Goal: Task Accomplishment & Management: Use online tool/utility

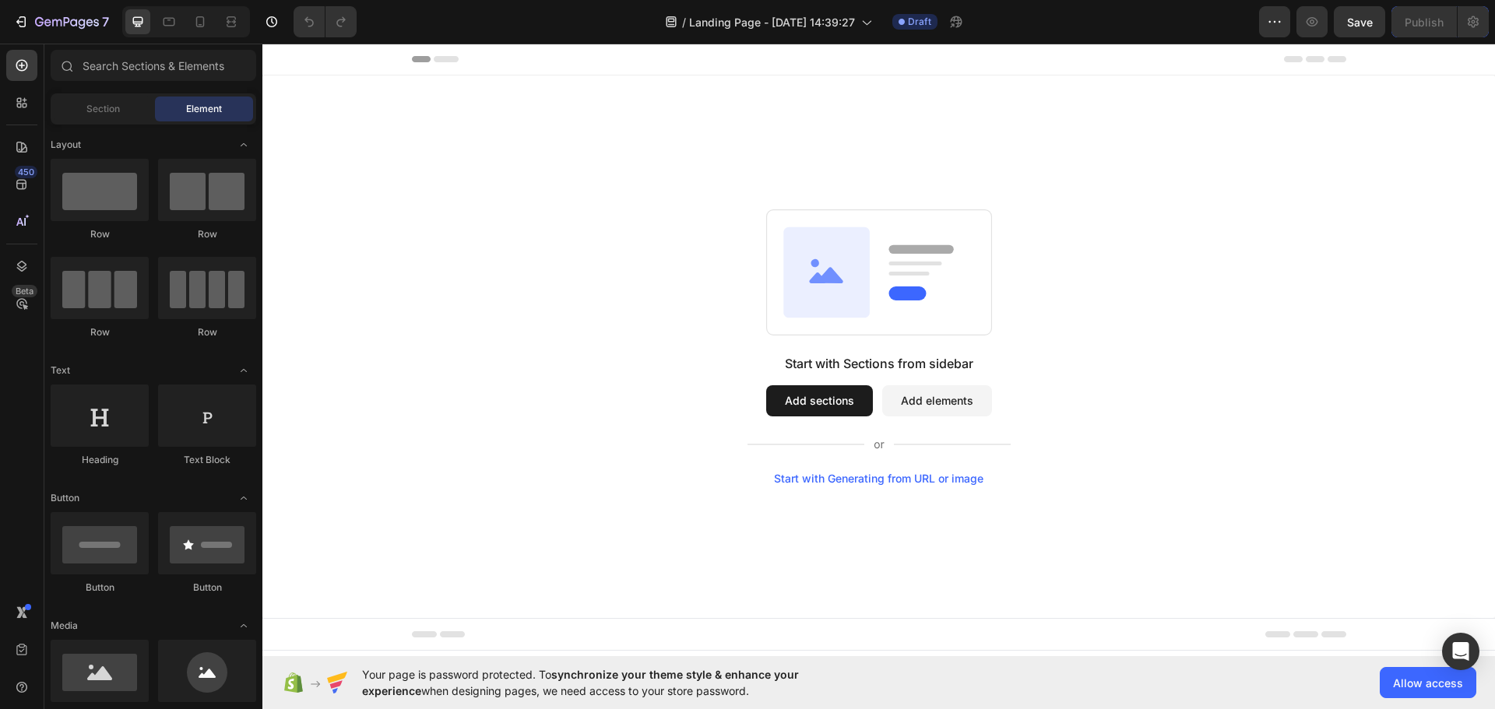
click at [784, 395] on button "Add sections" at bounding box center [819, 400] width 107 height 31
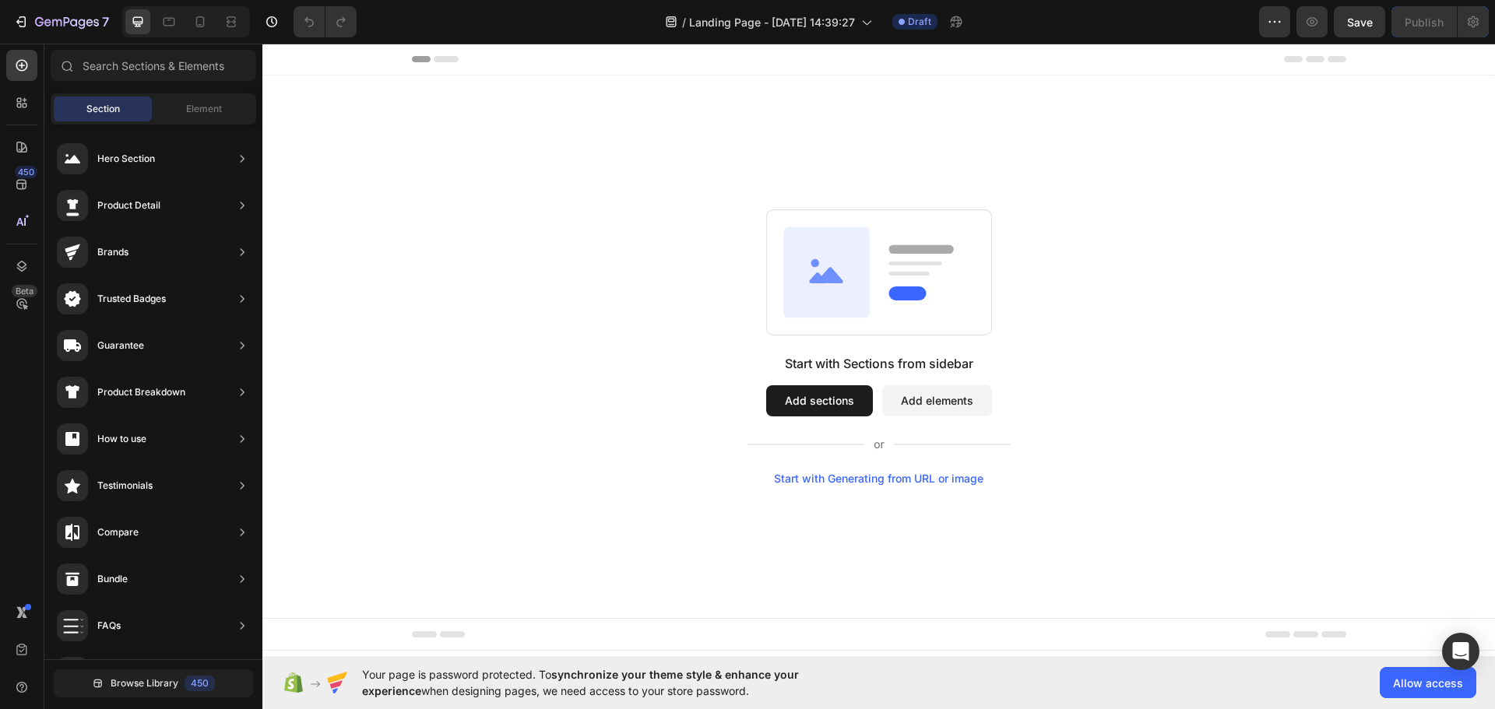
click at [213, 90] on div "Sections(18) Elements(83) Section Element Hero Section Product Detail Brands Tr…" at bounding box center [153, 378] width 218 height 657
click at [204, 104] on span "Element" at bounding box center [204, 109] width 36 height 14
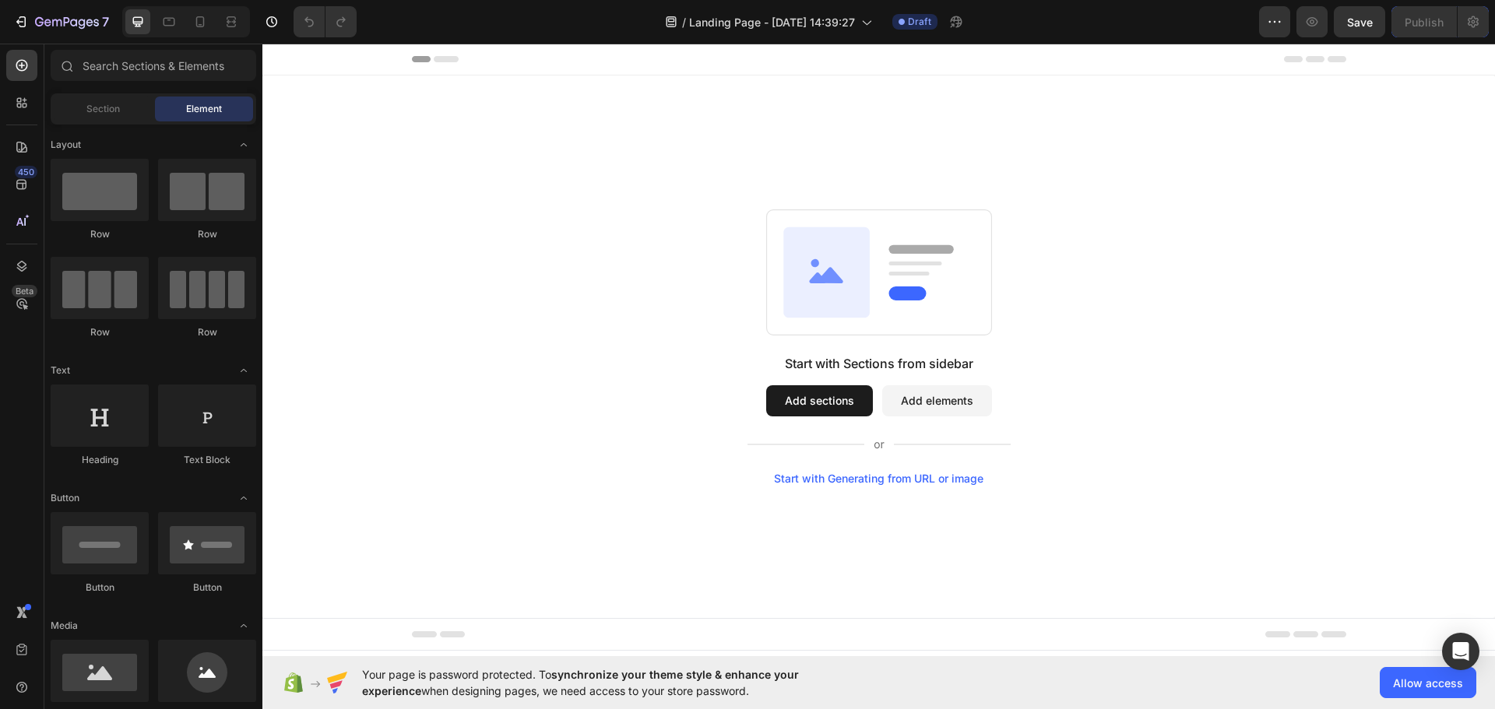
click at [842, 399] on button "Add sections" at bounding box center [819, 400] width 107 height 31
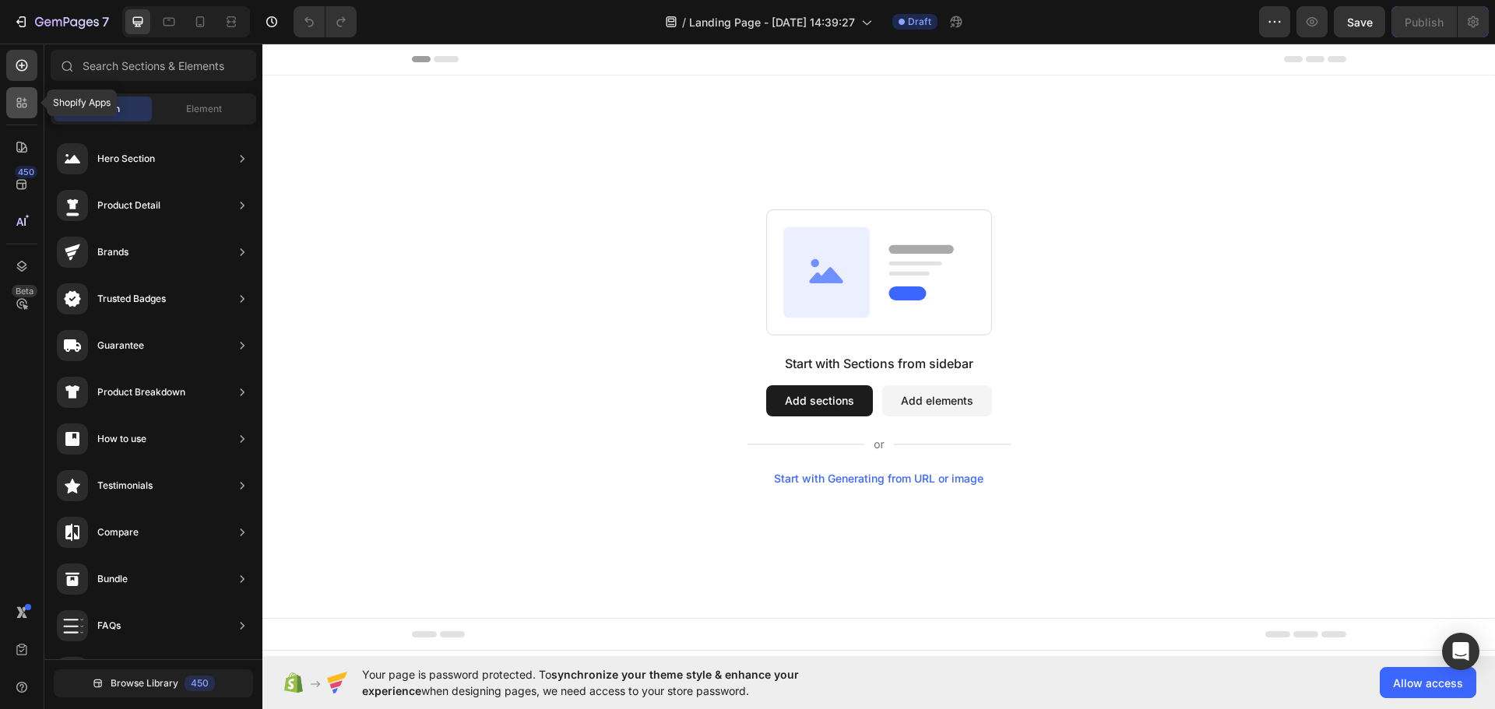
click at [15, 90] on div at bounding box center [21, 102] width 31 height 31
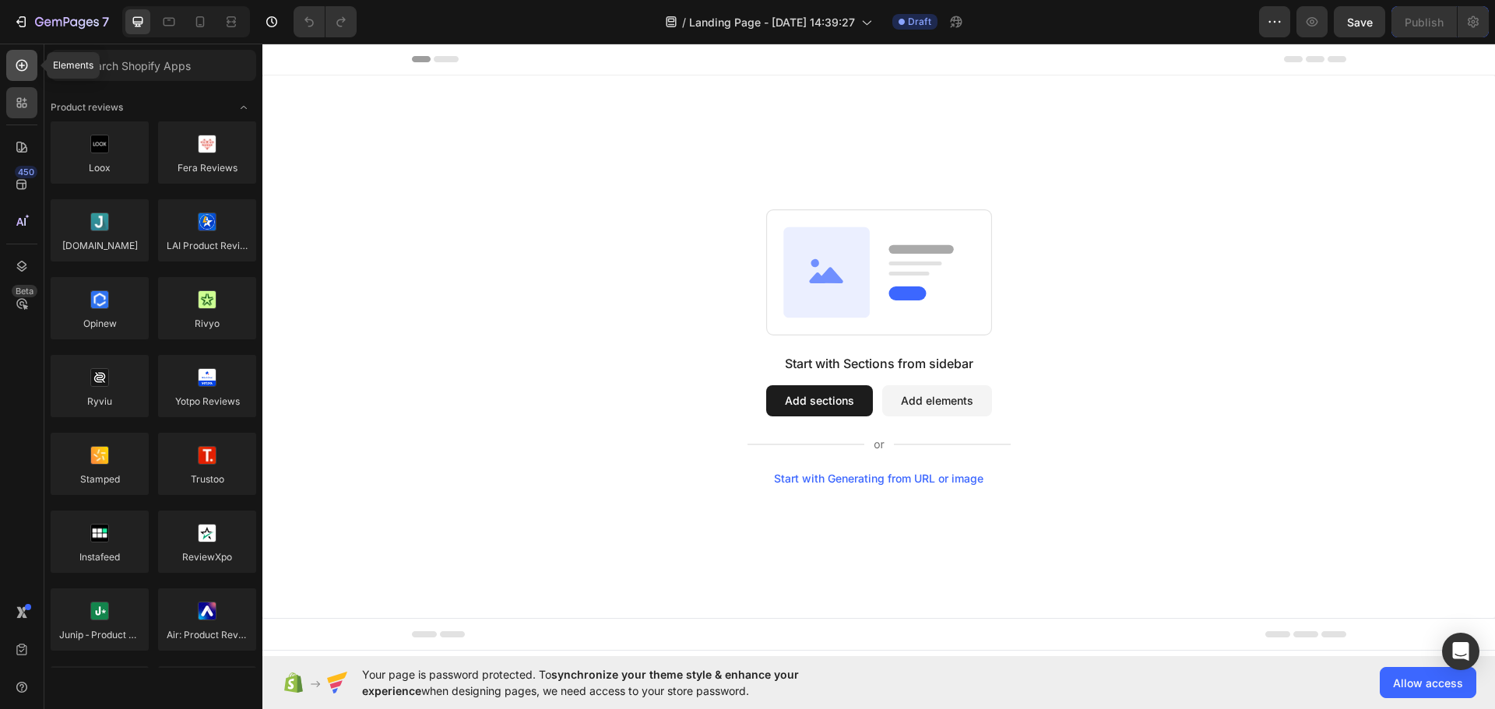
click at [9, 65] on div at bounding box center [21, 65] width 31 height 31
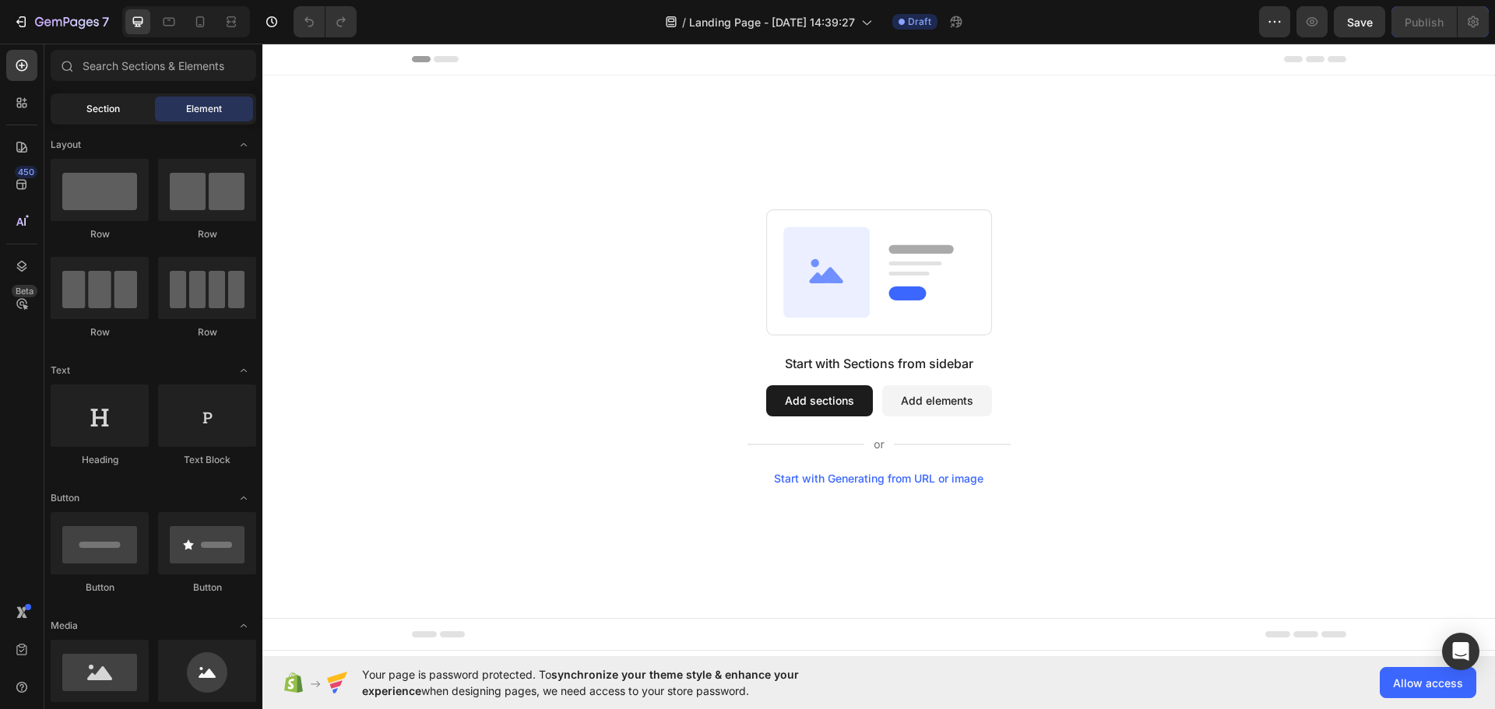
click at [91, 111] on span "Section" at bounding box center [102, 109] width 33 height 14
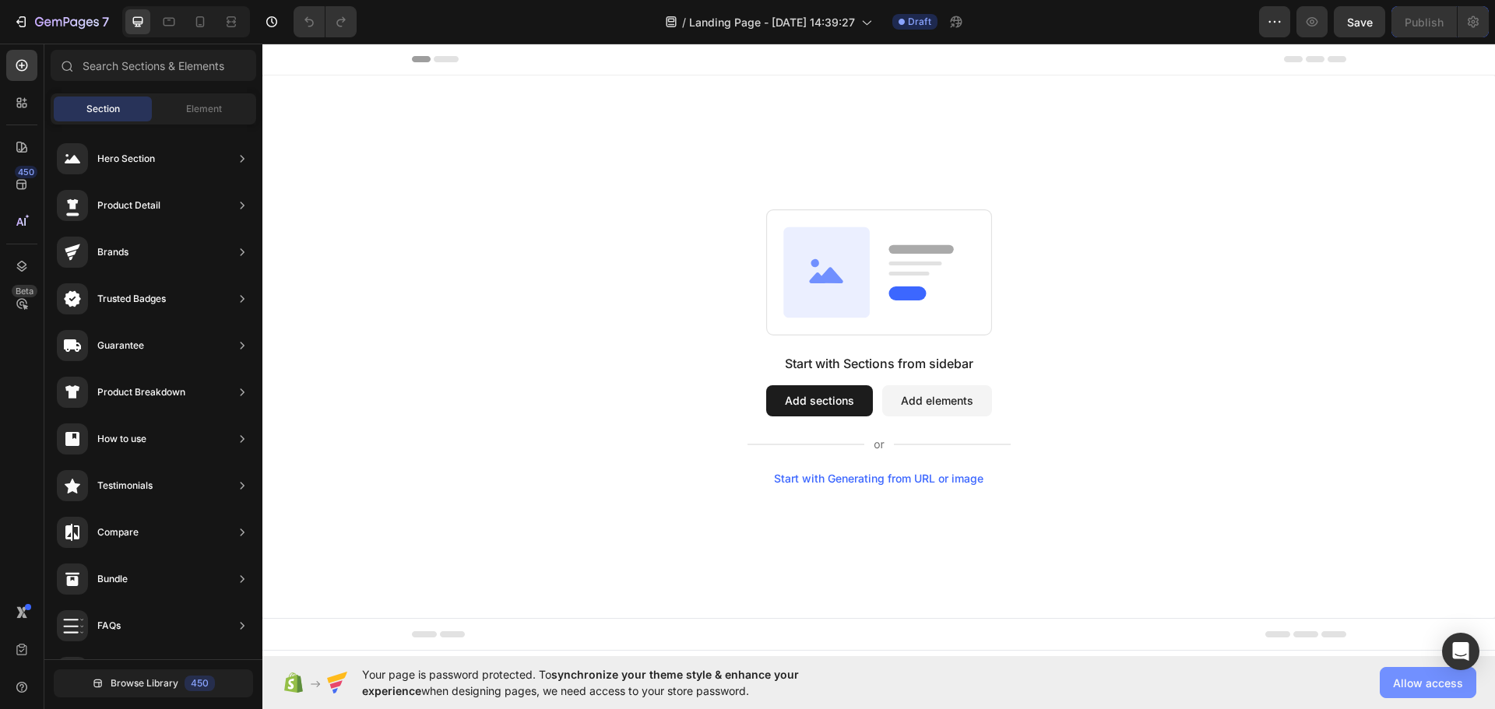
click at [1400, 680] on span "Allow access" at bounding box center [1428, 683] width 70 height 16
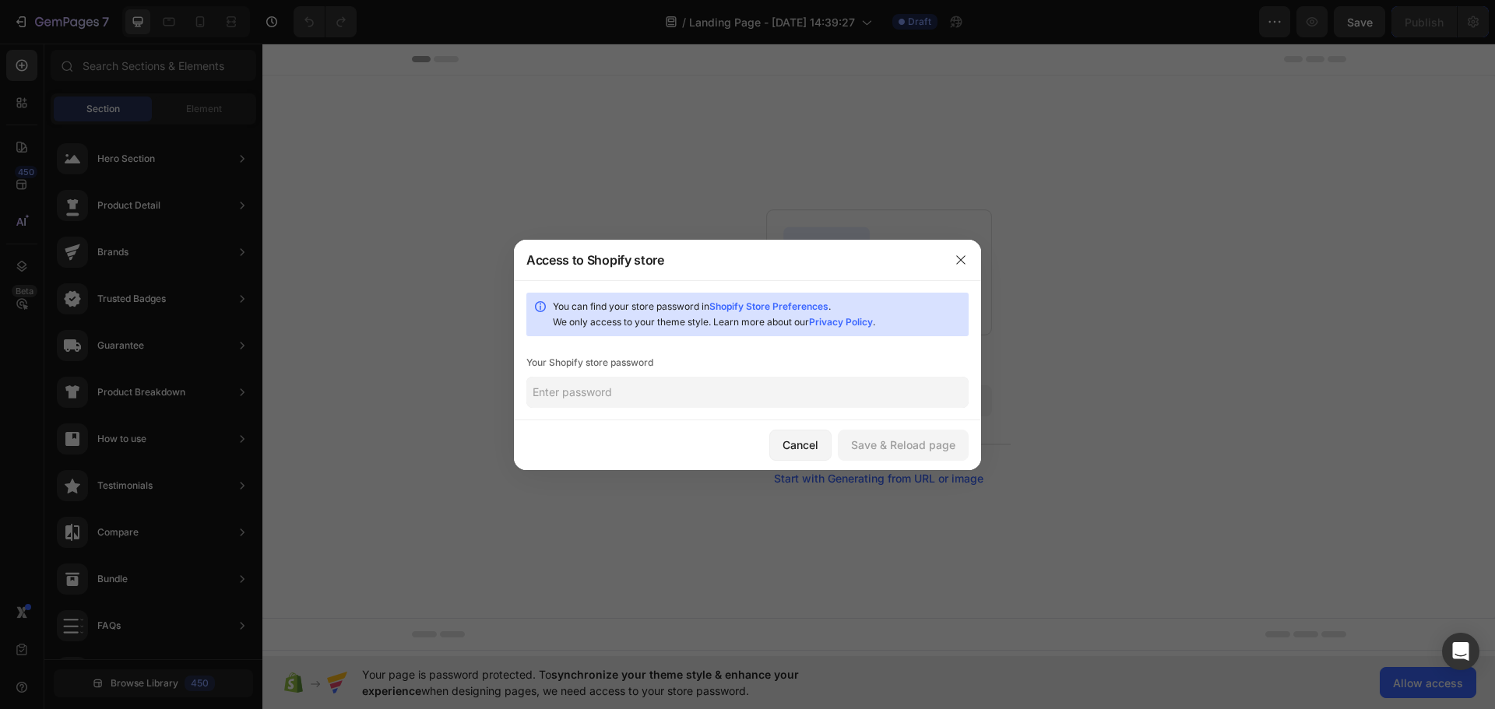
click at [626, 391] on input "text" at bounding box center [747, 392] width 442 height 31
type input "beffiuu"
click at [883, 451] on div "Save & Reload page" at bounding box center [903, 445] width 104 height 16
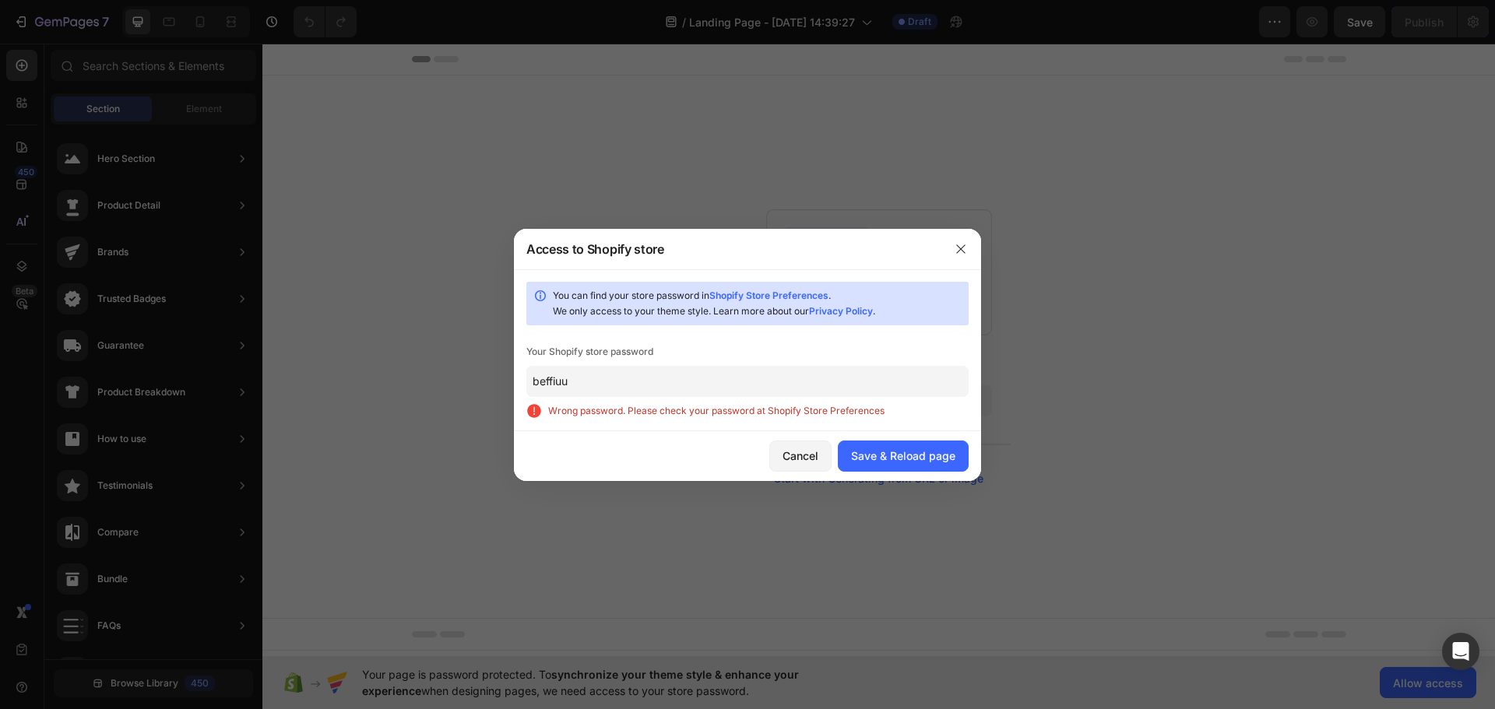
click at [965, 234] on div at bounding box center [960, 249] width 40 height 40
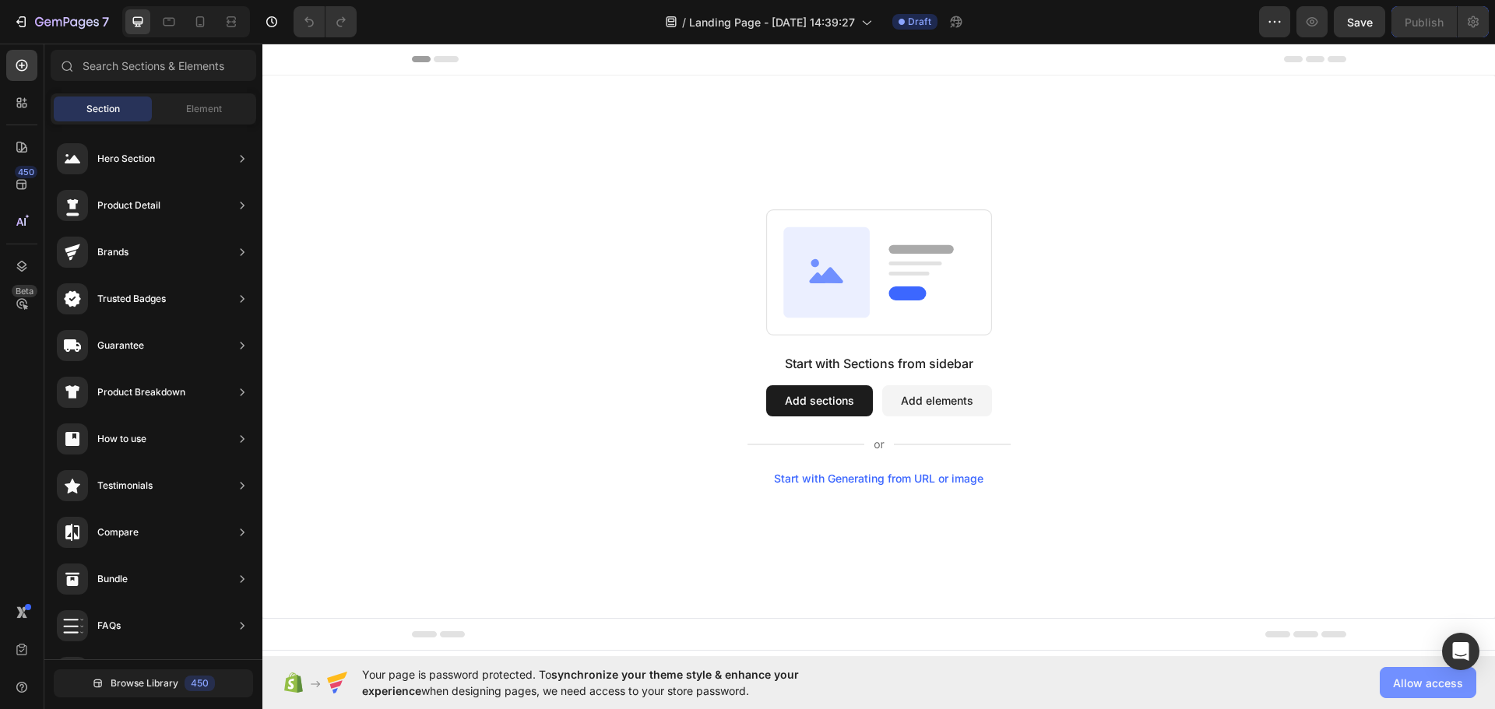
click at [1423, 687] on span "Allow access" at bounding box center [1428, 683] width 70 height 16
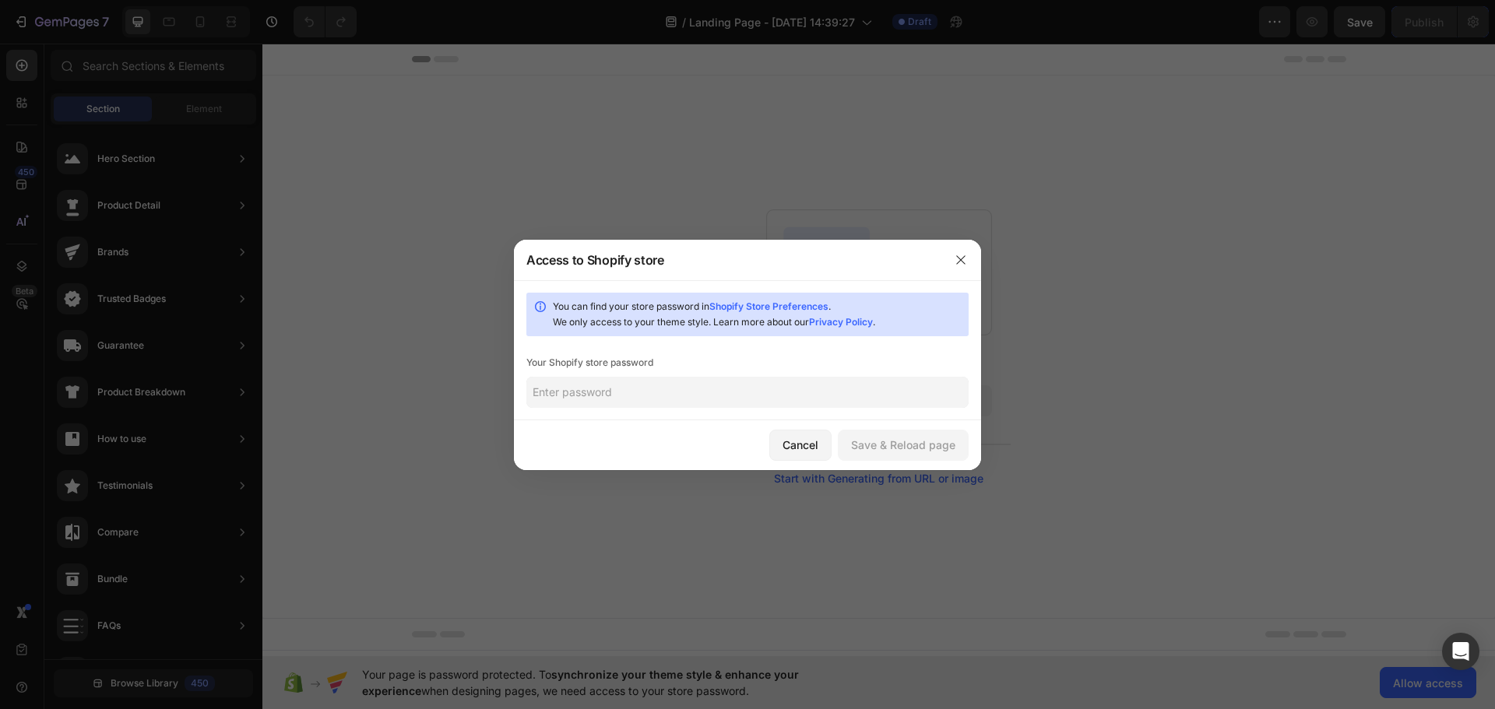
click at [812, 399] on input "text" at bounding box center [747, 392] width 442 height 31
paste input "beiffe"
type input "beiffe"
click at [886, 451] on div "Save & Reload page" at bounding box center [903, 445] width 104 height 16
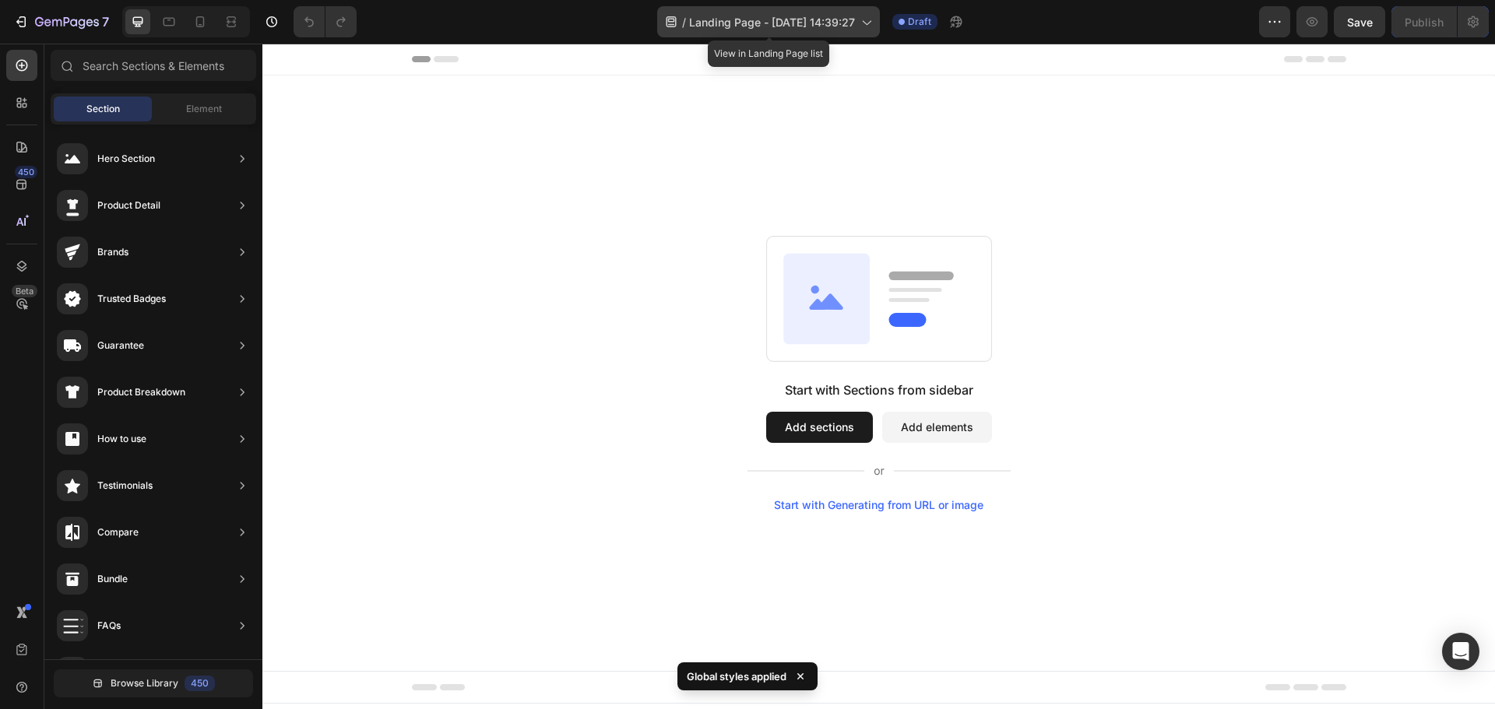
click at [800, 19] on span "Landing Page - [DATE] 14:39:27" at bounding box center [772, 22] width 166 height 16
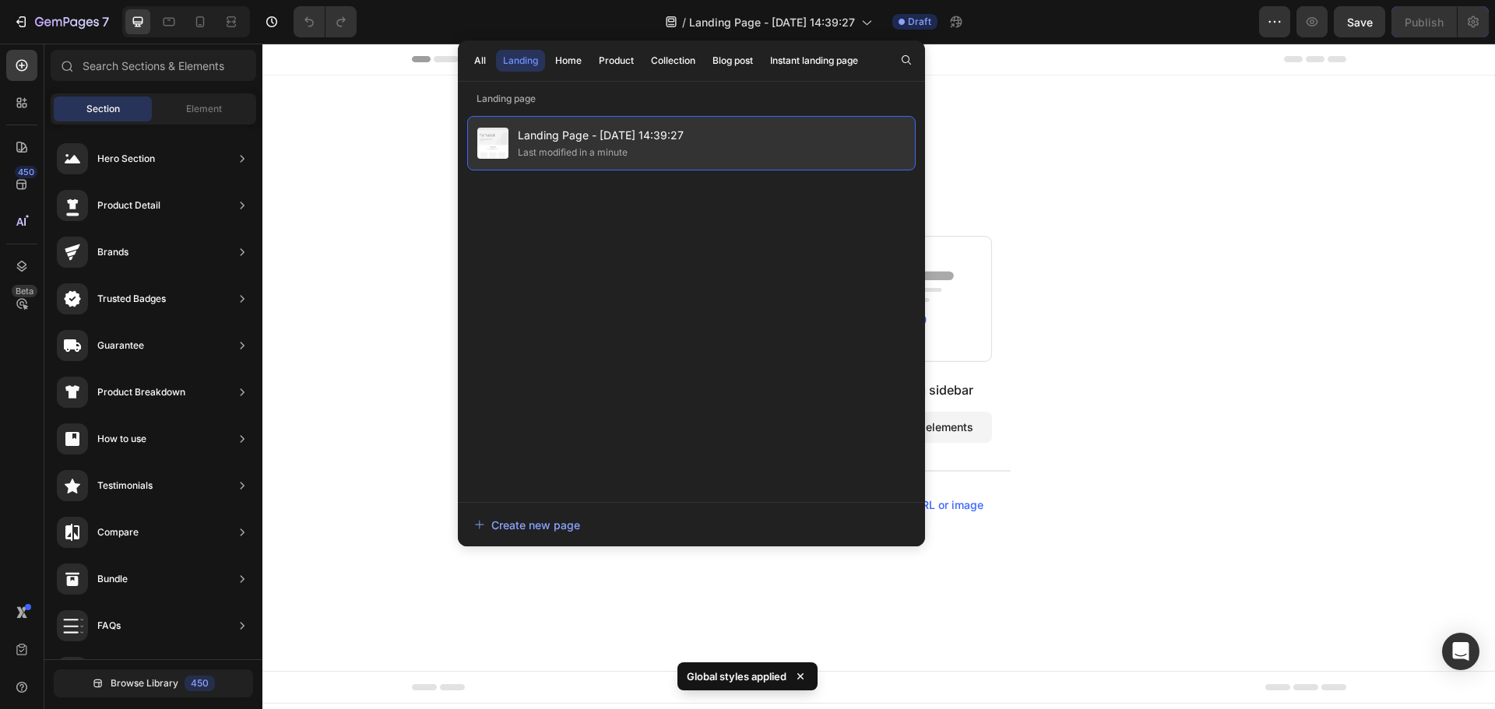
drag, startPoint x: 659, startPoint y: 137, endPoint x: 702, endPoint y: 137, distance: 43.6
click at [702, 137] on div "Landing Page - [DATE] 14:39:27 Last modified in a minute" at bounding box center [691, 143] width 448 height 54
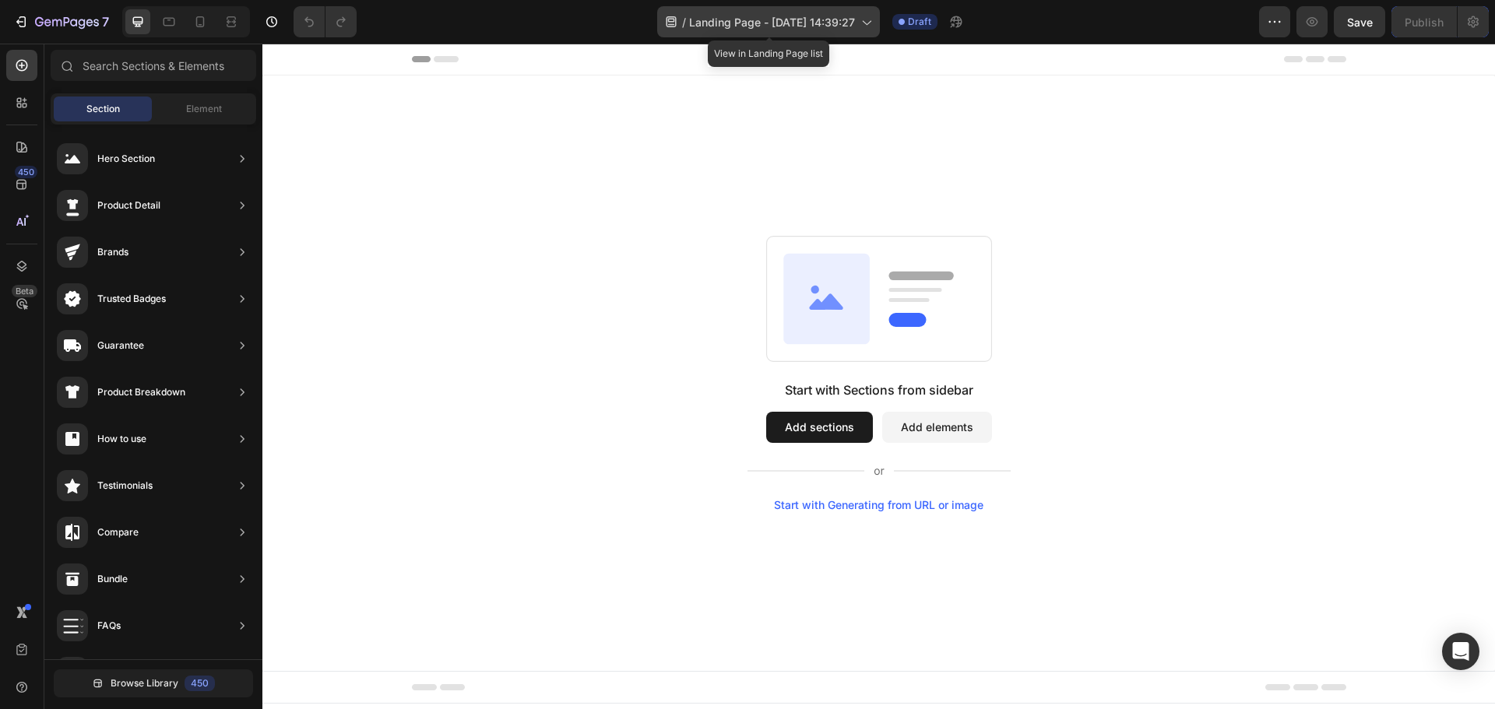
click at [830, 22] on span "Landing Page - [DATE] 14:39:27" at bounding box center [772, 22] width 166 height 16
click at [1091, 175] on div "Start with Sections from sidebar Add sections Add elements Start with Generatin…" at bounding box center [878, 374] width 1232 height 596
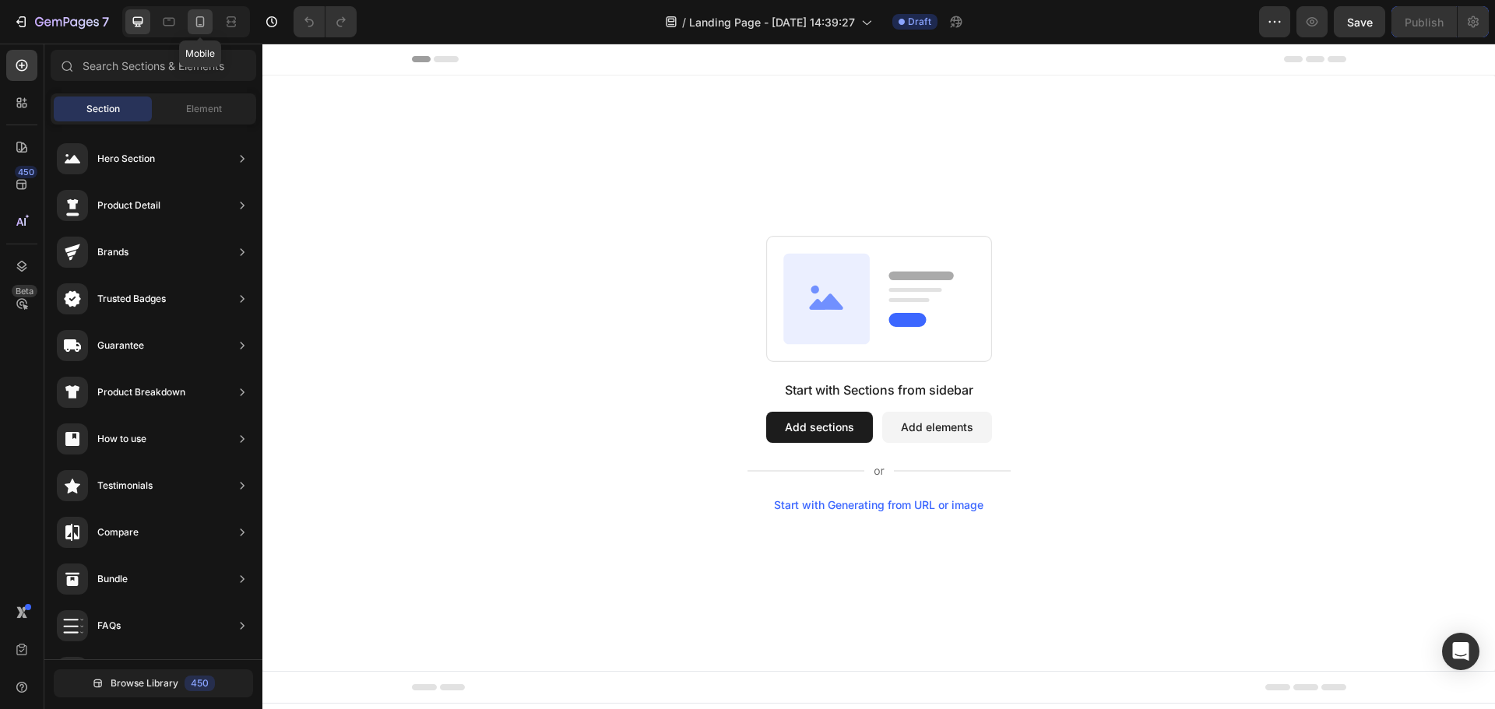
click at [201, 29] on icon at bounding box center [200, 22] width 16 height 16
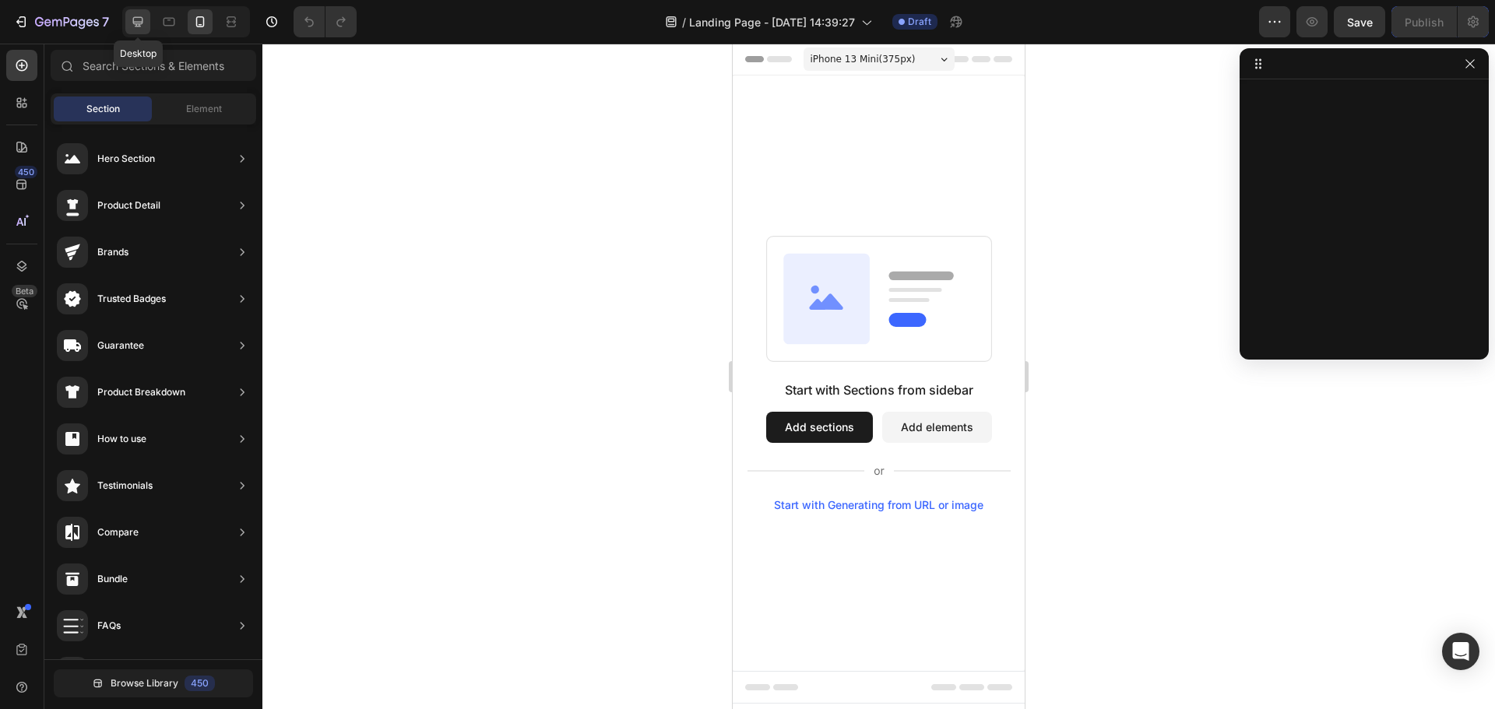
click at [139, 23] on icon at bounding box center [138, 22] width 10 height 10
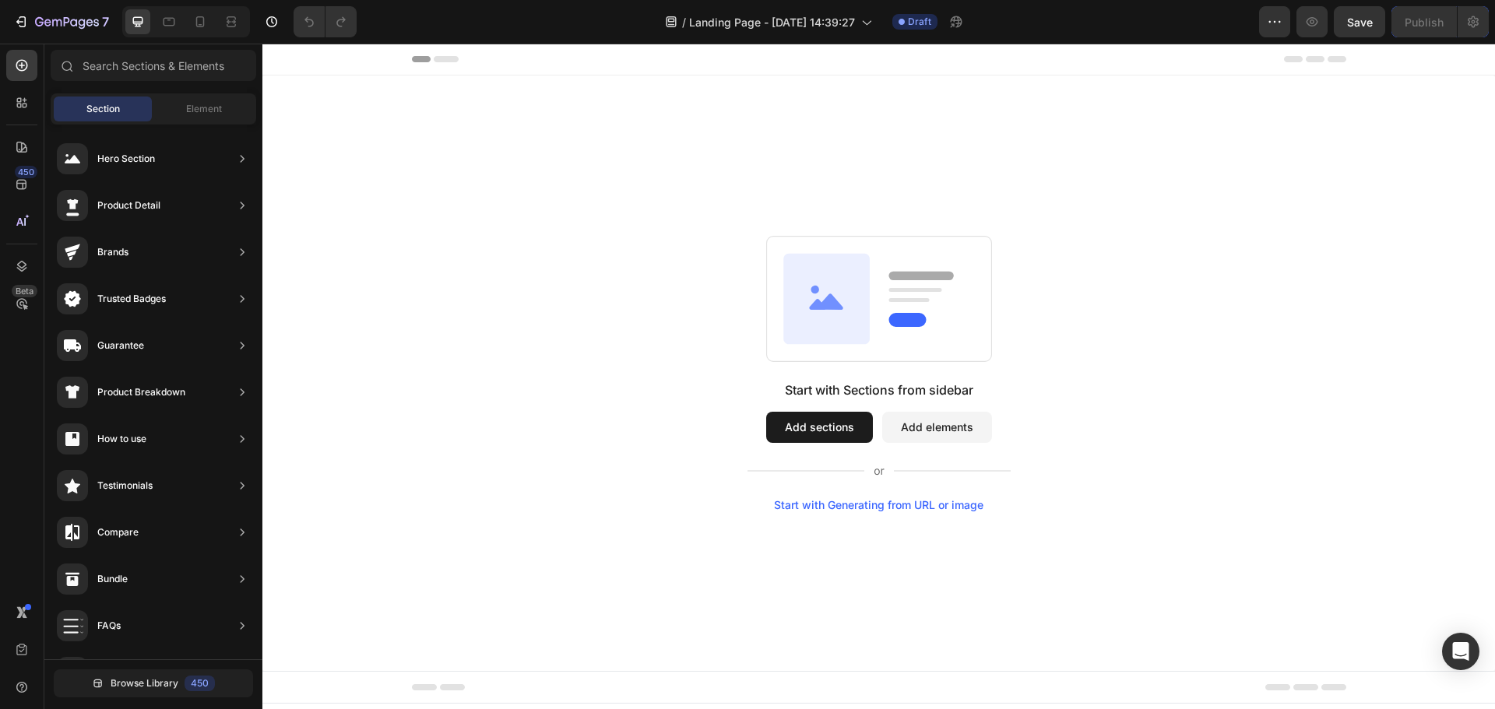
click at [842, 425] on button "Add sections" at bounding box center [819, 427] width 107 height 31
click at [18, 107] on icon at bounding box center [19, 106] width 5 height 5
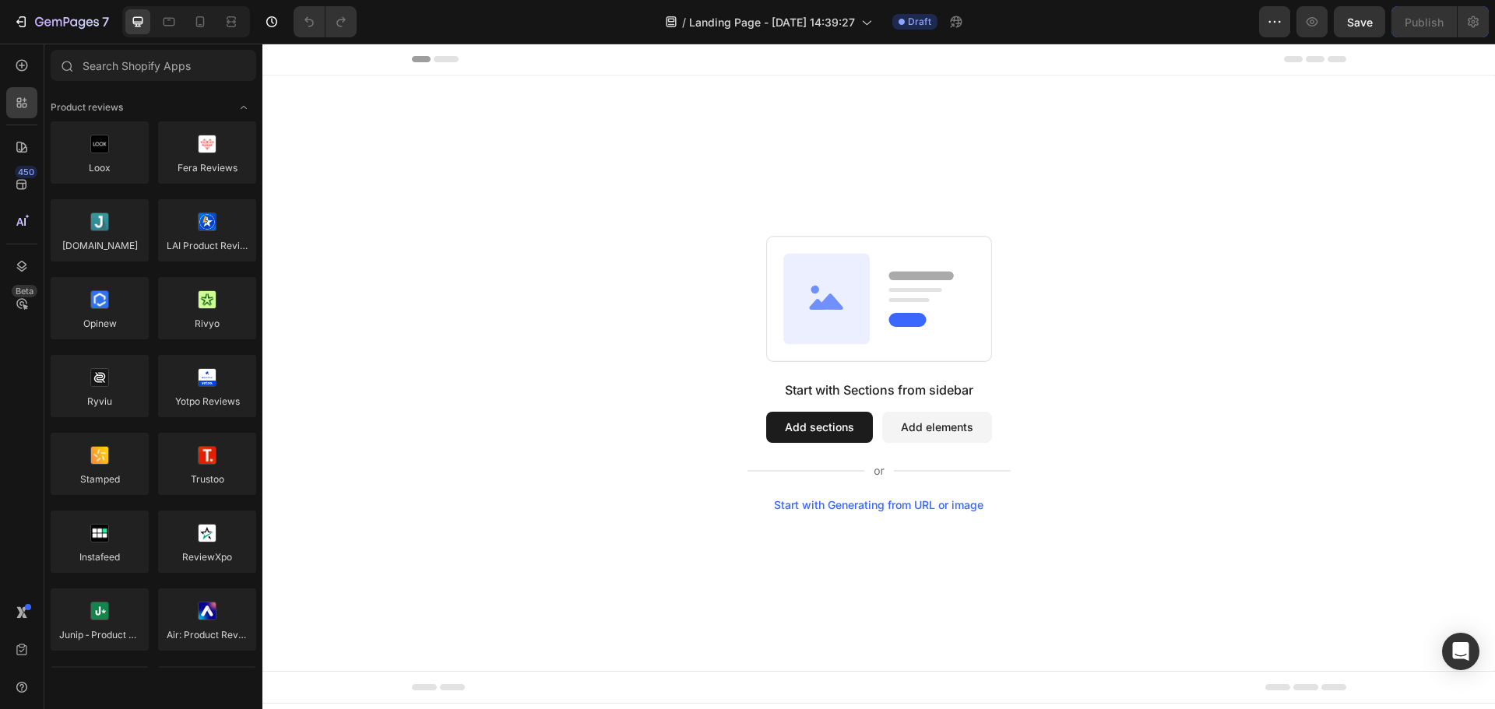
click at [813, 435] on button "Add sections" at bounding box center [819, 427] width 107 height 31
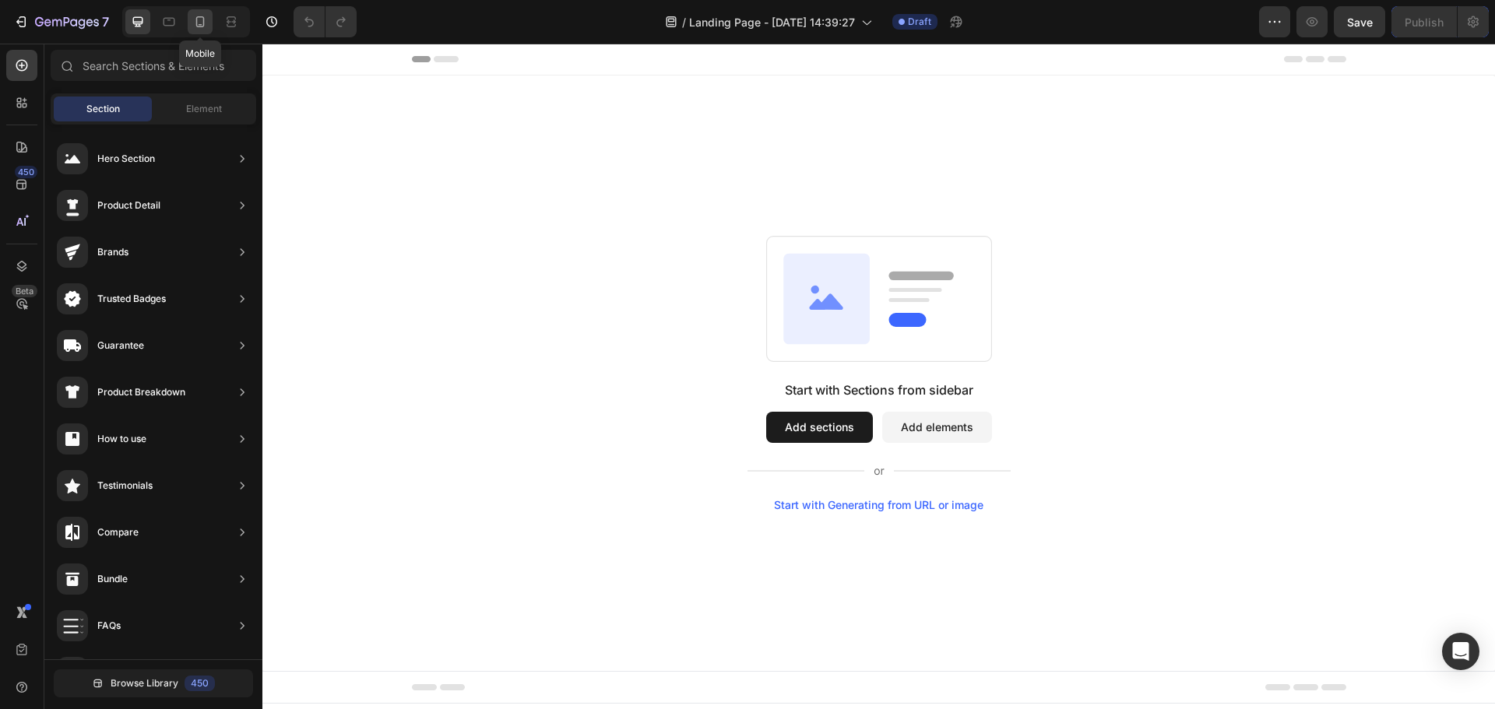
click at [196, 18] on icon at bounding box center [200, 22] width 16 height 16
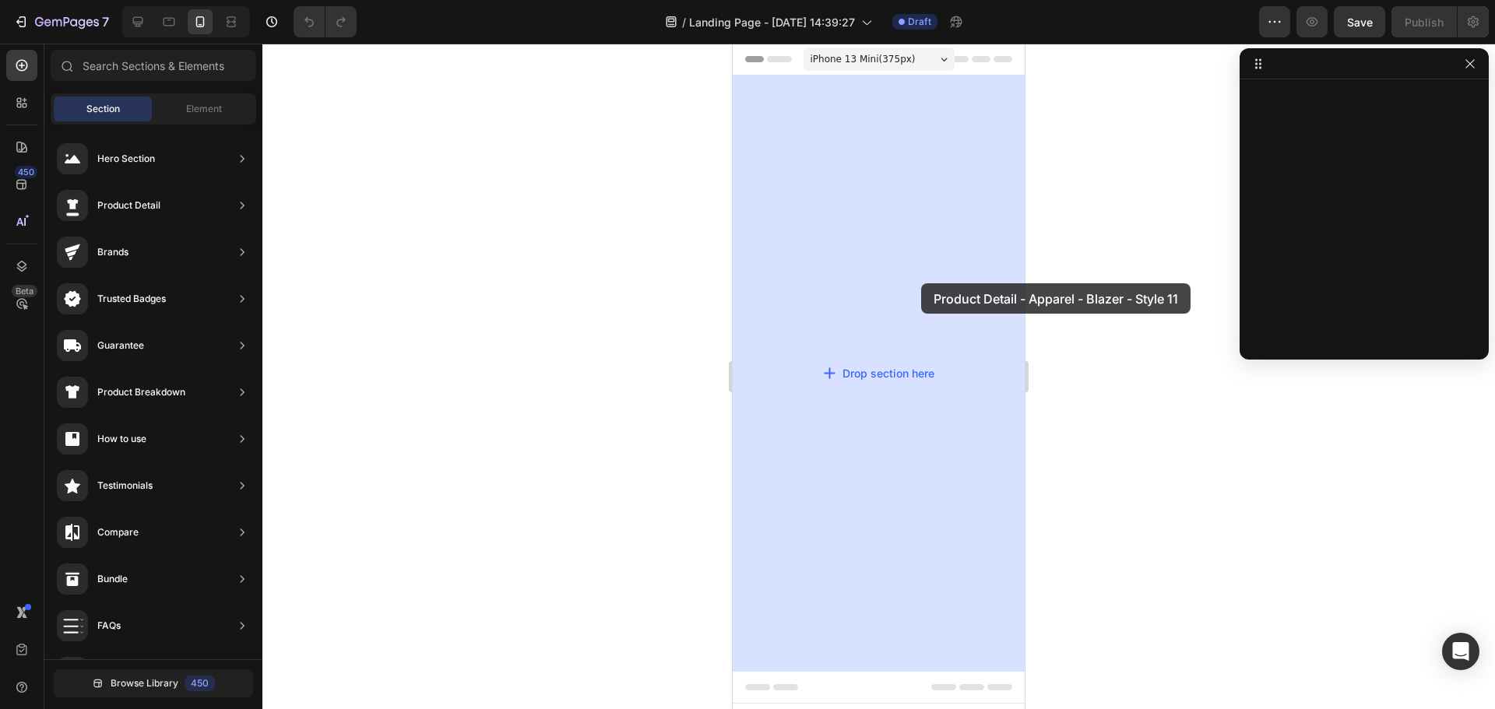
drag, startPoint x: 1057, startPoint y: 339, endPoint x: 880, endPoint y: 274, distance: 188.9
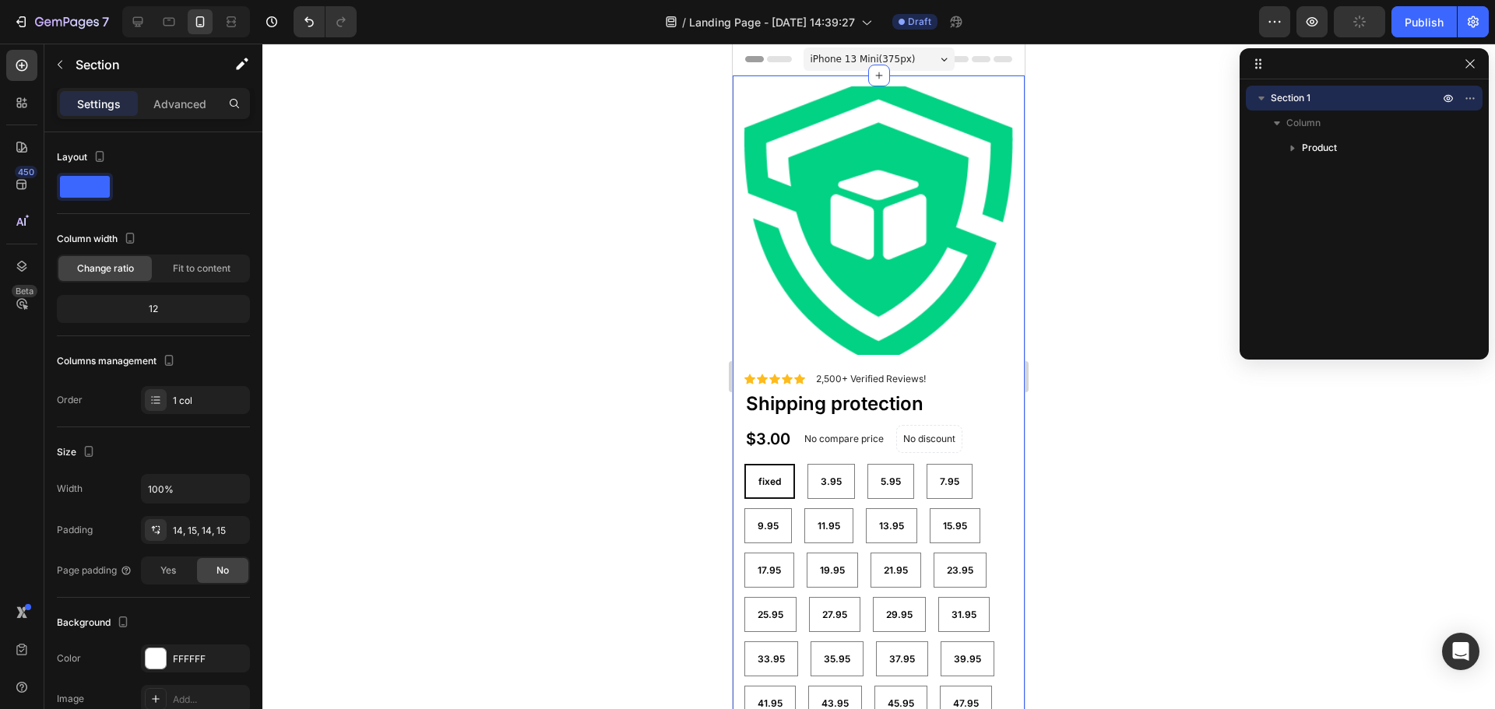
click at [836, 62] on span "iPhone 13 Mini ( 375 px)" at bounding box center [862, 59] width 105 height 16
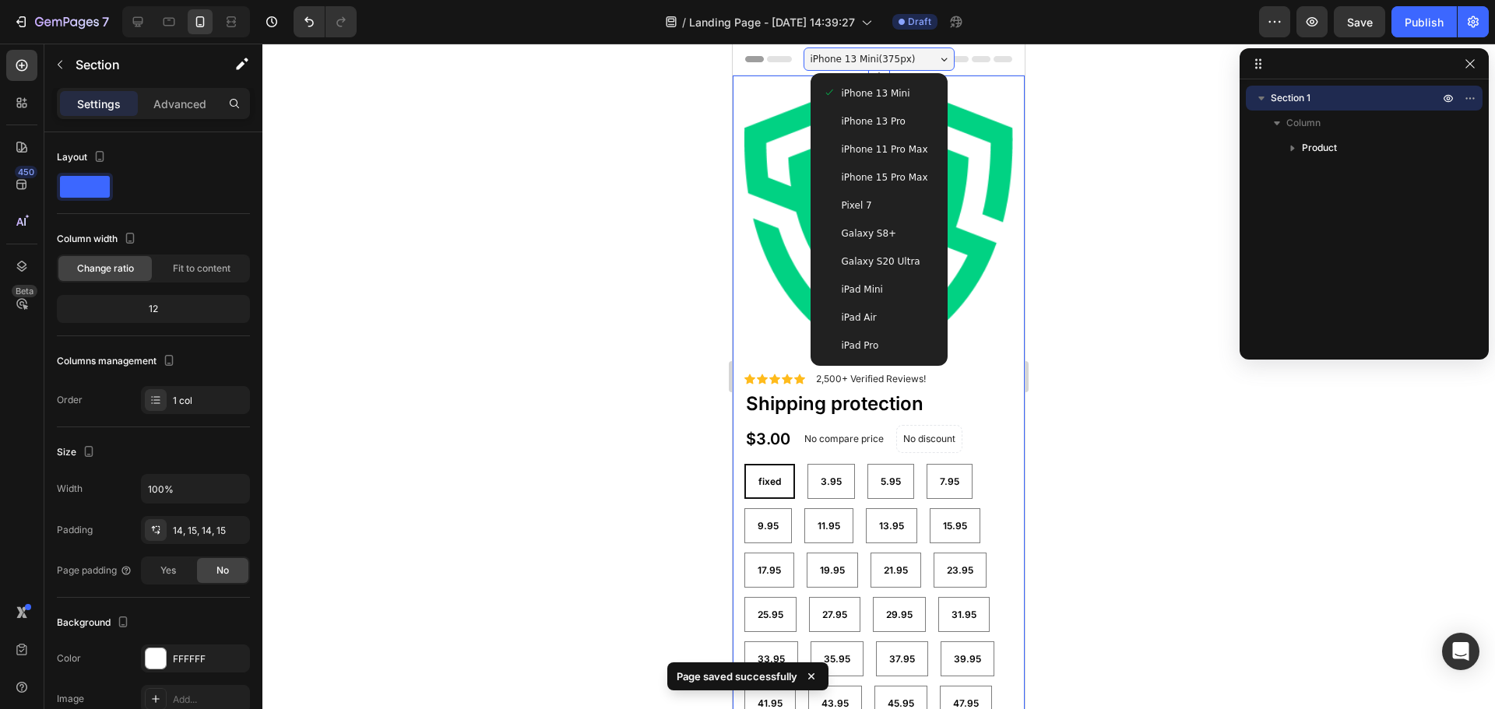
click at [838, 129] on div "iPhone 13 Pro" at bounding box center [879, 121] width 125 height 28
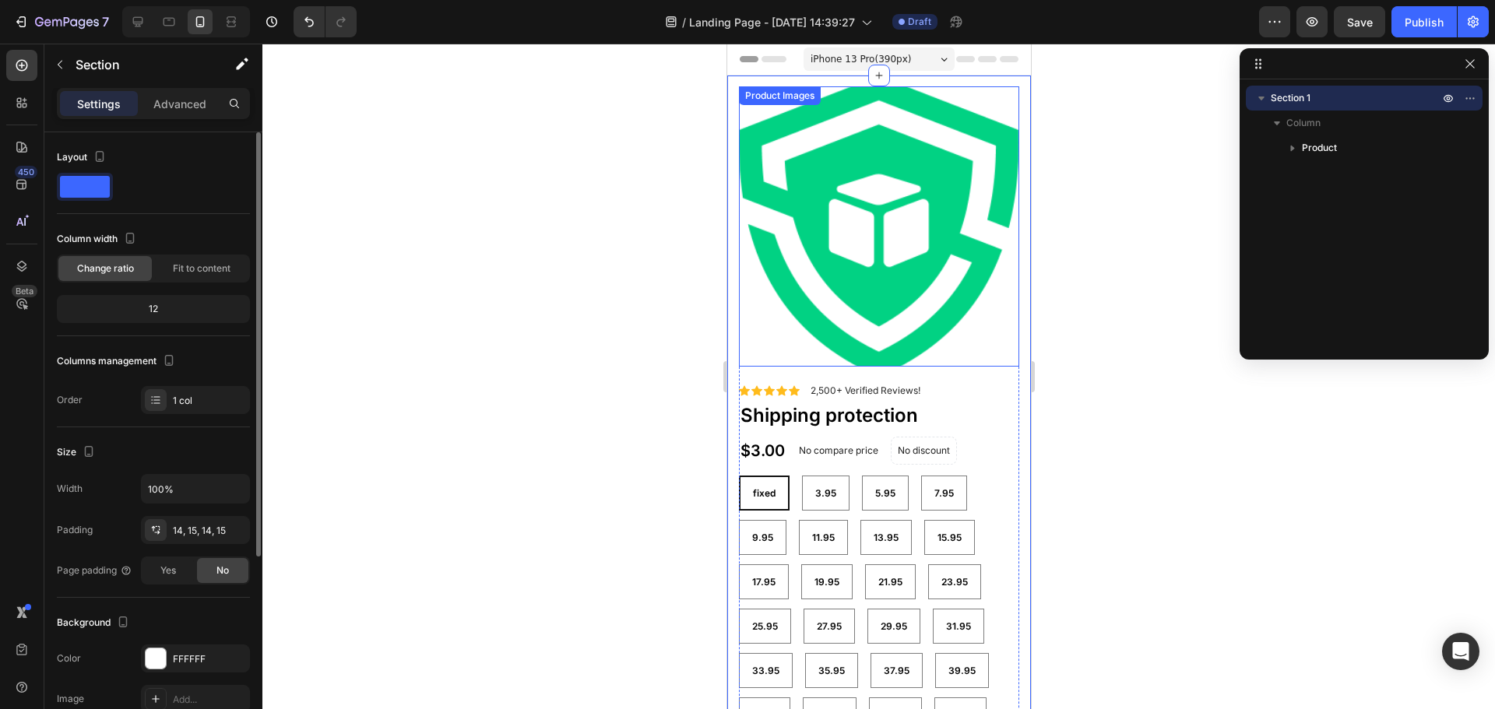
click at [826, 171] on img at bounding box center [878, 226] width 280 height 280
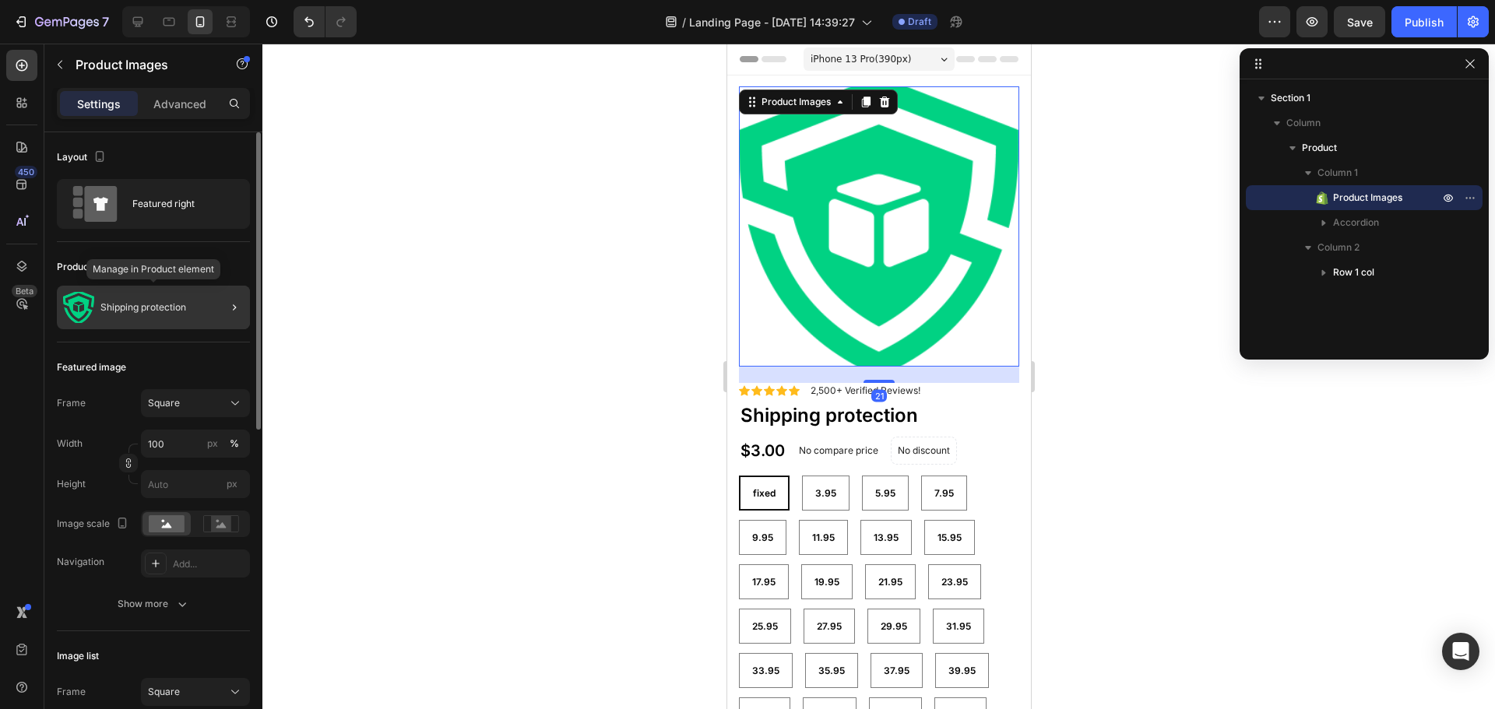
click at [111, 305] on p "Shipping protection" at bounding box center [143, 307] width 86 height 11
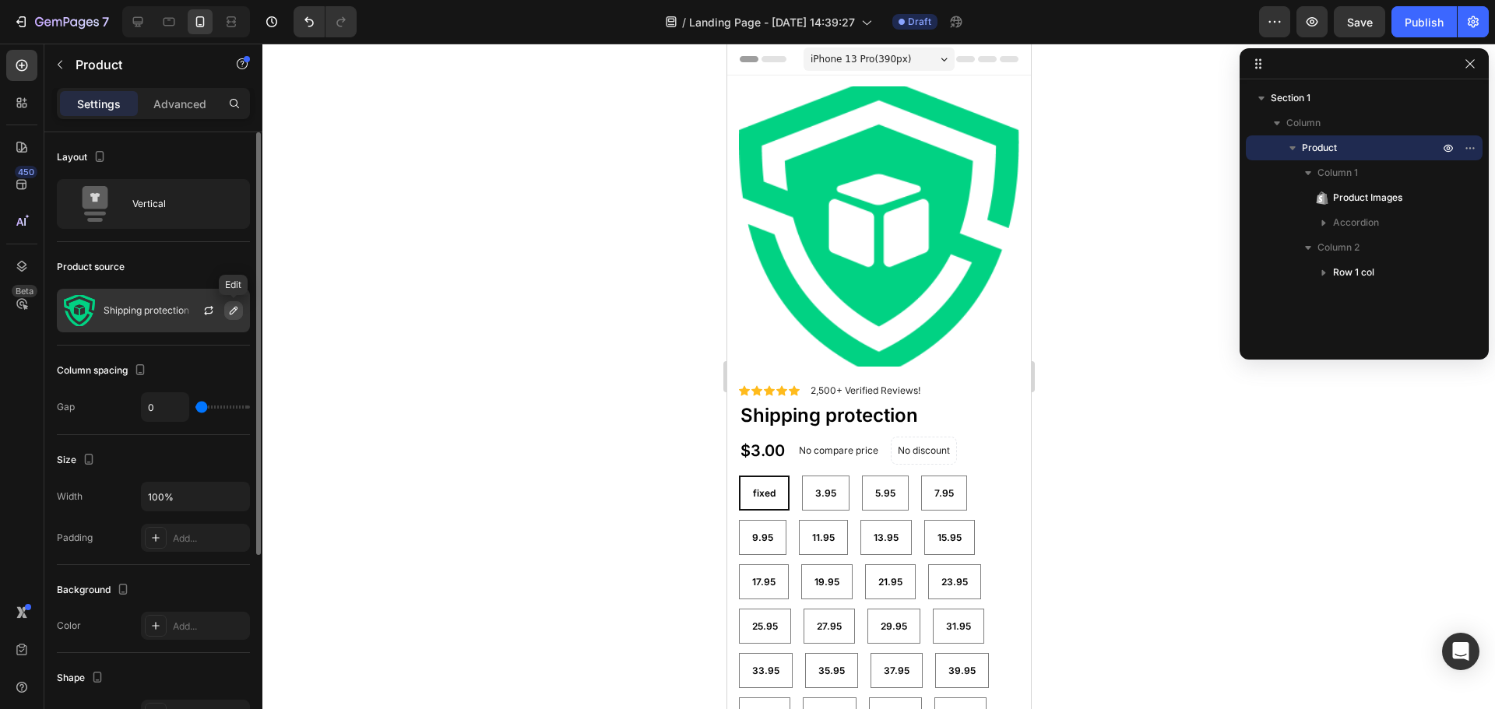
click at [234, 314] on icon "button" at bounding box center [233, 310] width 12 height 12
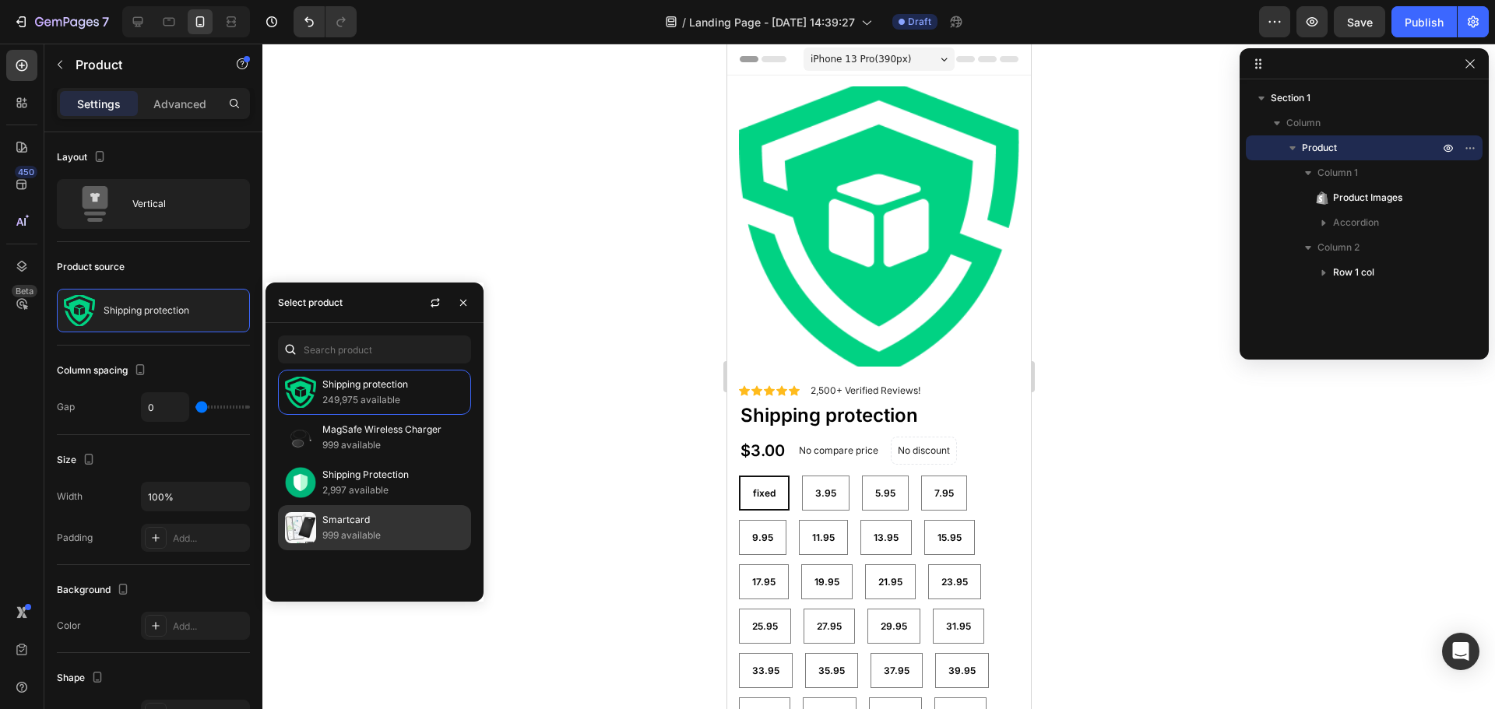
click at [405, 529] on p "999 available" at bounding box center [393, 536] width 142 height 16
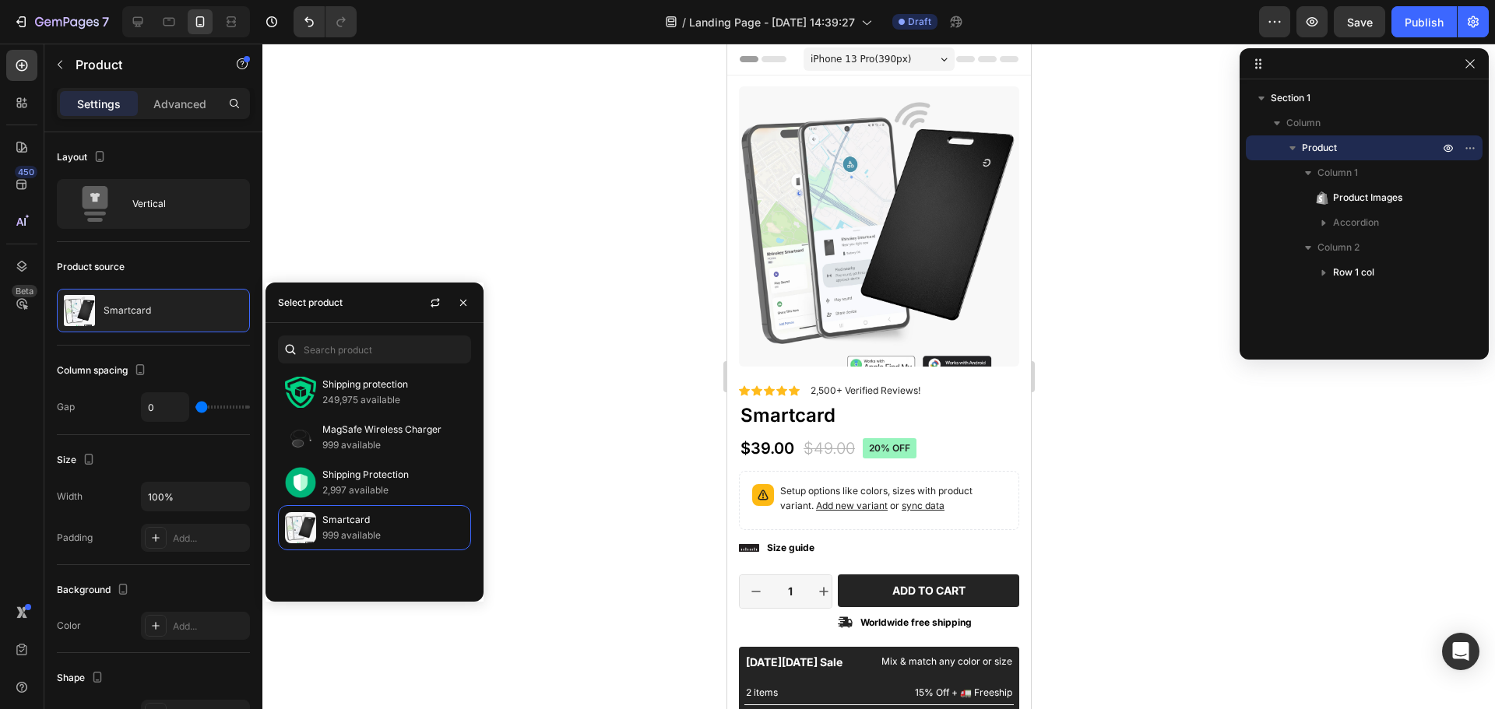
click at [575, 348] on div at bounding box center [878, 377] width 1232 height 666
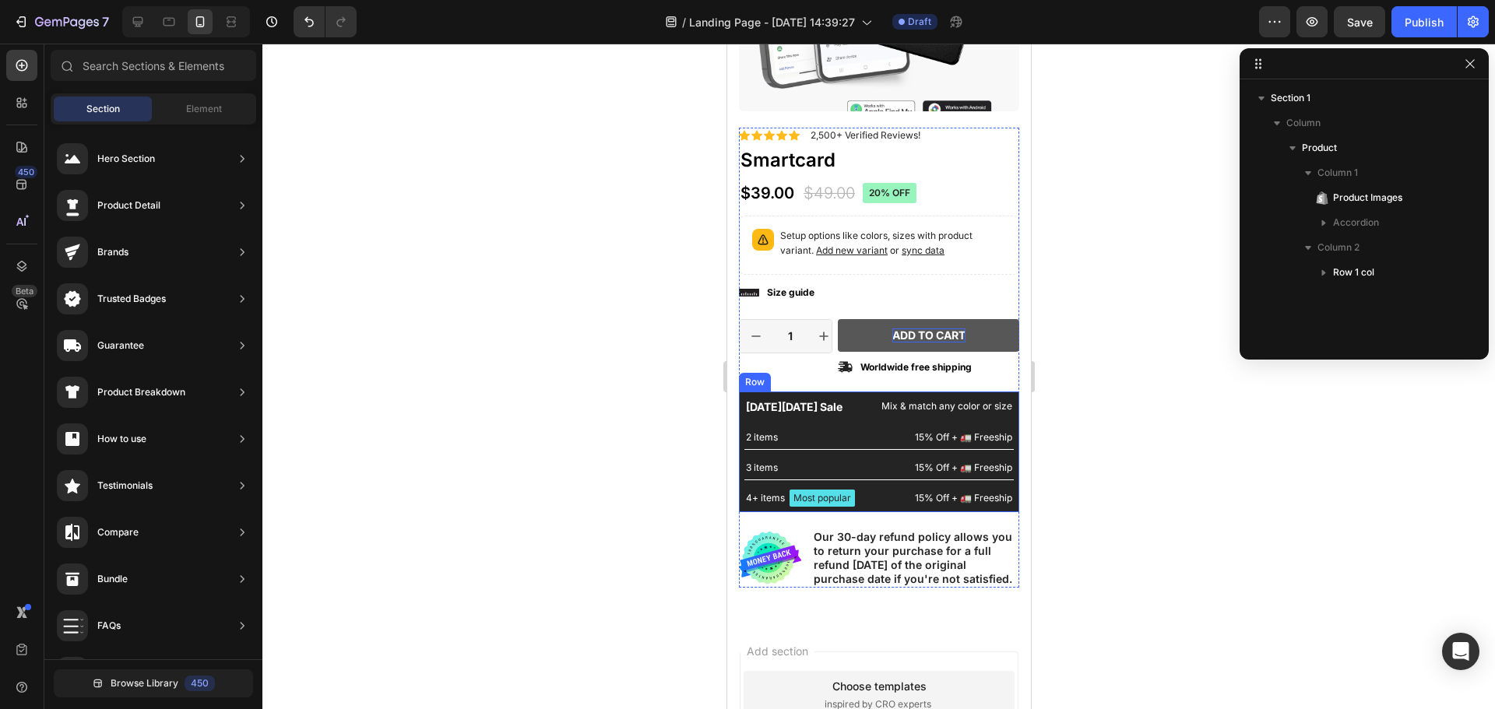
scroll to position [311, 0]
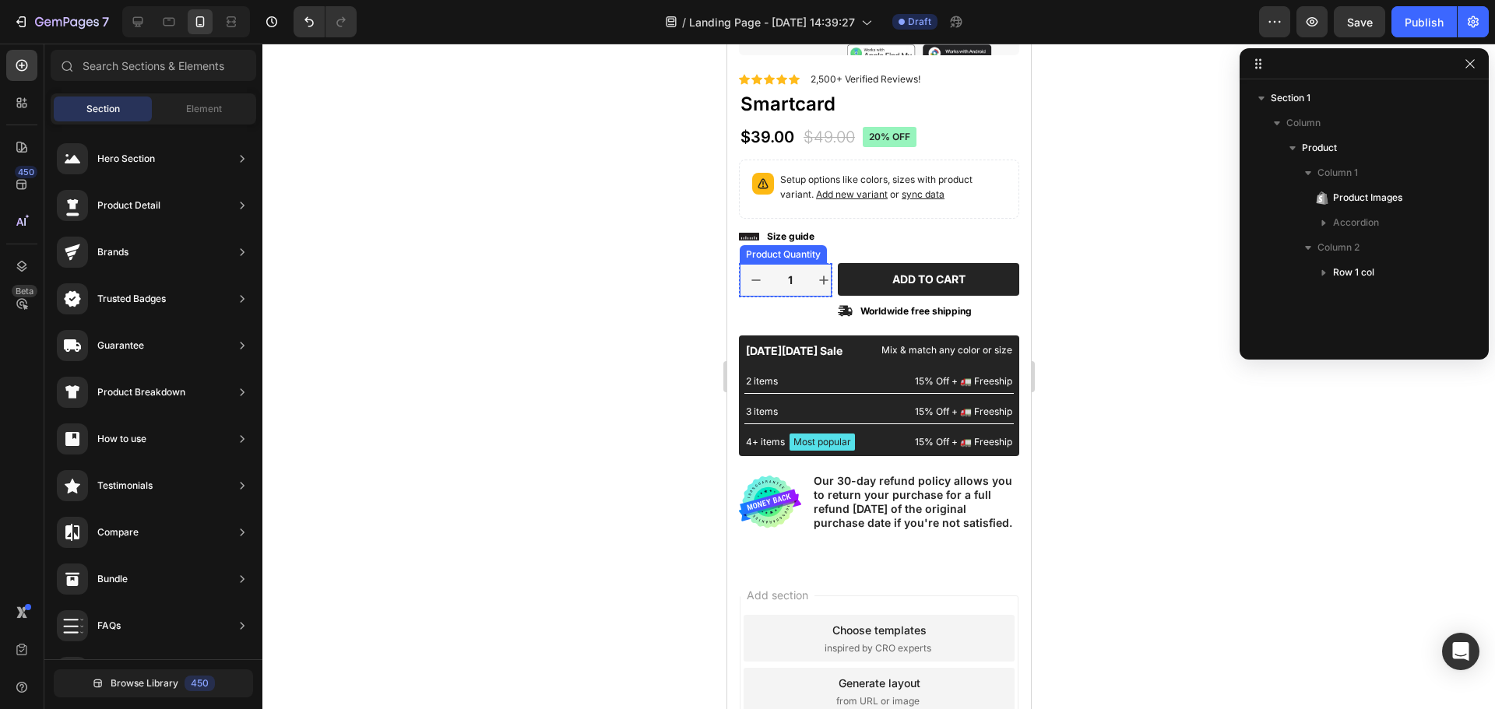
click at [788, 269] on input "1" at bounding box center [788, 280] width 35 height 33
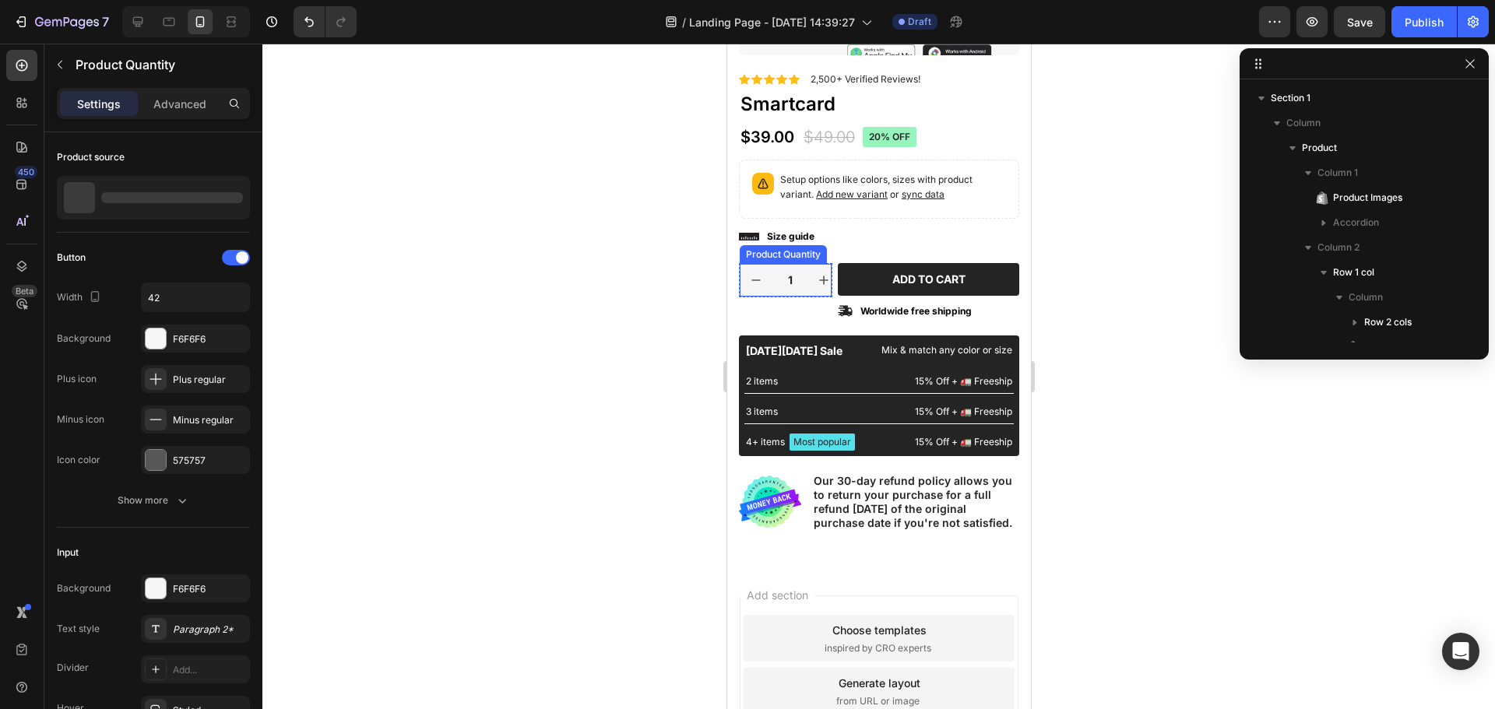
scroll to position [416, 0]
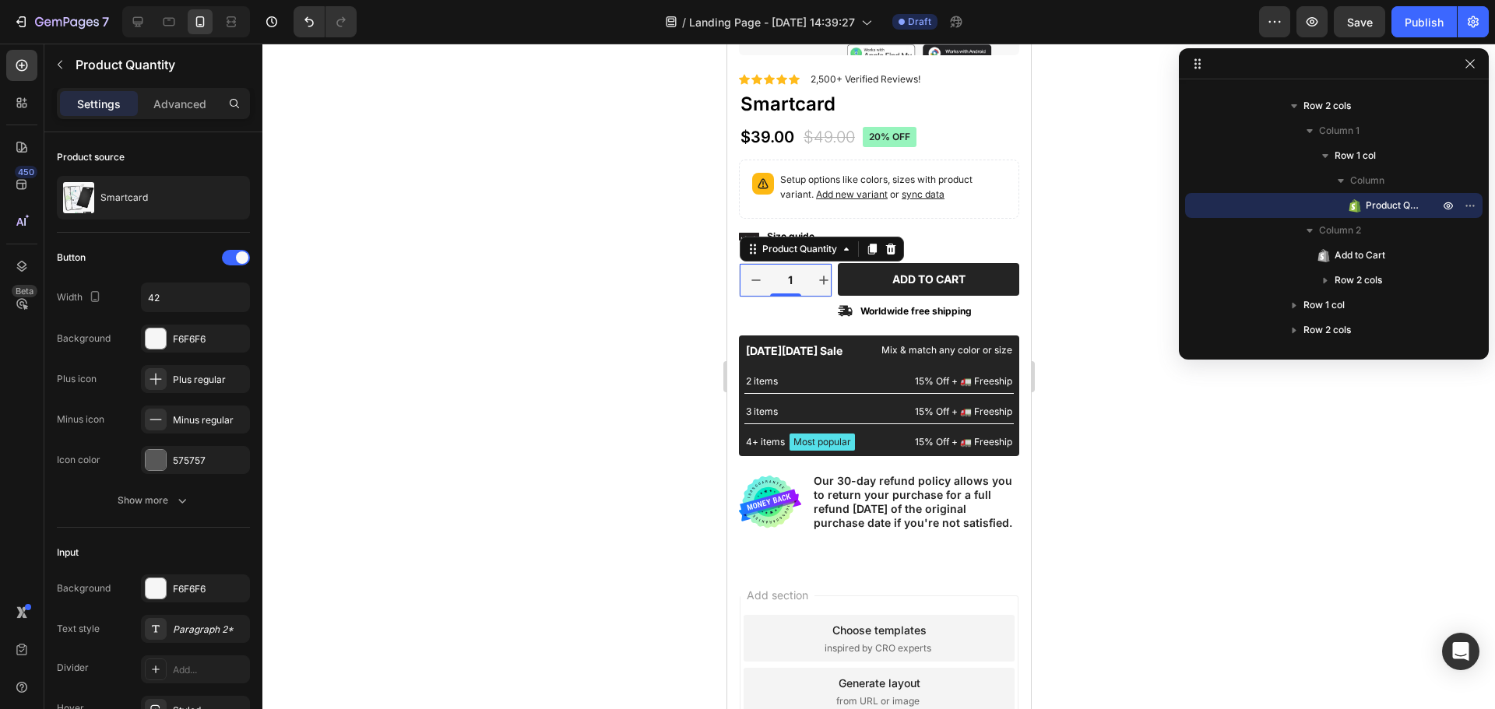
drag, startPoint x: 1242, startPoint y: 124, endPoint x: 1046, endPoint y: 163, distance: 200.2
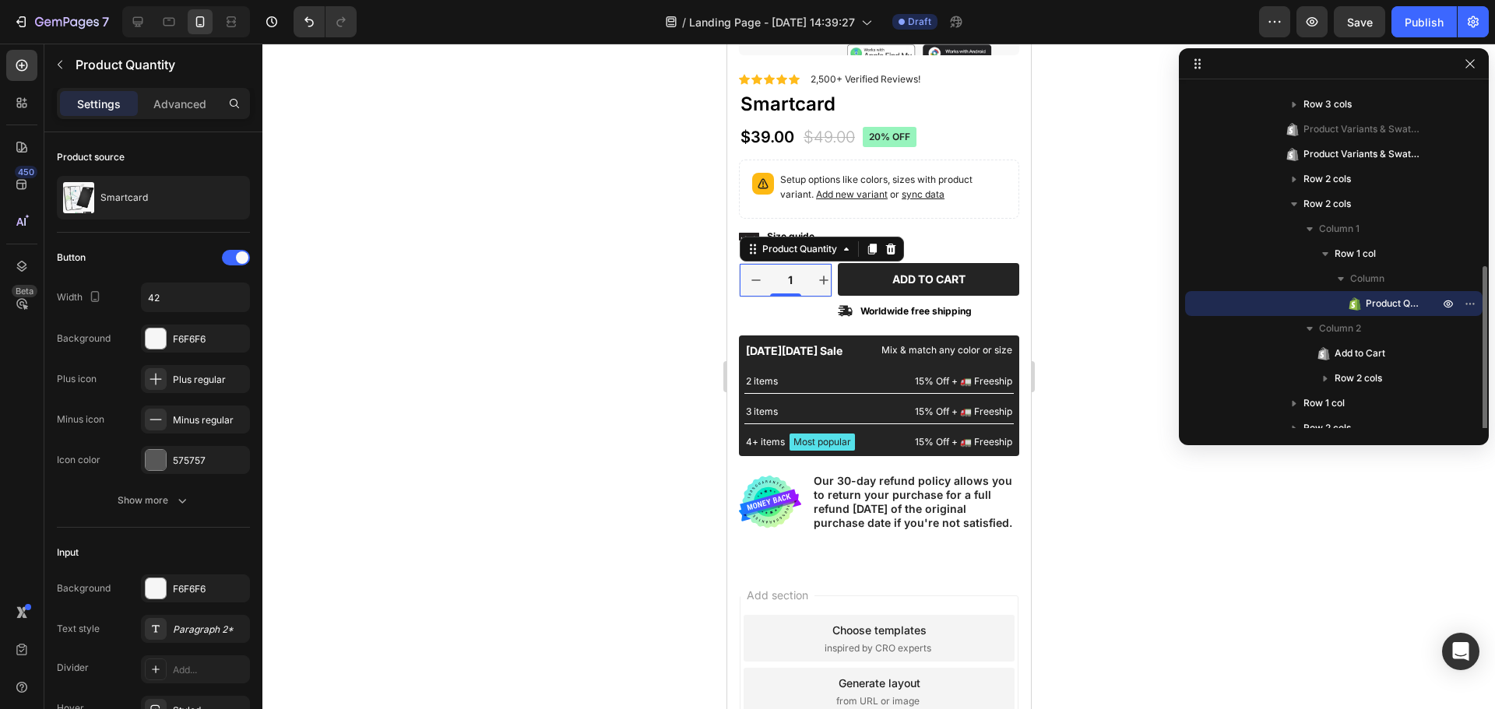
scroll to position [183, 0]
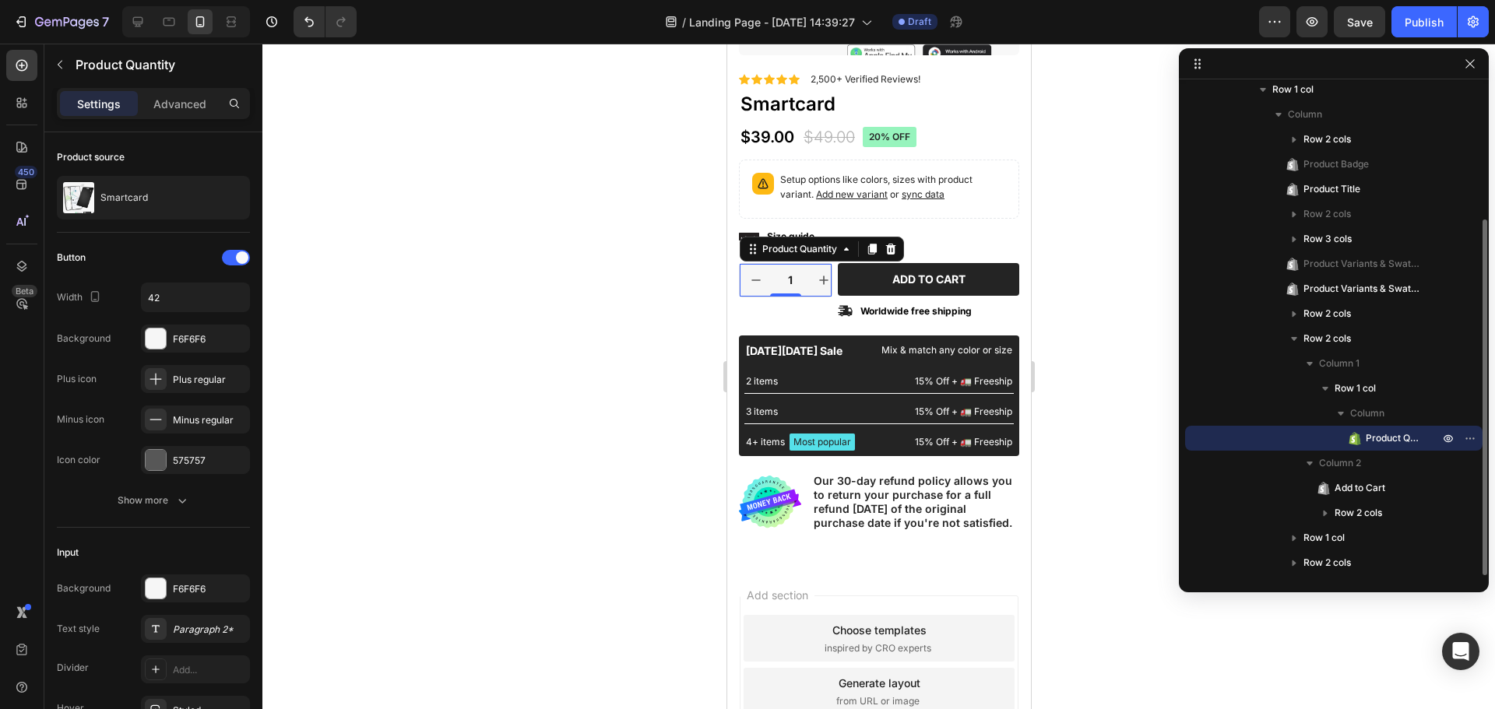
drag, startPoint x: 1322, startPoint y: 359, endPoint x: 1352, endPoint y: 606, distance: 249.4
click at [1337, 385] on span "Row 1 col" at bounding box center [1354, 389] width 41 height 16
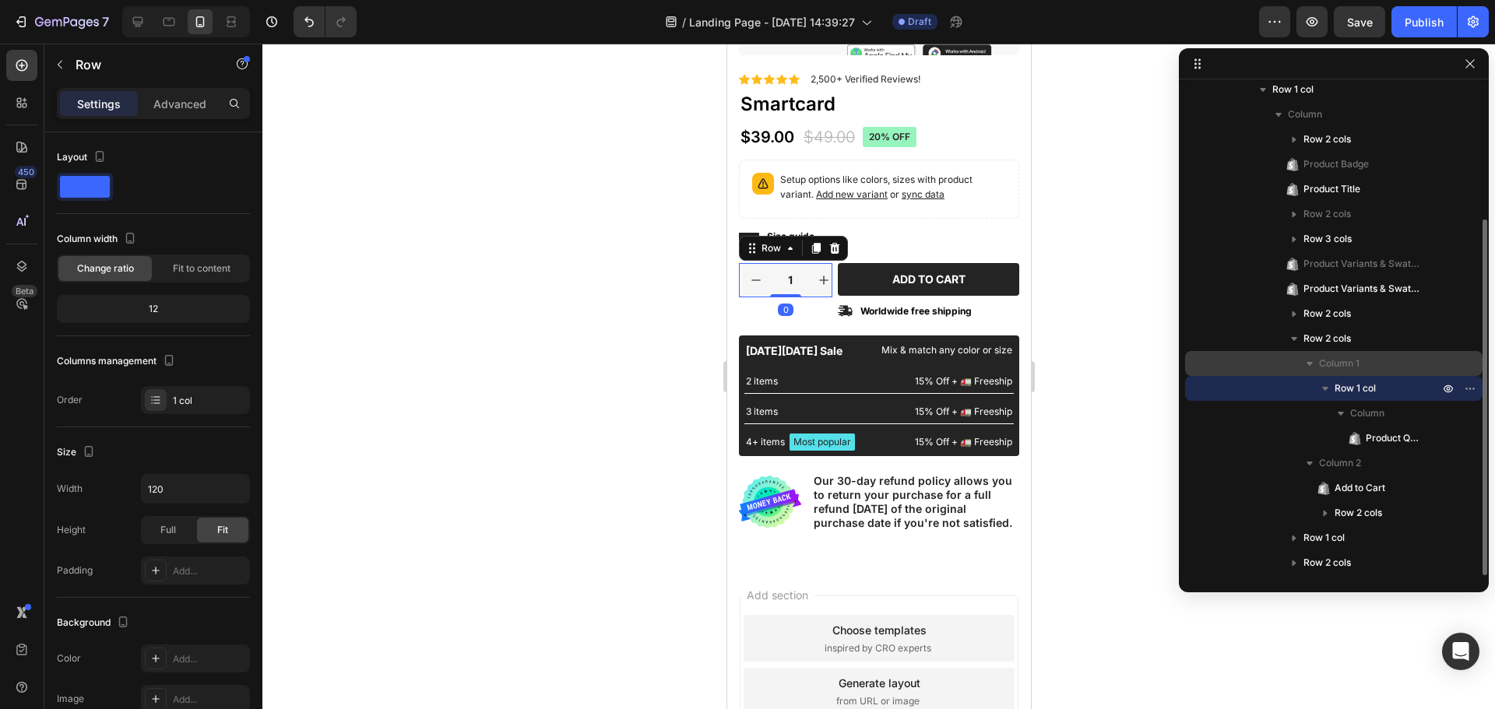
click at [1354, 357] on span "Column 1" at bounding box center [1339, 364] width 40 height 16
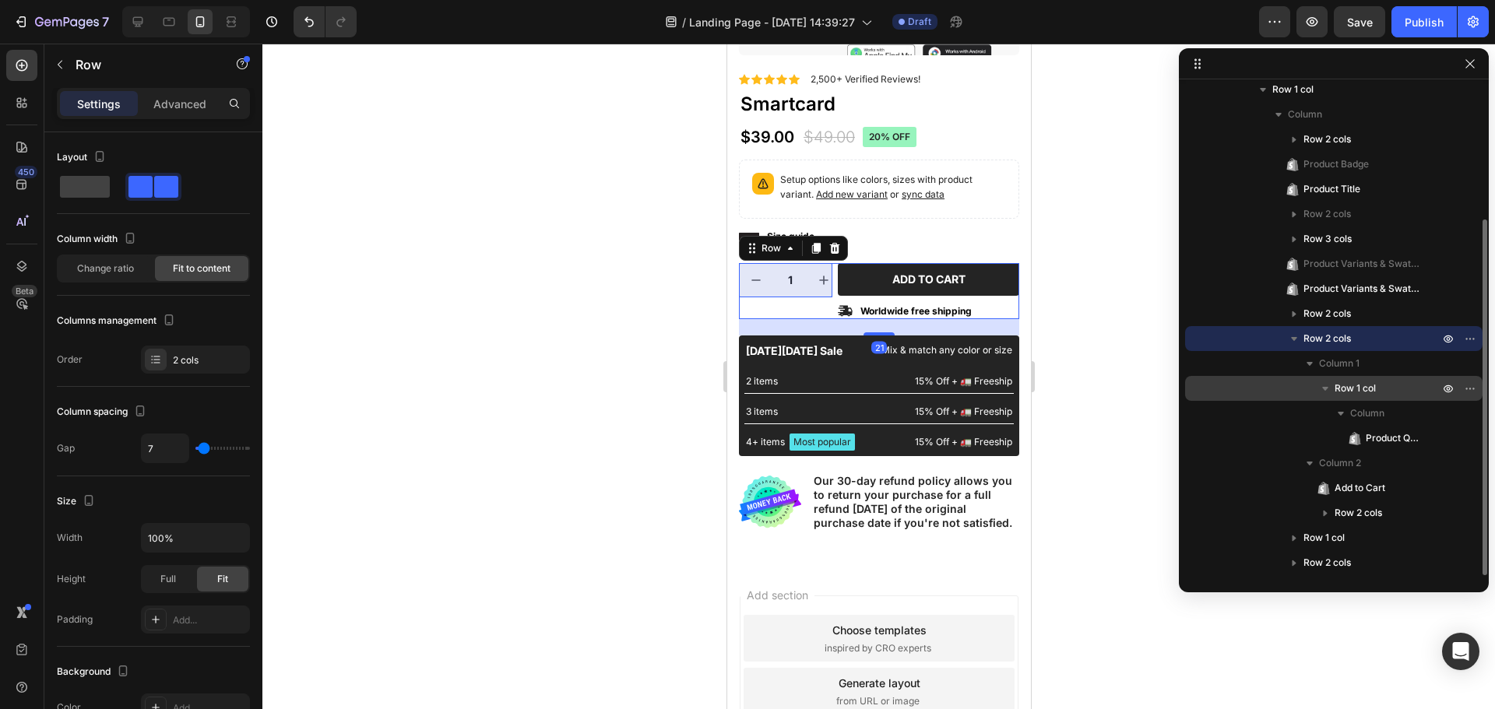
click at [1358, 388] on span "Row 1 col" at bounding box center [1354, 389] width 41 height 16
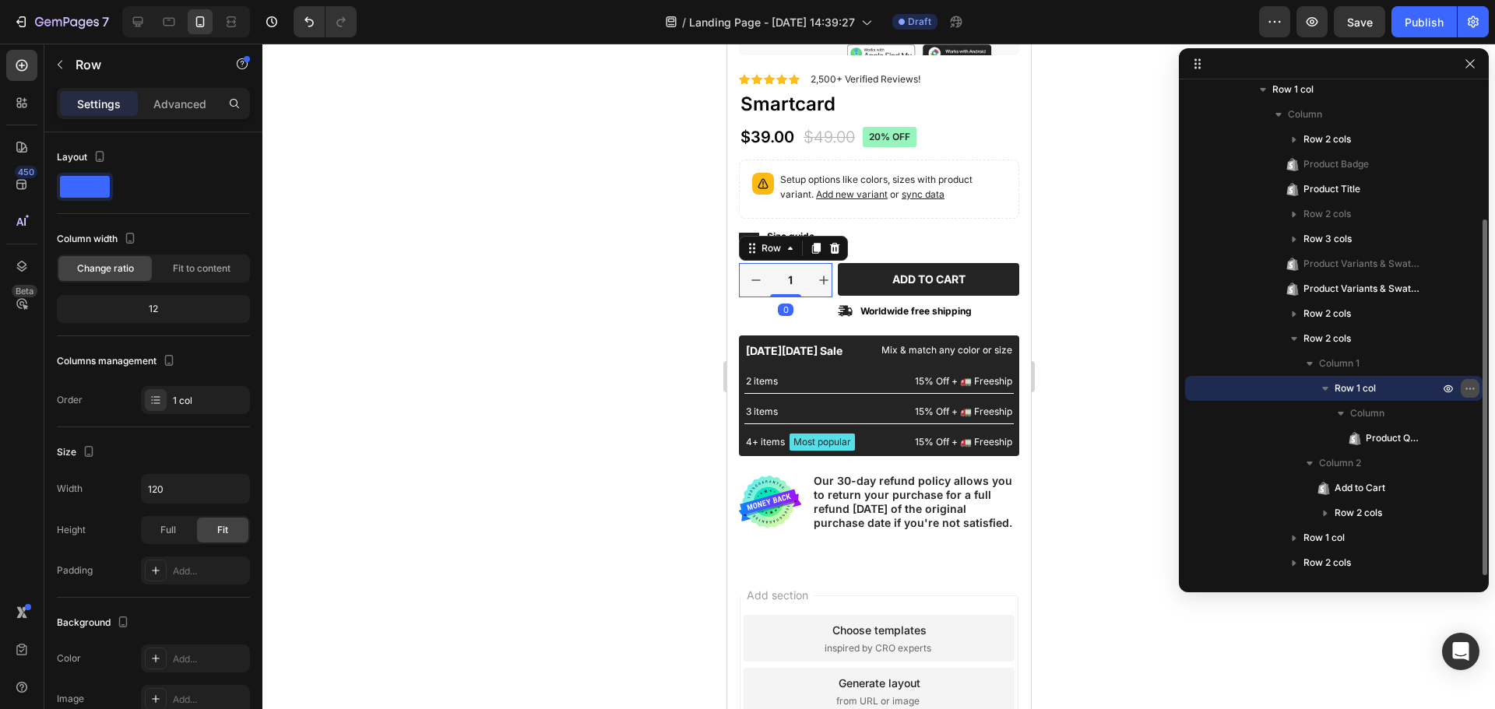
click at [1466, 389] on icon "button" at bounding box center [1466, 389] width 2 height 2
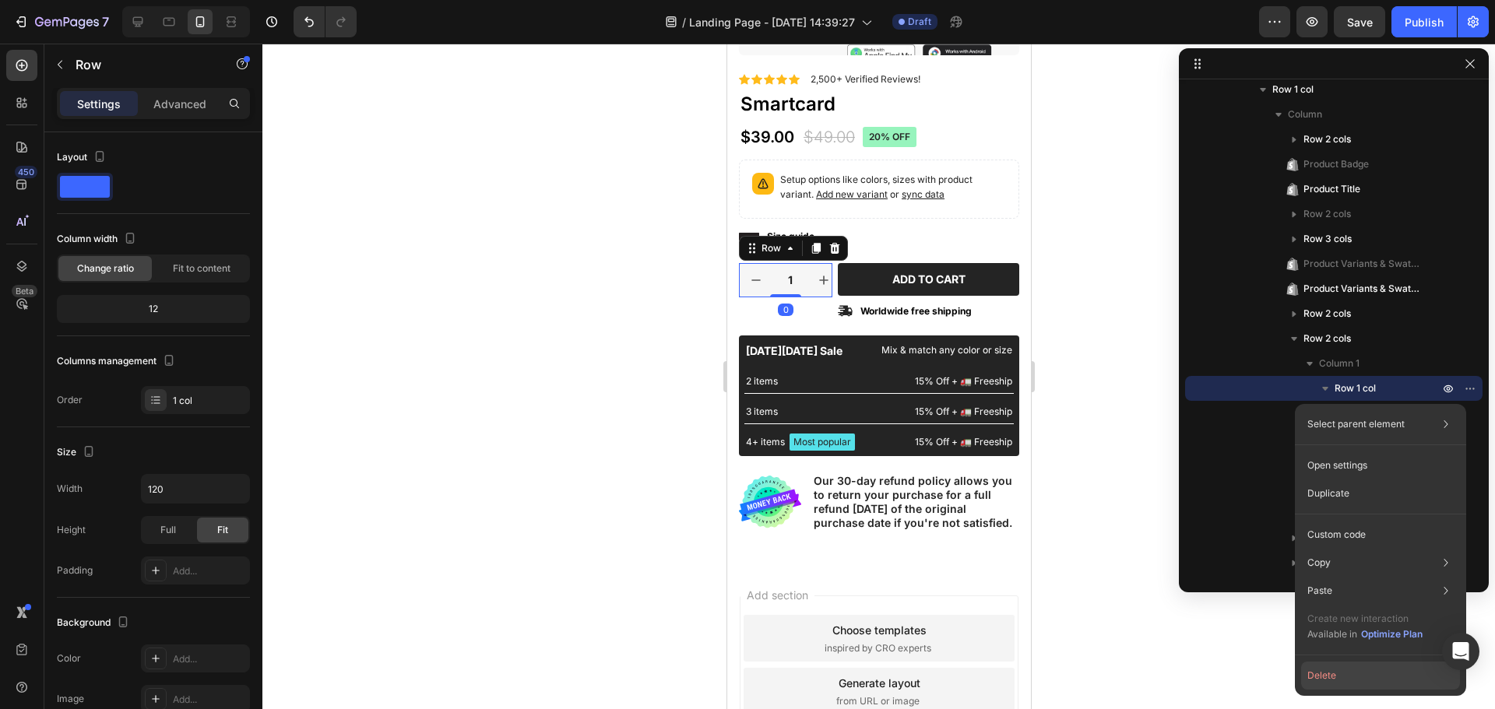
click at [1349, 679] on button "Delete" at bounding box center [1380, 676] width 159 height 28
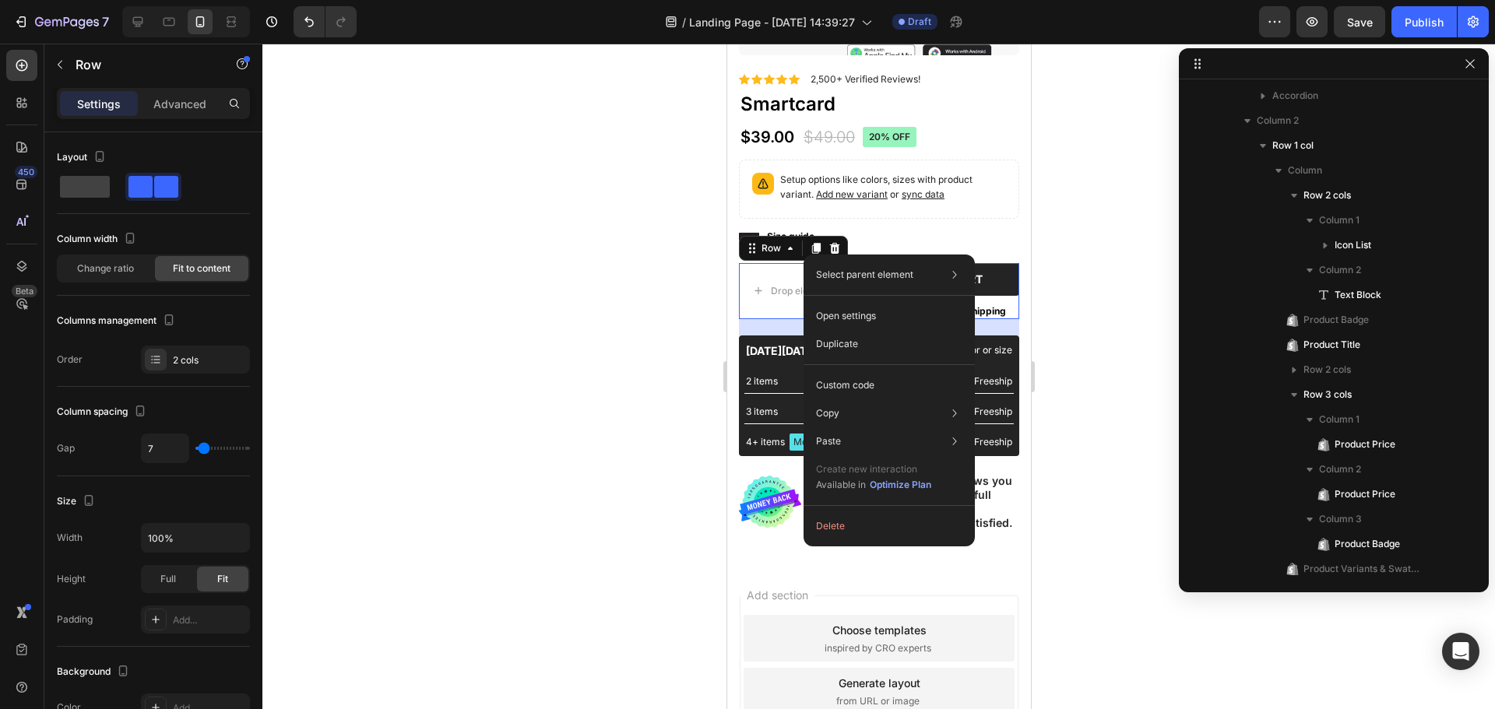
scroll to position [591, 0]
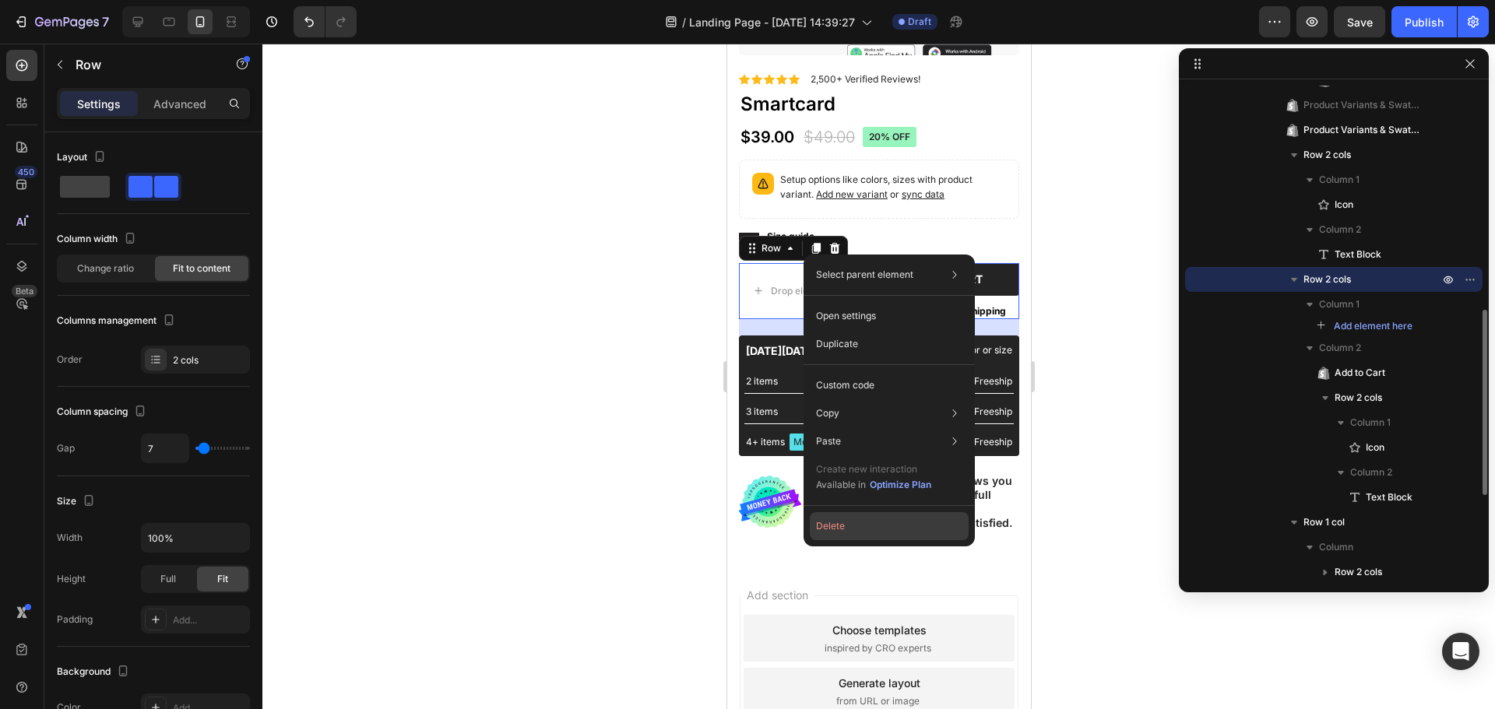
click at [873, 521] on button "Delete" at bounding box center [889, 526] width 159 height 28
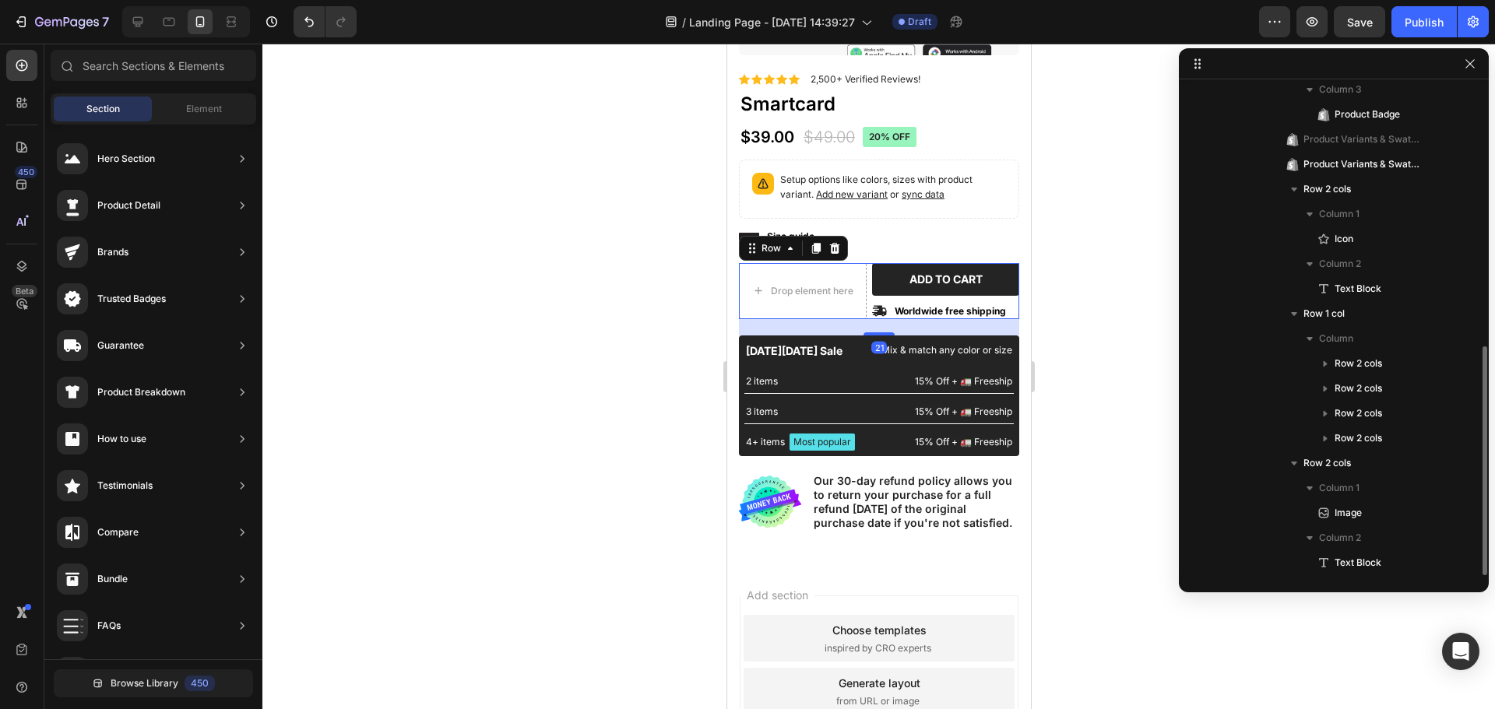
scroll to position [557, 0]
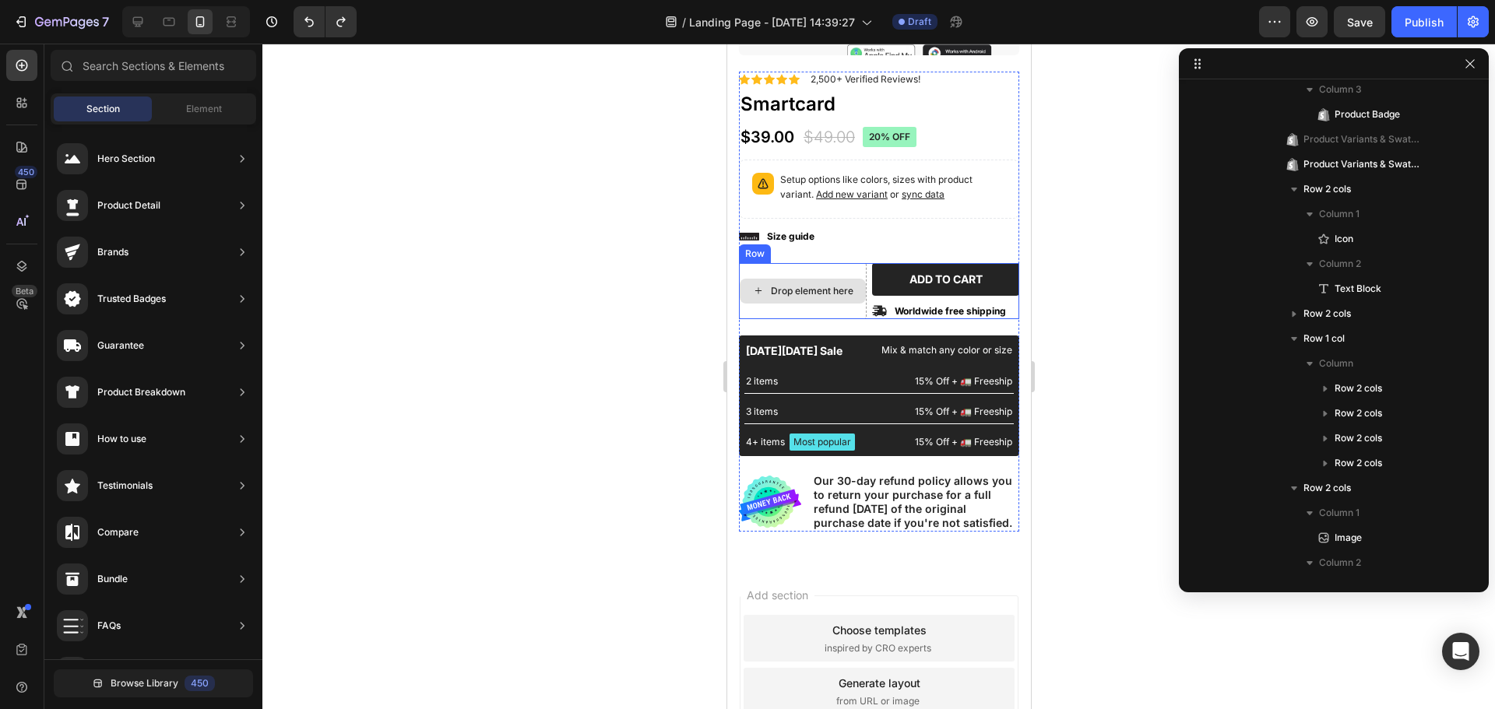
click at [796, 263] on div "Drop element here" at bounding box center [802, 291] width 128 height 56
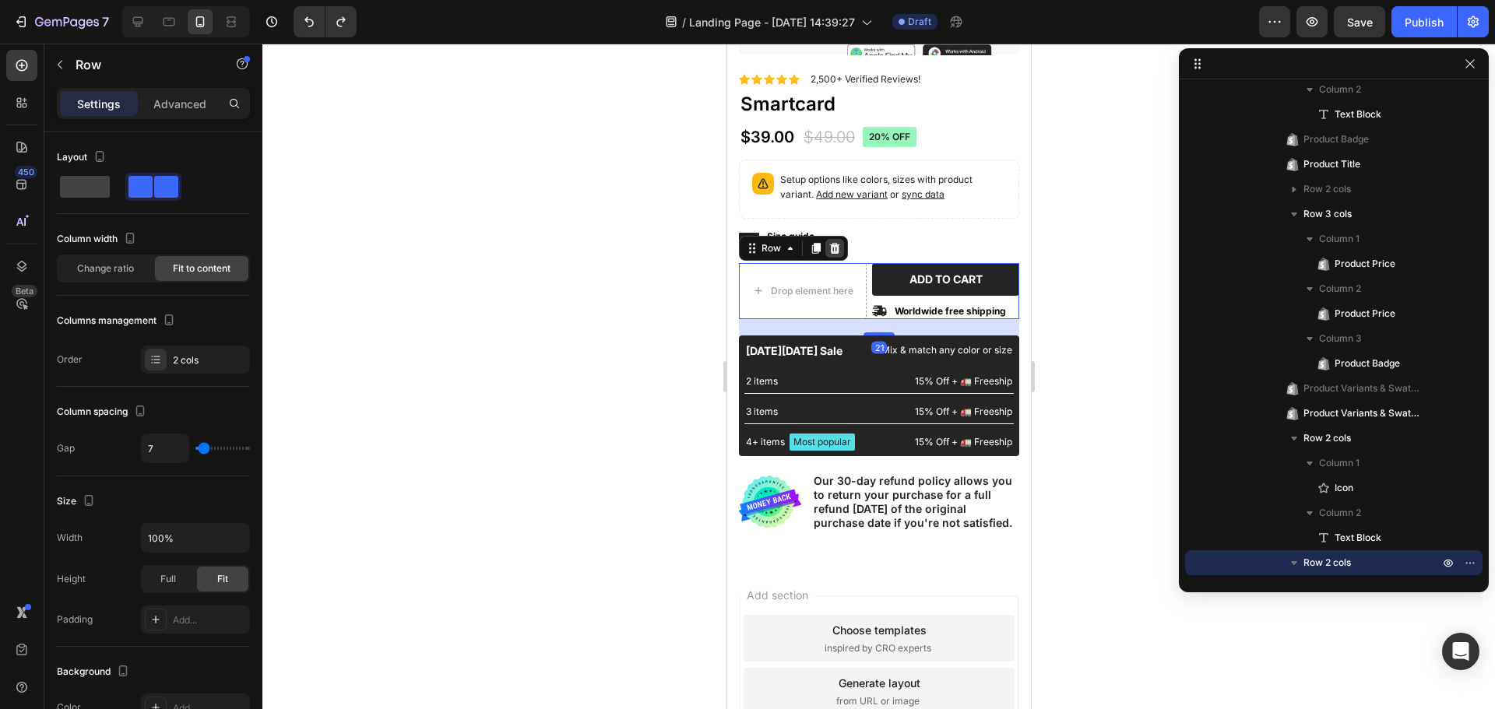
click at [833, 243] on icon at bounding box center [834, 248] width 10 height 11
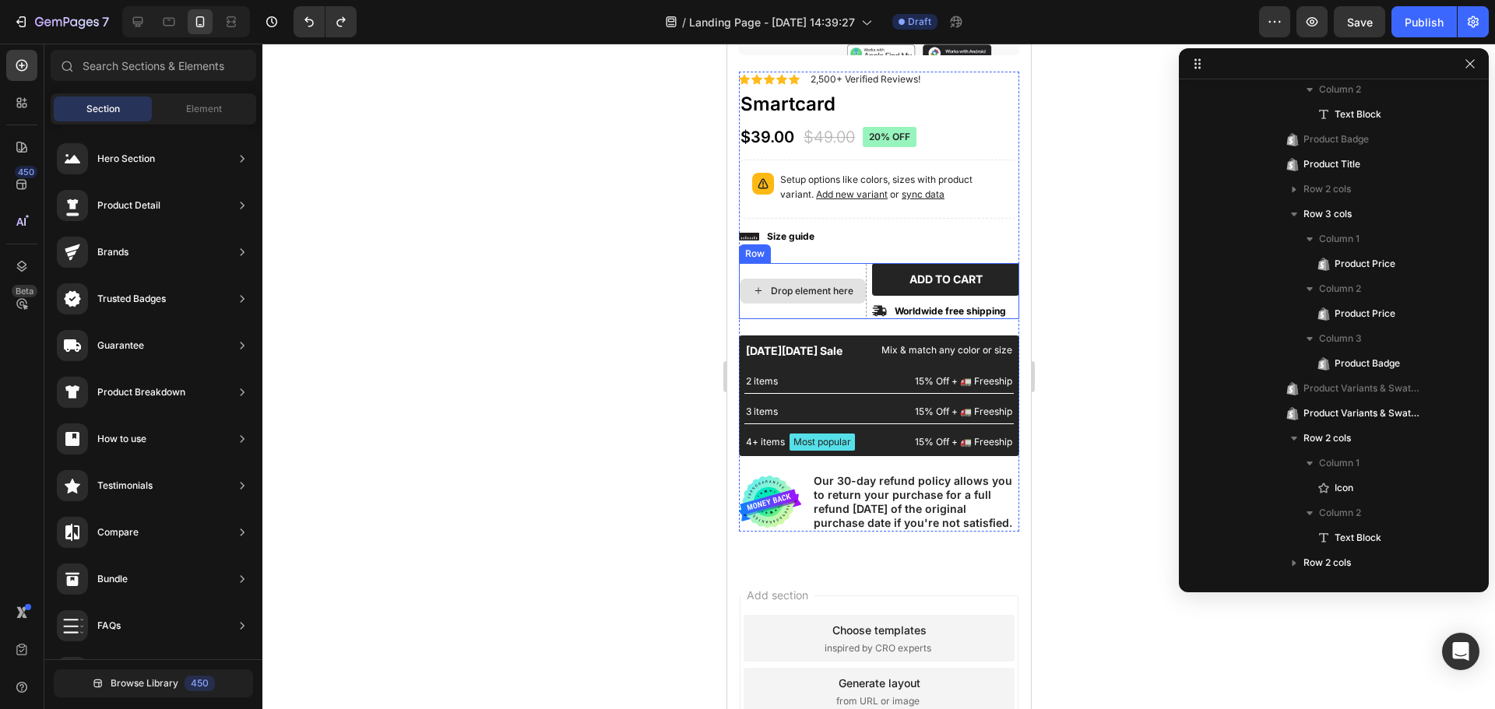
click at [799, 265] on div "Drop element here" at bounding box center [802, 291] width 128 height 56
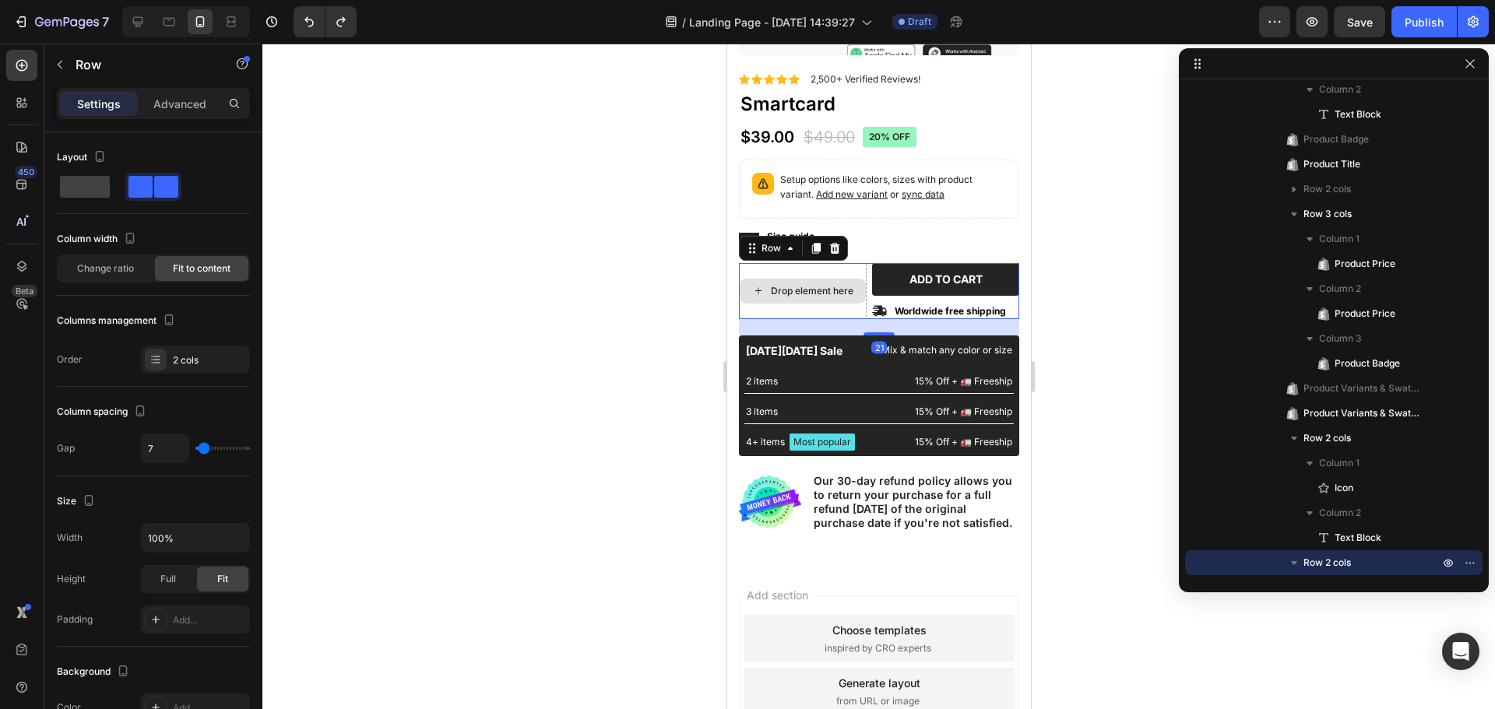
click at [797, 279] on div "Drop element here" at bounding box center [802, 291] width 126 height 25
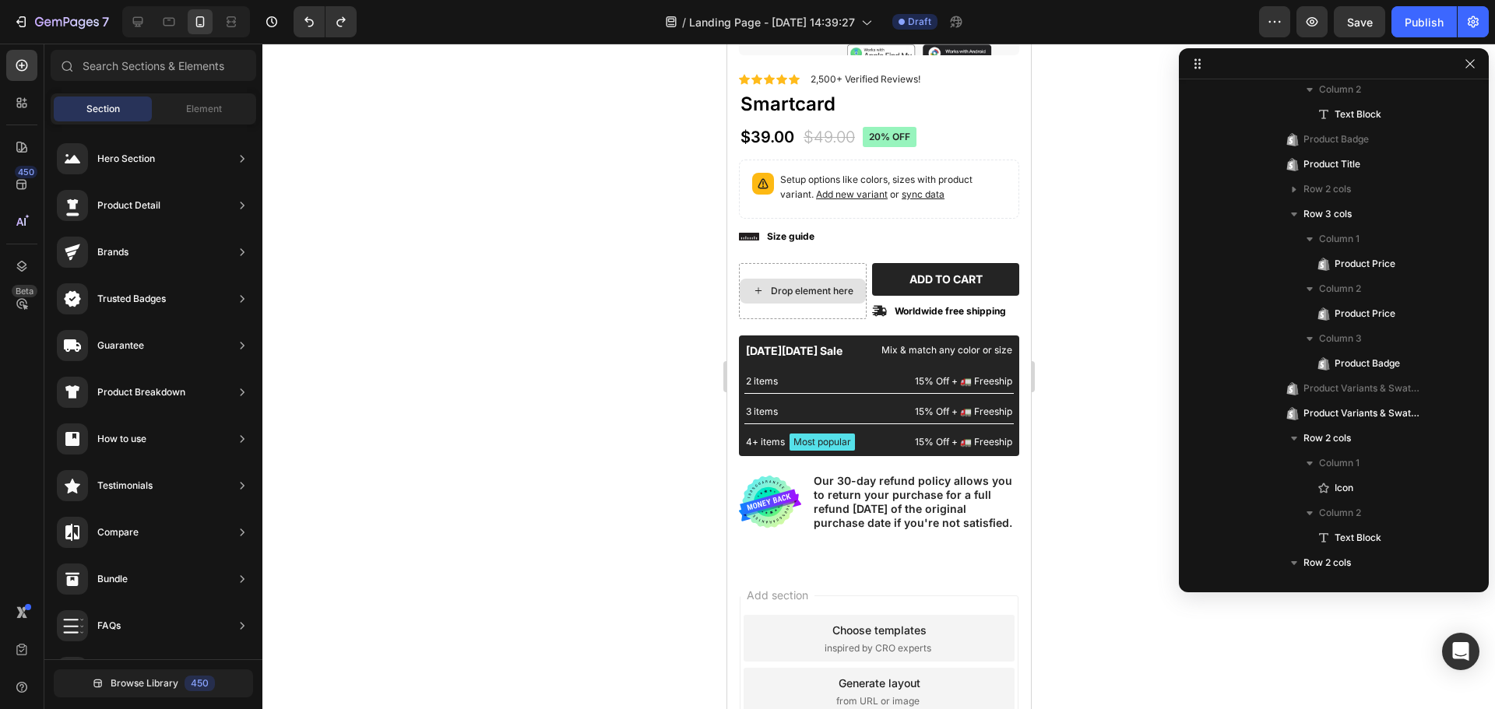
click at [797, 279] on div "Drop element here" at bounding box center [802, 291] width 126 height 25
click at [792, 285] on div "Drop element here" at bounding box center [811, 291] width 83 height 12
click at [814, 263] on div "Drop element here" at bounding box center [802, 291] width 128 height 56
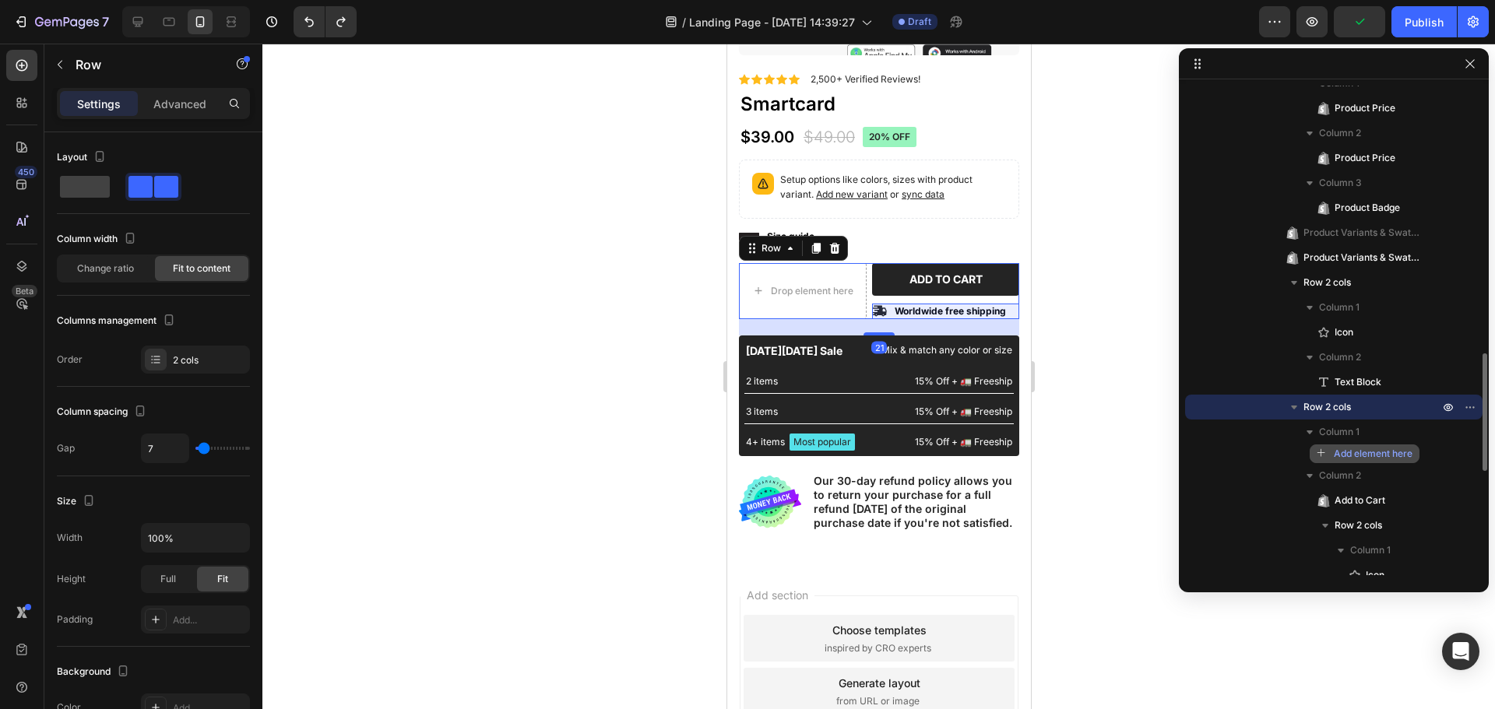
scroll to position [790, 0]
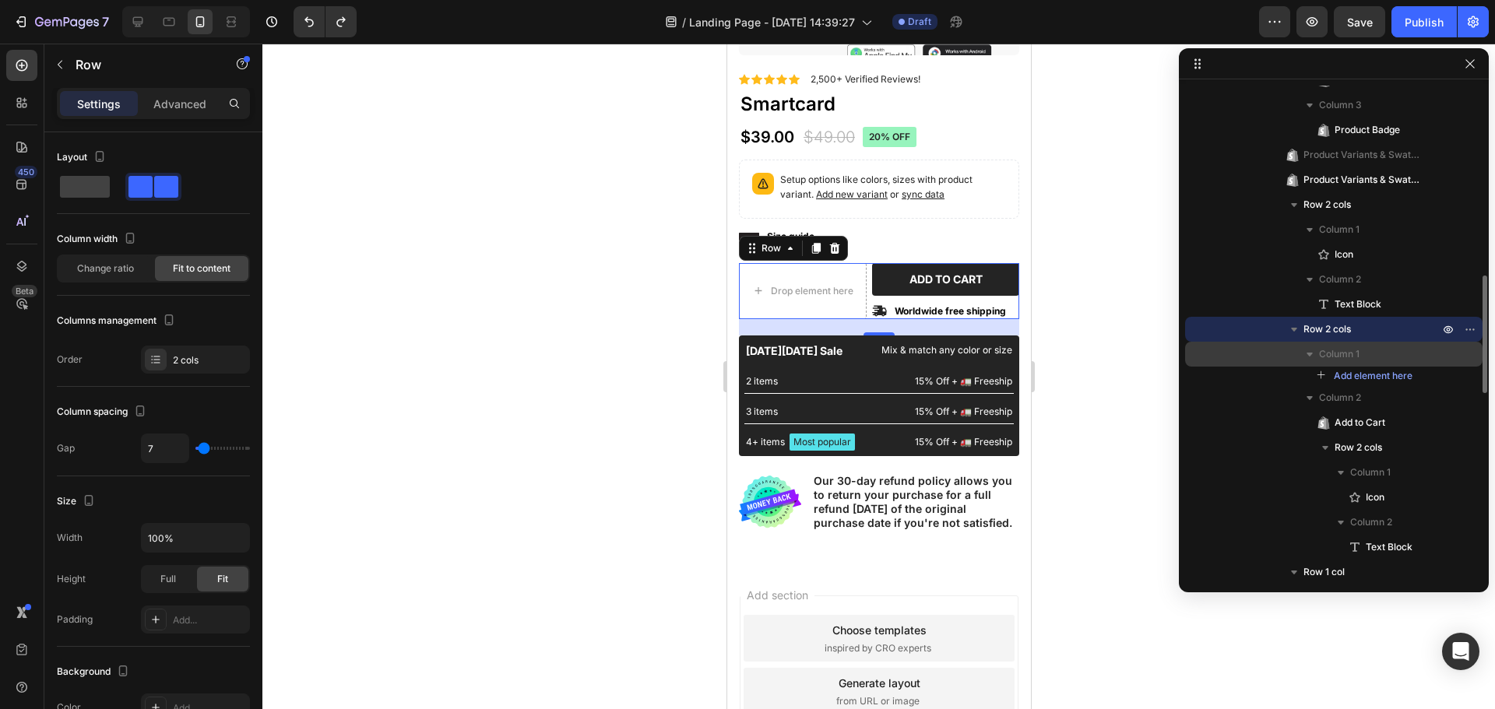
click at [1361, 358] on p "Column 1" at bounding box center [1380, 354] width 123 height 16
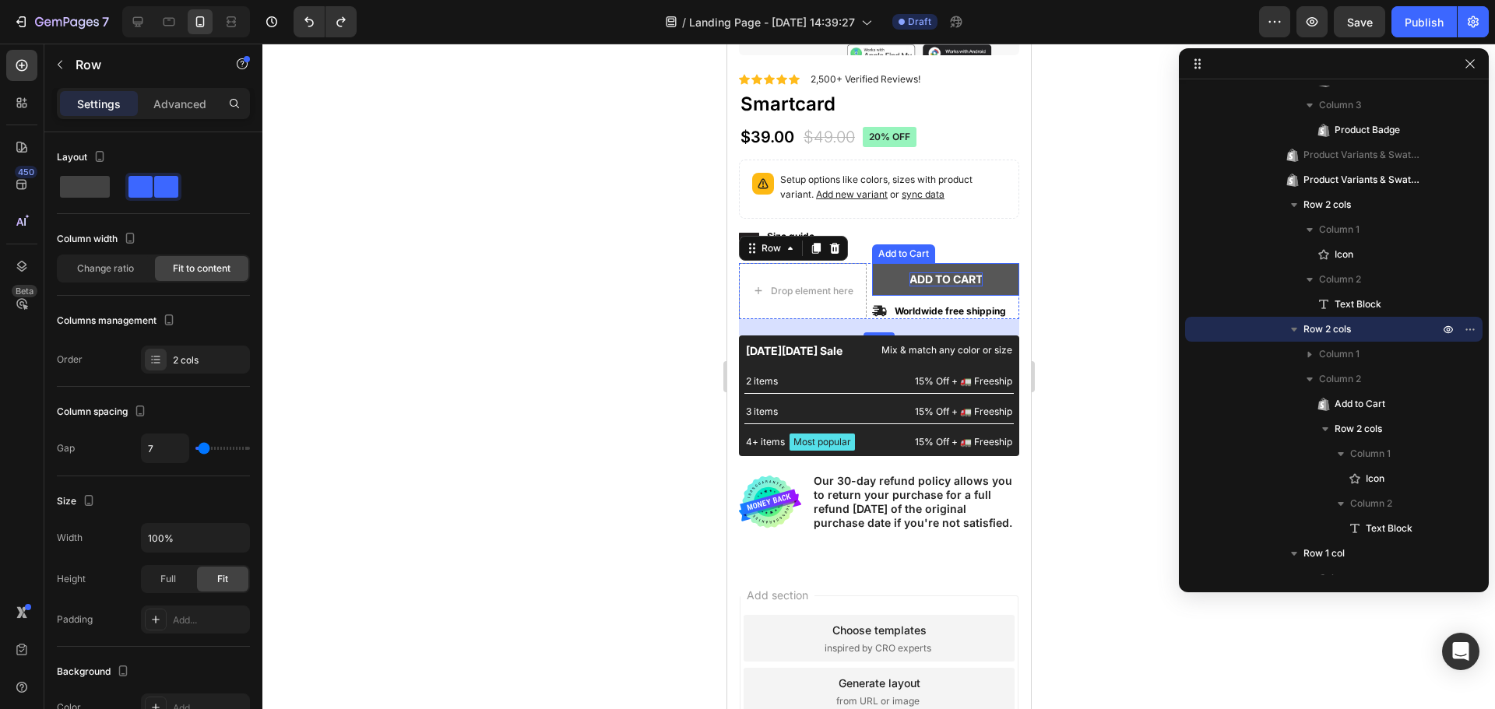
click at [935, 274] on div "Add to cart" at bounding box center [944, 279] width 73 height 14
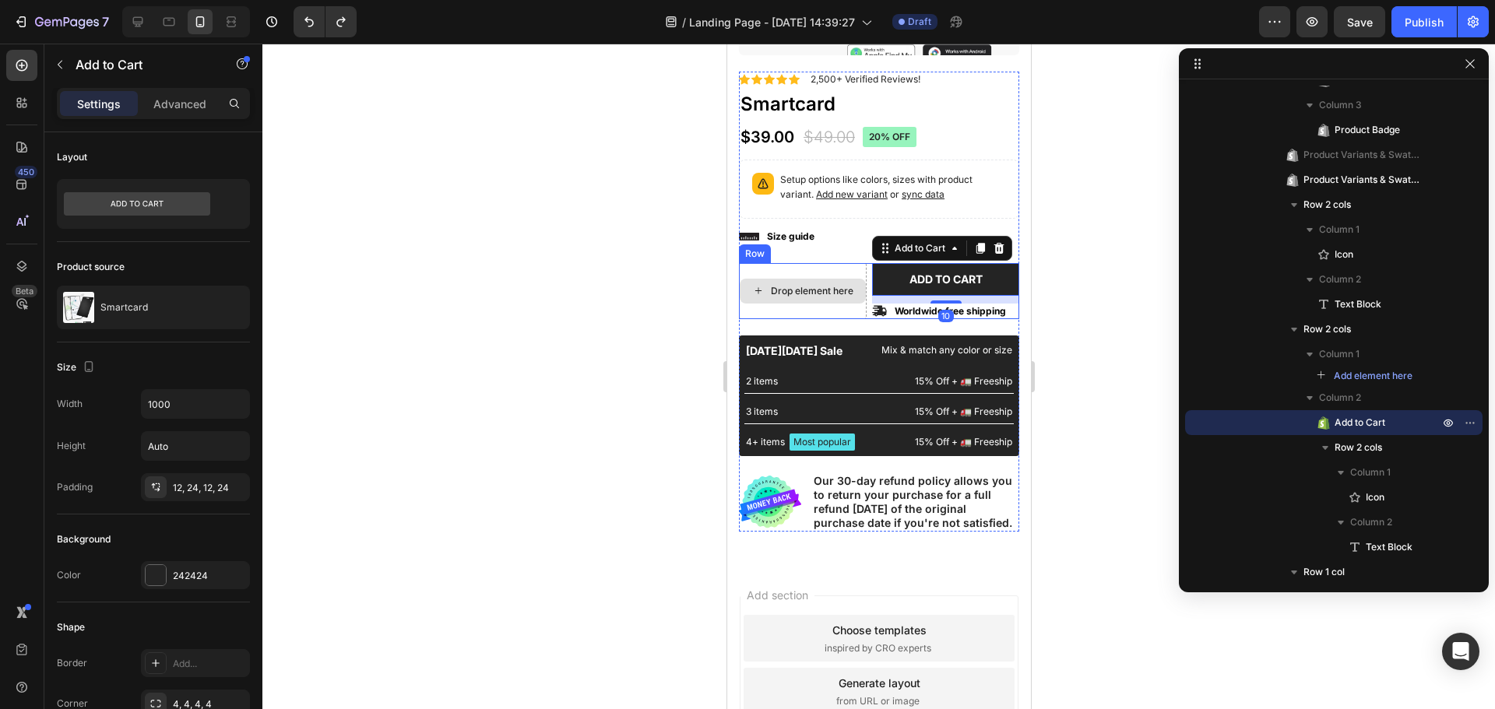
click at [845, 312] on div "Drop element here" at bounding box center [802, 291] width 128 height 56
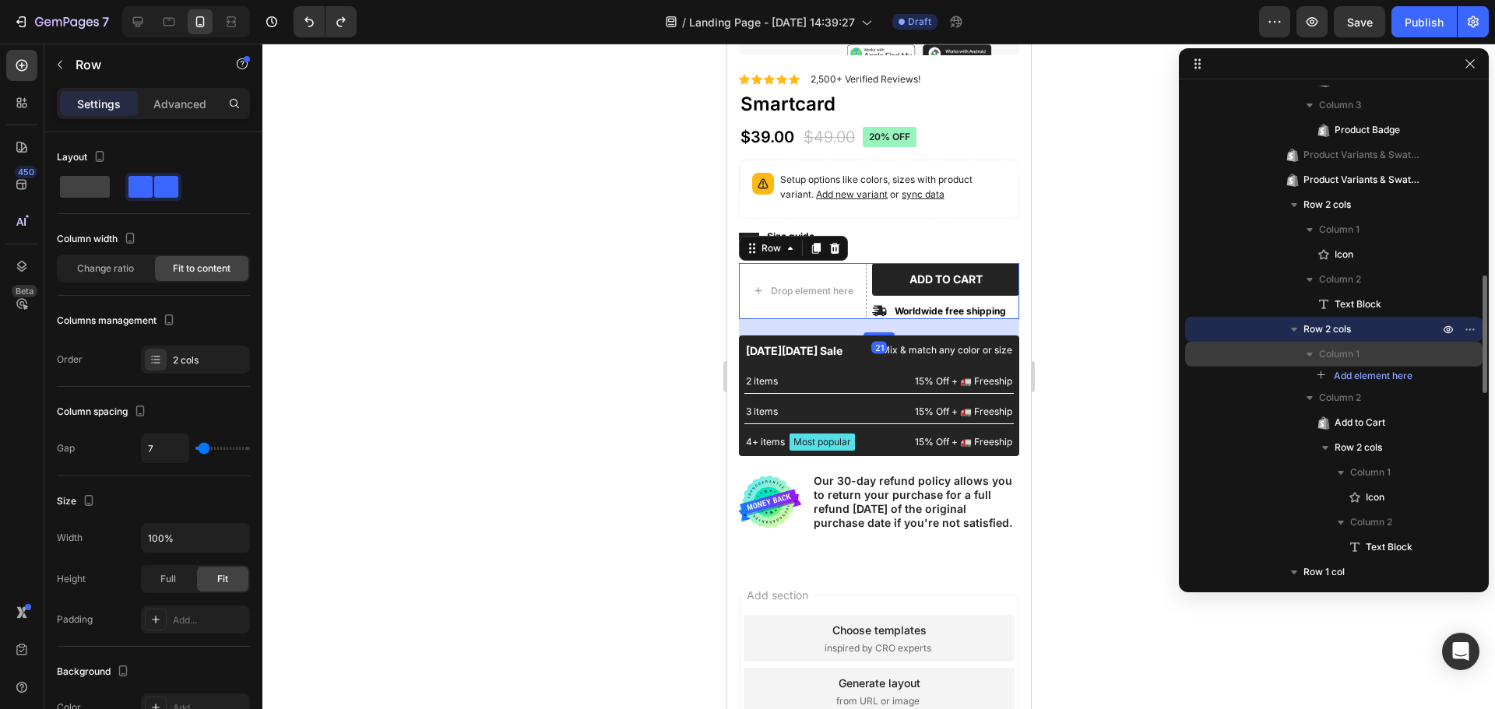
click at [1337, 353] on span "Column 1" at bounding box center [1339, 354] width 40 height 16
click at [1305, 355] on icon "button" at bounding box center [1310, 354] width 16 height 16
click at [1311, 353] on icon "button" at bounding box center [1310, 354] width 16 height 16
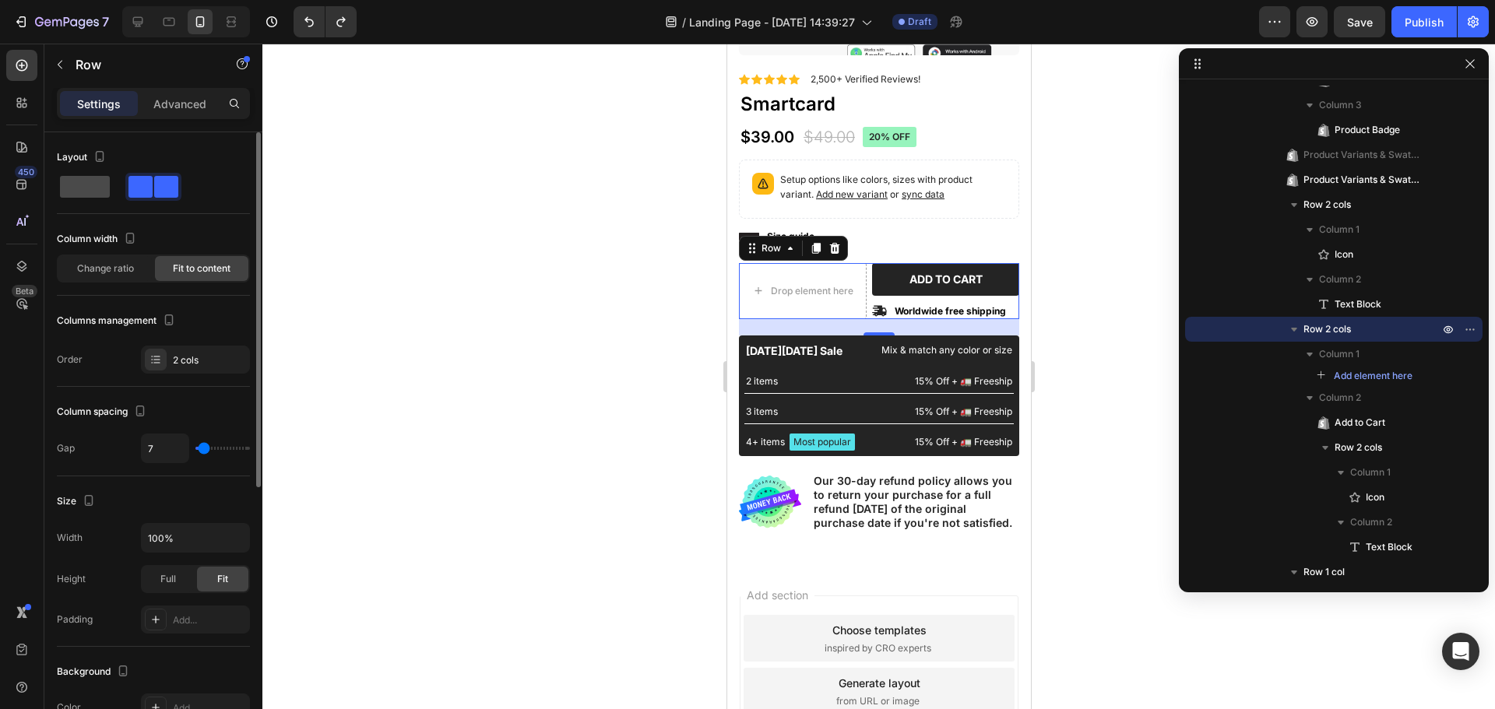
click at [90, 195] on span at bounding box center [85, 187] width 50 height 22
type input "0"
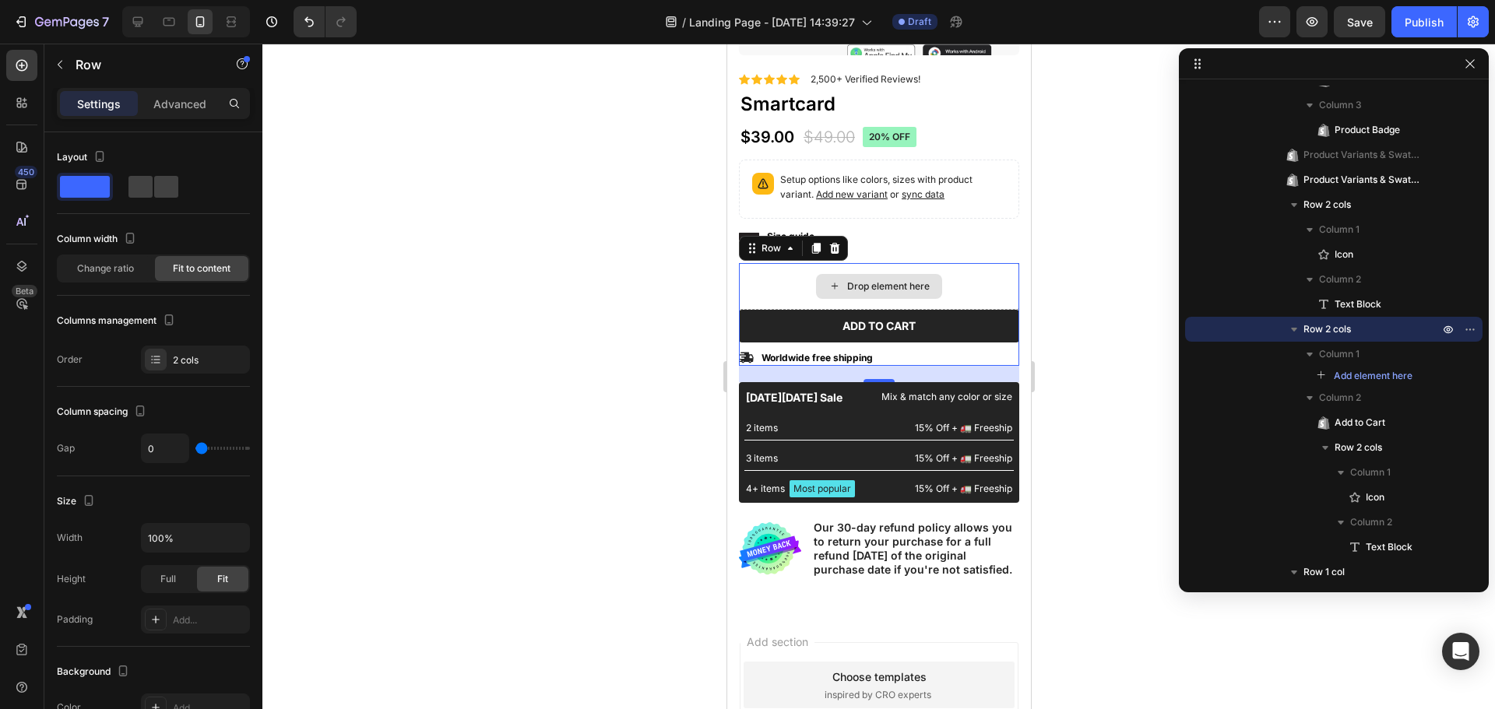
click at [779, 278] on div "Drop element here" at bounding box center [878, 286] width 280 height 47
click at [589, 278] on div at bounding box center [878, 377] width 1232 height 666
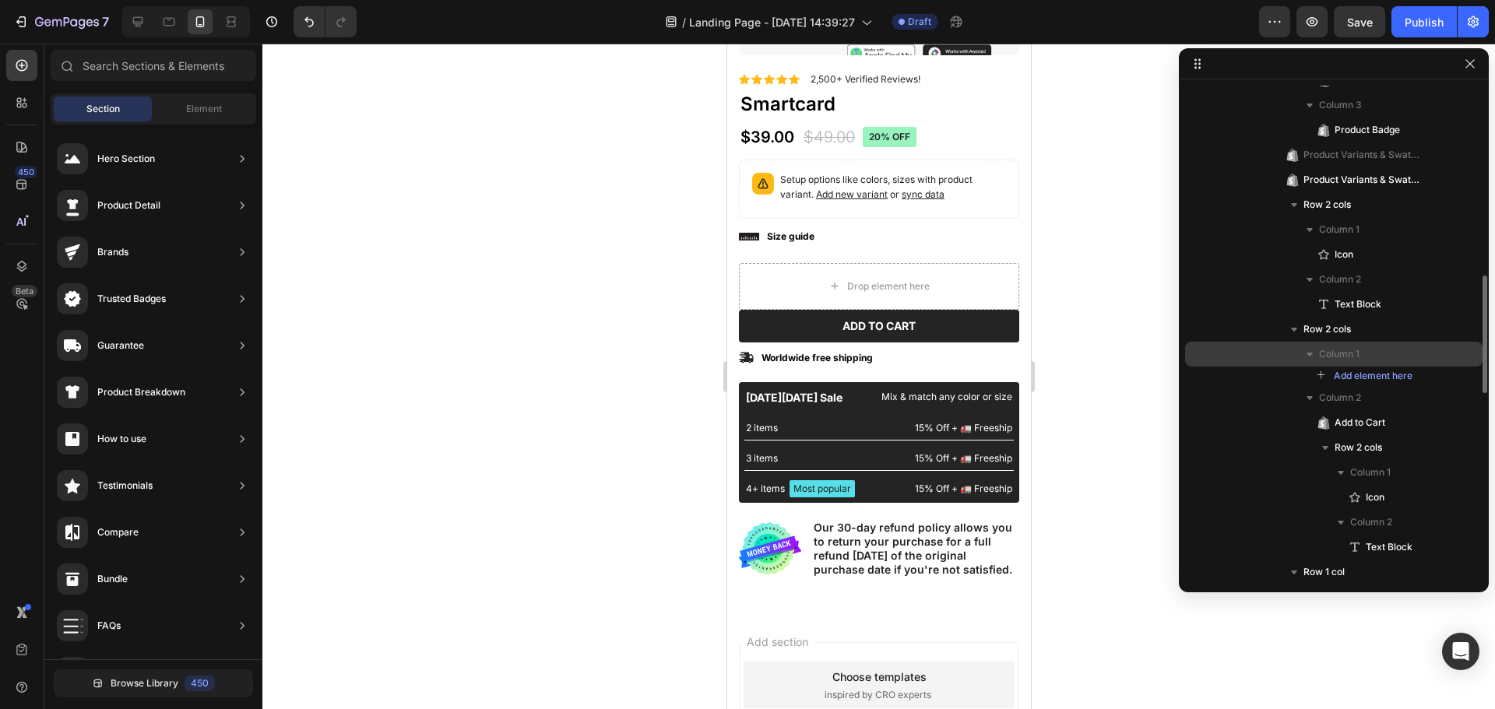
click at [1390, 346] on p "Column 1" at bounding box center [1380, 354] width 123 height 16
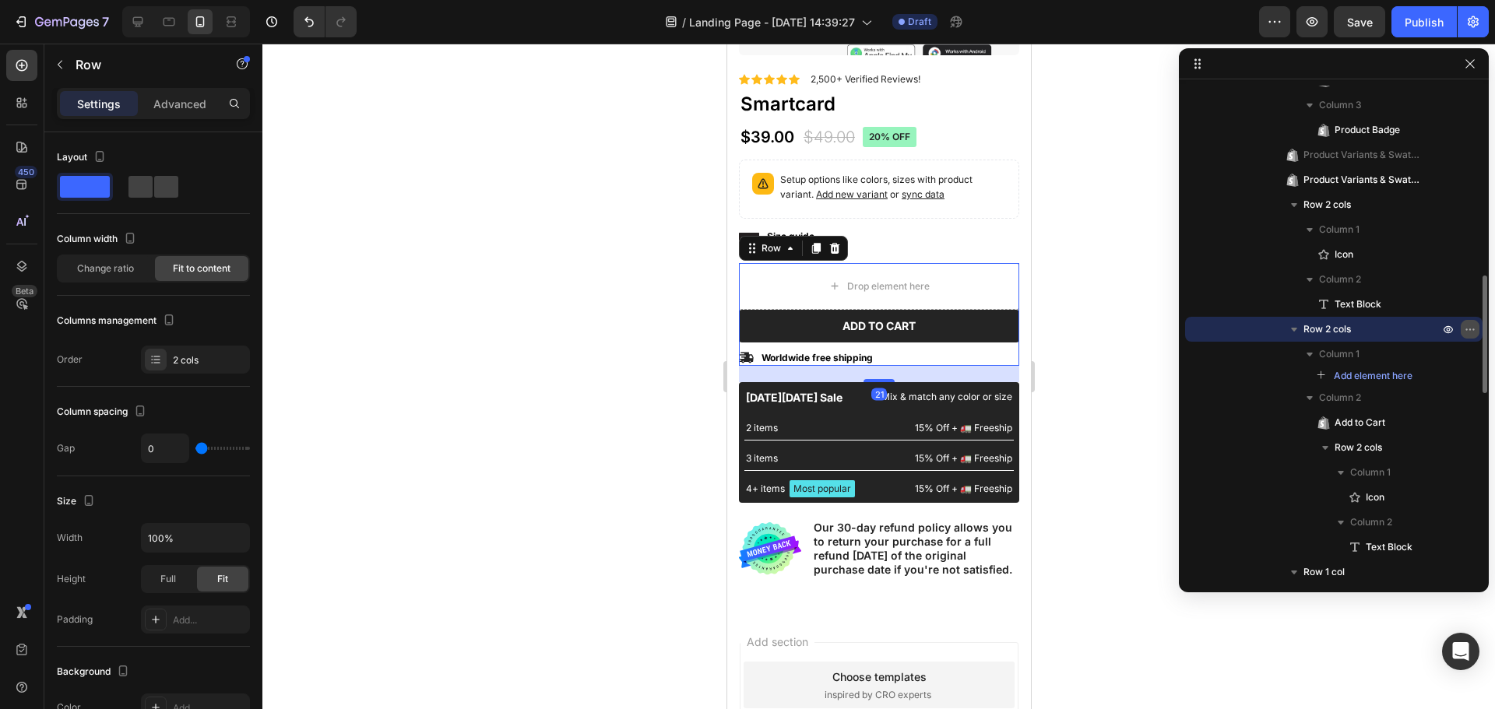
click at [1464, 335] on icon "button" at bounding box center [1470, 329] width 12 height 12
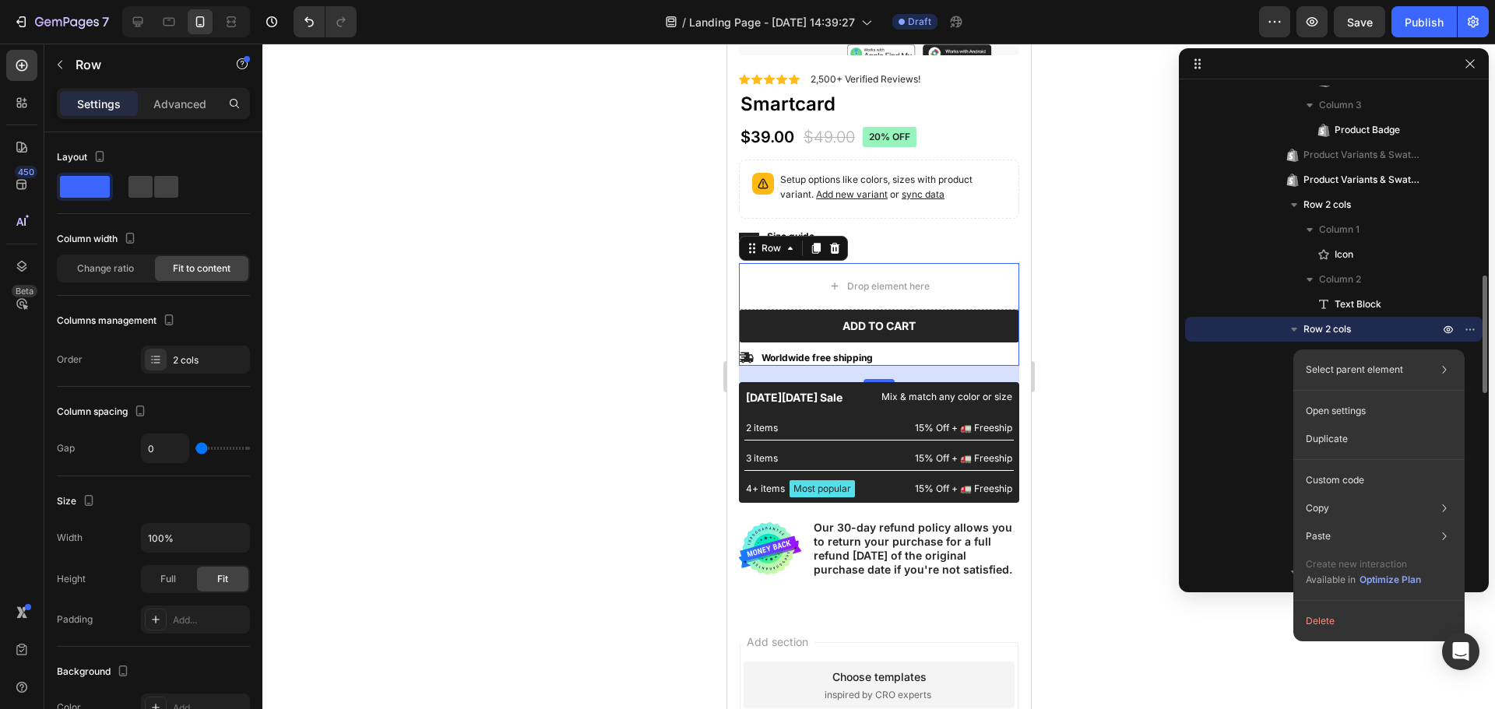
click at [1260, 330] on div "Row 2 cols" at bounding box center [1333, 329] width 285 height 25
click at [1292, 326] on icon "button" at bounding box center [1294, 330] width 16 height 16
click at [588, 337] on div at bounding box center [878, 377] width 1232 height 666
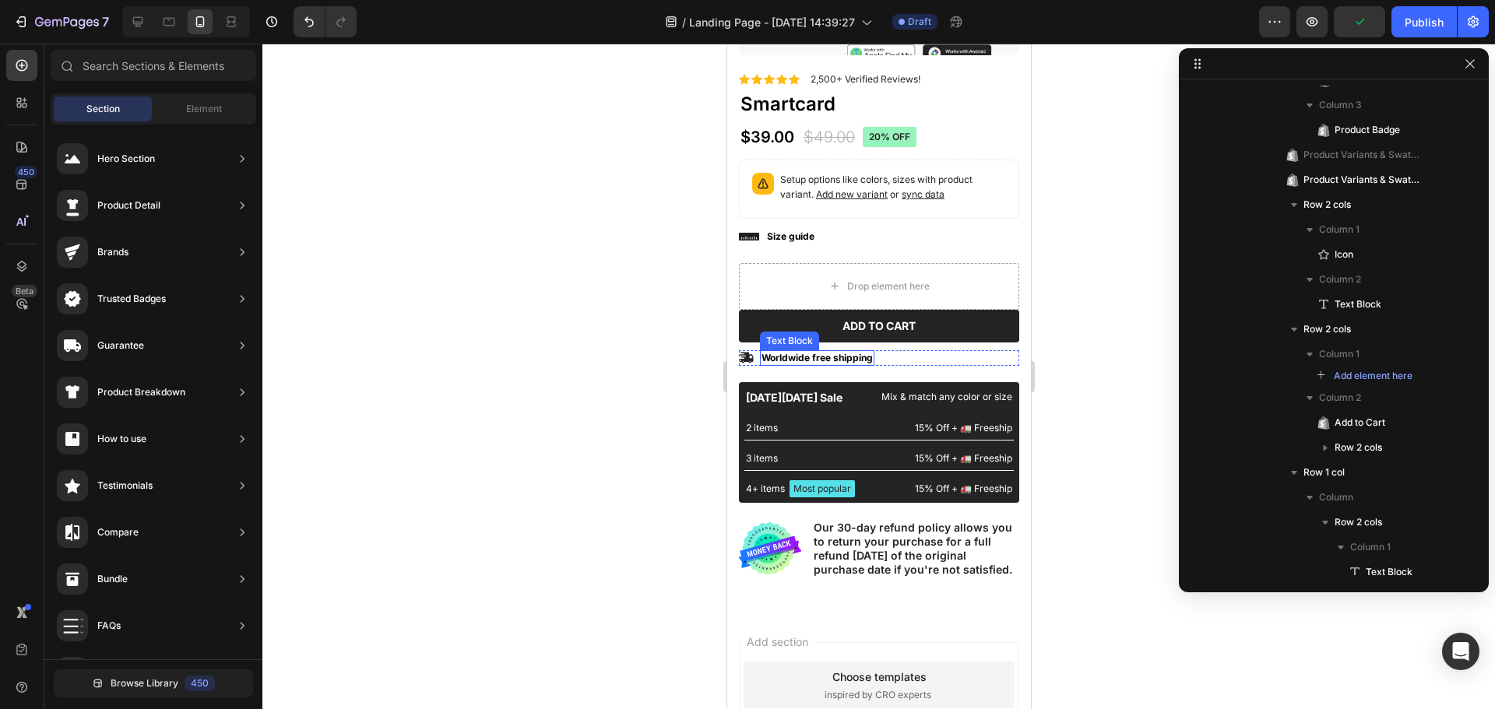
click at [828, 352] on p "Worldwide free shipping" at bounding box center [816, 358] width 111 height 12
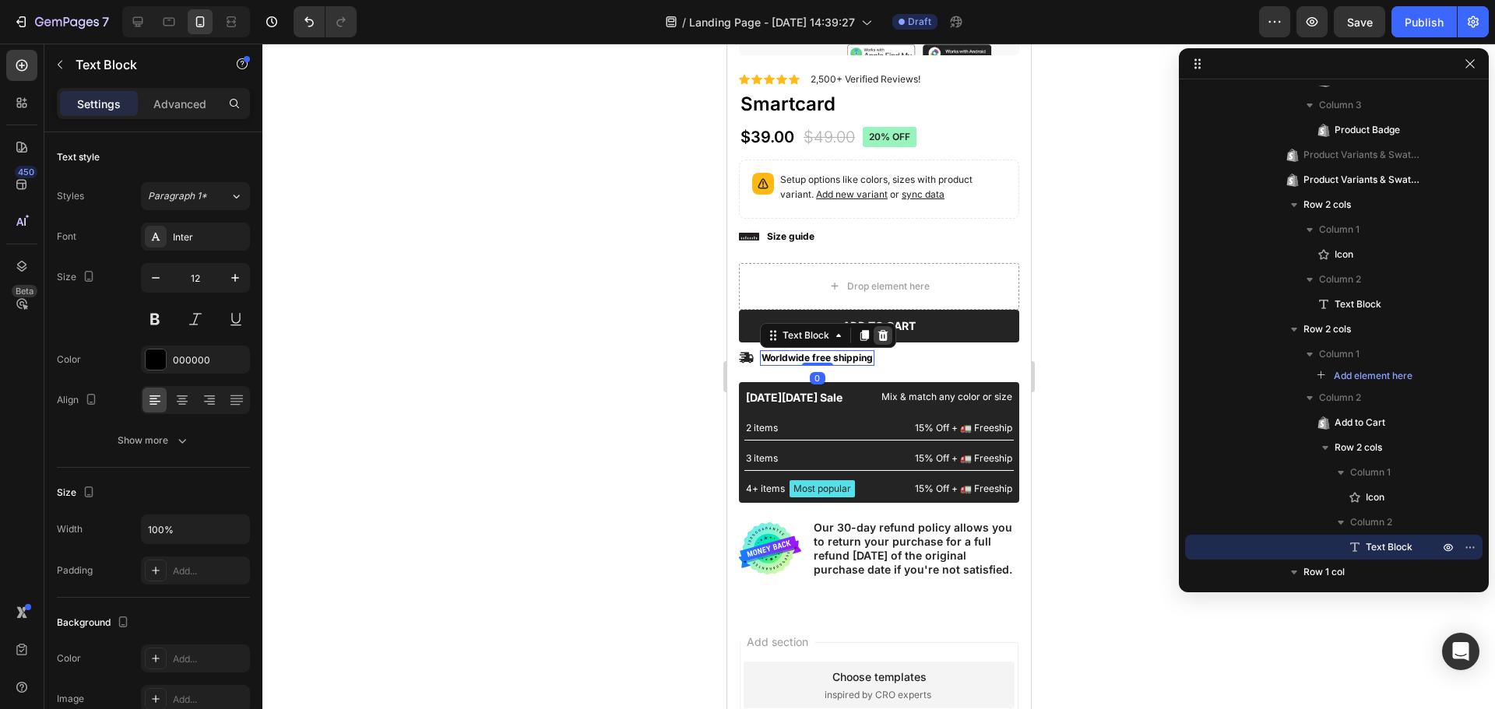
click at [883, 329] on icon at bounding box center [882, 335] width 12 height 12
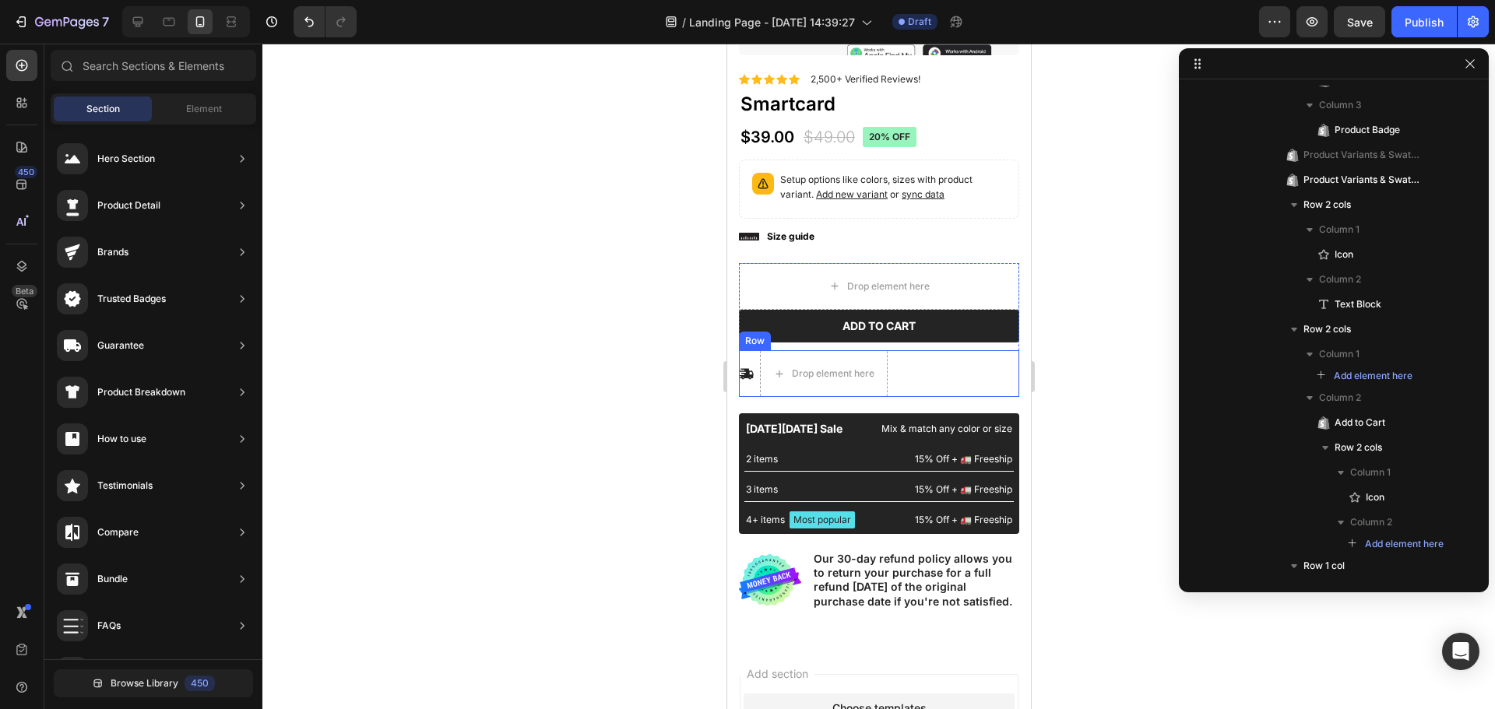
click at [919, 362] on div "Icon Drop element here Row" at bounding box center [878, 373] width 280 height 47
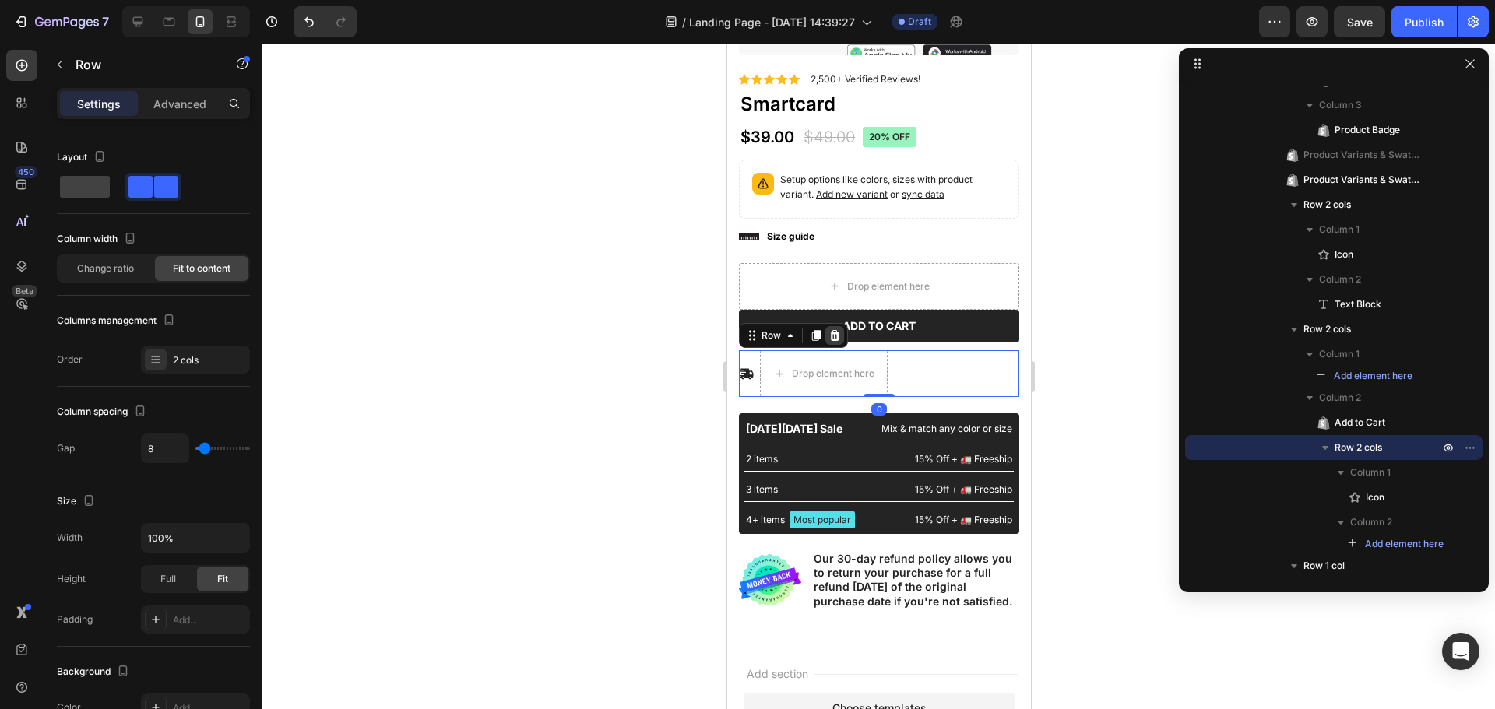
click at [833, 330] on icon at bounding box center [834, 335] width 10 height 11
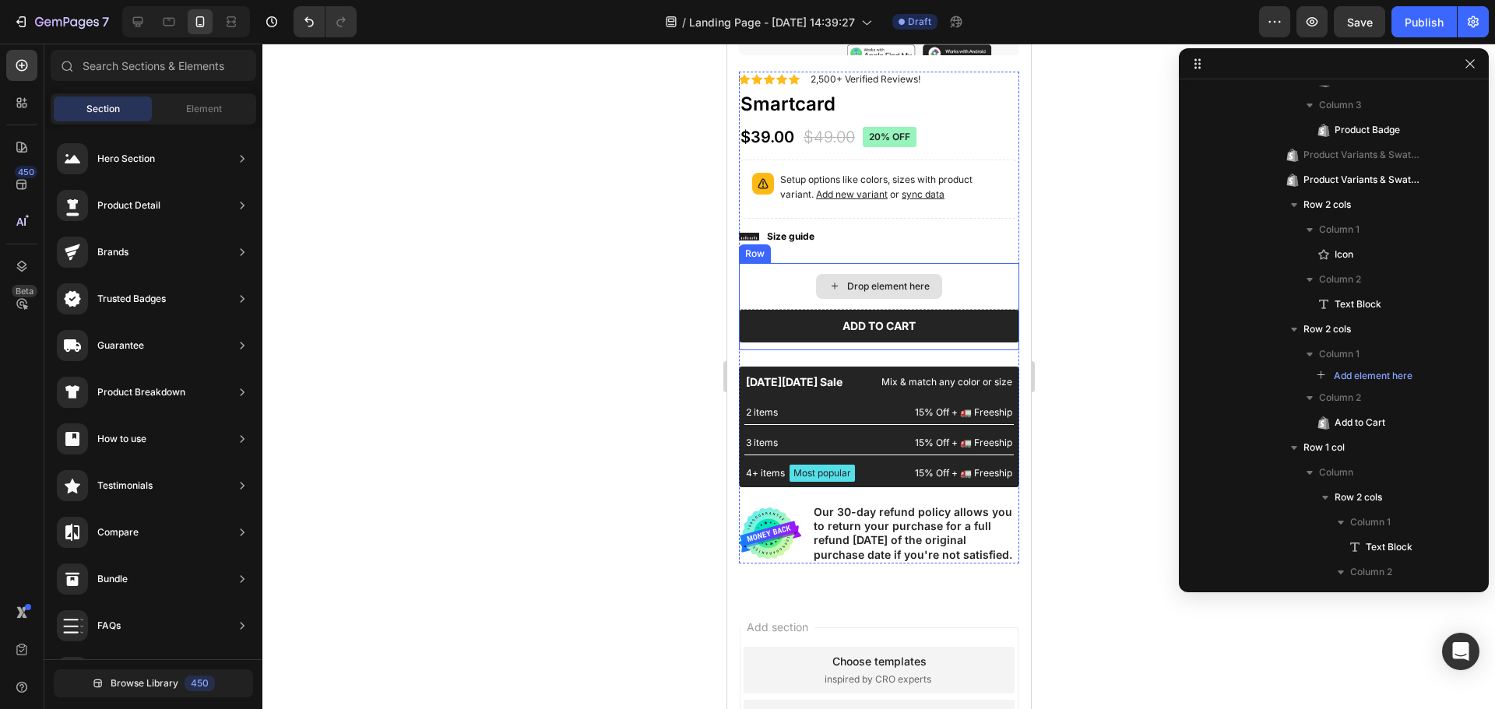
click at [970, 269] on div "Drop element here" at bounding box center [878, 286] width 280 height 47
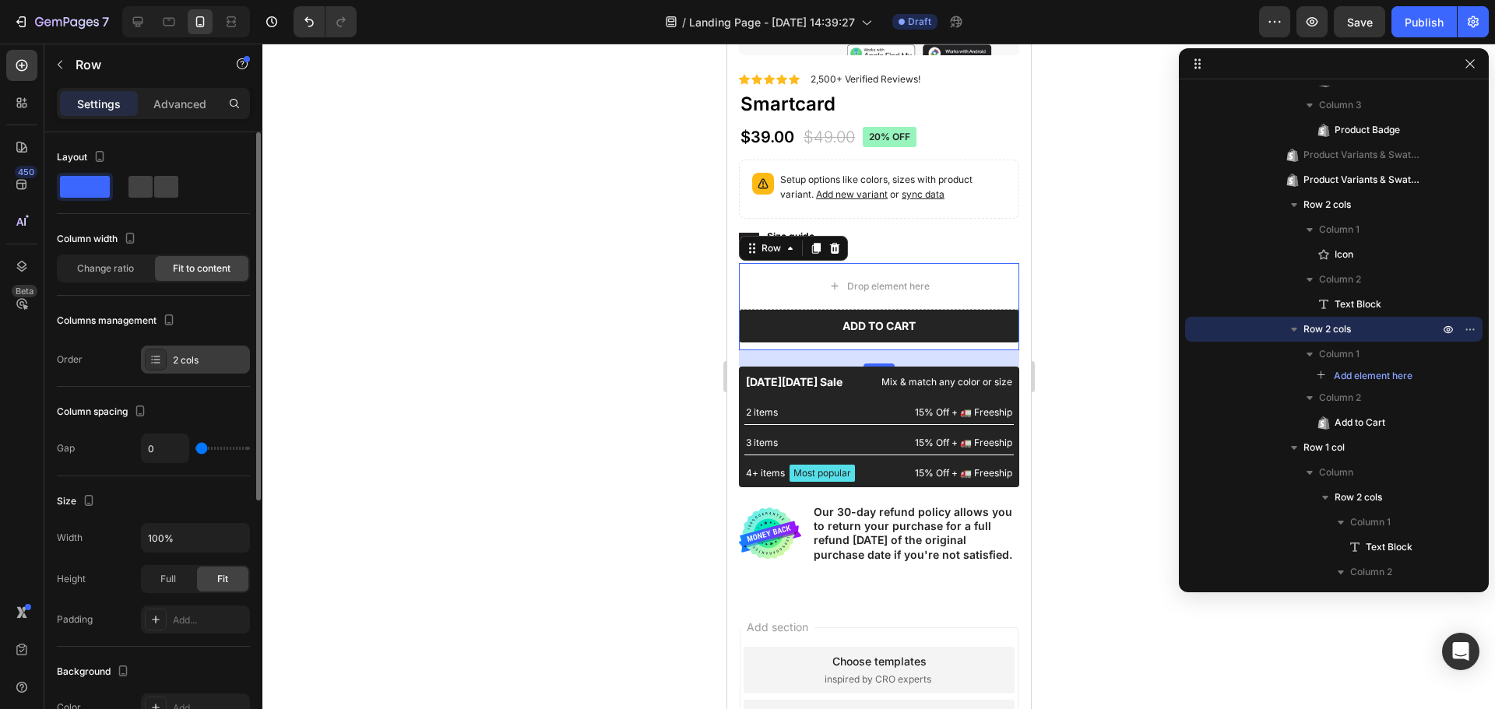
click at [156, 364] on icon at bounding box center [155, 359] width 12 height 12
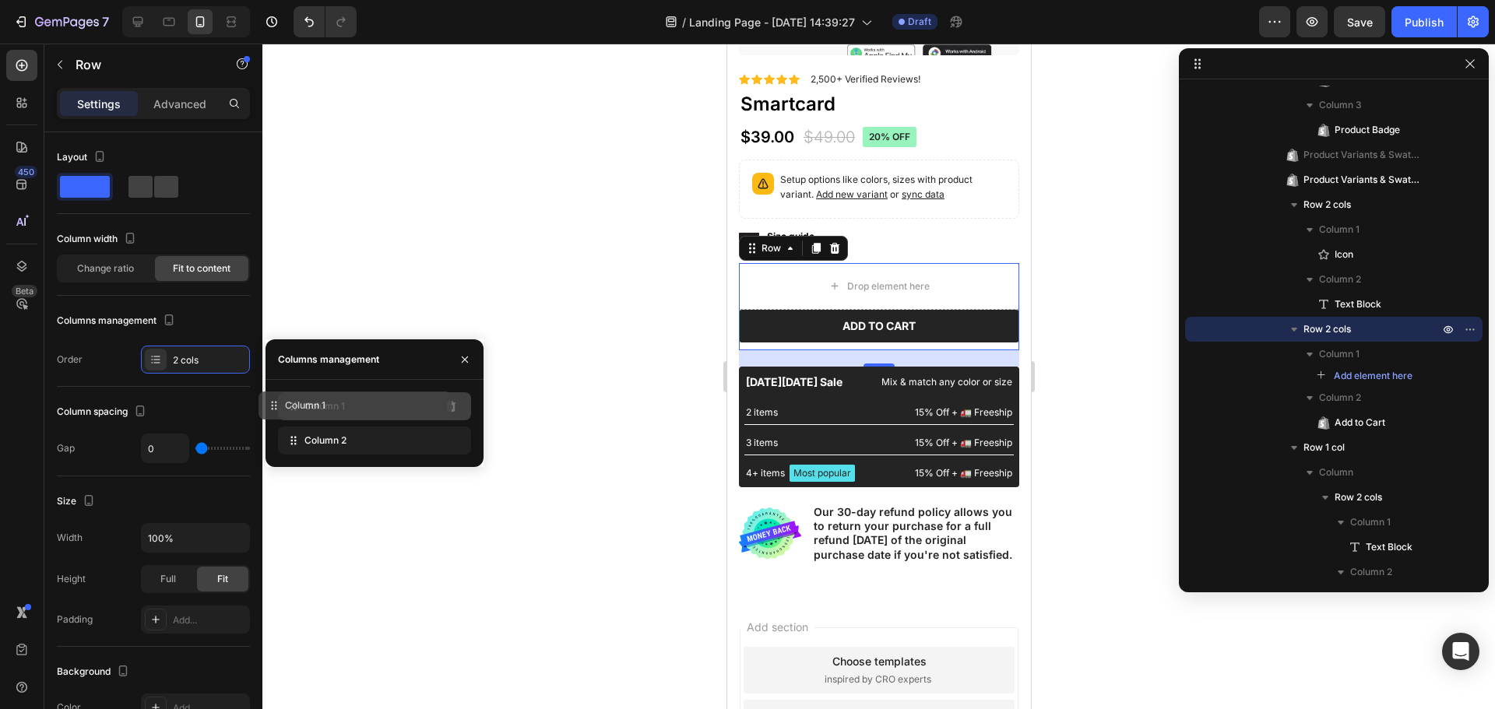
click at [409, 413] on div "Column 1" at bounding box center [374, 406] width 193 height 28
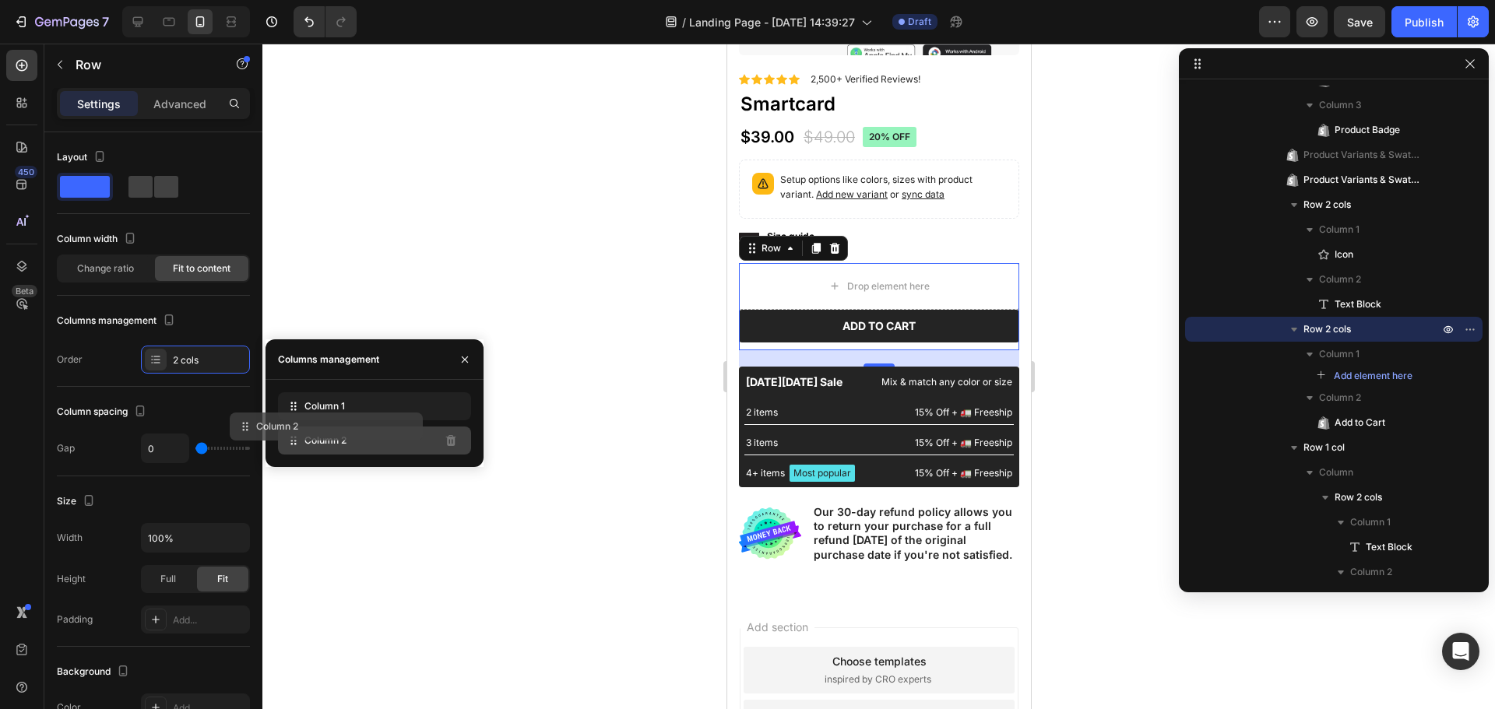
click at [374, 440] on div "Column 2" at bounding box center [374, 441] width 193 height 28
drag, startPoint x: 388, startPoint y: 440, endPoint x: 357, endPoint y: 440, distance: 30.4
click at [357, 440] on div "Column 2" at bounding box center [374, 441] width 193 height 28
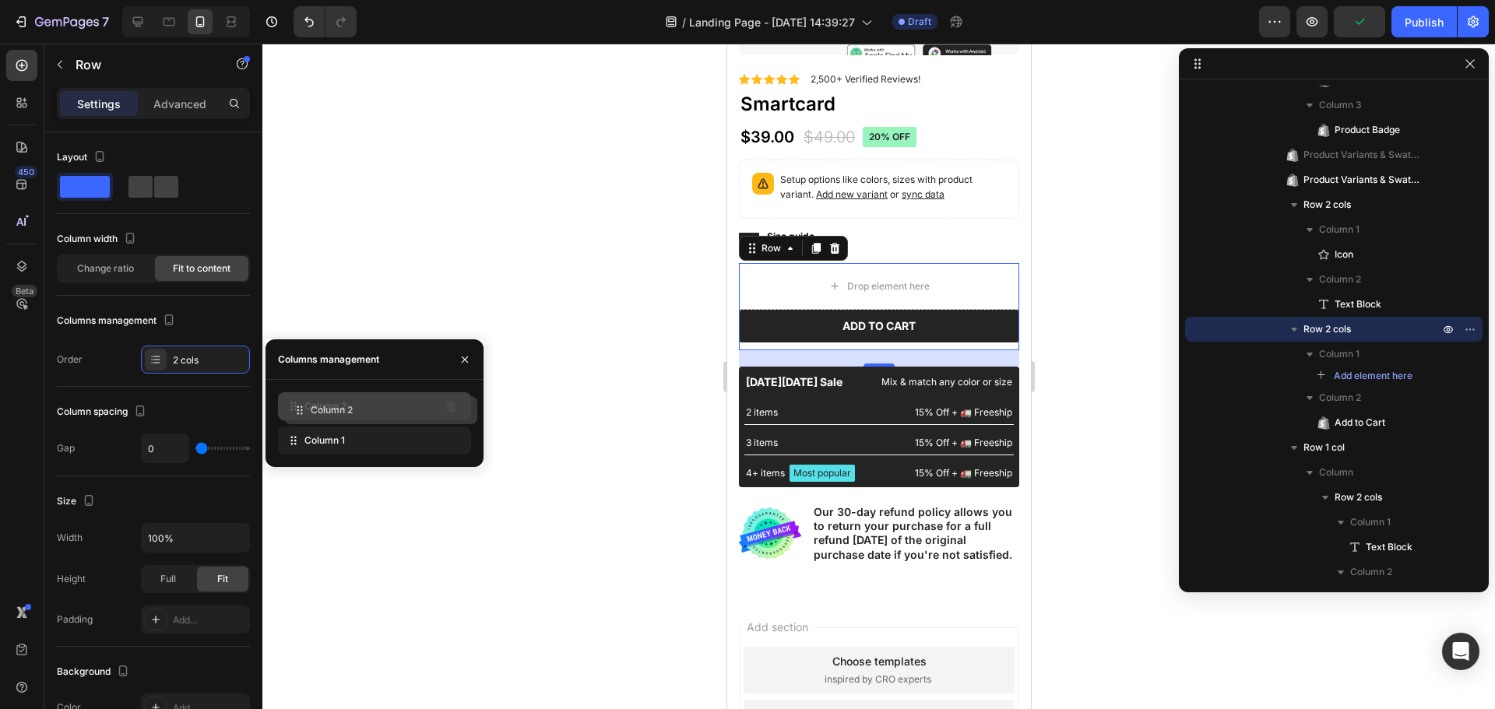
drag, startPoint x: 315, startPoint y: 436, endPoint x: 322, endPoint y: 403, distance: 33.6
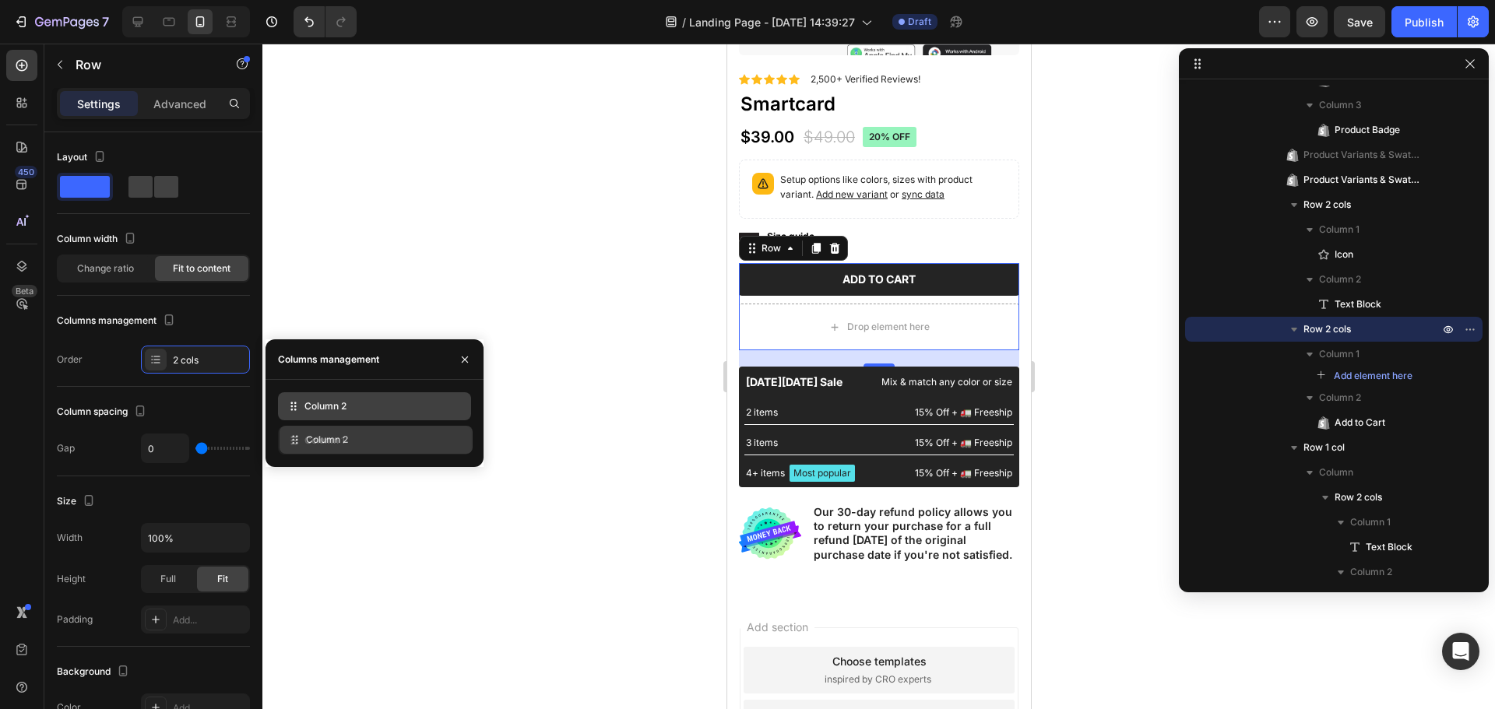
drag, startPoint x: 335, startPoint y: 407, endPoint x: 336, endPoint y: 447, distance: 39.7
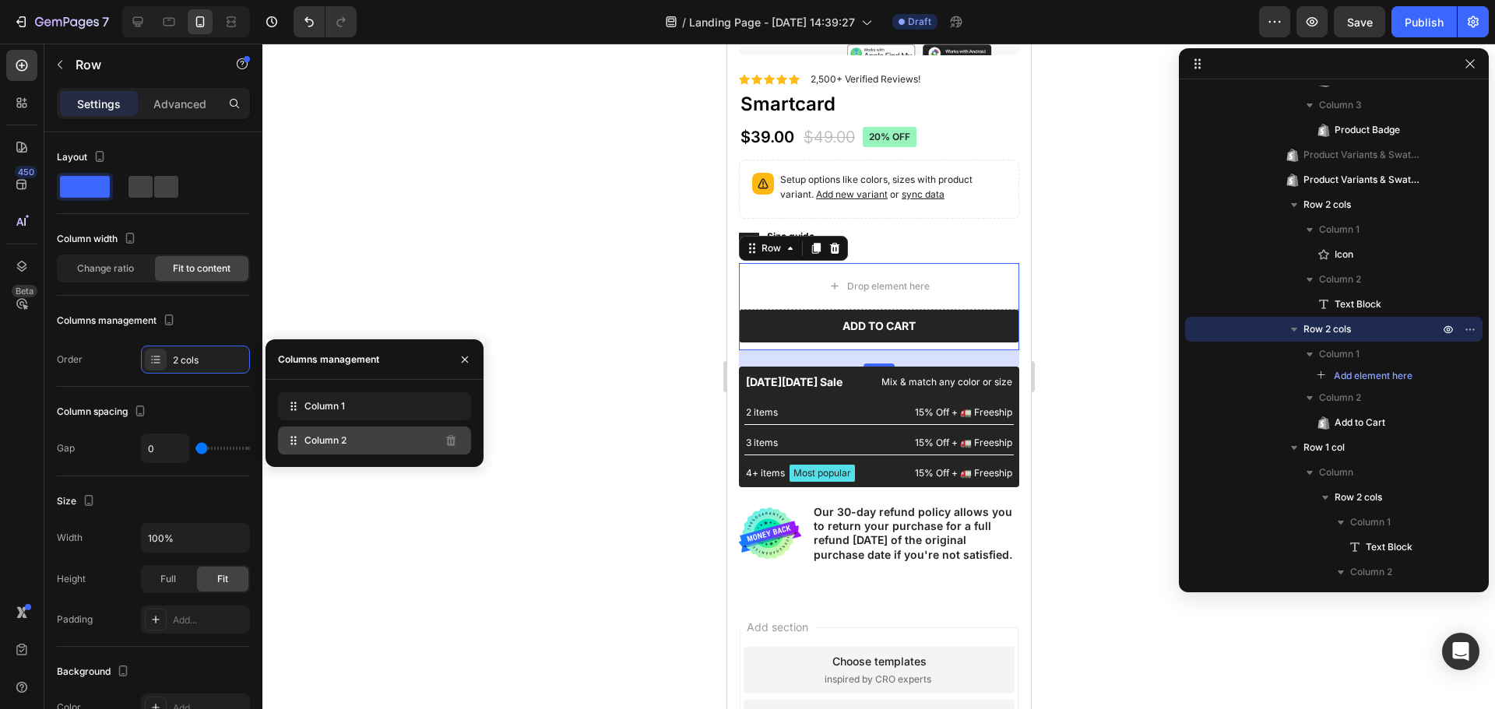
drag, startPoint x: 337, startPoint y: 453, endPoint x: 343, endPoint y: 400, distance: 53.2
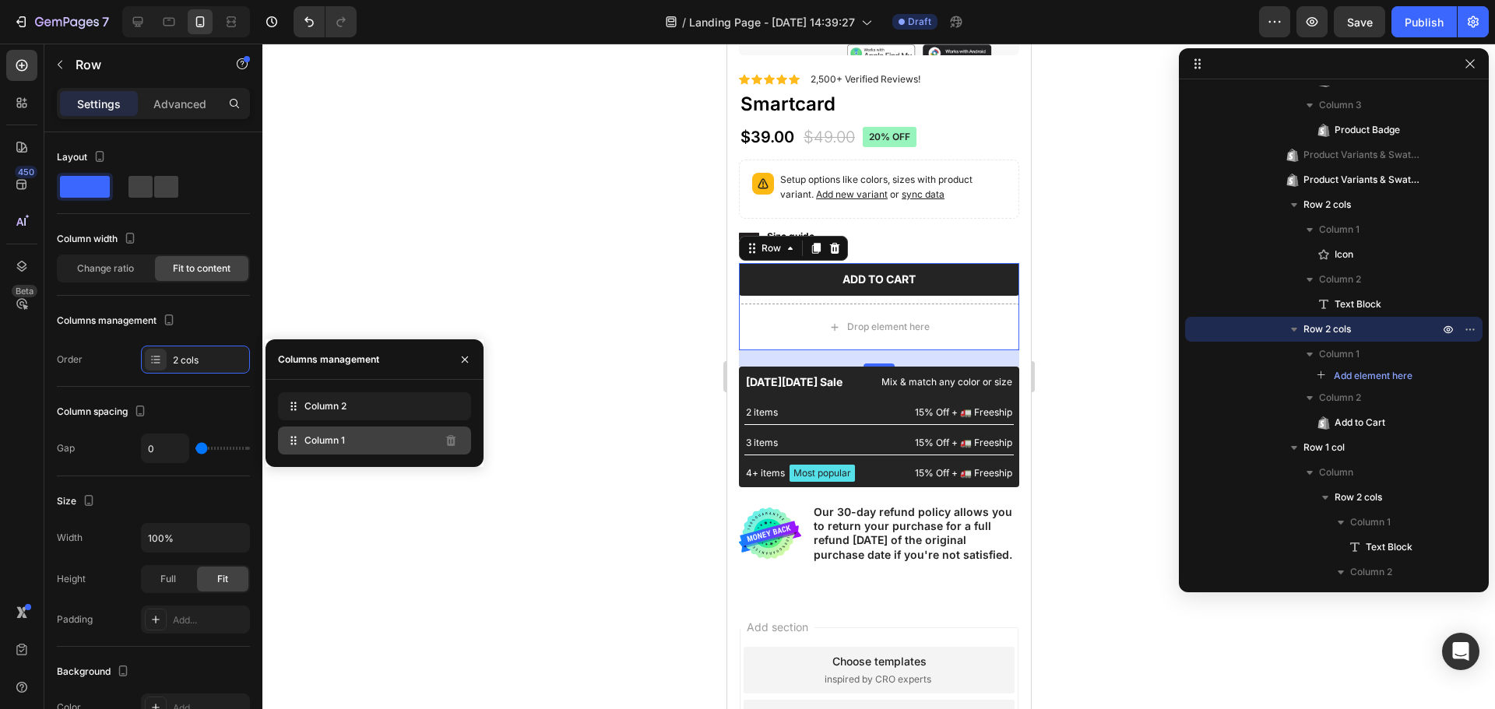
click at [362, 442] on div "Column 1" at bounding box center [374, 441] width 193 height 28
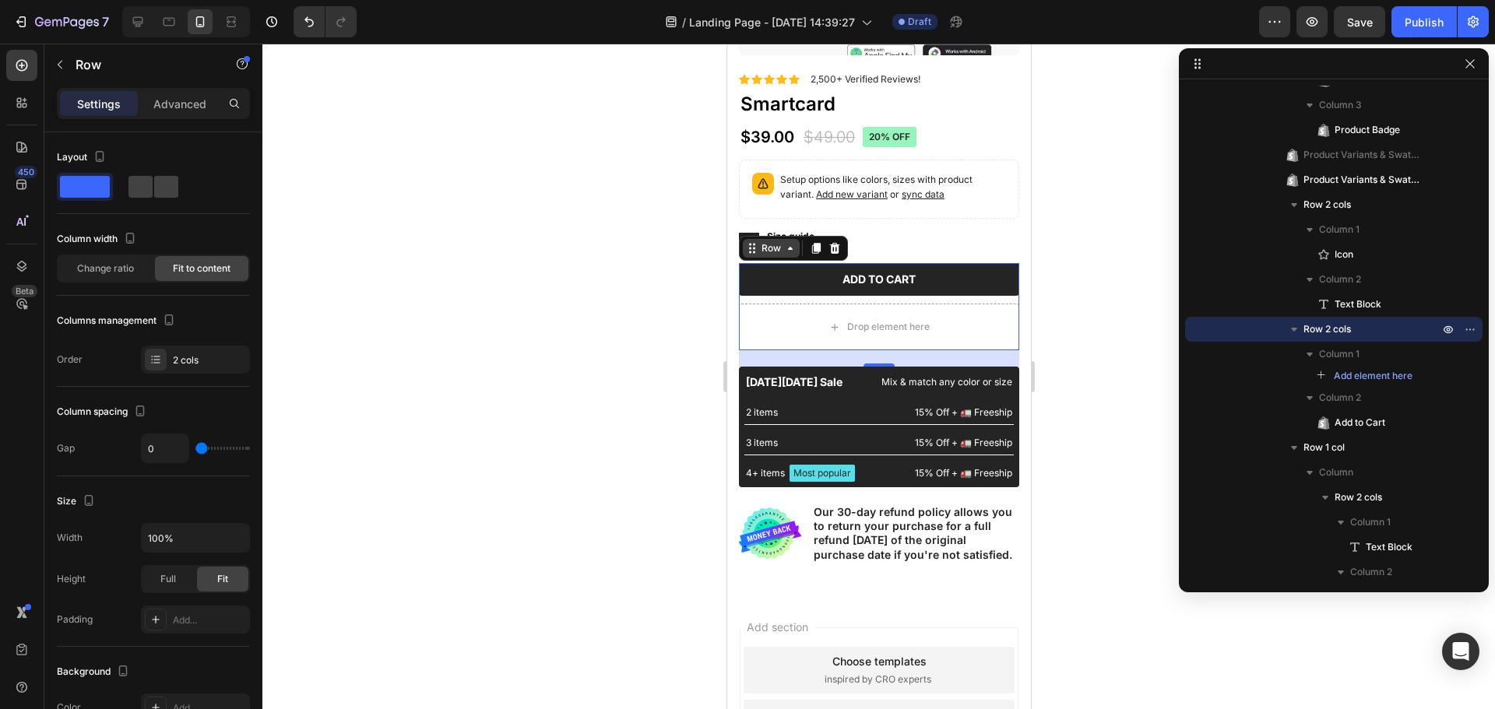
click at [777, 241] on div "Row" at bounding box center [770, 248] width 26 height 14
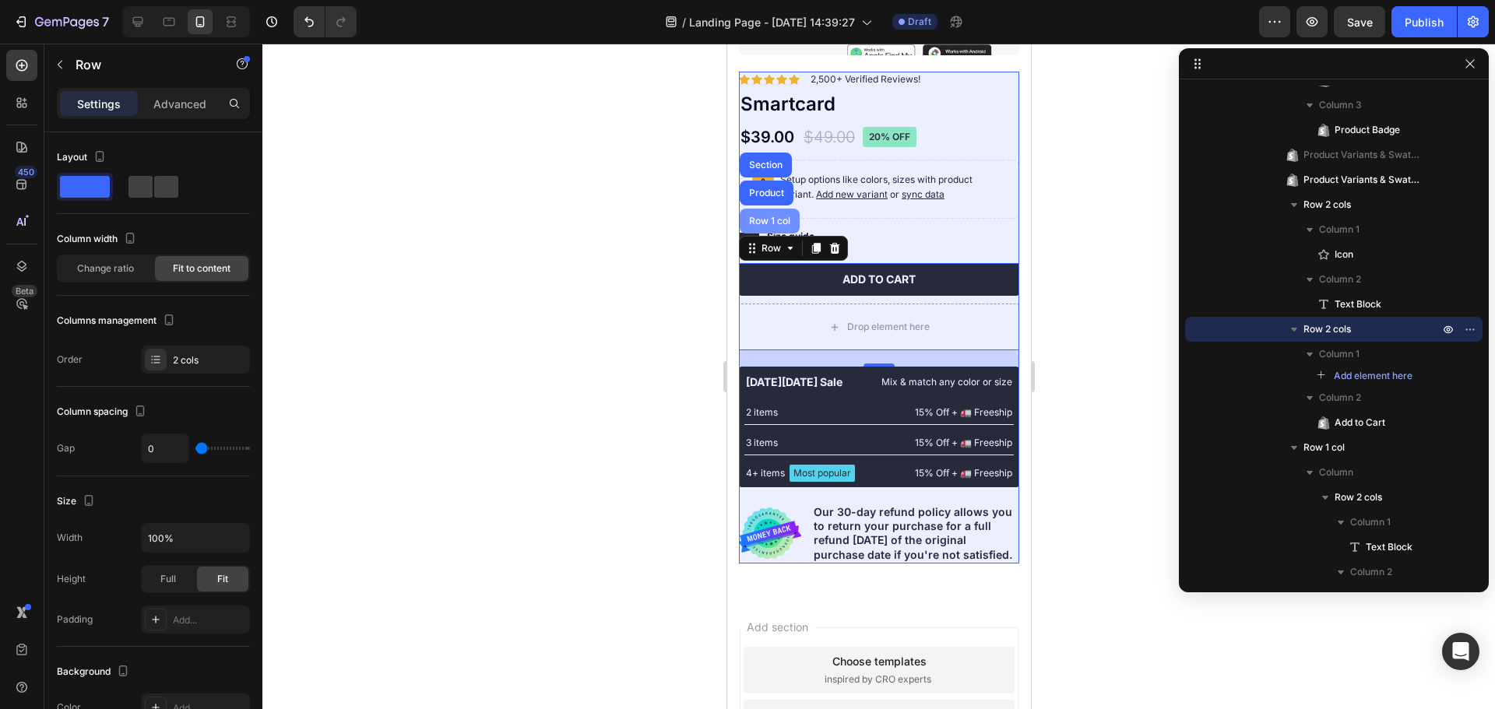
click at [766, 216] on div "Row 1 col" at bounding box center [768, 220] width 47 height 9
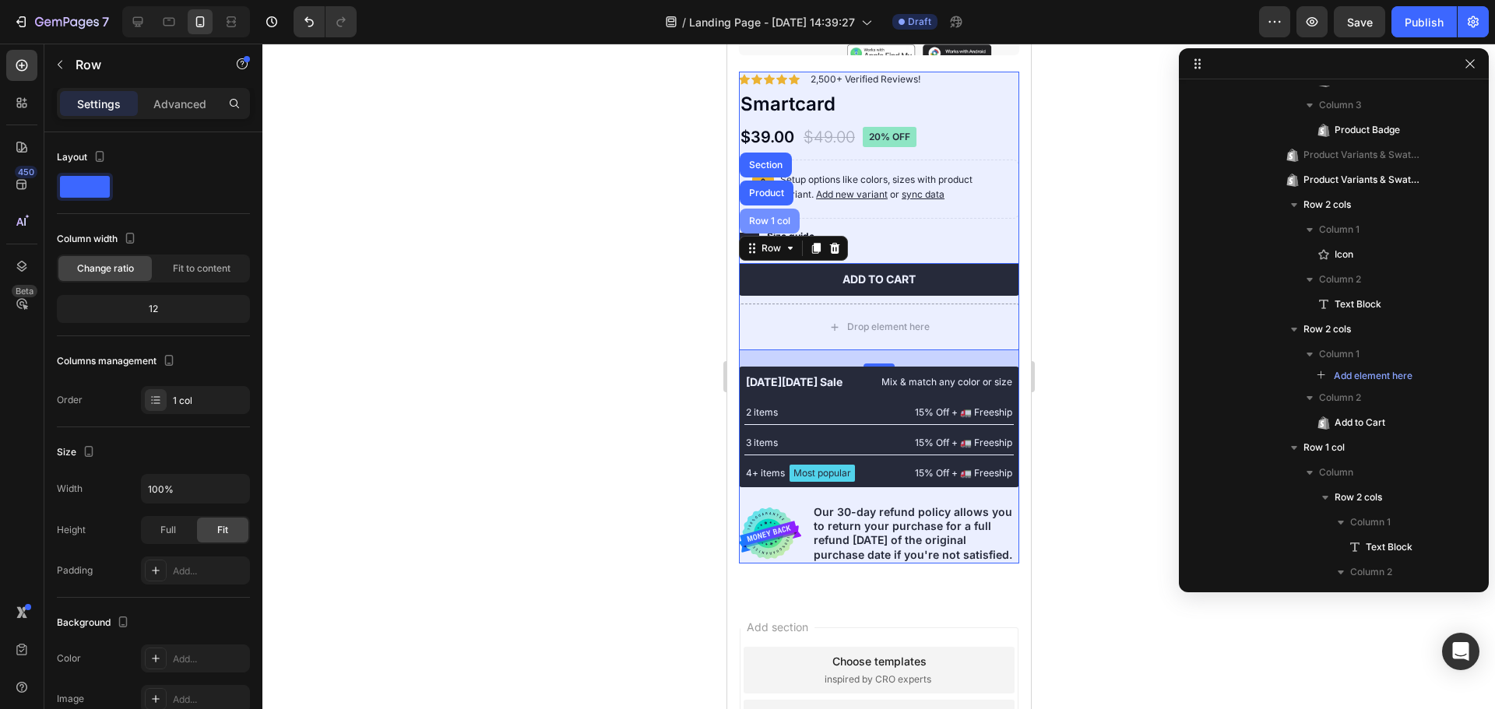
scroll to position [0, 0]
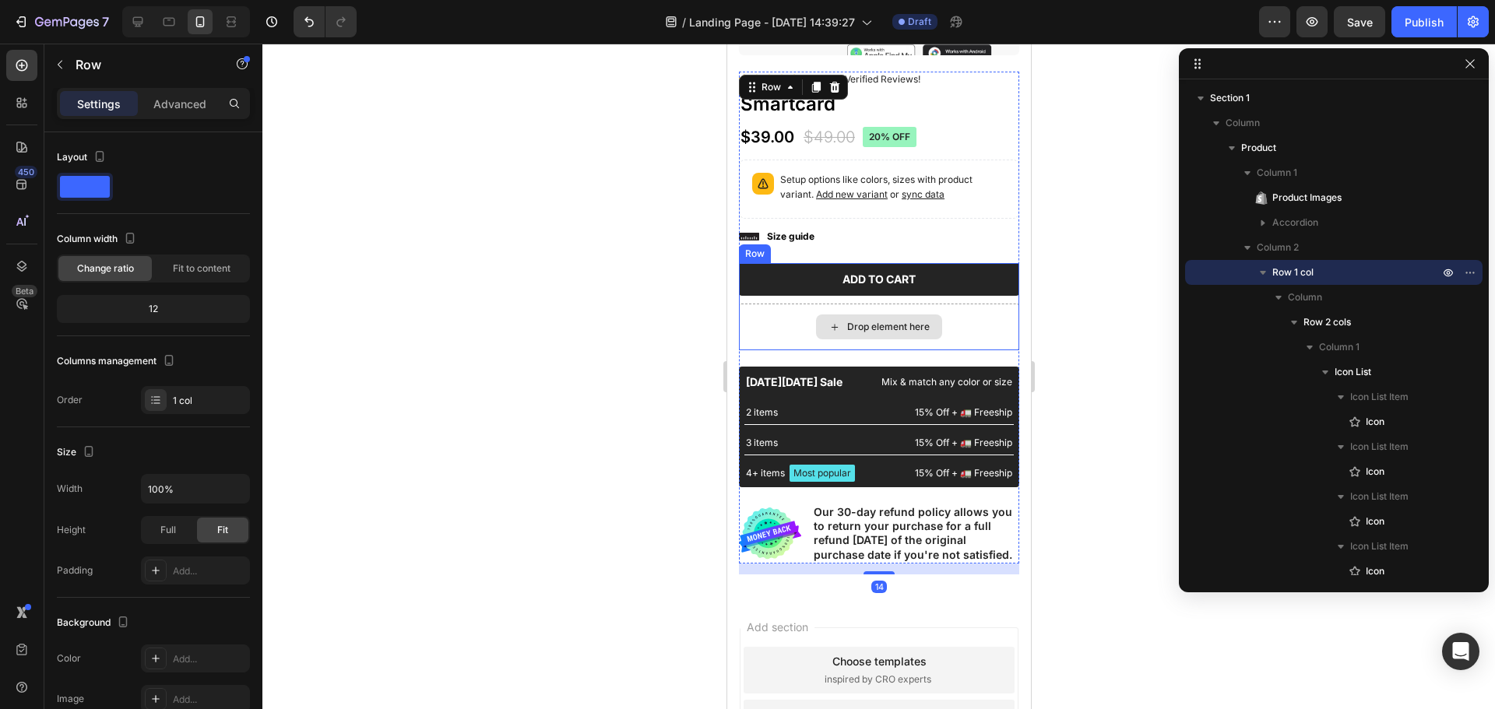
click at [781, 306] on div "Drop element here" at bounding box center [878, 327] width 280 height 47
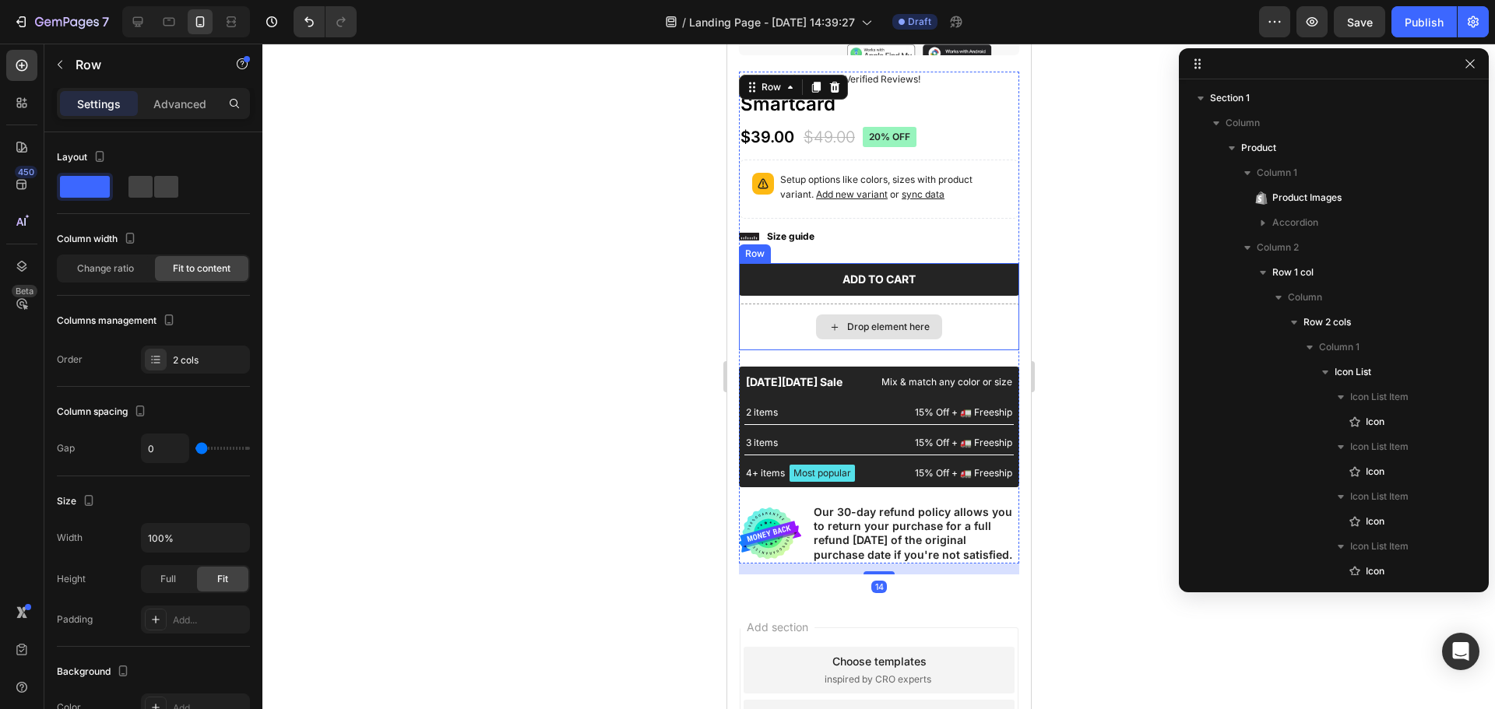
scroll to position [840, 0]
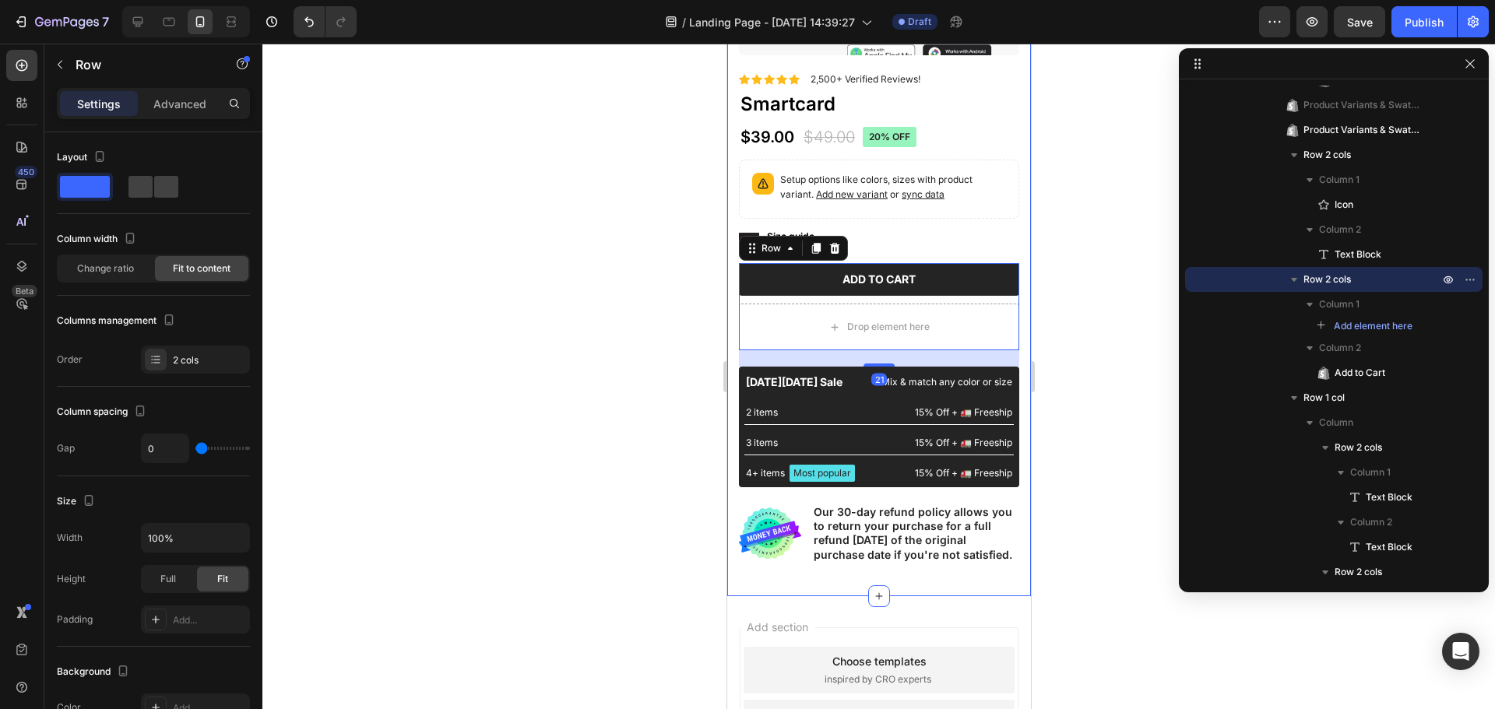
click at [636, 324] on div at bounding box center [878, 377] width 1232 height 666
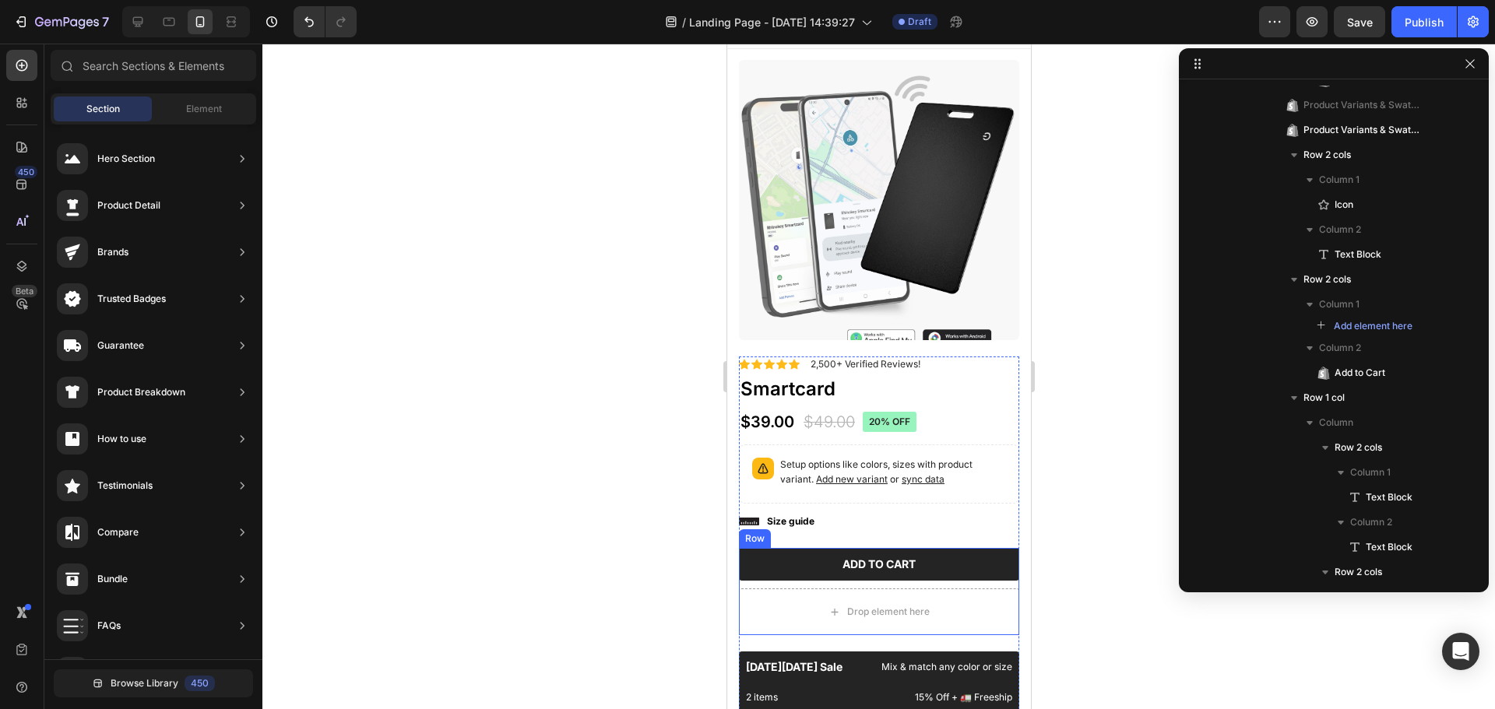
scroll to position [0, 0]
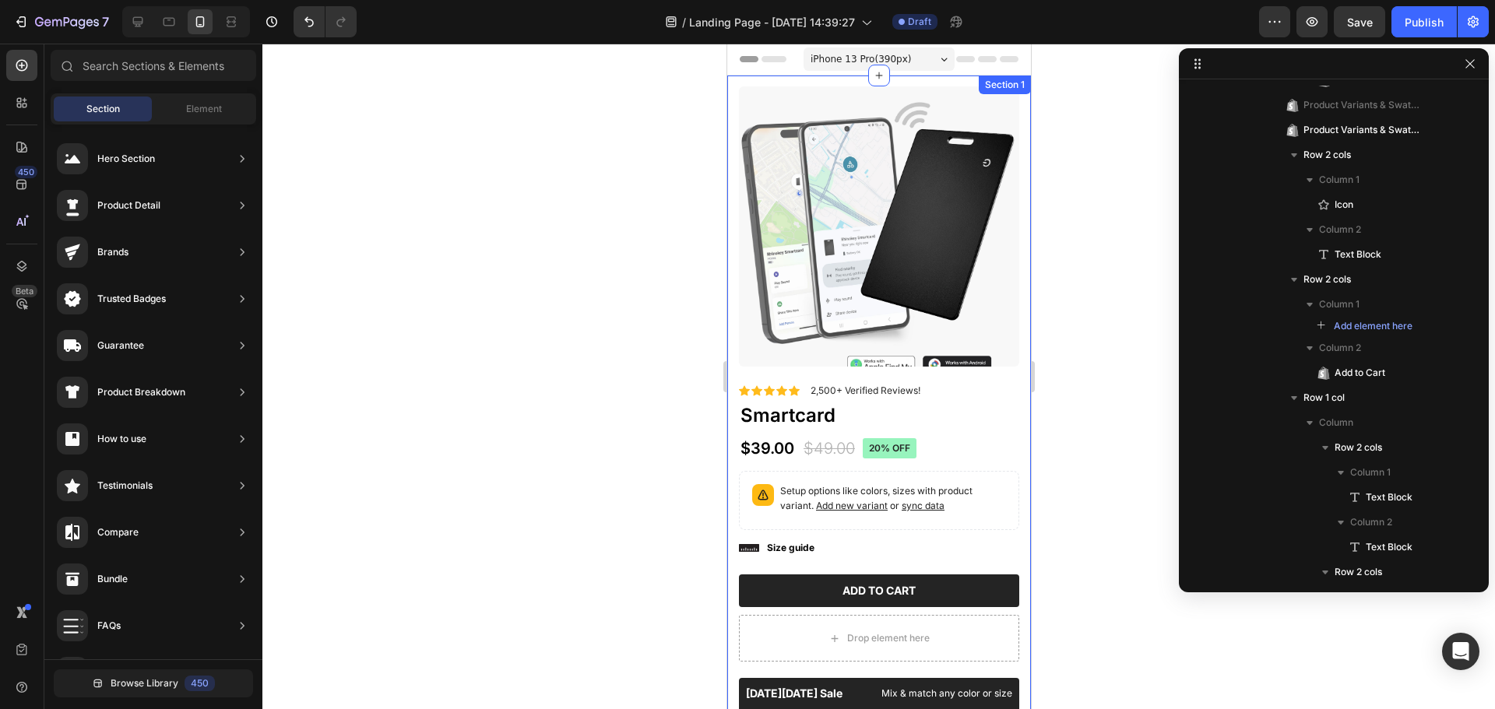
click at [831, 230] on img at bounding box center [878, 226] width 280 height 280
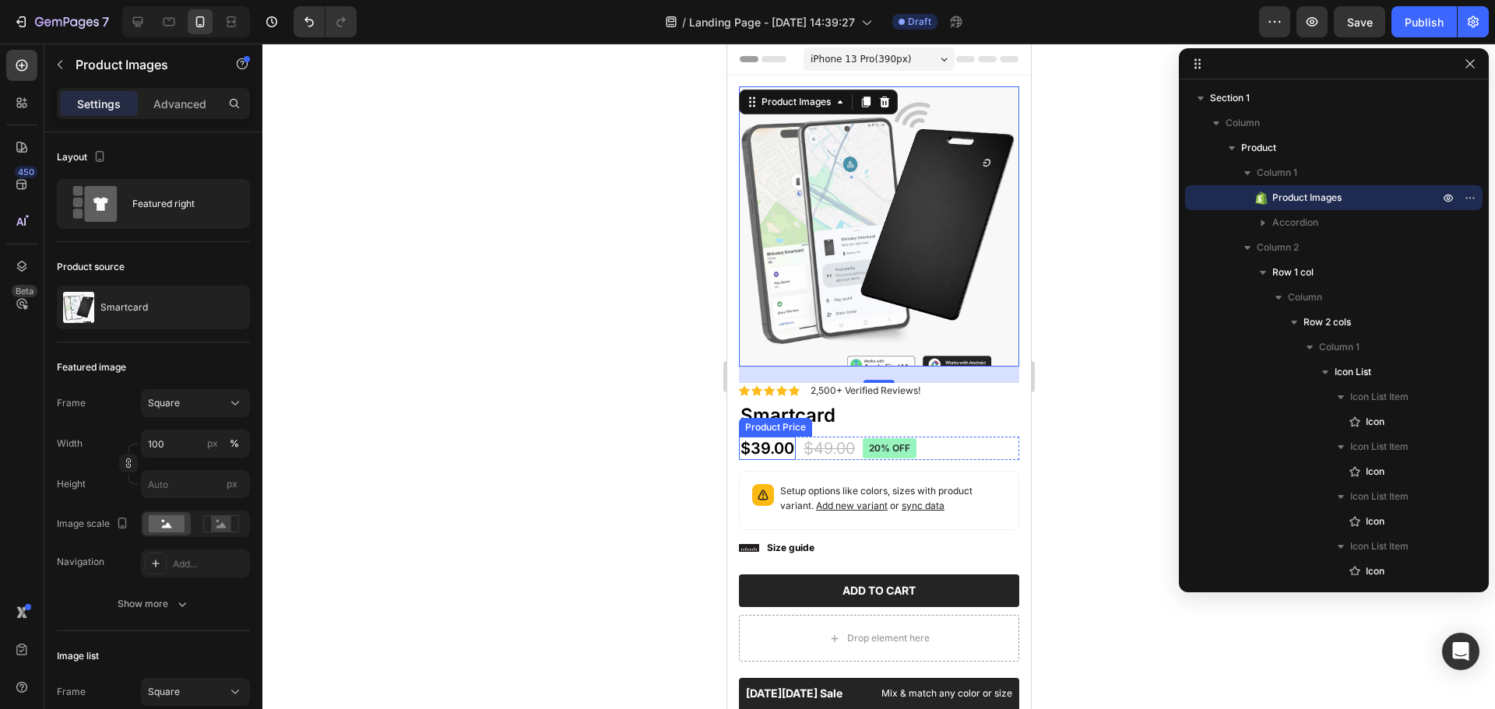
click at [514, 417] on div at bounding box center [878, 377] width 1232 height 666
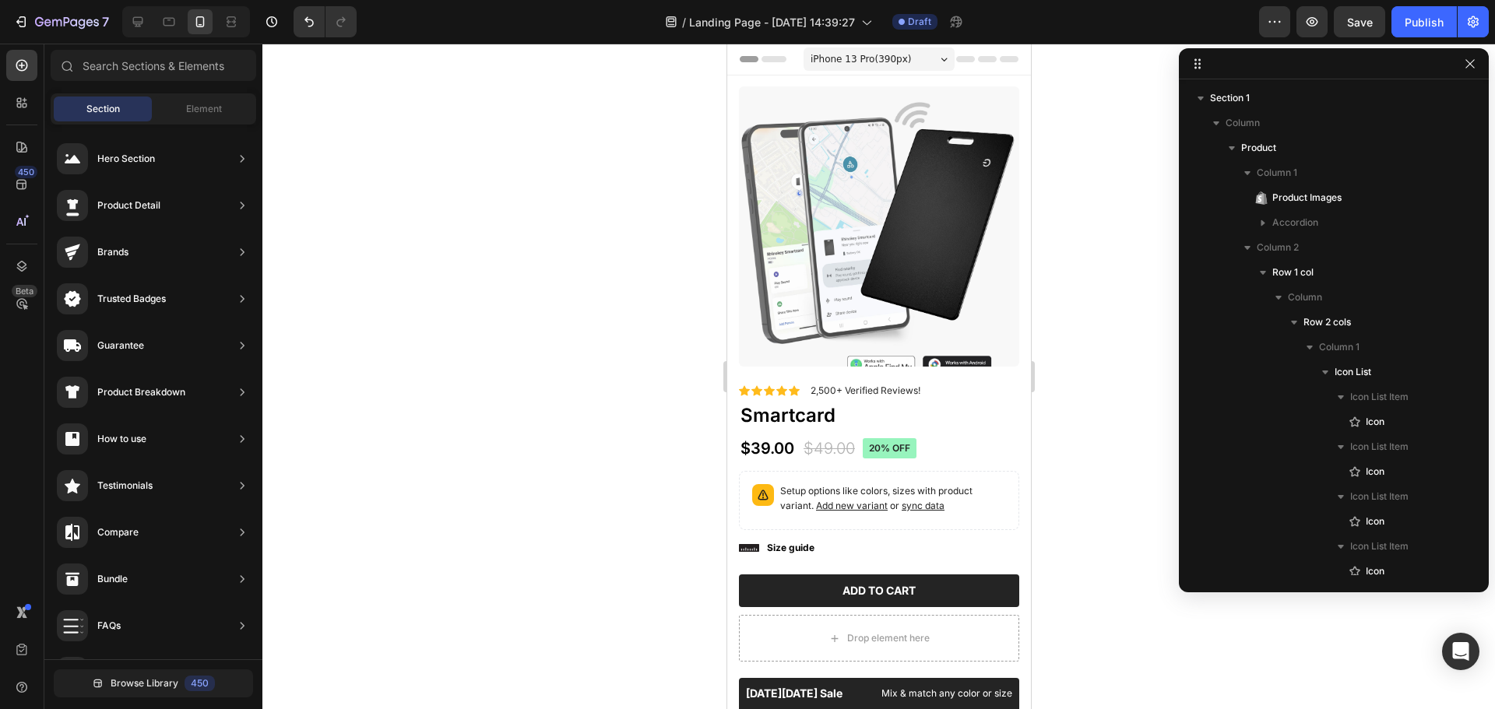
click at [620, 384] on div at bounding box center [878, 377] width 1232 height 666
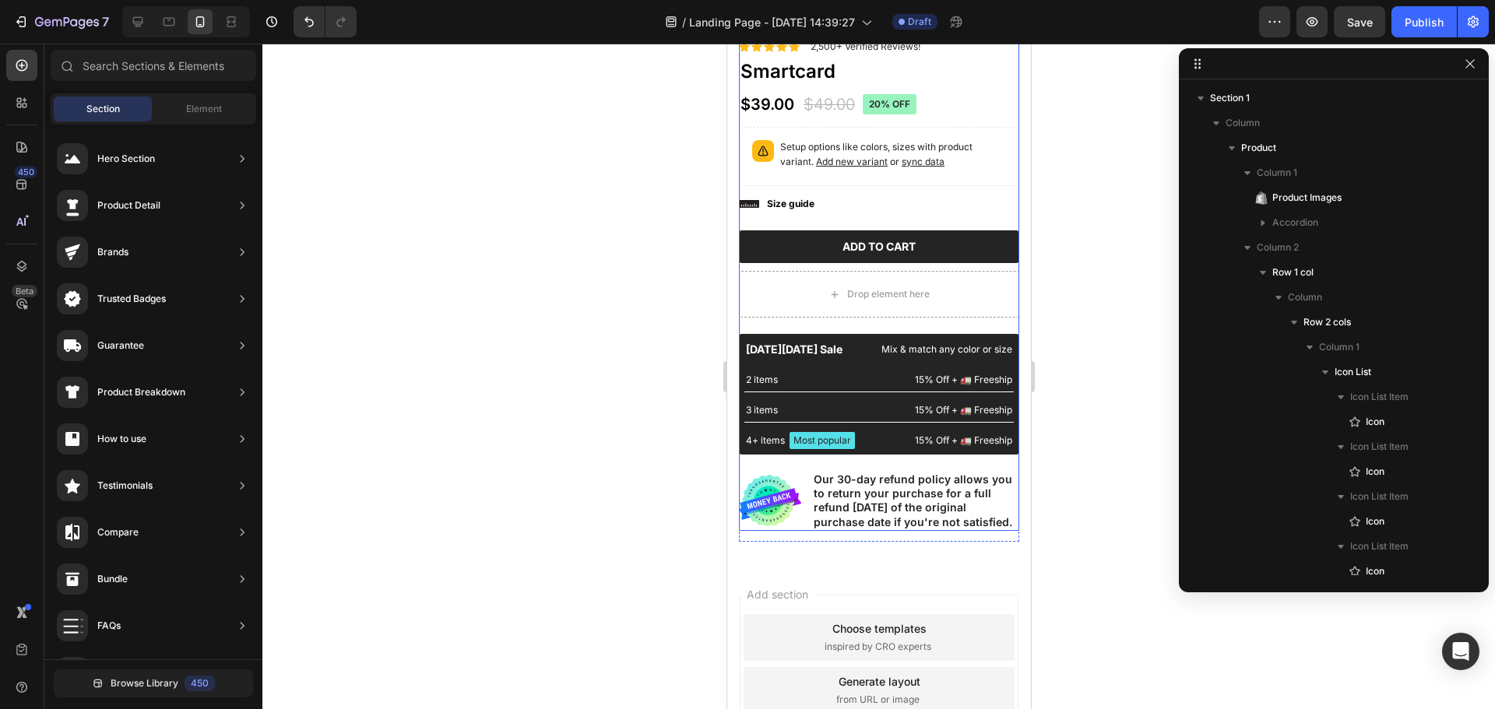
scroll to position [389, 0]
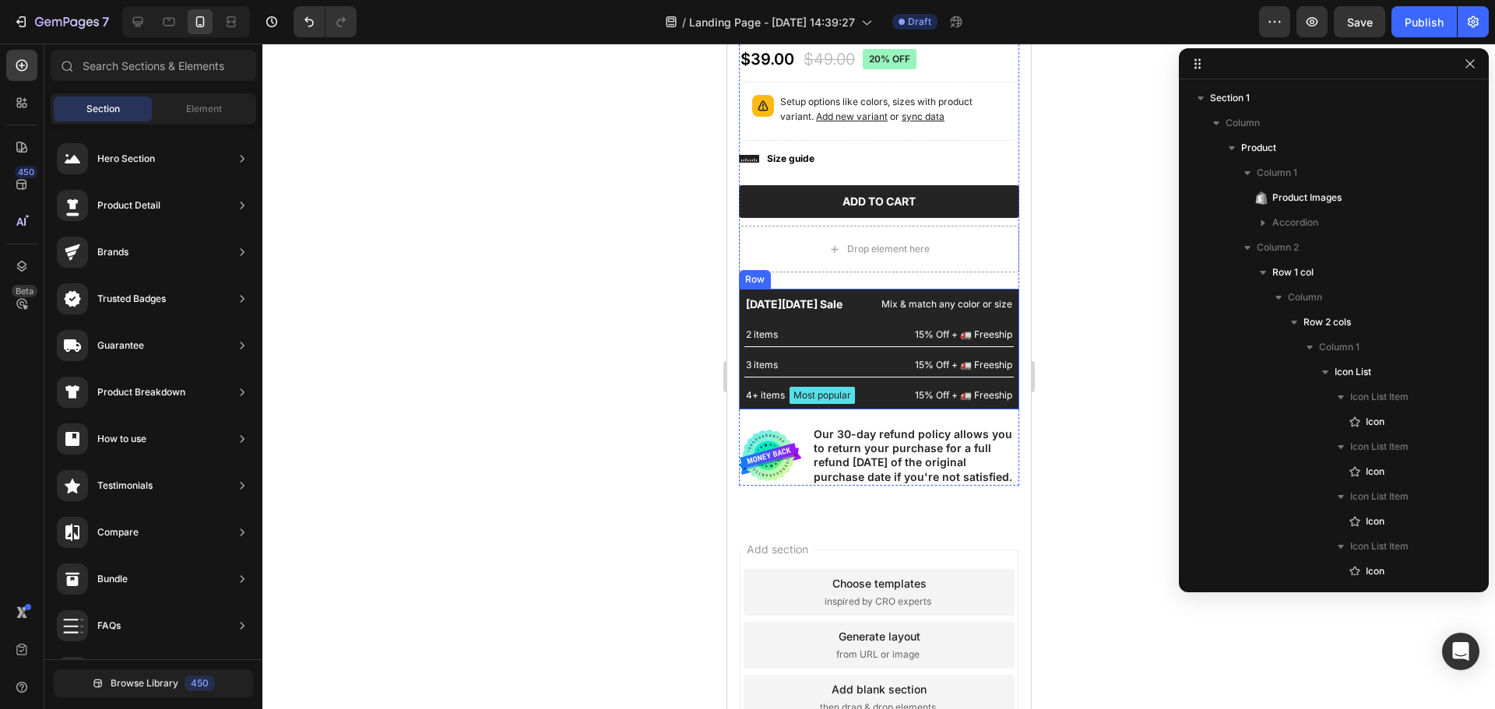
click at [821, 289] on div "[DATE][DATE] Sale Text Block Mix & match any color or size Text Block Row 2 ite…" at bounding box center [878, 349] width 280 height 121
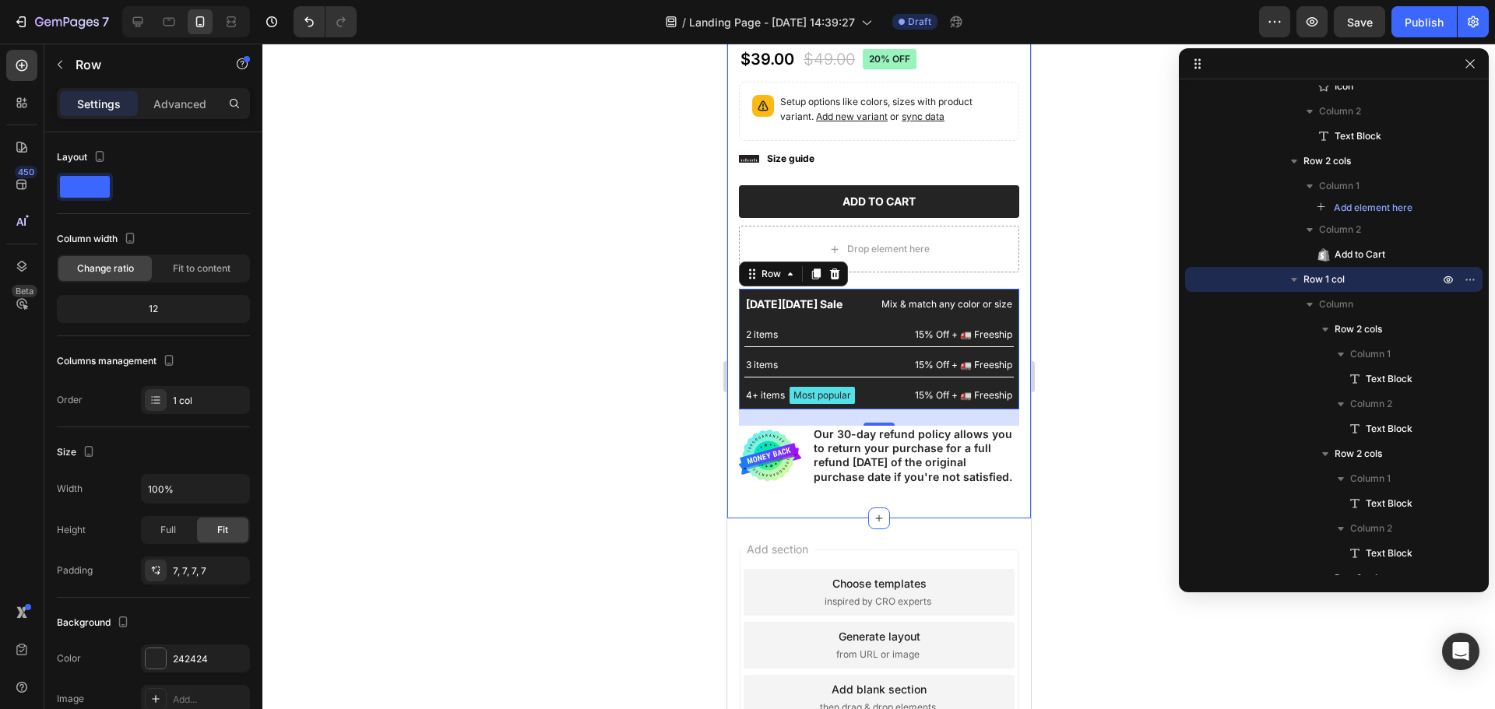
click at [503, 70] on div at bounding box center [878, 377] width 1232 height 666
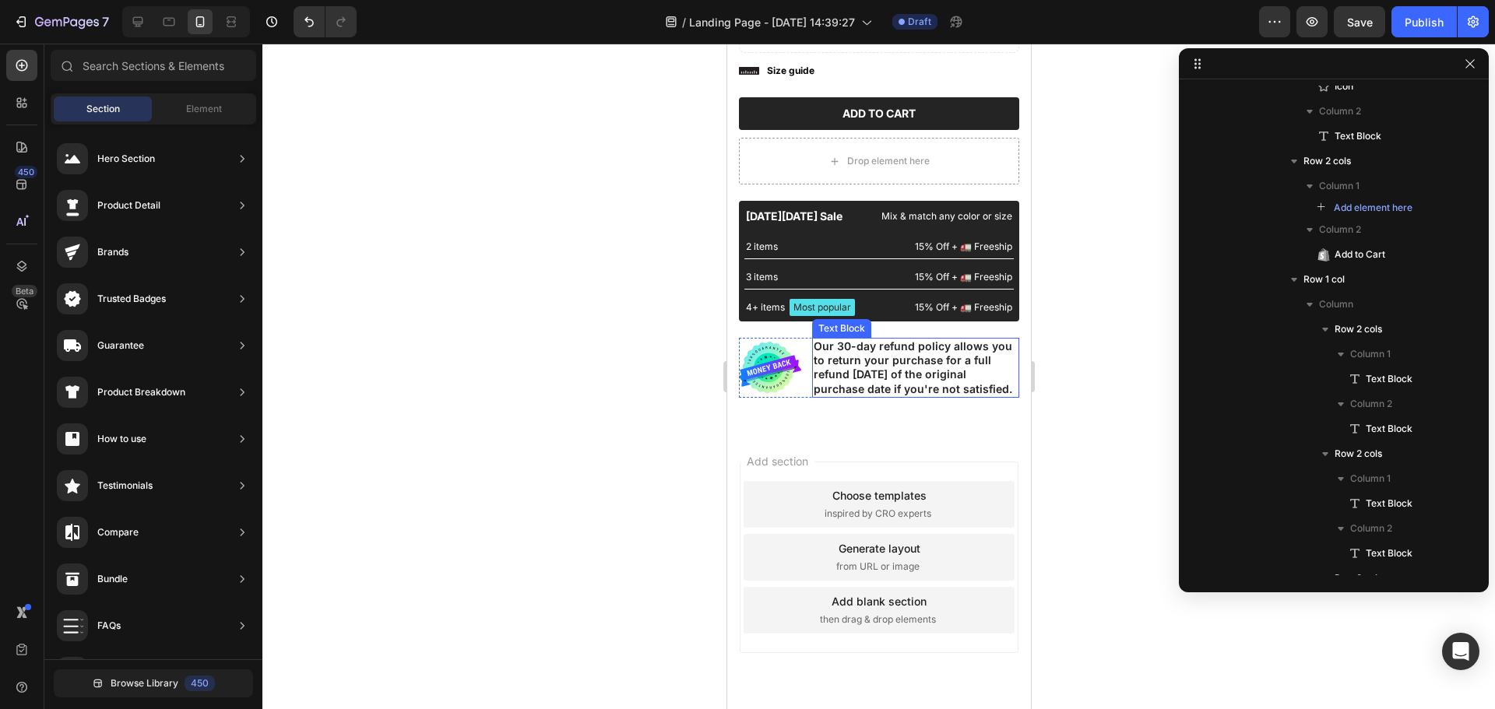
scroll to position [531, 0]
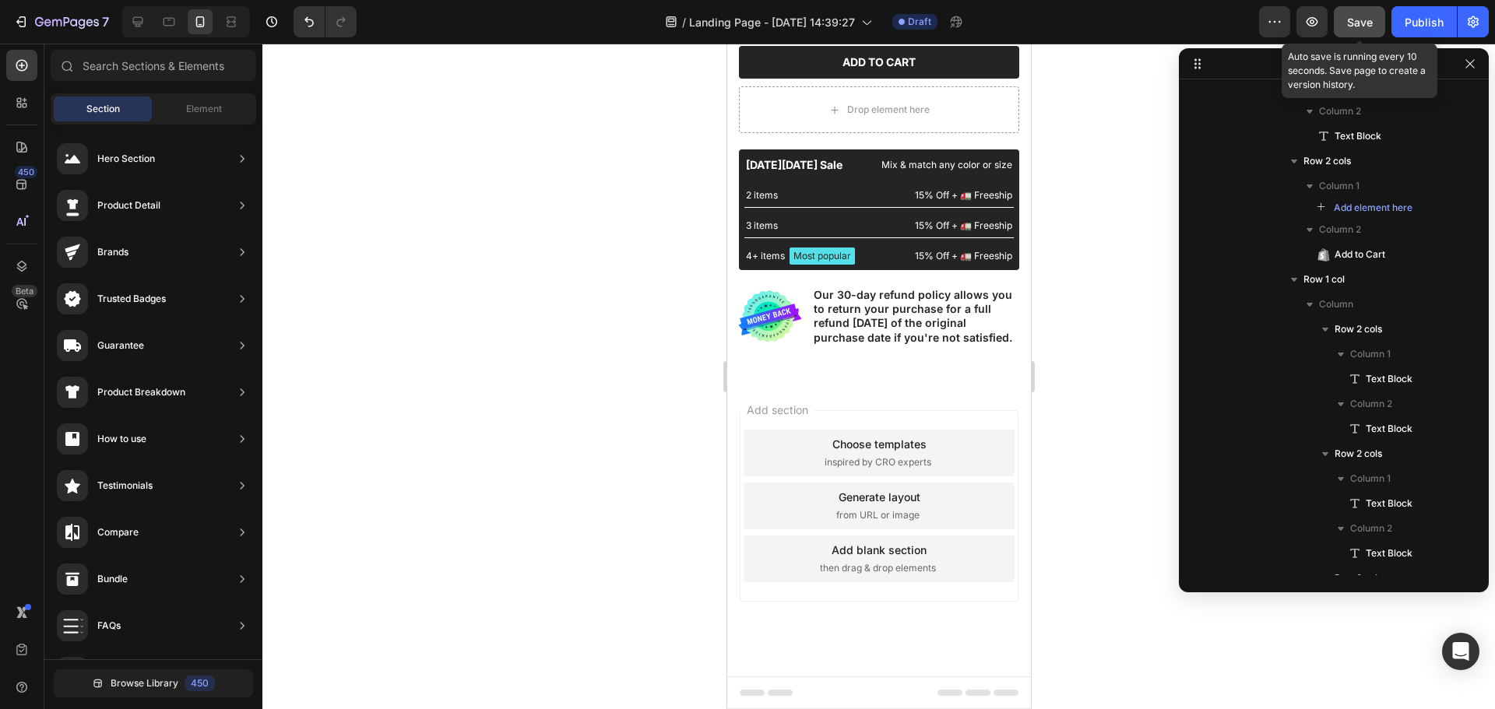
click at [1348, 12] on button "Save" at bounding box center [1359, 21] width 51 height 31
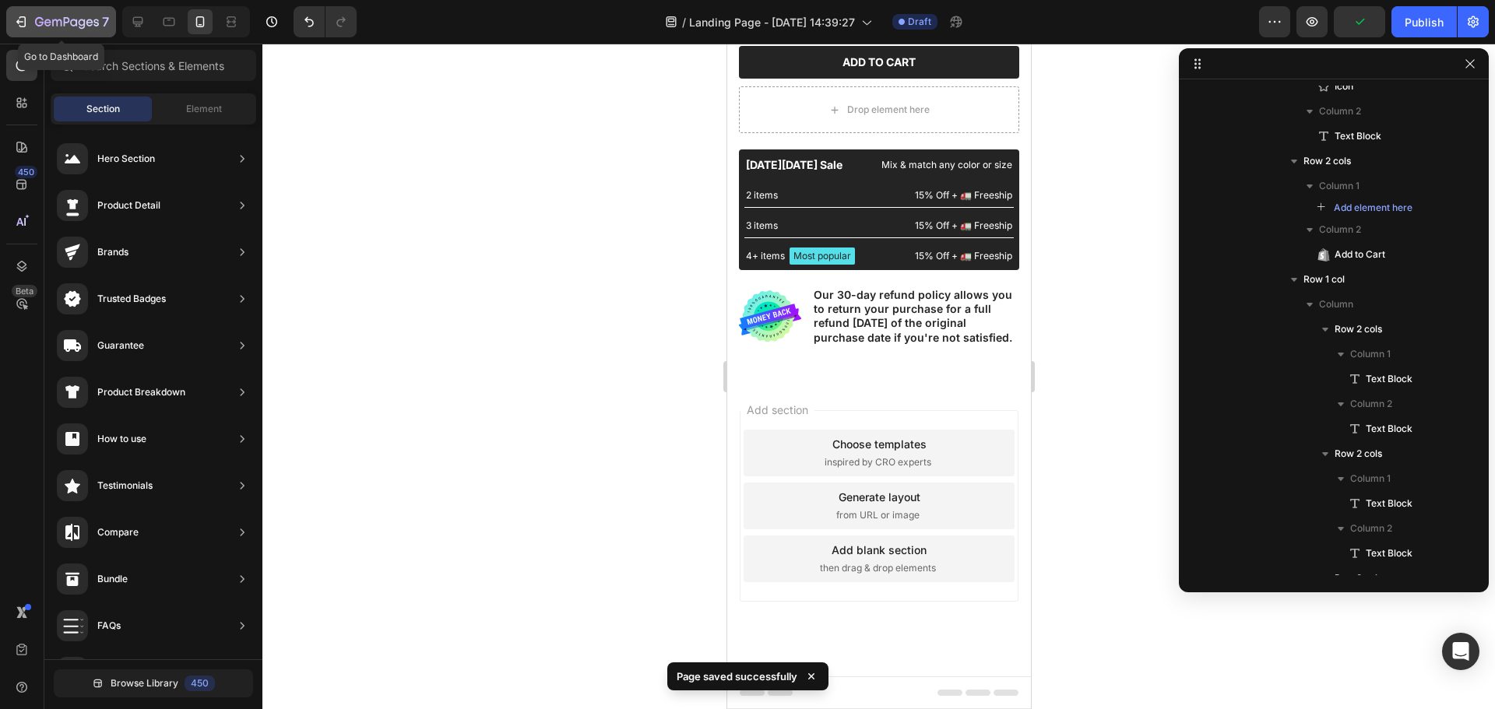
click at [25, 30] on div "7" at bounding box center [61, 21] width 96 height 19
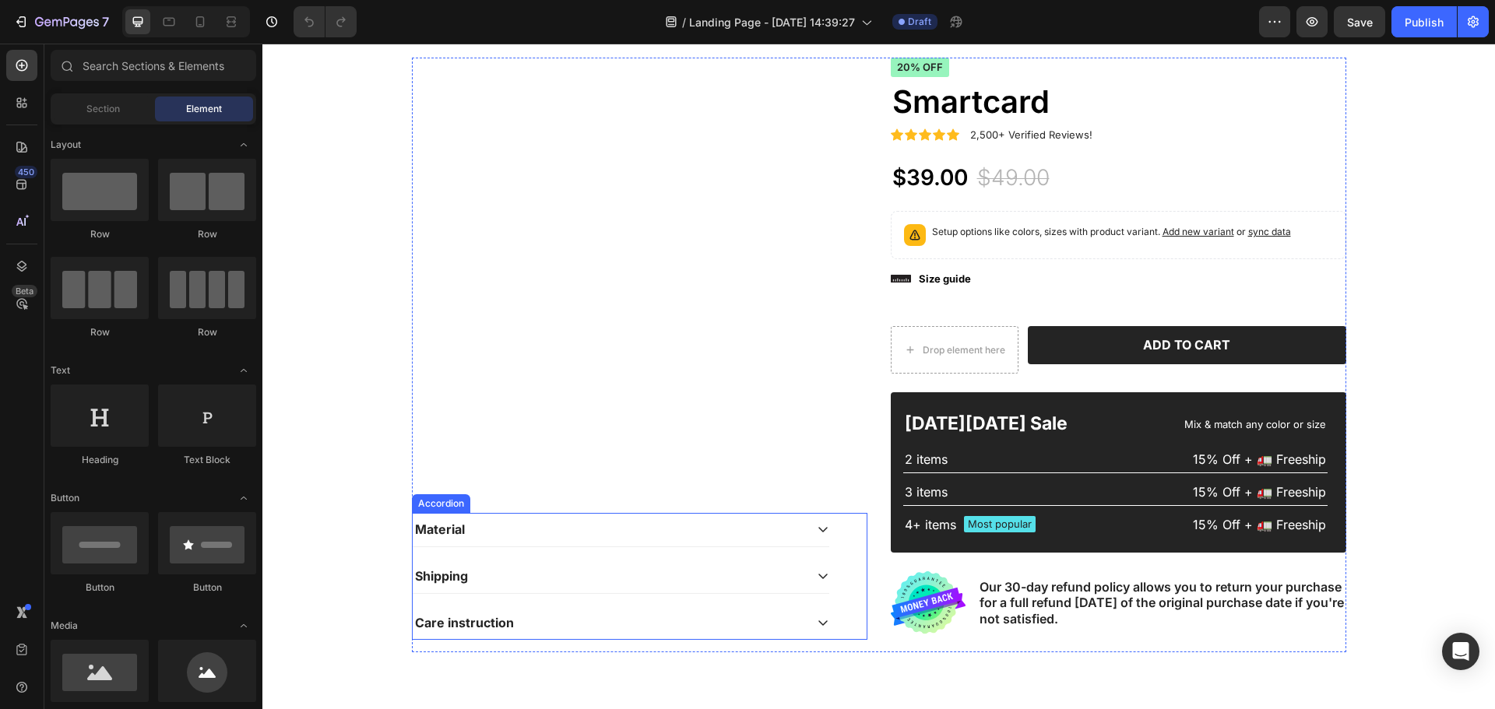
scroll to position [64, 0]
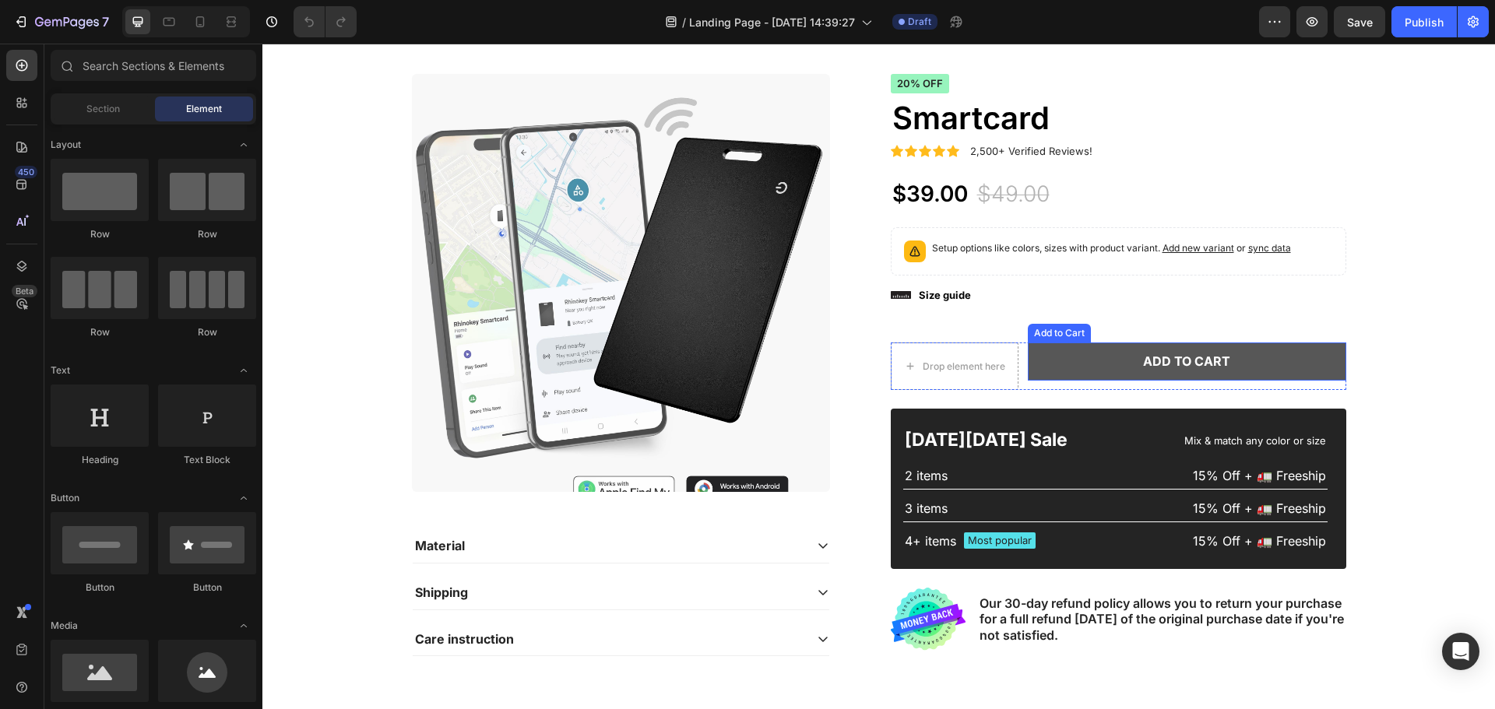
click at [1071, 347] on button "Add to cart" at bounding box center [1187, 362] width 318 height 38
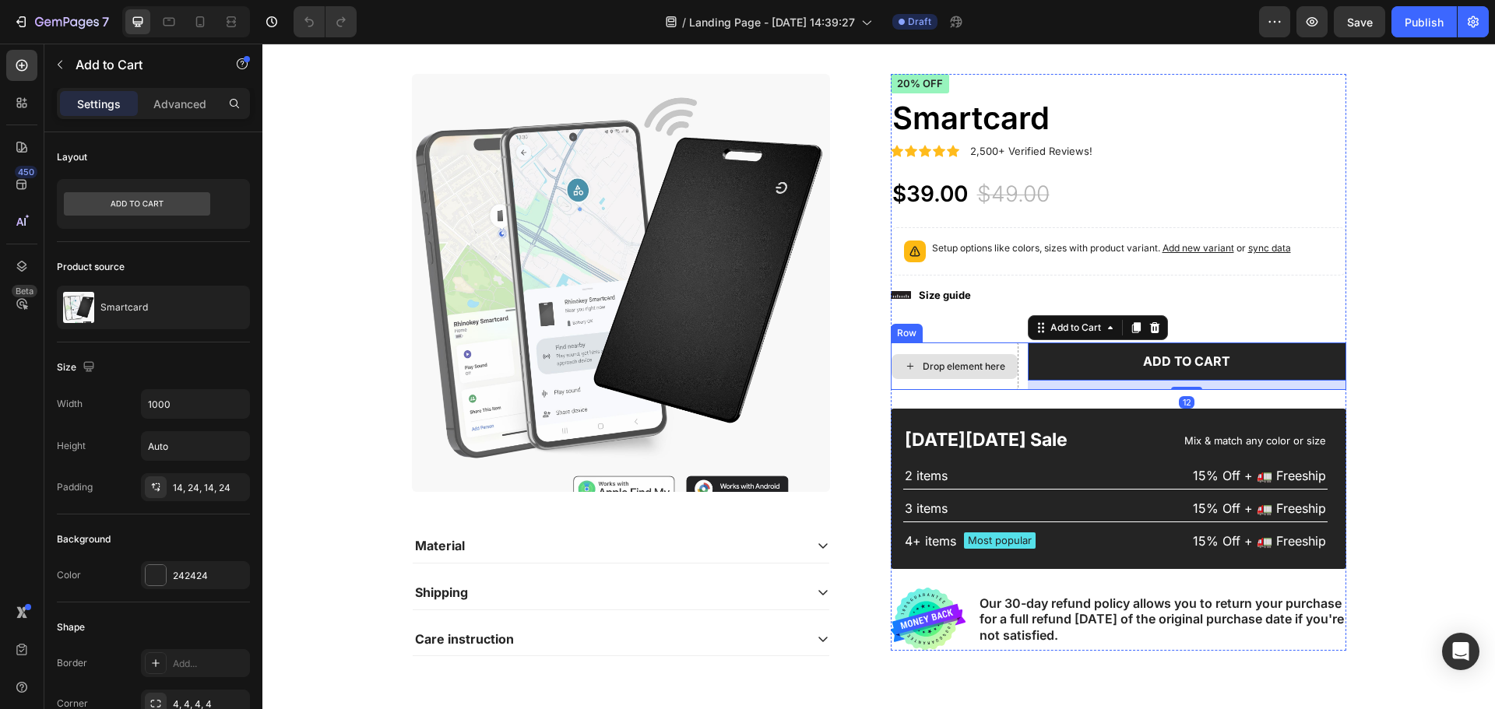
click at [948, 348] on div "Drop element here" at bounding box center [955, 366] width 128 height 47
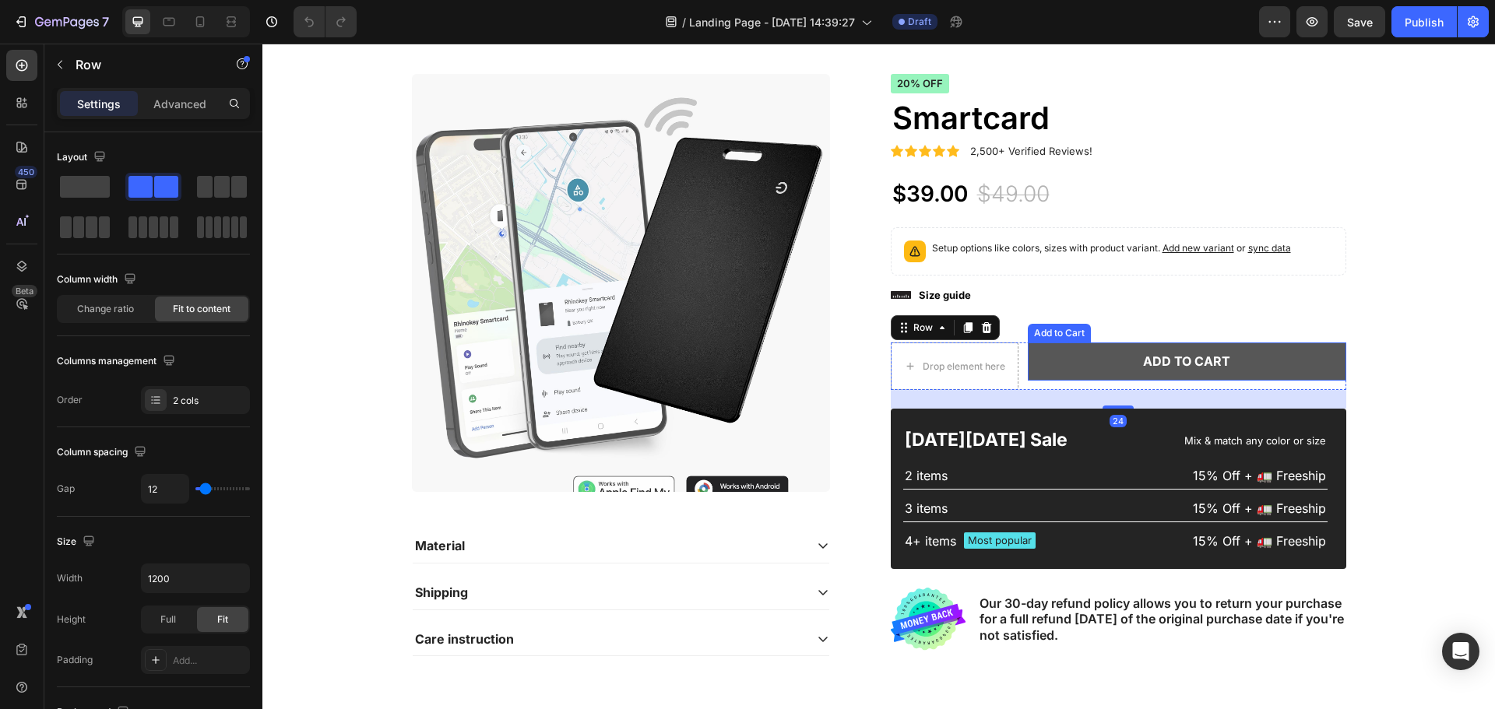
click at [1064, 369] on button "Add to cart" at bounding box center [1187, 362] width 318 height 38
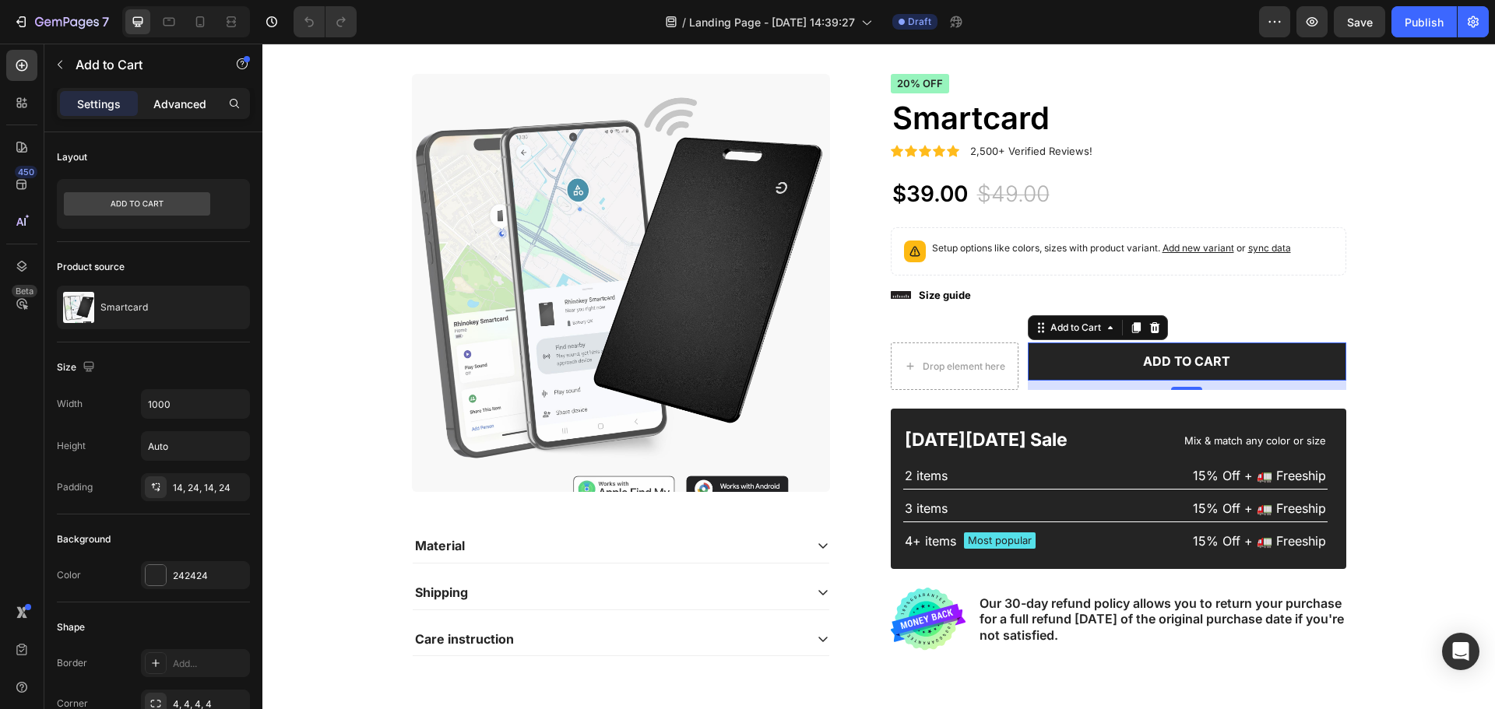
click at [165, 104] on p "Advanced" at bounding box center [179, 104] width 53 height 16
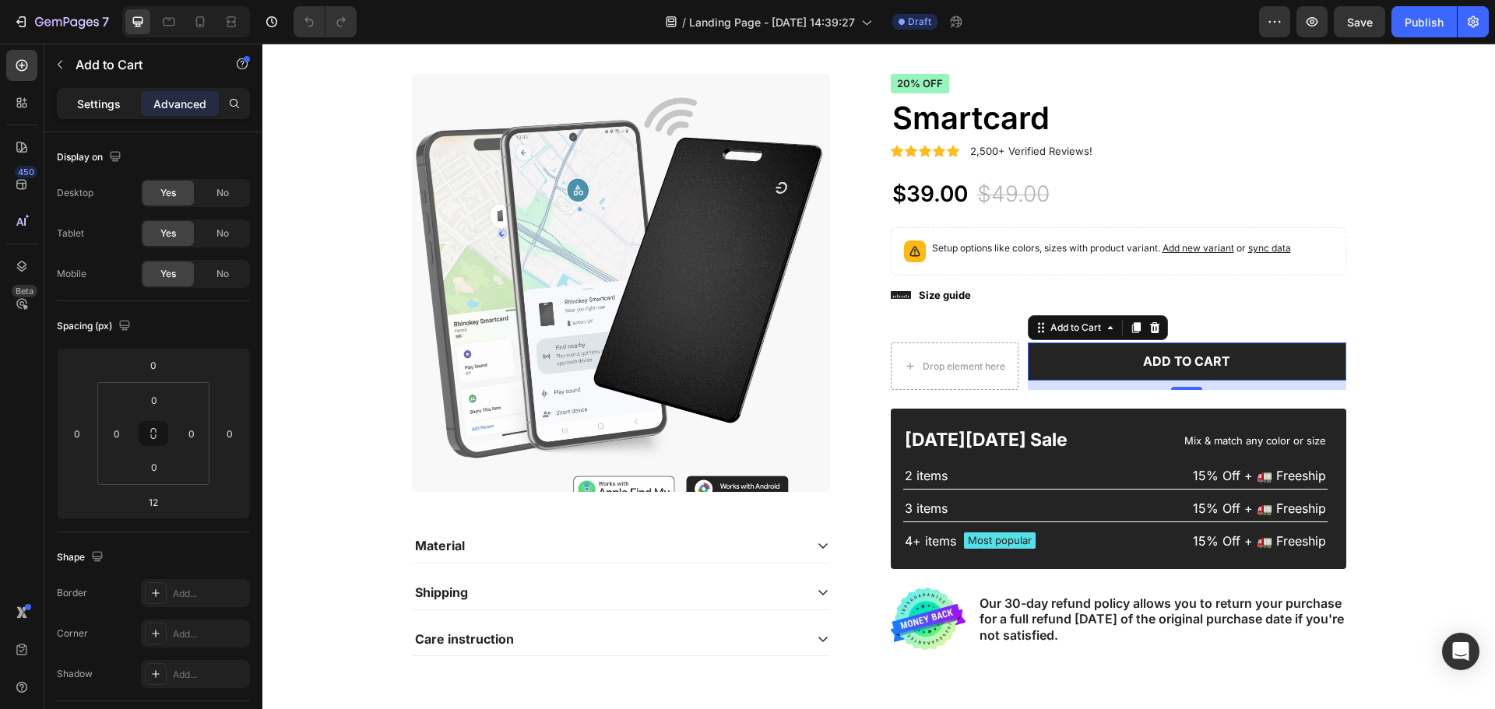
click at [78, 105] on p "Settings" at bounding box center [99, 104] width 44 height 16
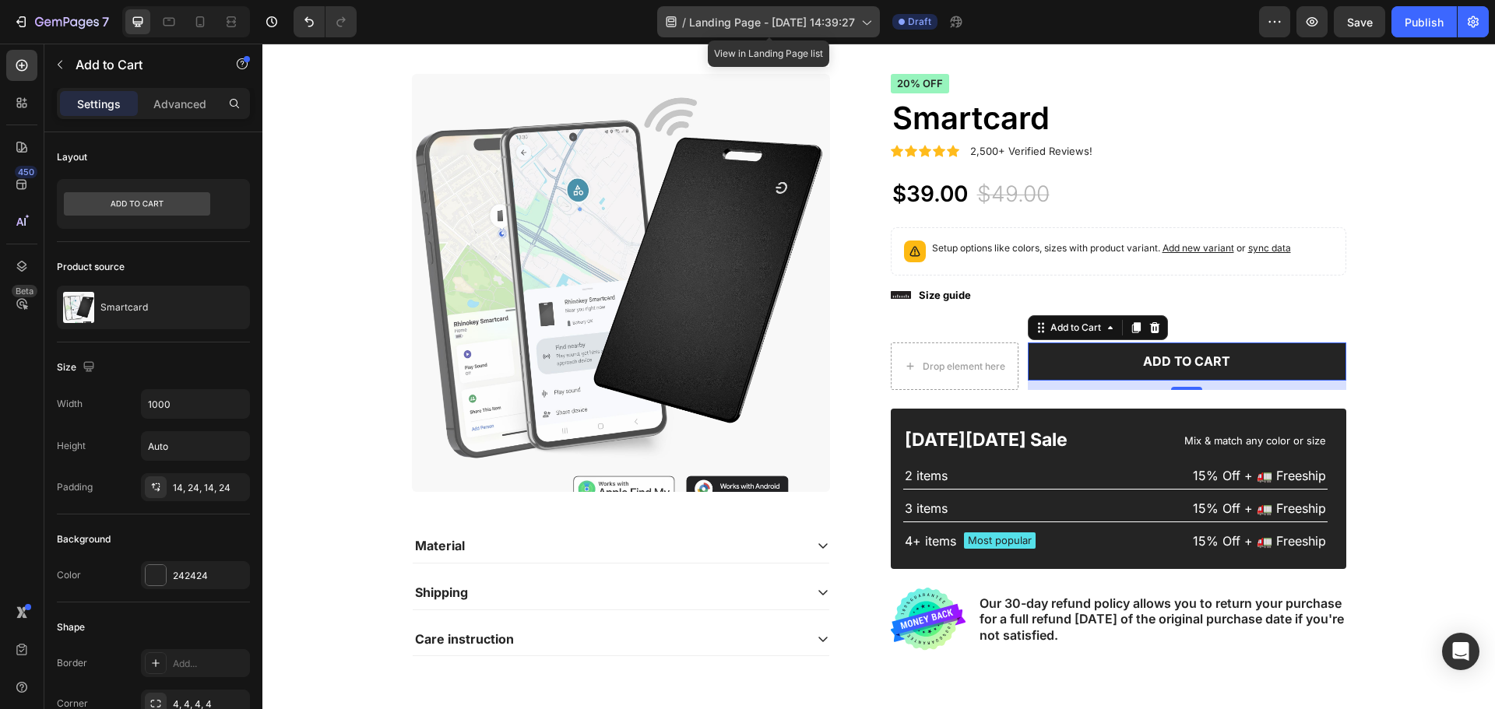
click at [784, 32] on div "/ Landing Page - Aug 27, 14:39:27" at bounding box center [768, 21] width 223 height 31
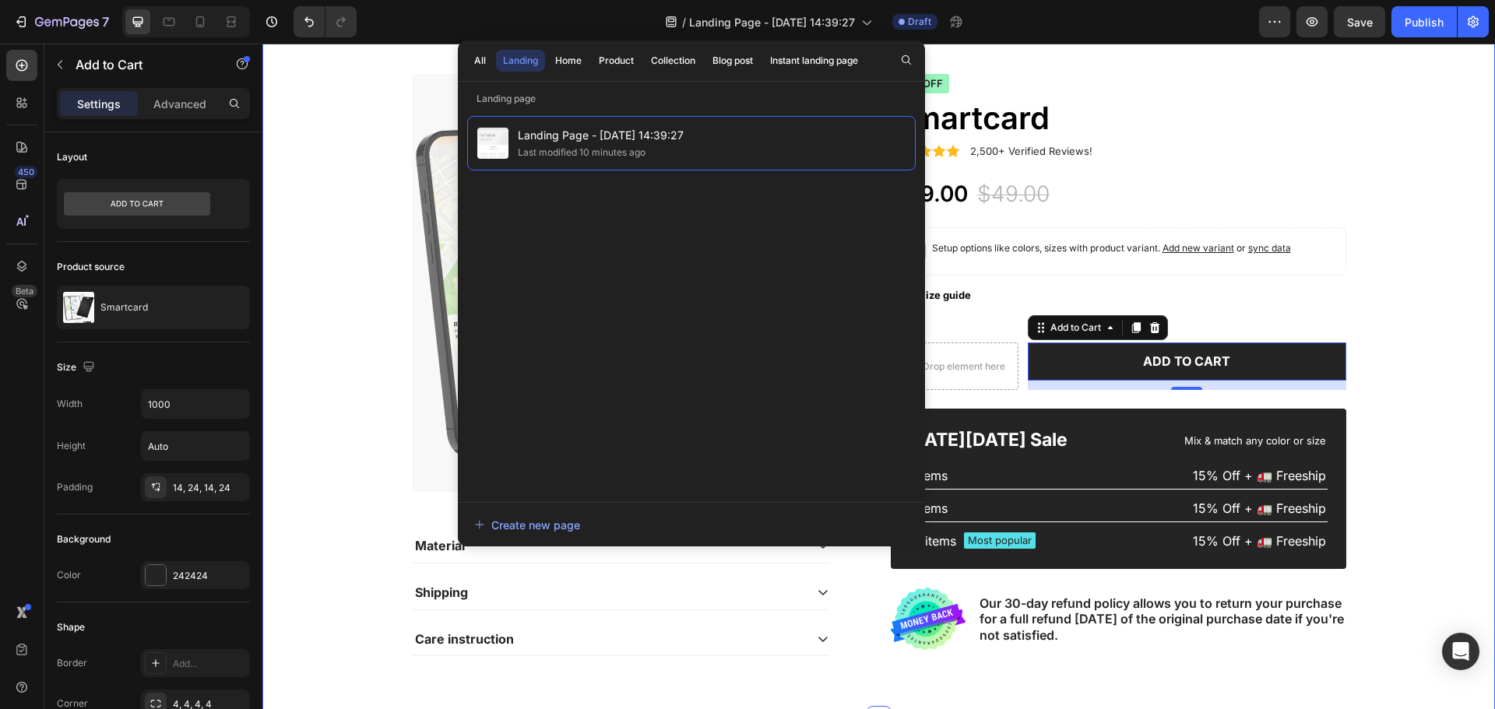
click at [1234, 60] on div "Product Images Material Shipping Care instruction Accordion Icon Icon Icon Icon…" at bounding box center [878, 365] width 1232 height 707
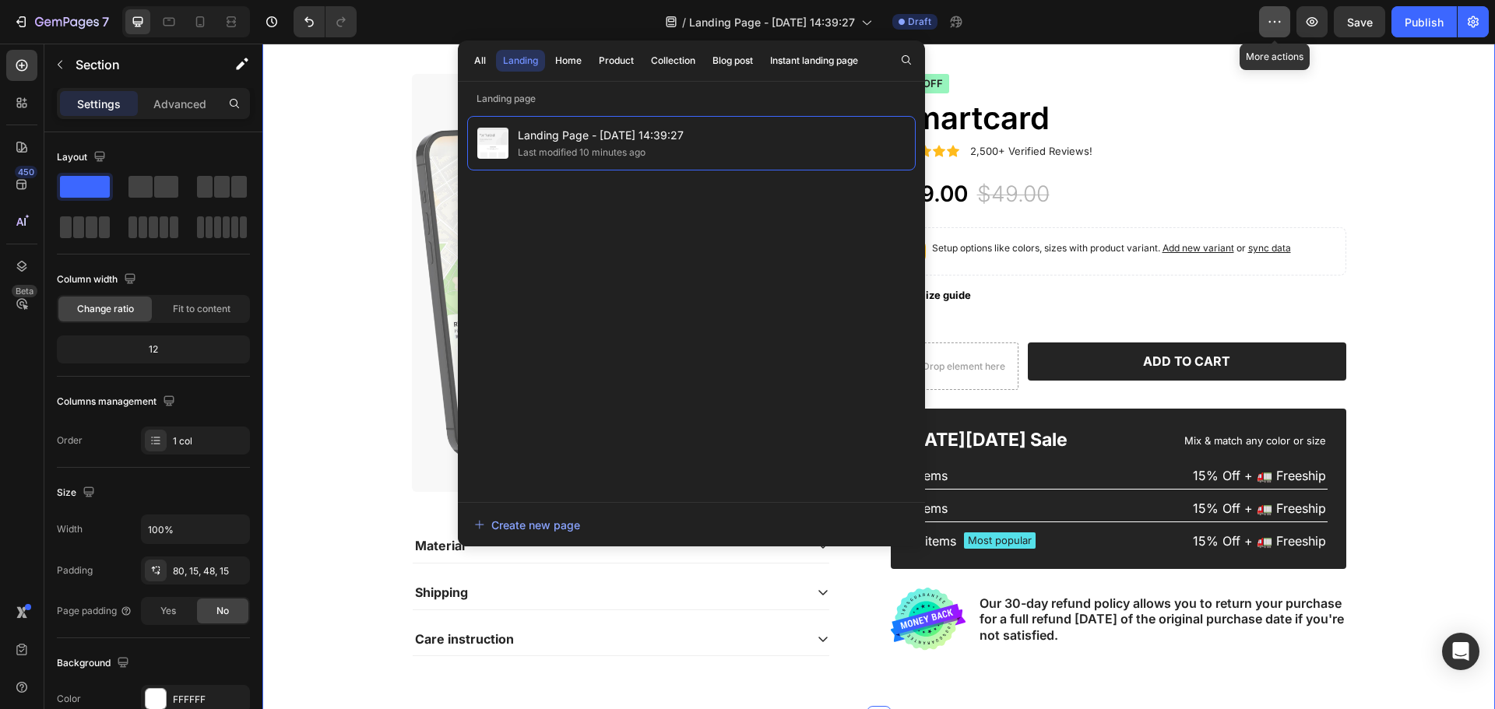
click at [1270, 19] on icon "button" at bounding box center [1275, 22] width 16 height 16
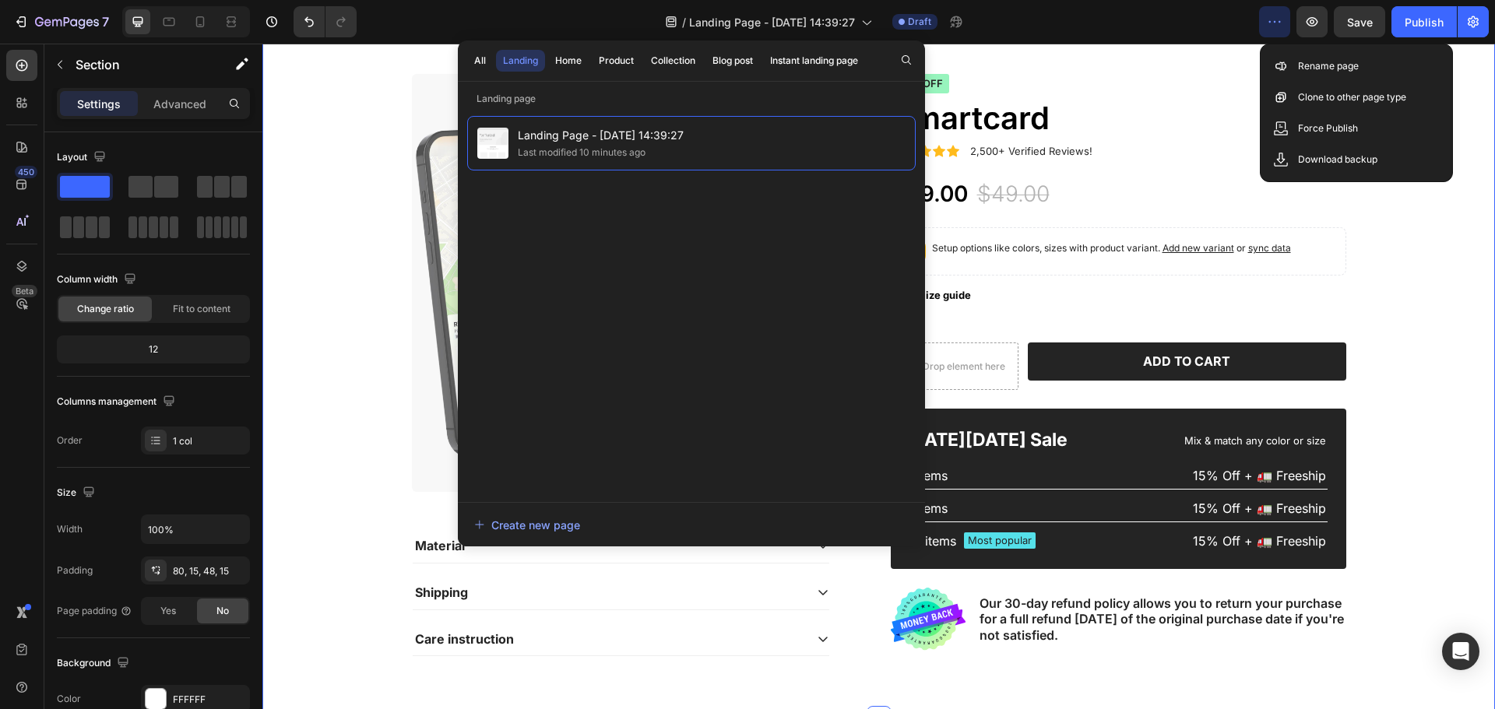
click at [1473, 282] on div "Product Images Material Shipping Care instruction Accordion Icon Icon Icon Icon…" at bounding box center [878, 365] width 1232 height 707
click at [203, 25] on icon at bounding box center [200, 21] width 9 height 11
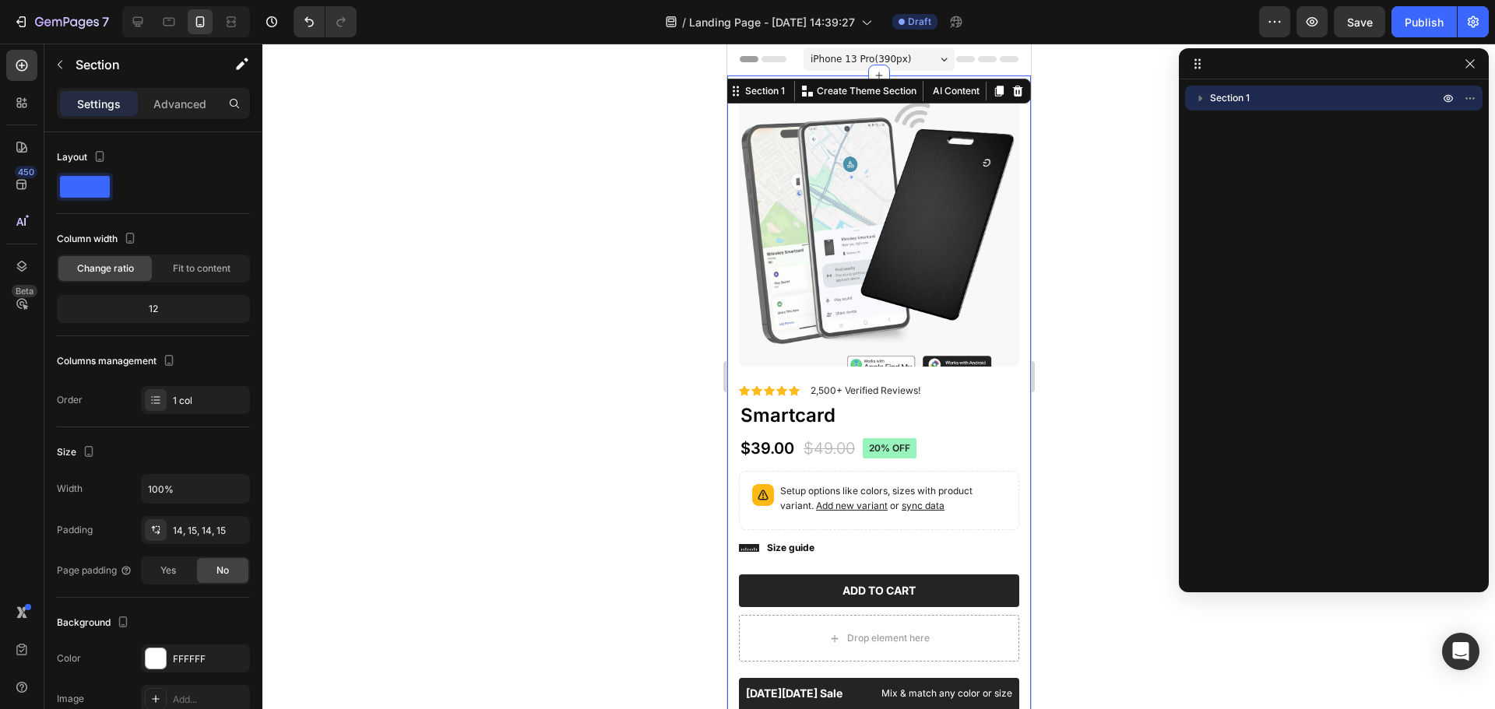
click at [1187, 96] on div "Section 1" at bounding box center [1333, 98] width 297 height 25
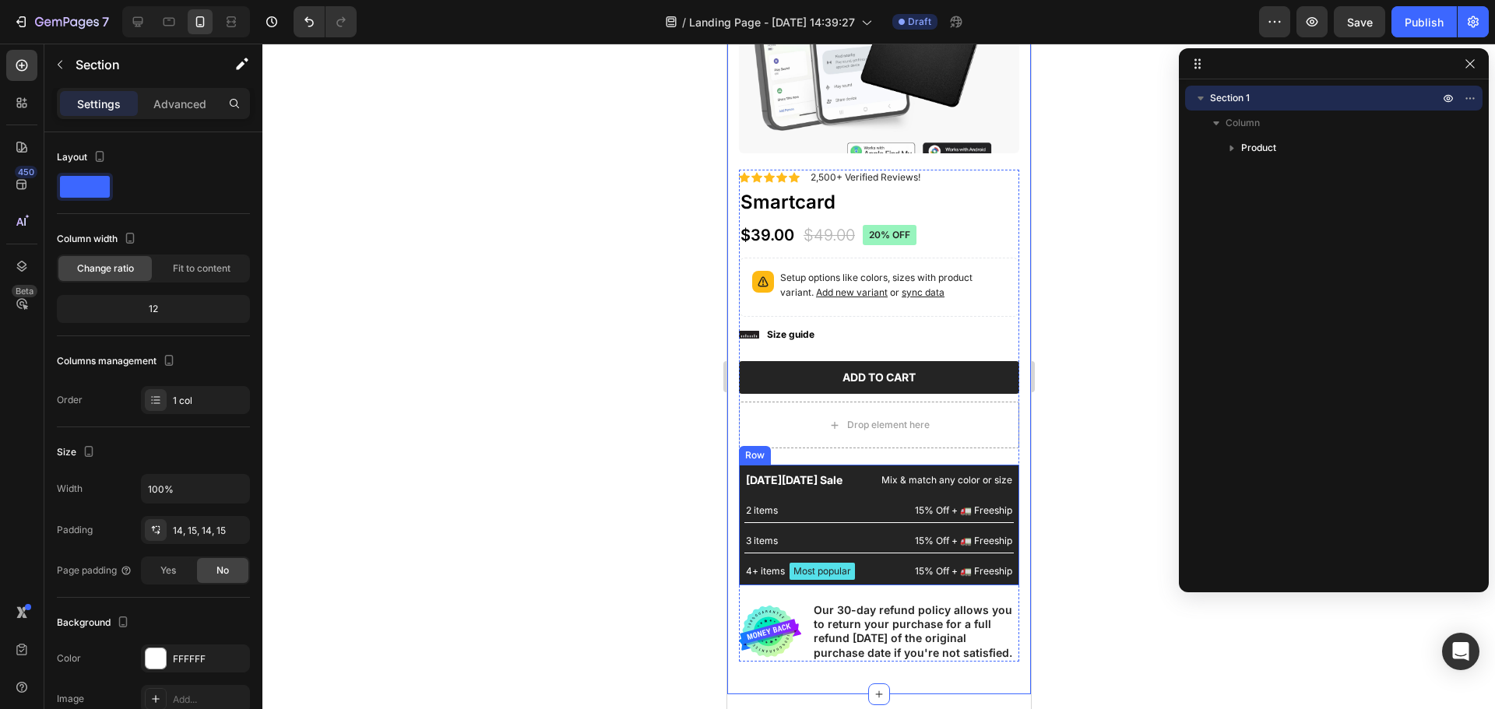
scroll to position [234, 0]
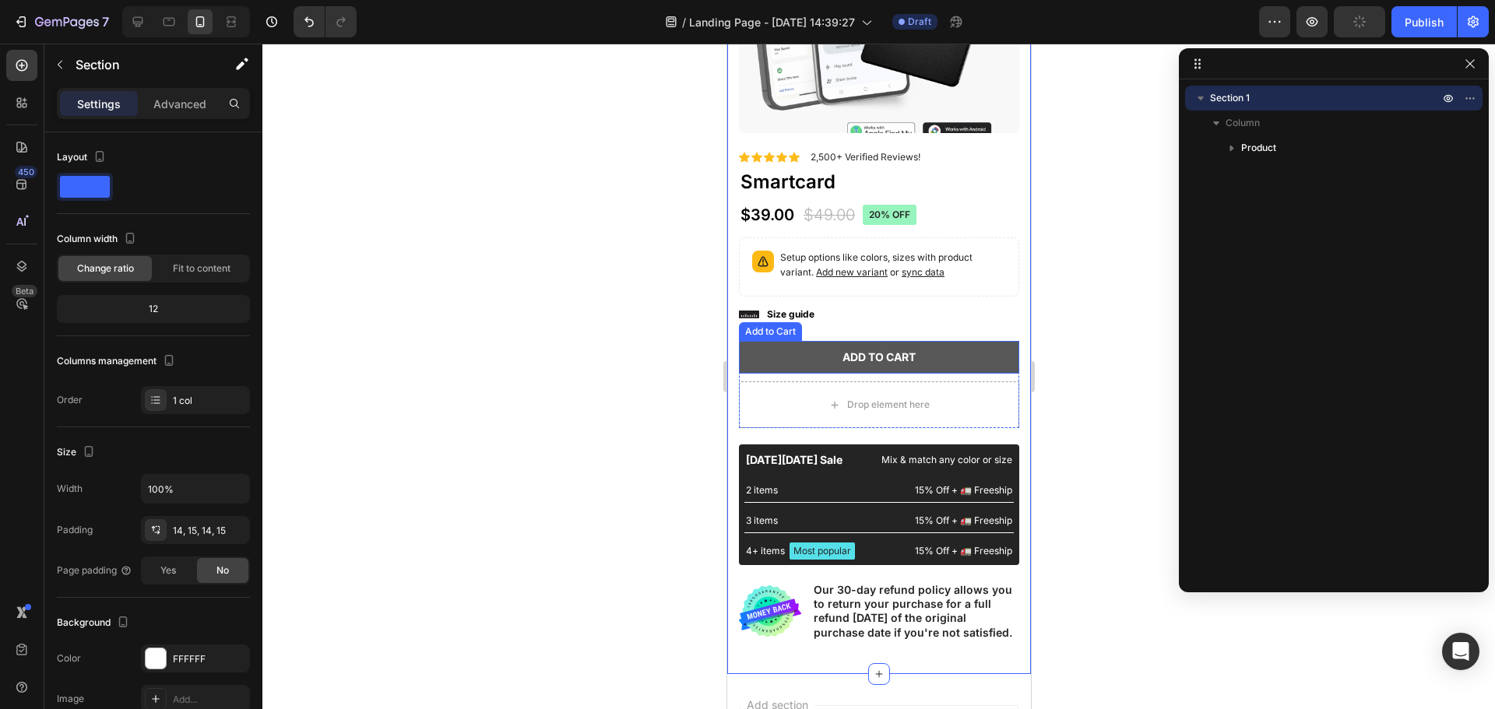
click at [834, 345] on button "Add to cart" at bounding box center [878, 357] width 280 height 33
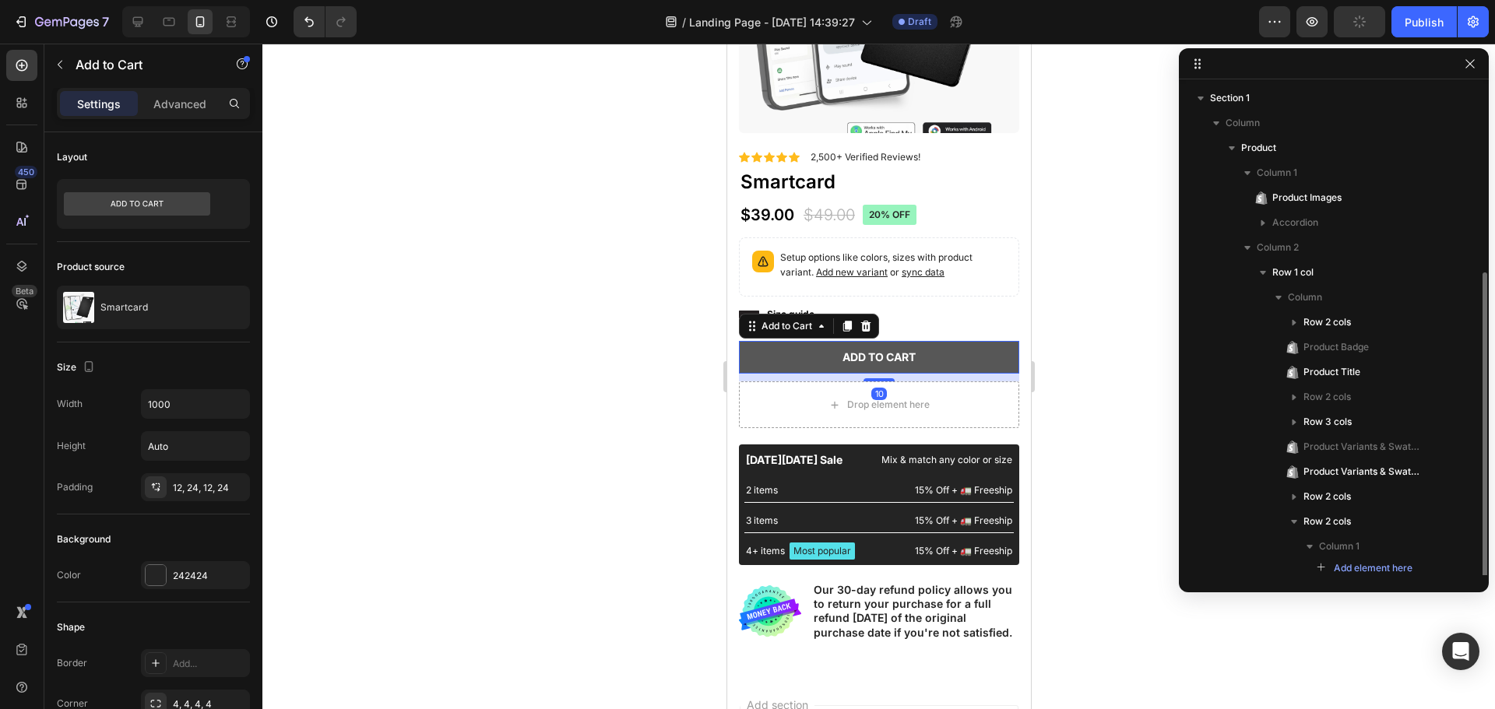
scroll to position [102, 0]
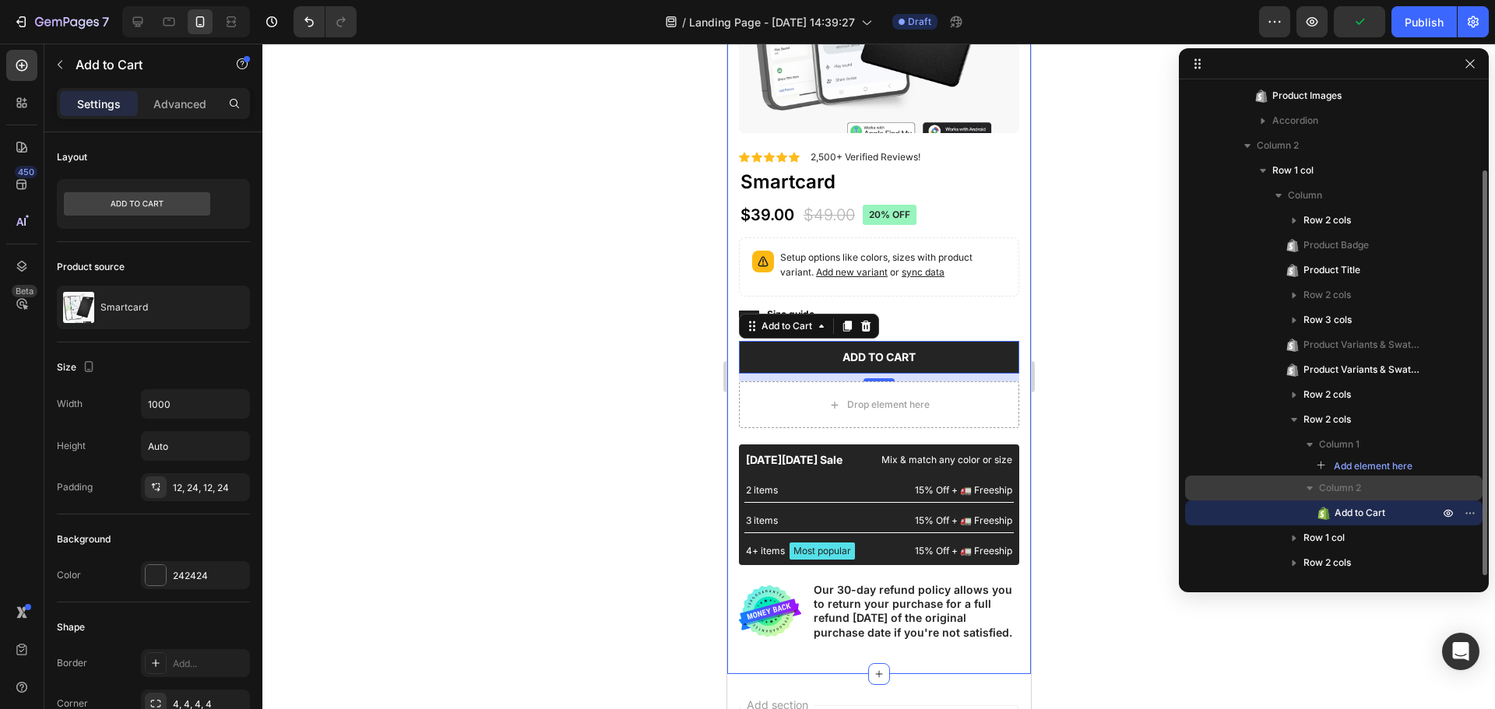
drag, startPoint x: 1400, startPoint y: 504, endPoint x: 1389, endPoint y: 486, distance: 21.0
click at [1393, 483] on div "Column 2 Add to Cart" at bounding box center [1333, 501] width 297 height 50
click at [1354, 487] on span "Column 2" at bounding box center [1340, 488] width 42 height 16
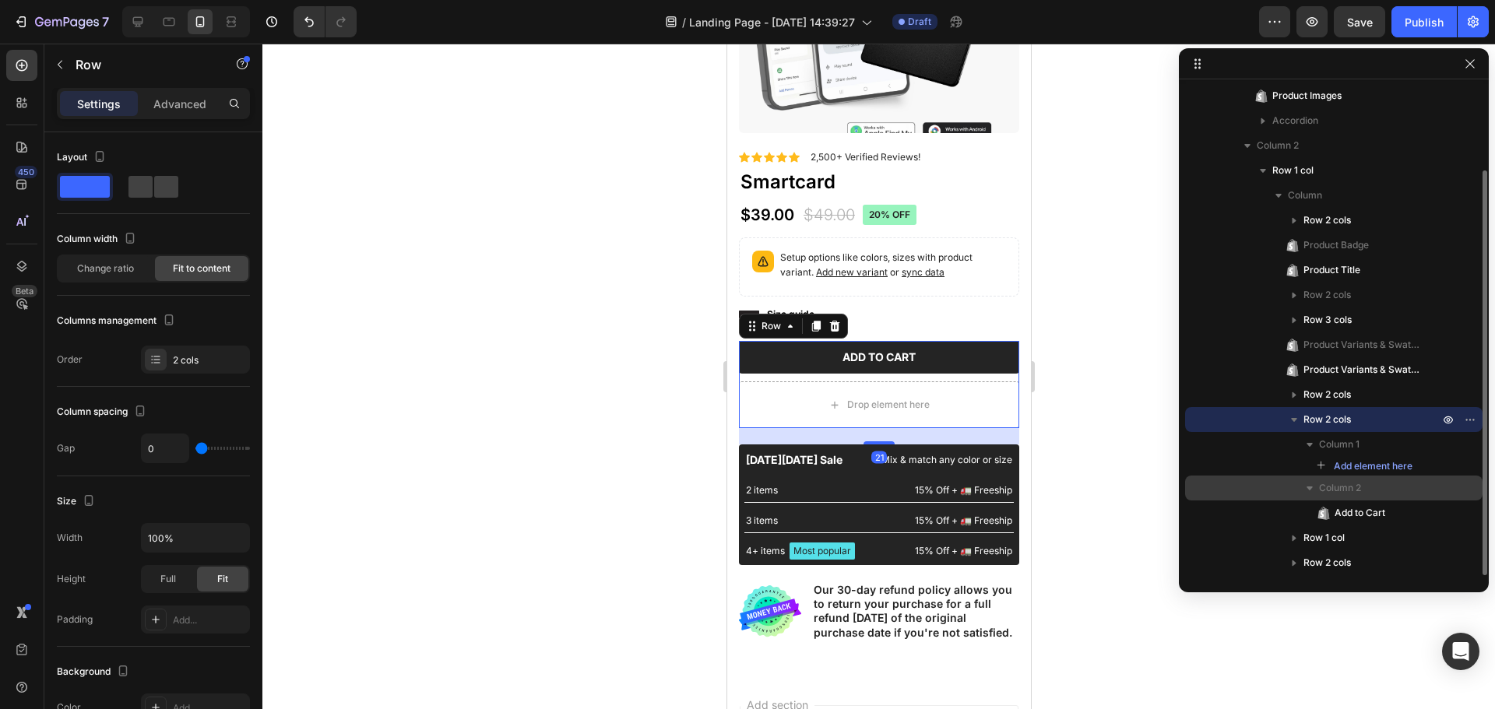
click at [1338, 490] on span "Column 2" at bounding box center [1340, 488] width 42 height 16
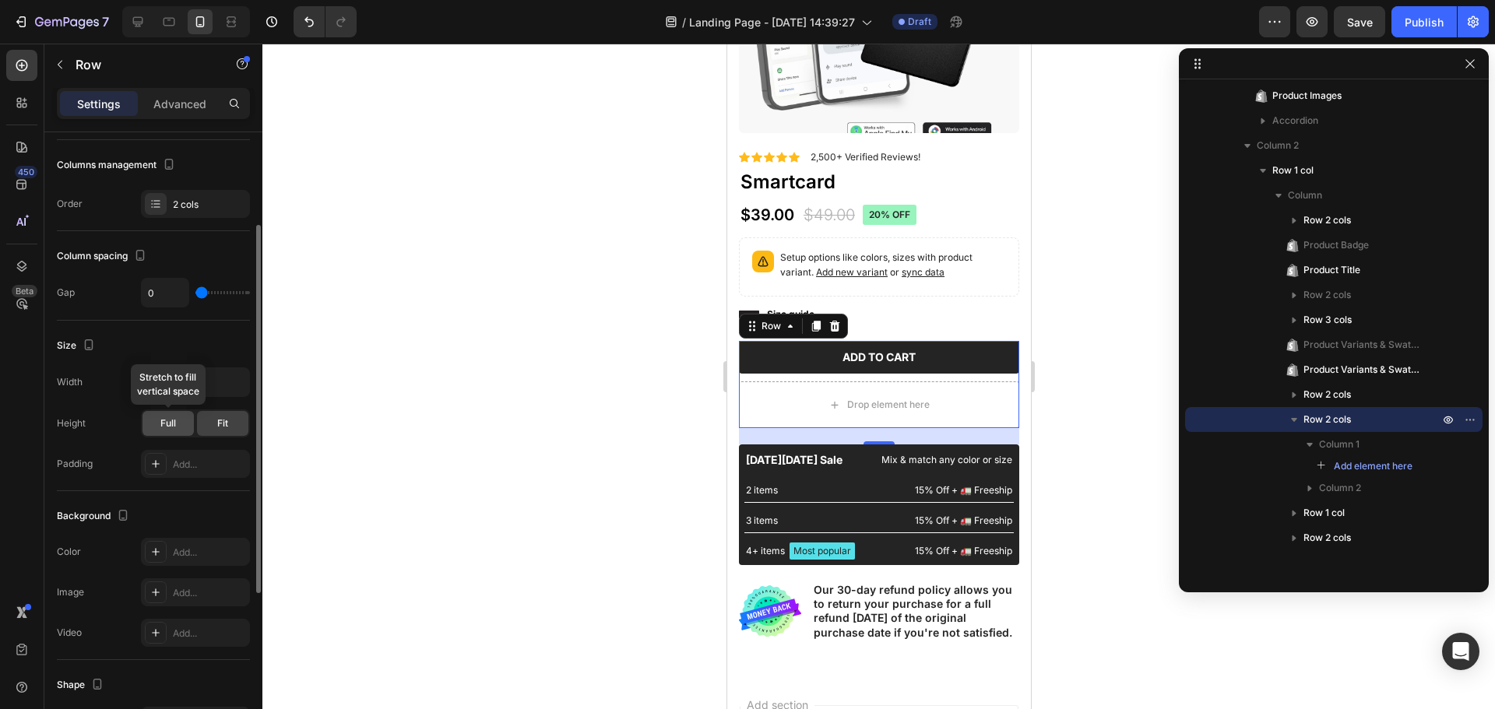
scroll to position [0, 0]
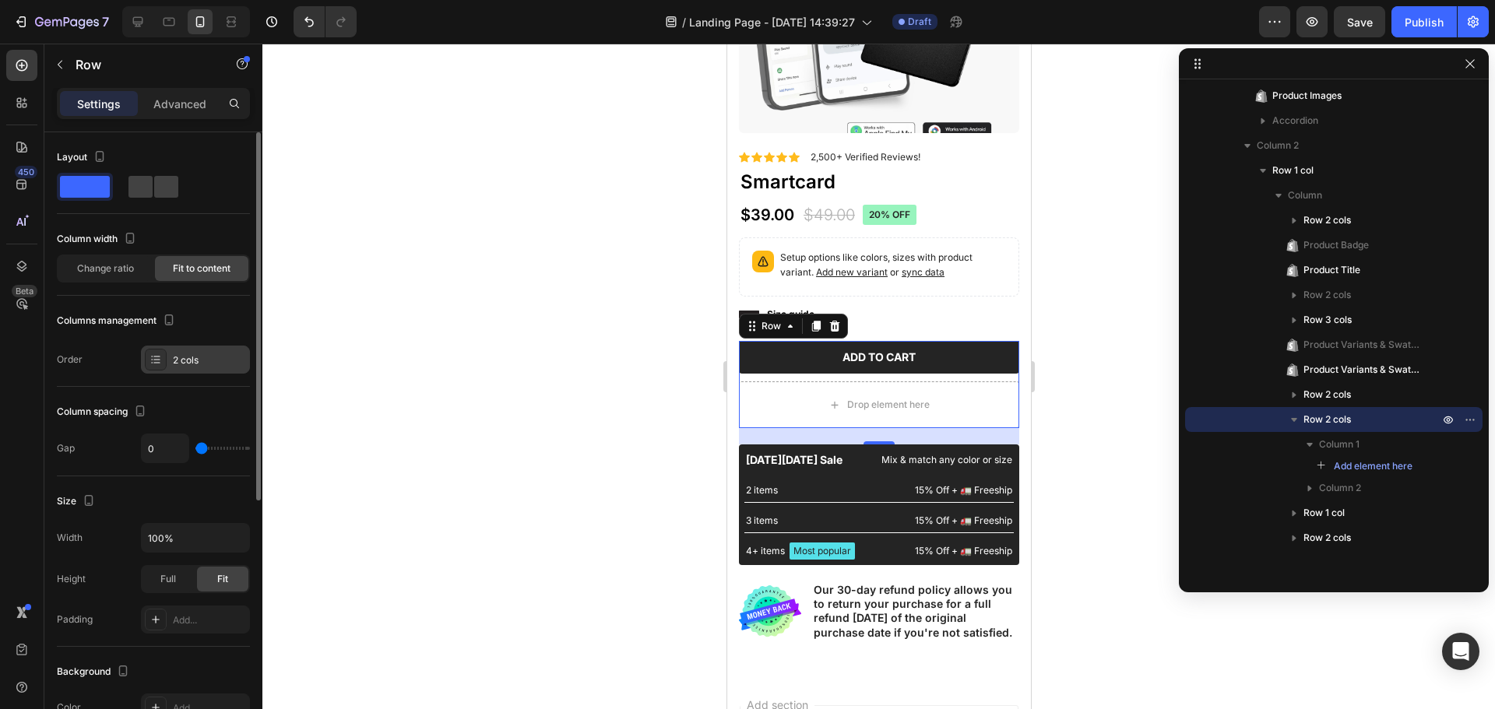
click at [195, 364] on div "2 cols" at bounding box center [209, 360] width 73 height 14
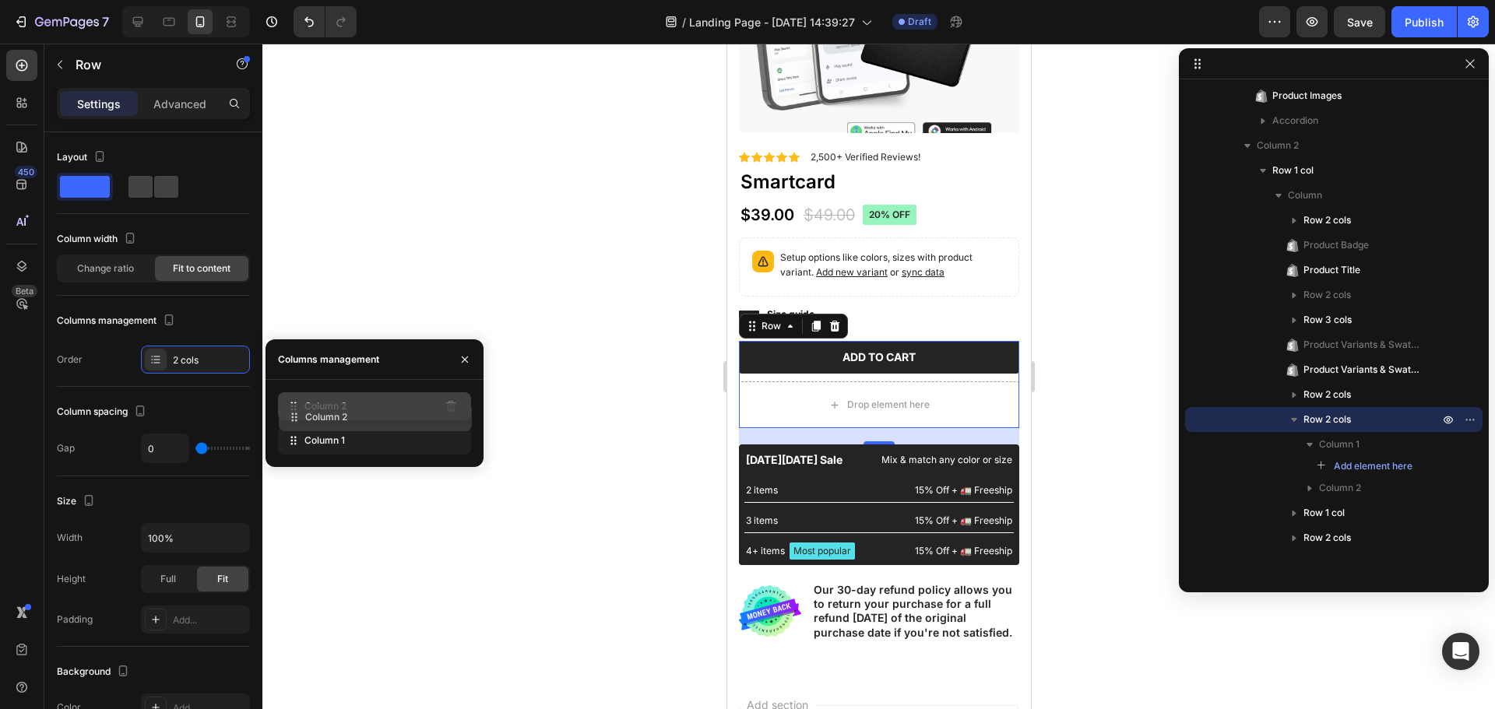
click at [293, 413] on icon at bounding box center [294, 407] width 16 height 16
drag, startPoint x: 311, startPoint y: 409, endPoint x: 113, endPoint y: 357, distance: 204.3
click at [113, 357] on div "Order 2 cols" at bounding box center [153, 360] width 193 height 28
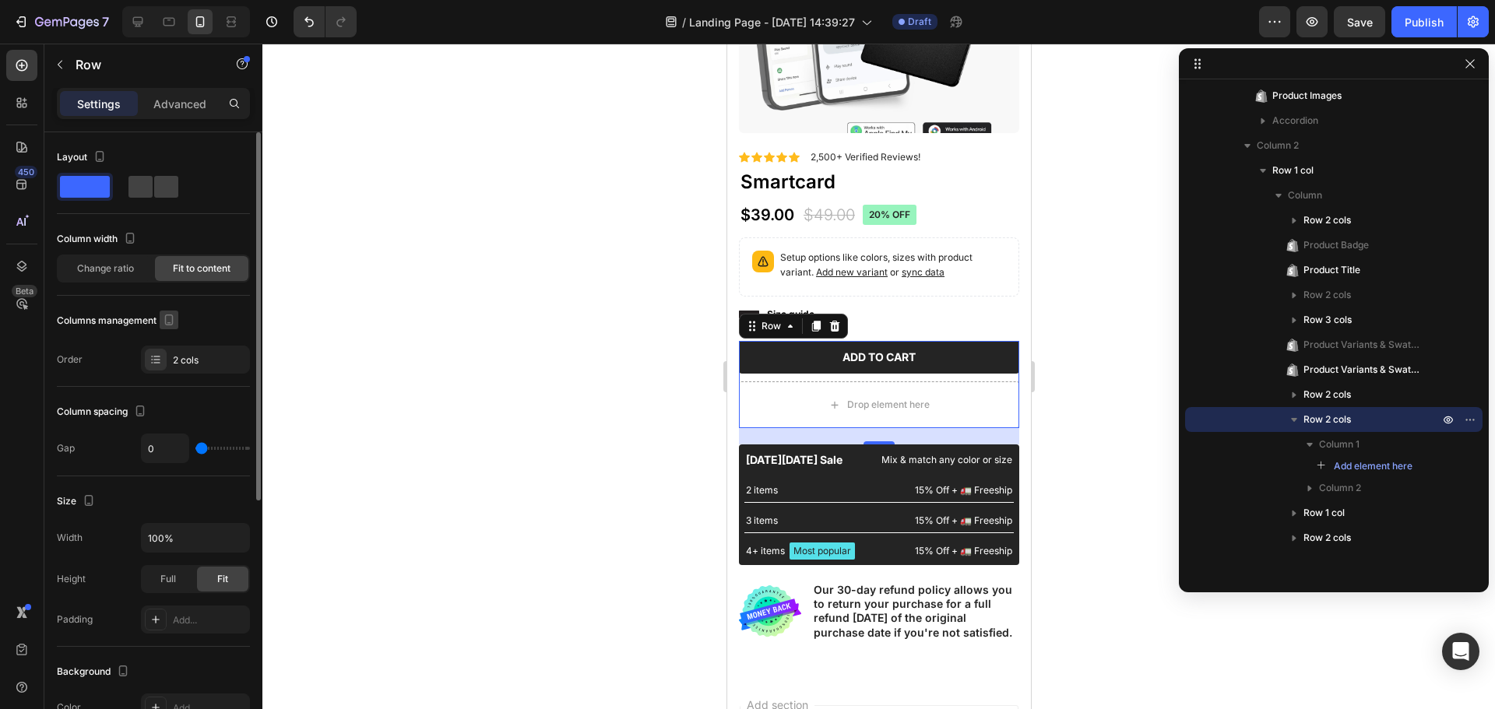
click at [174, 320] on icon "button" at bounding box center [169, 320] width 16 height 16
click at [118, 348] on div "Order 2 cols" at bounding box center [153, 360] width 193 height 28
click at [772, 322] on div "Row" at bounding box center [770, 326] width 57 height 19
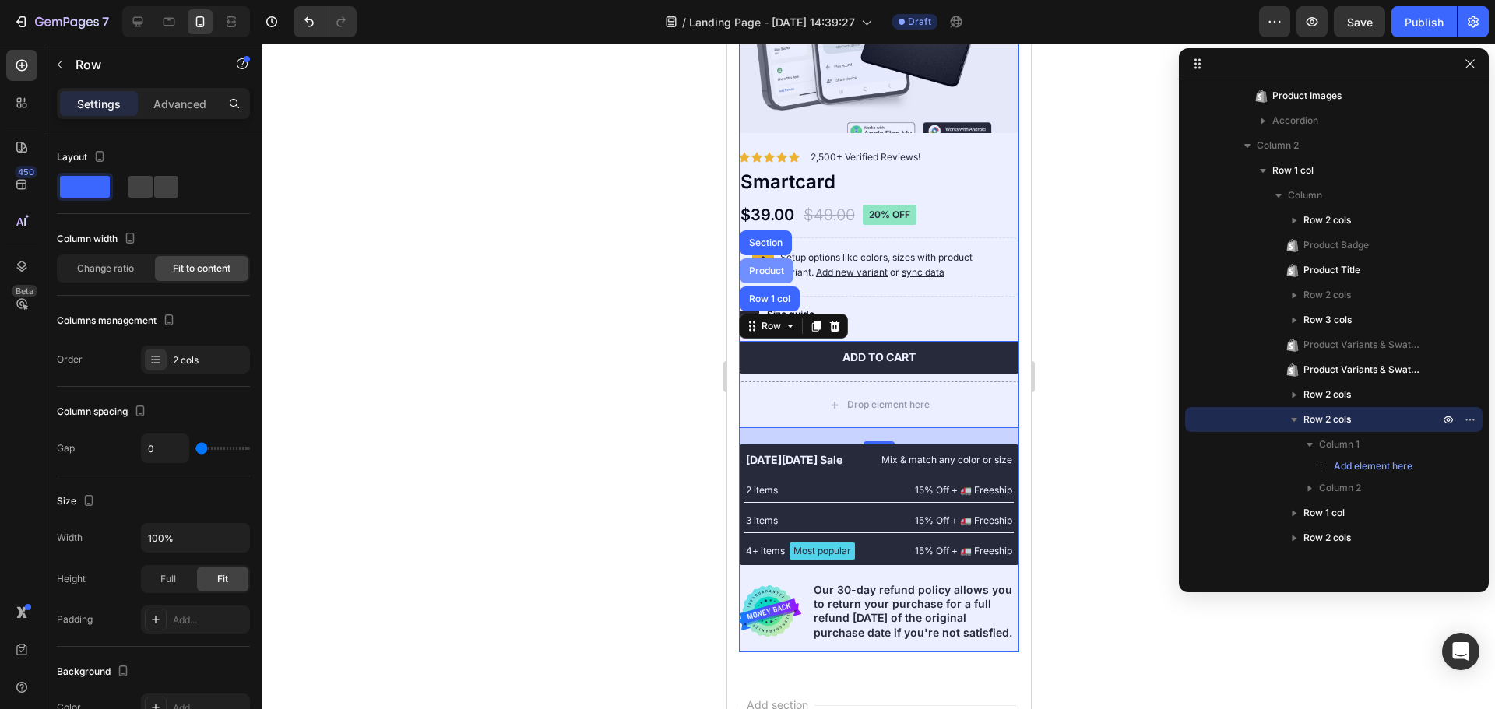
click at [755, 264] on div "Product" at bounding box center [766, 270] width 54 height 25
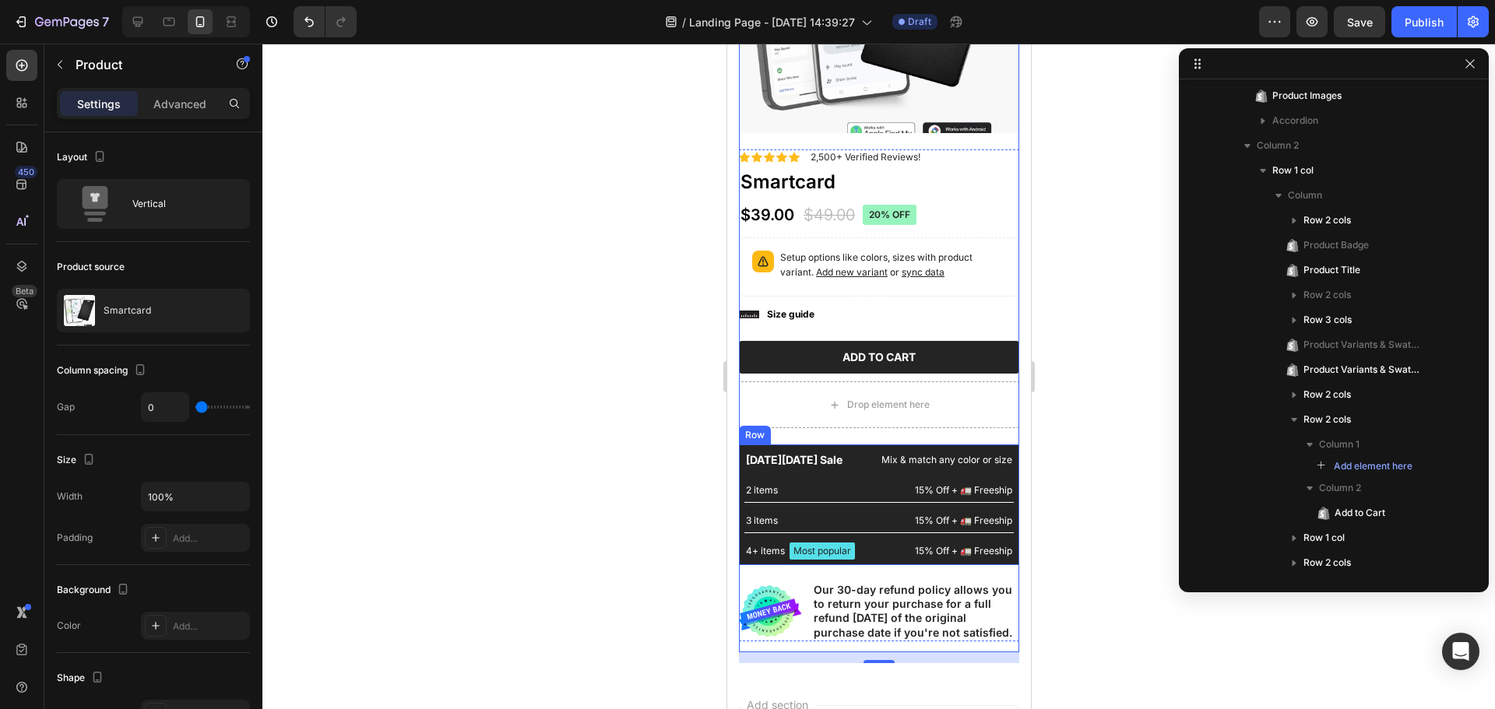
click at [834, 445] on div "[DATE][DATE] Sale Text Block Mix & match any color or size Text Block Row 2 ite…" at bounding box center [878, 505] width 280 height 121
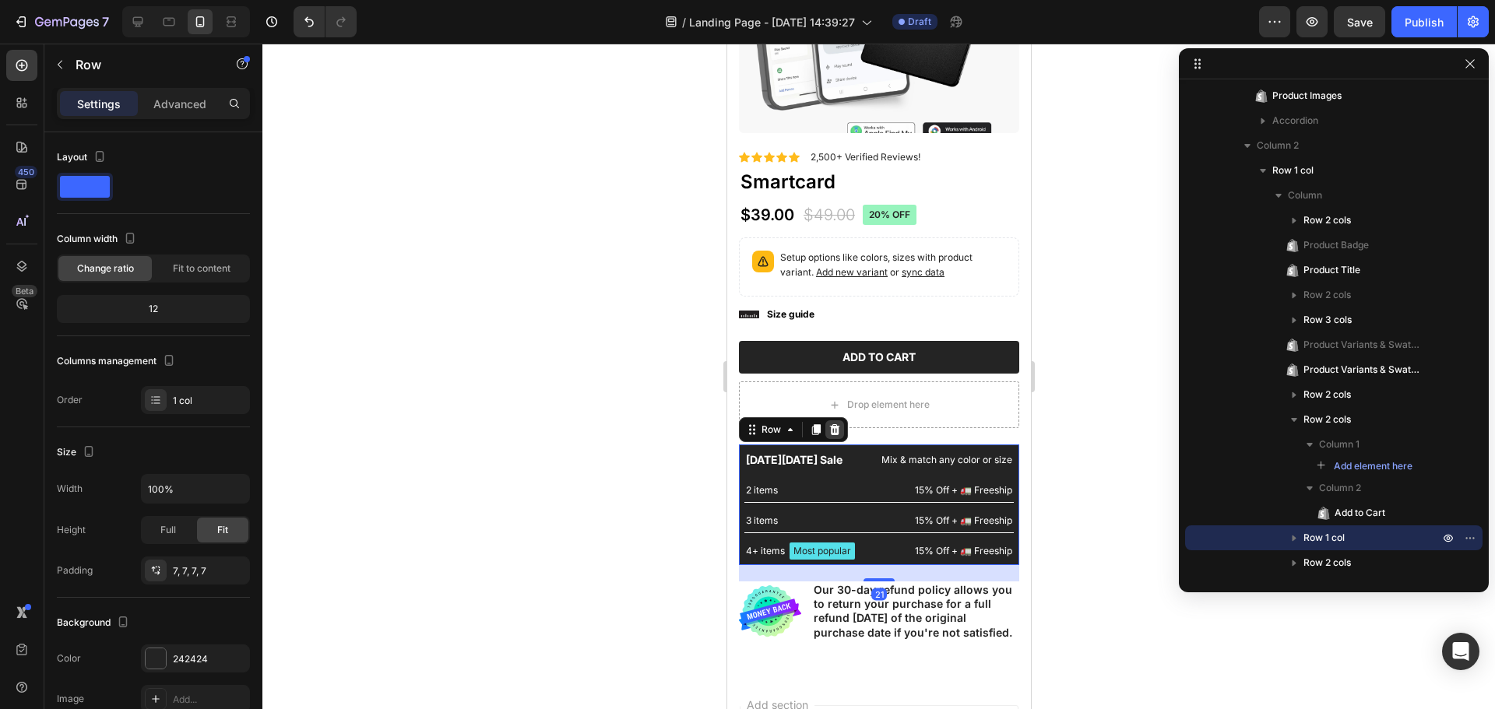
click at [835, 424] on icon at bounding box center [834, 429] width 10 height 11
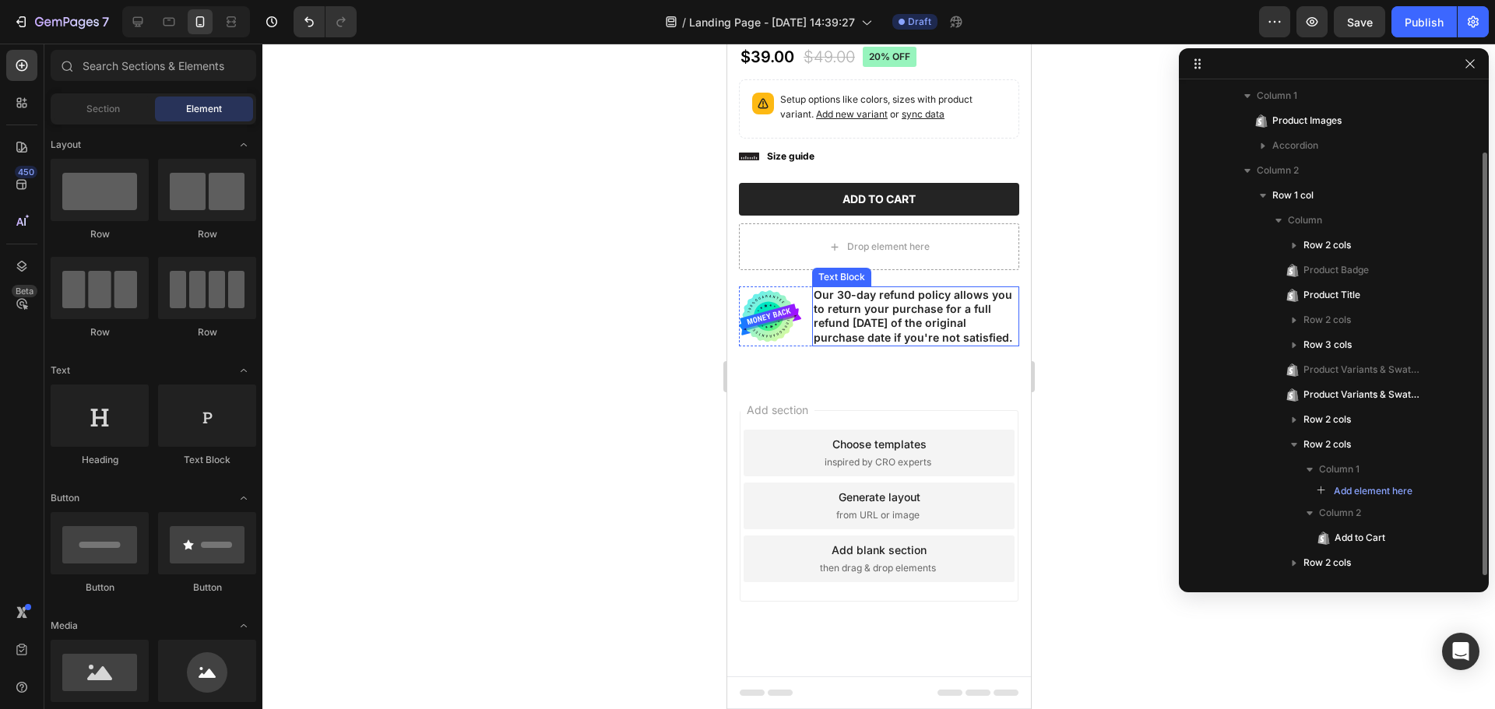
scroll to position [394, 0]
click at [894, 293] on p "Our 30-day refund policy allows you to return your purchase for a full refund […" at bounding box center [915, 316] width 204 height 57
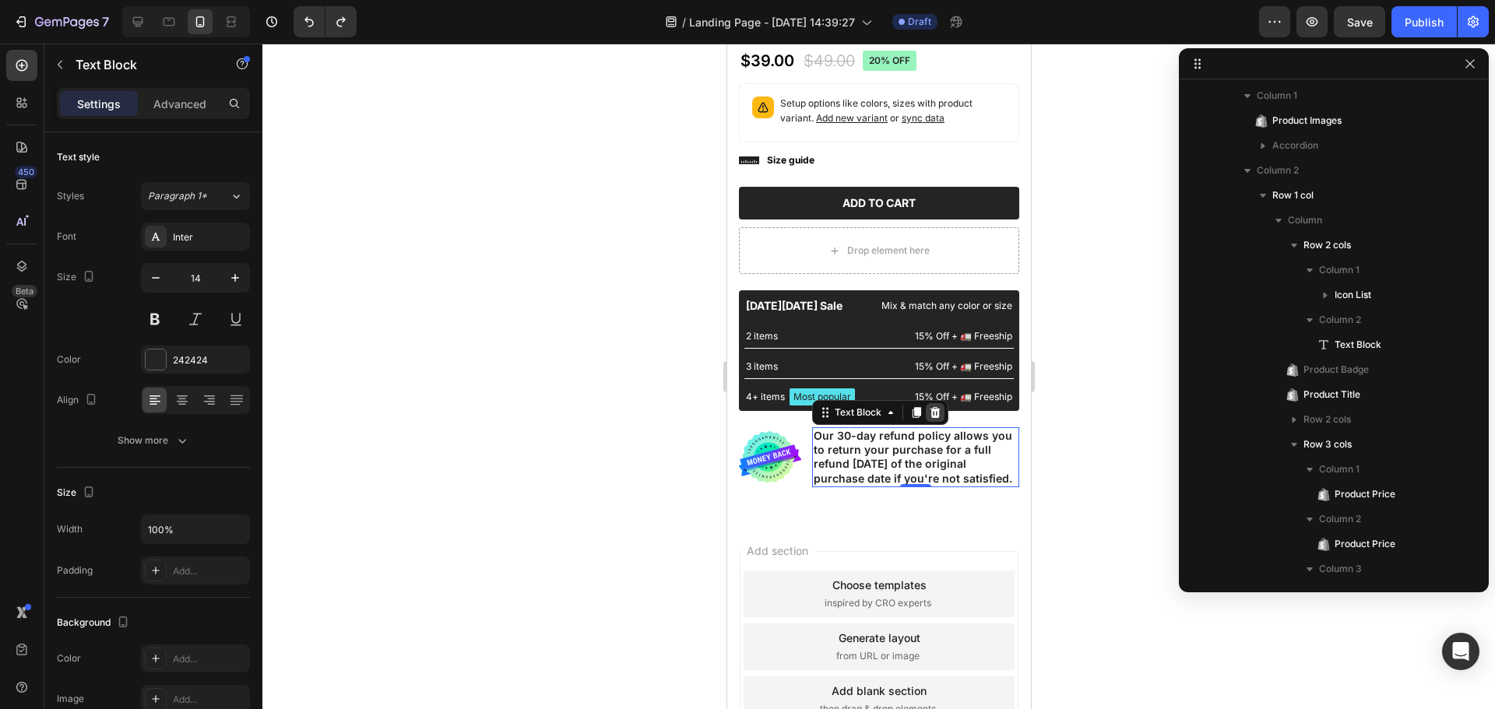
scroll to position [389, 0]
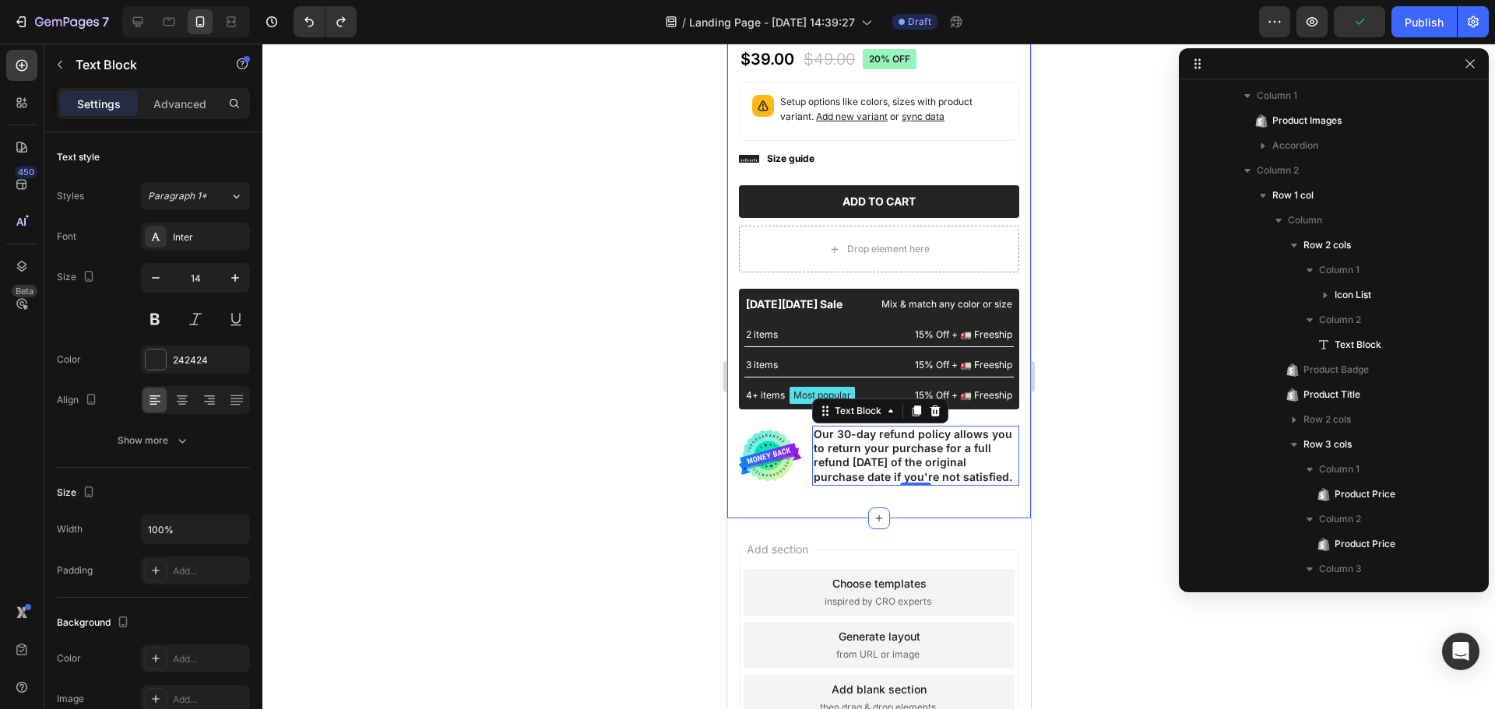
click at [584, 424] on div at bounding box center [878, 377] width 1232 height 666
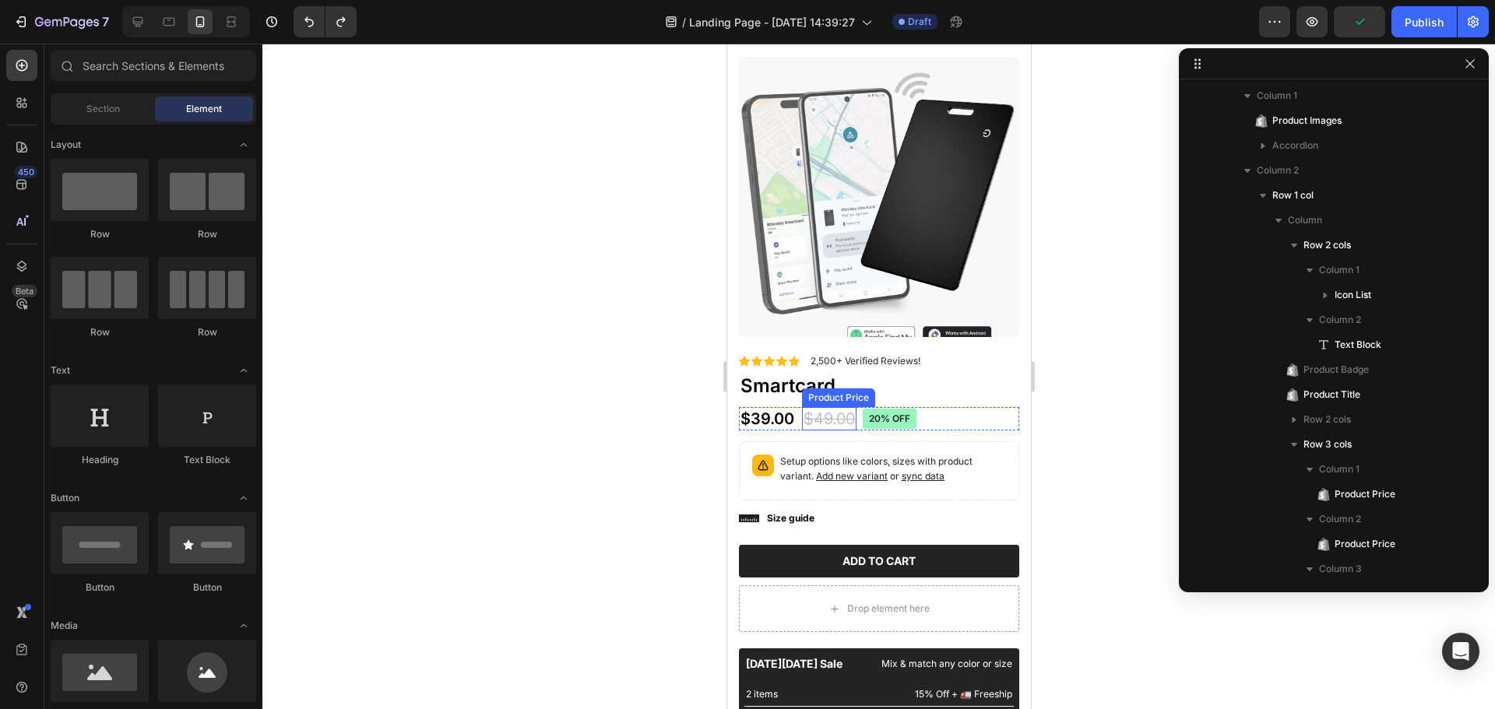
scroll to position [0, 0]
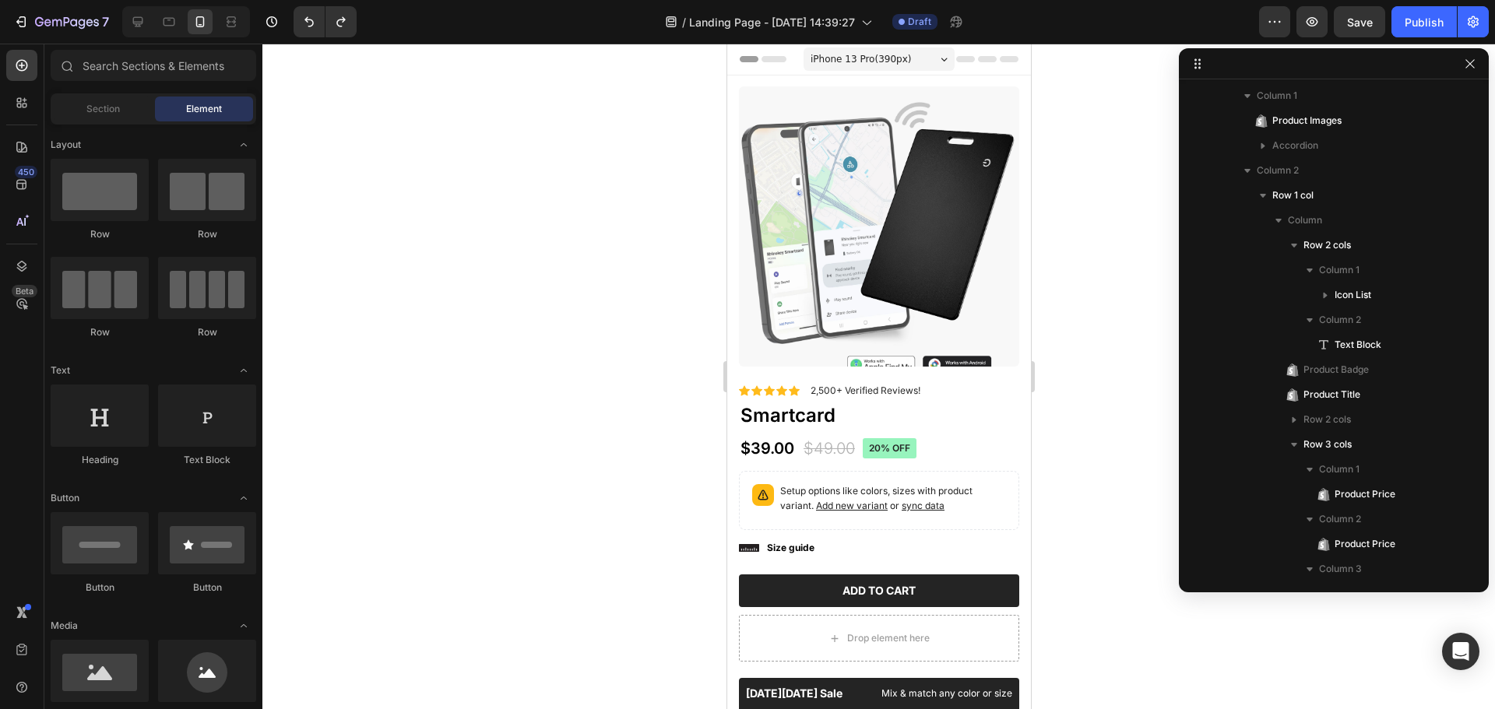
click at [877, 62] on span "iPhone 13 Pro ( 390 px)" at bounding box center [860, 59] width 100 height 16
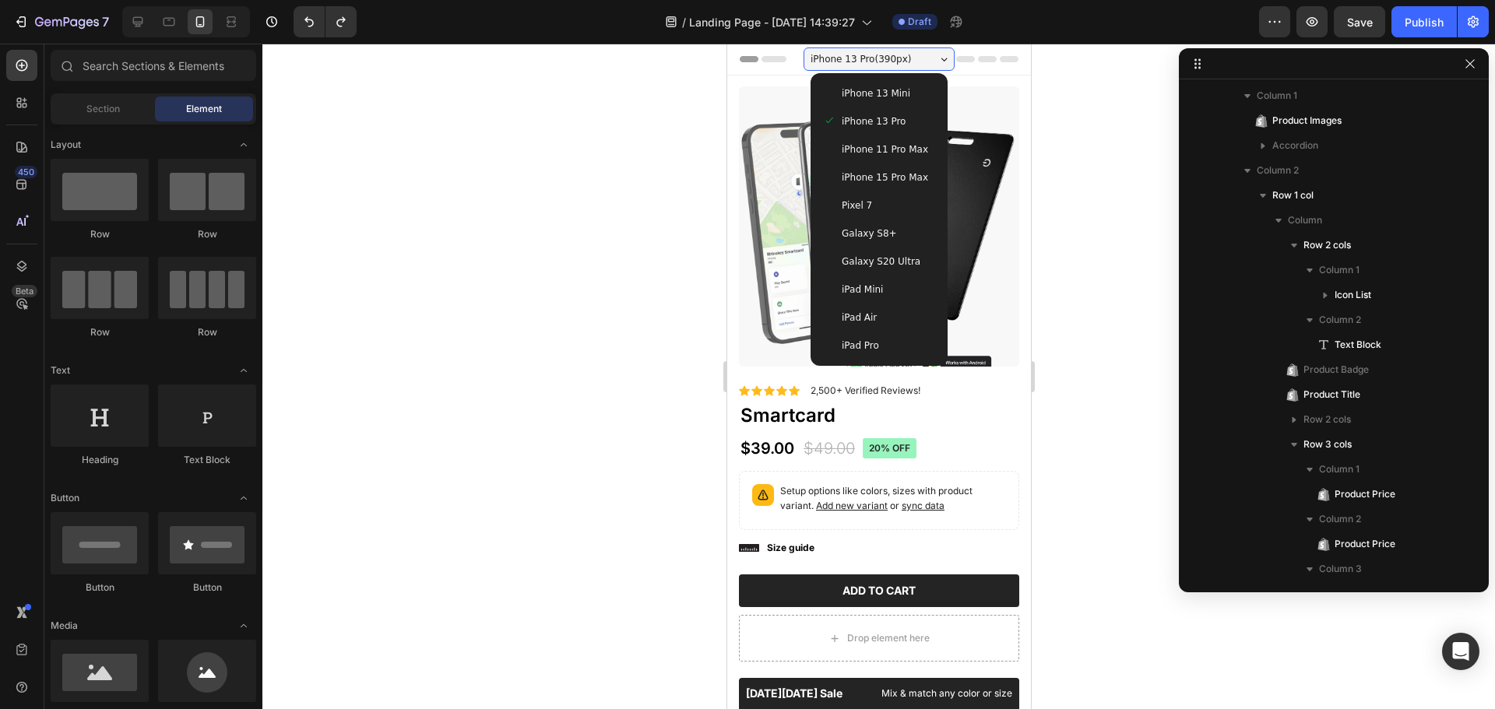
click at [884, 62] on span "iPhone 13 Pro ( 390 px)" at bounding box center [860, 59] width 100 height 16
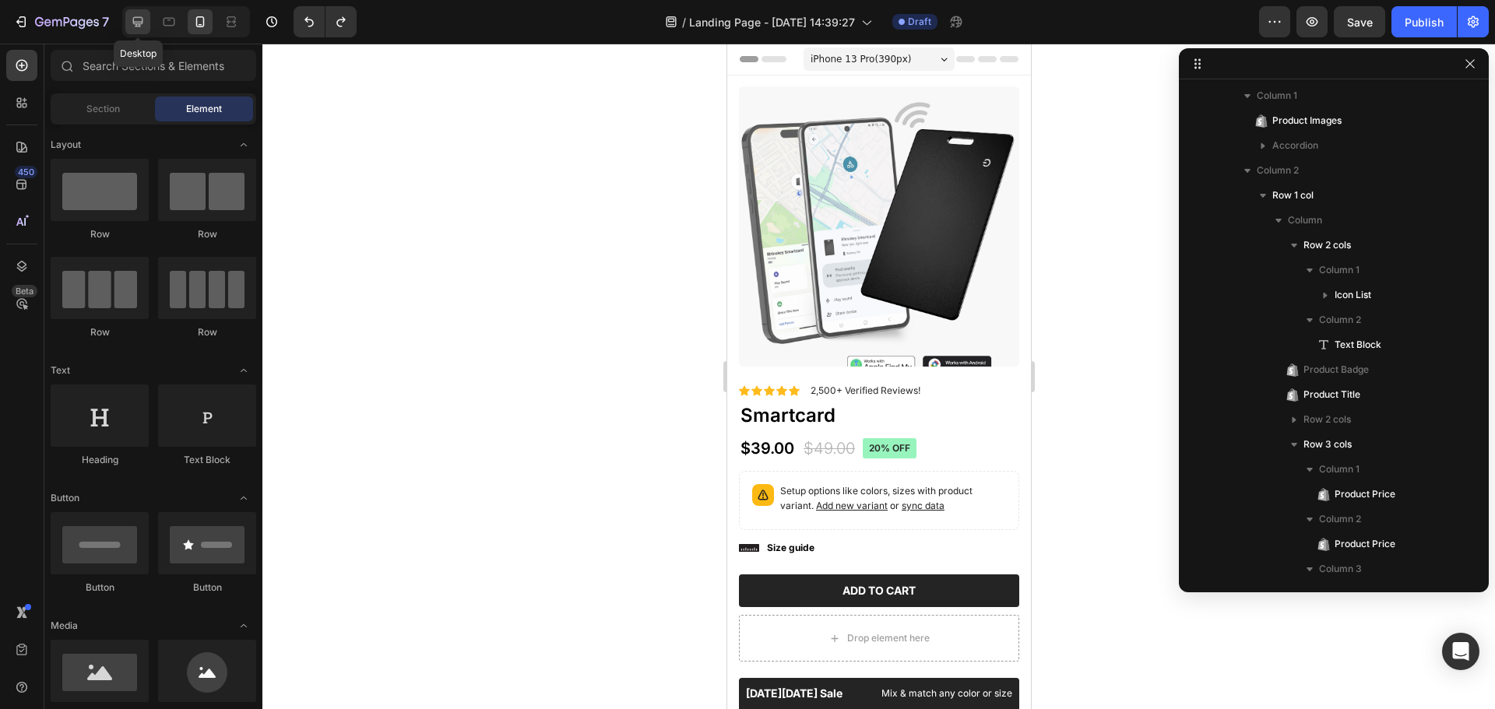
drag, startPoint x: 137, startPoint y: 14, endPoint x: 23, endPoint y: 36, distance: 115.7
click at [137, 14] on icon at bounding box center [138, 22] width 16 height 16
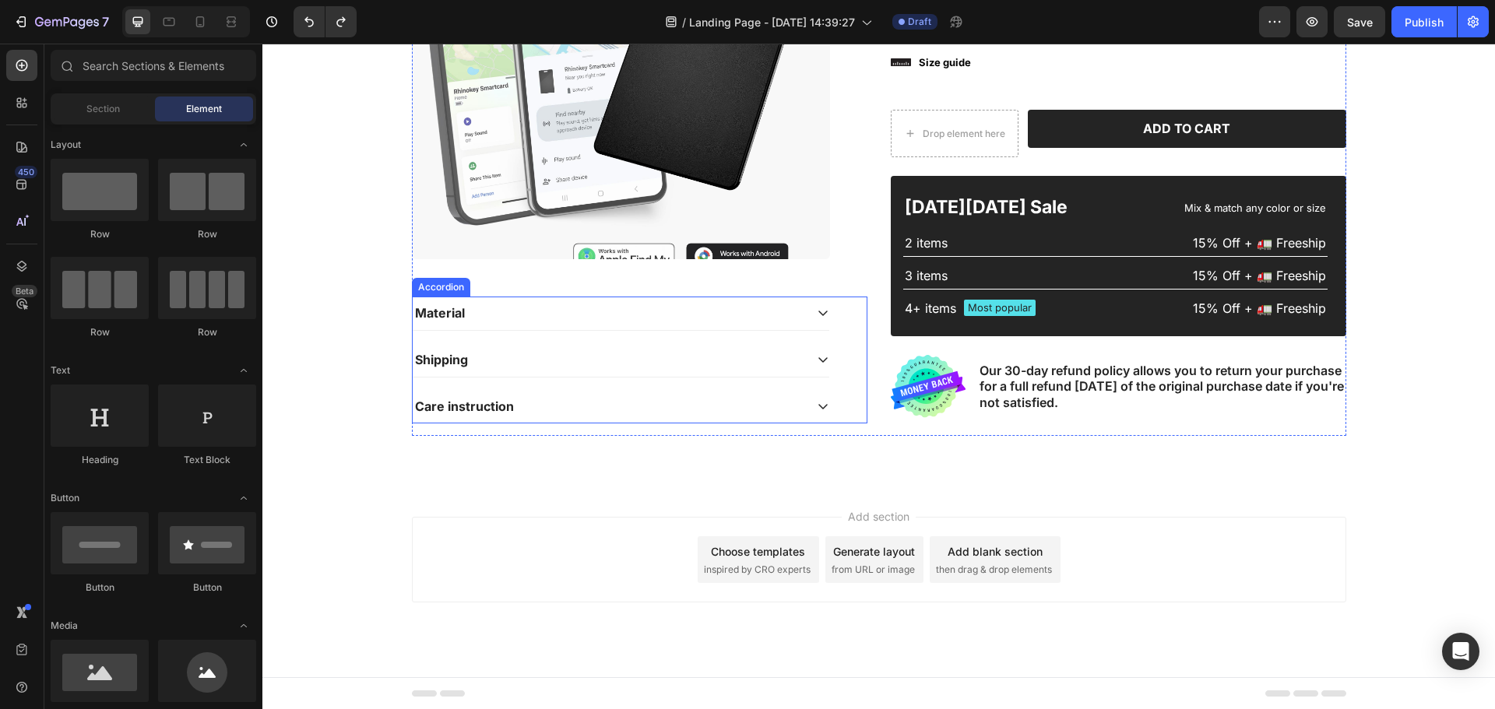
scroll to position [297, 0]
click at [526, 312] on div "Material" at bounding box center [609, 312] width 392 height 21
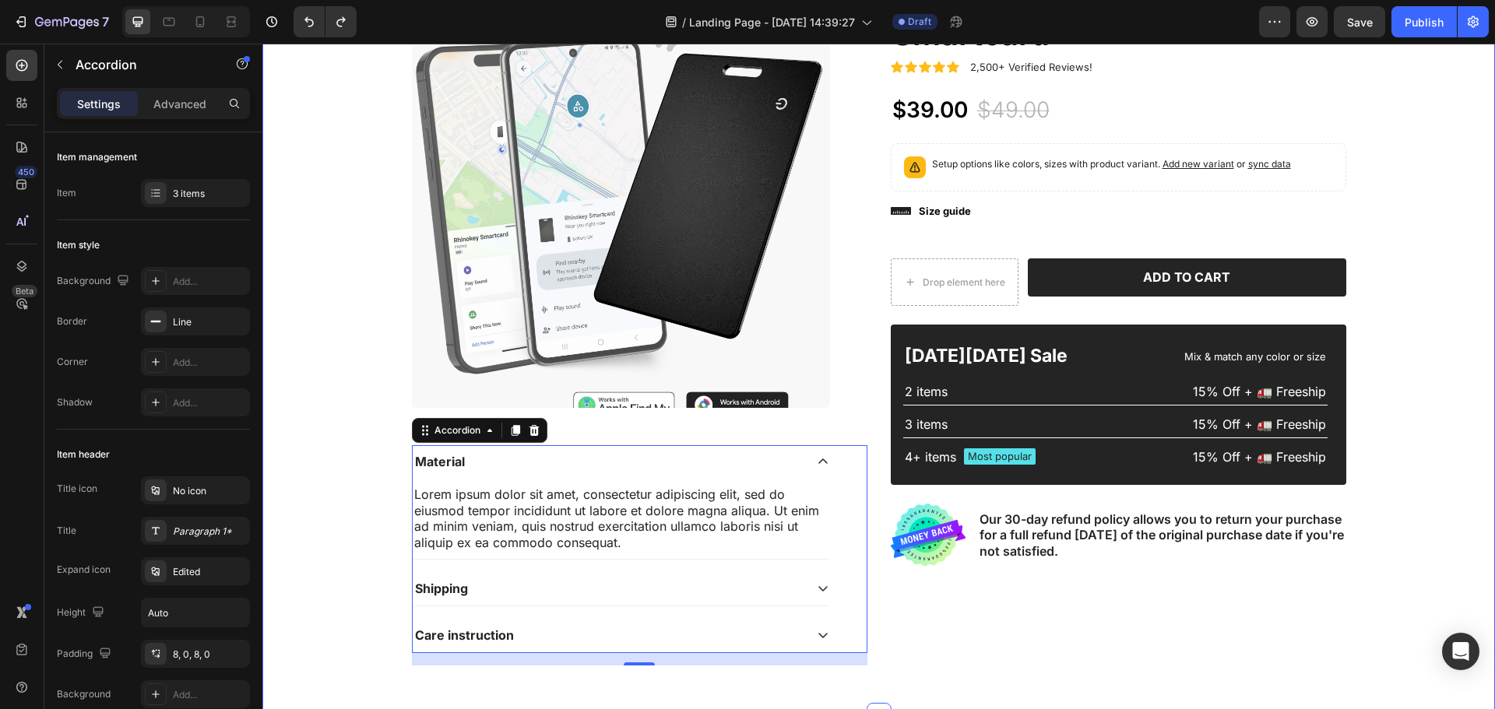
scroll to position [0, 0]
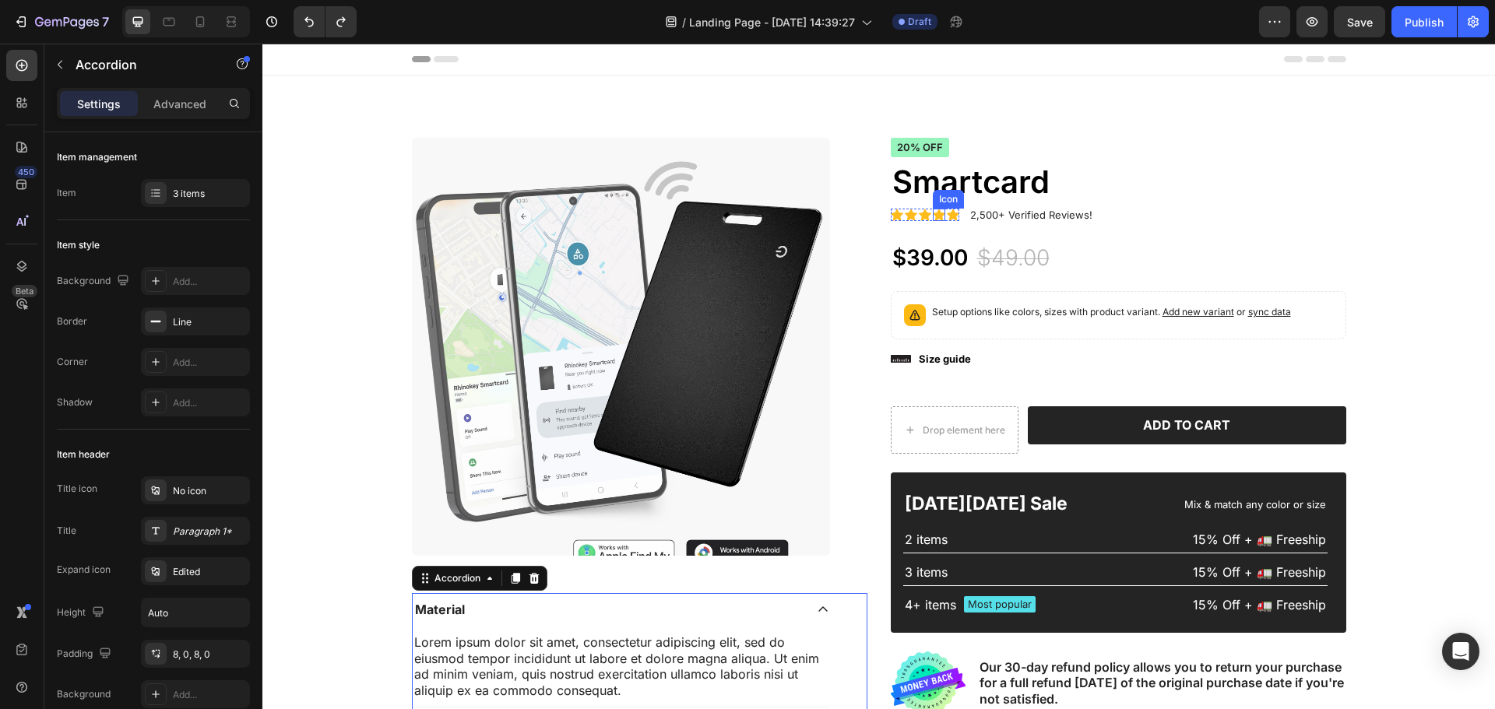
click at [933, 214] on icon at bounding box center [939, 215] width 12 height 12
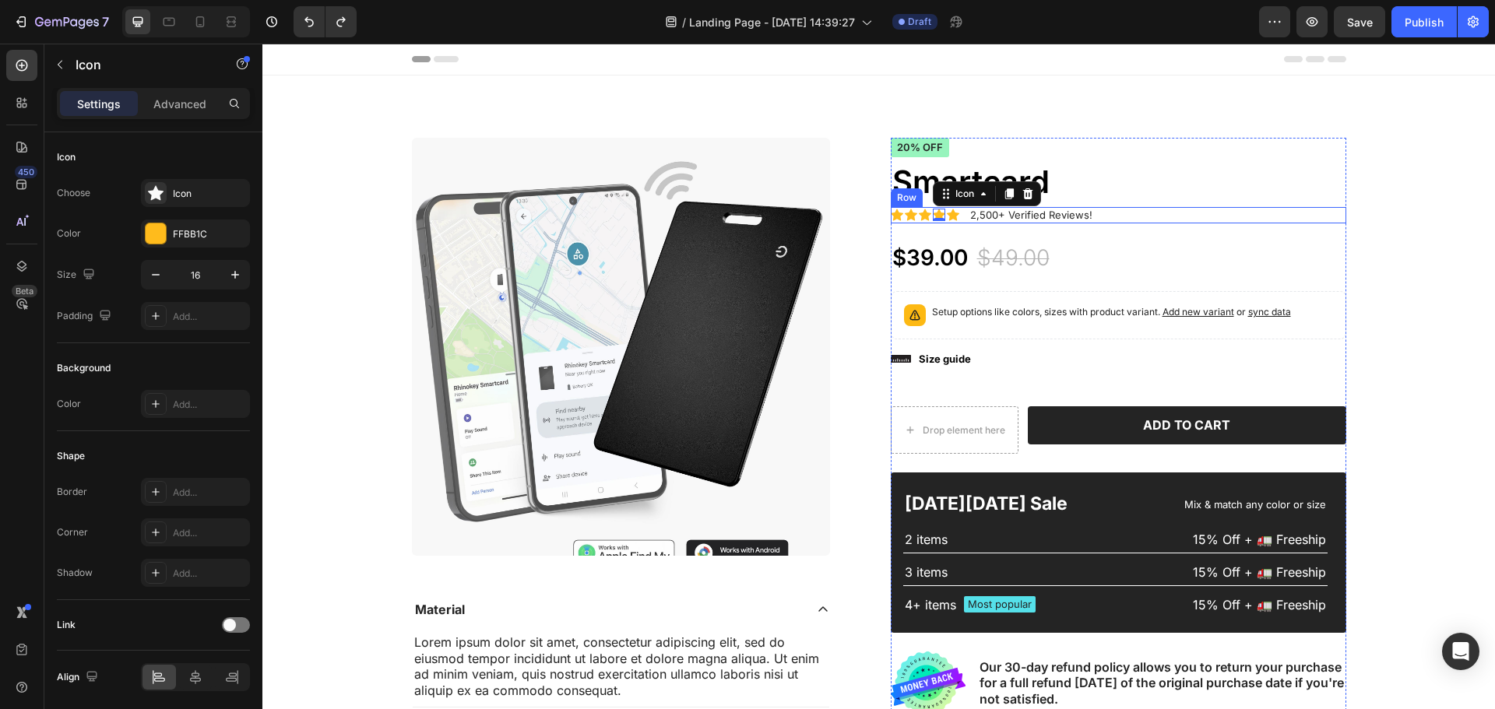
click at [1095, 216] on div "Icon Icon Icon Icon 0 Icon Icon List 2,500+ Verified Reviews! Text Block Row" at bounding box center [1118, 215] width 455 height 16
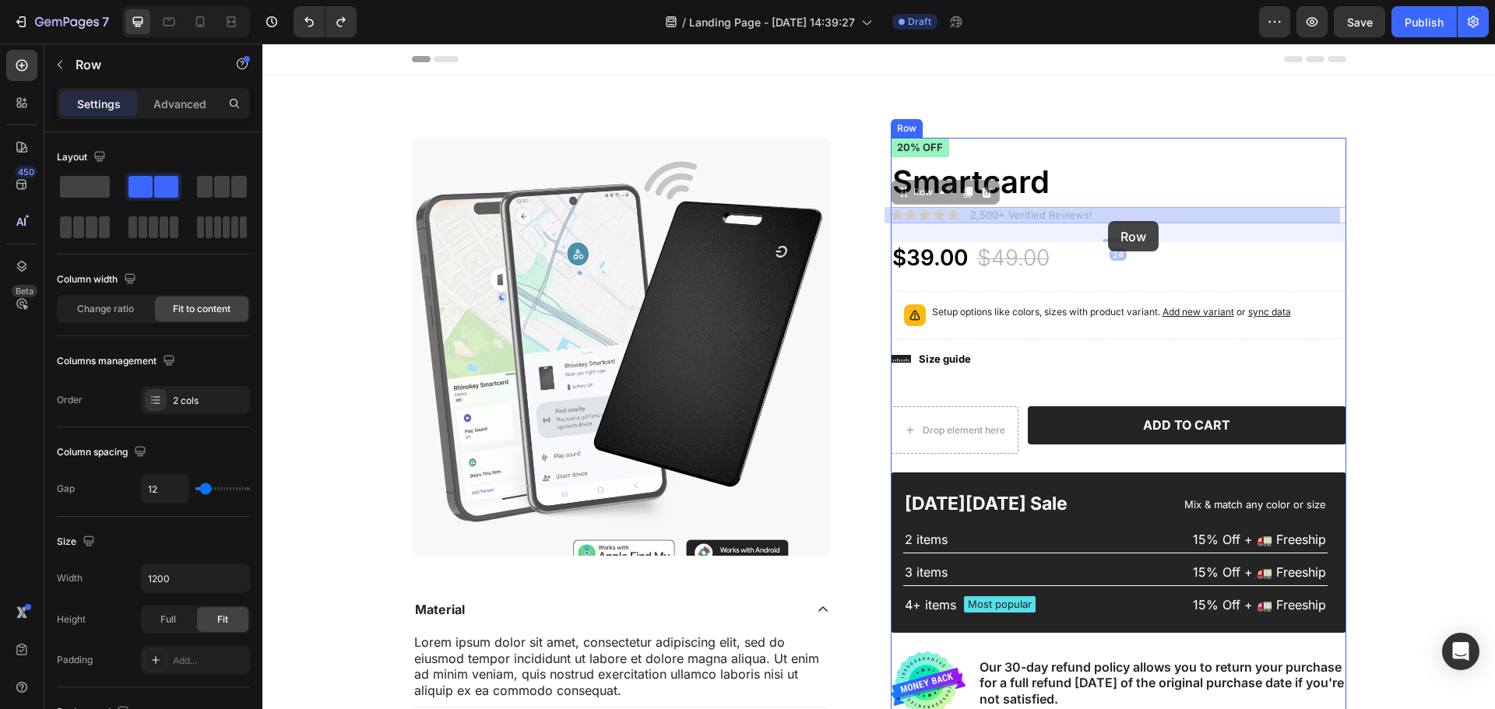
drag, startPoint x: 1116, startPoint y: 212, endPoint x: 1108, endPoint y: 221, distance: 12.7
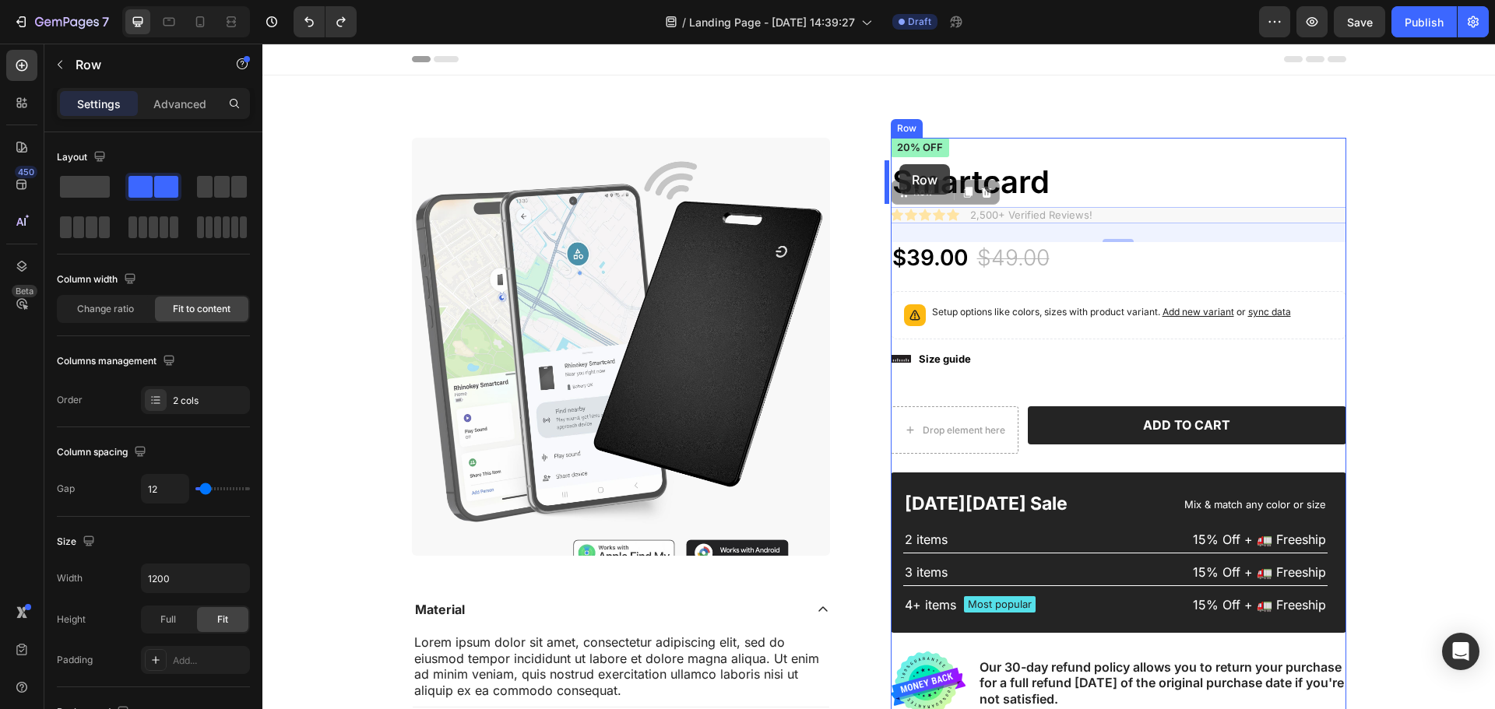
drag, startPoint x: 894, startPoint y: 198, endPoint x: 899, endPoint y: 164, distance: 33.8
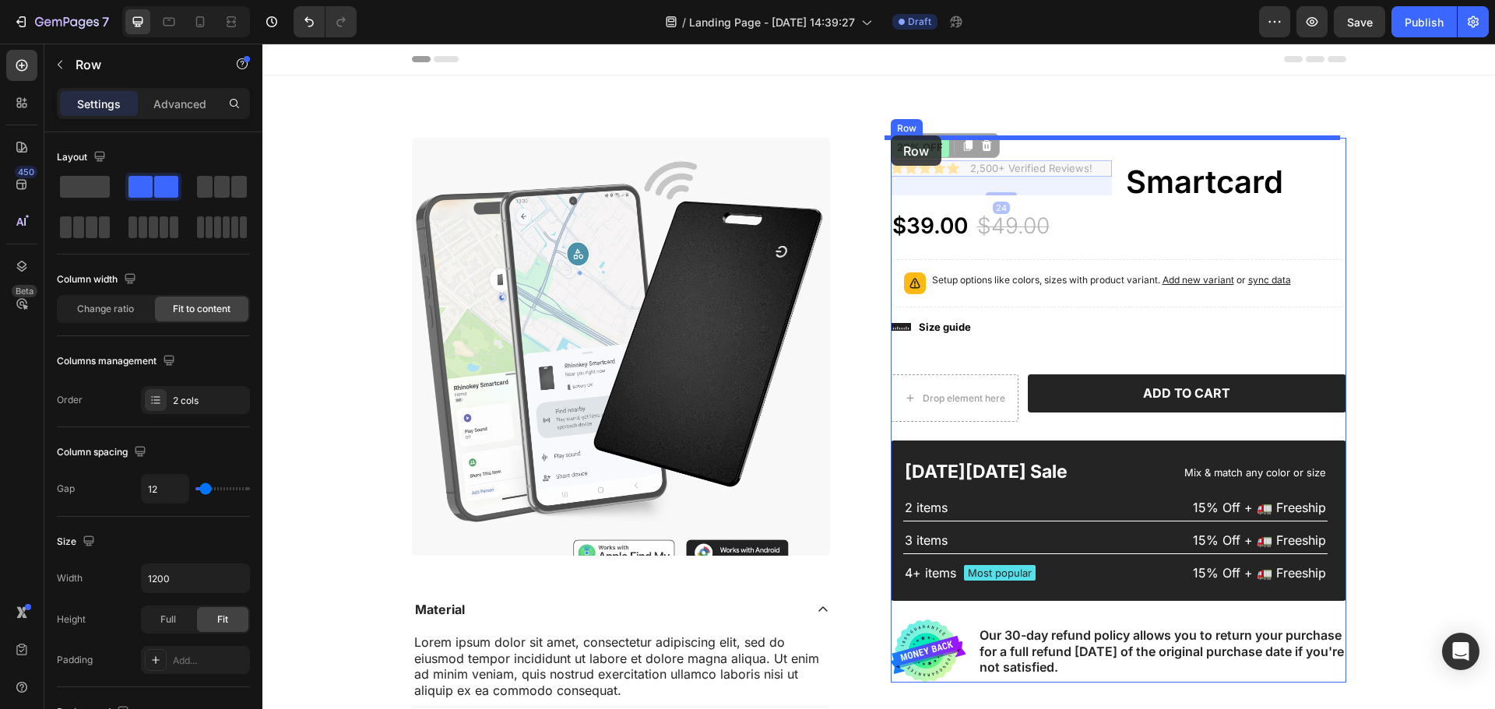
drag, startPoint x: 905, startPoint y: 151, endPoint x: 891, endPoint y: 135, distance: 20.9
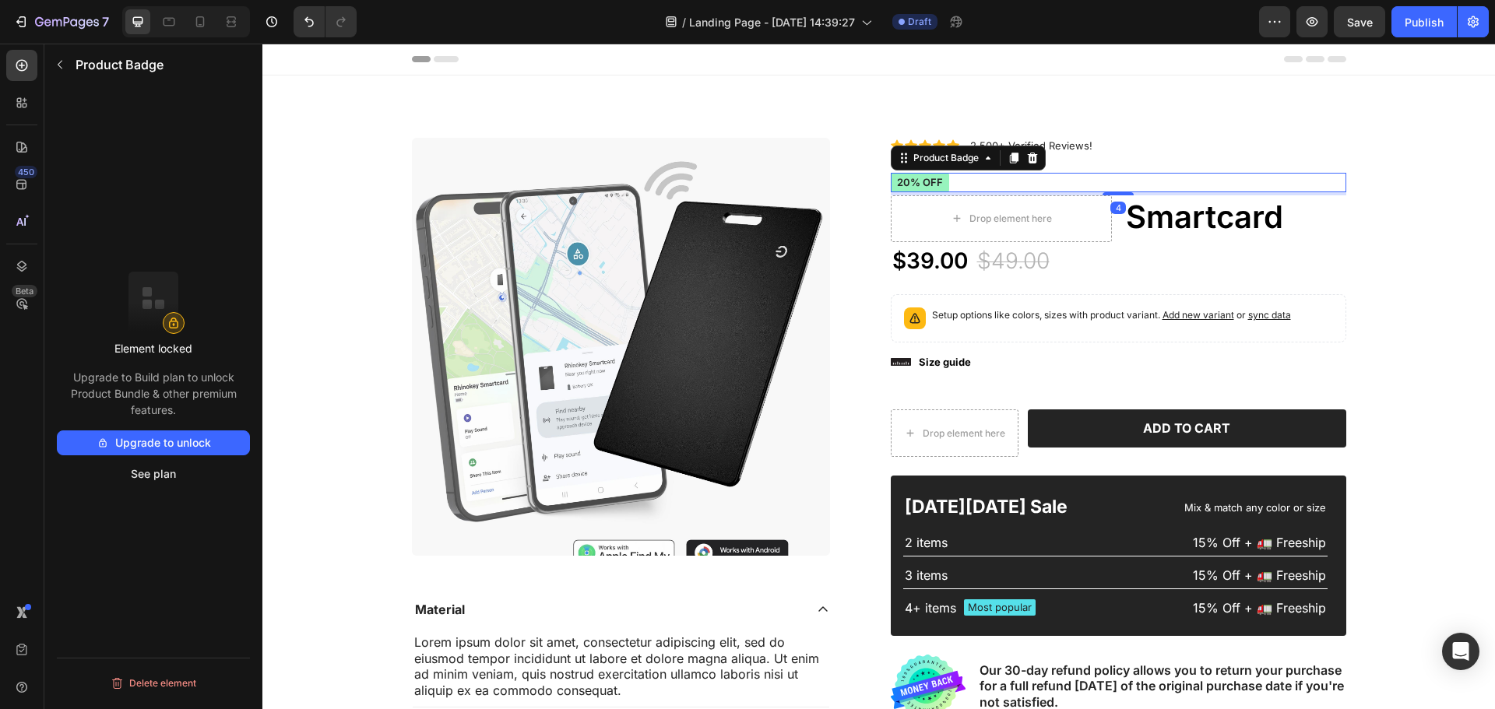
click at [901, 178] on pre "20% off" at bounding box center [920, 182] width 58 height 19
click at [1028, 158] on icon at bounding box center [1032, 158] width 12 height 12
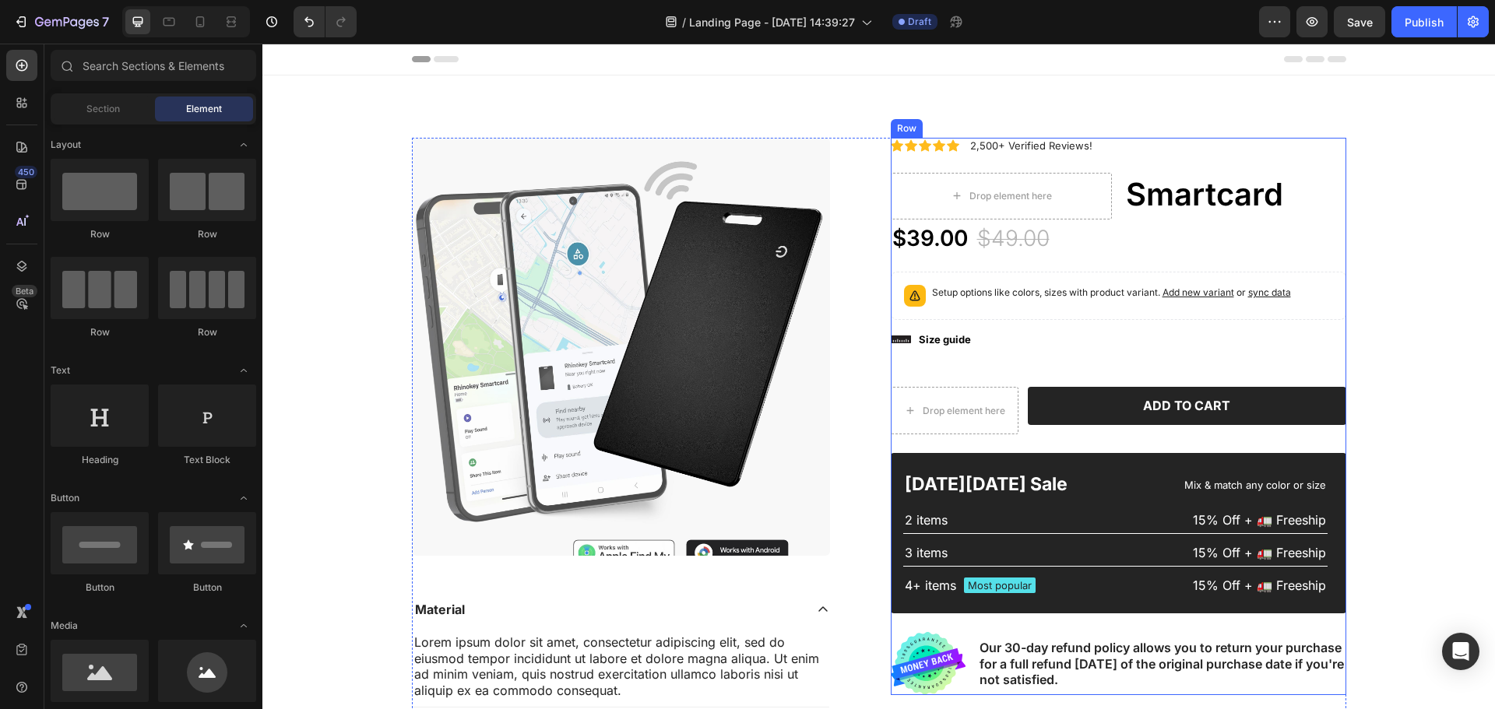
click at [959, 168] on div "Icon Icon Icon Icon Icon Icon List 2,500+ Verified Reviews! Text Block Row Icon…" at bounding box center [1118, 416] width 455 height 557
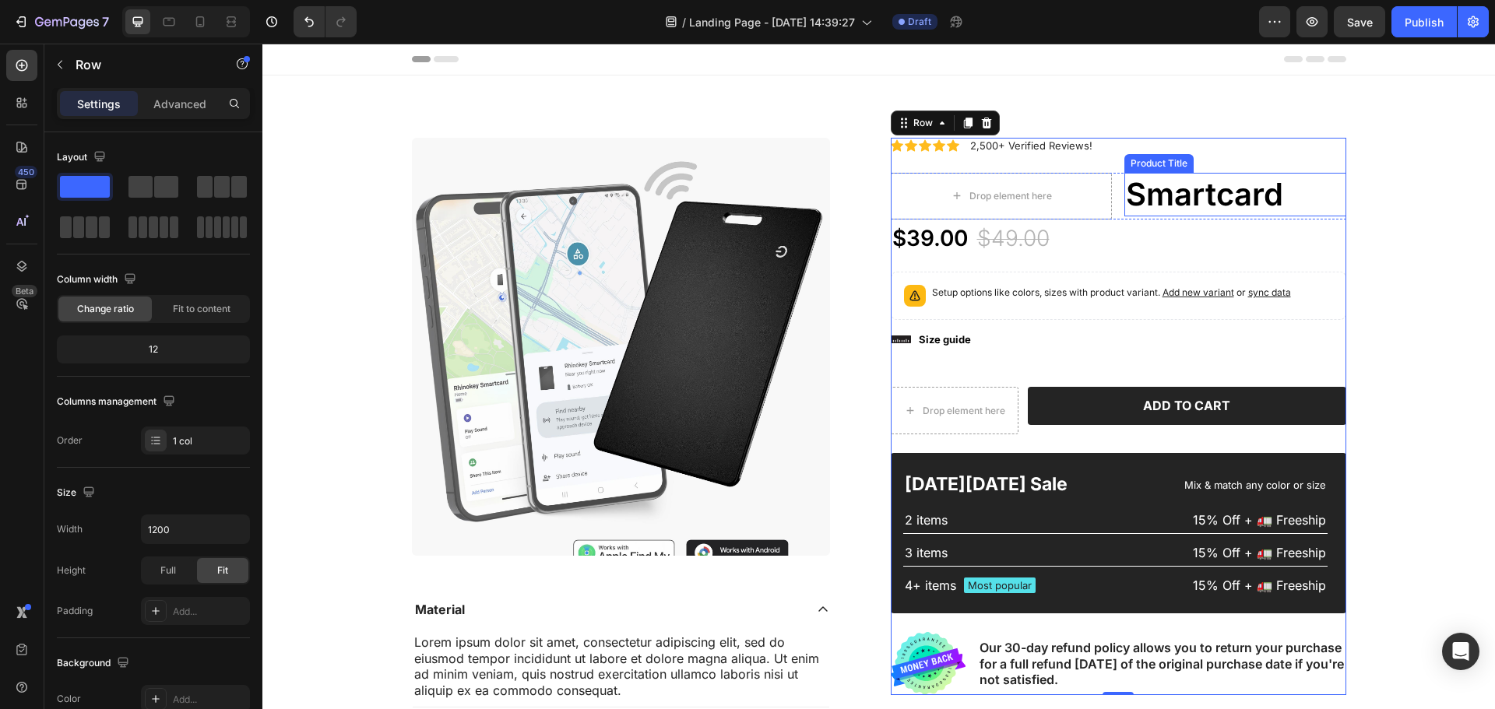
click at [1154, 178] on h1 "Smartcard" at bounding box center [1235, 195] width 222 height 44
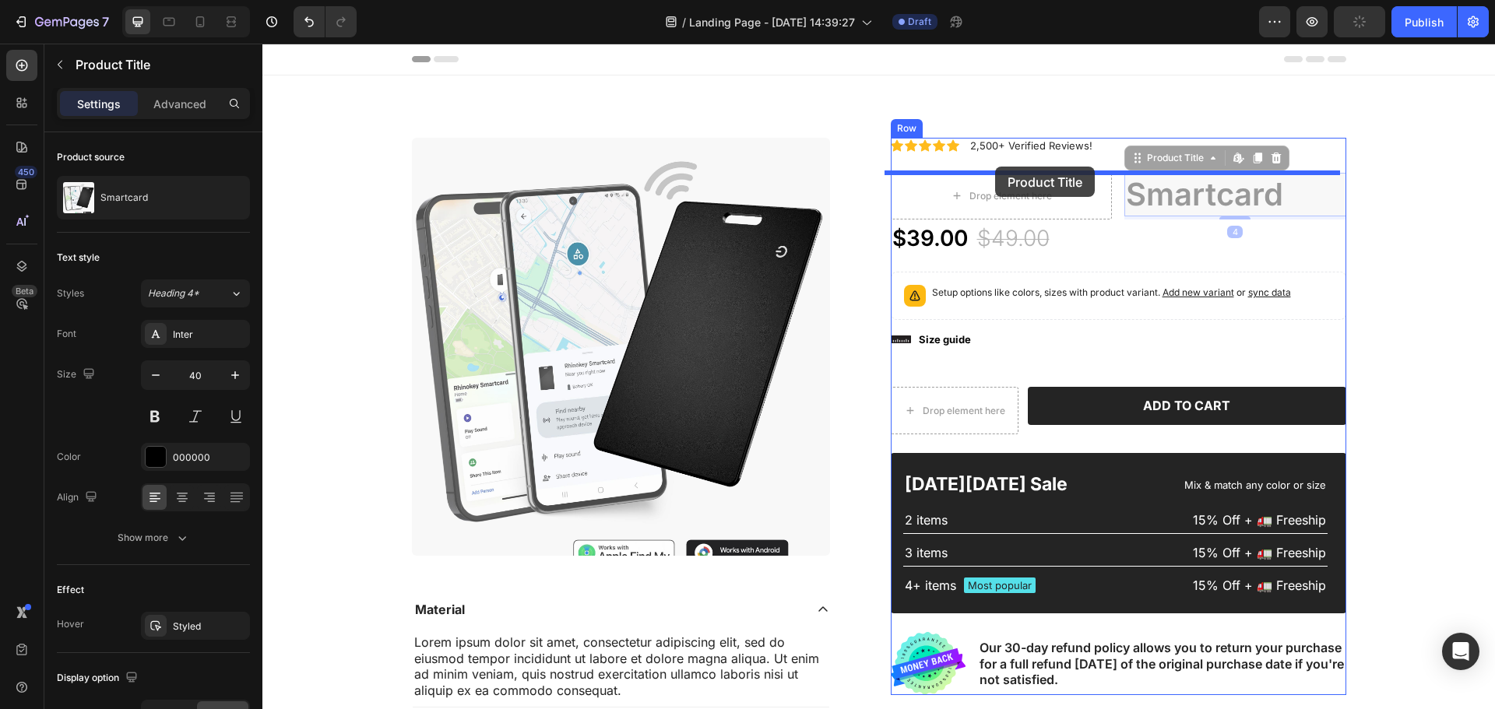
drag, startPoint x: 1173, startPoint y: 191, endPoint x: 995, endPoint y: 167, distance: 179.9
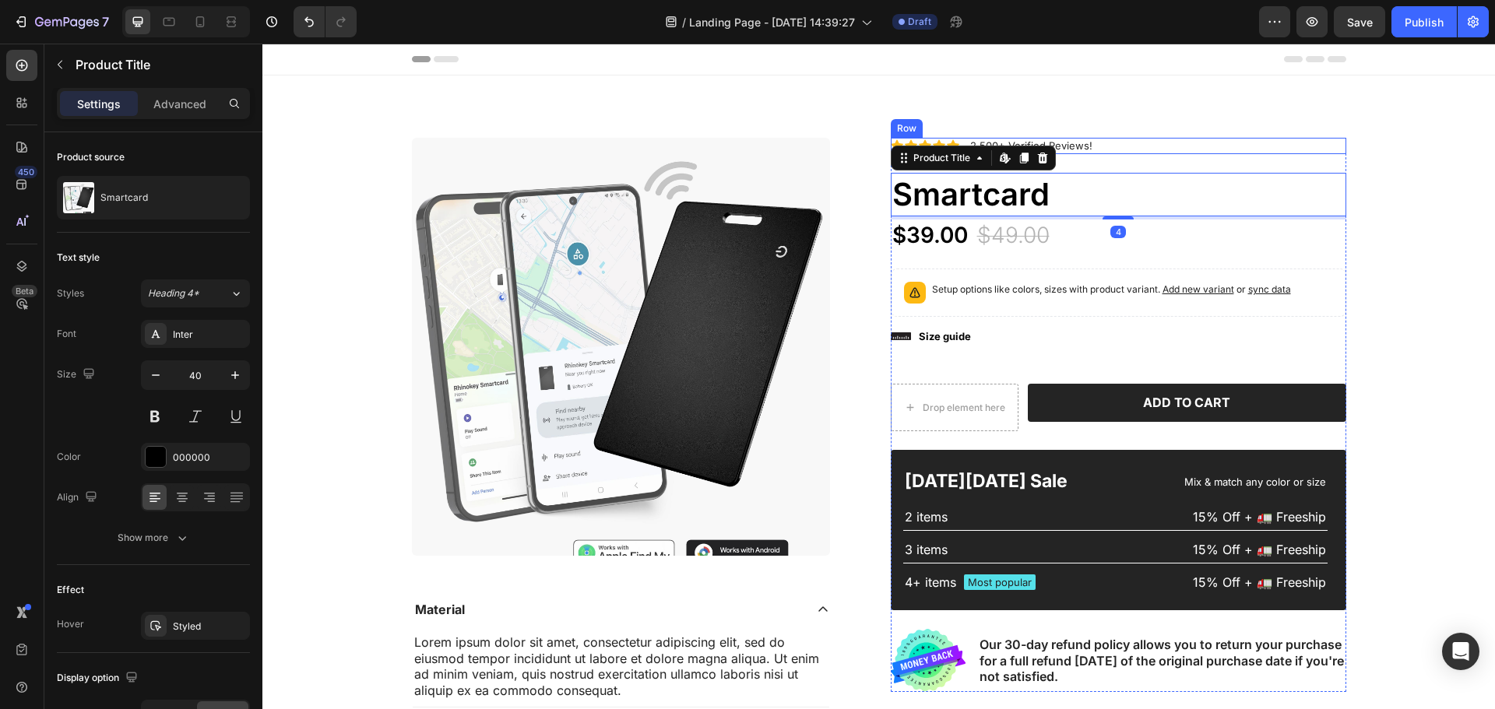
click at [1107, 146] on div "Icon Icon Icon Icon Icon Icon List 2,500+ Verified Reviews! Text Block Row" at bounding box center [1118, 146] width 455 height 16
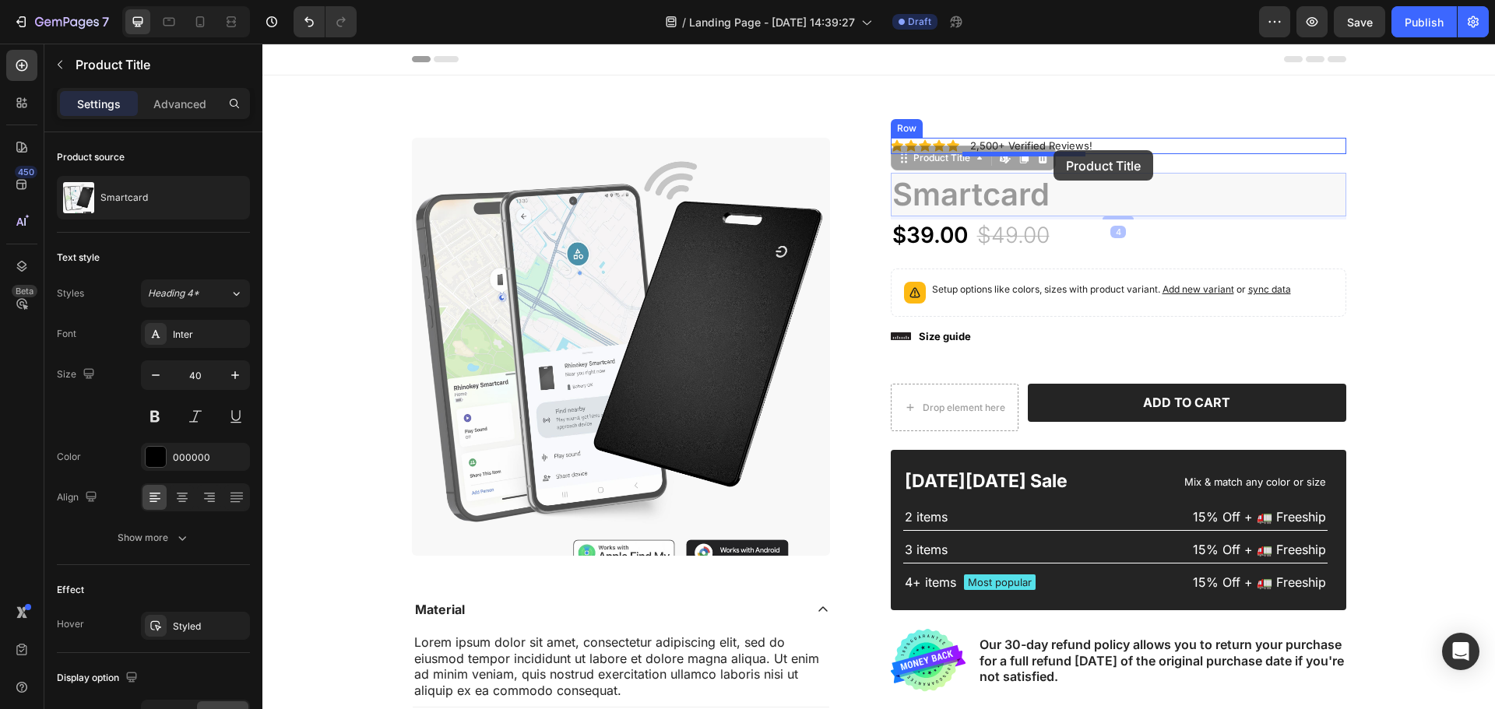
drag, startPoint x: 961, startPoint y: 188, endPoint x: 1057, endPoint y: 149, distance: 104.4
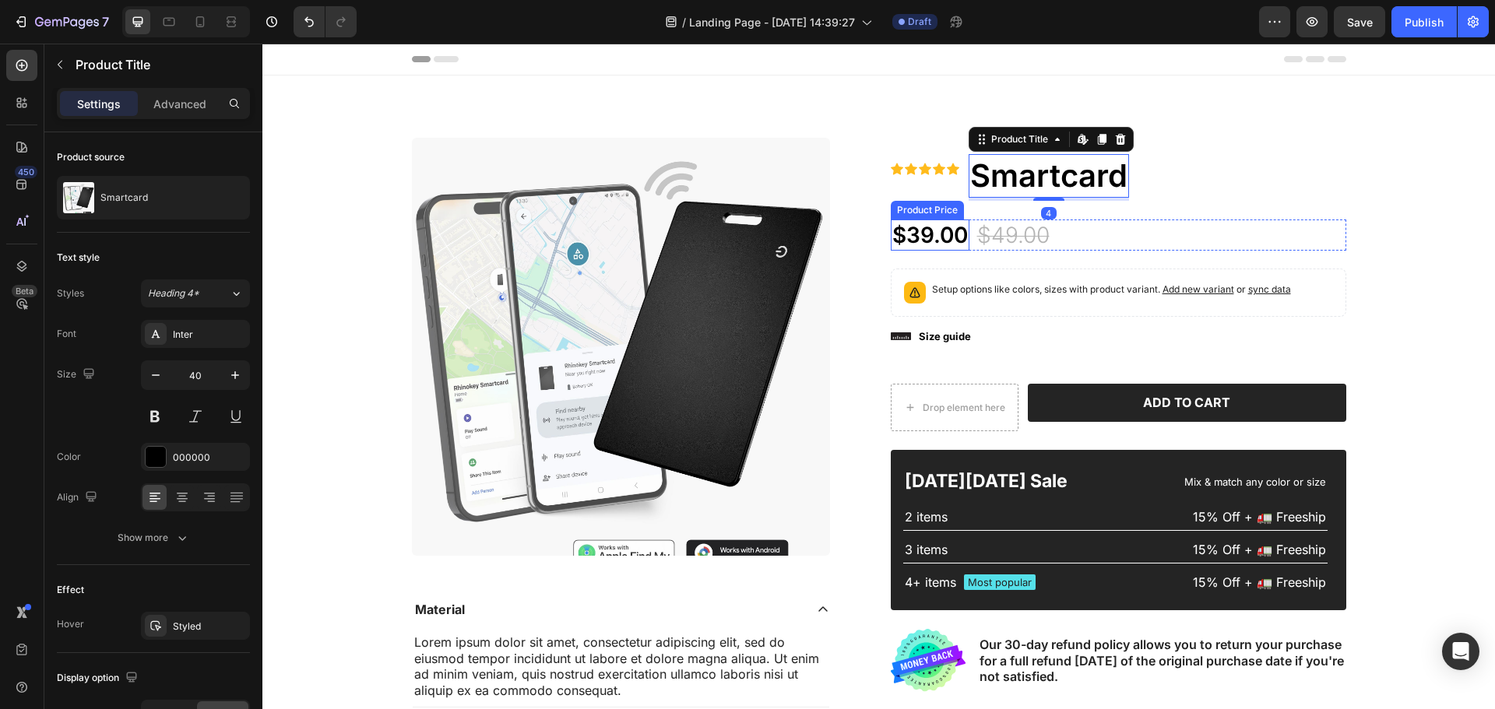
click at [884, 195] on div "Product Images Material Lorem ipsum dolor sit amet, consectetur adipiscing elit…" at bounding box center [879, 476] width 934 height 676
click at [1066, 175] on h1 "Smartcard" at bounding box center [1048, 176] width 160 height 44
click at [933, 164] on icon at bounding box center [939, 169] width 12 height 12
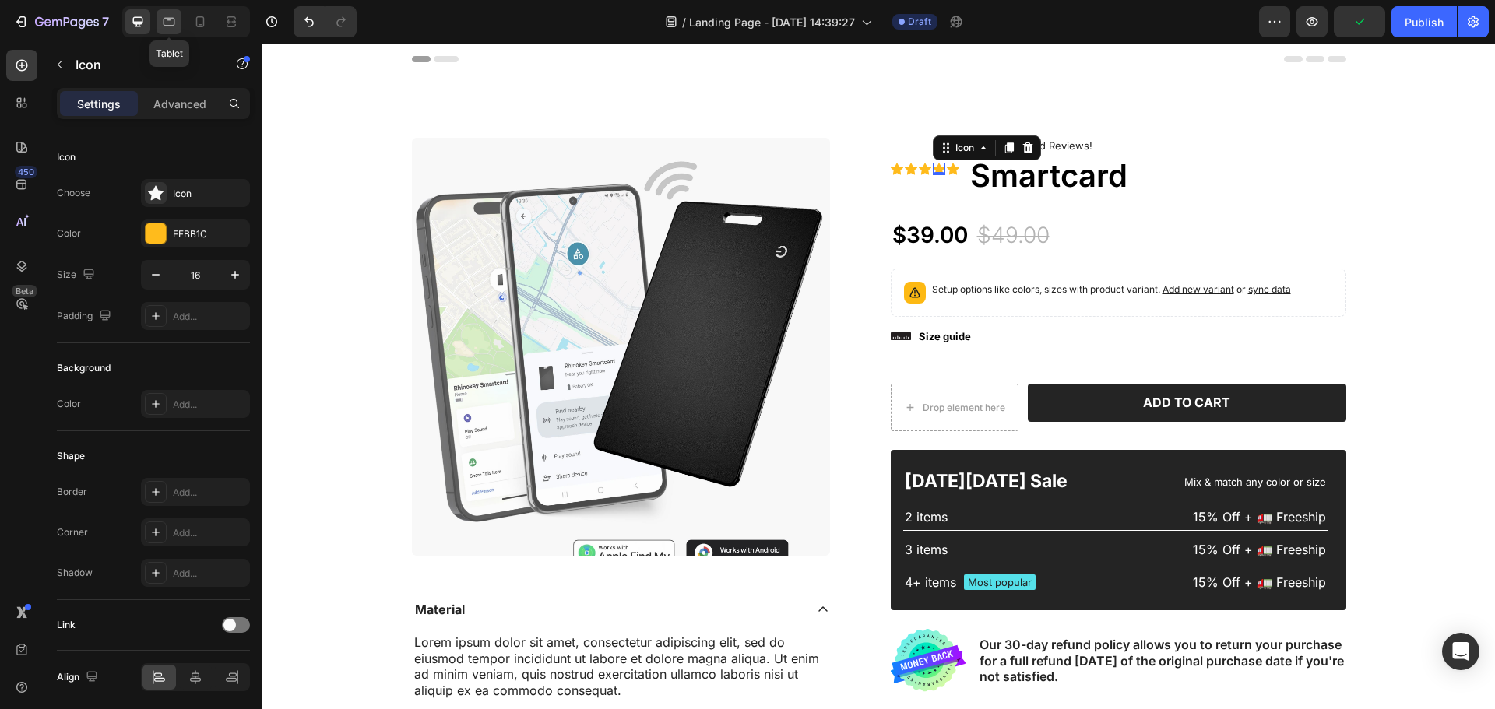
click at [170, 26] on icon at bounding box center [169, 22] width 16 height 16
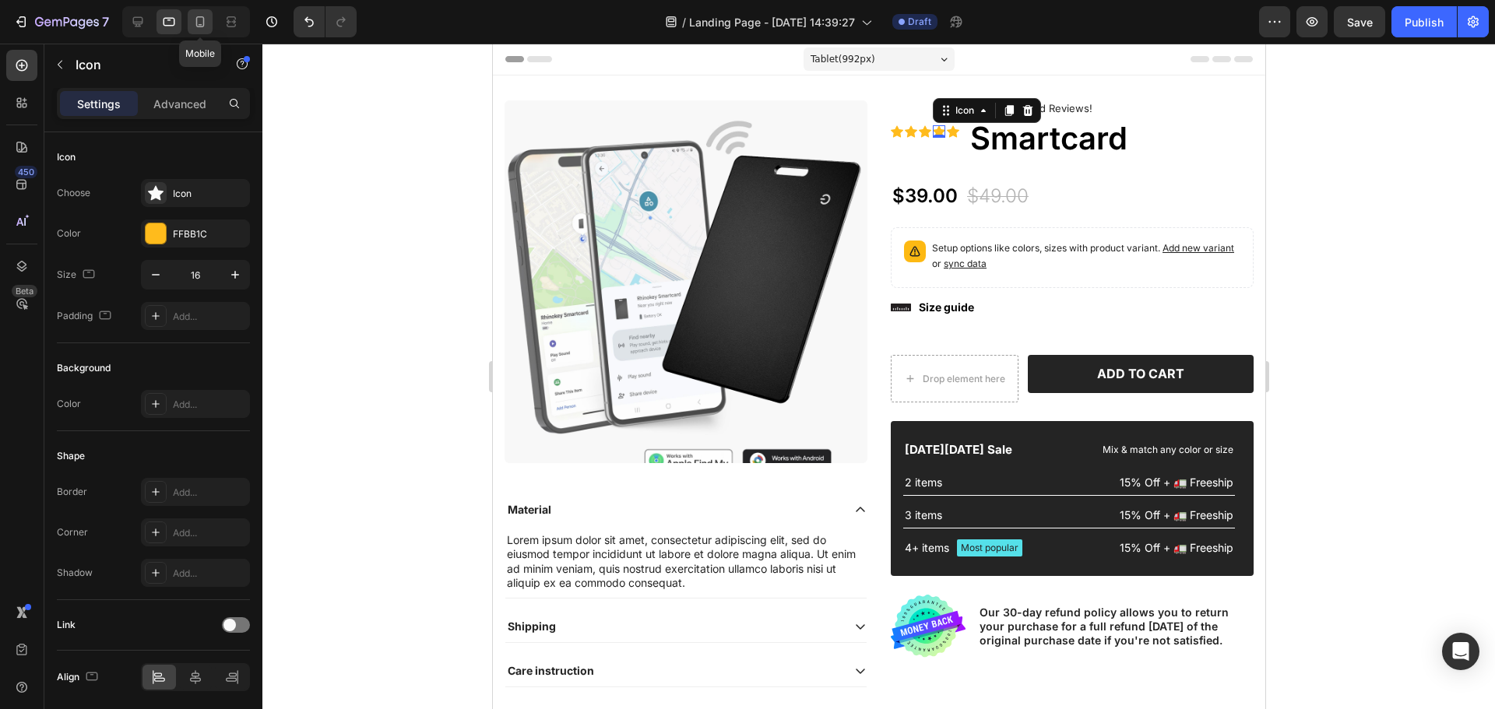
click at [188, 13] on div at bounding box center [200, 21] width 25 height 25
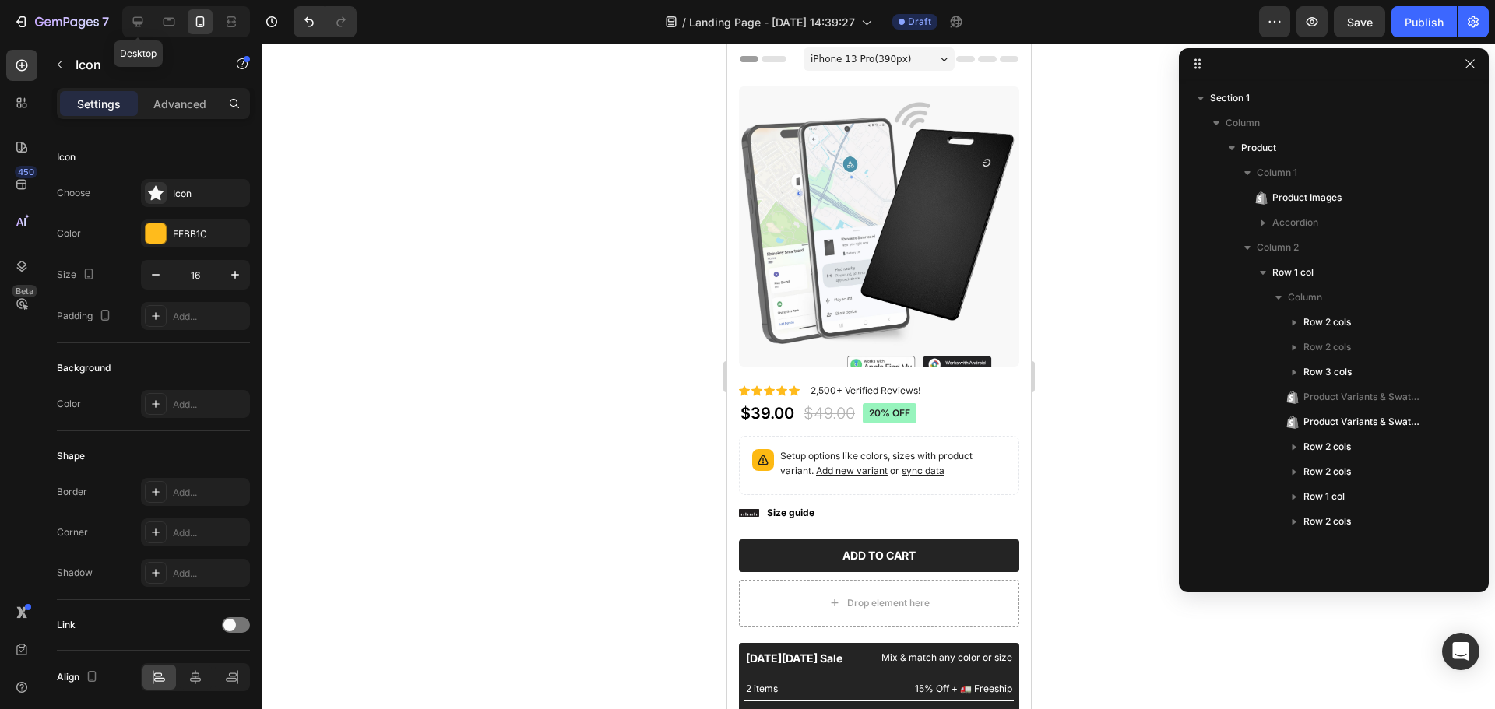
click at [152, 21] on div "Desktop" at bounding box center [186, 21] width 128 height 31
click at [140, 23] on icon at bounding box center [138, 22] width 10 height 10
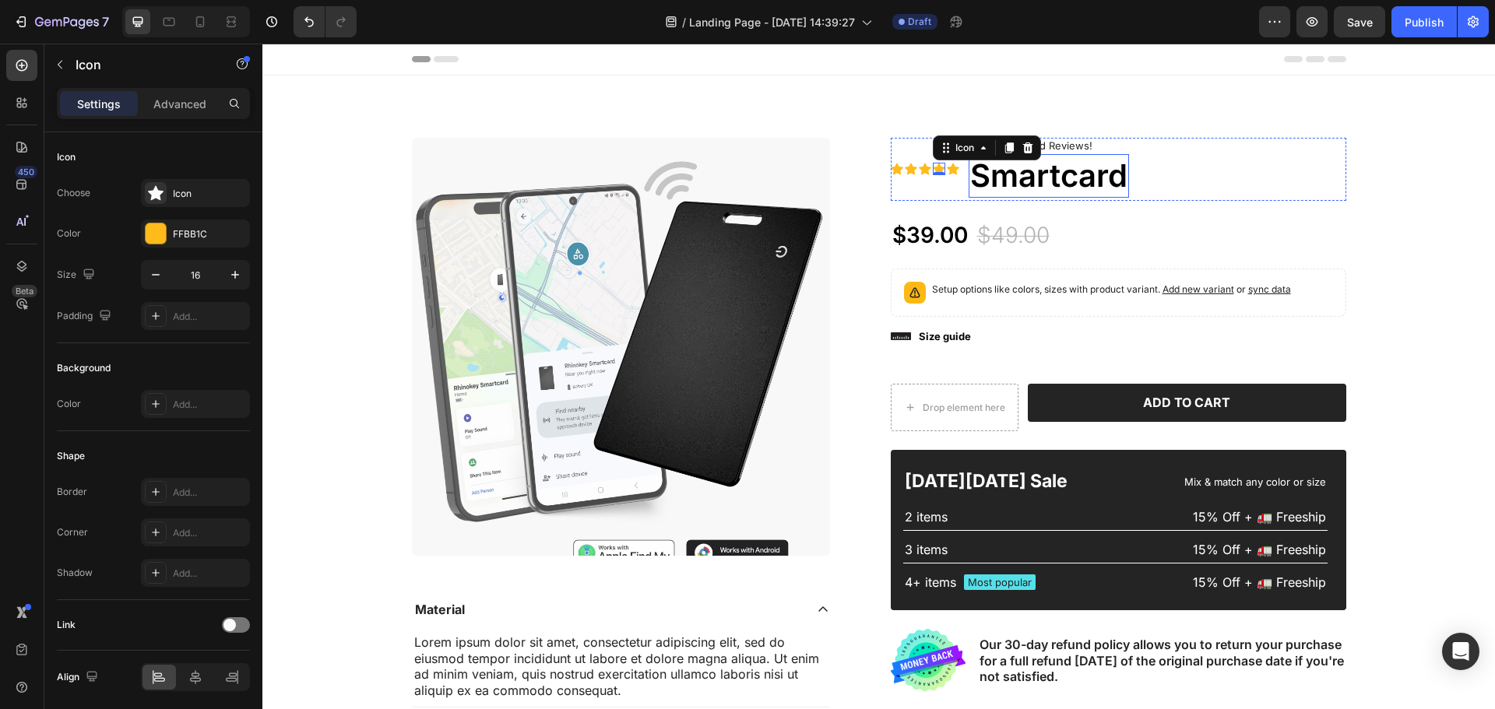
click at [1060, 166] on h1 "Smartcard" at bounding box center [1048, 176] width 160 height 44
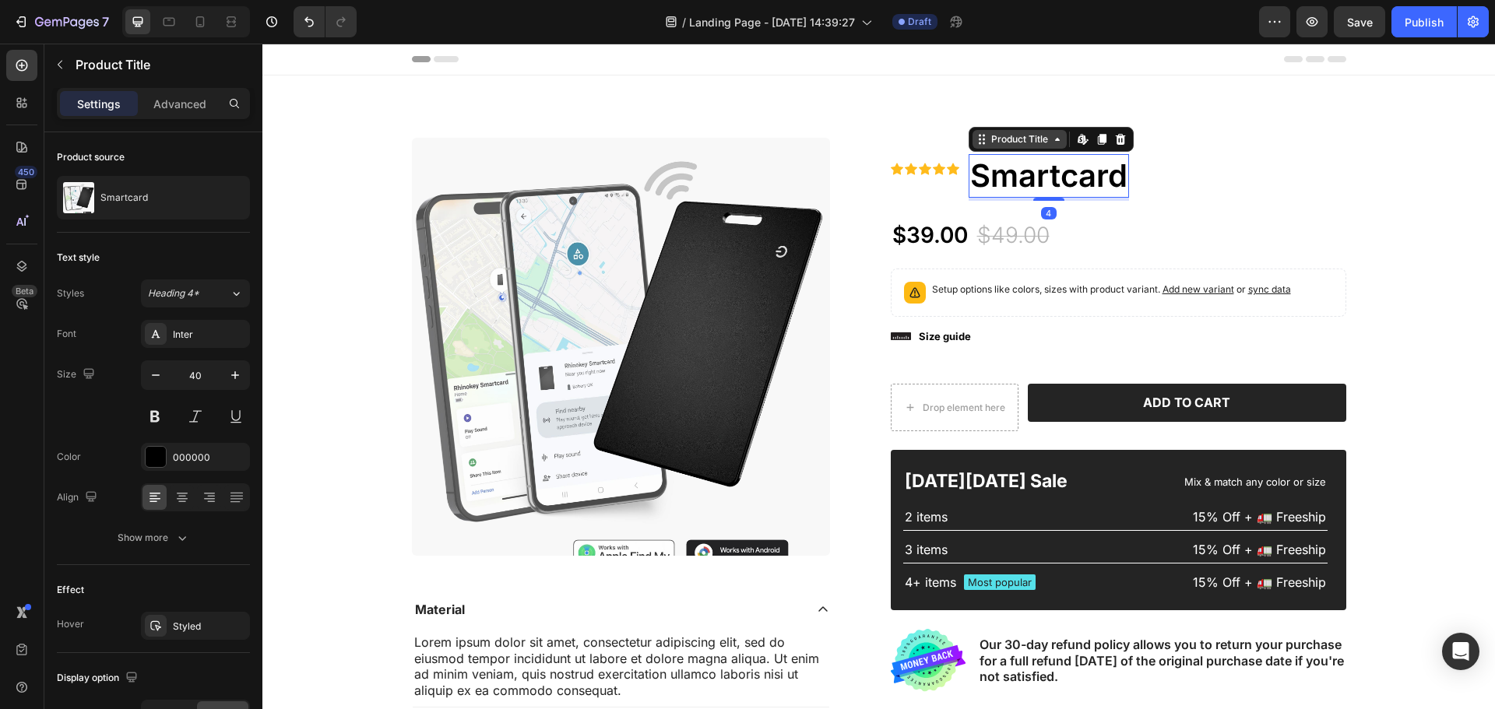
click at [1015, 142] on div "Product Title" at bounding box center [1019, 139] width 63 height 14
click at [1014, 138] on div "Product Title" at bounding box center [1019, 139] width 63 height 14
click at [1016, 140] on div "Product Title" at bounding box center [1019, 139] width 63 height 14
click at [1253, 161] on div "Icon Icon Icon Icon Icon Icon List 2,500+ Verified Reviews! Text Block Smartcar…" at bounding box center [1118, 169] width 455 height 63
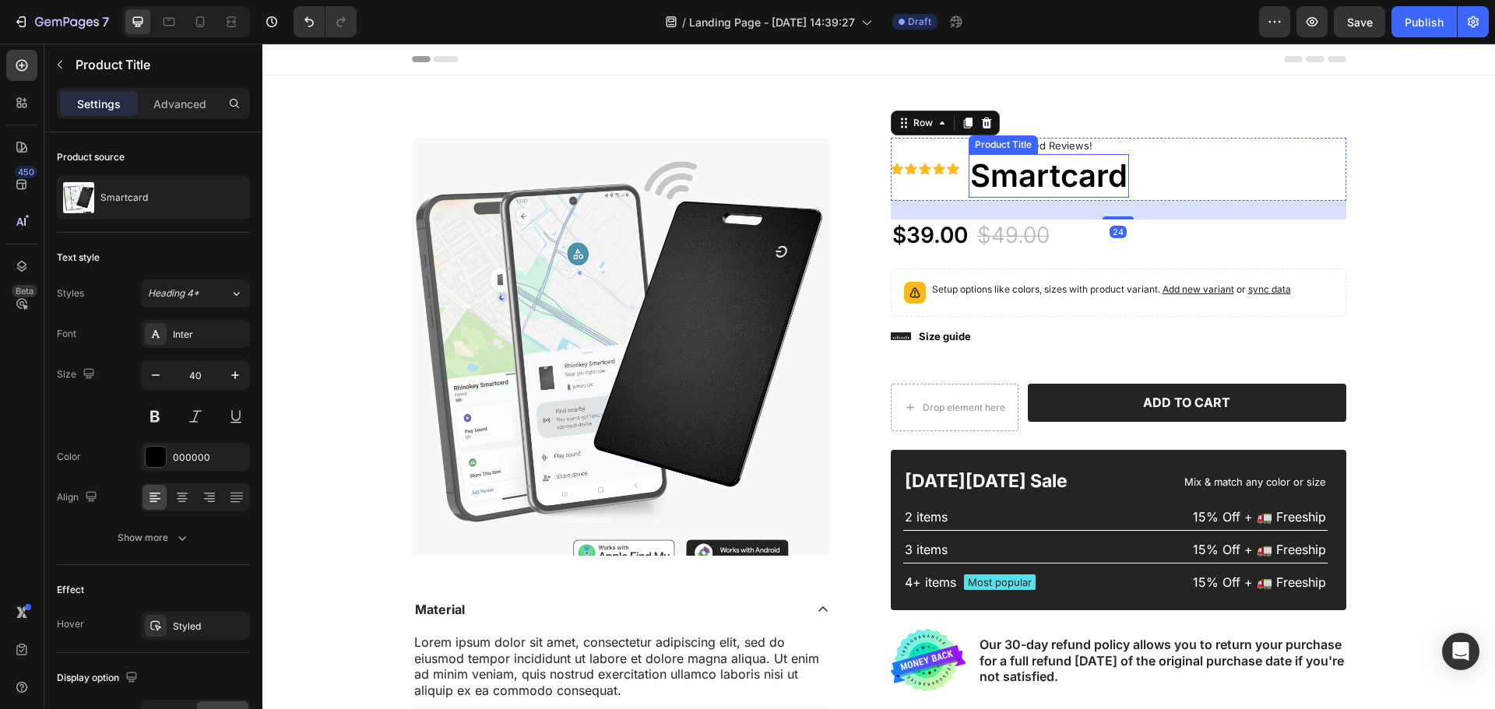
click at [1046, 171] on h1 "Smartcard" at bounding box center [1048, 176] width 160 height 44
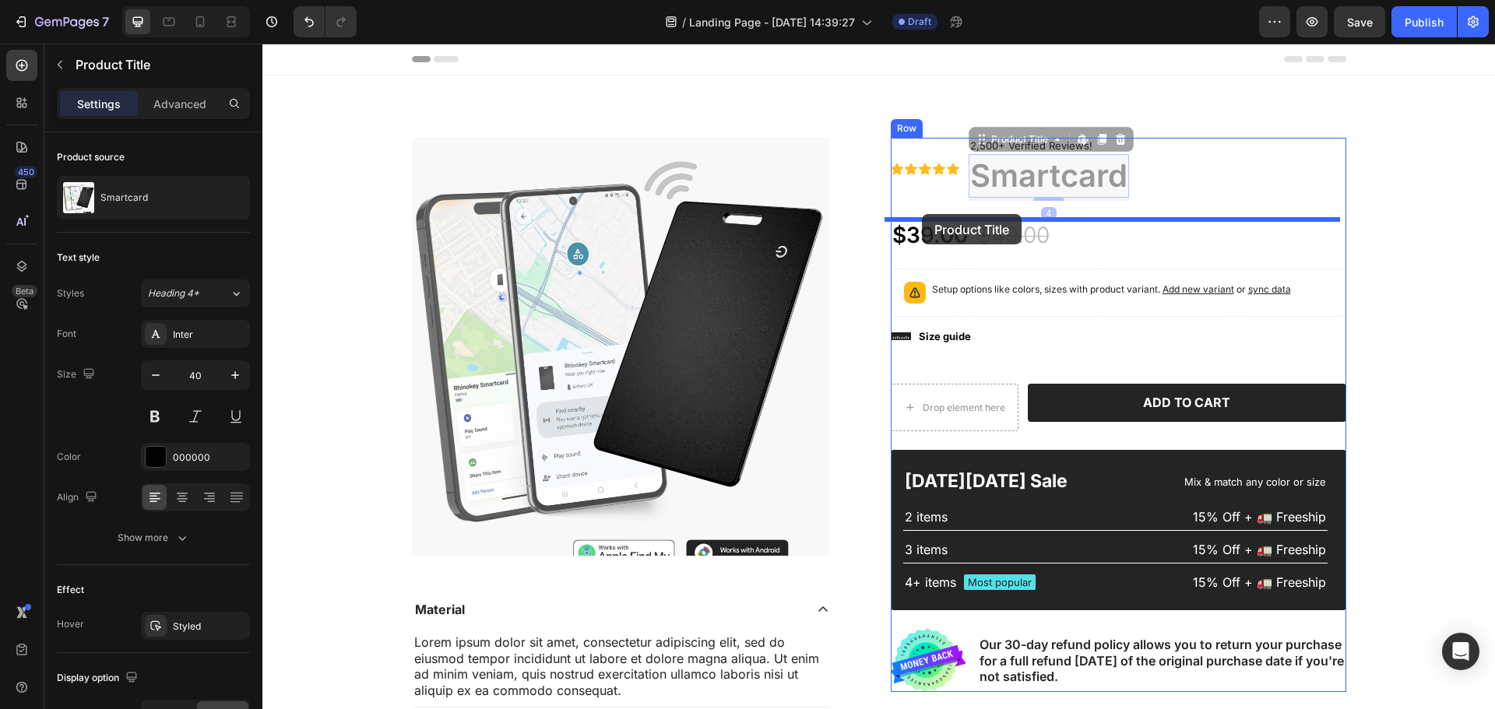
drag, startPoint x: 1029, startPoint y: 177, endPoint x: 921, endPoint y: 214, distance: 114.2
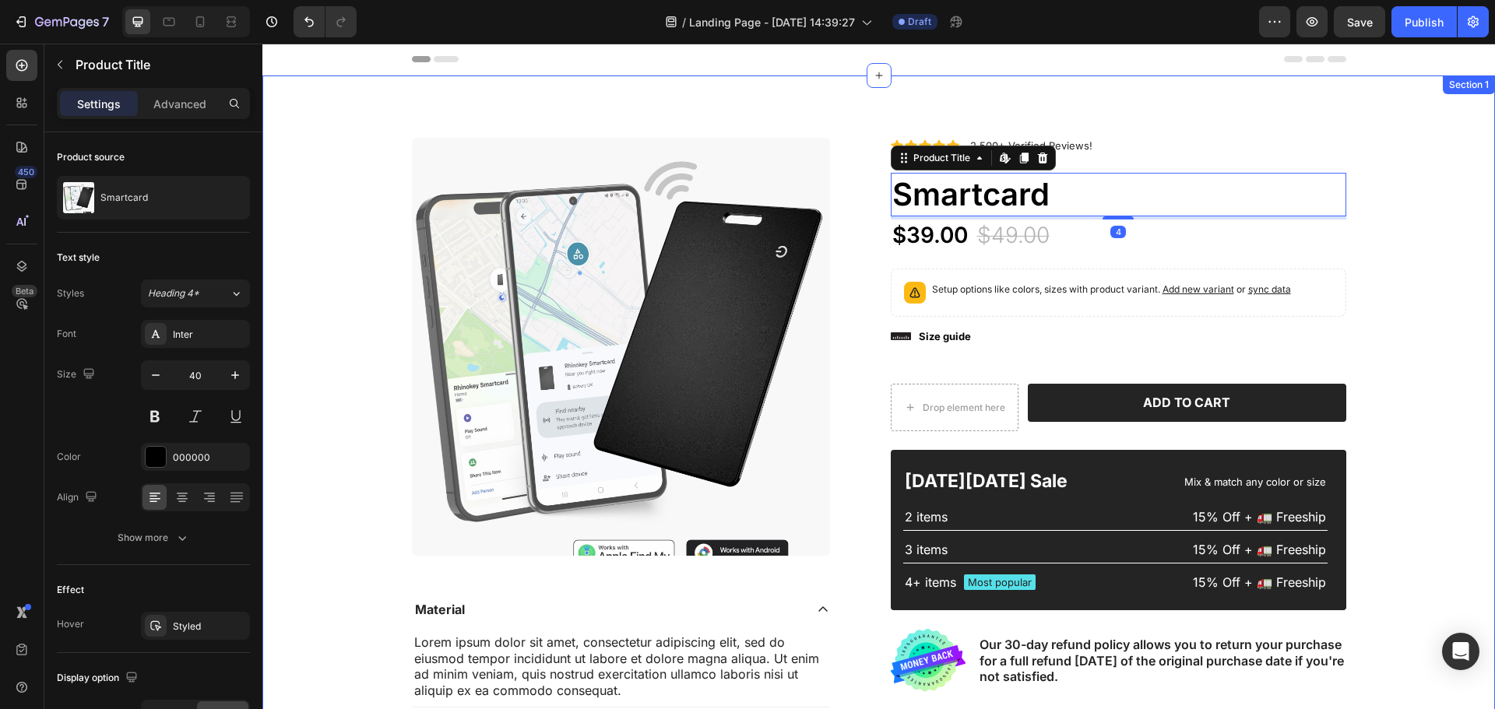
click at [912, 106] on div "Product Images Material Lorem ipsum dolor sit amet, consectetur adipiscing elit…" at bounding box center [878, 470] width 1232 height 788
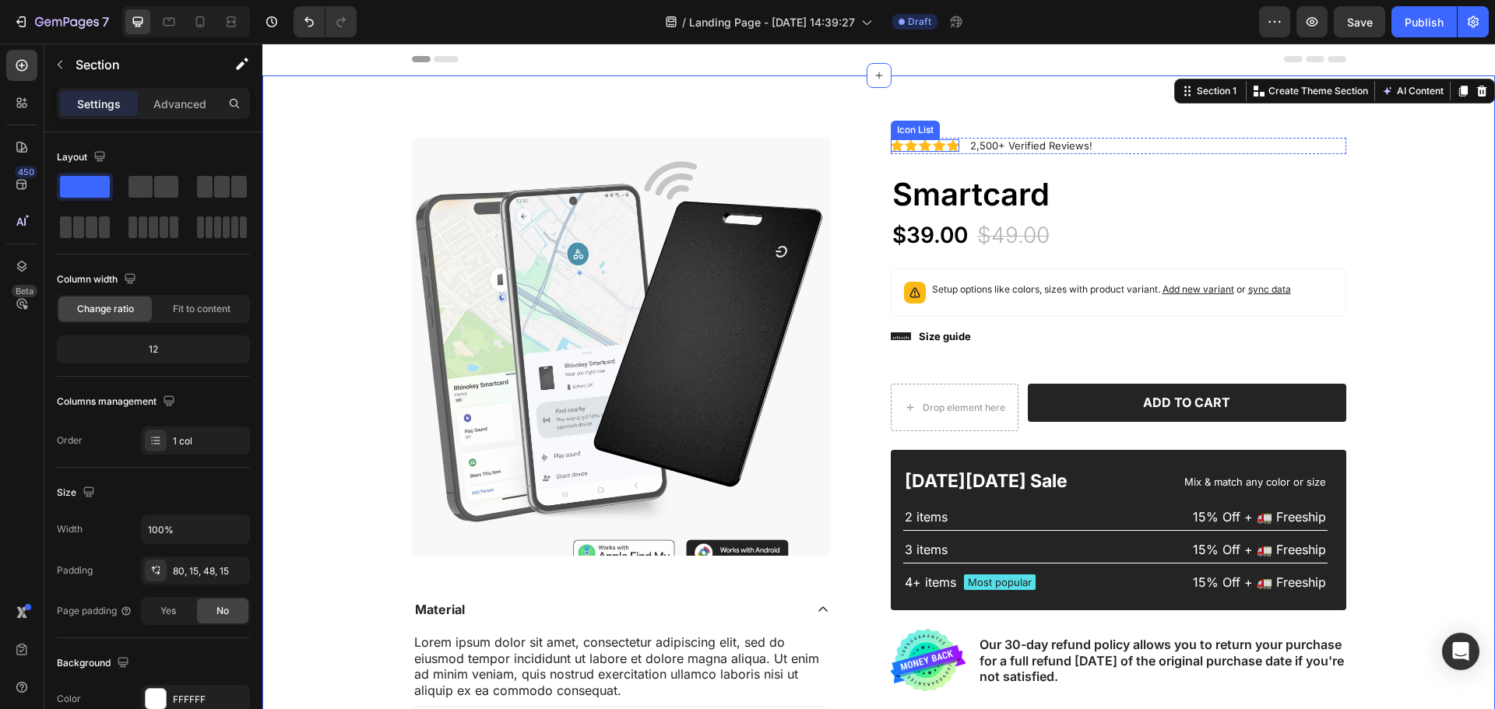
click at [933, 149] on div "Icon" at bounding box center [939, 145] width 12 height 12
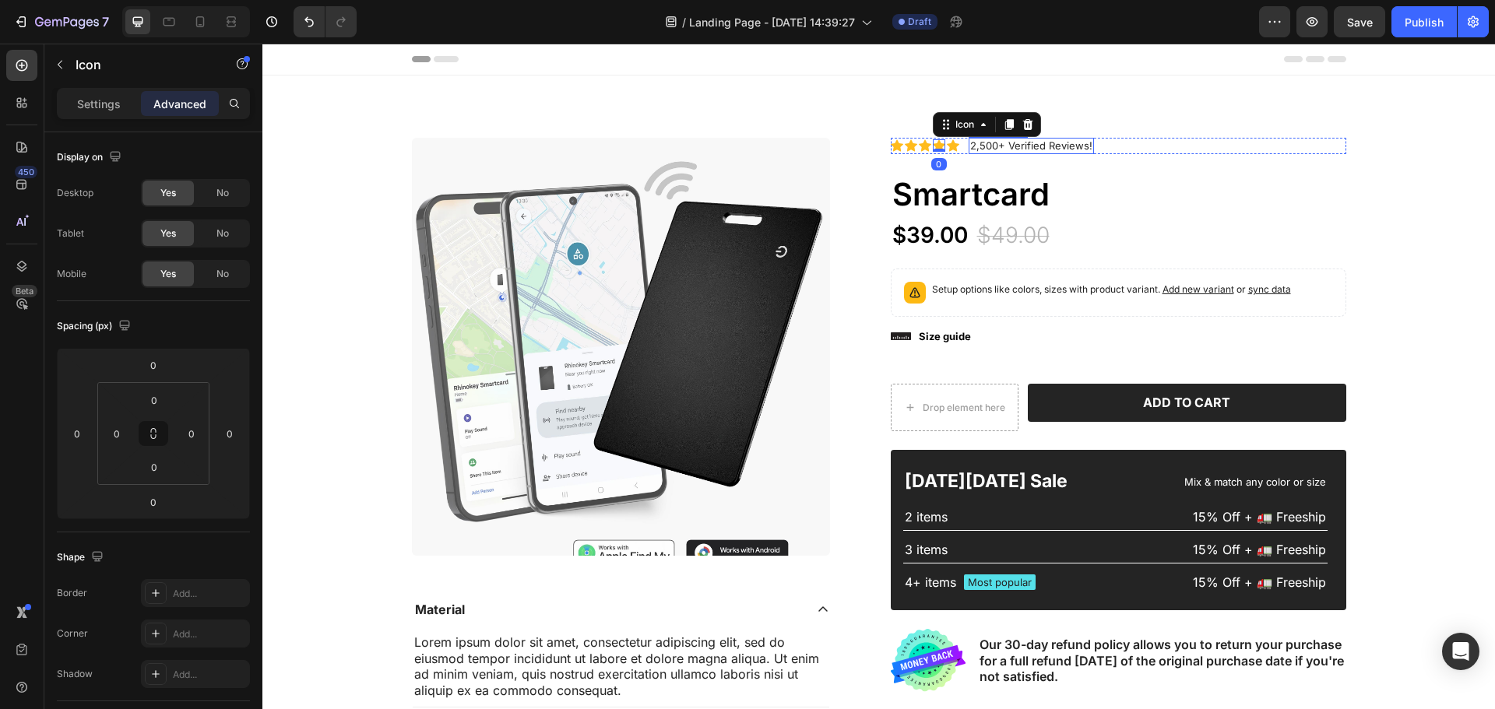
click at [1049, 142] on p "2,500+ Verified Reviews!" at bounding box center [1031, 145] width 122 height 13
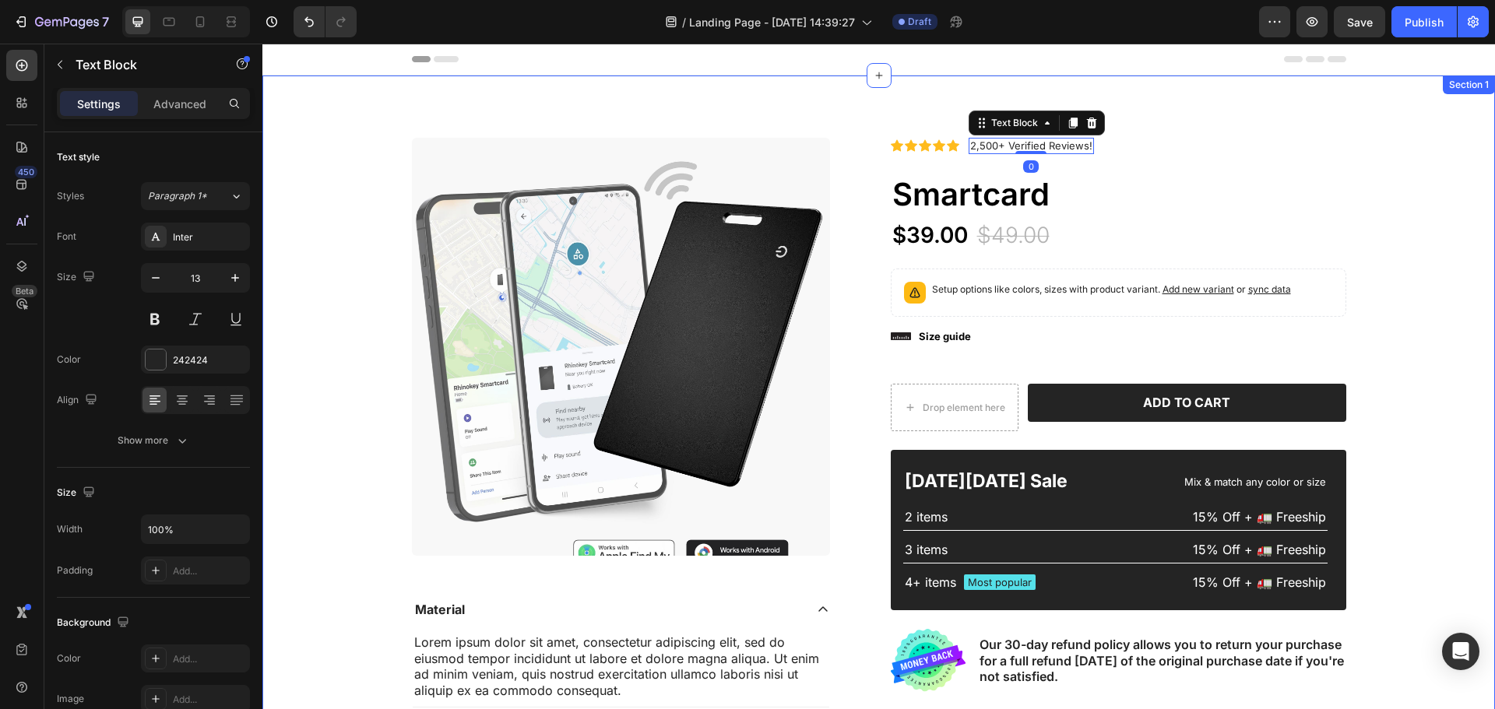
click at [1158, 135] on div "Product Images Material Lorem ipsum dolor sit amet, consectetur adipiscing elit…" at bounding box center [878, 470] width 1232 height 788
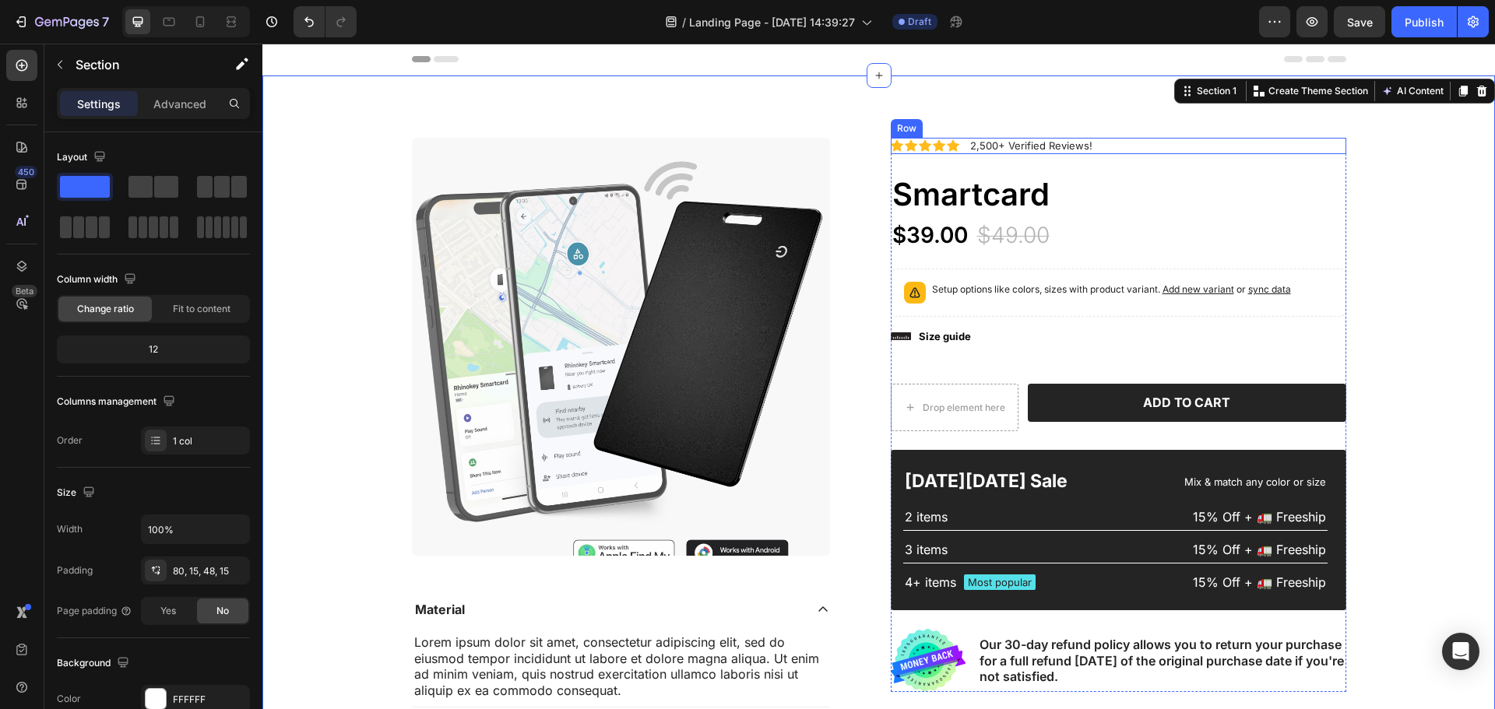
click at [1154, 149] on div "Icon Icon Icon Icon Icon Icon List 2,500+ Verified Reviews! Text Block Row" at bounding box center [1118, 146] width 455 height 16
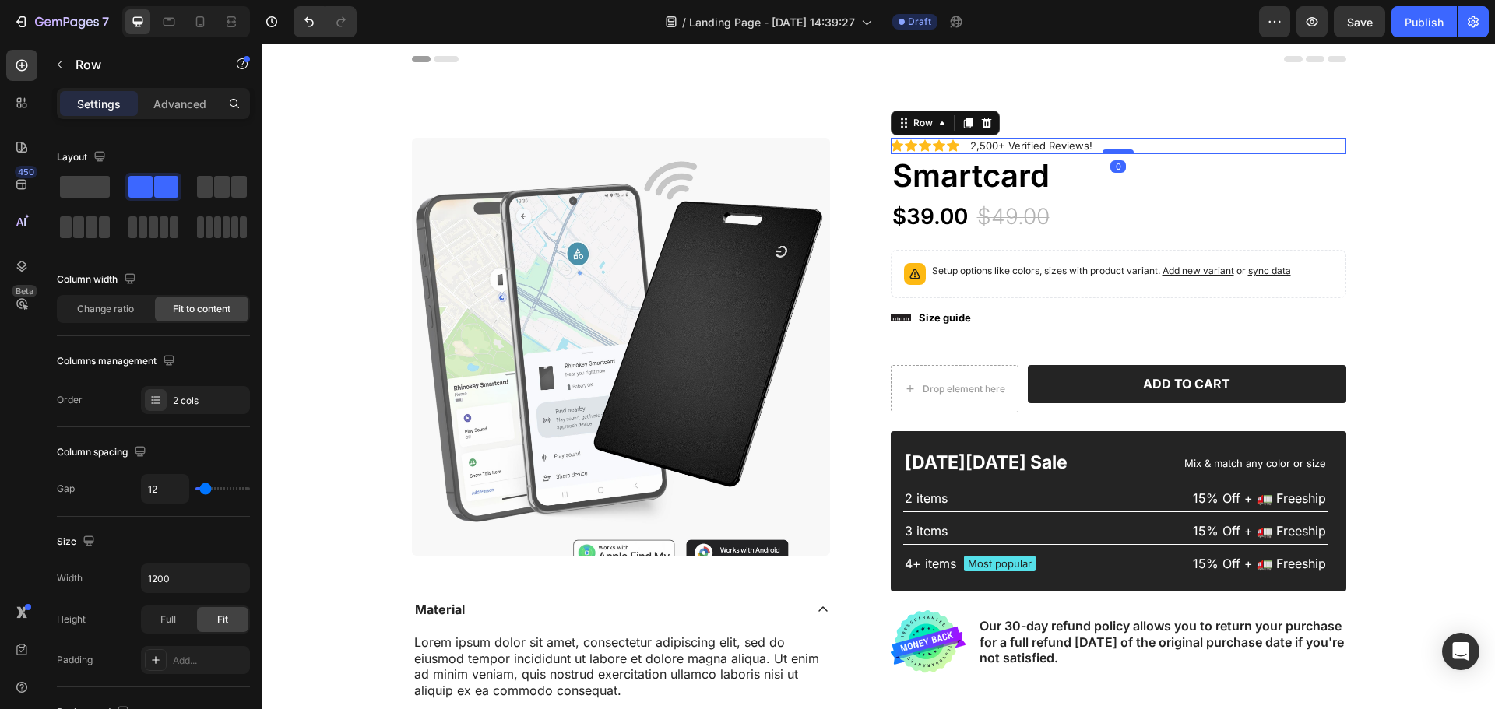
drag, startPoint x: 1112, startPoint y: 170, endPoint x: 1116, endPoint y: 149, distance: 22.1
click at [1116, 149] on div at bounding box center [1117, 151] width 31 height 5
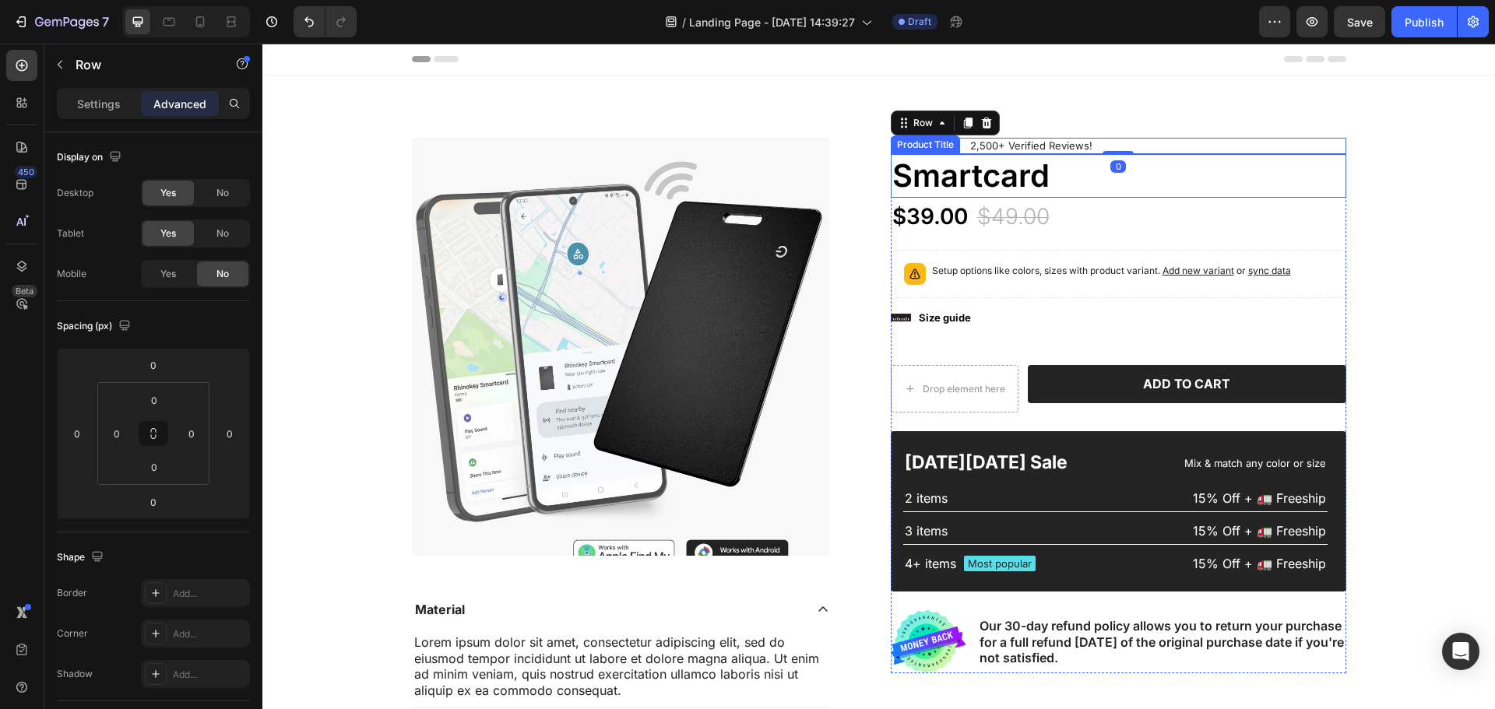
click at [1024, 177] on h1 "Smartcard" at bounding box center [1118, 176] width 455 height 44
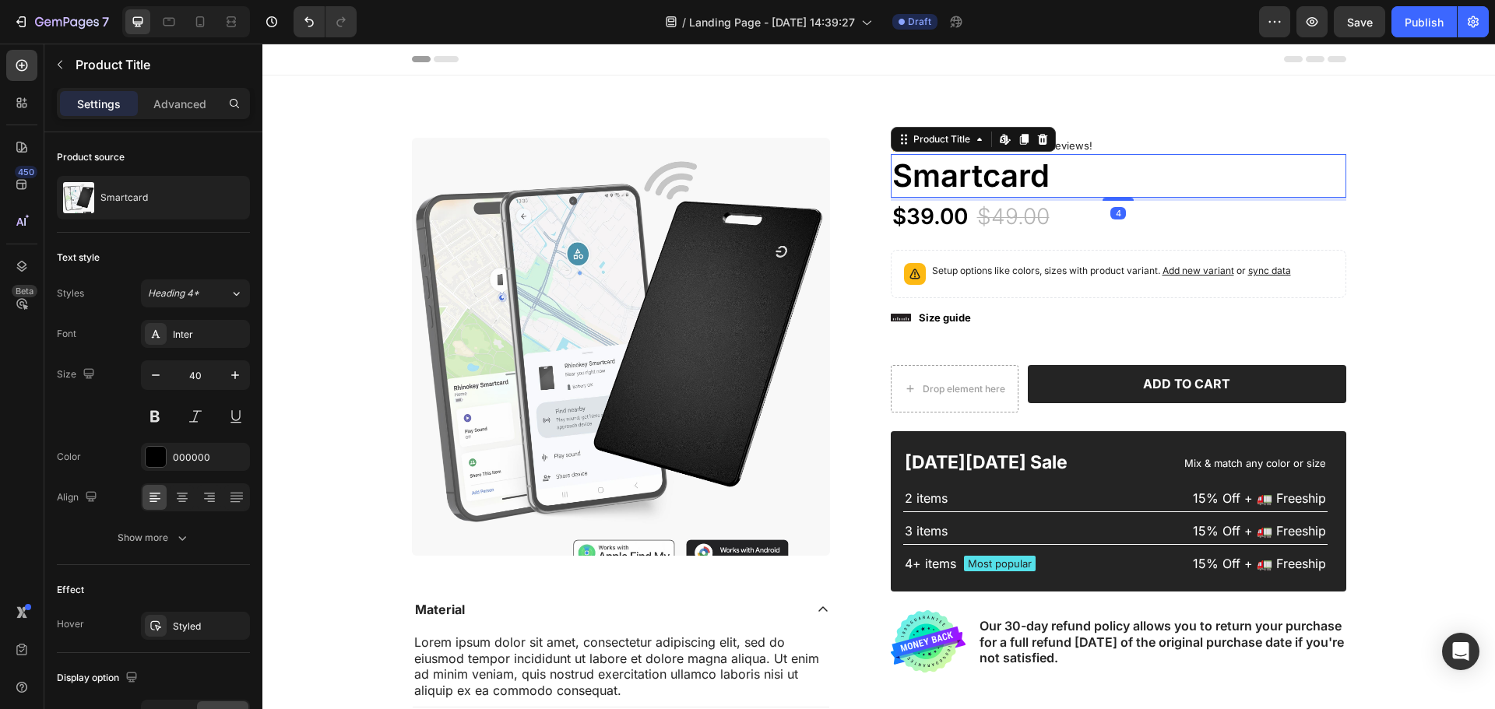
click at [1067, 168] on h1 "Smartcard" at bounding box center [1118, 176] width 455 height 44
click at [1156, 109] on div "Product Images Material Lorem ipsum dolor sit amet, consectetur adipiscing elit…" at bounding box center [878, 470] width 1232 height 788
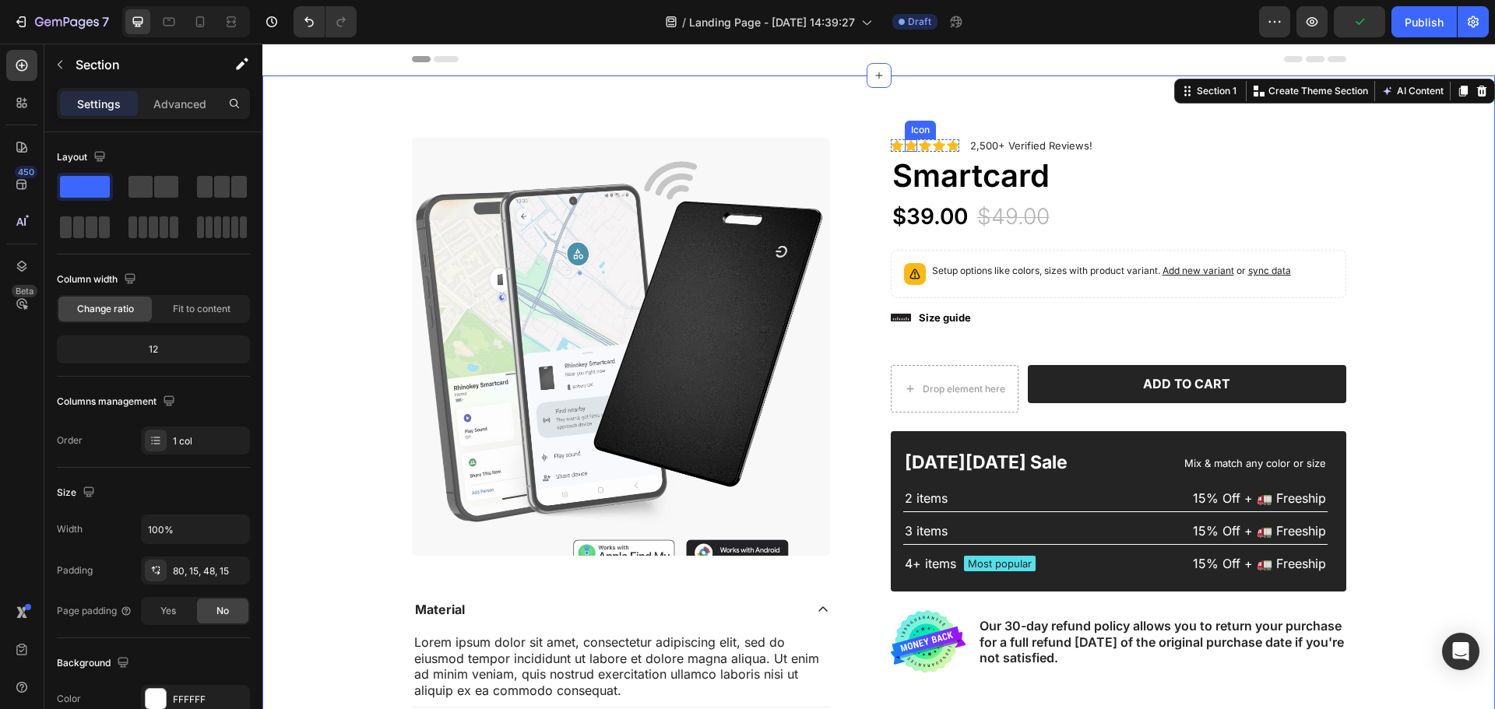
click at [905, 146] on div "Icon" at bounding box center [911, 145] width 12 height 12
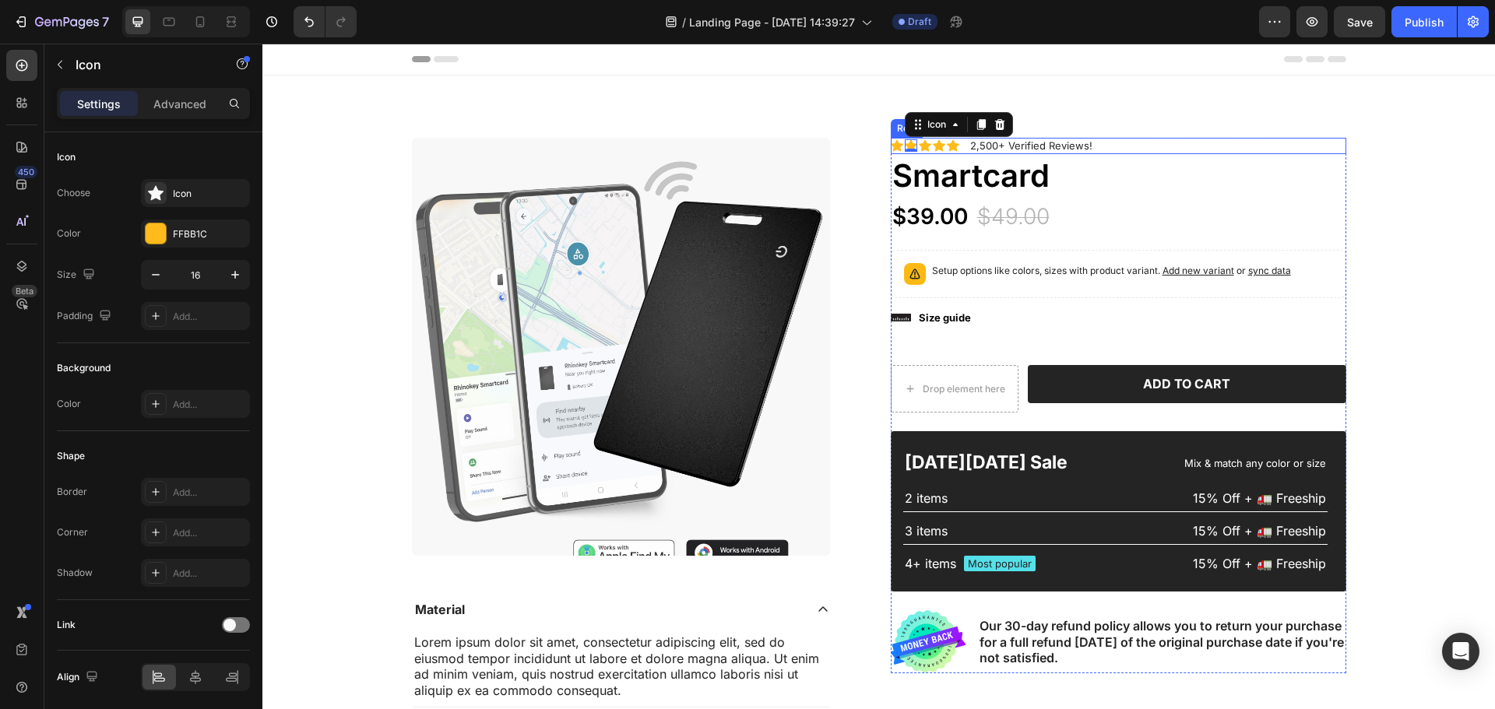
click at [1146, 142] on div "Icon Icon 0 Icon Icon Icon Icon List 2,500+ Verified Reviews! Text Block Row" at bounding box center [1118, 146] width 455 height 16
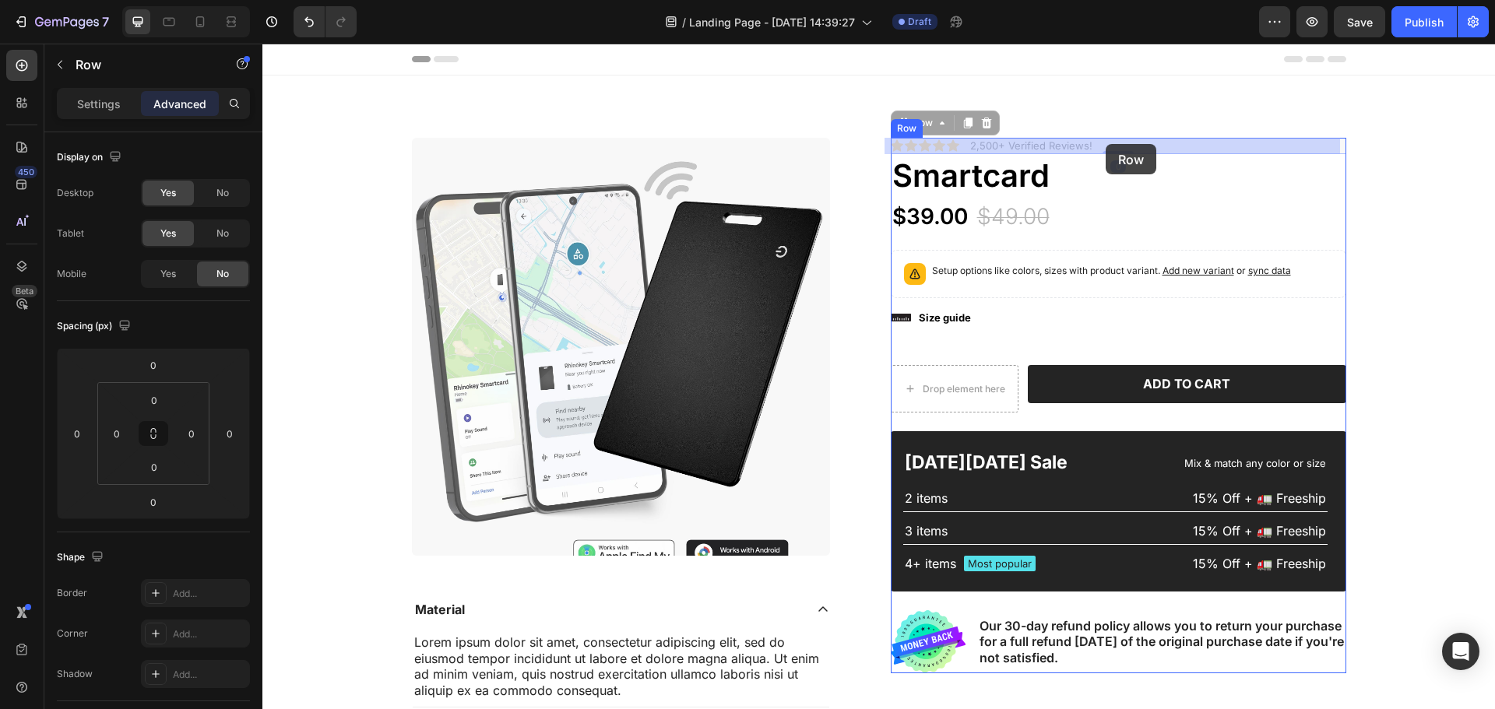
drag, startPoint x: 1126, startPoint y: 144, endPoint x: 1105, endPoint y: 144, distance: 20.2
click at [891, 144] on icon at bounding box center [897, 146] width 12 height 12
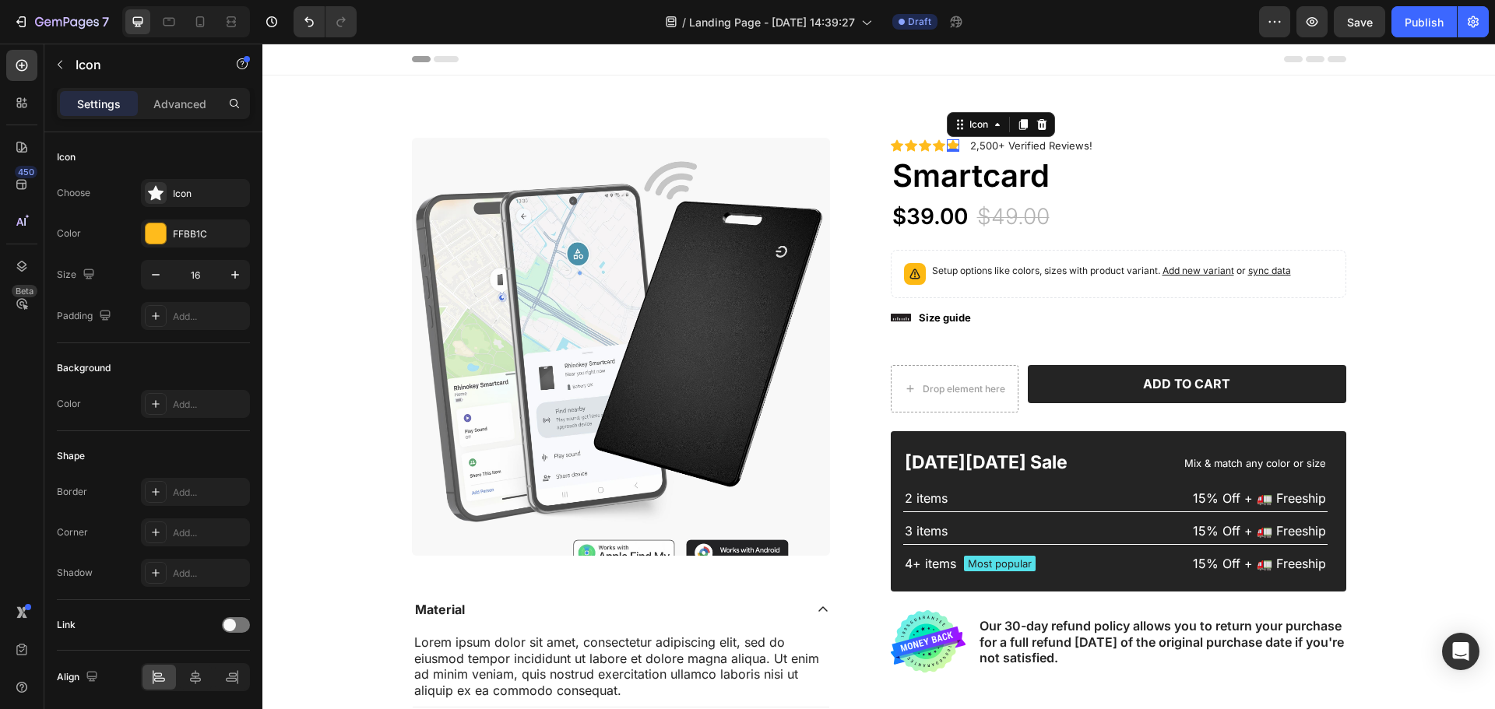
click at [943, 139] on div "Icon Icon Icon Icon Icon 0 Icon List" at bounding box center [925, 146] width 69 height 16
click at [891, 144] on icon at bounding box center [897, 146] width 12 height 12
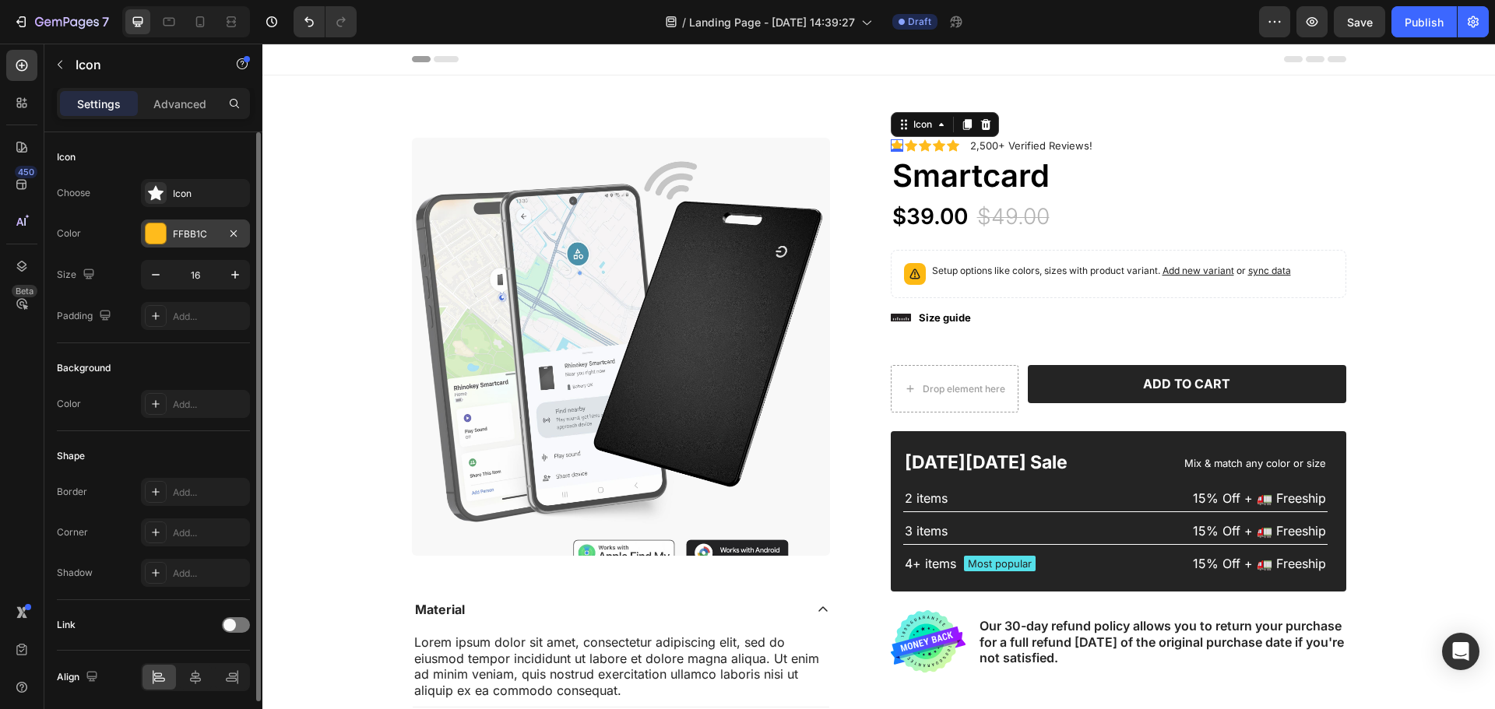
click at [155, 238] on div at bounding box center [156, 233] width 20 height 20
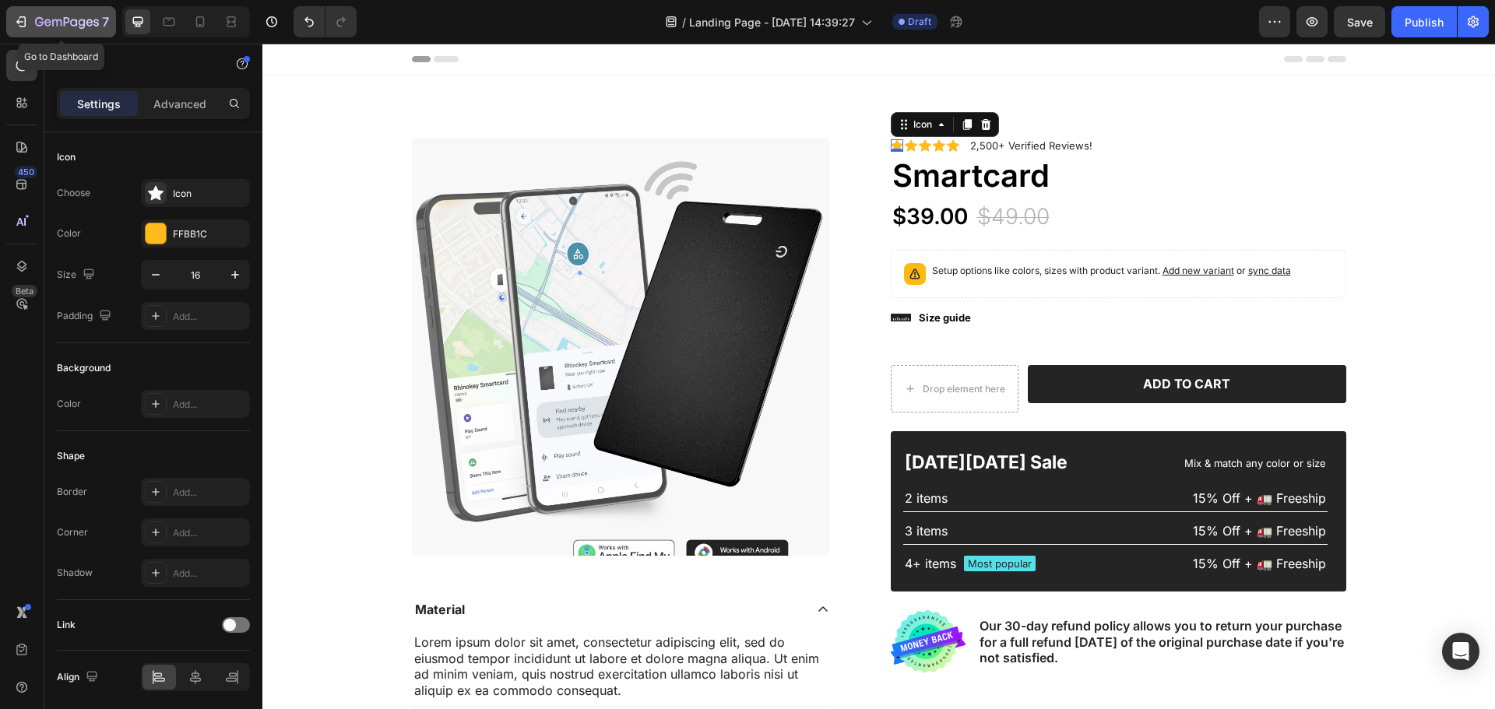
click at [26, 23] on icon "button" at bounding box center [22, 21] width 7 height 11
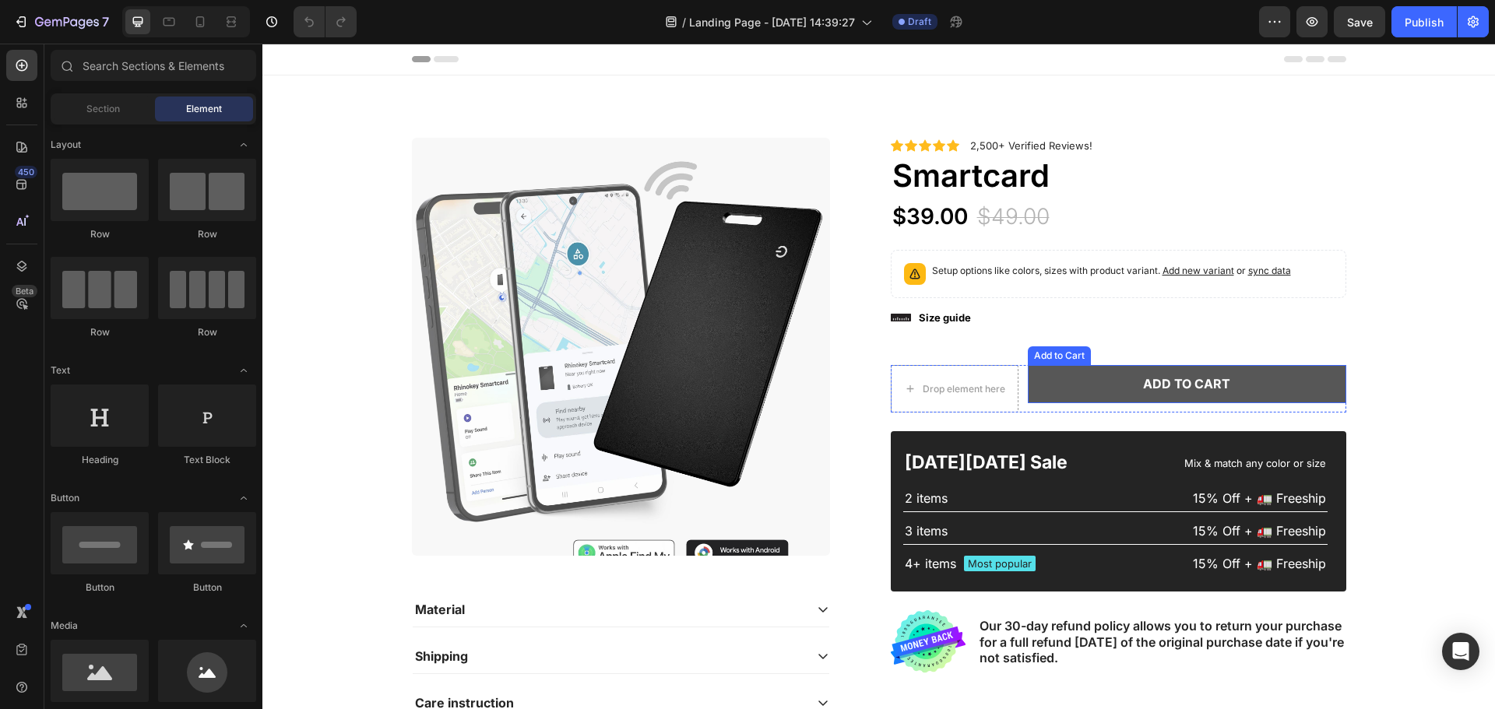
click at [1101, 386] on button "Add to cart" at bounding box center [1187, 384] width 318 height 38
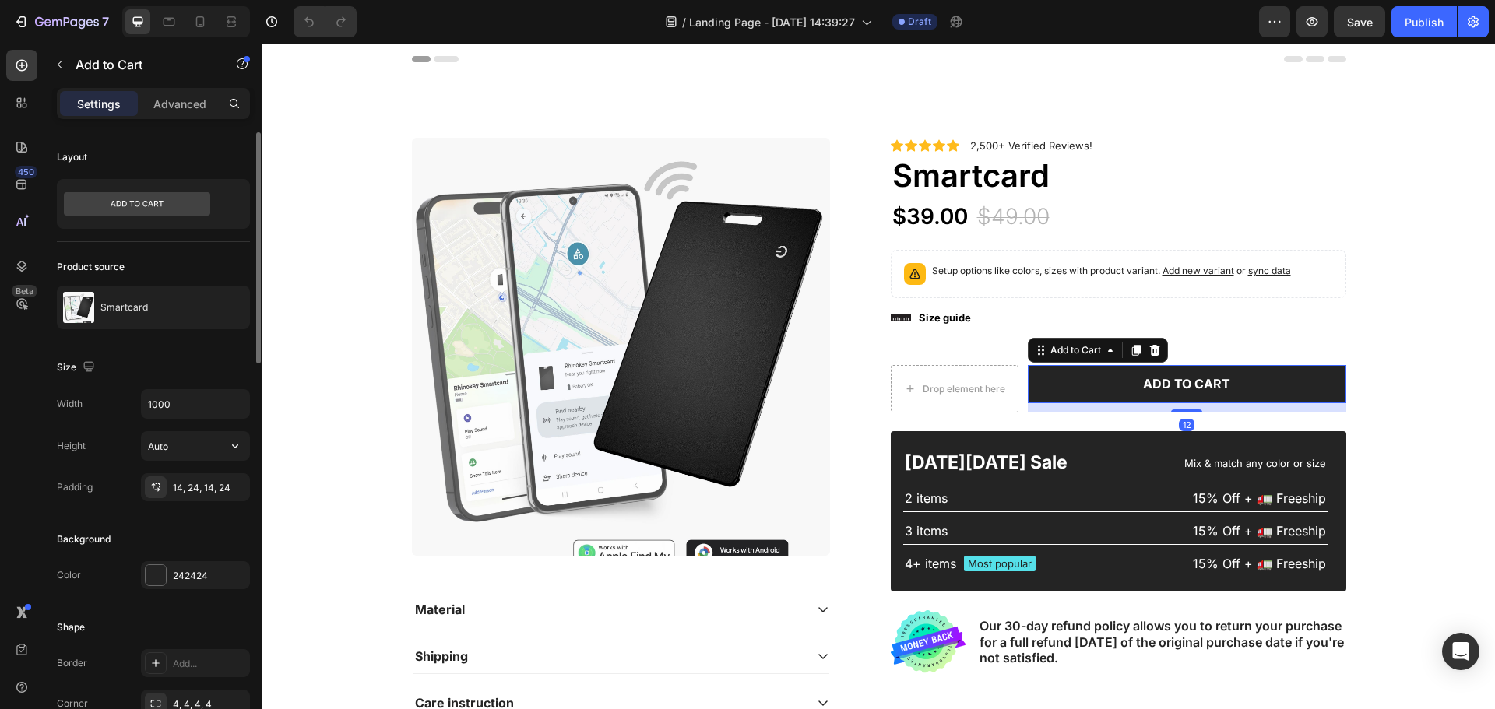
scroll to position [156, 0]
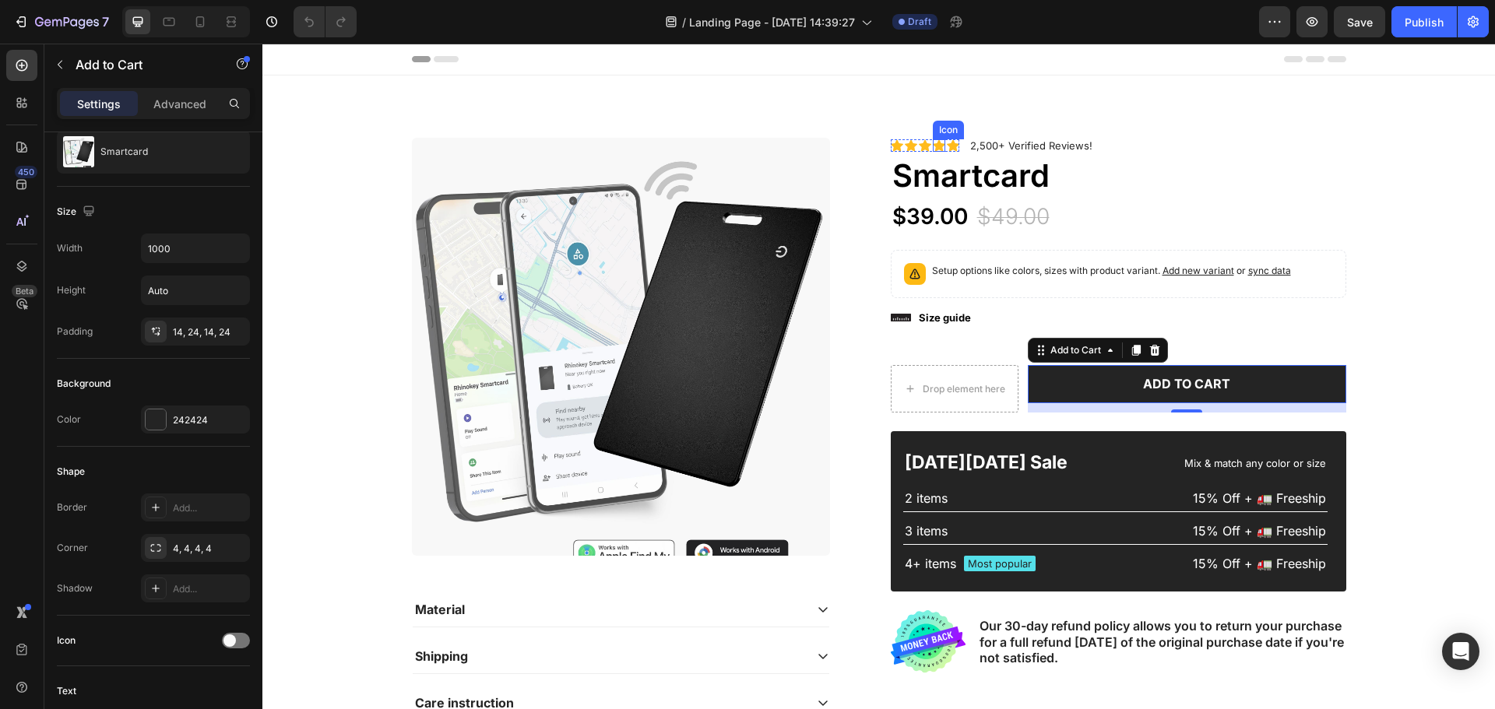
click at [933, 144] on icon at bounding box center [939, 146] width 12 height 12
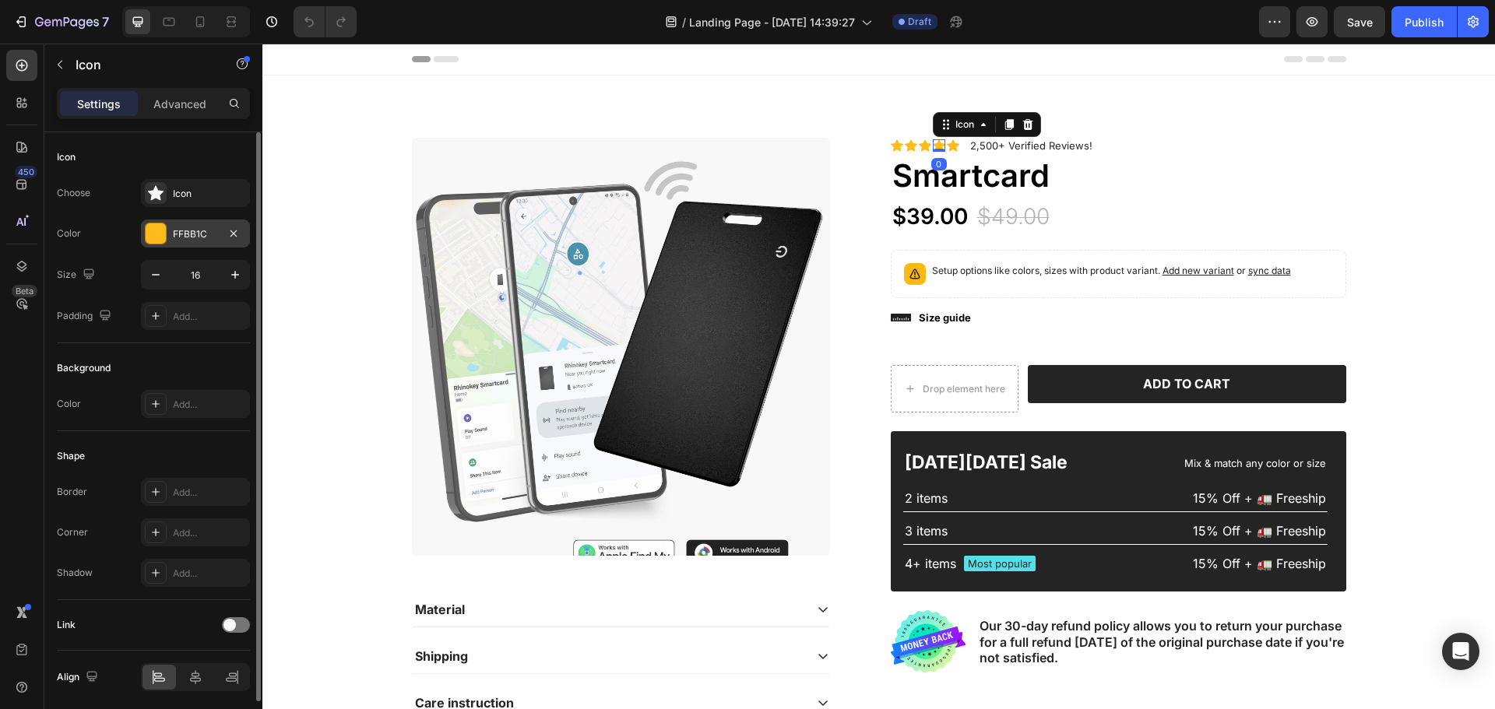
click at [151, 234] on div at bounding box center [156, 233] width 20 height 20
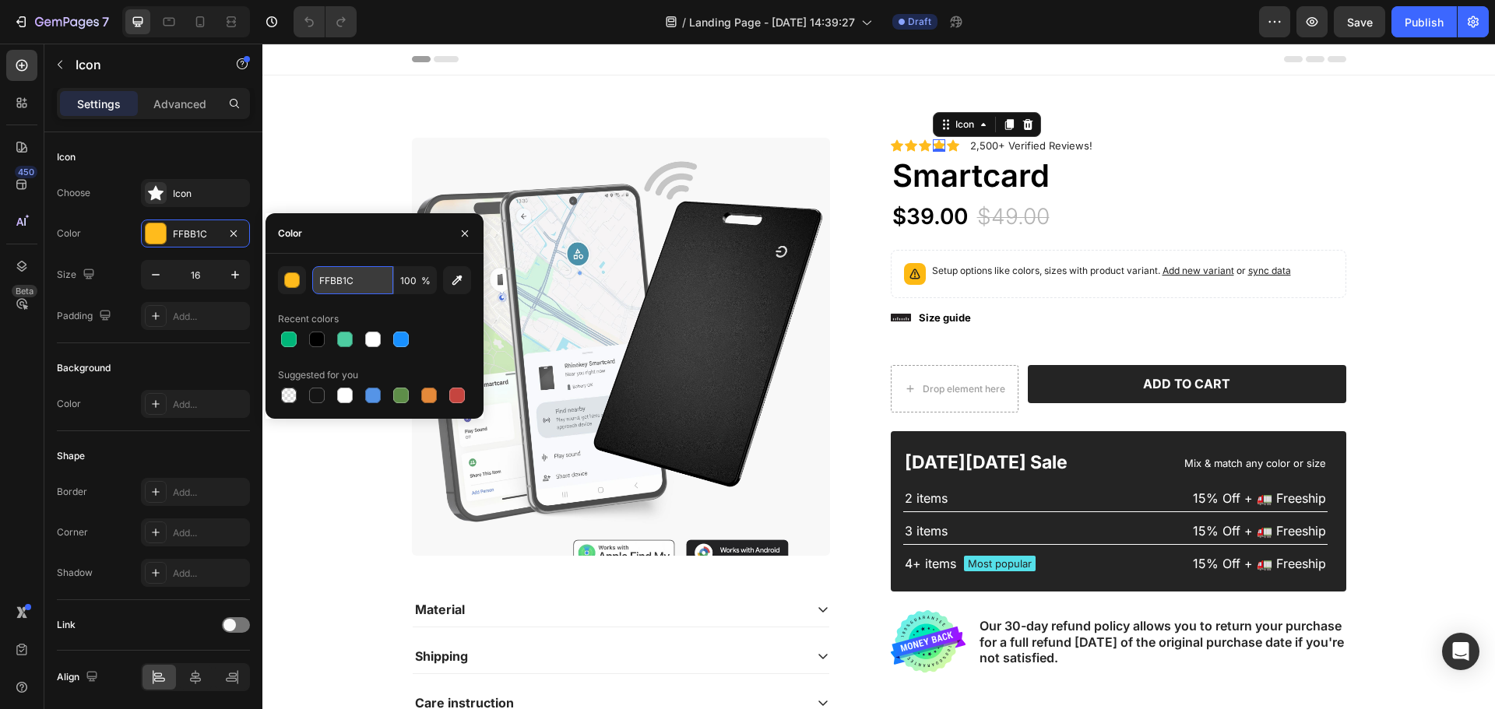
click at [363, 280] on input "FFBB1C" at bounding box center [352, 280] width 81 height 28
paste input "00B679"
type input "00B679"
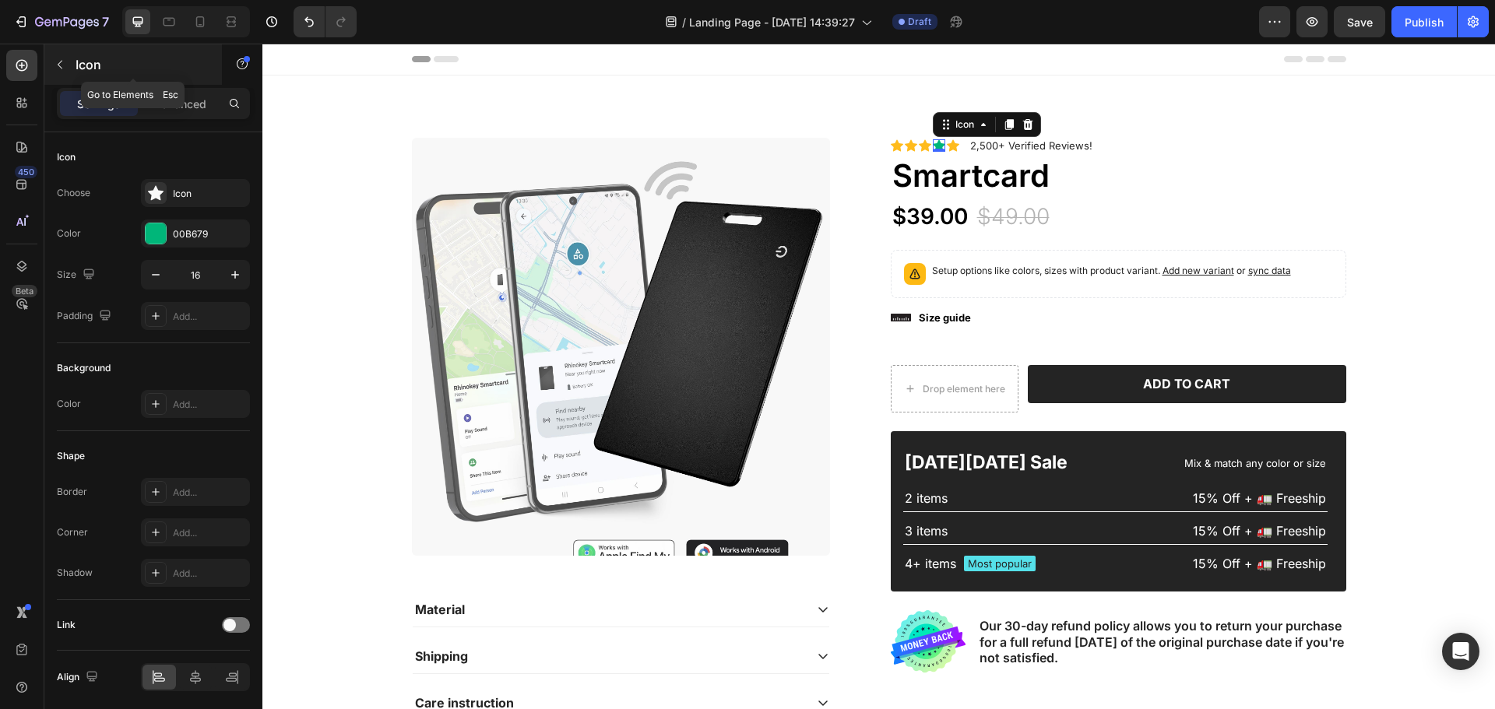
click at [60, 65] on icon "button" at bounding box center [60, 64] width 12 height 12
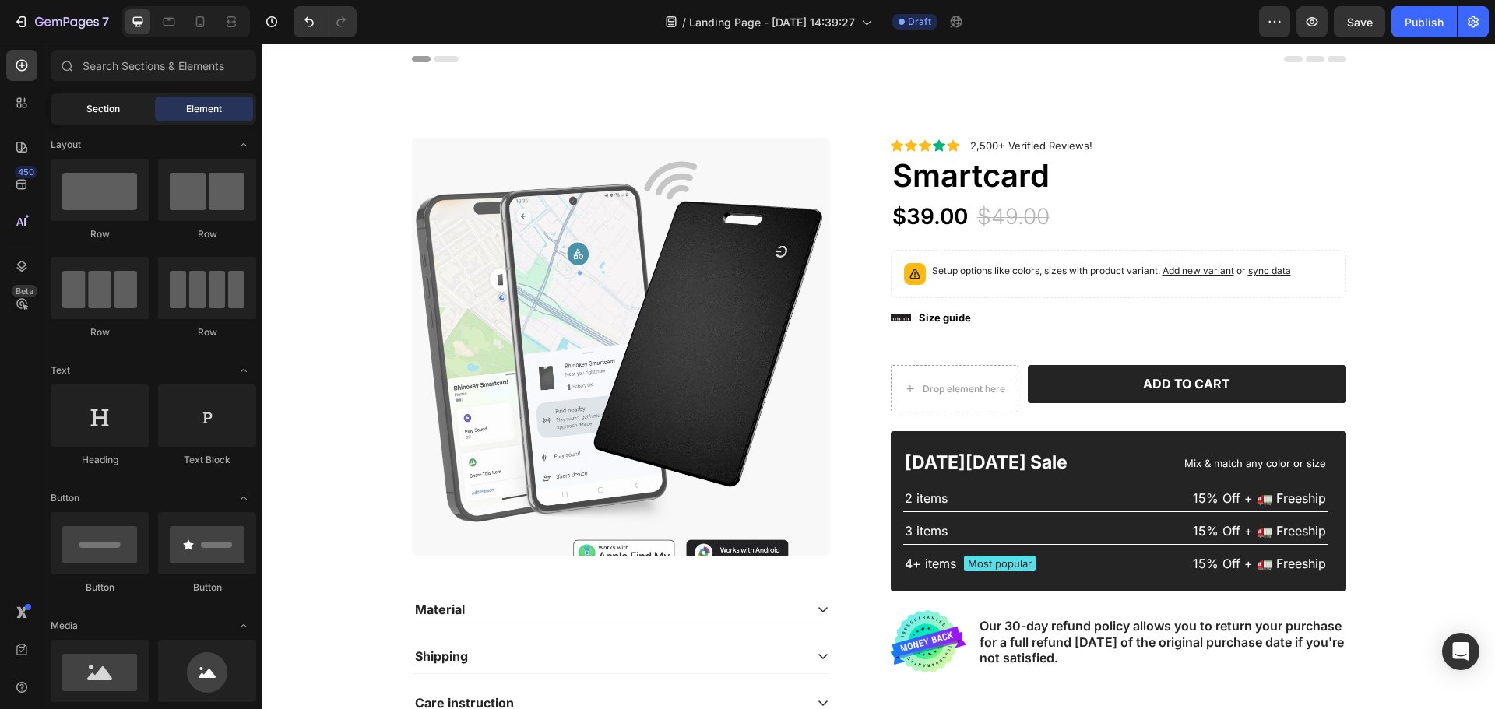
click at [91, 112] on span "Section" at bounding box center [102, 109] width 33 height 14
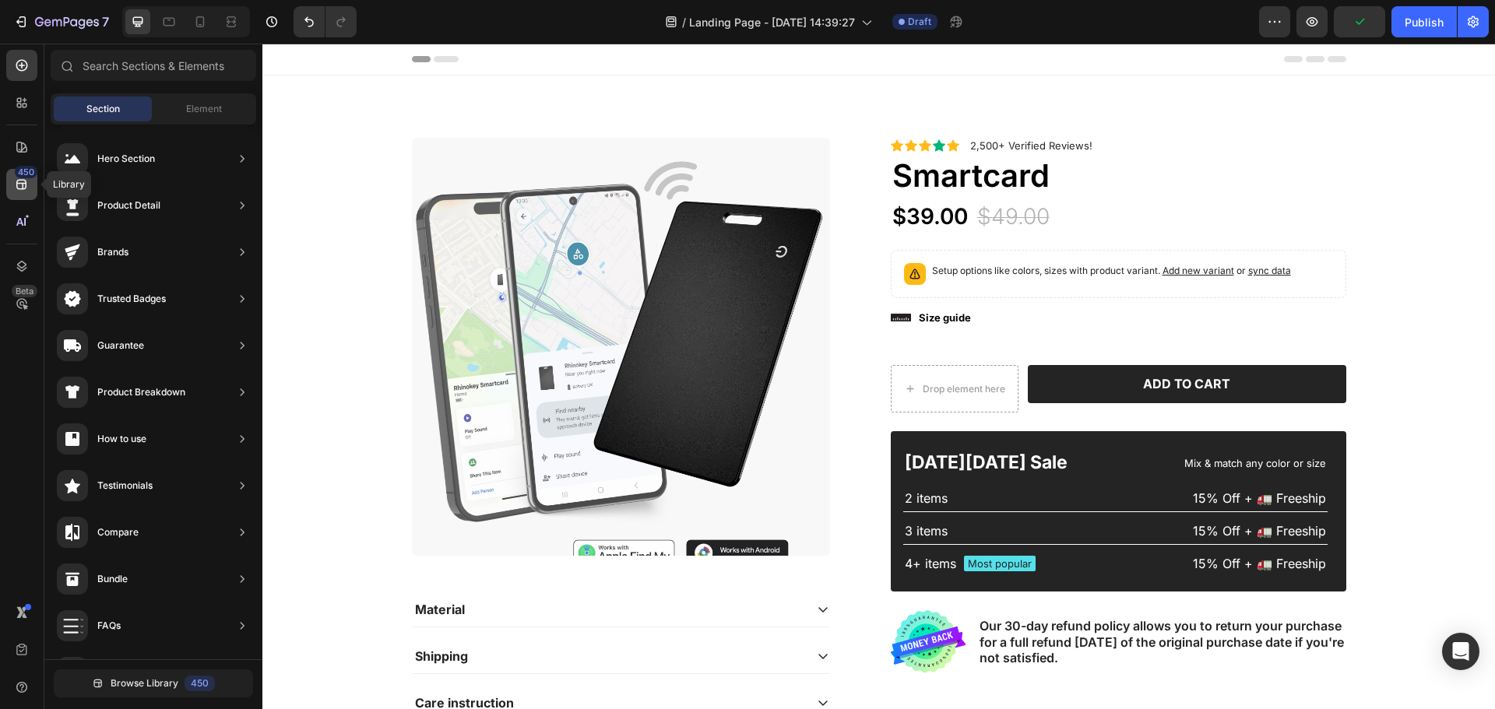
click at [17, 185] on icon at bounding box center [21, 185] width 10 height 10
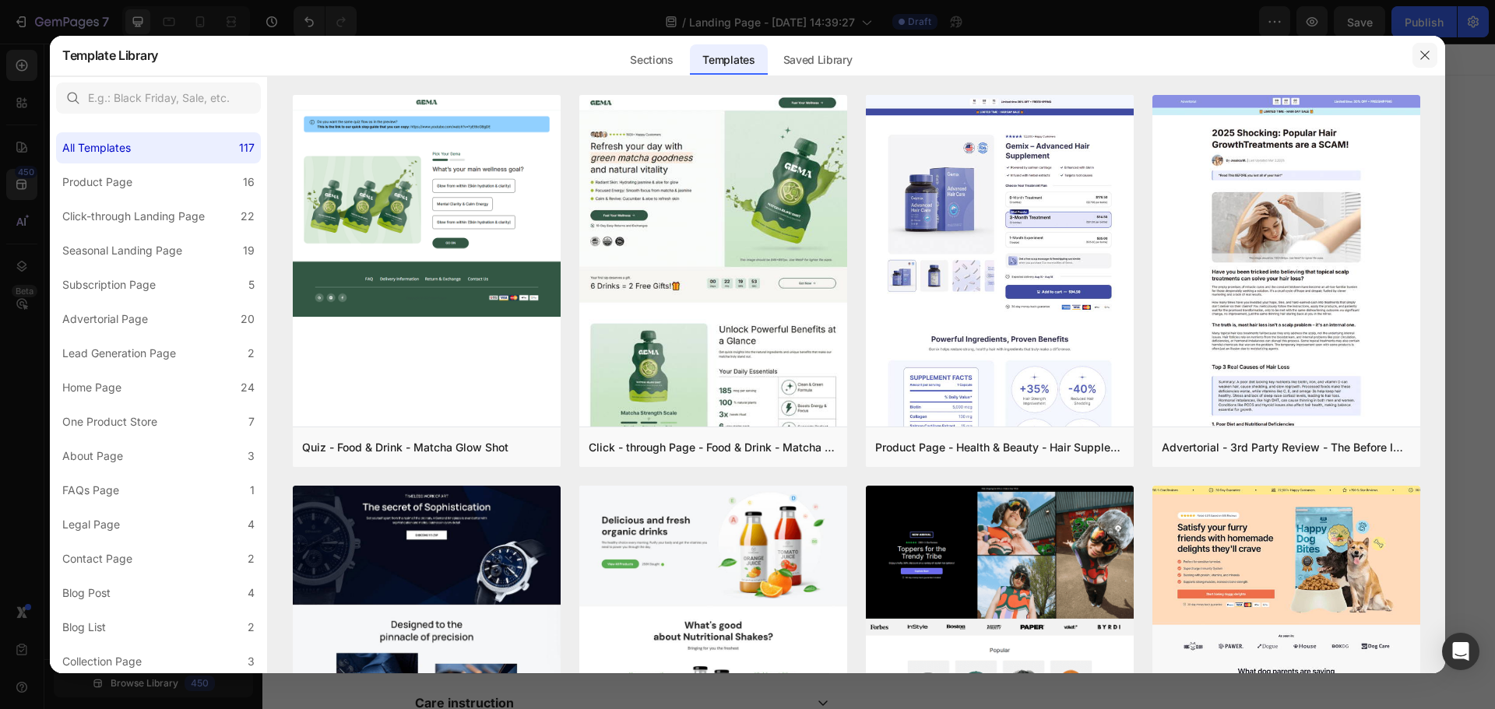
click at [1433, 56] on button "button" at bounding box center [1424, 55] width 25 height 25
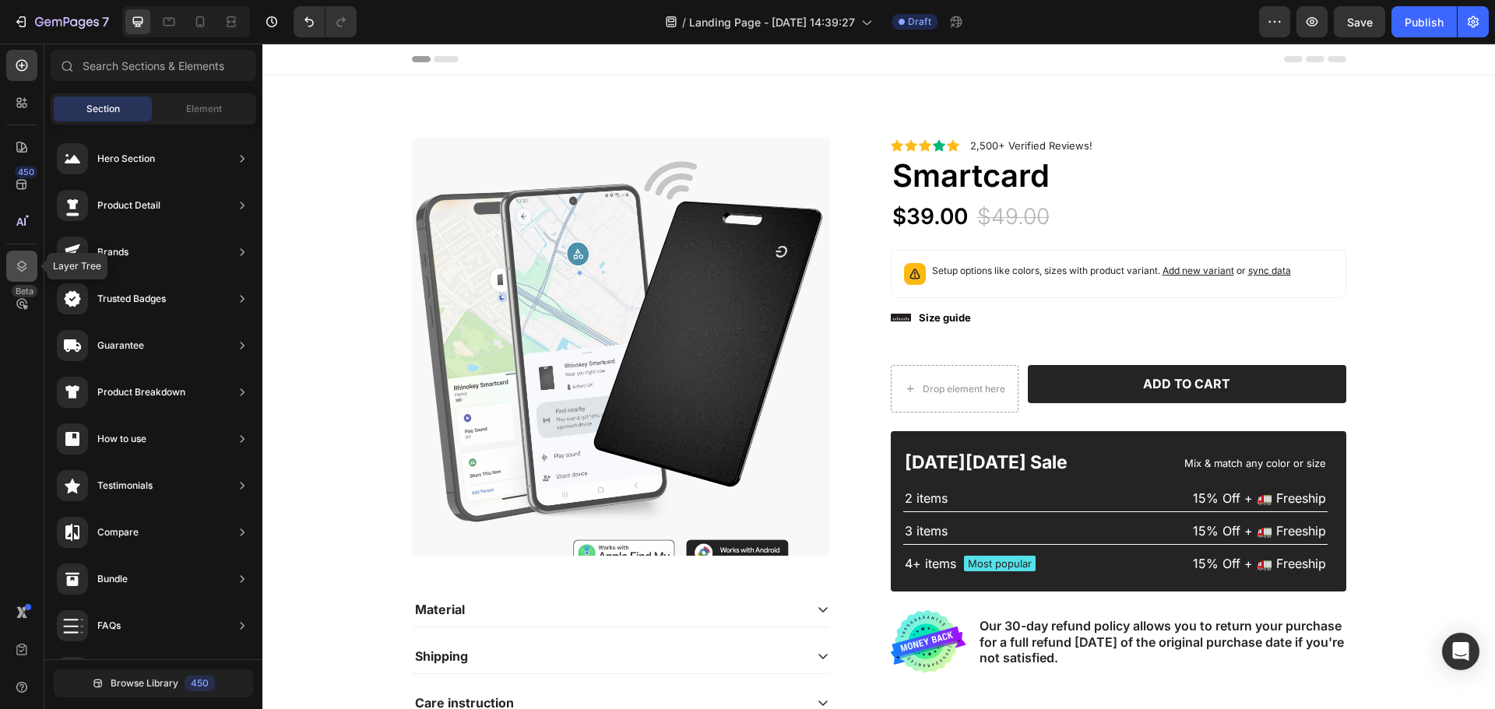
click at [16, 269] on icon at bounding box center [22, 266] width 16 height 16
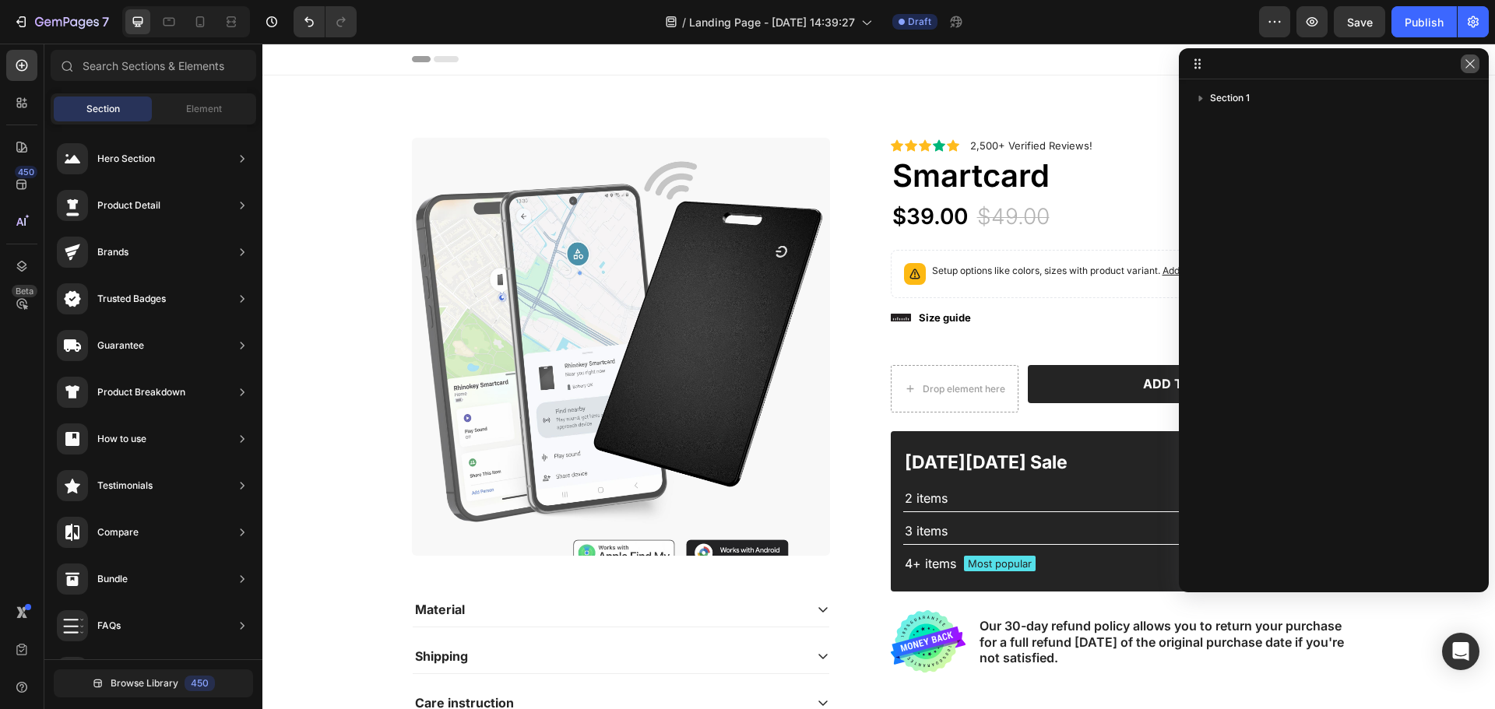
click at [1474, 68] on icon "button" at bounding box center [1469, 63] width 9 height 9
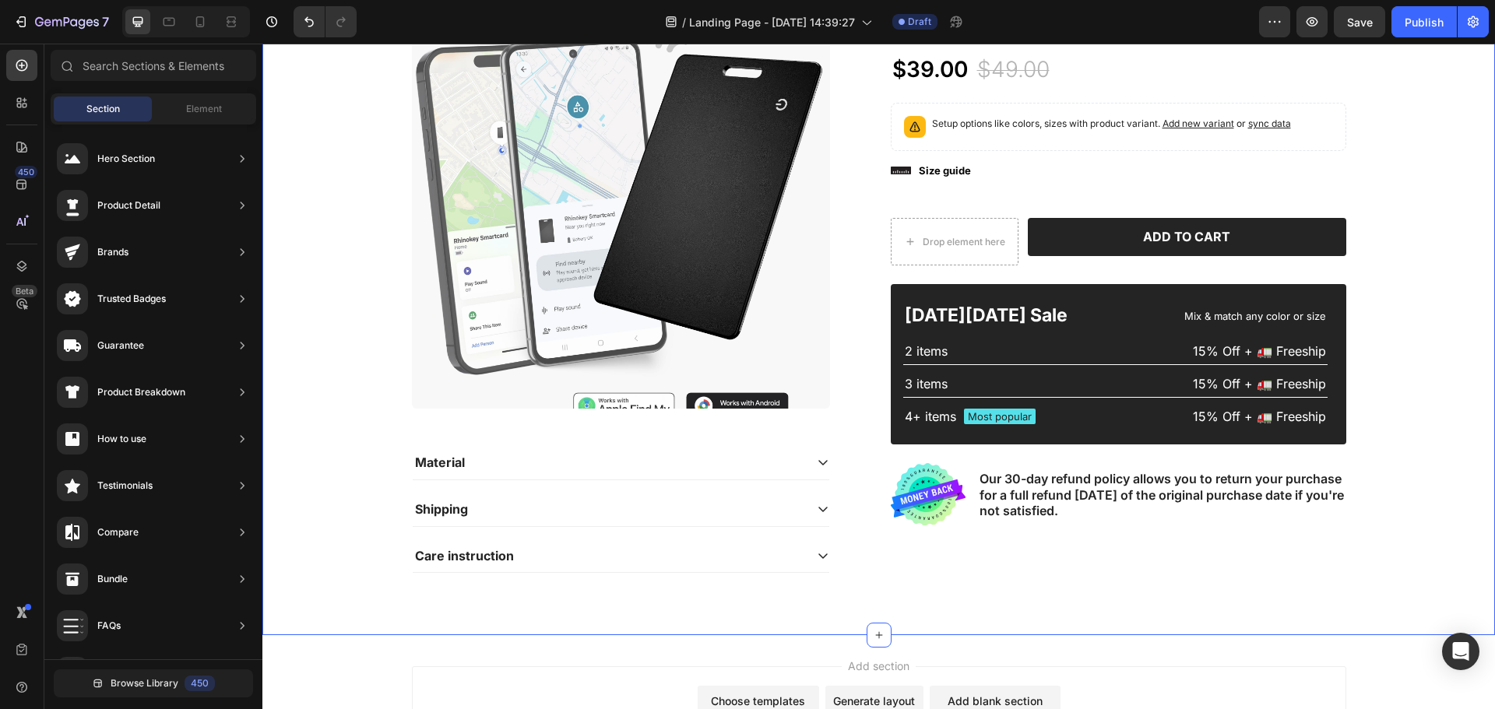
scroll to position [297, 0]
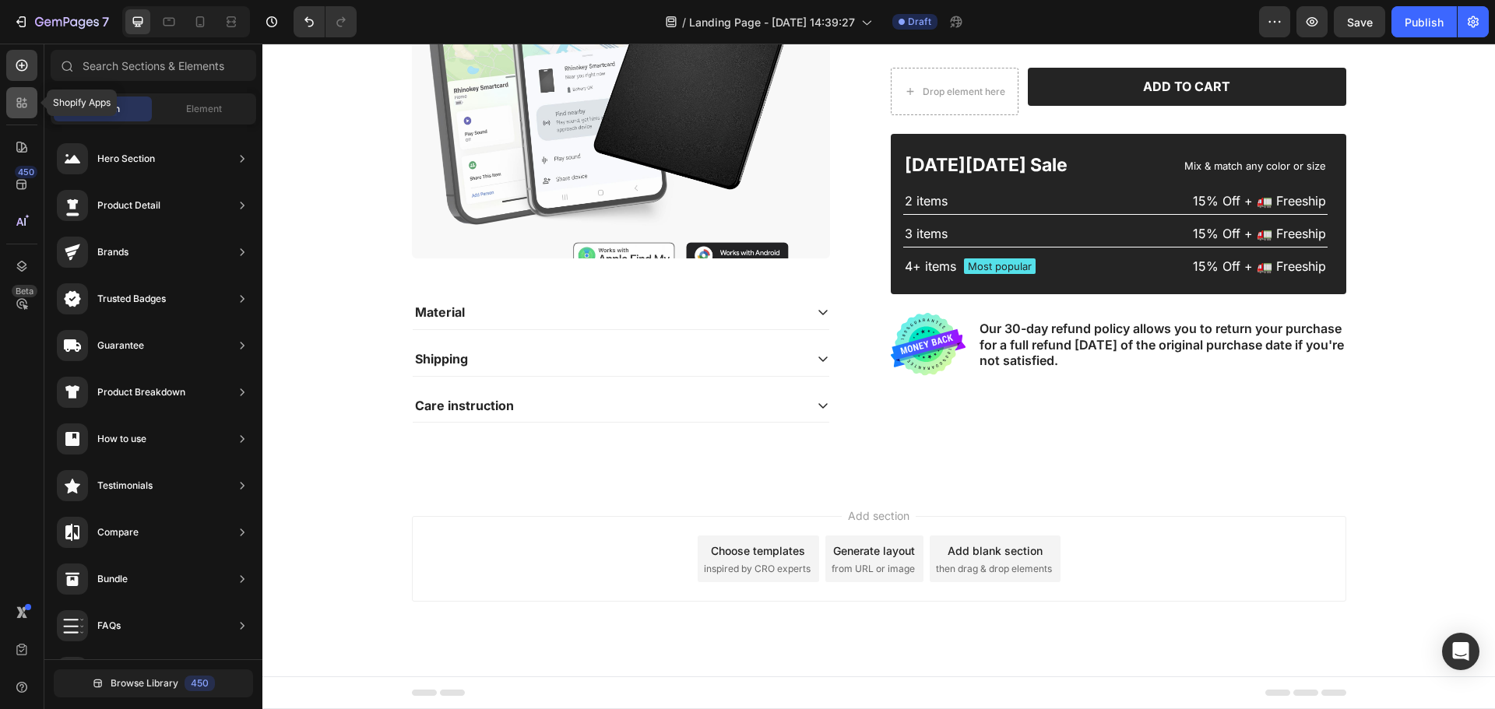
click at [22, 106] on icon at bounding box center [22, 103] width 16 height 16
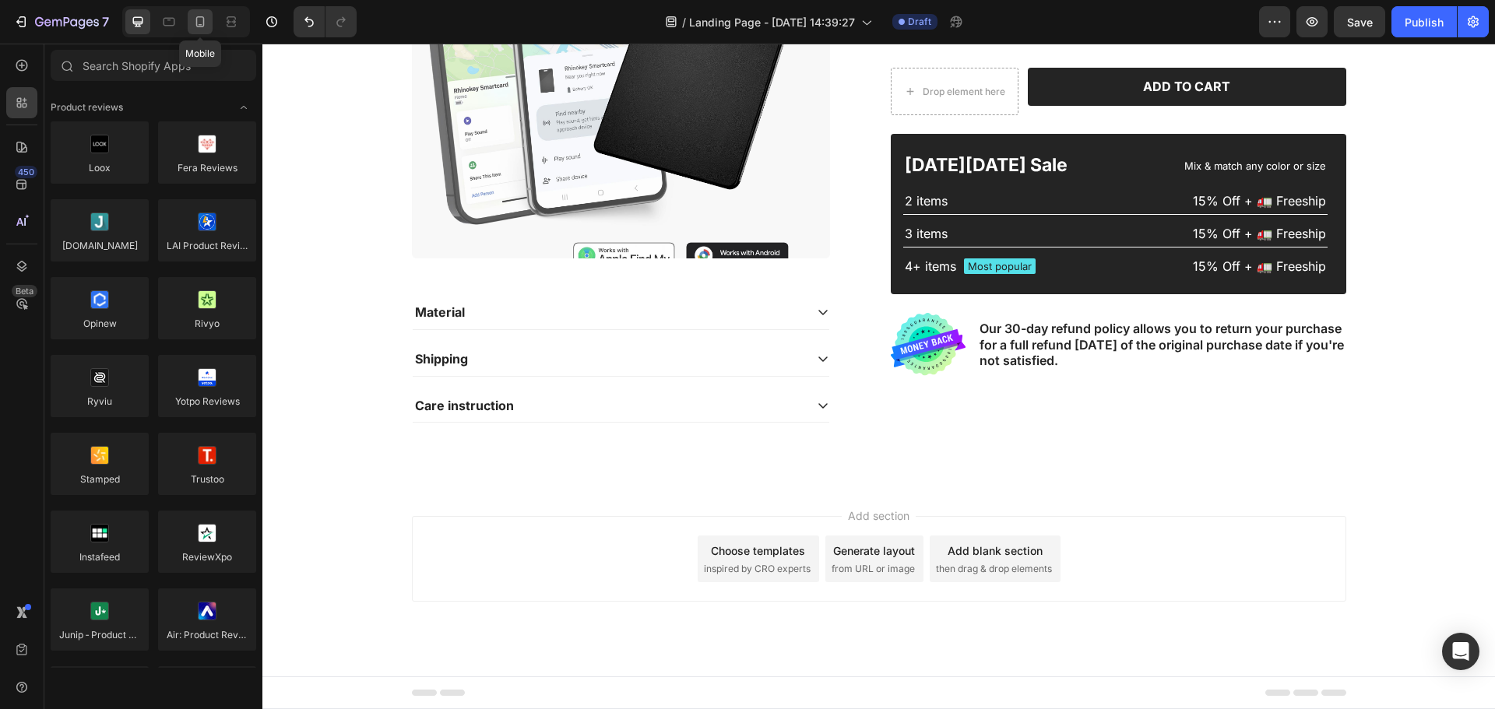
click at [206, 18] on icon at bounding box center [200, 22] width 16 height 16
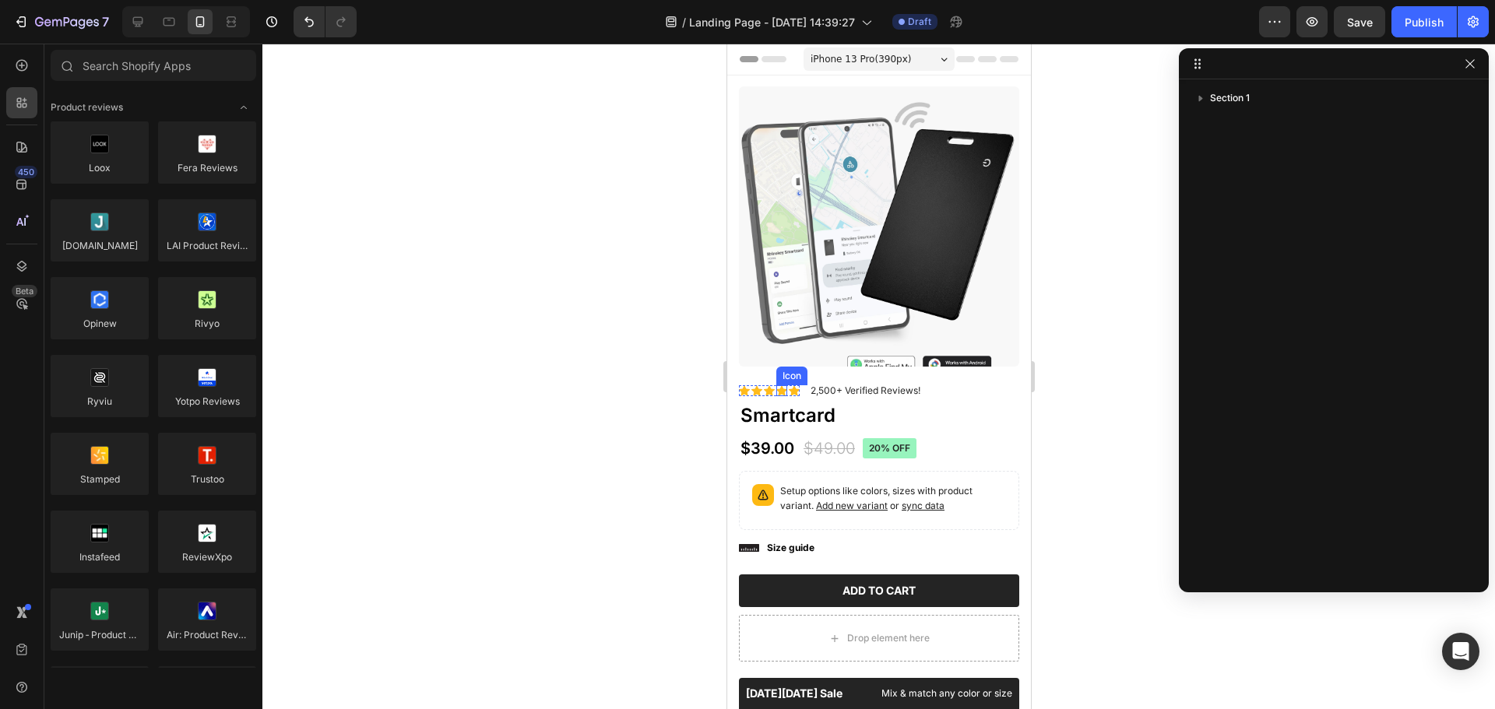
click at [783, 385] on icon at bounding box center [780, 390] width 11 height 10
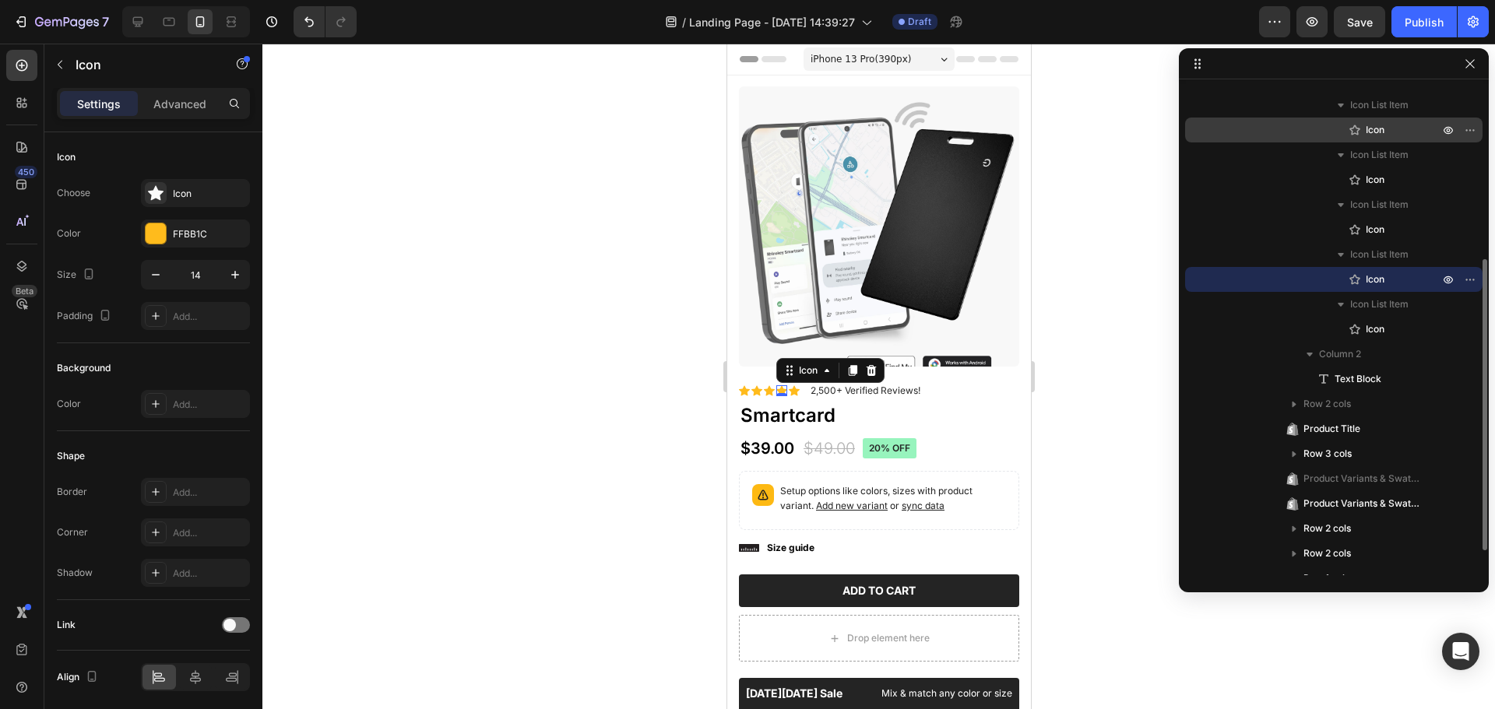
scroll to position [136, 0]
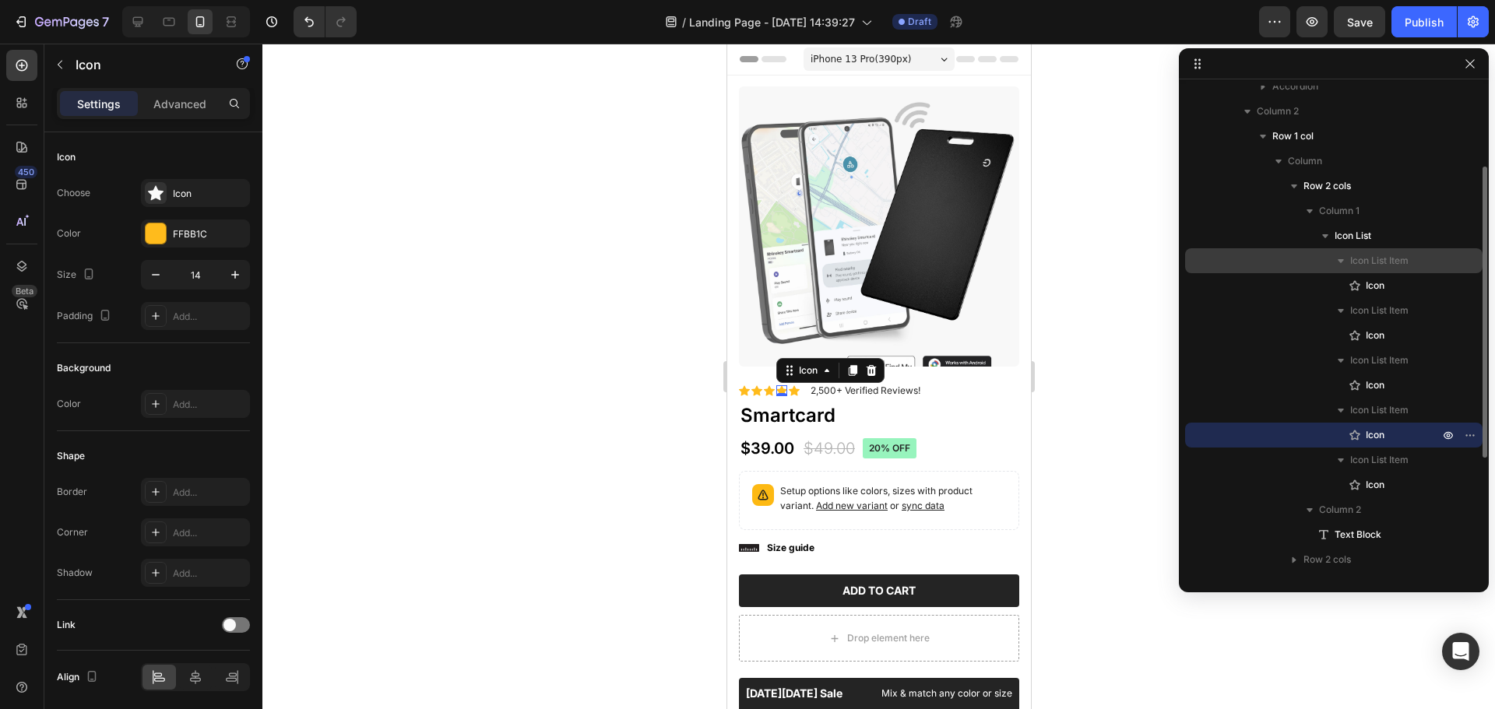
click at [1379, 256] on span "Icon List Item" at bounding box center [1379, 261] width 58 height 16
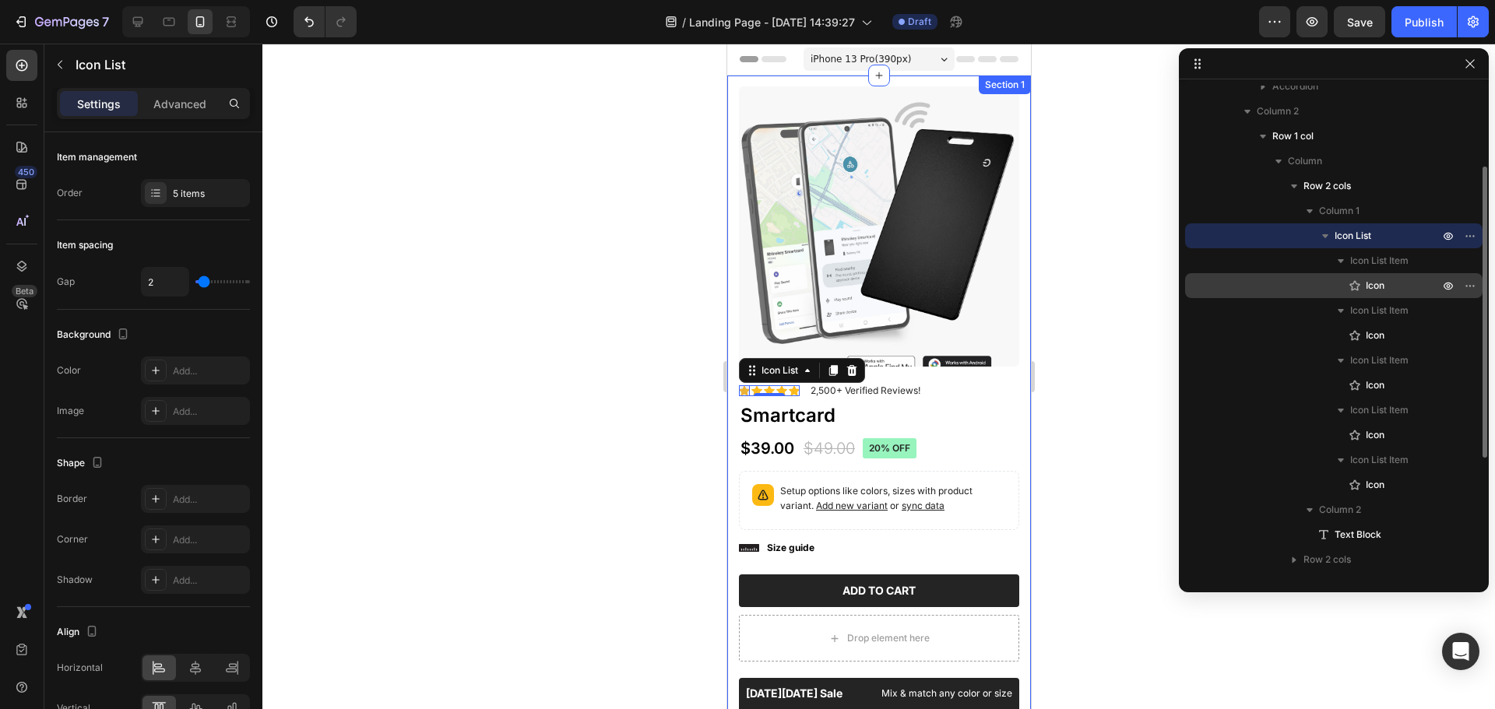
click at [1376, 286] on span "Icon" at bounding box center [1374, 286] width 19 height 16
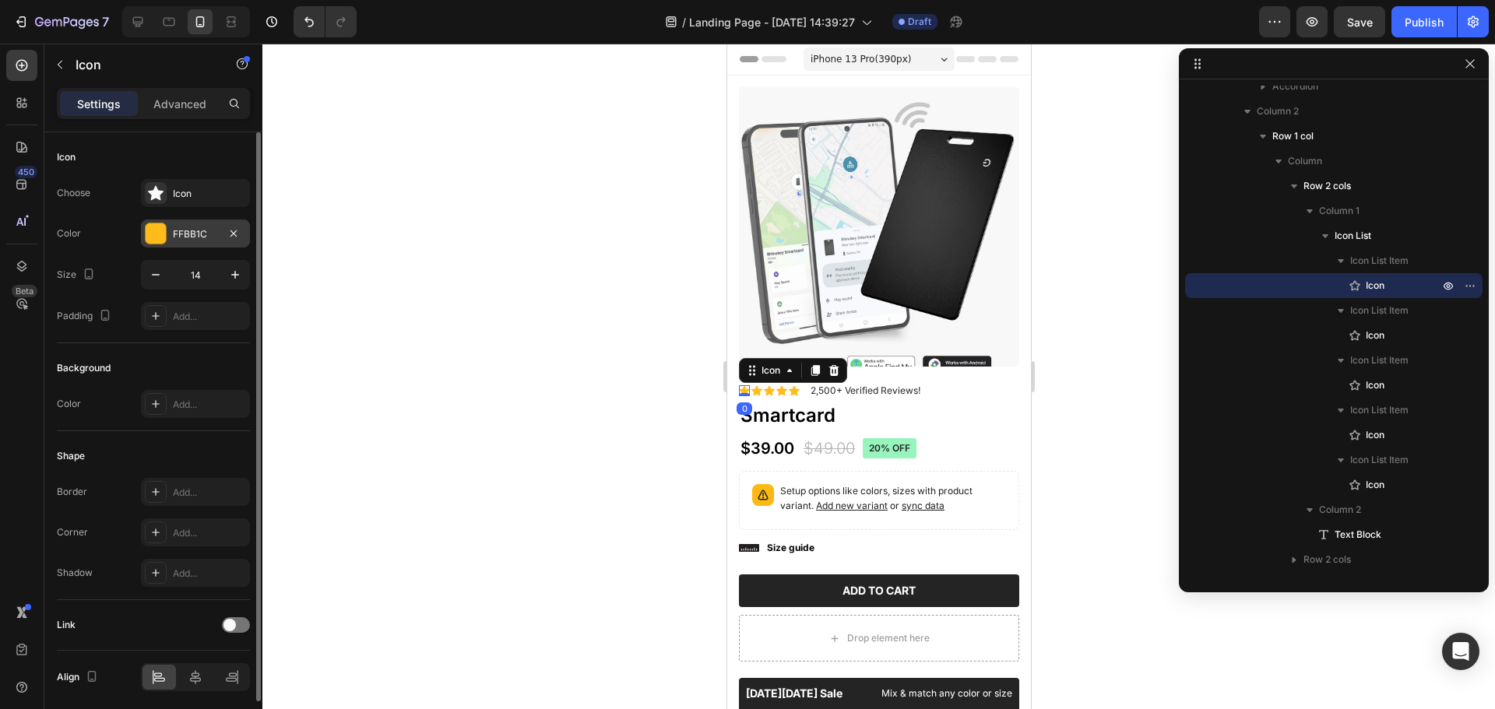
click at [151, 237] on div at bounding box center [156, 233] width 20 height 20
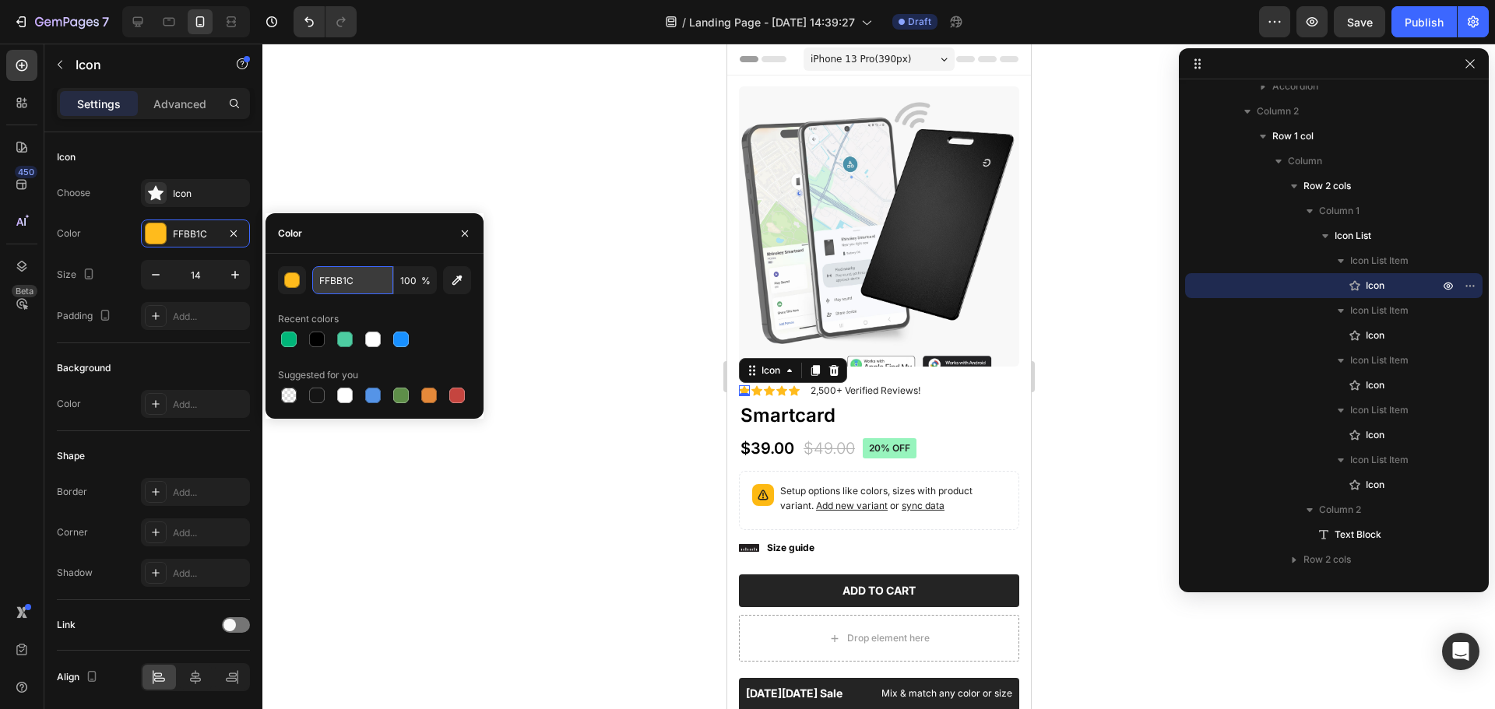
click at [355, 272] on input "FFBB1C" at bounding box center [352, 280] width 81 height 28
paste input "00B679"
type input "00B679"
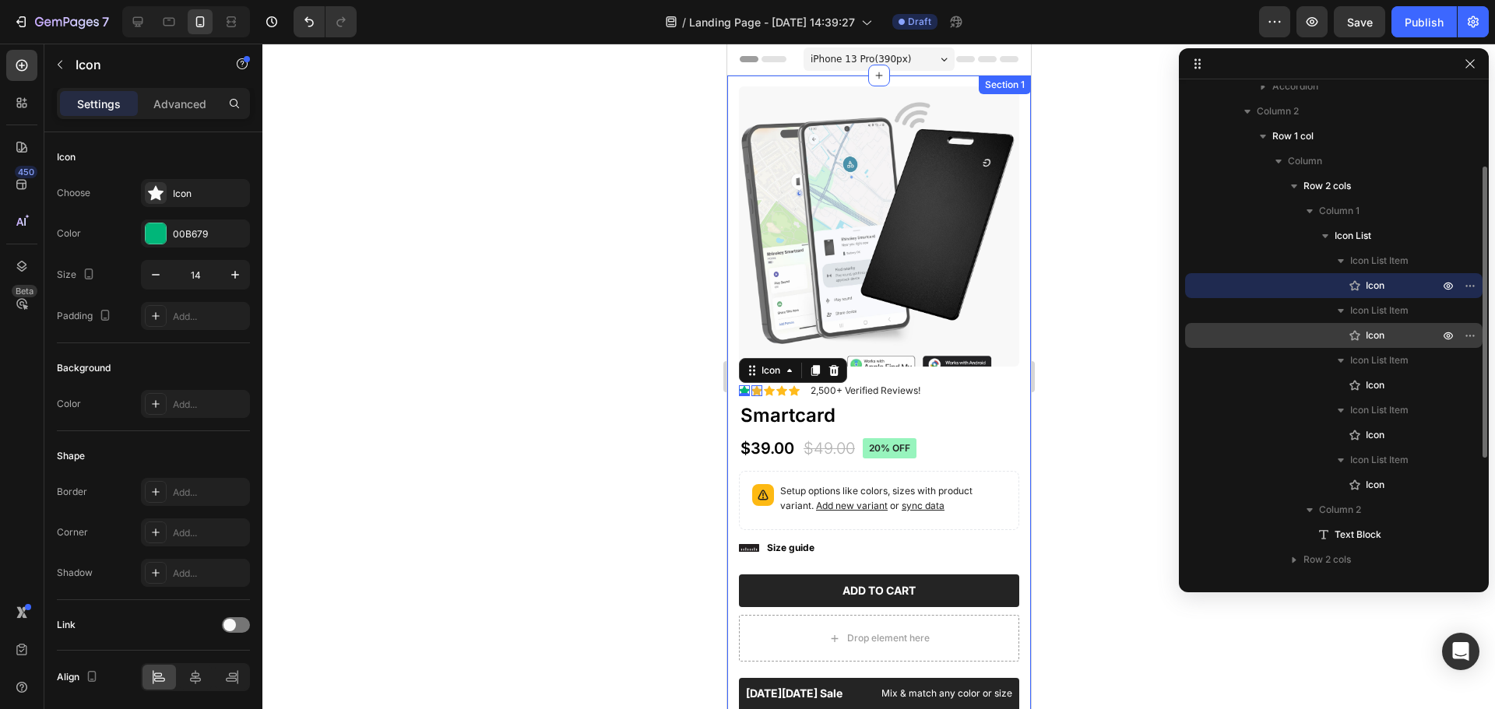
click at [1377, 345] on div "Icon" at bounding box center [1333, 335] width 285 height 25
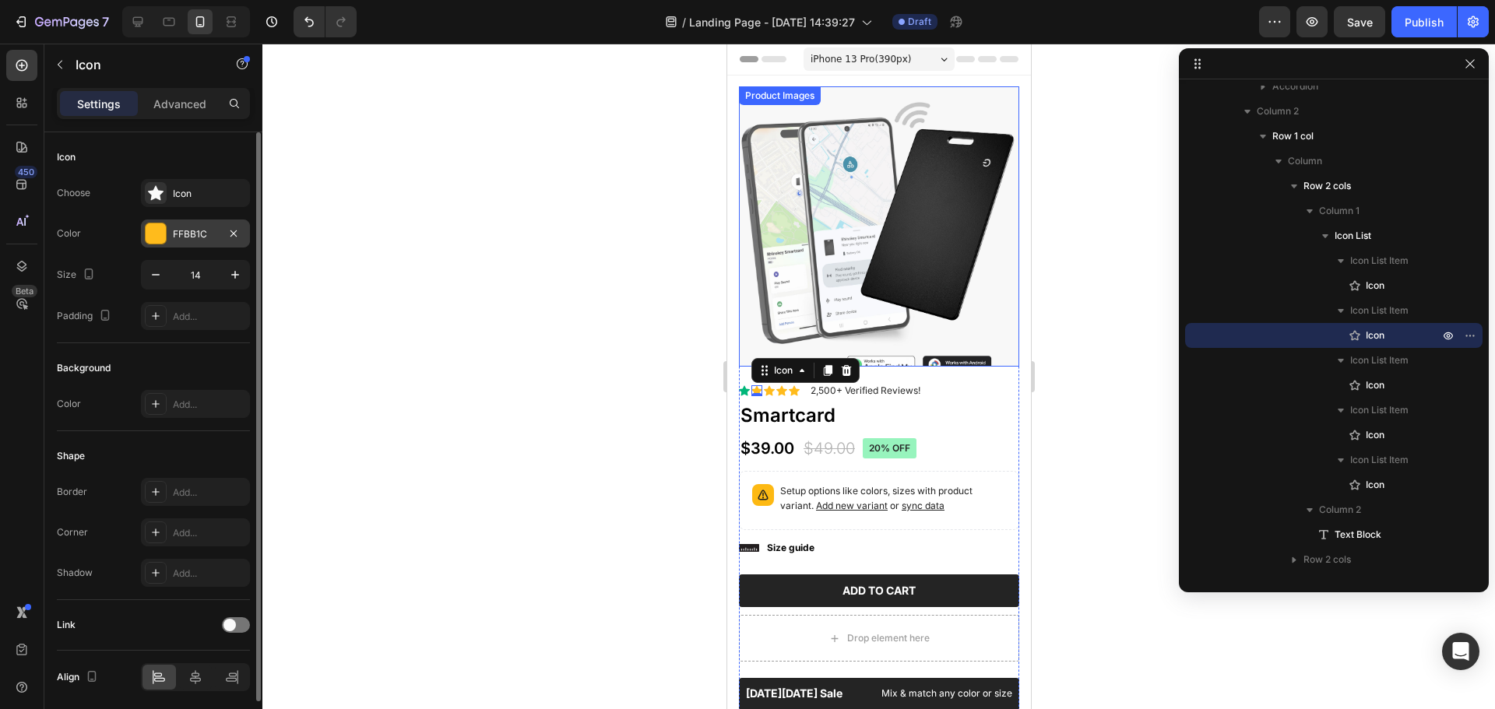
click at [199, 241] on div "FFBB1C" at bounding box center [195, 234] width 45 height 14
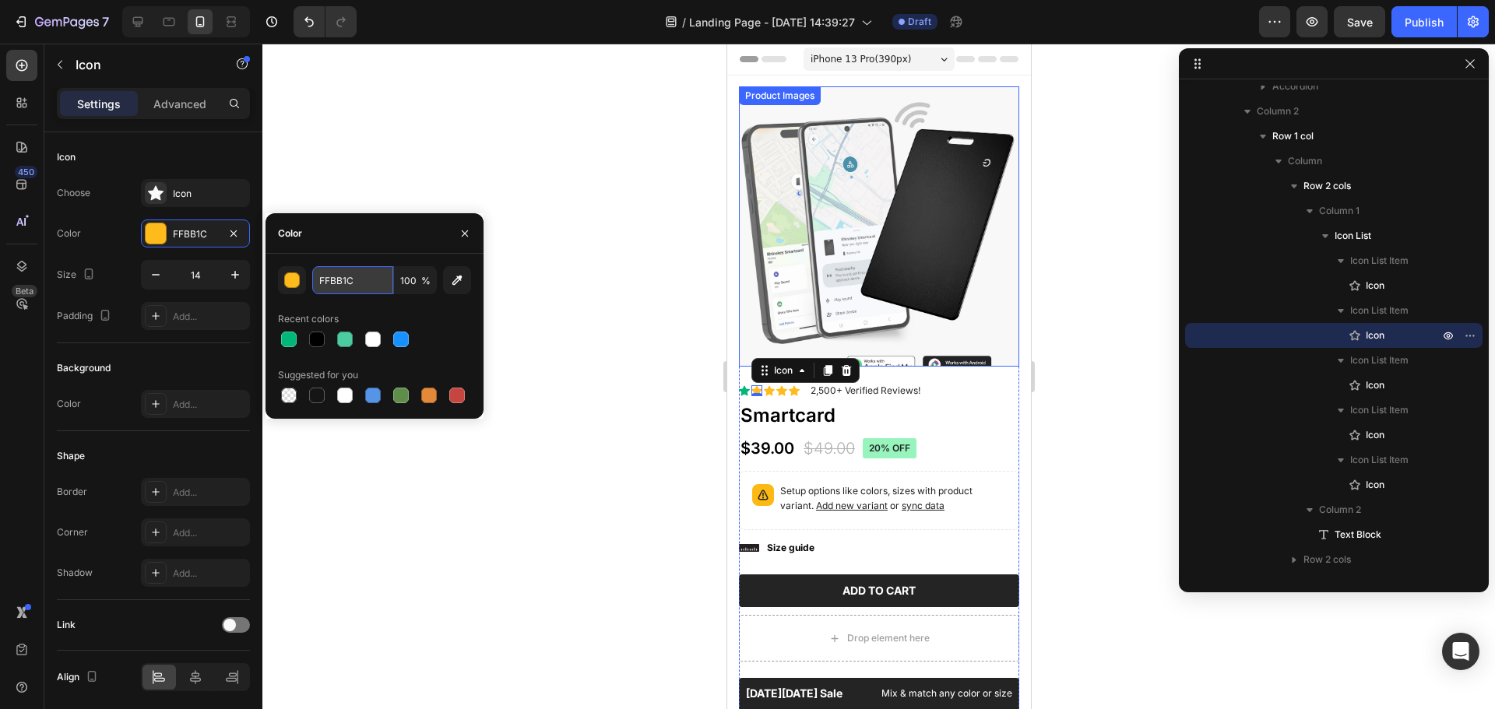
click at [363, 284] on input "FFBB1C" at bounding box center [352, 280] width 81 height 28
paste input "00B679"
type input "00B679"
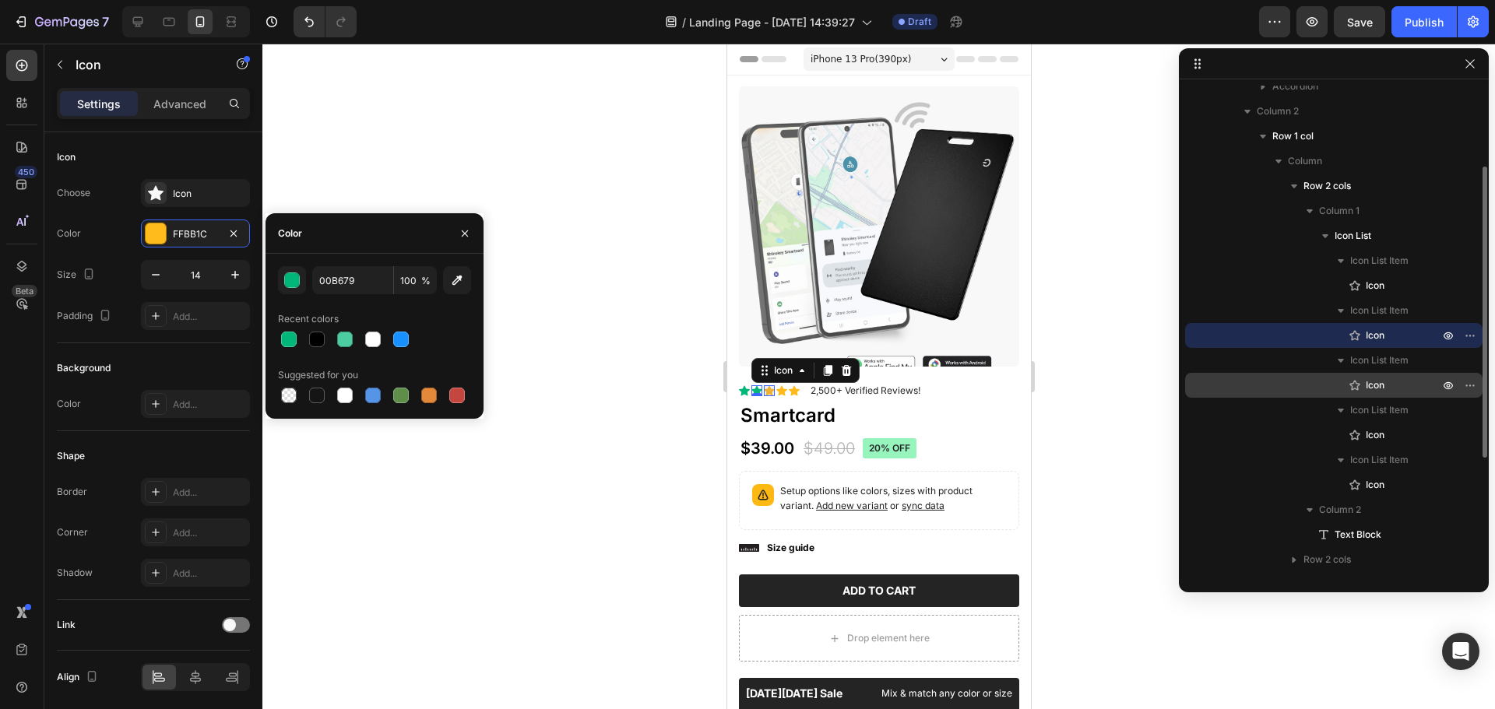
click at [1391, 390] on p "Icon" at bounding box center [1385, 386] width 76 height 16
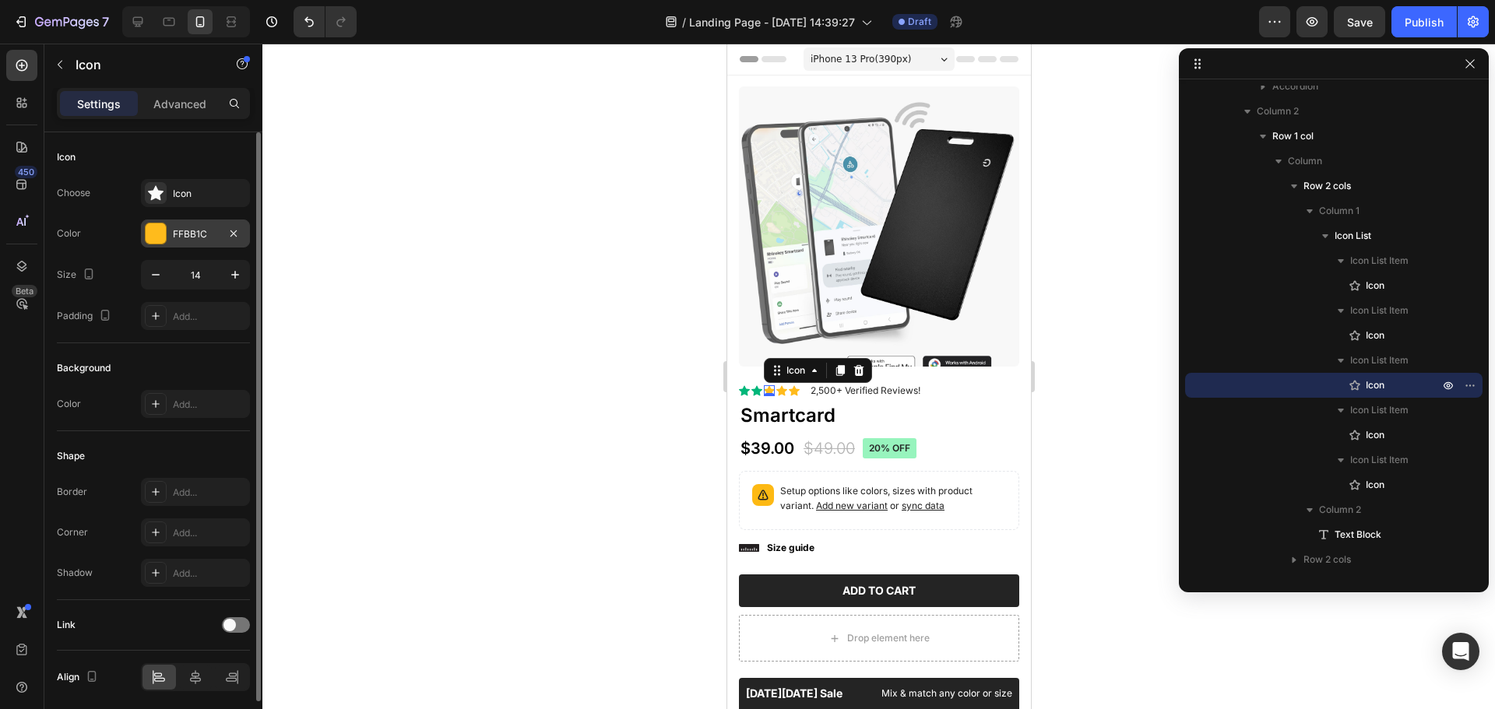
click at [144, 234] on div "FFBB1C" at bounding box center [195, 234] width 109 height 28
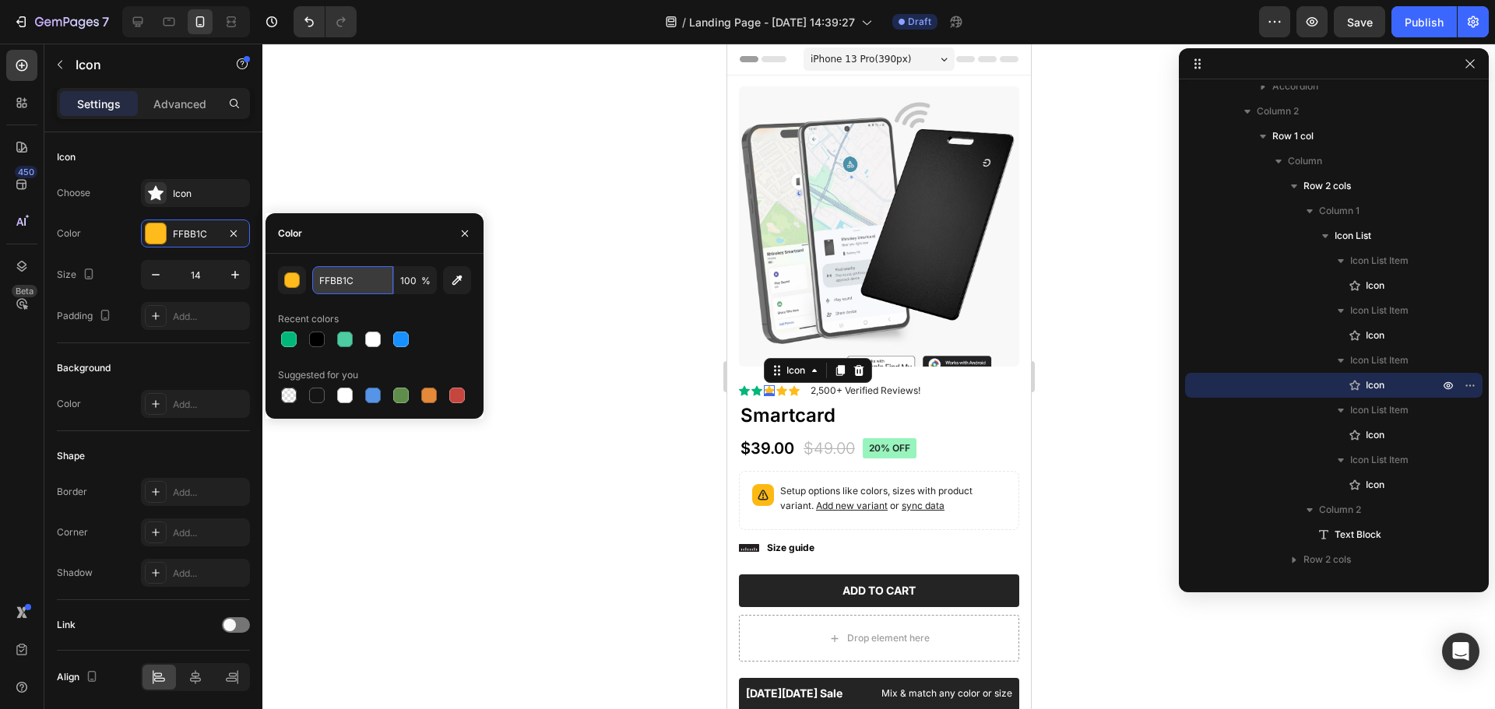
click at [367, 283] on input "FFBB1C" at bounding box center [352, 280] width 81 height 28
paste input "00B679"
type input "00B679"
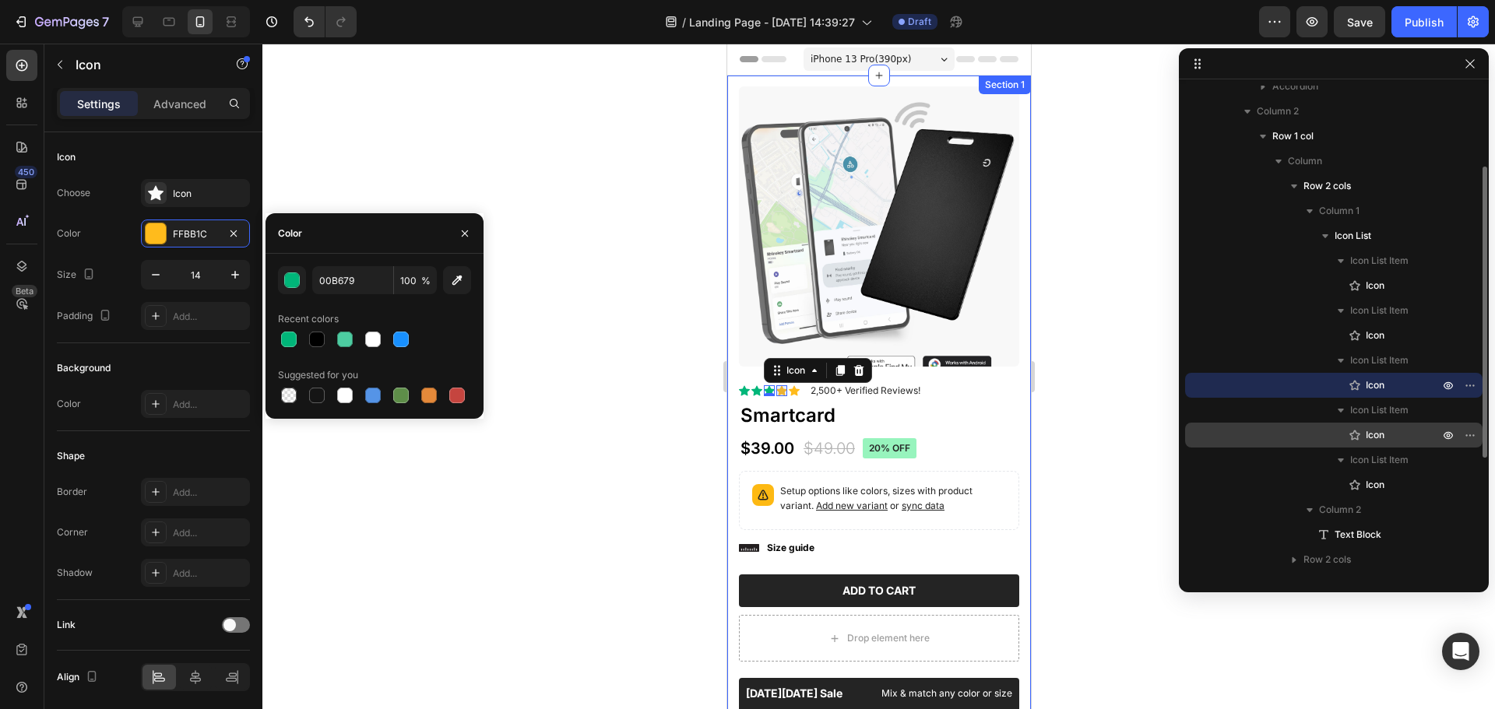
click at [1395, 441] on p "Icon" at bounding box center [1385, 435] width 76 height 16
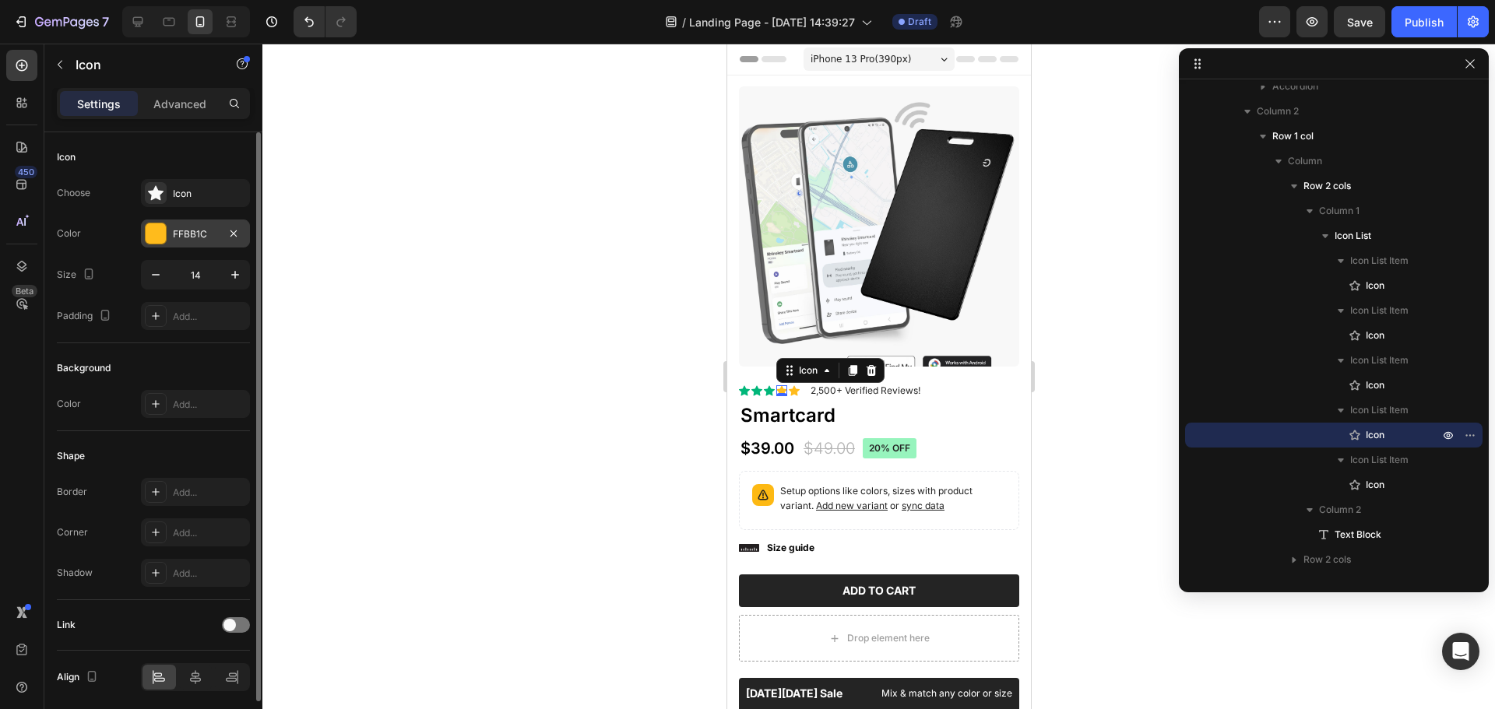
click at [181, 236] on div "FFBB1C" at bounding box center [195, 234] width 45 height 14
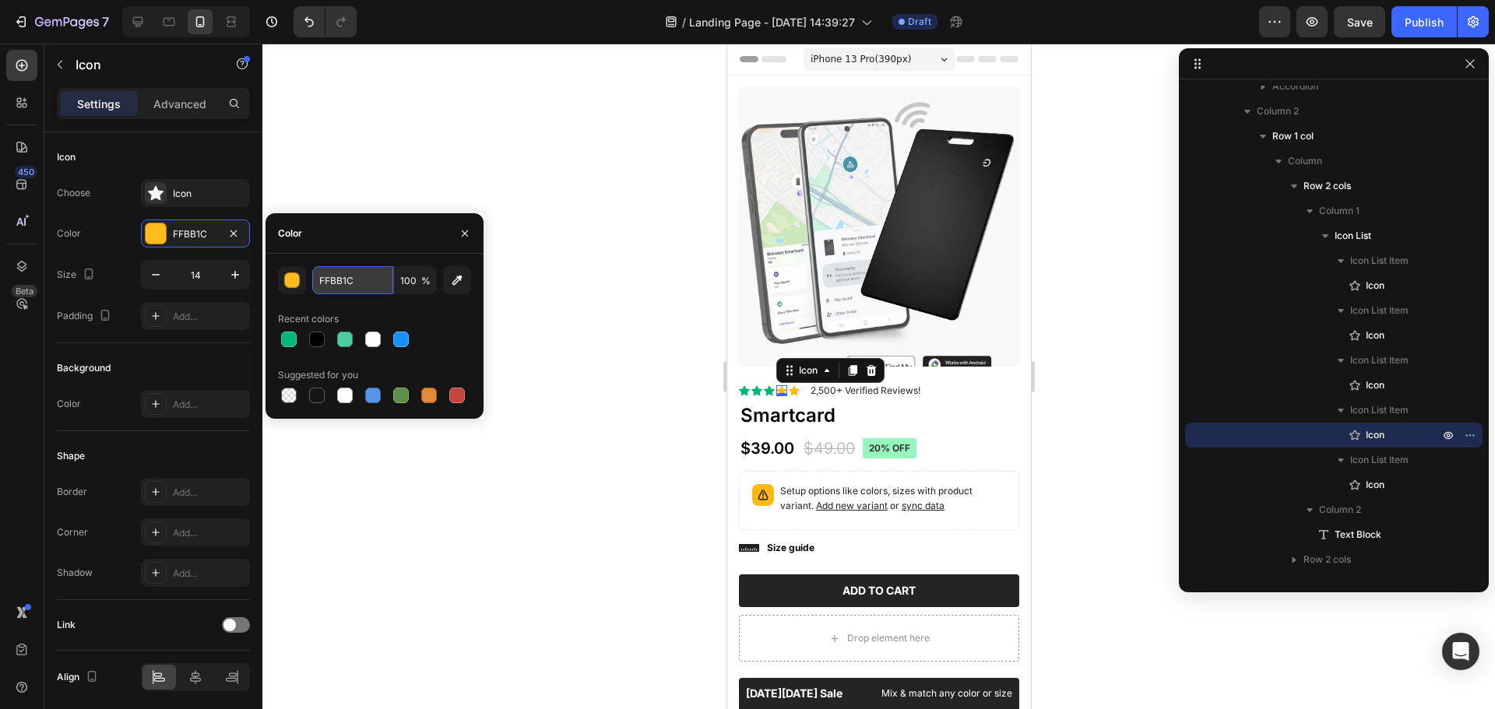
click at [352, 279] on input "FFBB1C" at bounding box center [352, 280] width 81 height 28
paste input "00B679"
type input "00B679"
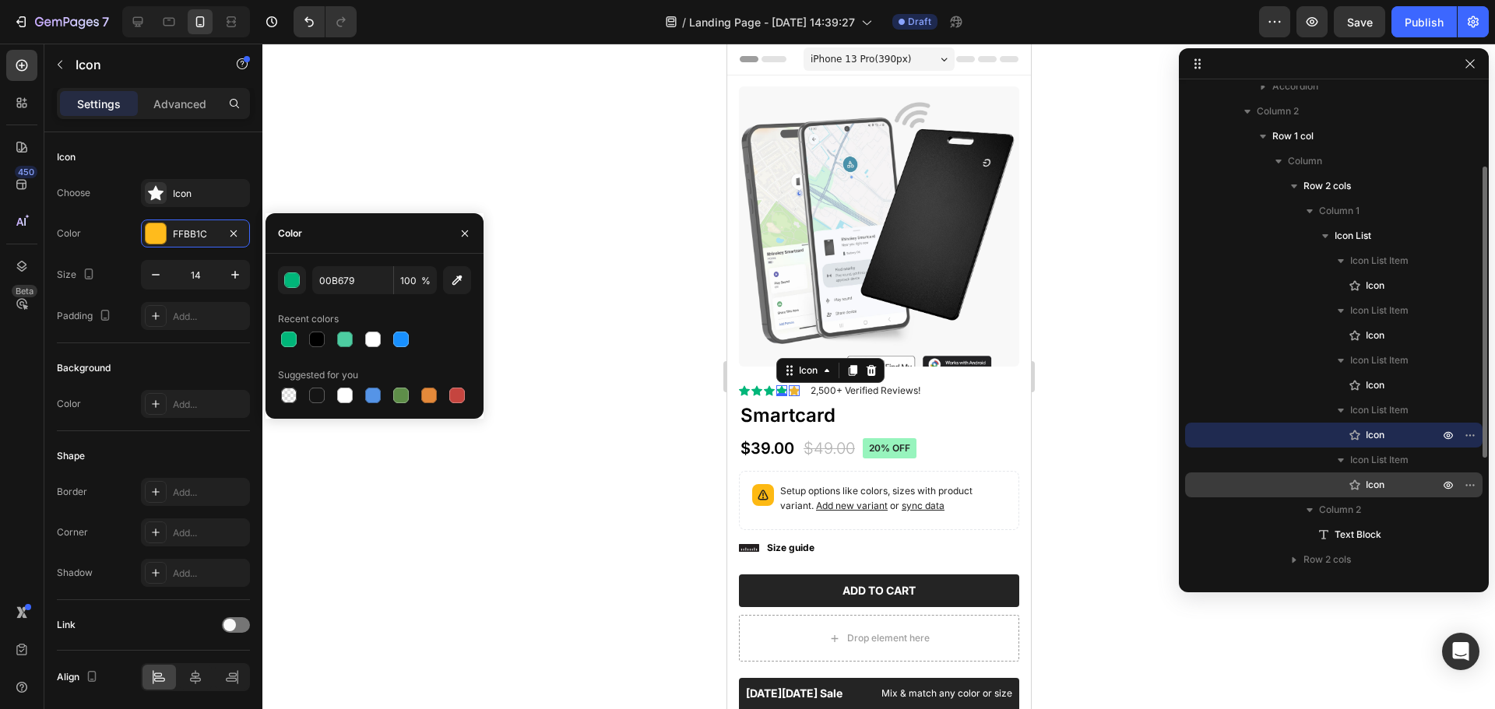
click at [1372, 491] on span "Icon" at bounding box center [1374, 485] width 19 height 16
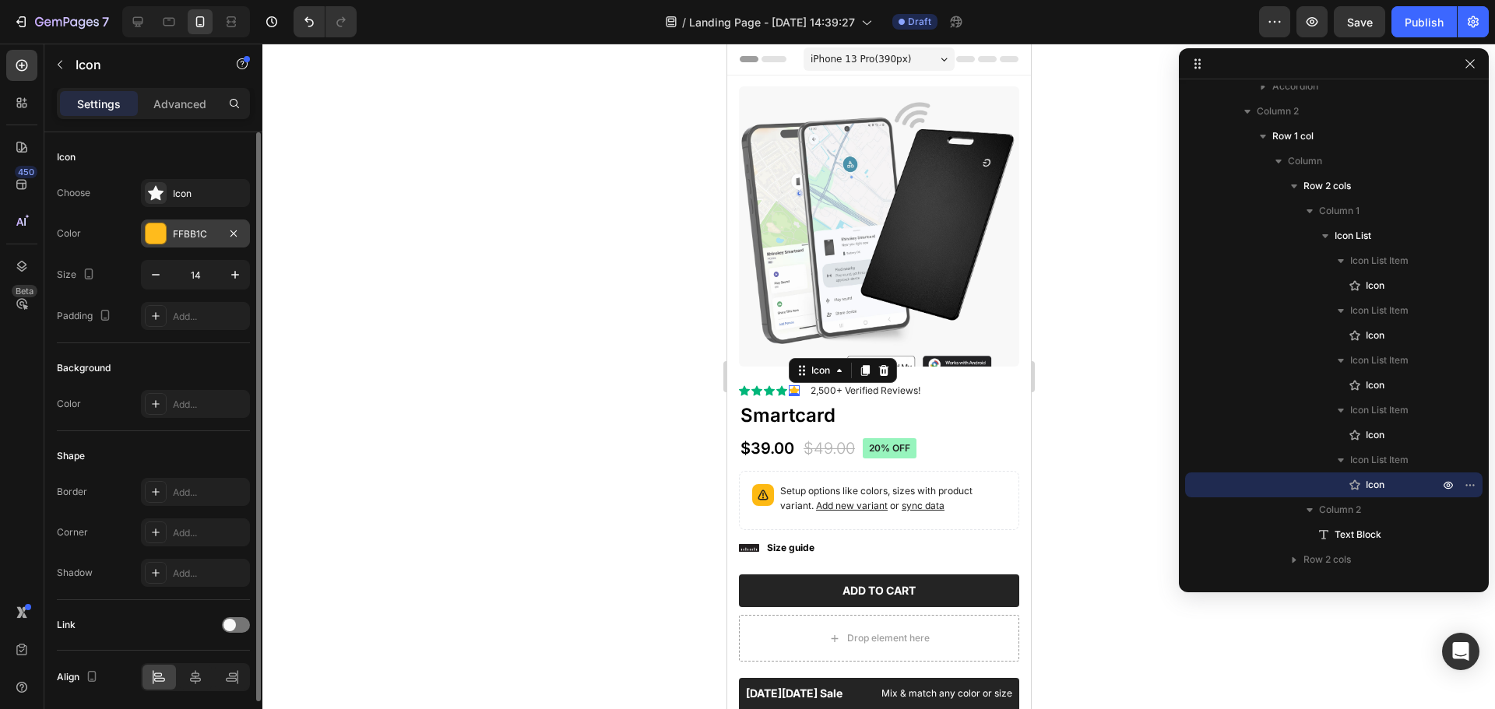
click at [192, 232] on div "FFBB1C" at bounding box center [195, 234] width 45 height 14
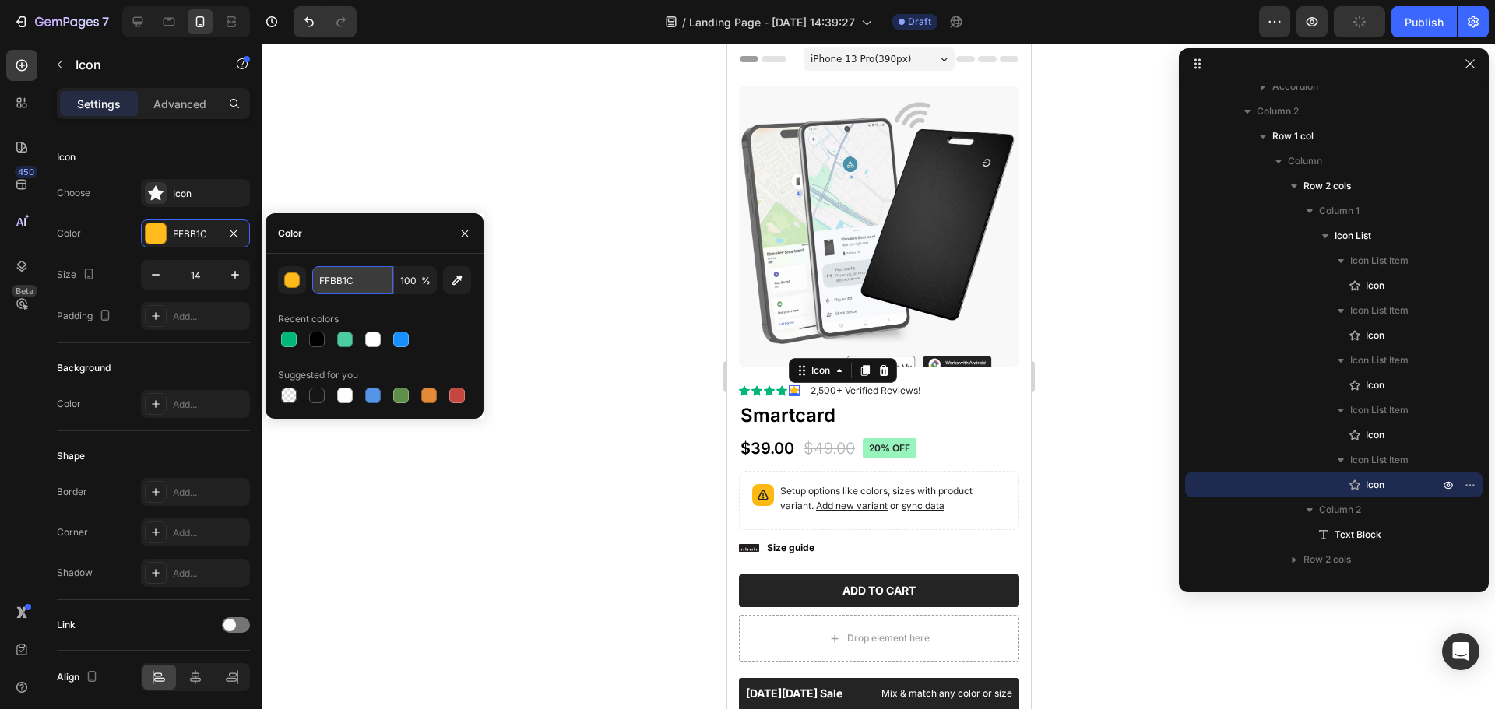
click at [350, 280] on input "FFBB1C" at bounding box center [352, 280] width 81 height 28
paste input "00B679"
type input "00B679"
click at [584, 383] on div at bounding box center [878, 377] width 1232 height 666
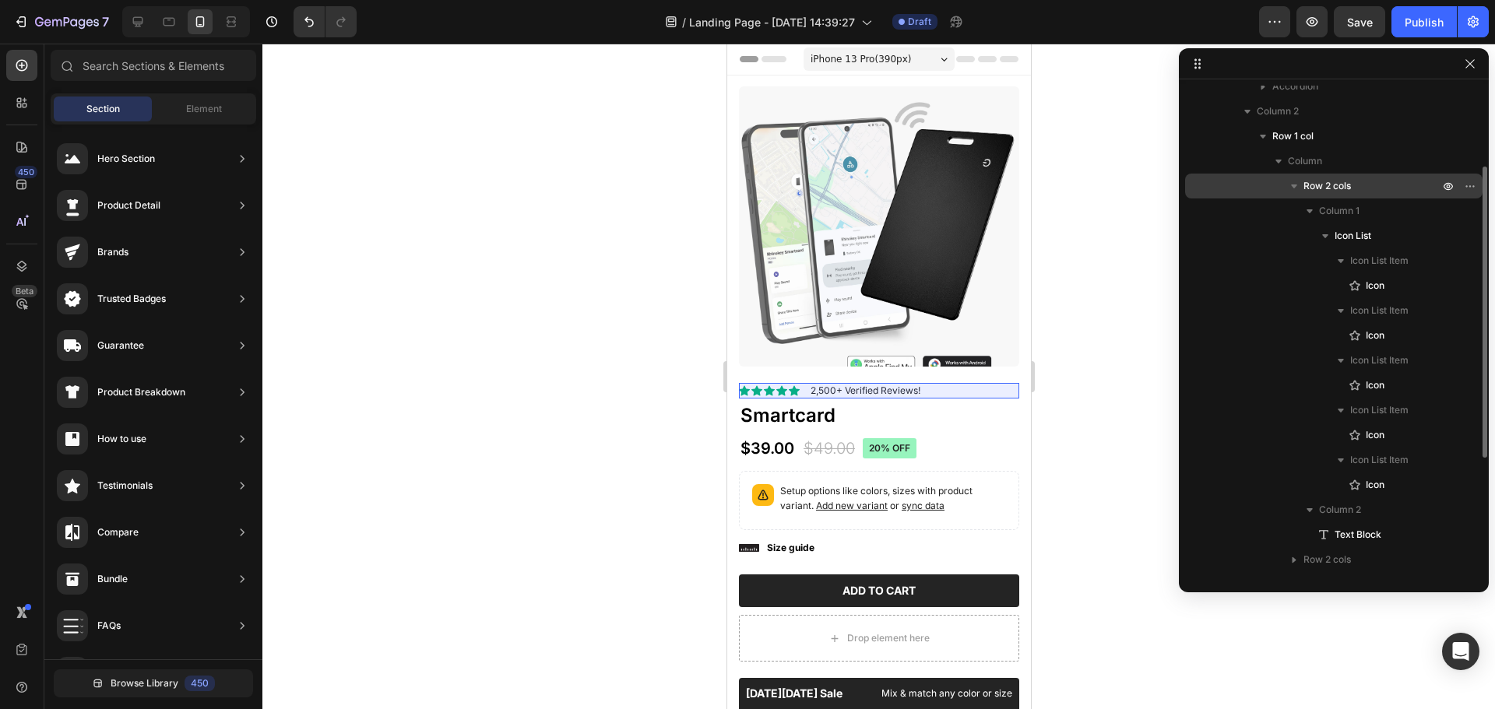
click at [1286, 188] on icon "button" at bounding box center [1294, 186] width 16 height 16
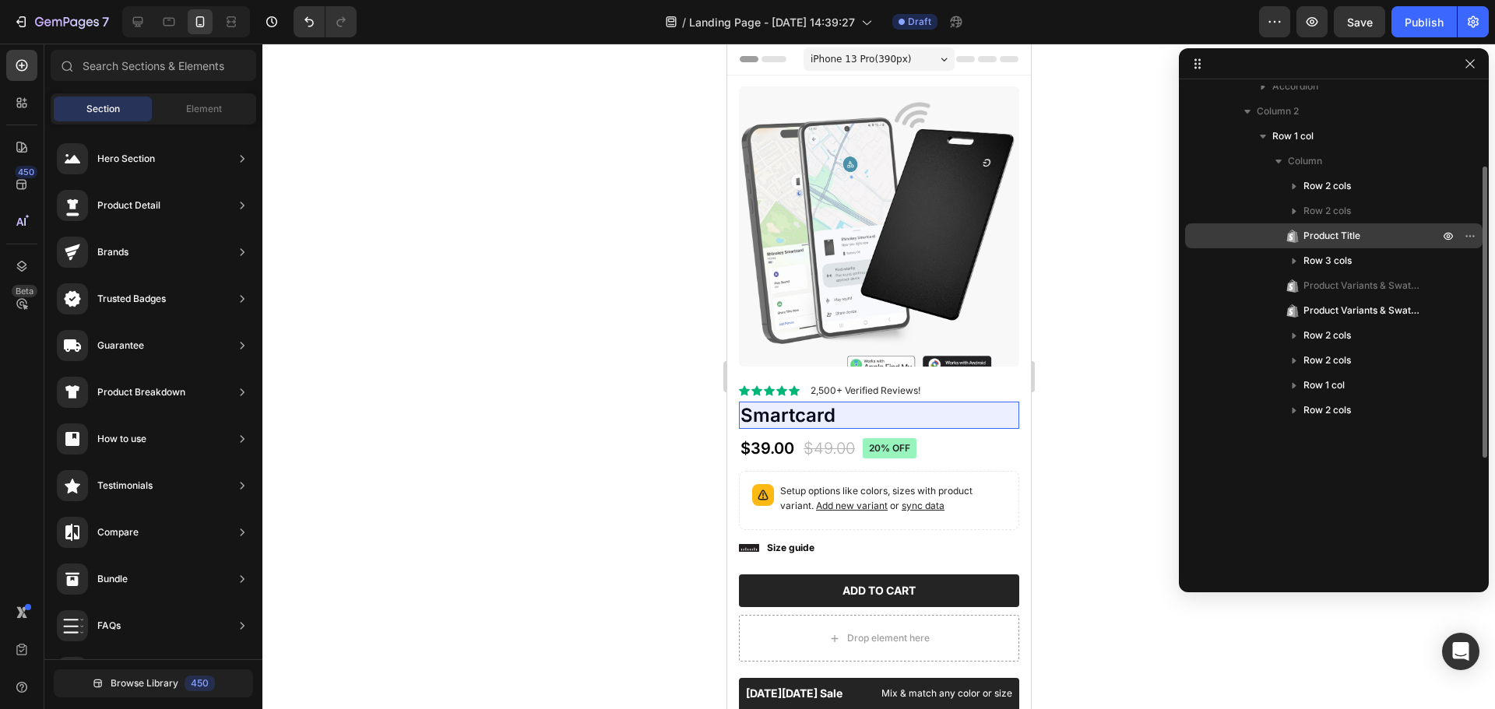
click at [1324, 230] on span "Product Title" at bounding box center [1331, 236] width 57 height 16
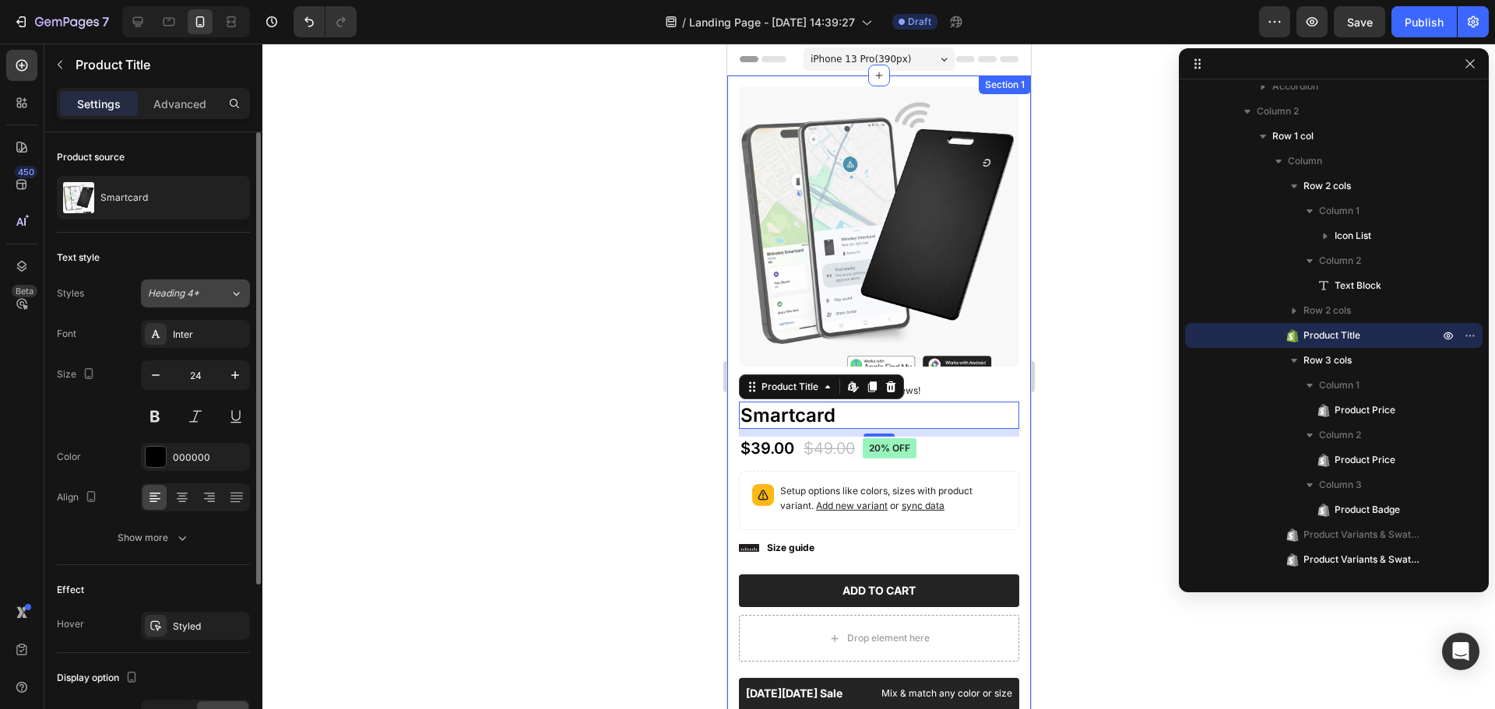
click at [216, 286] on button "Heading 4*" at bounding box center [195, 293] width 109 height 28
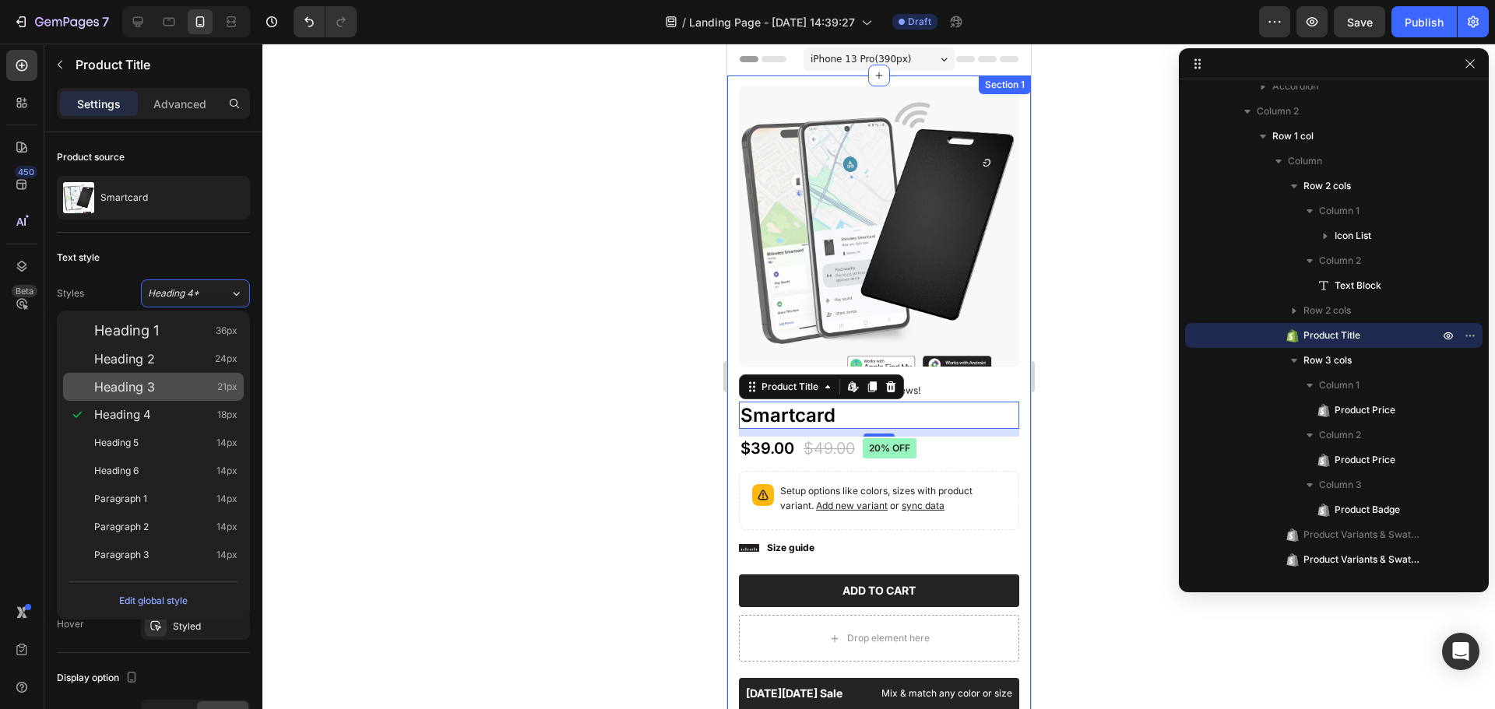
click at [167, 388] on div "Heading 3 21px" at bounding box center [165, 387] width 143 height 16
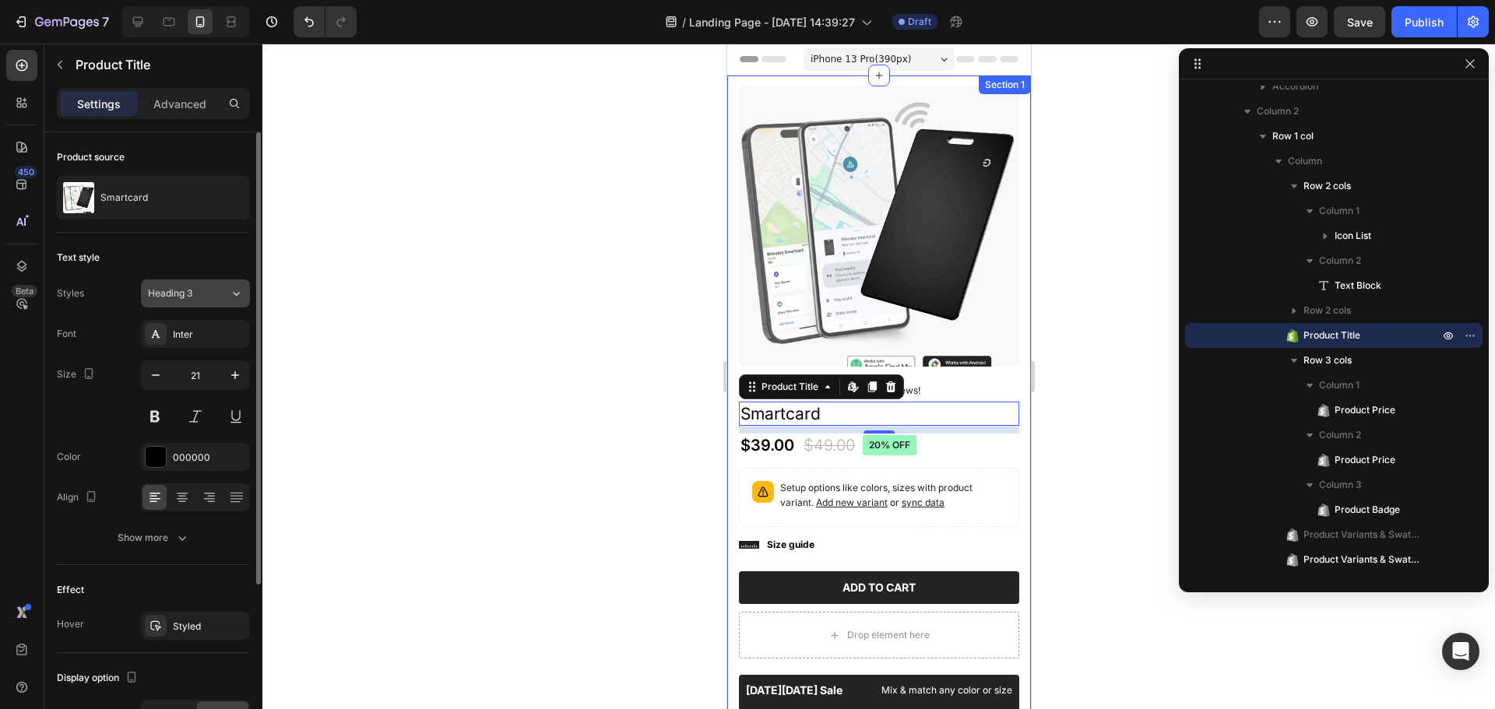
click at [208, 283] on button "Heading 3" at bounding box center [195, 293] width 109 height 28
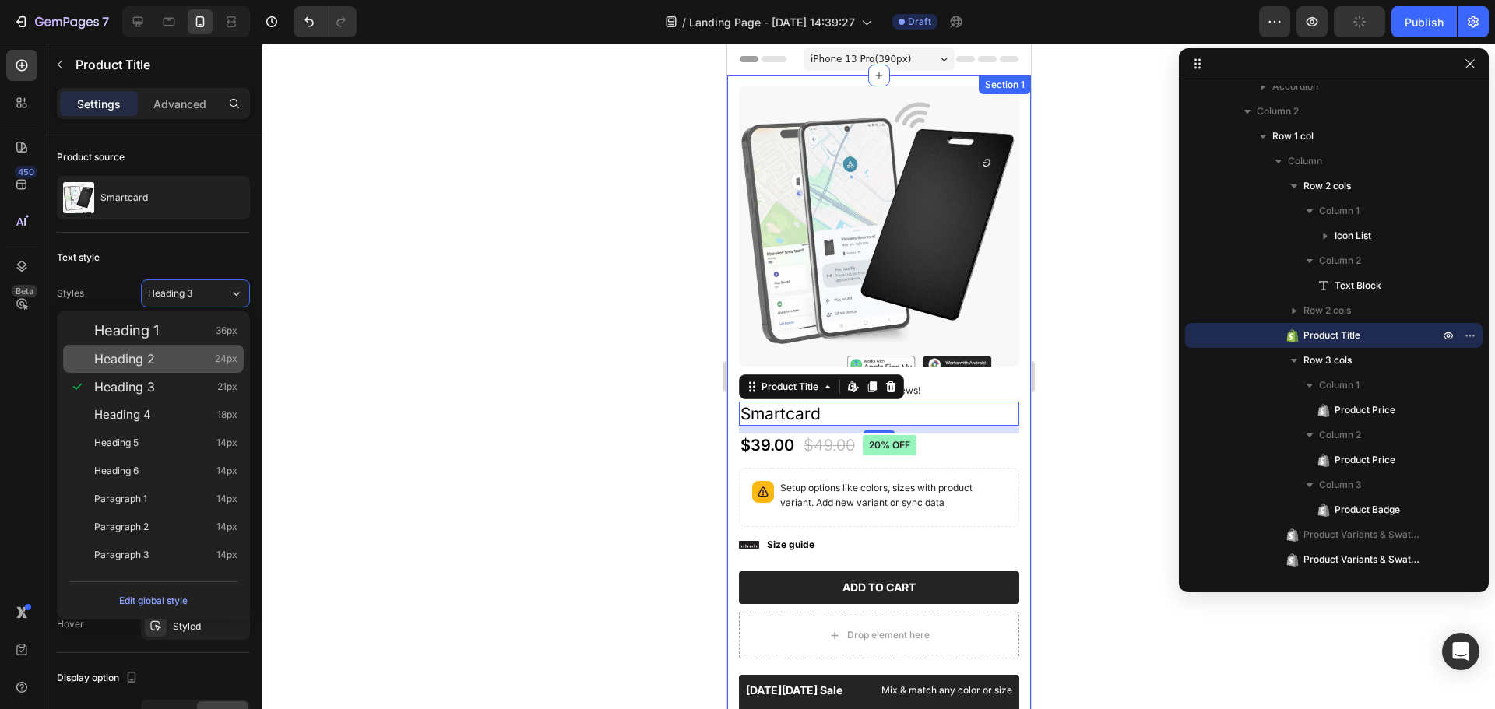
click at [176, 360] on div "Heading 2 24px" at bounding box center [165, 359] width 143 height 16
type input "24"
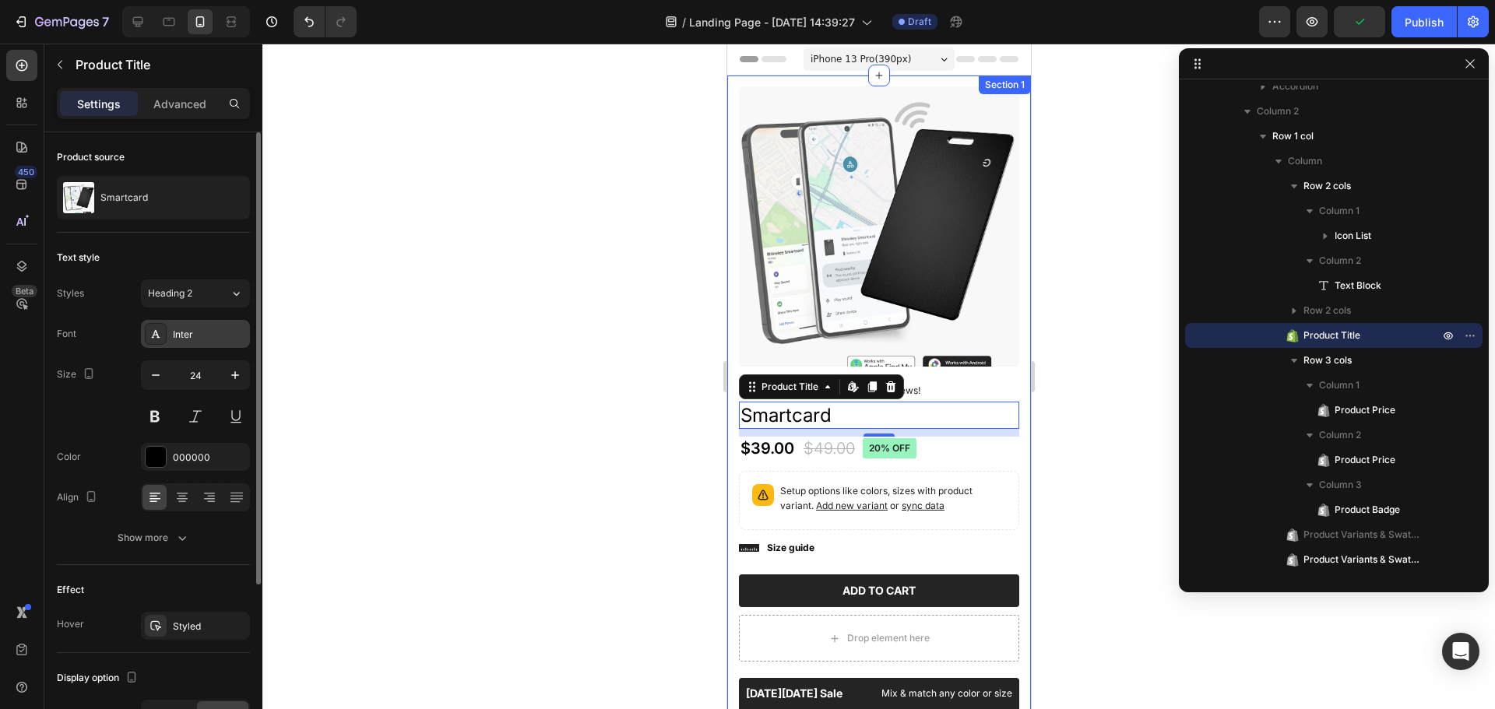
click at [203, 339] on div "Inter" at bounding box center [209, 335] width 73 height 14
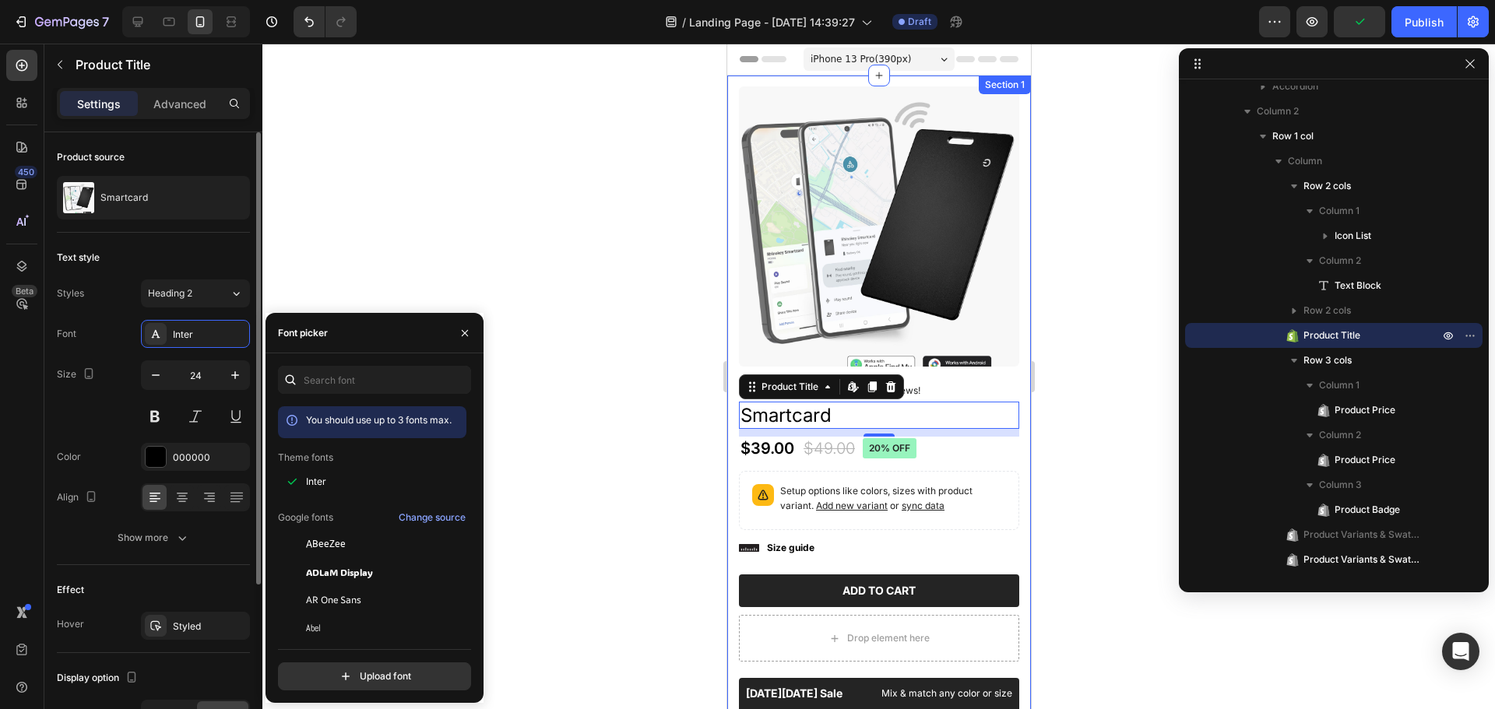
click at [97, 420] on div "Size 24" at bounding box center [153, 395] width 193 height 70
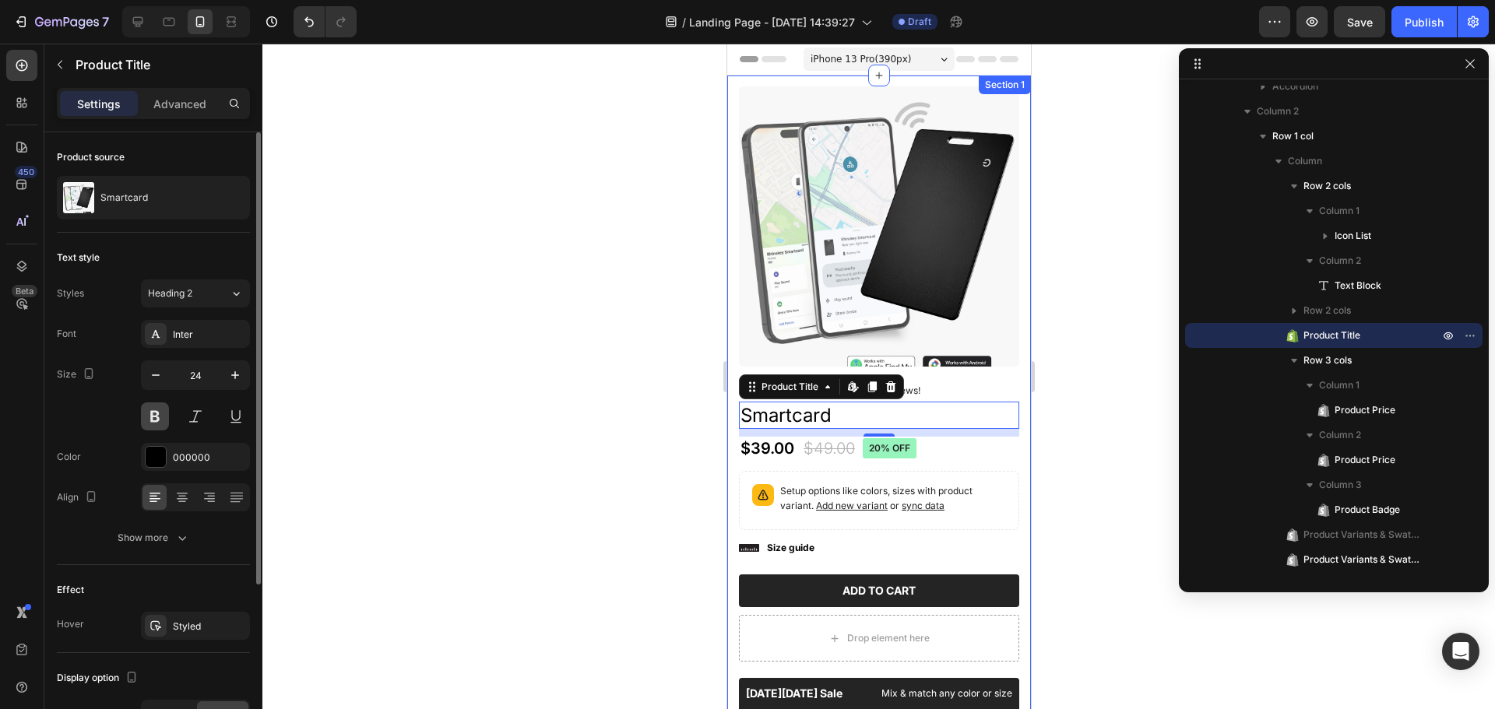
click at [148, 419] on button at bounding box center [155, 416] width 28 height 28
click at [480, 336] on div at bounding box center [878, 377] width 1232 height 666
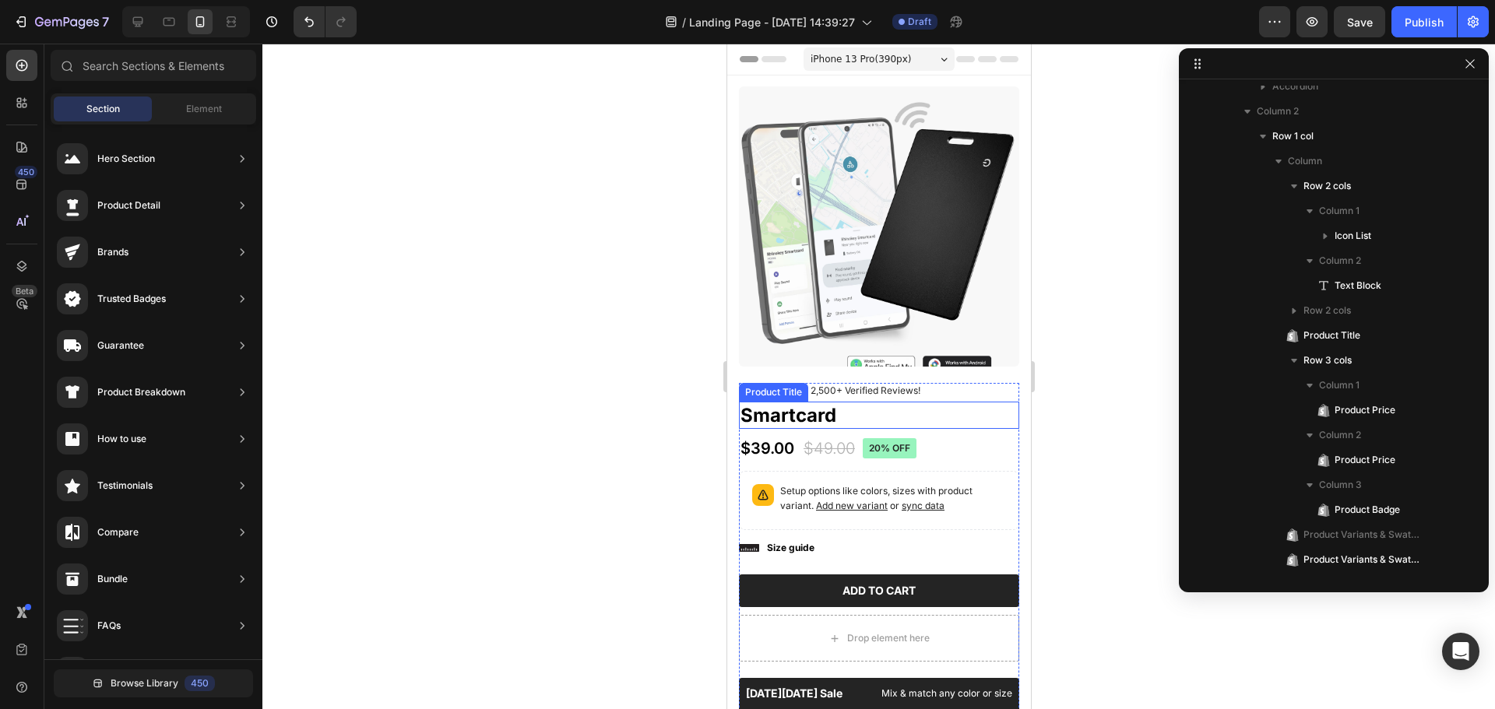
click at [803, 407] on h1 "Smartcard" at bounding box center [878, 415] width 280 height 27
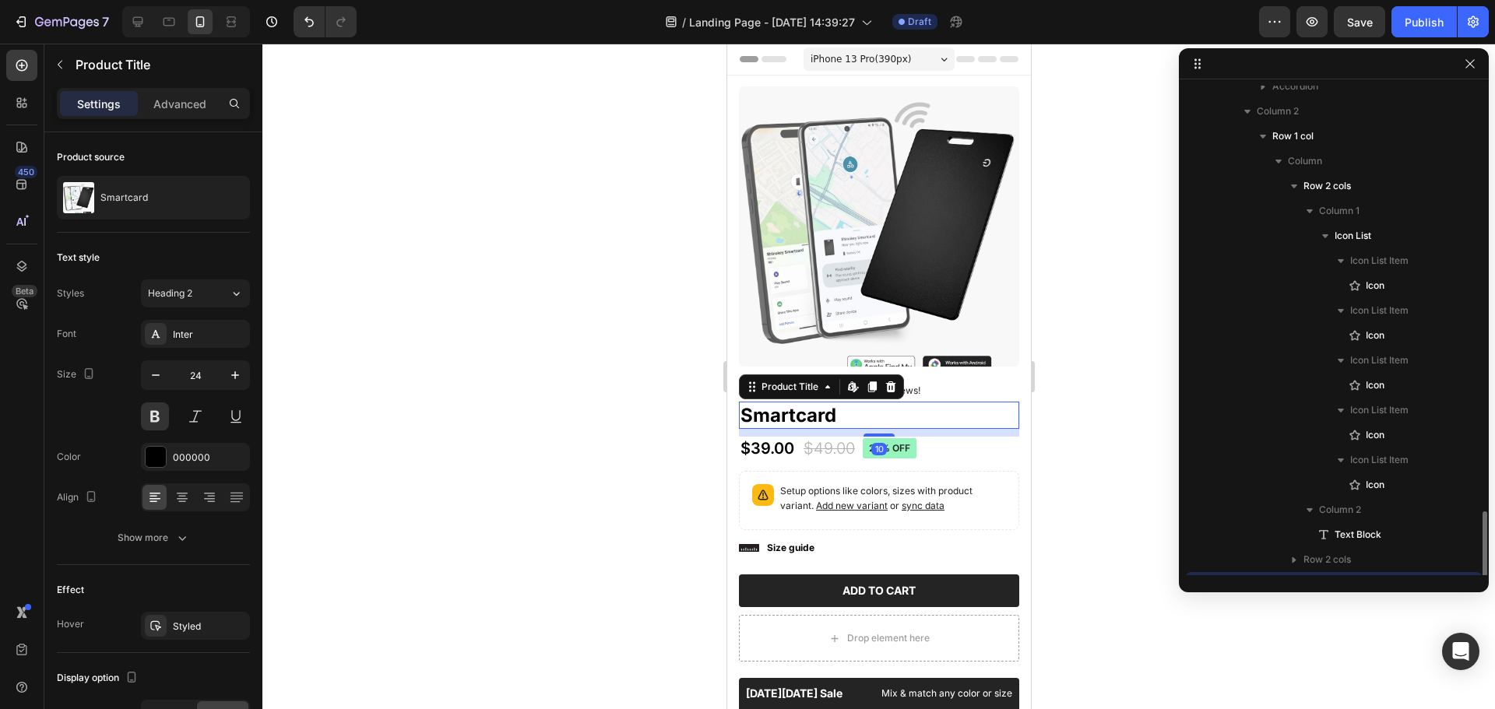
scroll to position [441, 0]
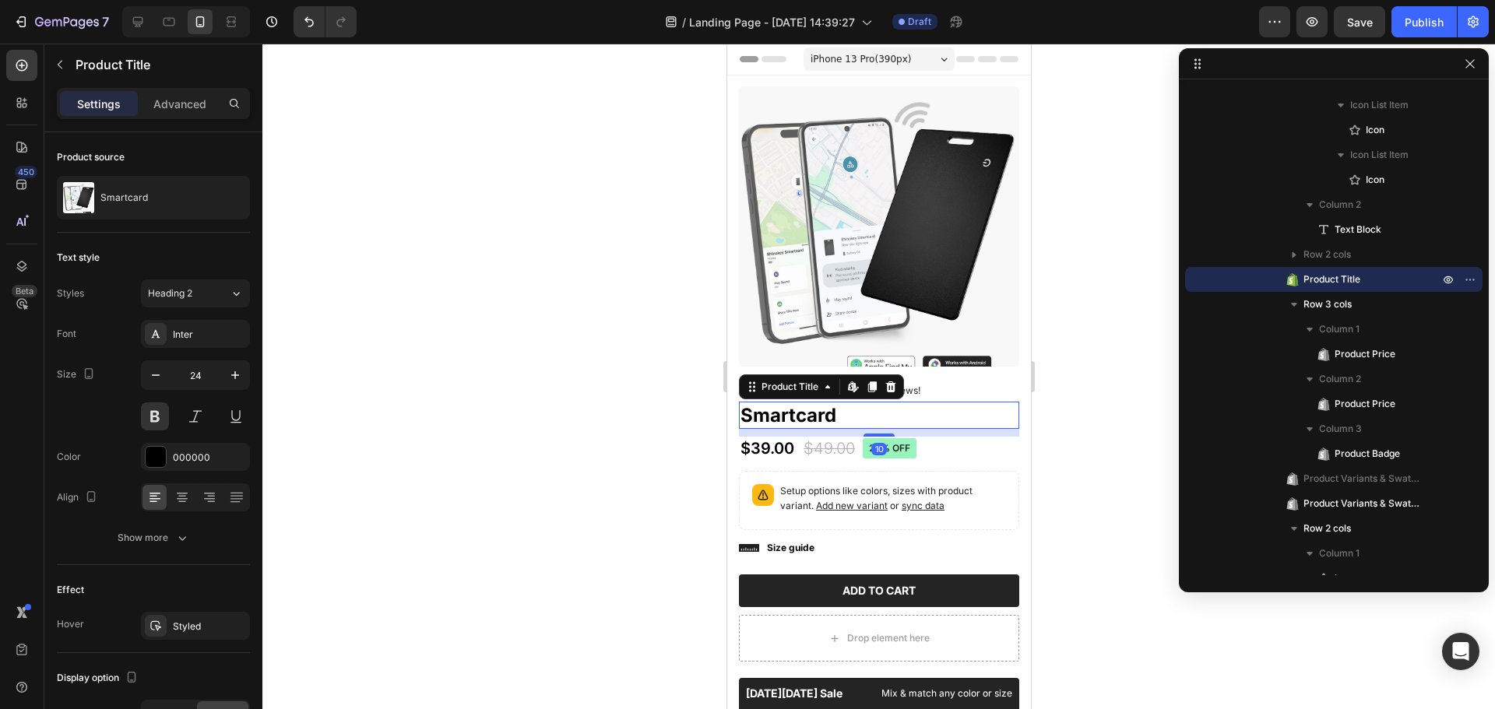
click at [1083, 410] on div at bounding box center [878, 377] width 1232 height 666
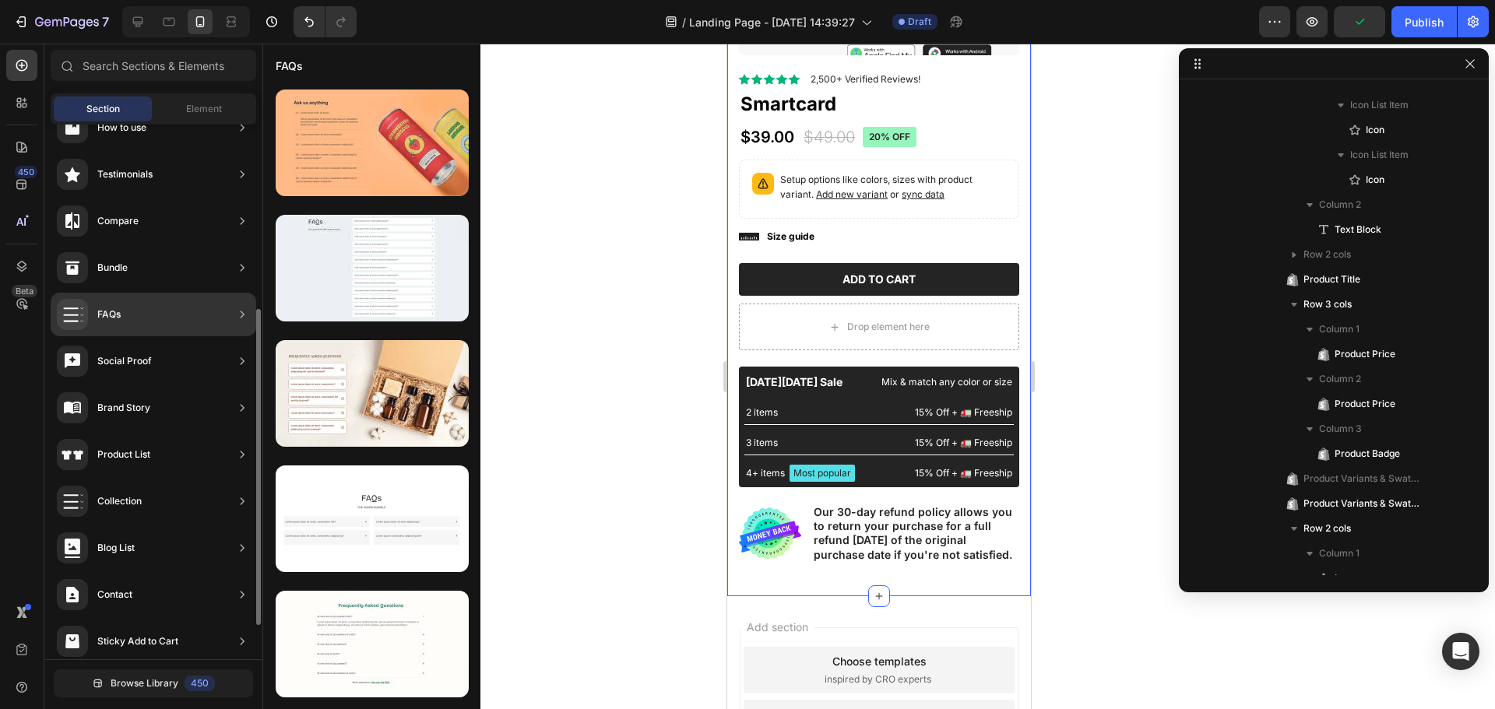
scroll to position [368, 0]
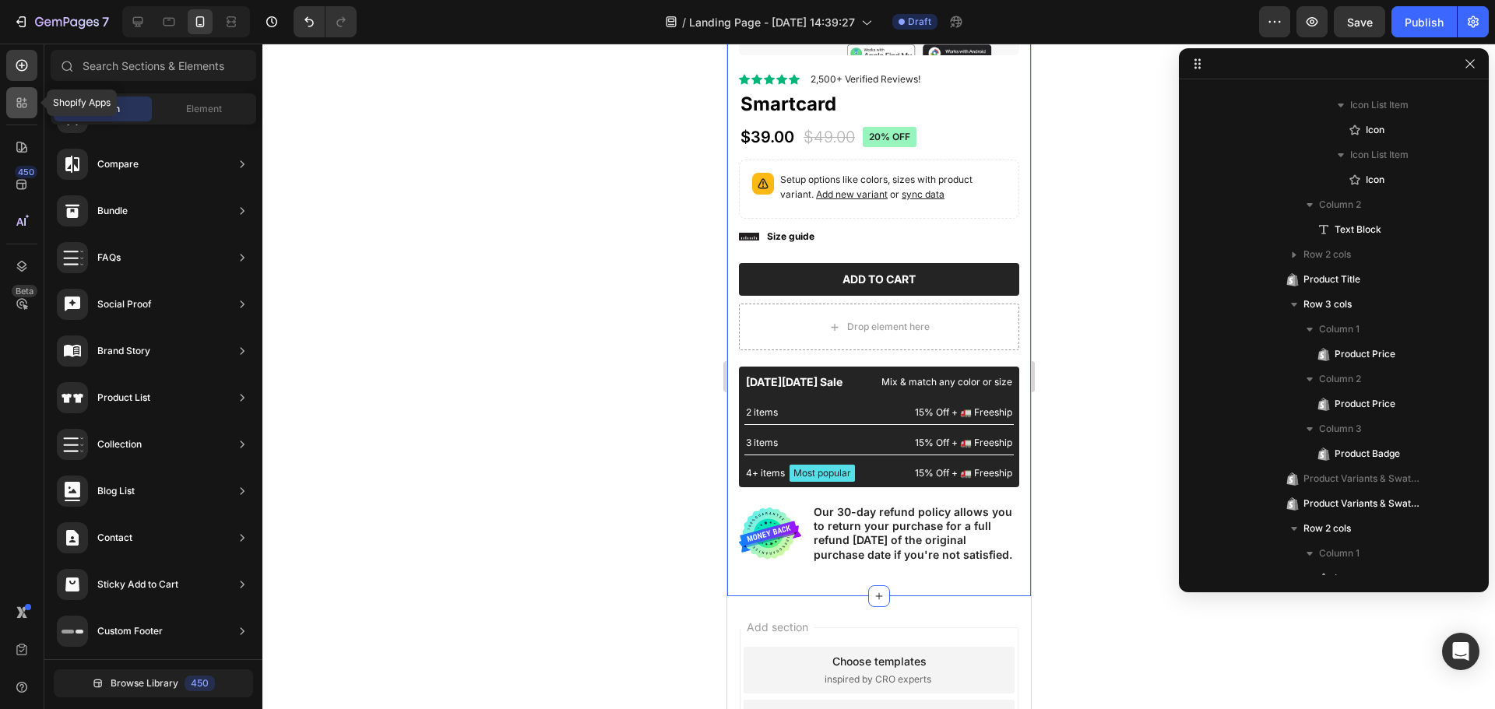
click at [17, 107] on icon at bounding box center [19, 106] width 5 height 5
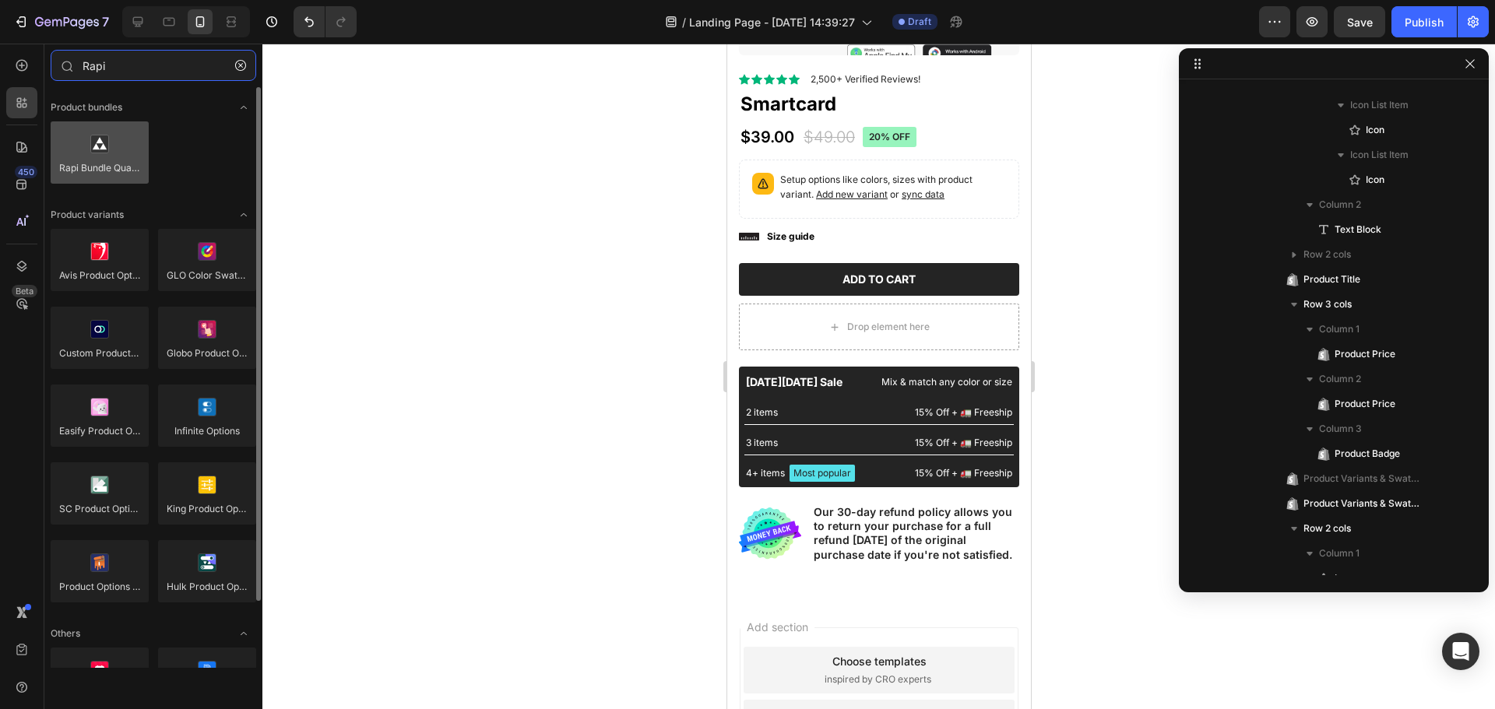
type input "Rapi"
click at [108, 152] on div at bounding box center [100, 152] width 98 height 62
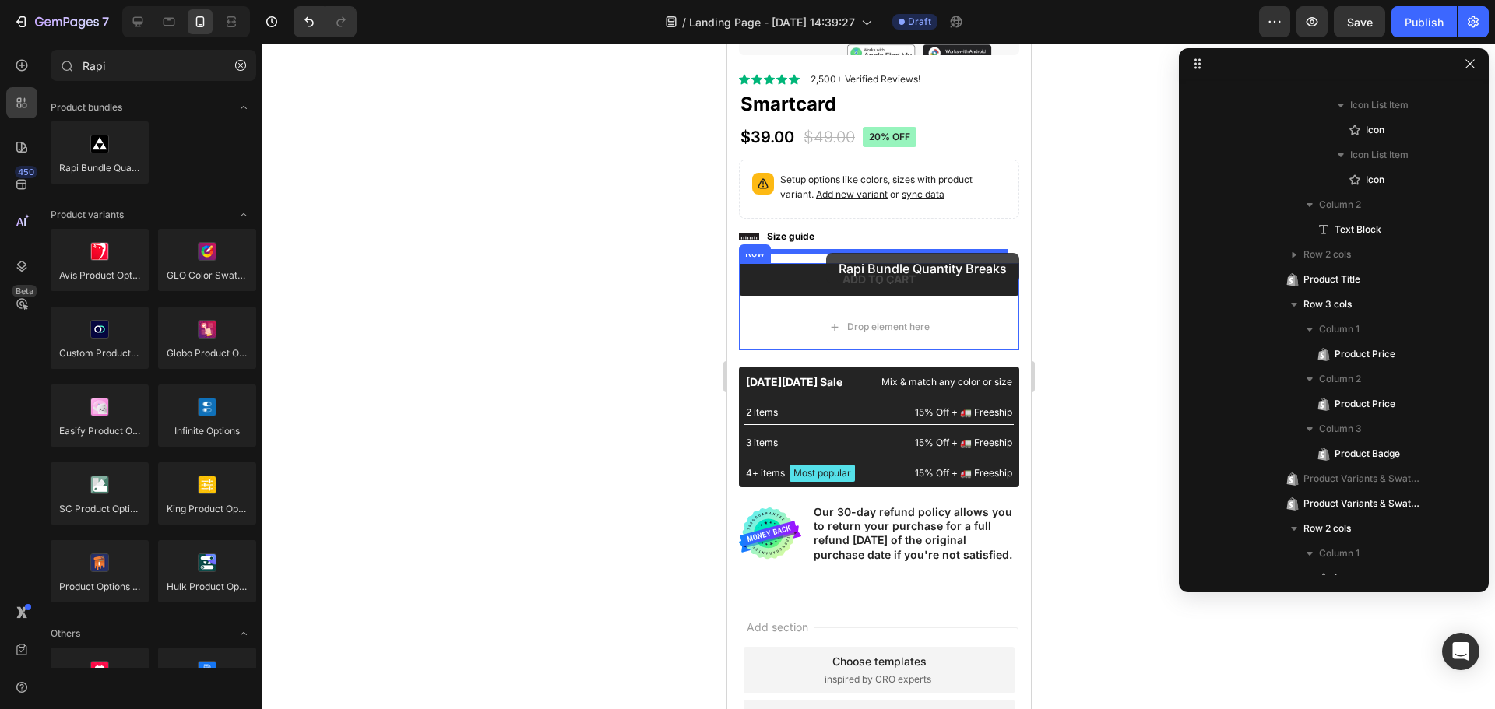
drag, startPoint x: 830, startPoint y: 199, endPoint x: 825, endPoint y: 253, distance: 54.7
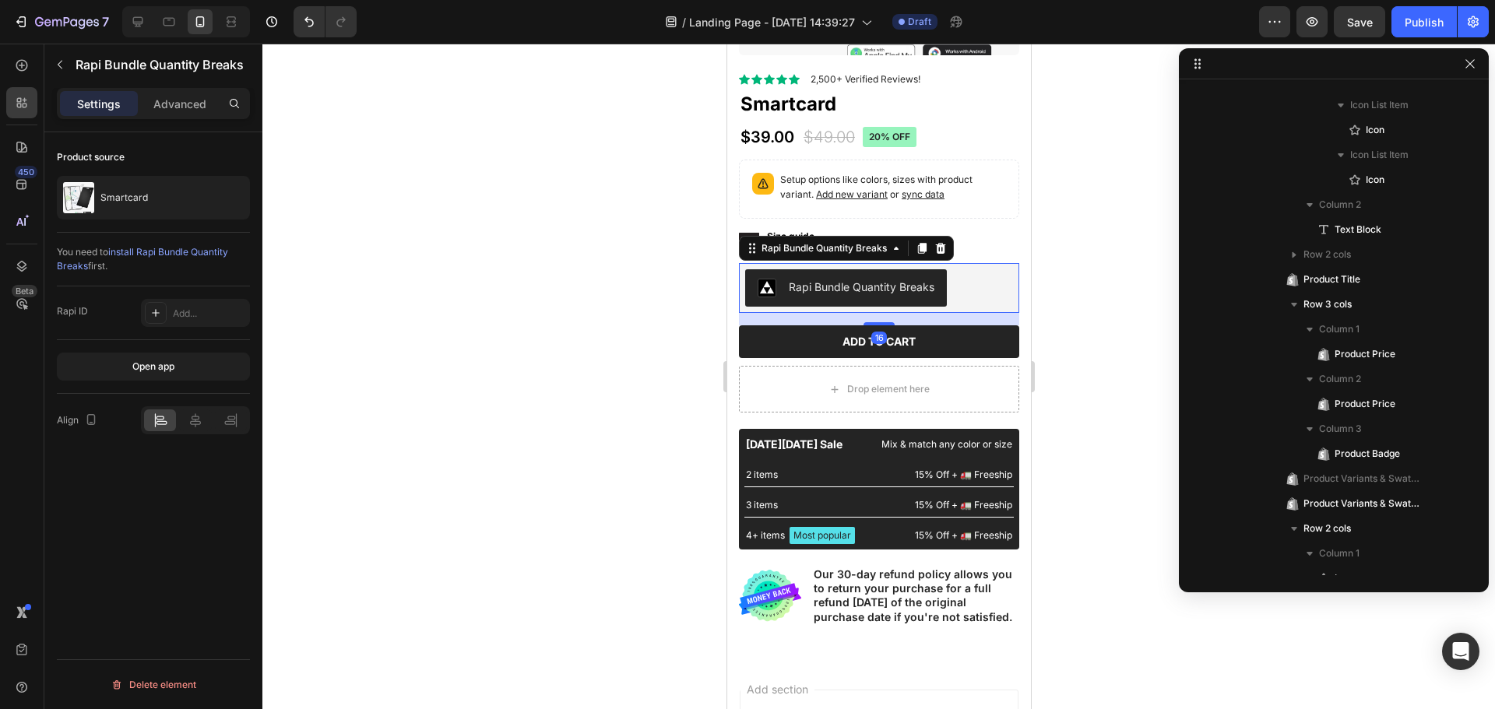
scroll to position [908, 0]
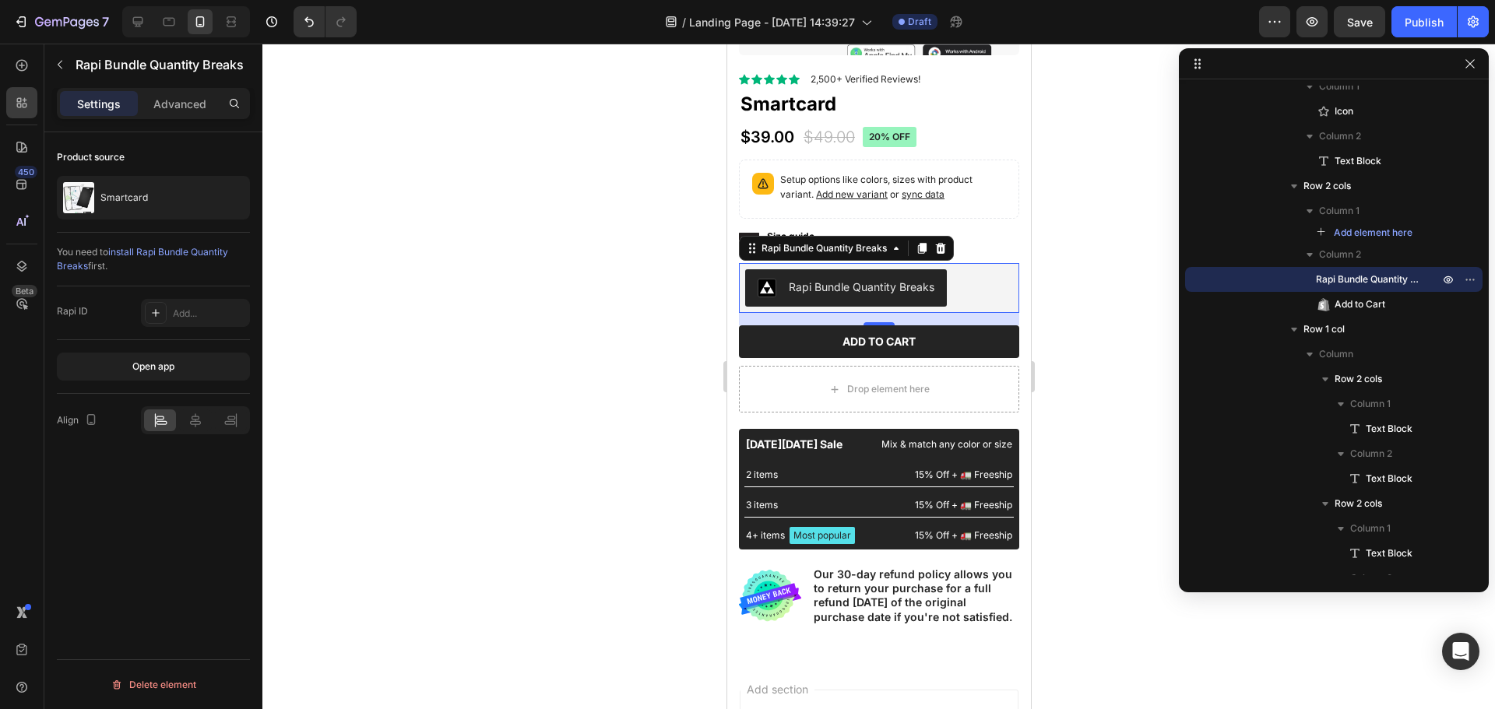
click at [146, 265] on div "You need to install Rapi Bundle Quantity Breaks first." at bounding box center [153, 259] width 193 height 28
click at [156, 310] on icon at bounding box center [156, 313] width 8 height 8
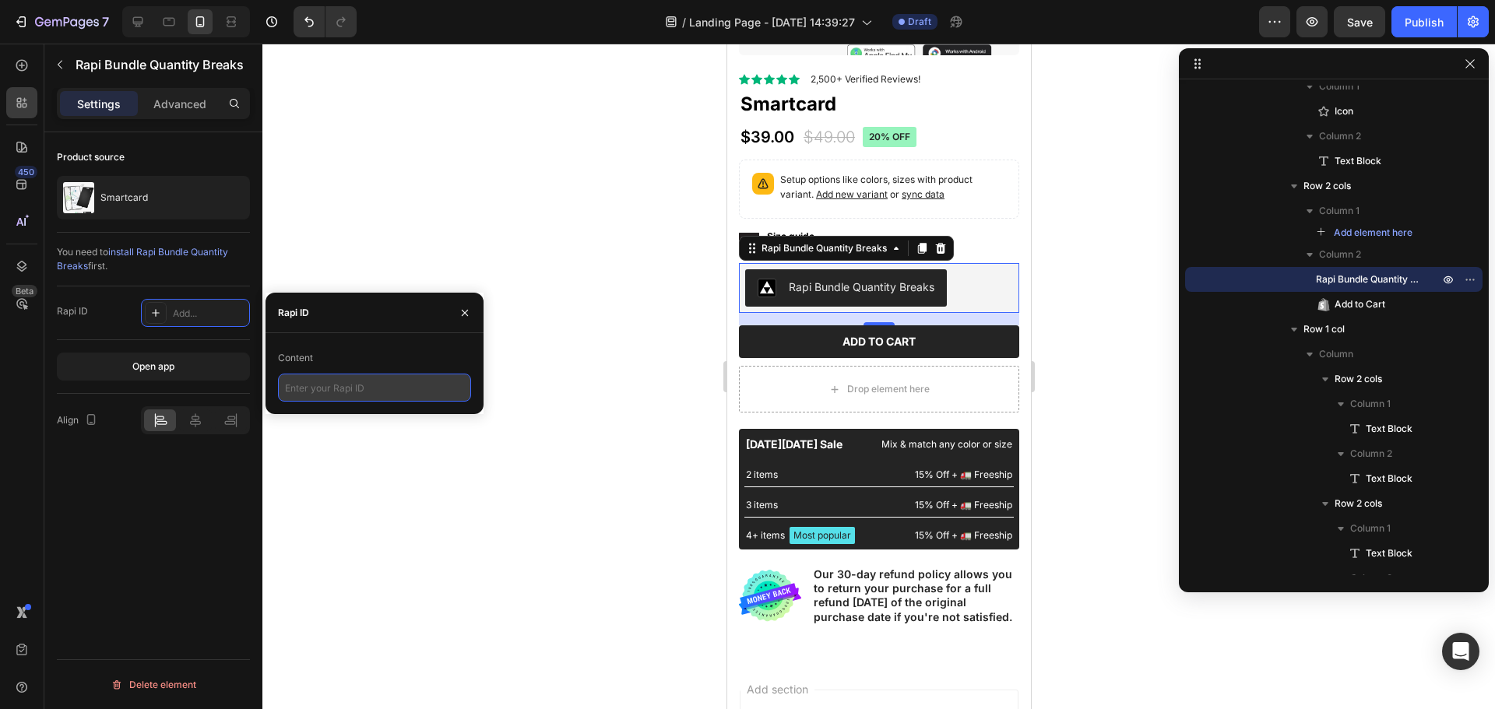
click at [383, 388] on input "text" at bounding box center [374, 388] width 193 height 28
click at [96, 322] on div "Rapi ID Add..." at bounding box center [153, 313] width 193 height 28
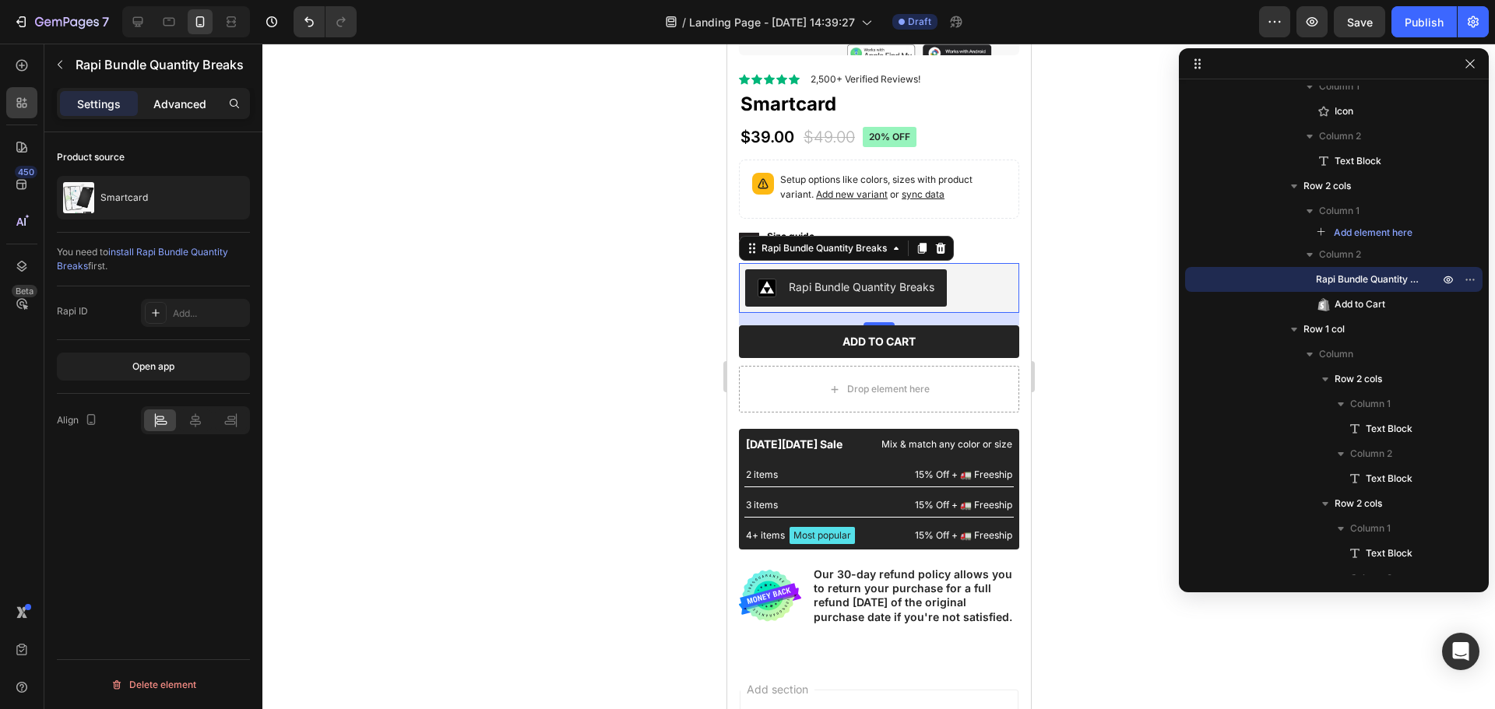
click at [169, 97] on p "Advanced" at bounding box center [179, 104] width 53 height 16
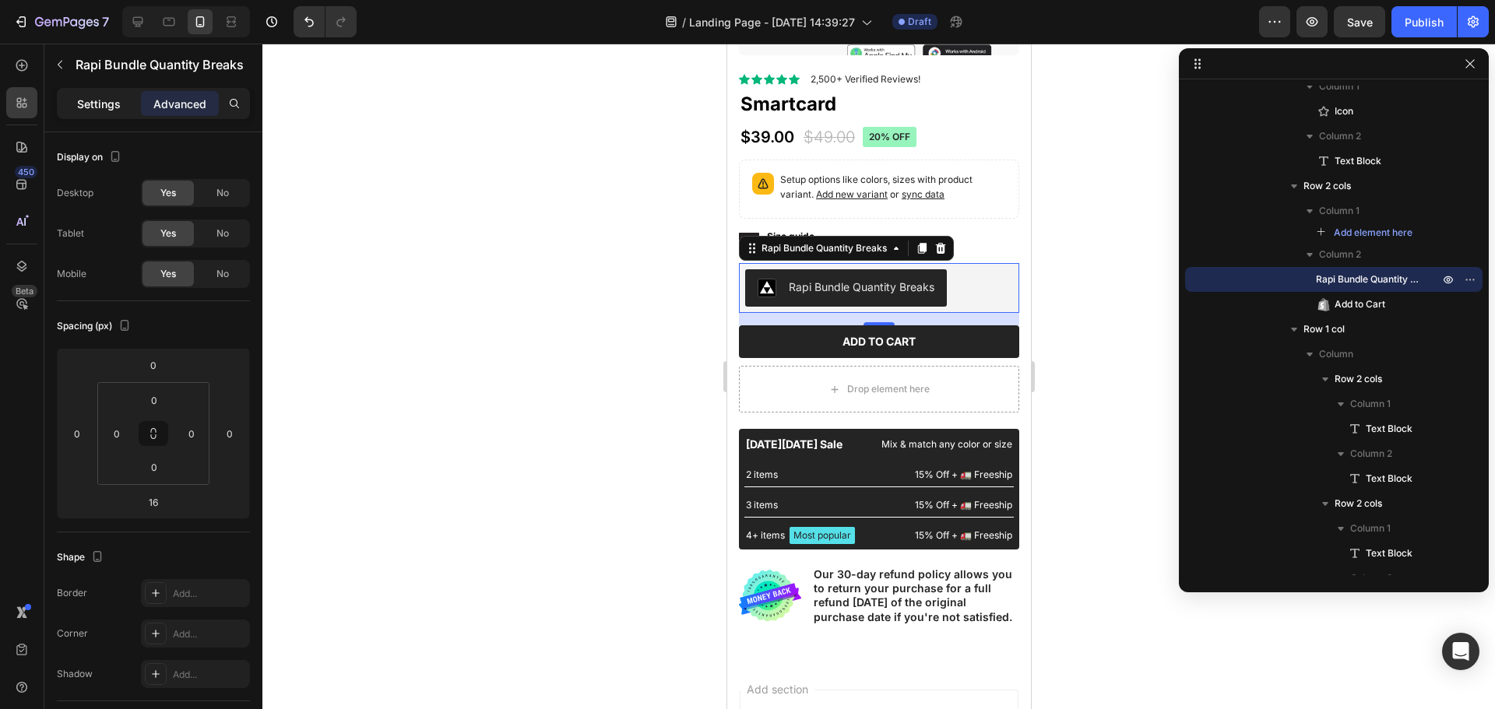
click at [94, 102] on p "Settings" at bounding box center [99, 104] width 44 height 16
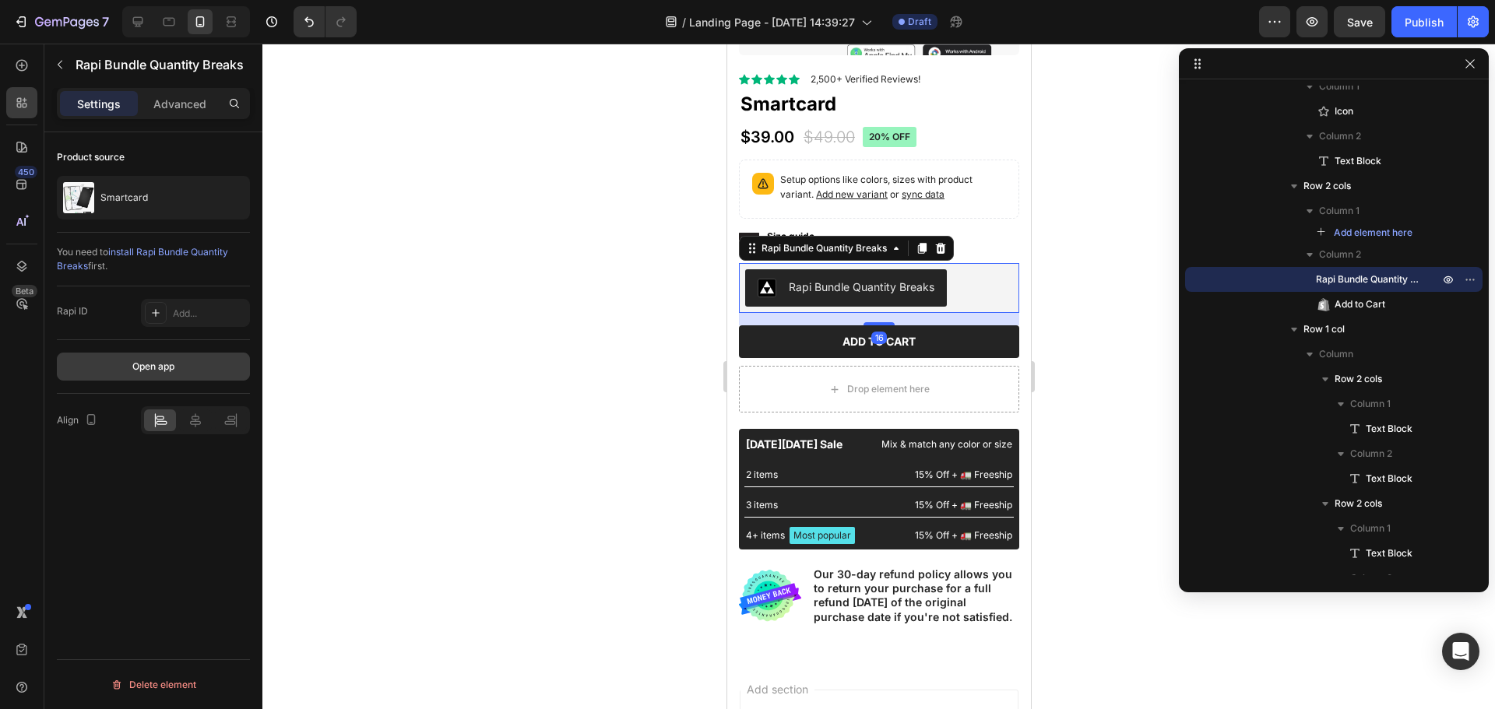
click at [146, 369] on div "Open app" at bounding box center [153, 367] width 42 height 14
click at [199, 322] on div "Add..." at bounding box center [195, 313] width 109 height 28
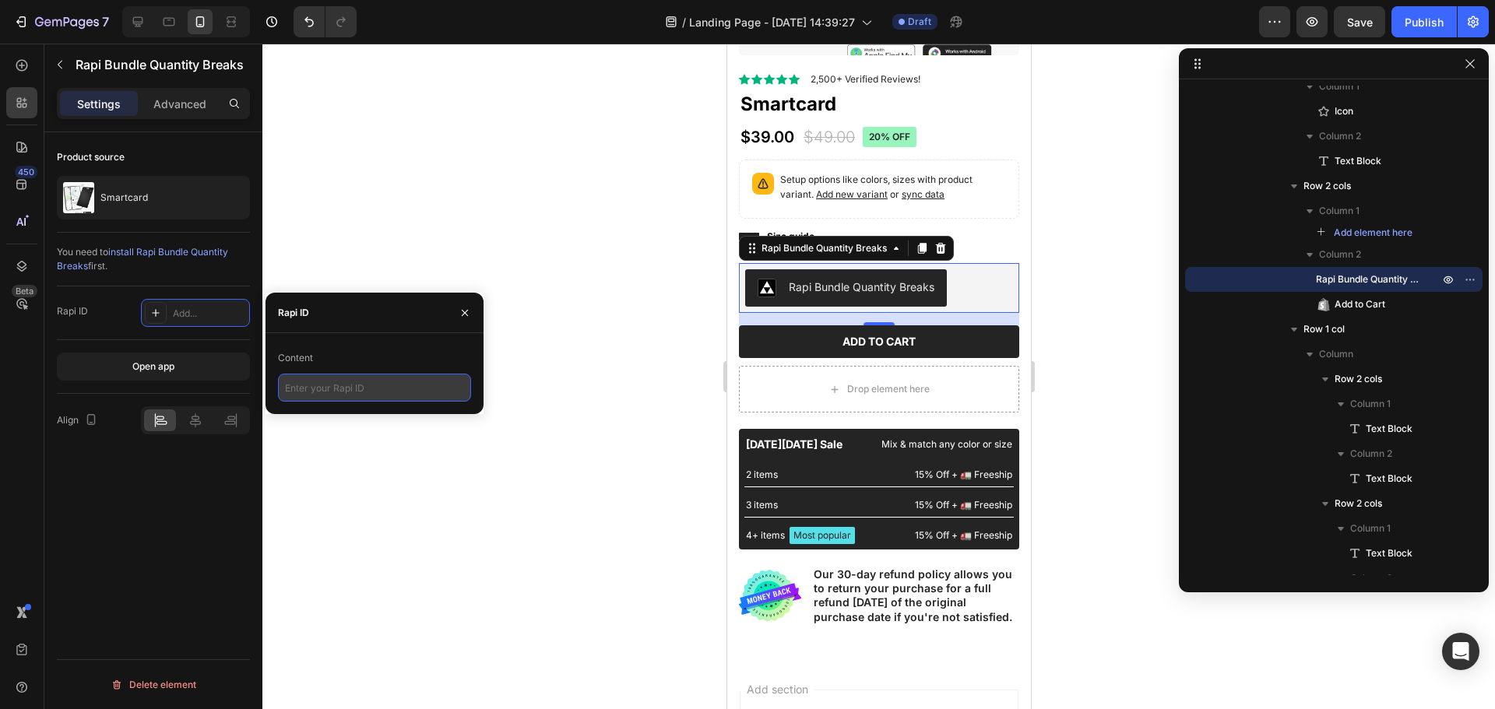
click at [385, 385] on input "text" at bounding box center [374, 388] width 193 height 28
paste input "<div data-rapi-id="rapi_63d36a0c9f05e0"></div>"
type input "<div data-rapi-id="rapi_63d36a0c9f05e0"></div>"
click at [410, 336] on div "Content <div data-rapi-id="rapi_63d36a0c9f05e0"></div>" at bounding box center [374, 373] width 218 height 81
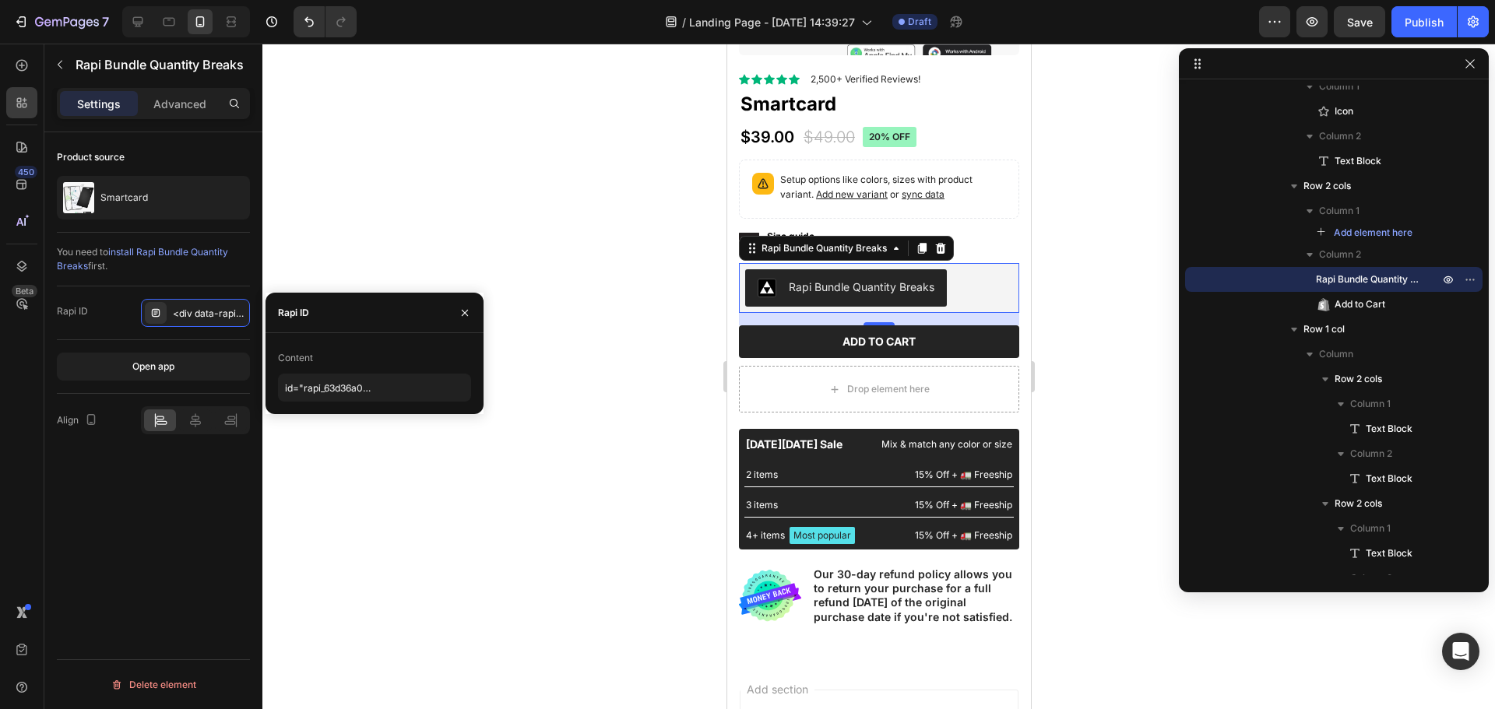
scroll to position [0, 0]
click at [81, 338] on div "Rapi ID <div data-rapi-id="rapi_63d36a0c9f05e0"></div>" at bounding box center [153, 313] width 193 height 54
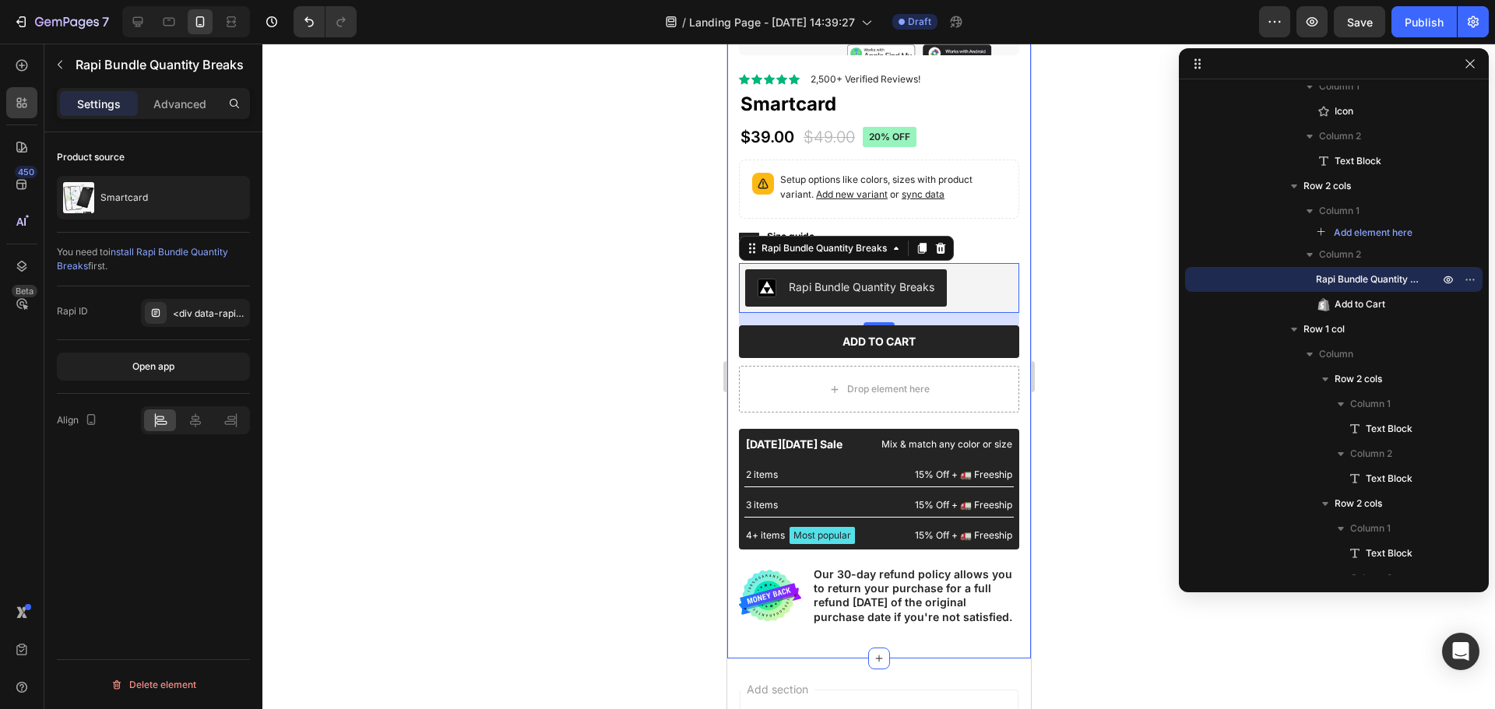
click at [598, 321] on div at bounding box center [878, 377] width 1232 height 666
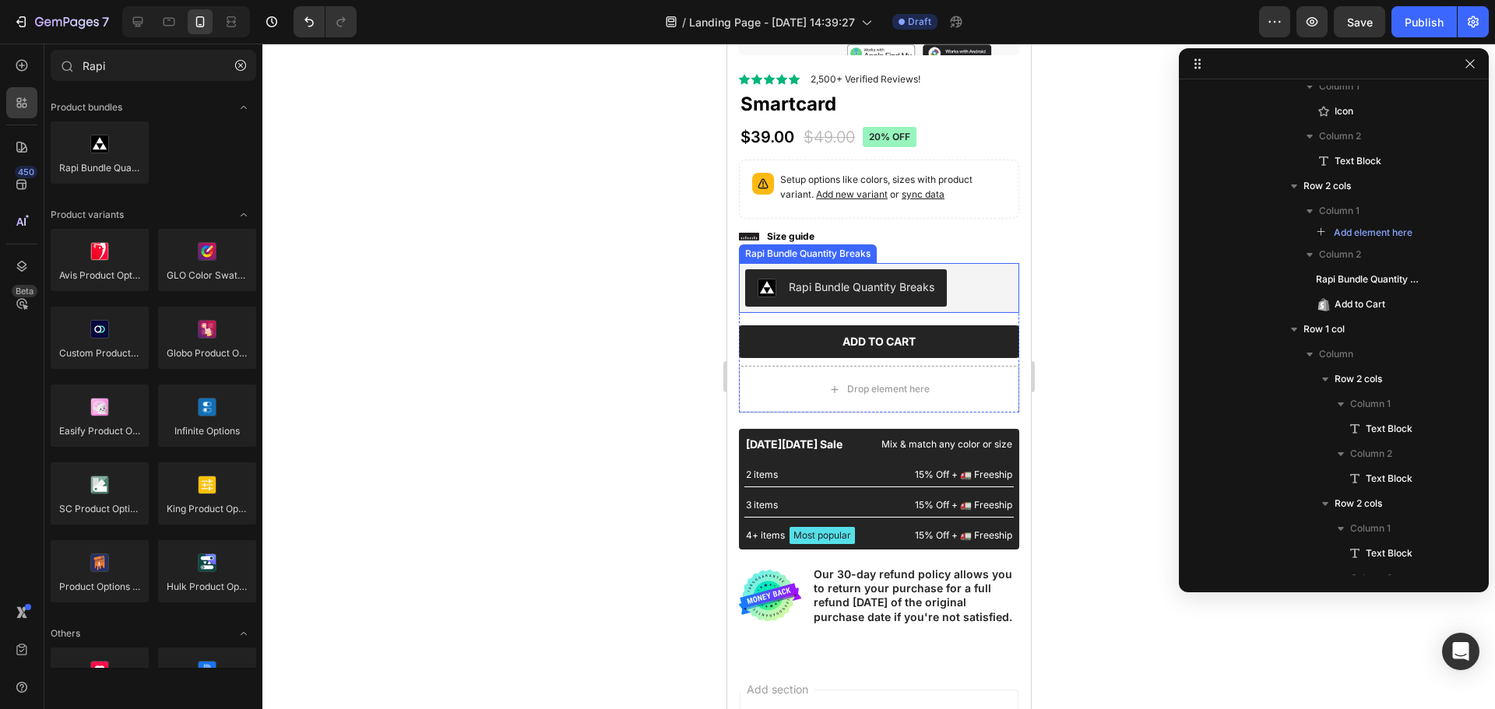
click at [884, 279] on div "Rapi Bundle Quantity Breaks" at bounding box center [861, 287] width 146 height 16
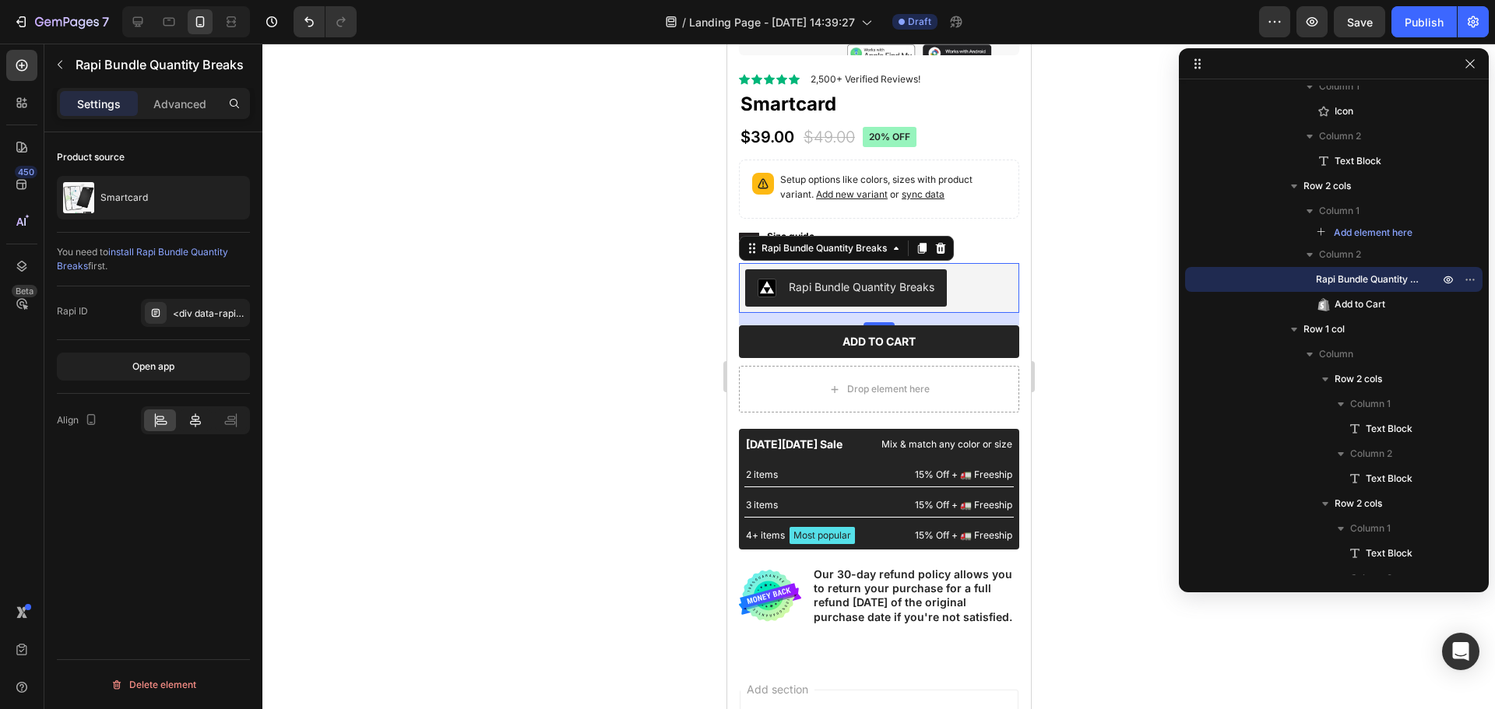
click at [192, 417] on icon at bounding box center [196, 421] width 16 height 16
click at [764, 376] on div "Drop element here" at bounding box center [878, 389] width 280 height 47
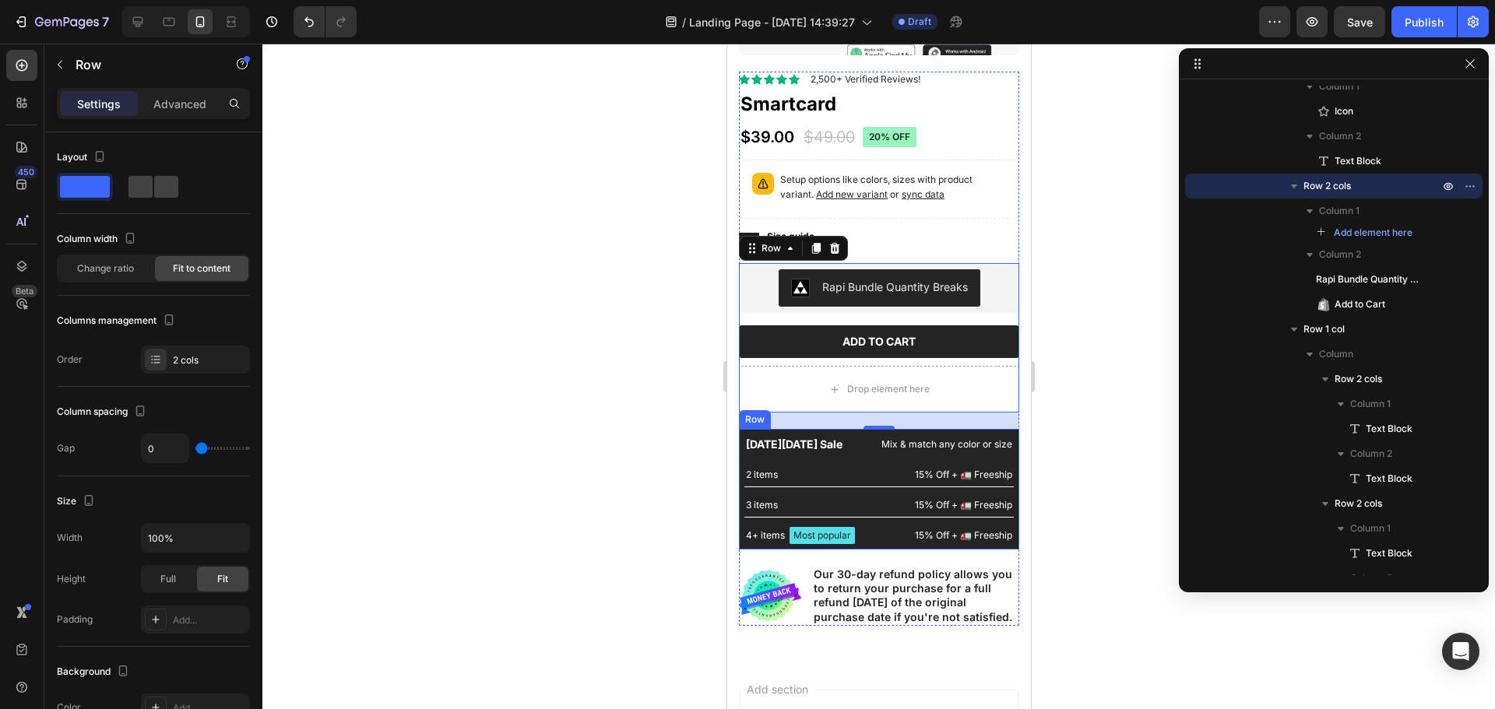
click at [838, 429] on div "[DATE][DATE] Sale Text Block Mix & match any color or size Text Block Row 2 ite…" at bounding box center [878, 489] width 280 height 121
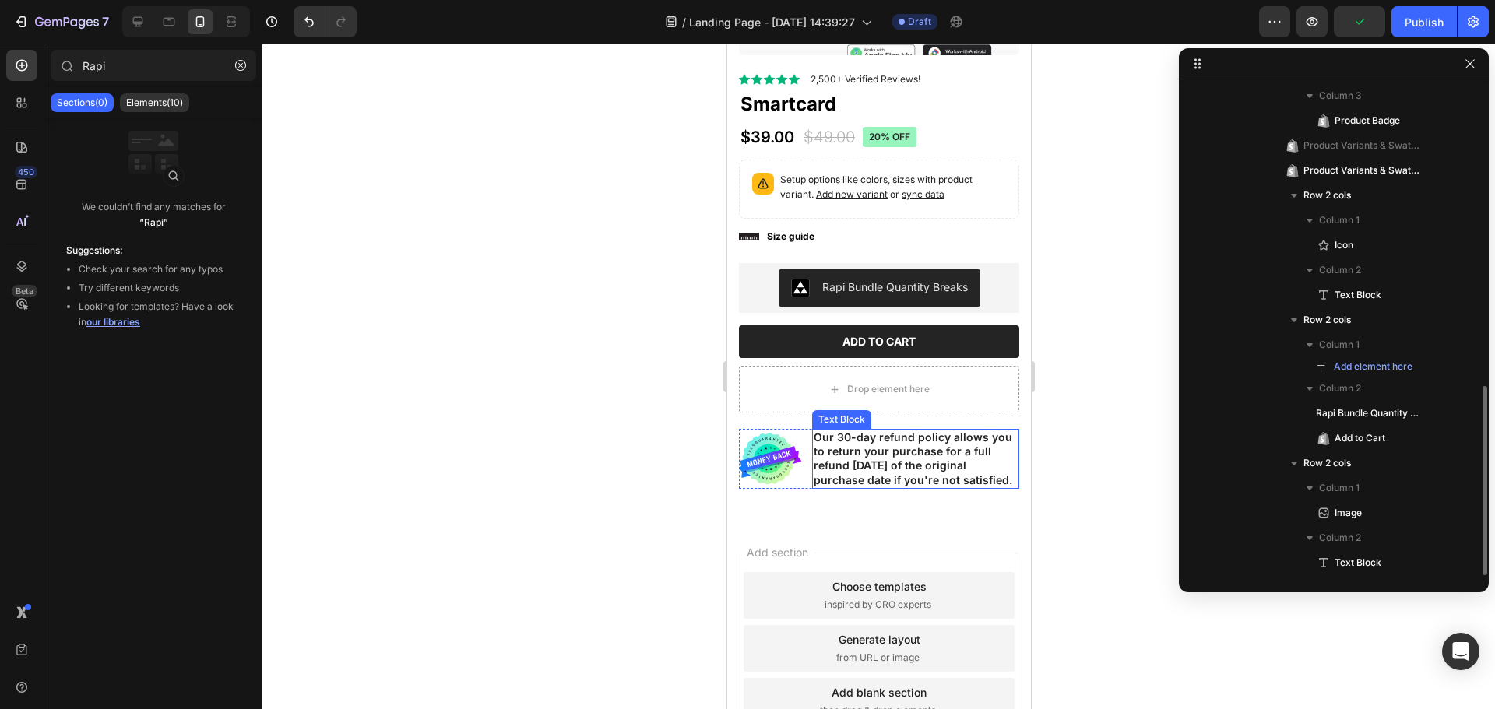
click at [819, 431] on p "Our 30-day refund policy allows you to return your purchase for a full refund […" at bounding box center [915, 459] width 204 height 57
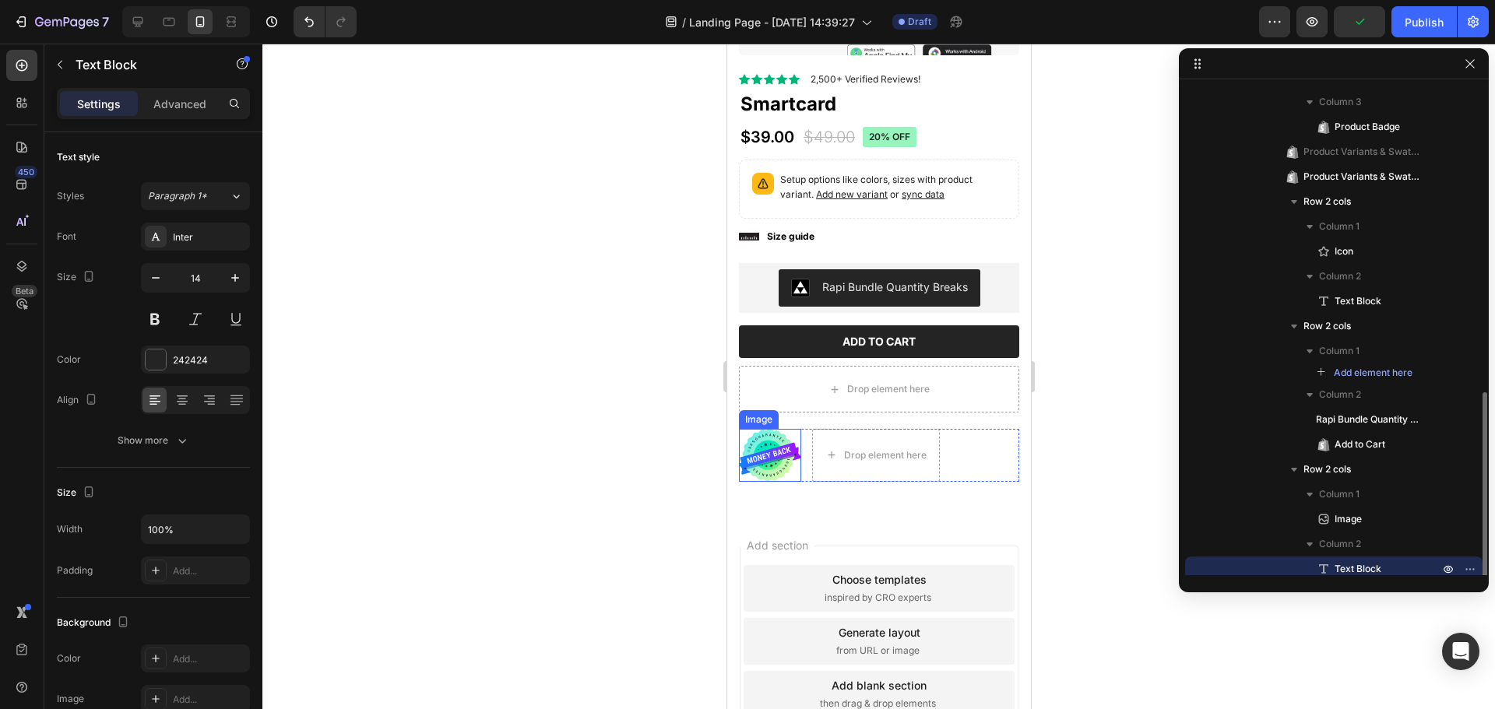
click at [772, 440] on img at bounding box center [769, 455] width 62 height 53
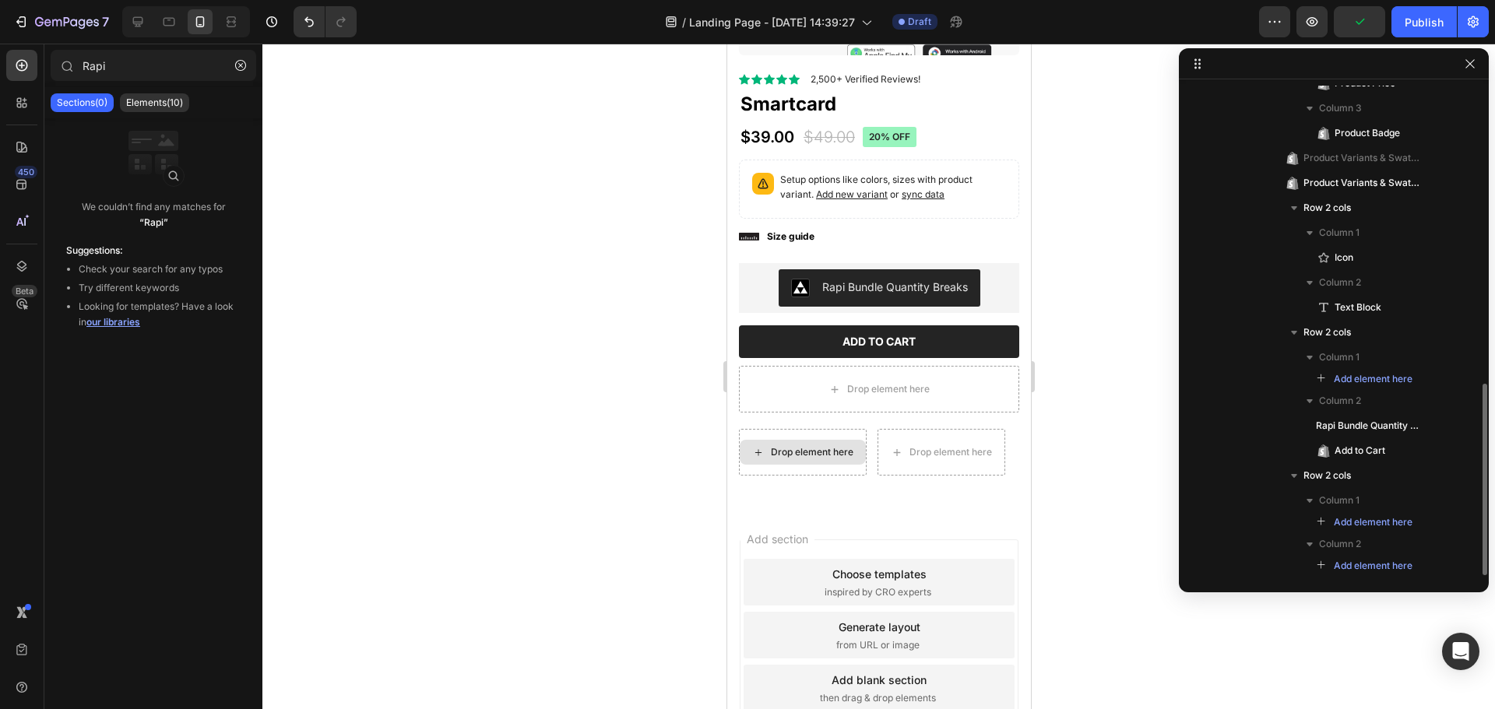
scroll to position [762, 0]
click at [851, 429] on div "Drop element here" at bounding box center [802, 452] width 128 height 47
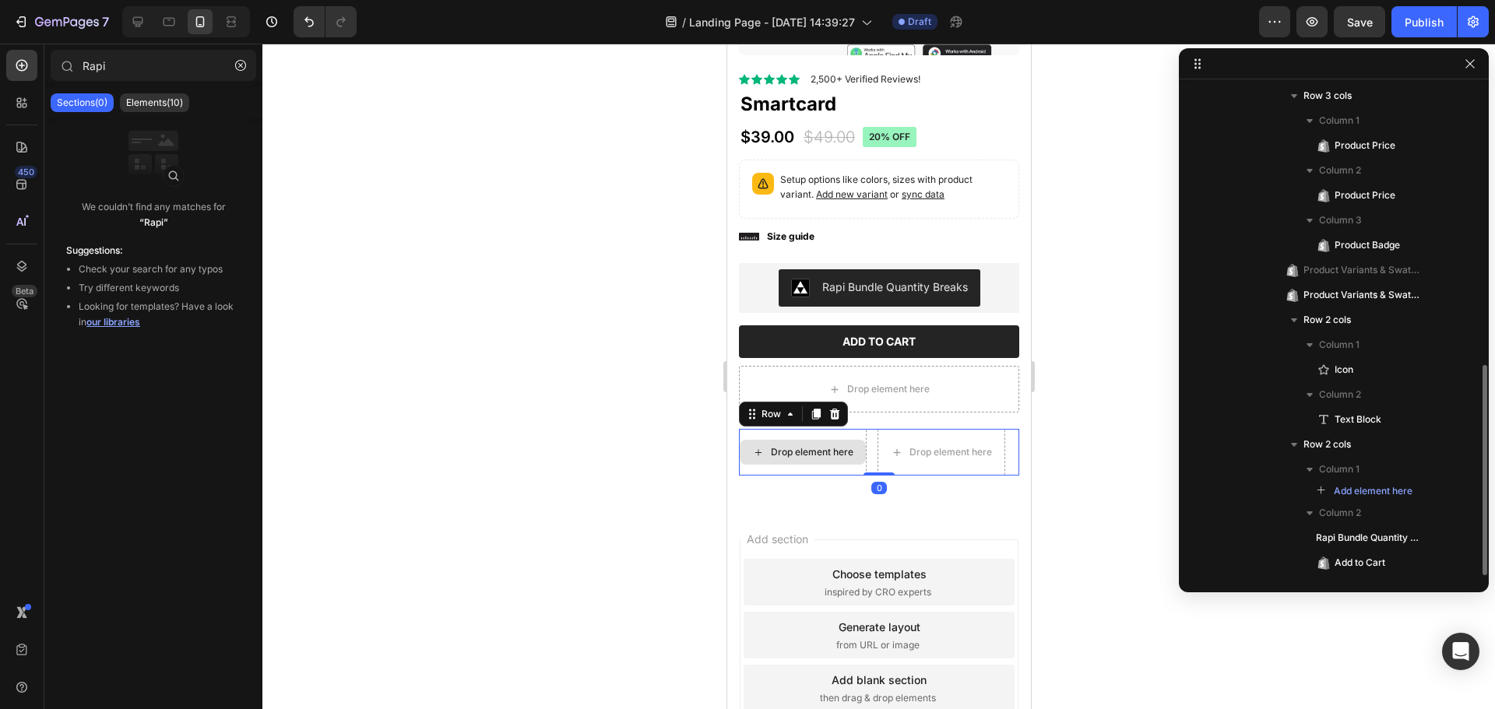
scroll to position [650, 0]
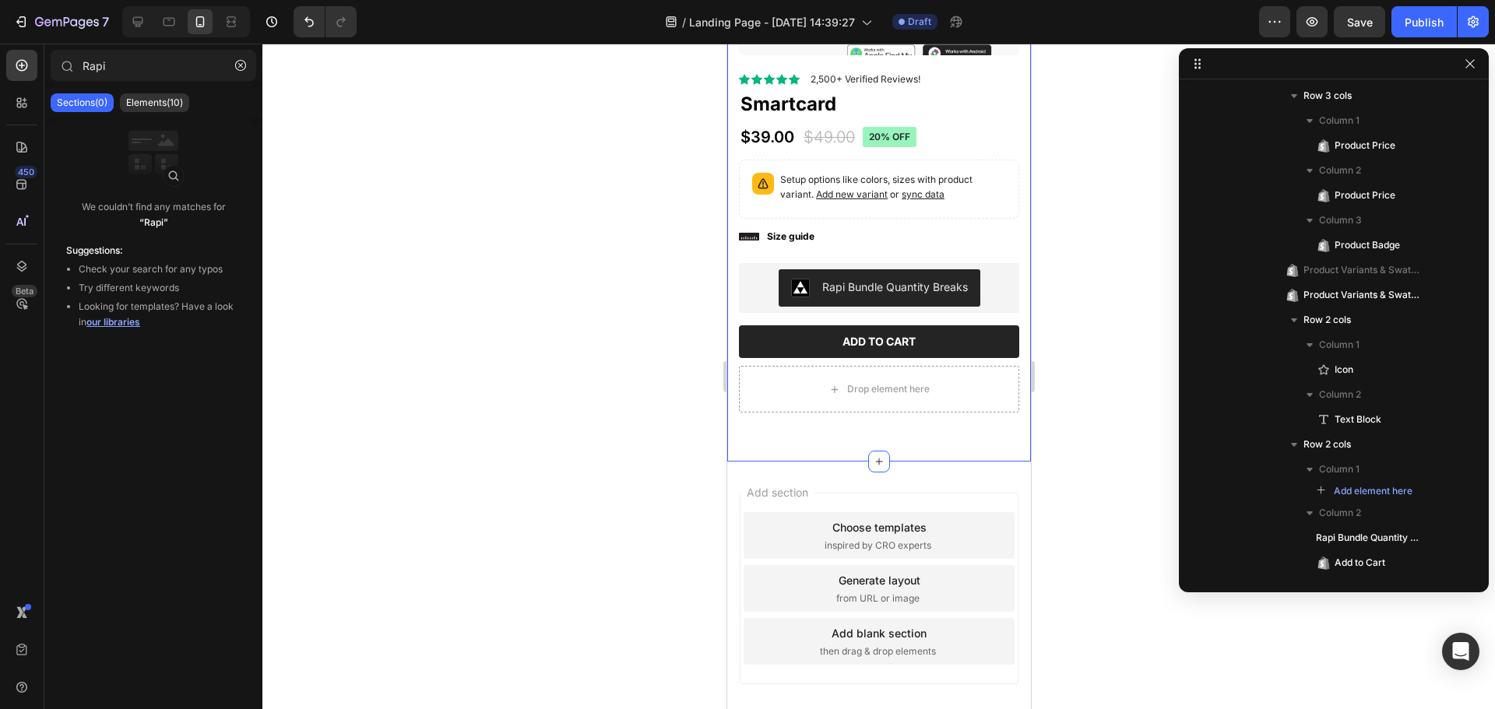
click at [829, 434] on div "Product Images Material Shipping Care instruction Accordion Icon Icon Icon Icon…" at bounding box center [878, 113] width 280 height 676
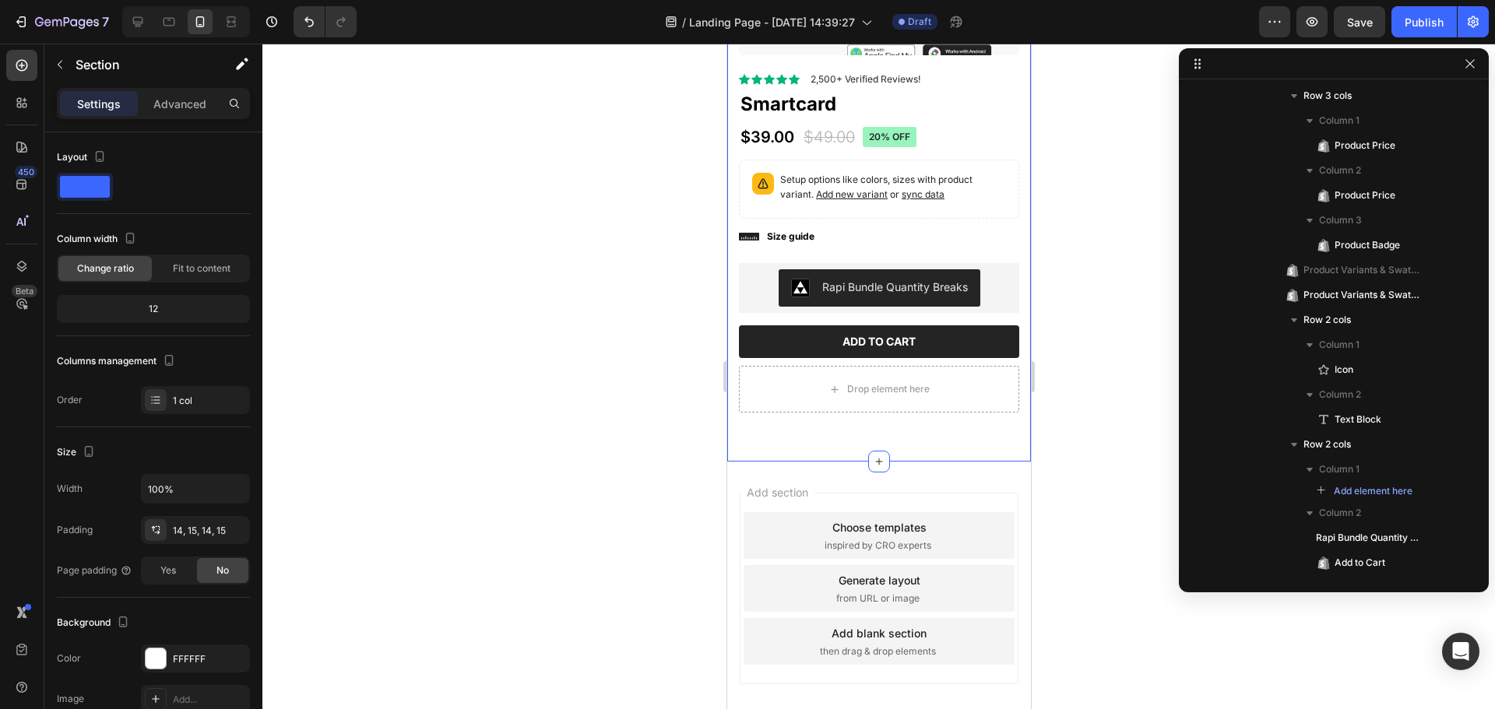
scroll to position [0, 0]
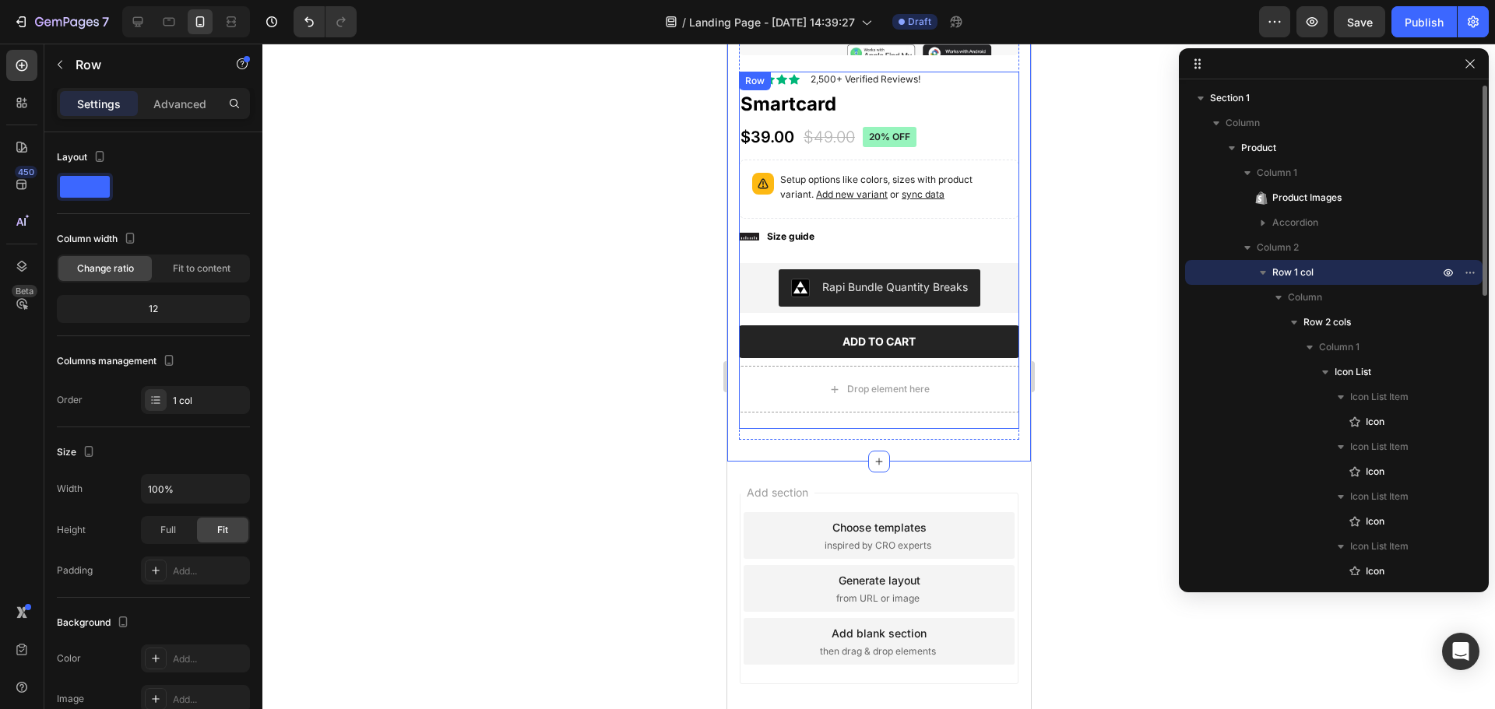
click at [825, 412] on div "Icon Icon Icon Icon Icon Icon List 2,500+ Verified Reviews! Text Block Row Icon…" at bounding box center [878, 250] width 280 height 357
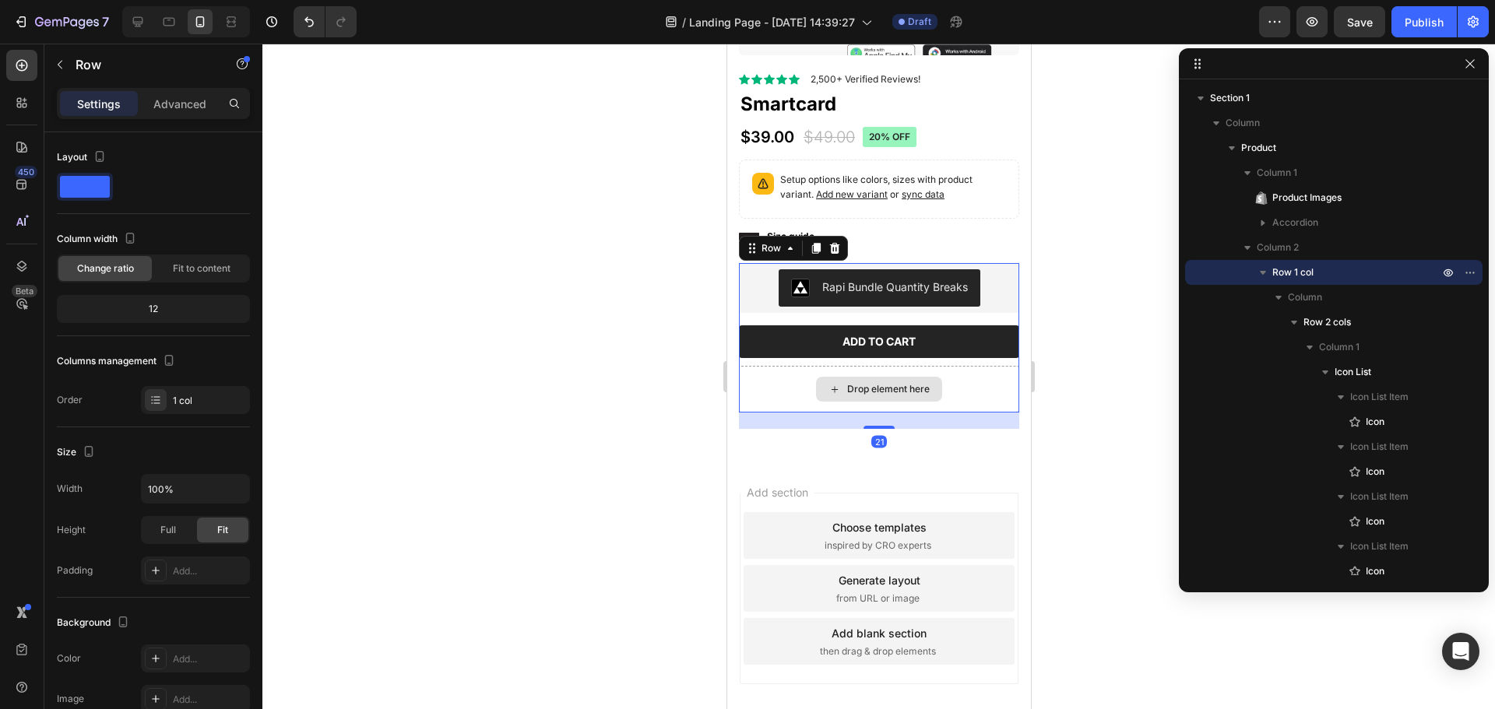
click at [769, 369] on div "Drop element here" at bounding box center [878, 389] width 280 height 47
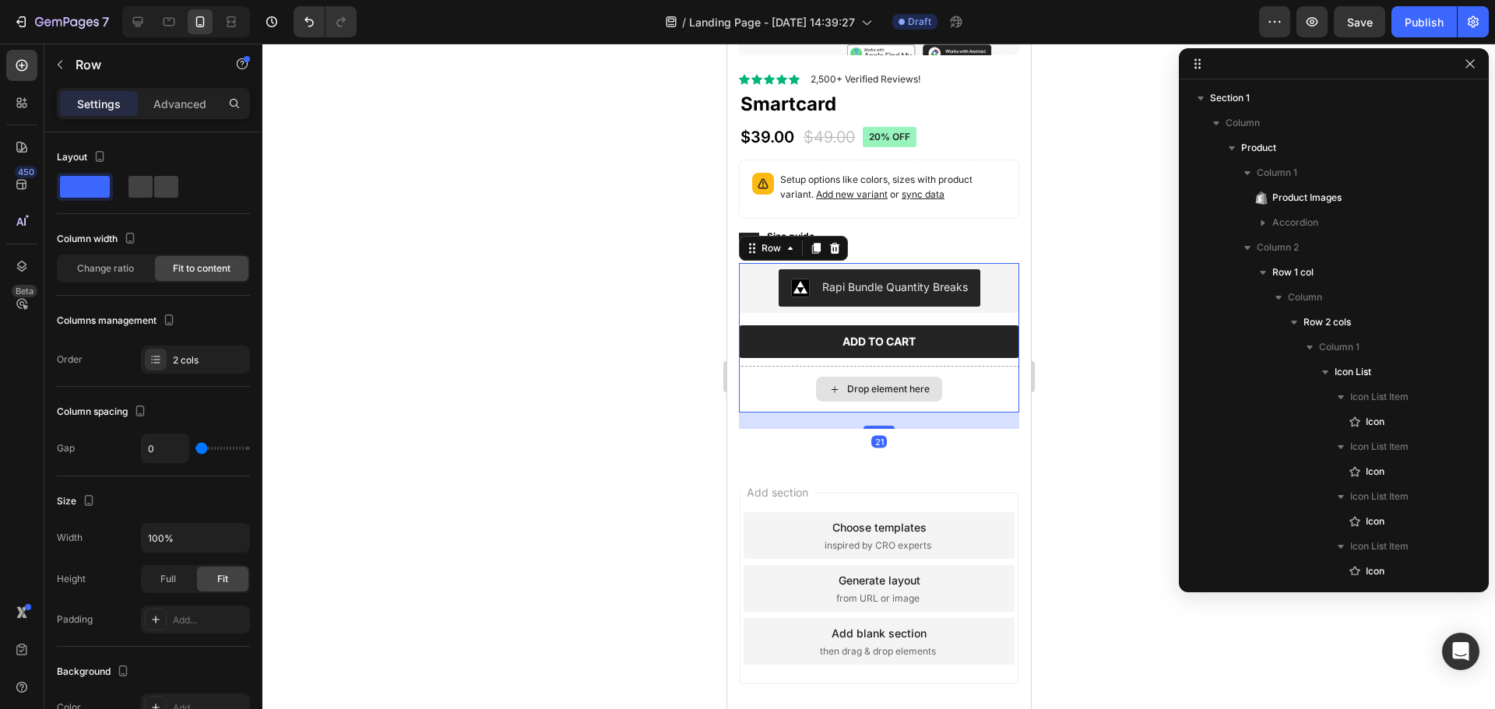
scroll to position [650, 0]
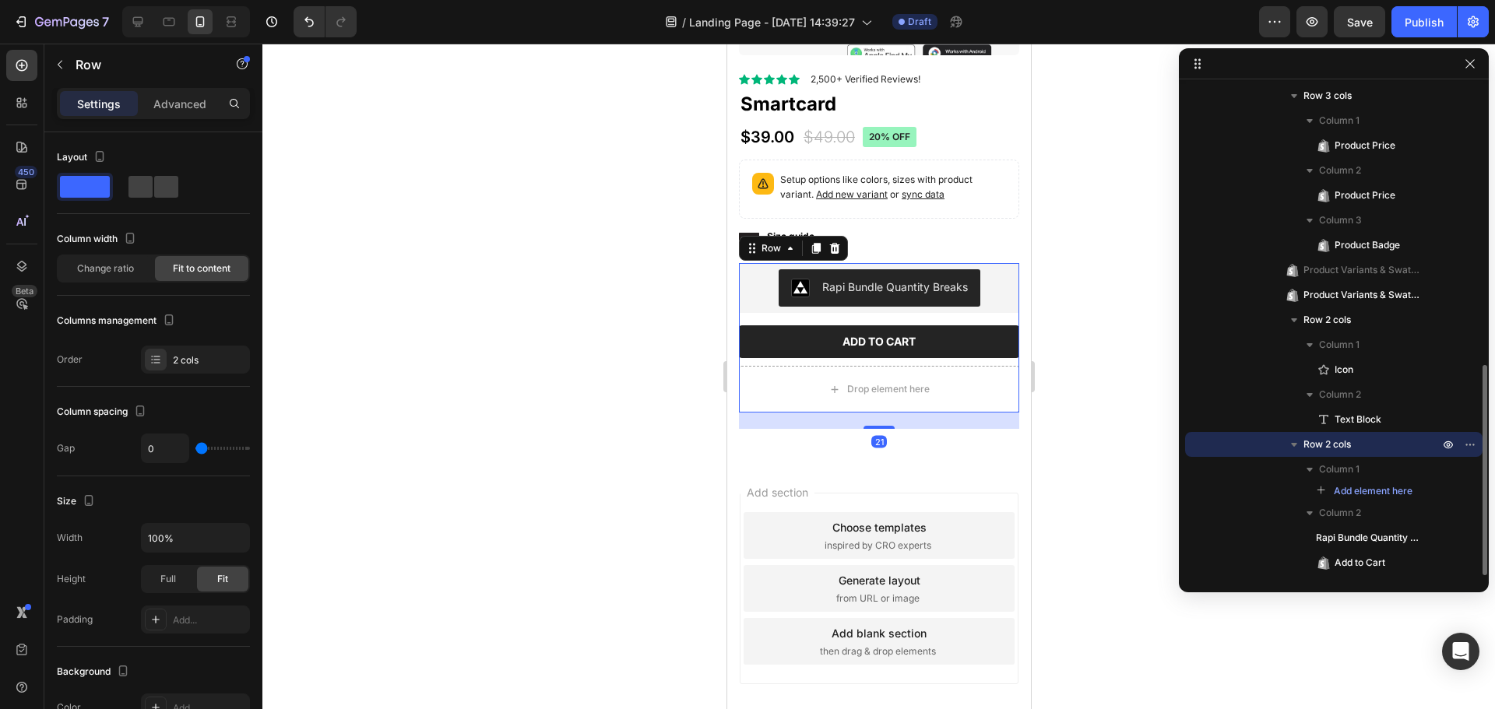
click at [632, 336] on div at bounding box center [878, 377] width 1232 height 666
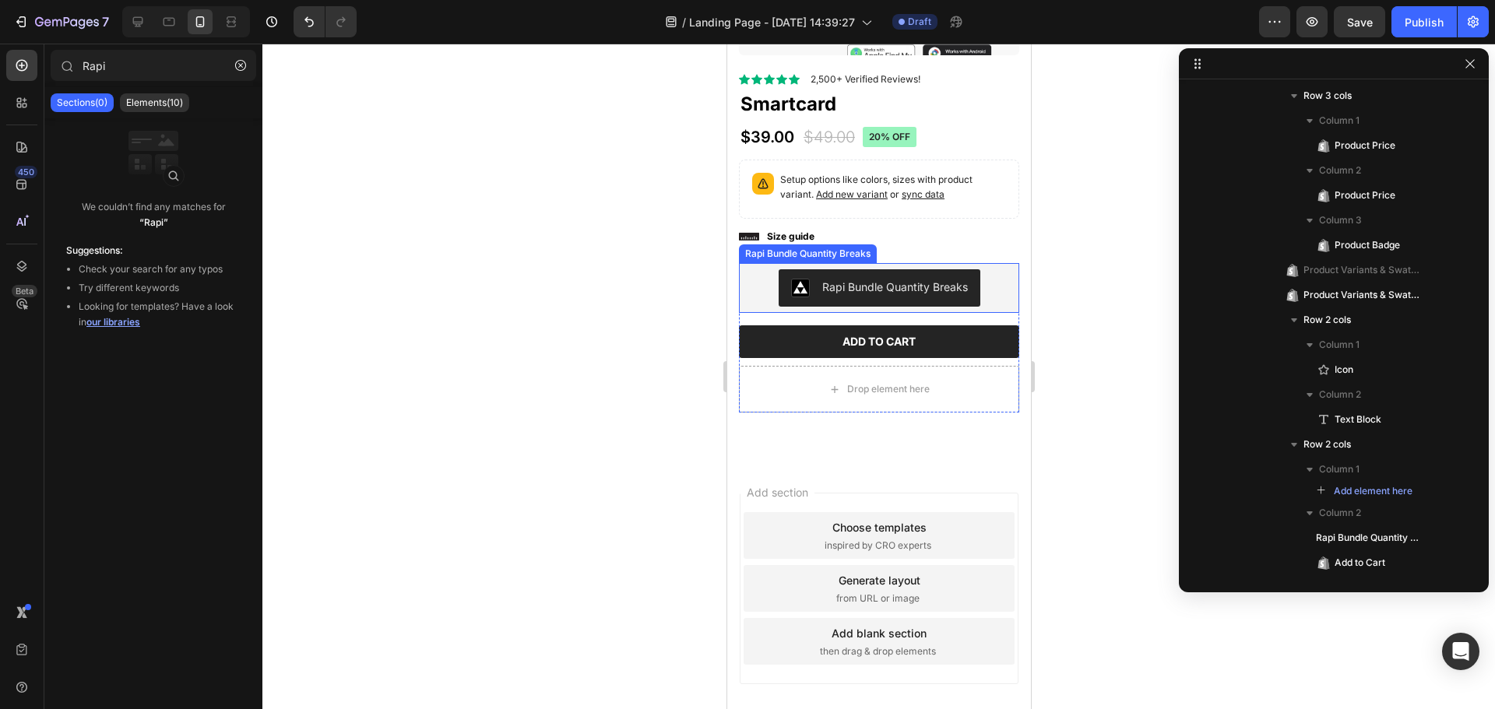
click at [876, 279] on div "Rapi Bundle Quantity Breaks" at bounding box center [894, 287] width 146 height 16
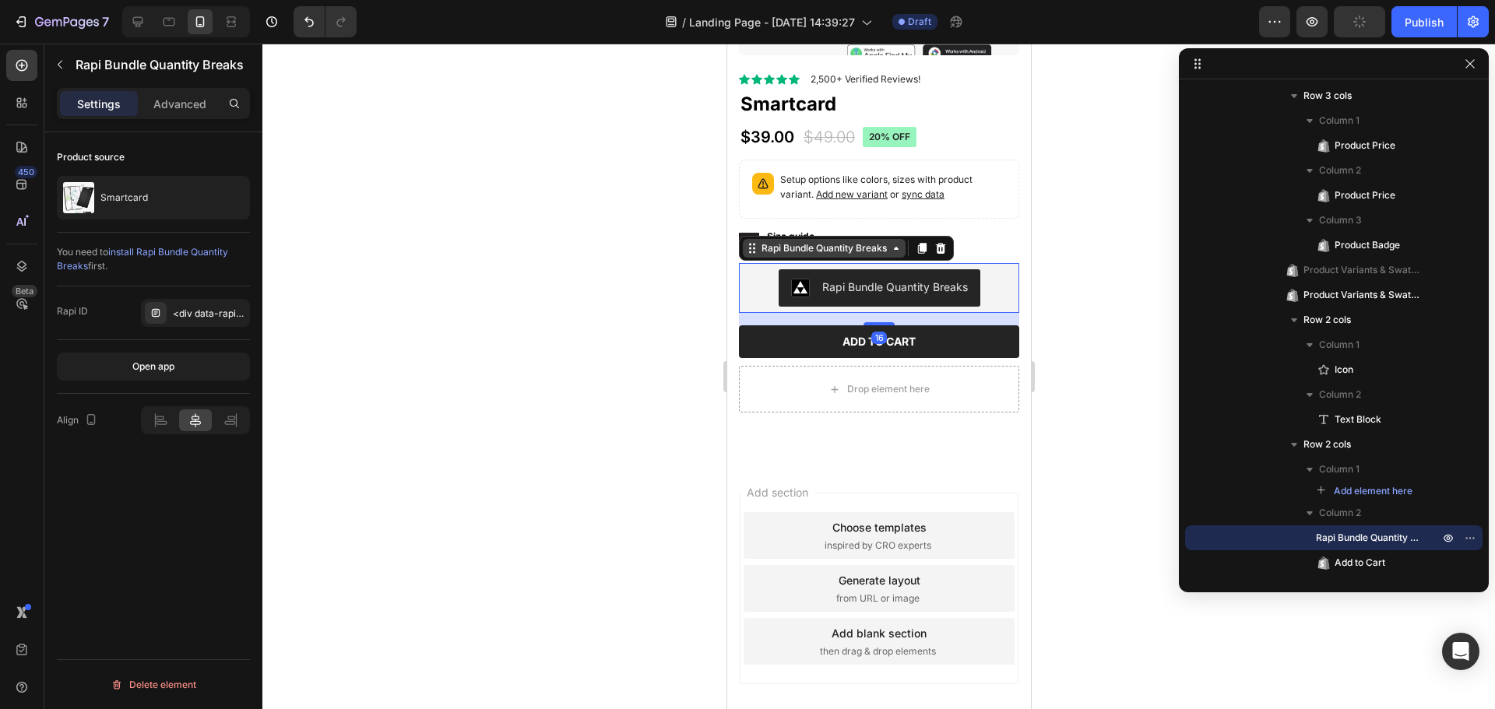
click at [805, 241] on div "Rapi Bundle Quantity Breaks" at bounding box center [823, 248] width 132 height 14
click at [844, 244] on div "Rapi Bundle Quantity Breaks" at bounding box center [823, 248] width 163 height 19
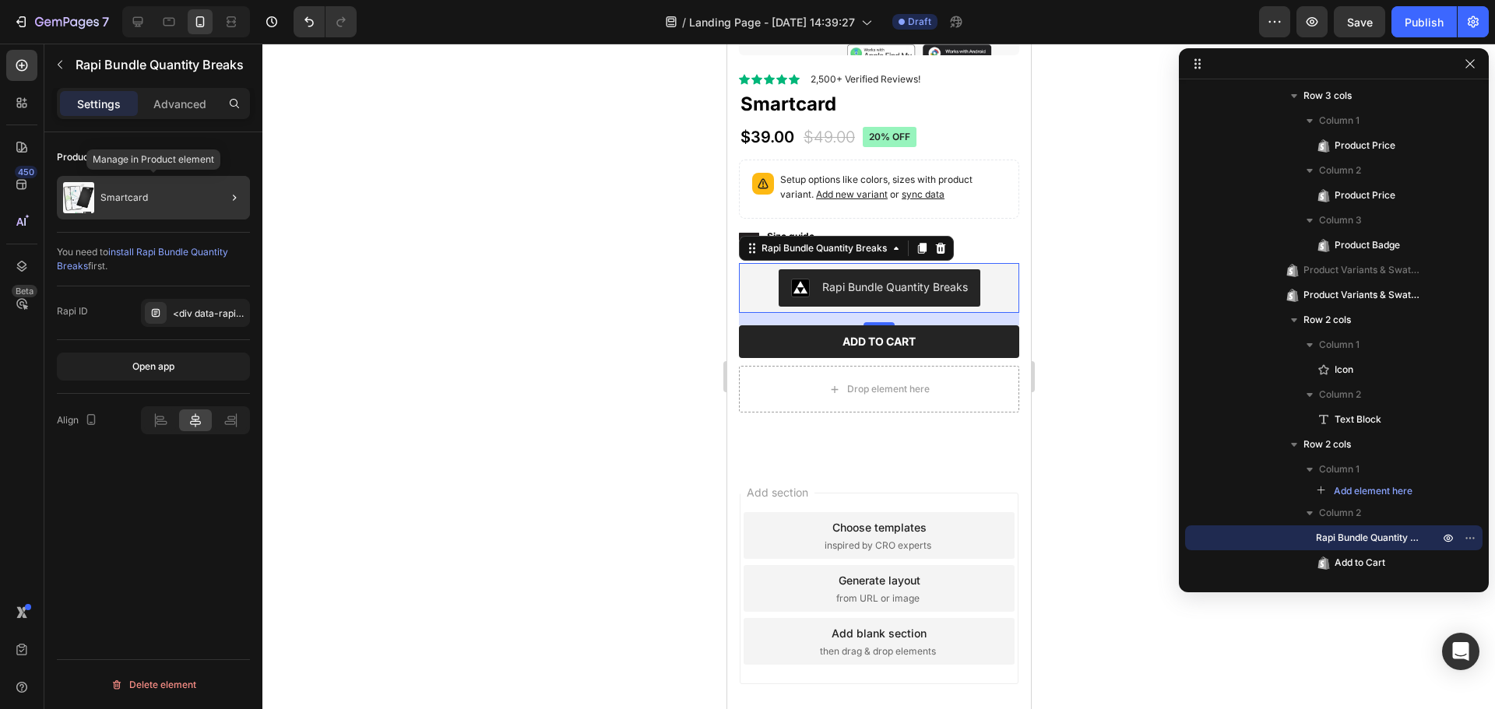
click at [203, 201] on div "Smartcard" at bounding box center [153, 198] width 193 height 44
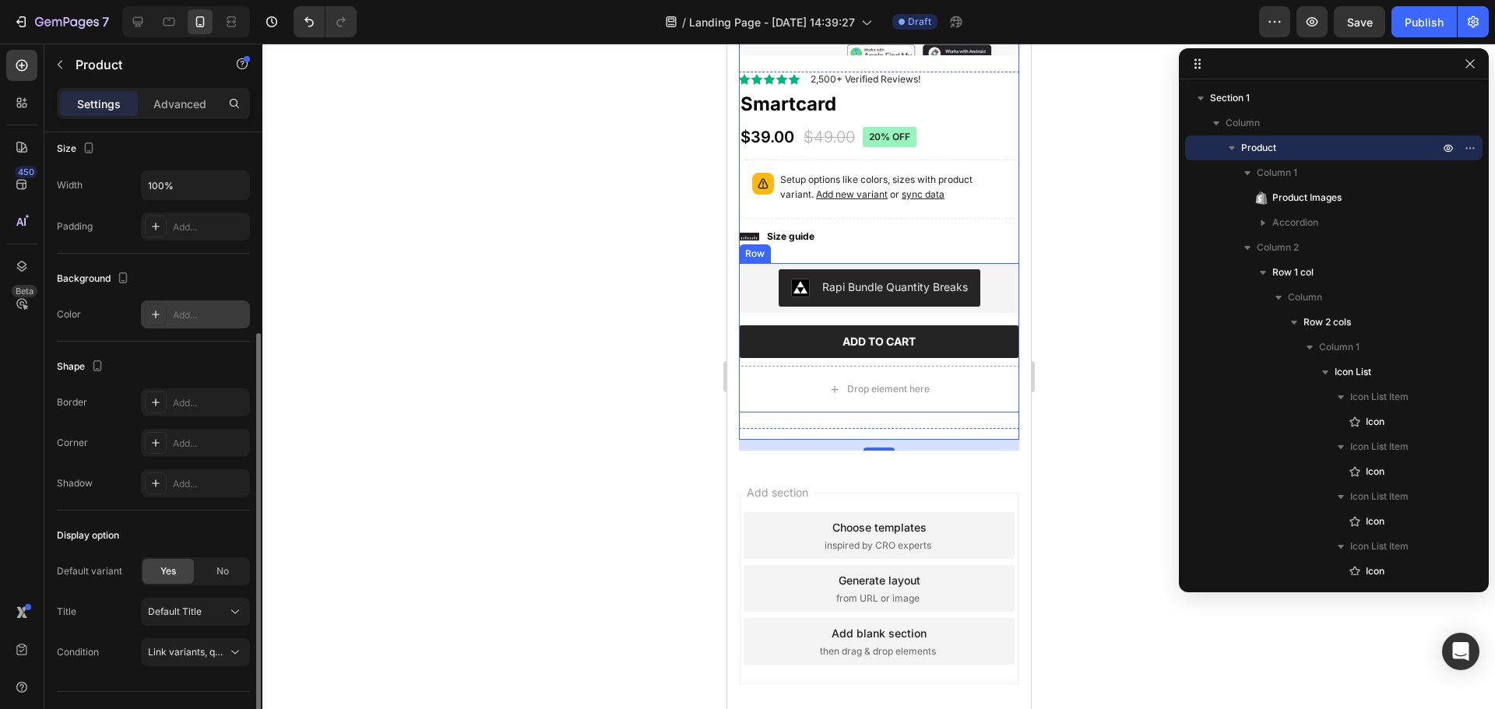
scroll to position [343, 0]
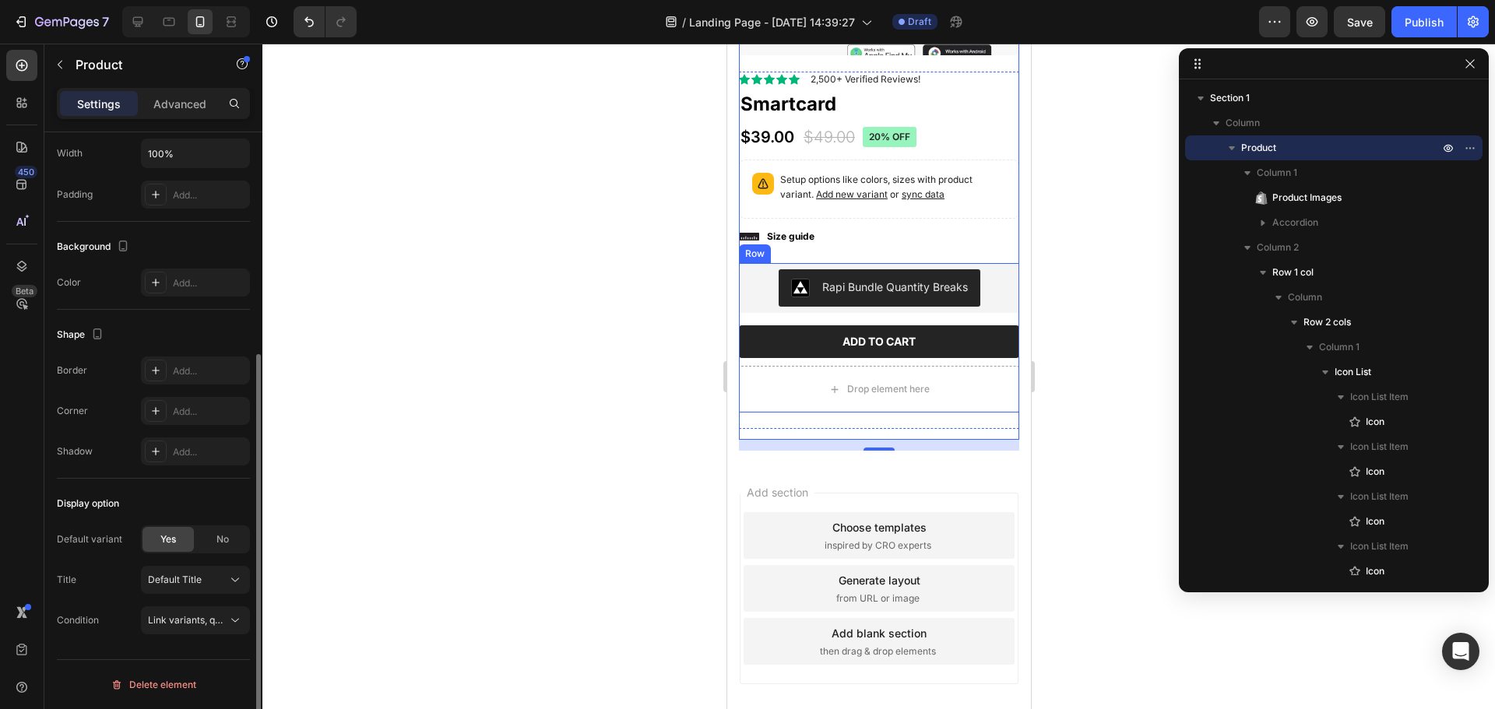
click at [377, 512] on div at bounding box center [878, 377] width 1232 height 666
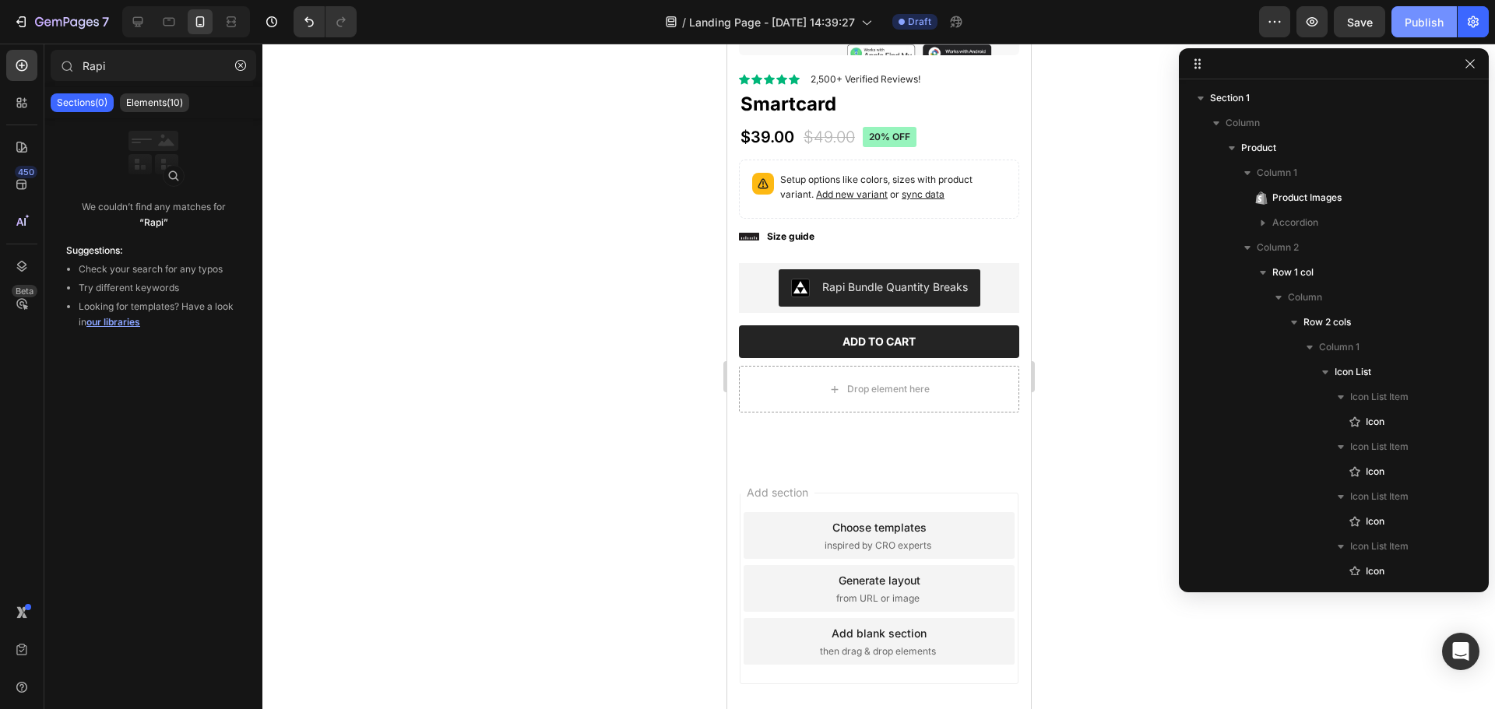
click at [1436, 12] on button "Publish" at bounding box center [1423, 21] width 65 height 31
click at [1312, 23] on icon "button" at bounding box center [1312, 21] width 12 height 9
click at [138, 23] on icon at bounding box center [138, 22] width 10 height 10
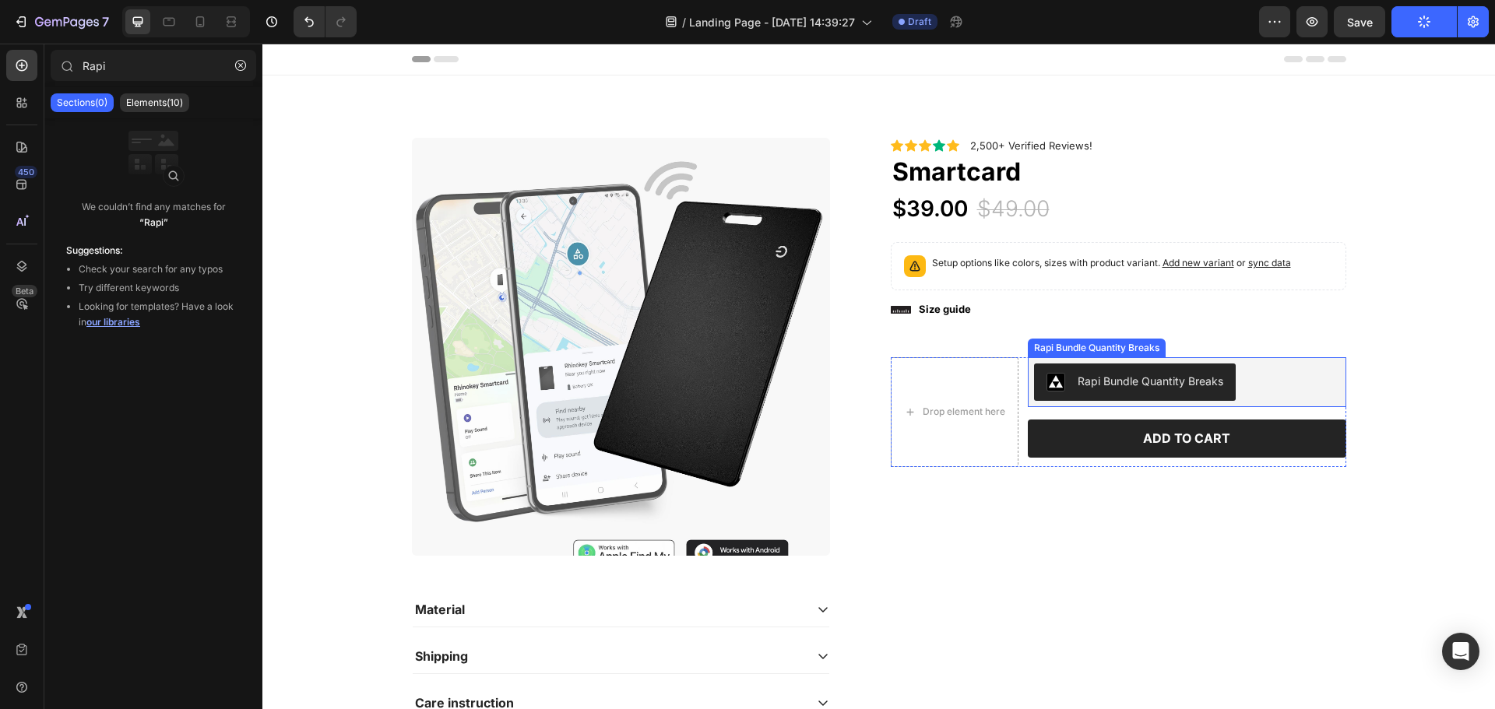
click at [1116, 380] on div "Rapi Bundle Quantity Breaks" at bounding box center [1150, 381] width 146 height 16
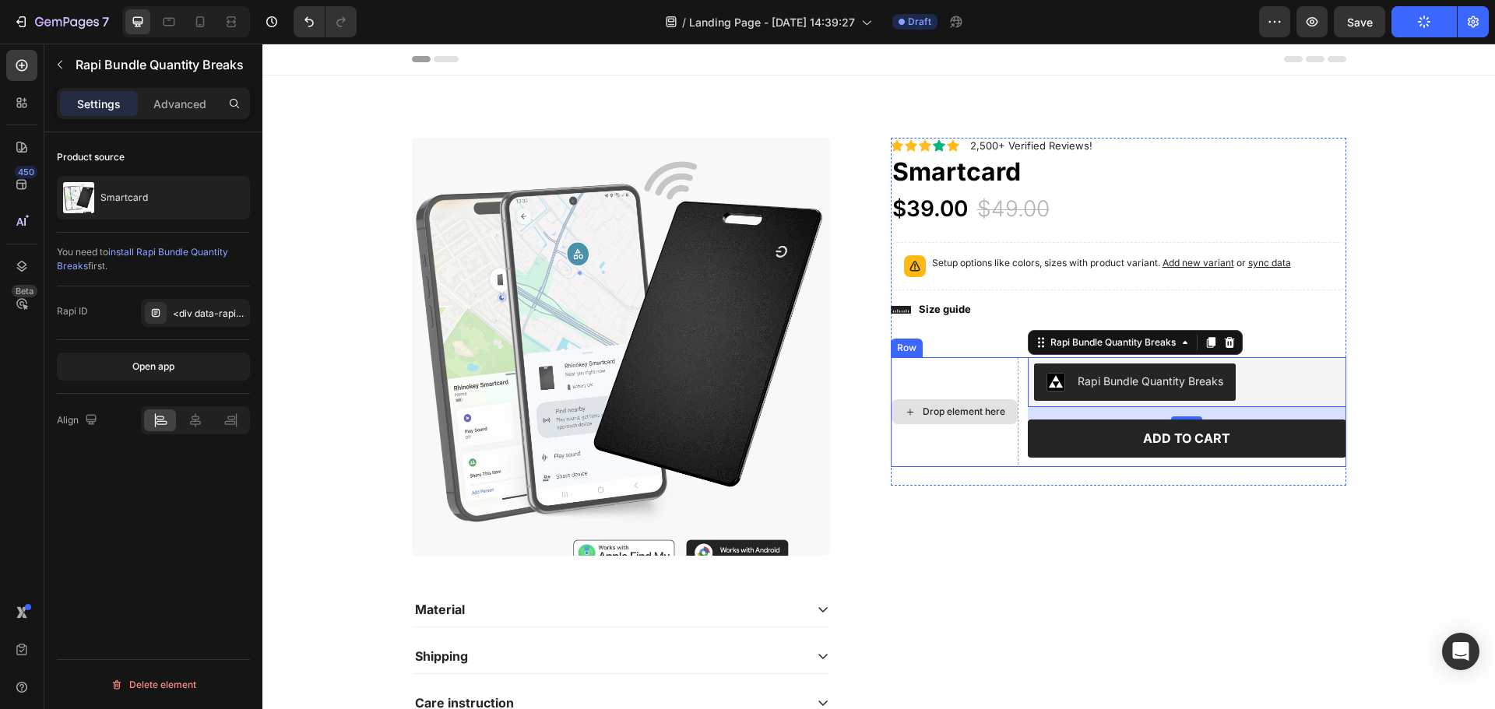
click at [937, 375] on div "Drop element here" at bounding box center [955, 412] width 128 height 110
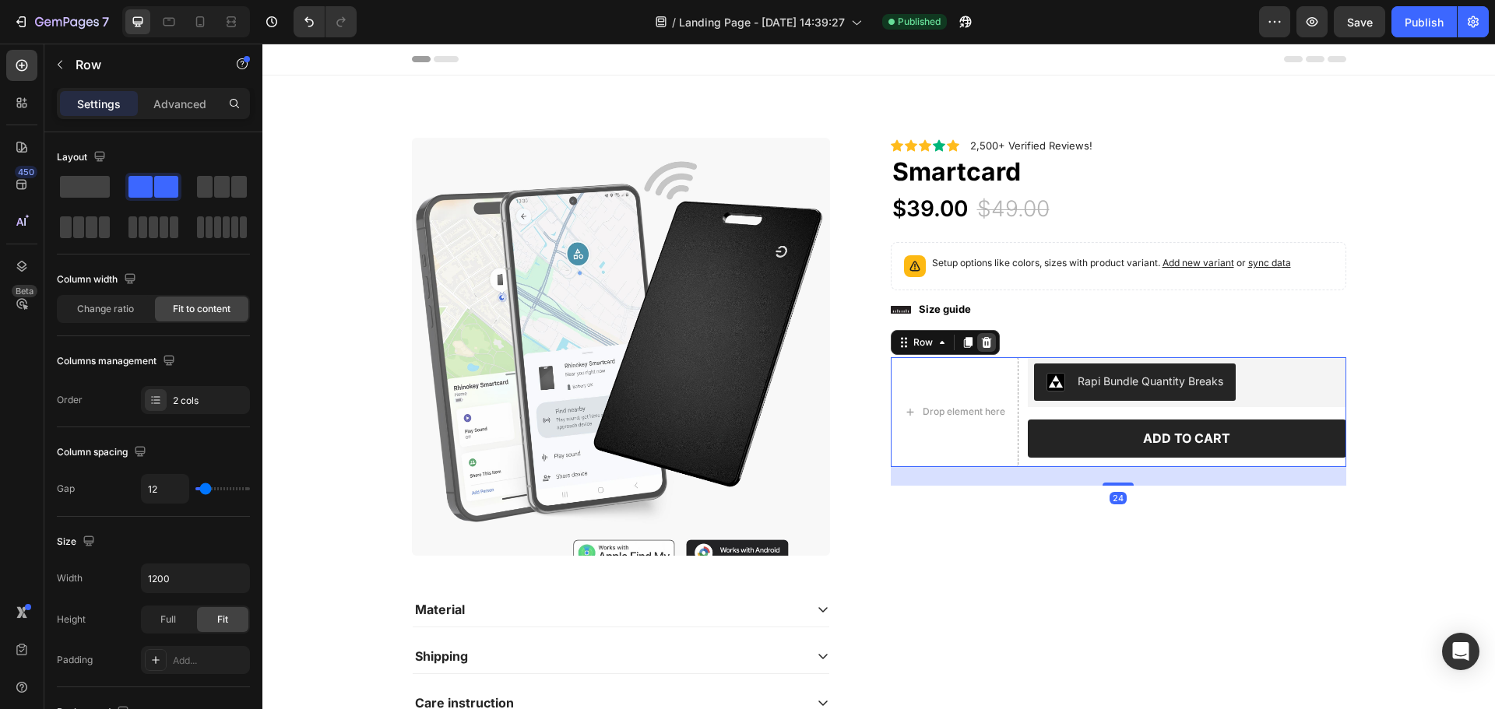
click at [982, 343] on icon at bounding box center [986, 342] width 12 height 12
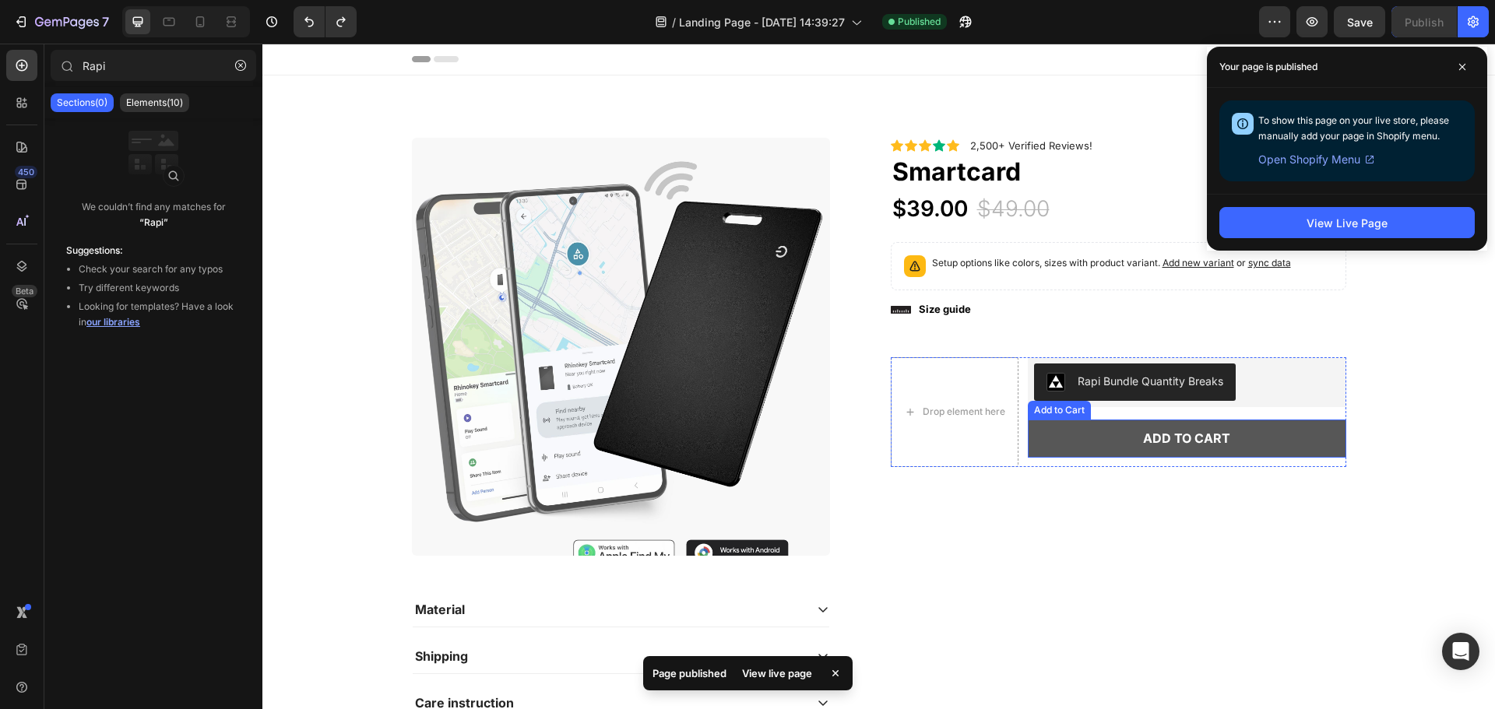
click at [1241, 423] on button "Add to cart" at bounding box center [1187, 439] width 318 height 38
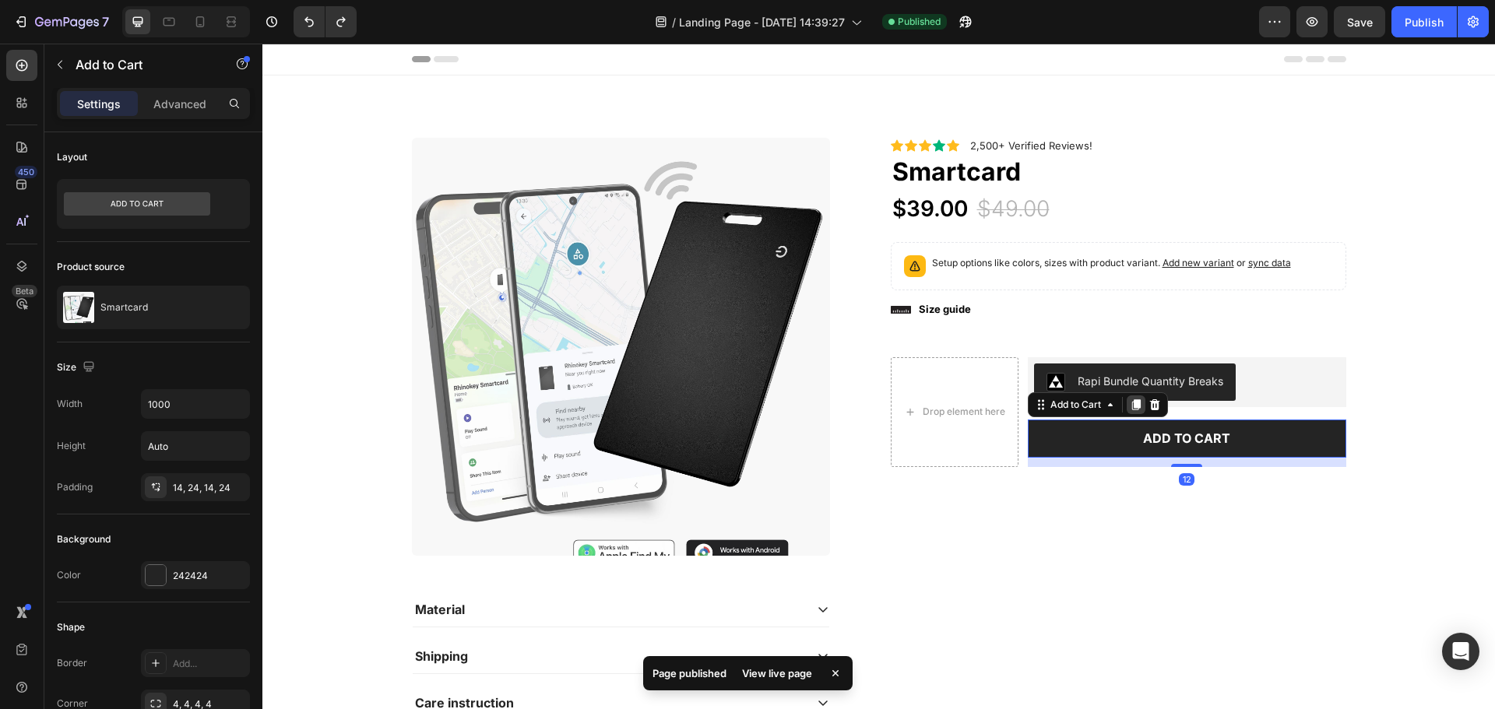
click at [1130, 399] on icon at bounding box center [1136, 405] width 12 height 12
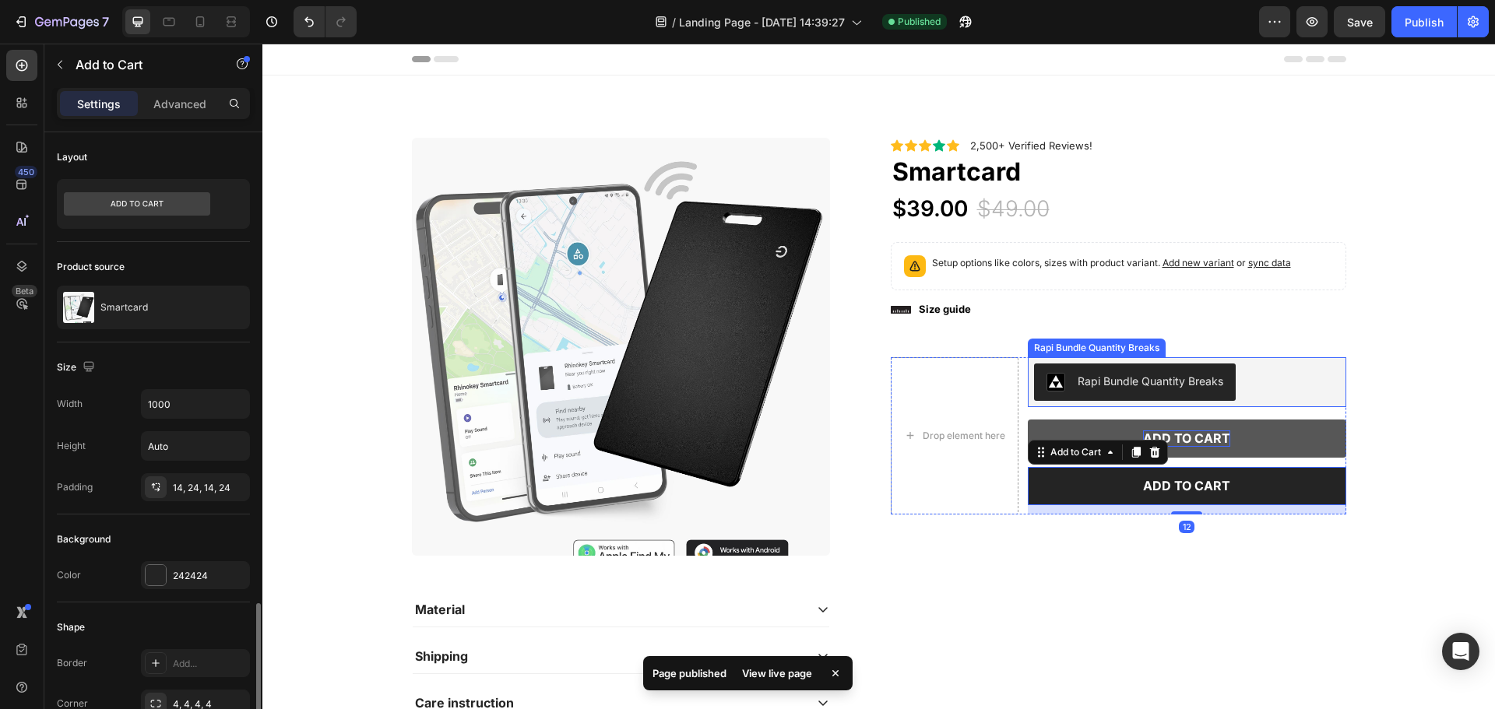
scroll to position [343, 0]
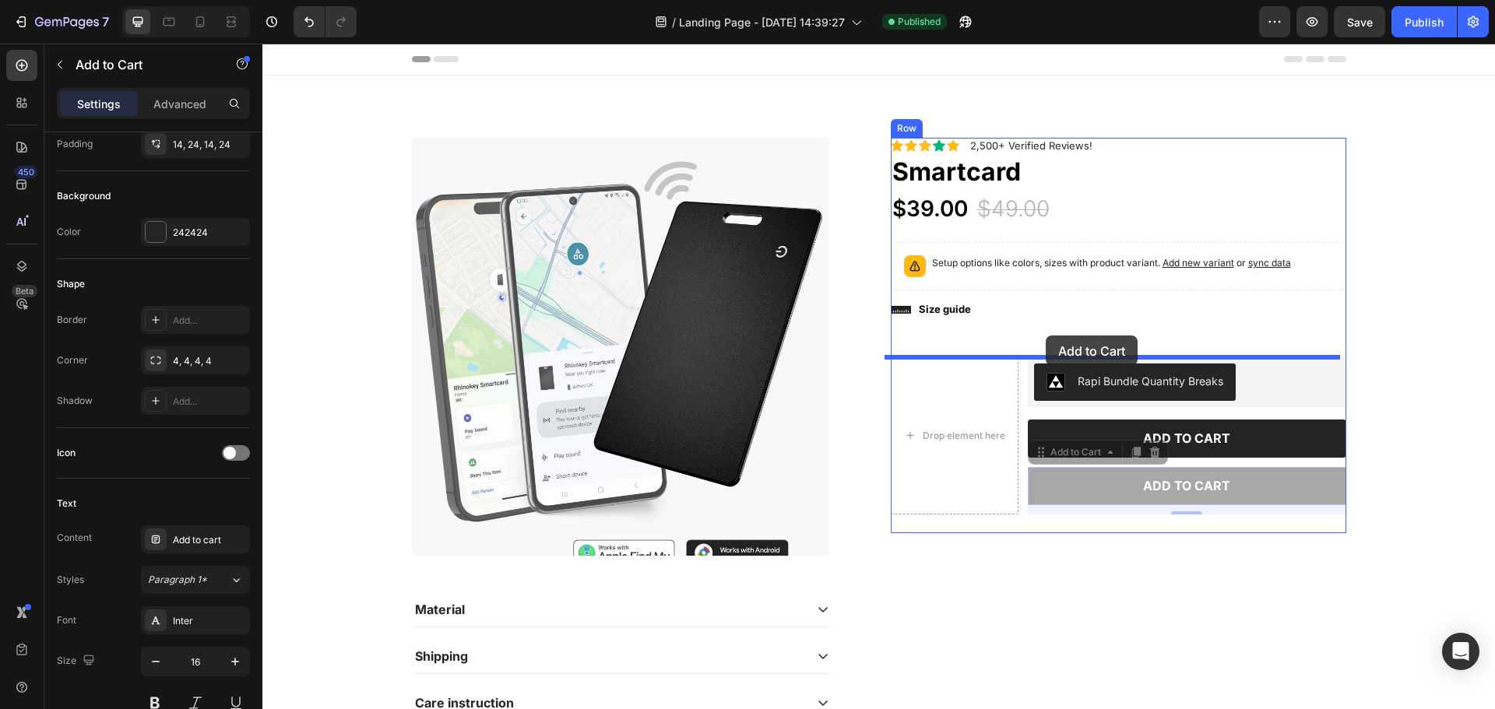
drag, startPoint x: 1103, startPoint y: 487, endPoint x: 1042, endPoint y: 347, distance: 152.3
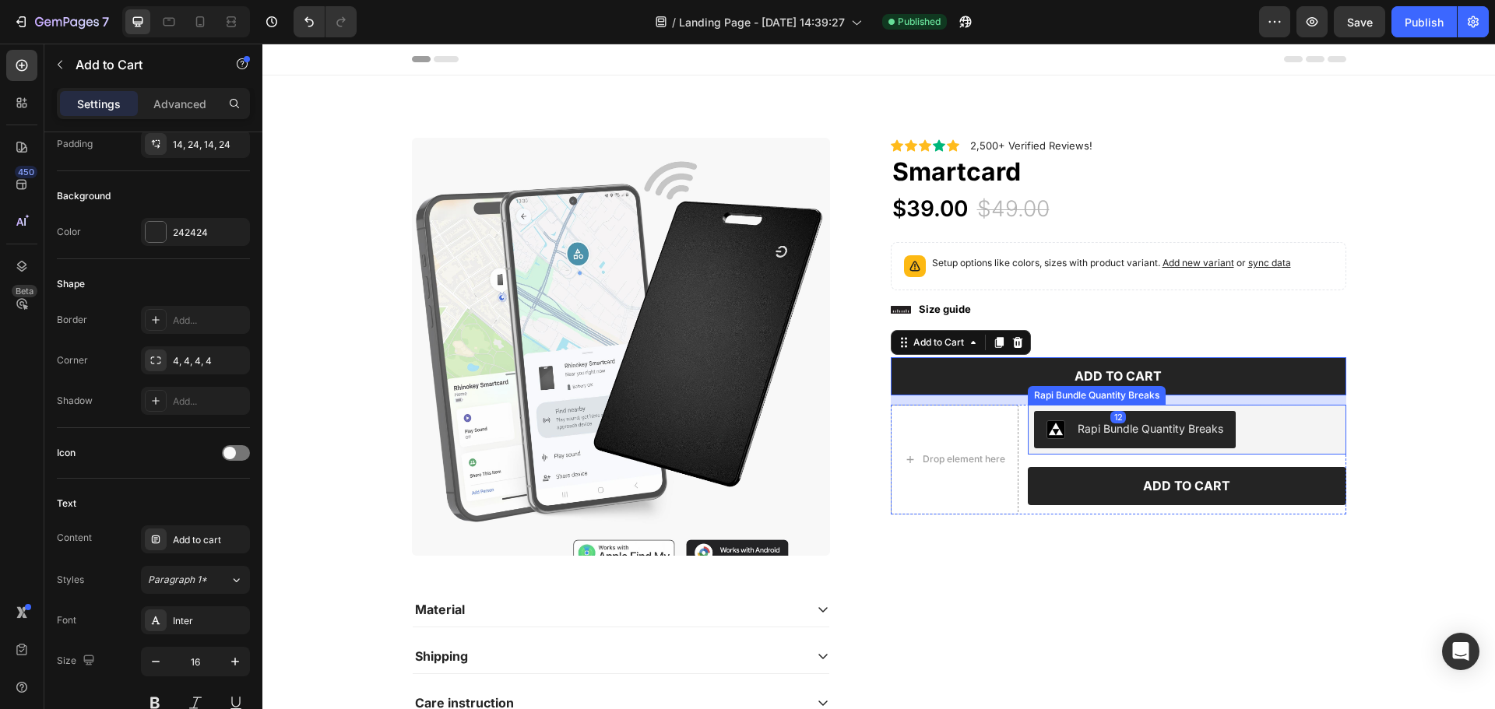
scroll to position [0, 0]
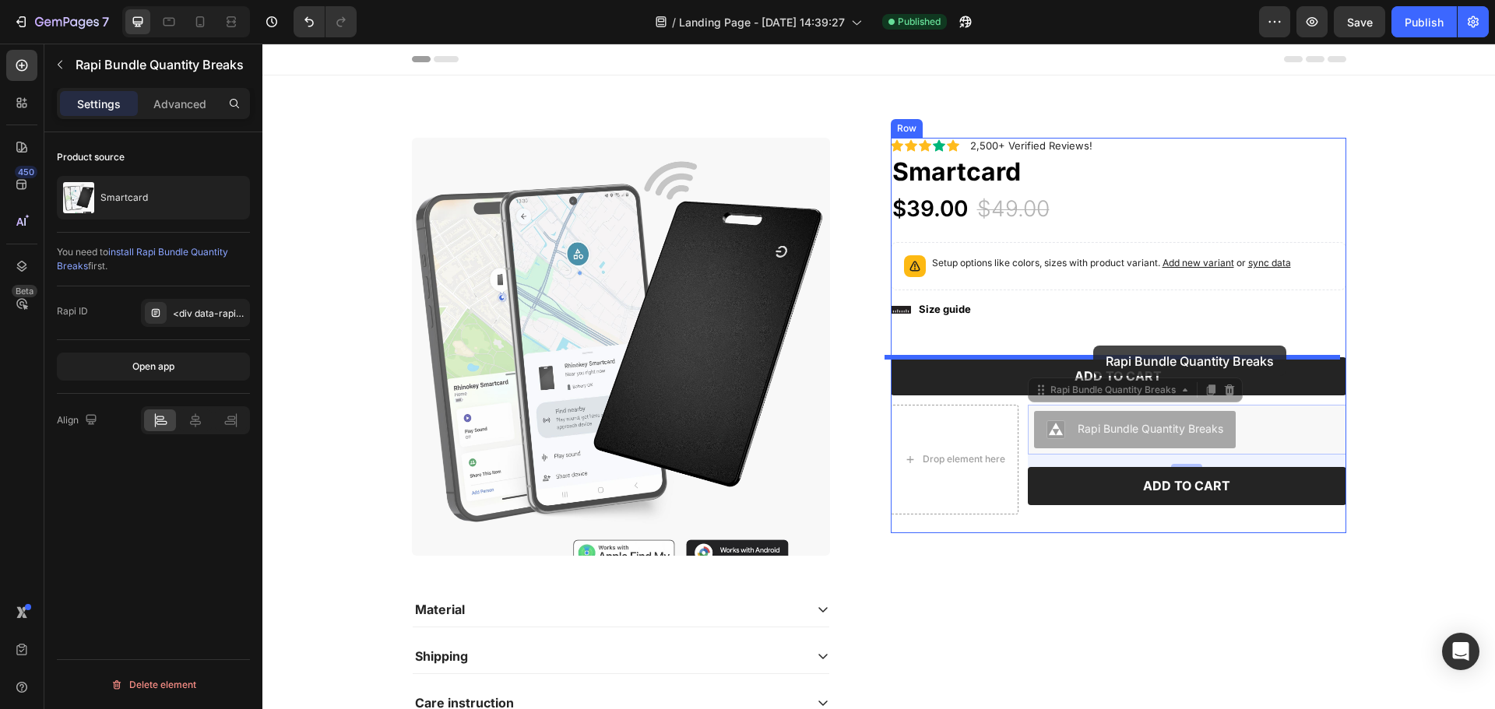
drag, startPoint x: 1098, startPoint y: 433, endPoint x: 1093, endPoint y: 346, distance: 87.3
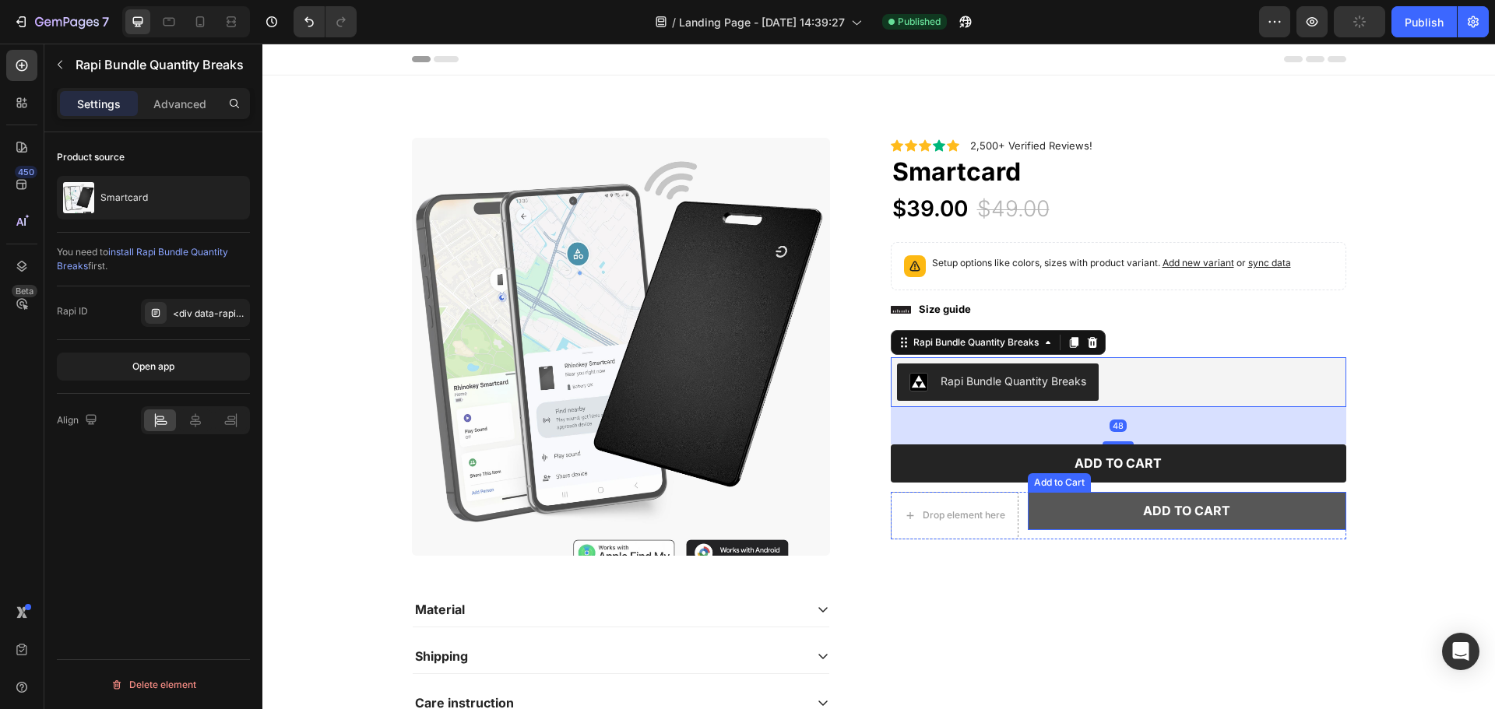
click at [1073, 508] on button "Add to cart" at bounding box center [1187, 511] width 318 height 38
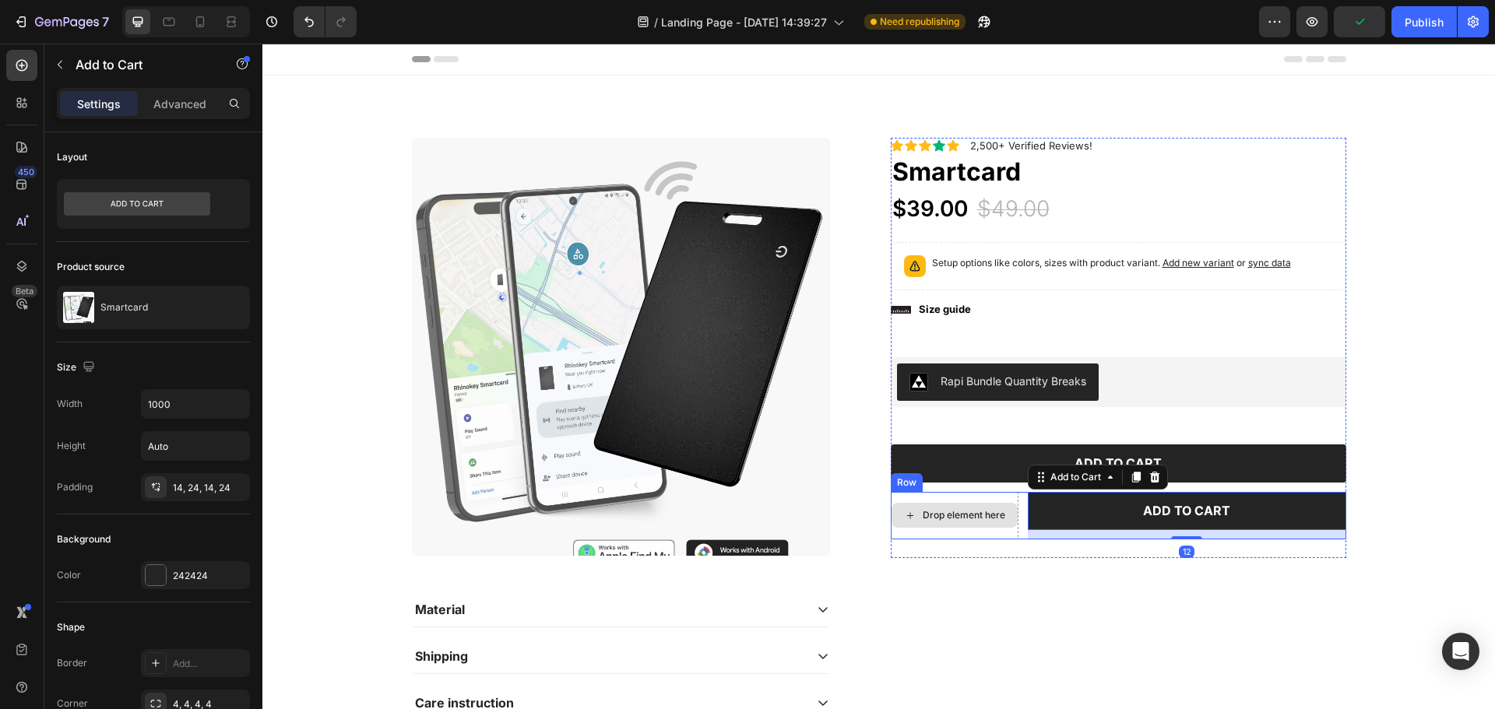
click at [948, 515] on div "Drop element here" at bounding box center [964, 515] width 83 height 12
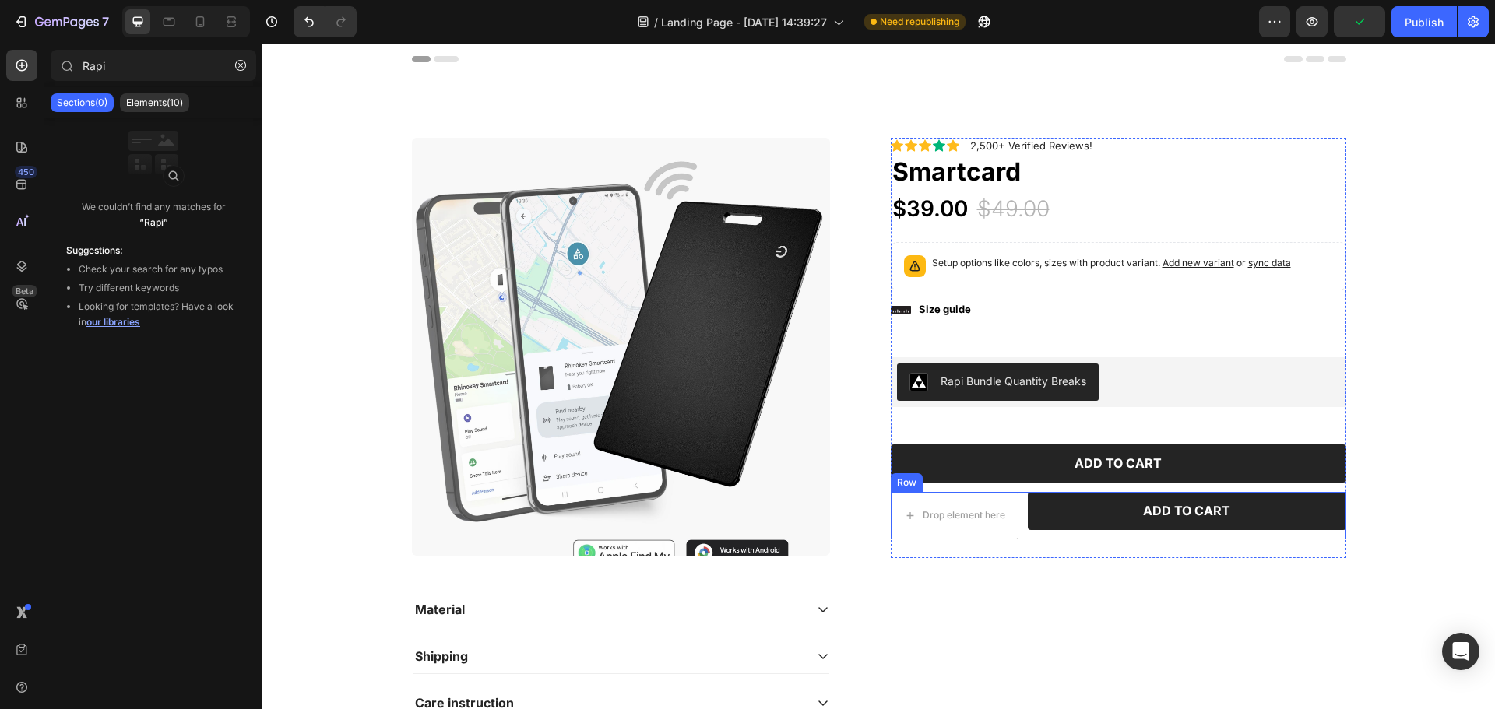
click at [1028, 532] on div "Add to cart Add to Cart" at bounding box center [1187, 515] width 318 height 47
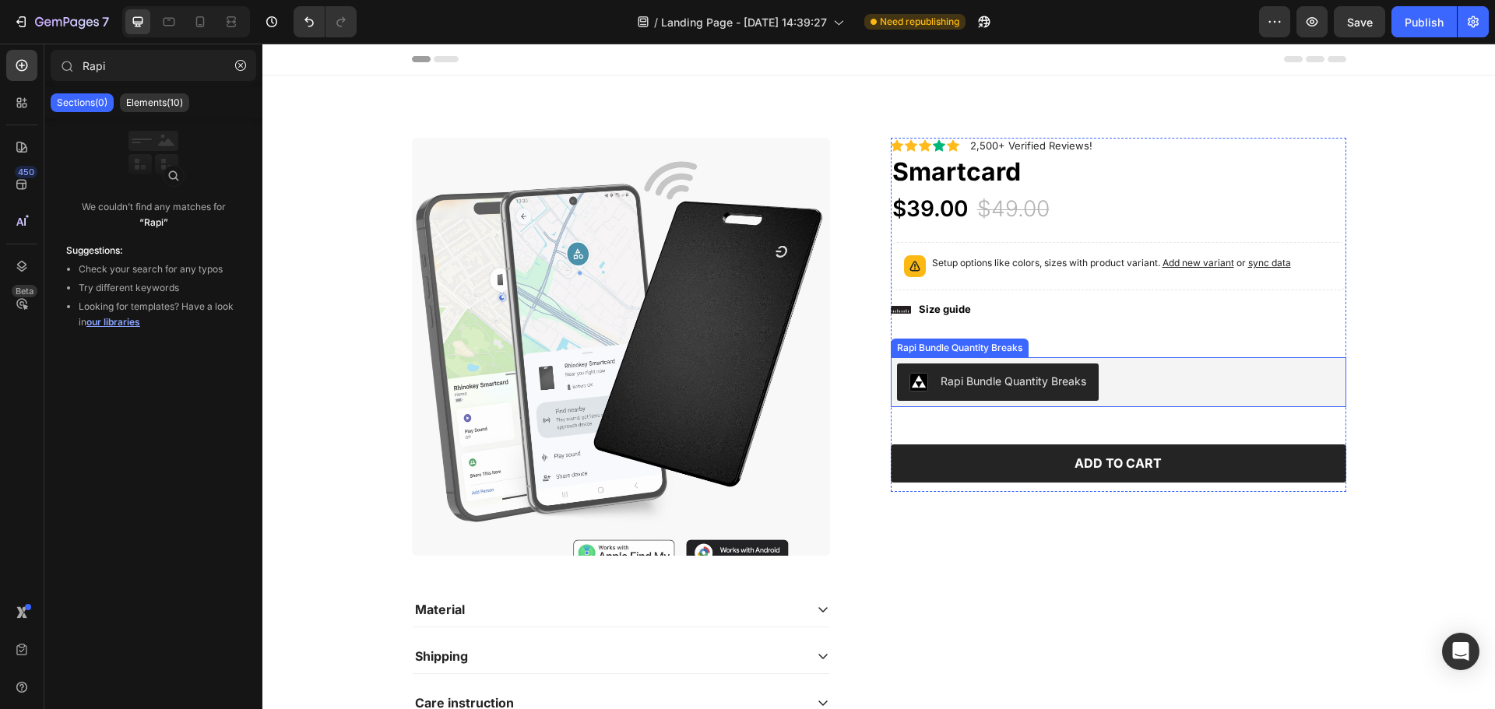
click at [1001, 389] on div "Rapi Bundle Quantity Breaks" at bounding box center [997, 382] width 177 height 19
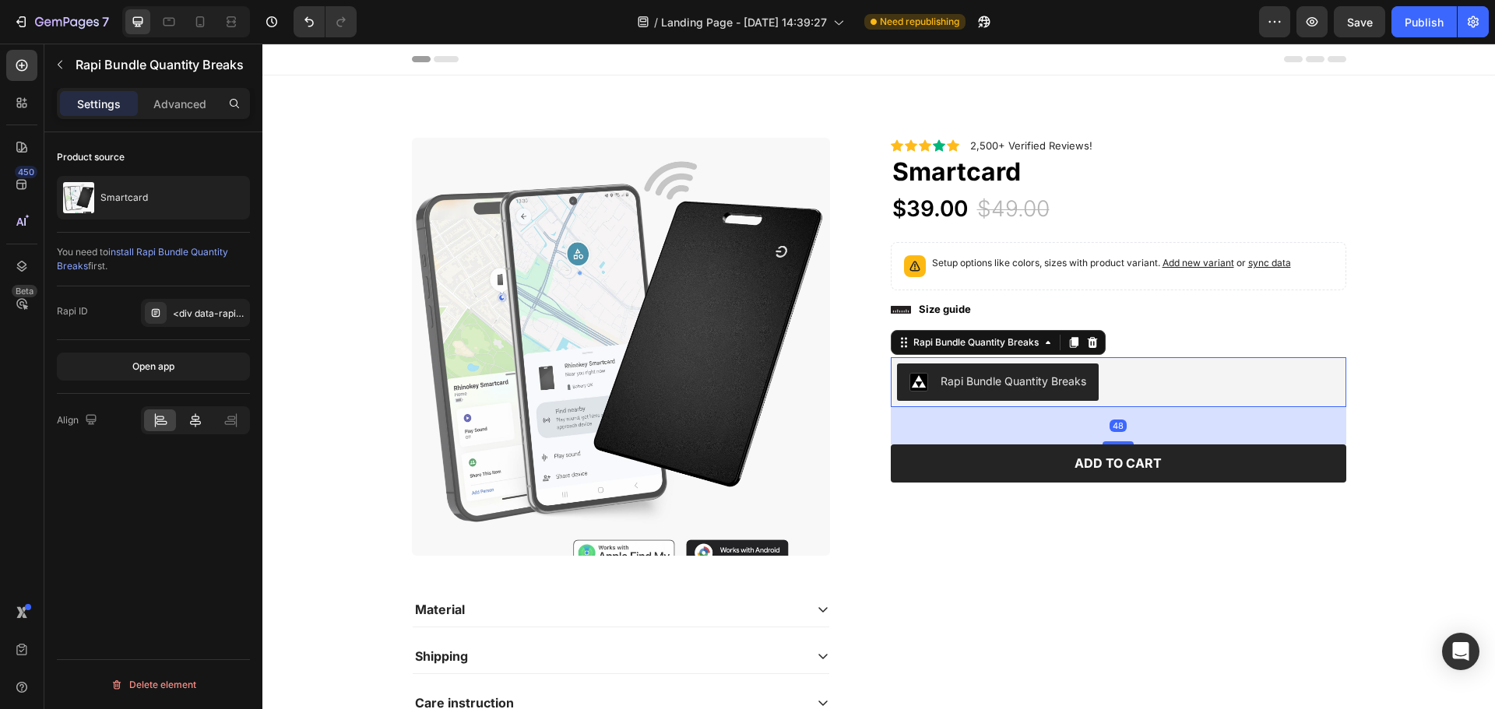
click at [205, 422] on div at bounding box center [195, 420] width 32 height 22
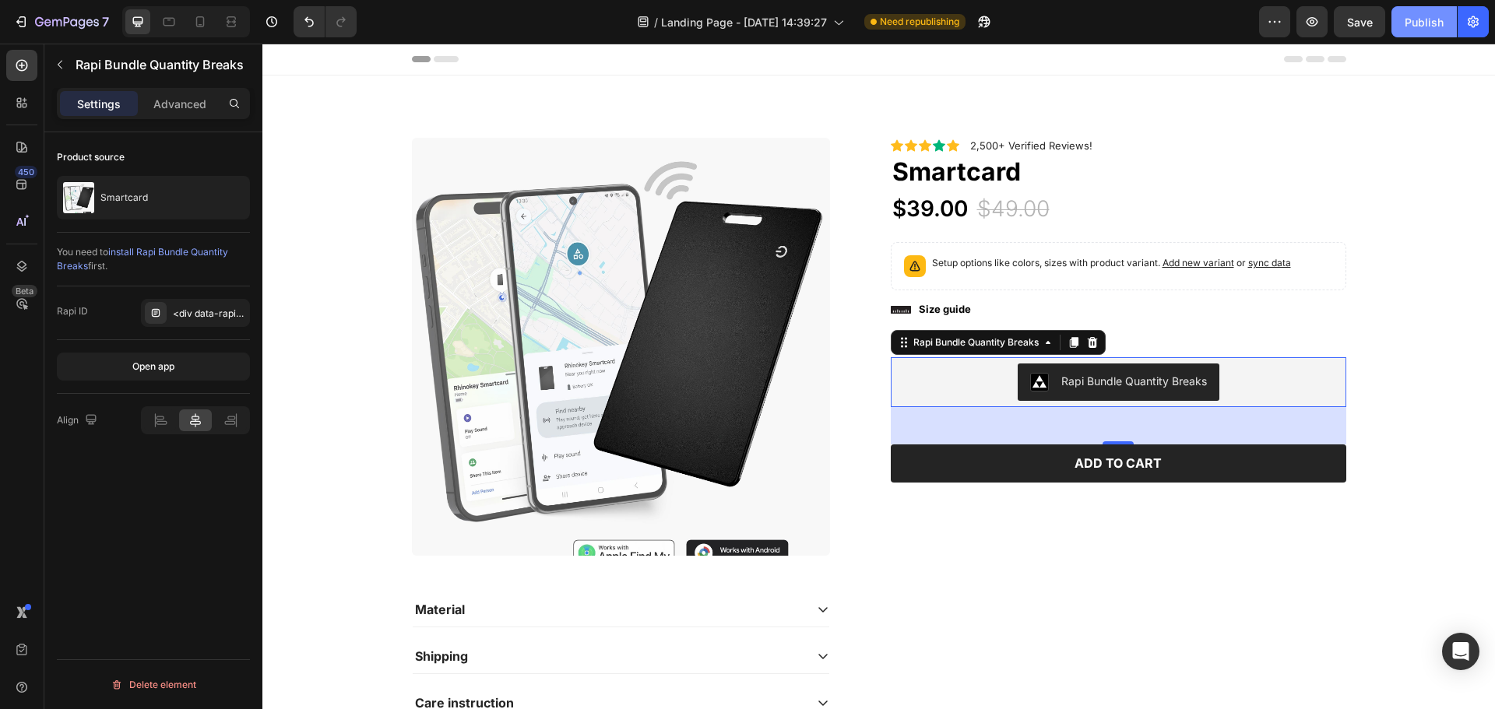
click at [1417, 23] on div "Publish" at bounding box center [1423, 22] width 39 height 16
click at [160, 315] on icon at bounding box center [155, 313] width 12 height 12
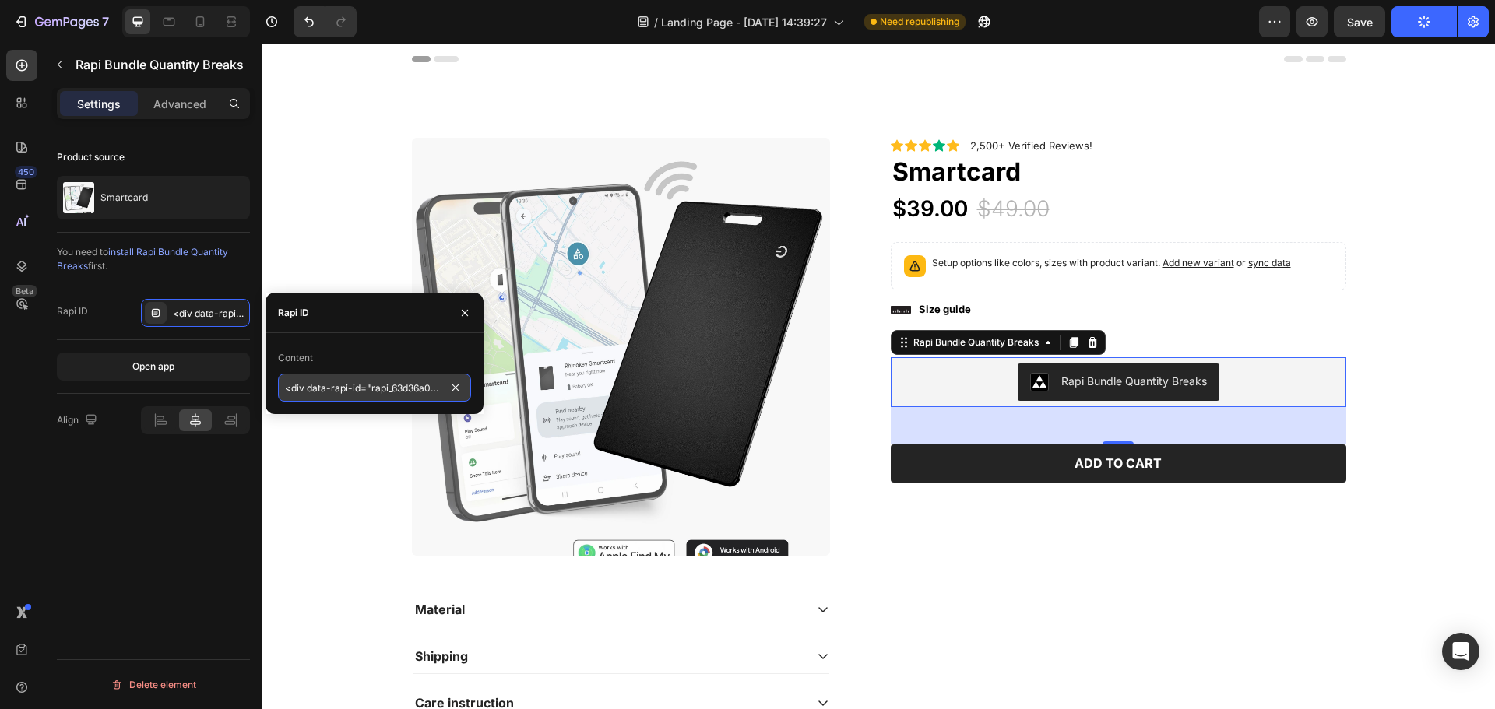
click at [354, 388] on input "<div data-rapi-id="rapi_63d36a0c9f05e0"></div>" at bounding box center [374, 388] width 193 height 28
click at [947, 148] on div "Icon" at bounding box center [953, 145] width 12 height 12
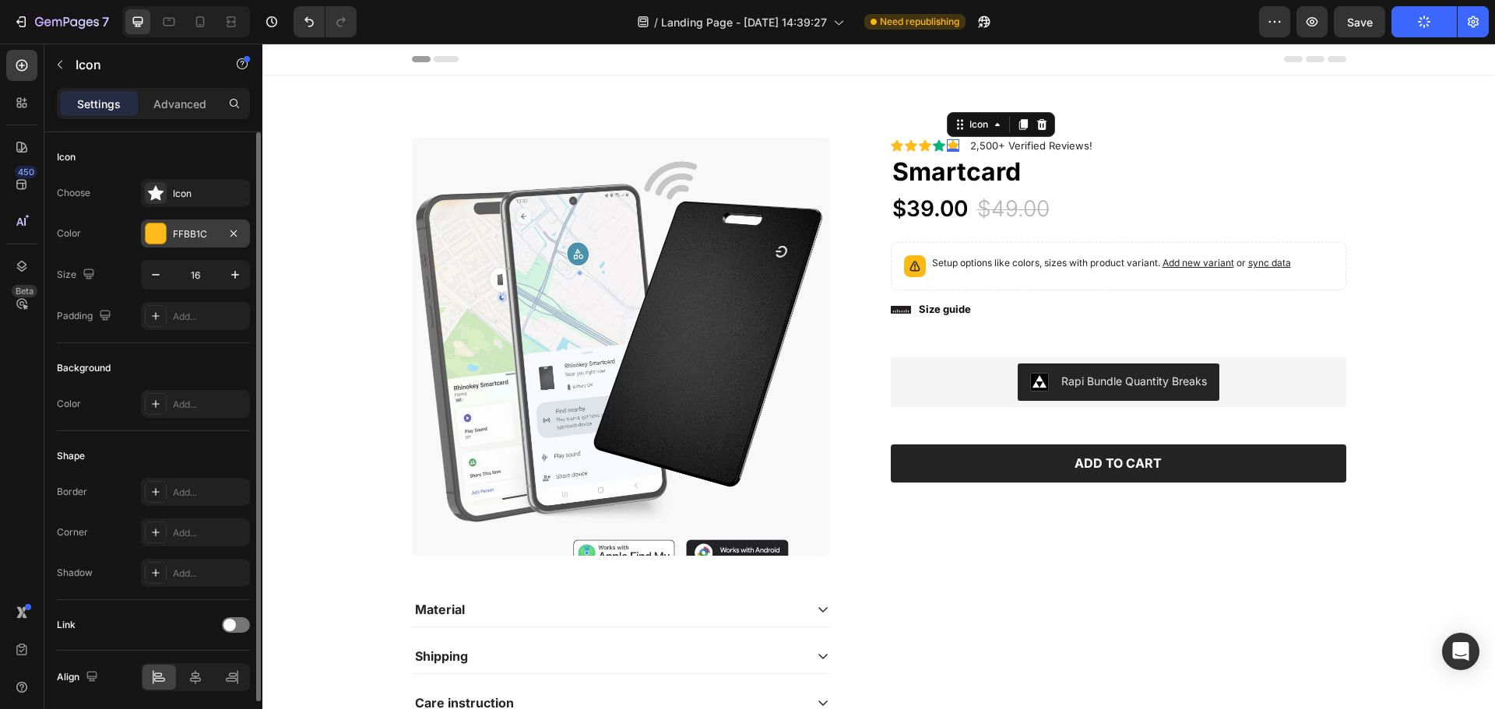
click at [149, 237] on div at bounding box center [156, 233] width 20 height 20
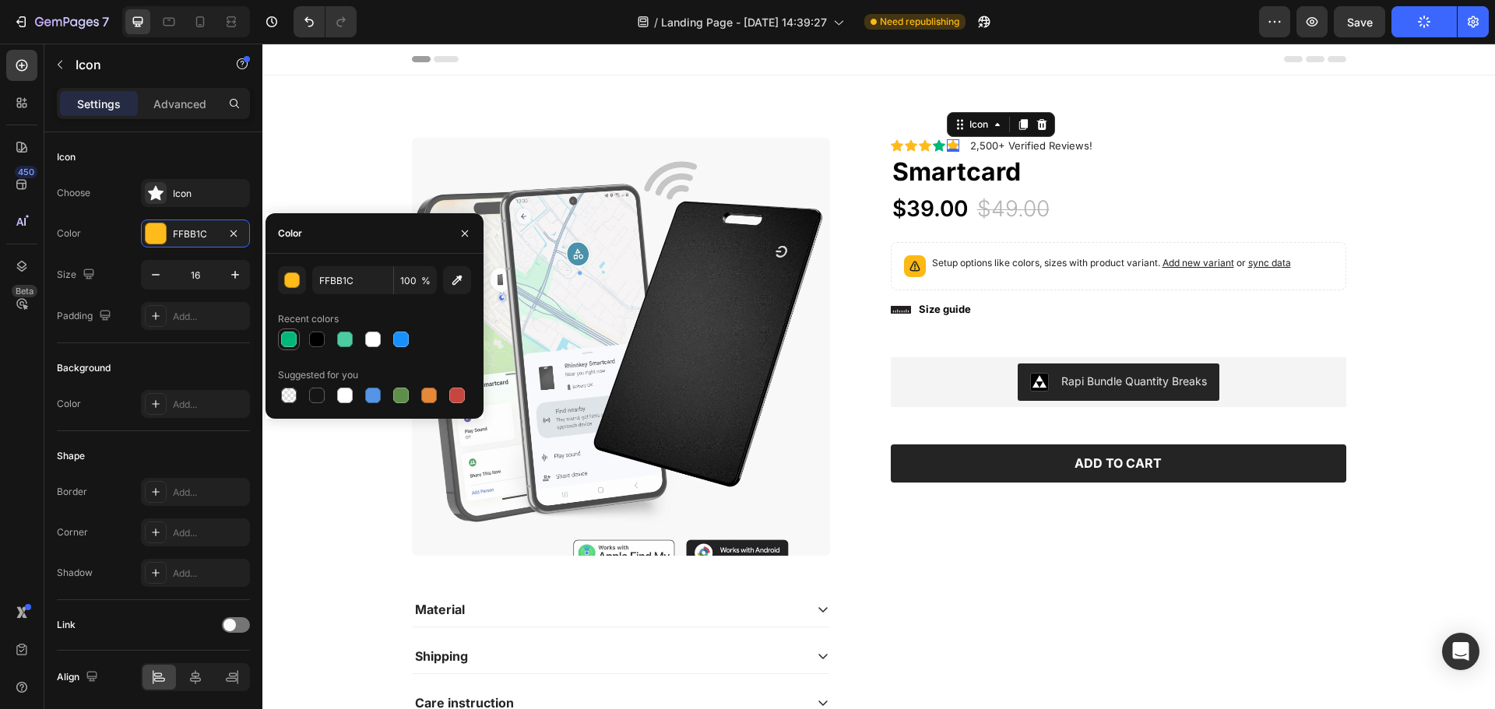
click at [290, 343] on div at bounding box center [289, 340] width 16 height 16
type input "00B679"
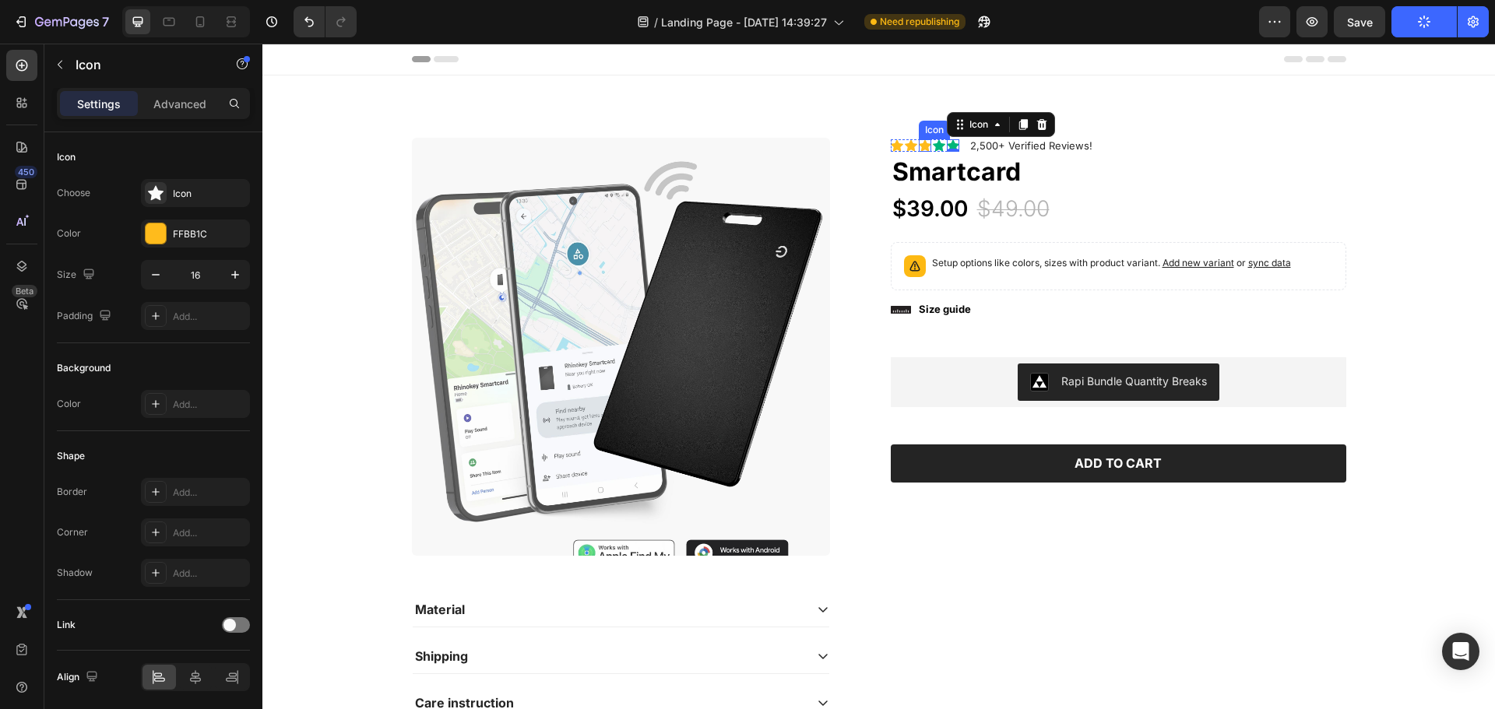
click at [919, 143] on icon at bounding box center [925, 146] width 12 height 12
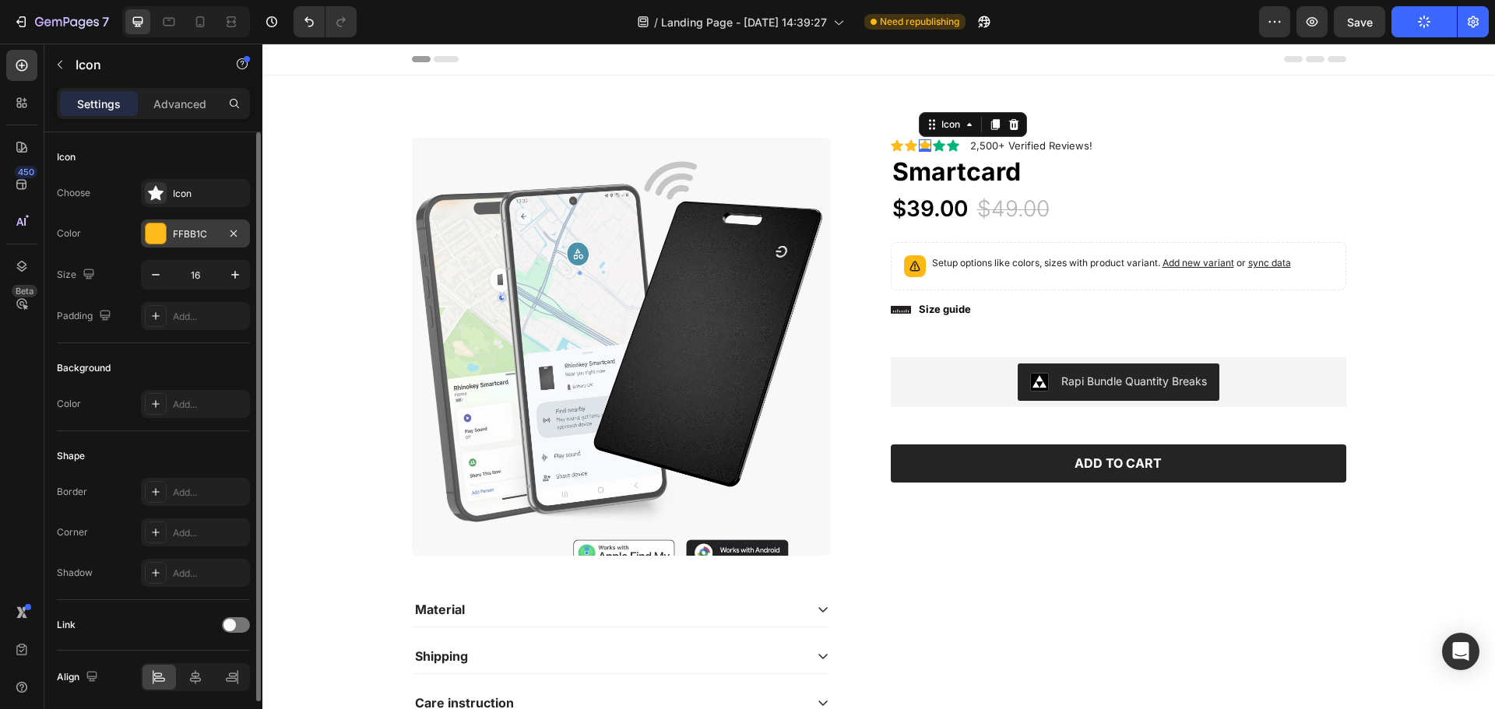
click at [150, 232] on div at bounding box center [156, 233] width 20 height 20
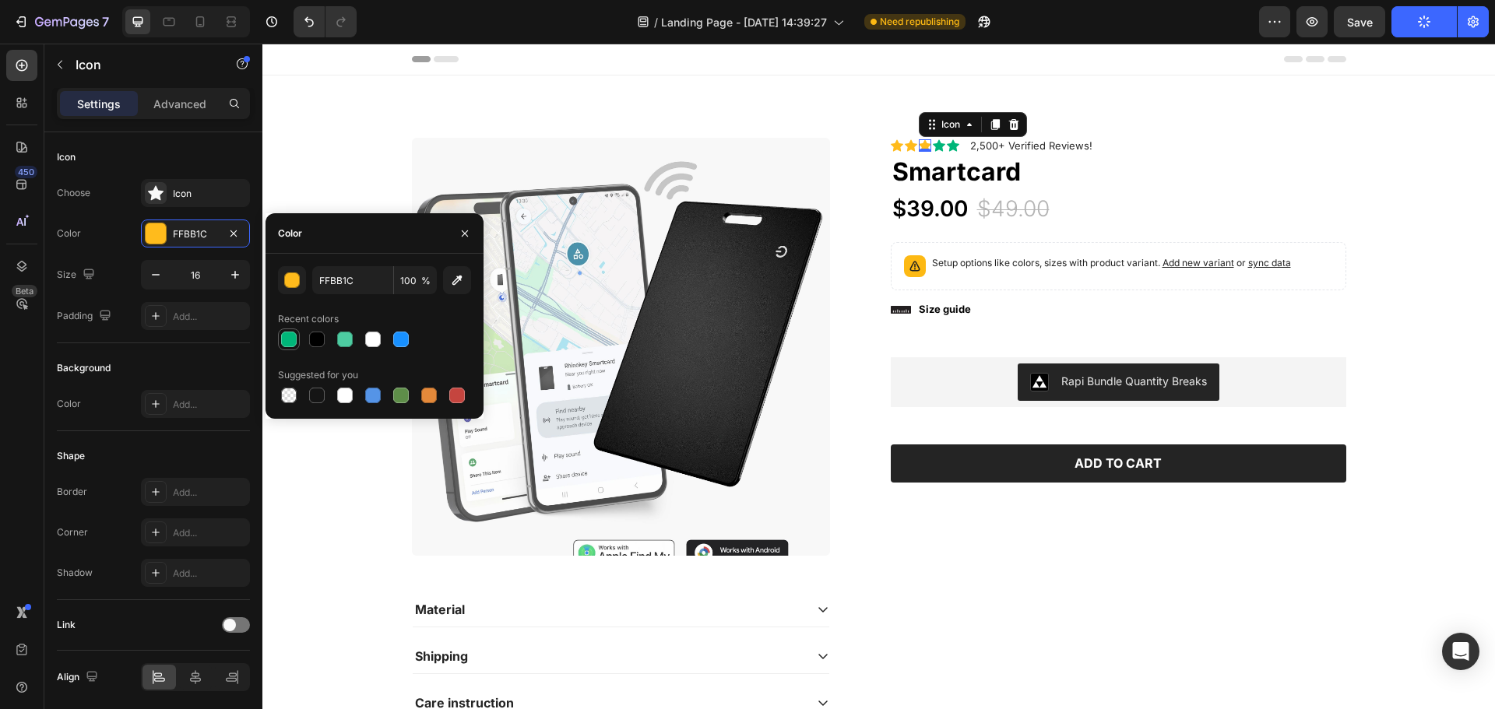
click at [287, 337] on div at bounding box center [289, 340] width 16 height 16
type input "00B679"
click at [905, 144] on icon at bounding box center [911, 146] width 12 height 12
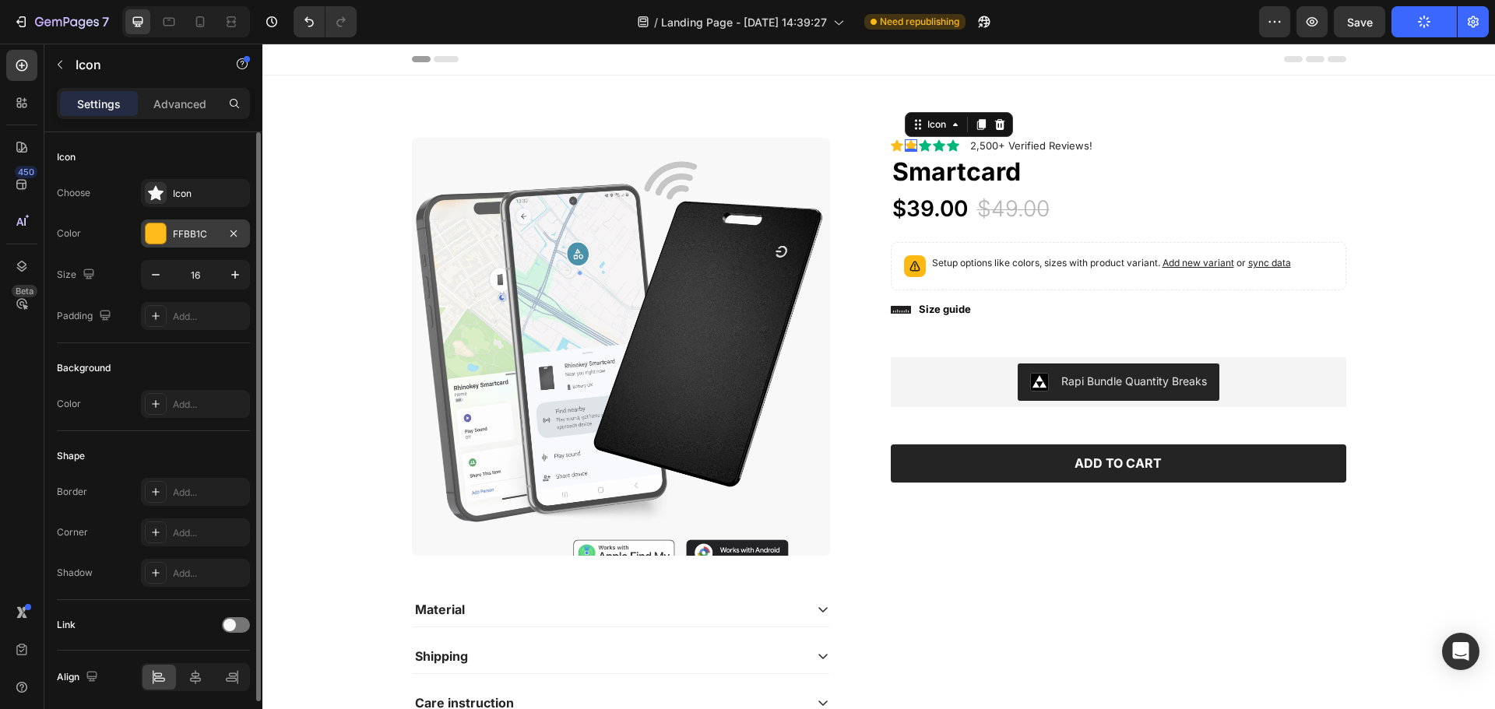
click at [139, 237] on div "Color FFBB1C" at bounding box center [153, 234] width 193 height 28
drag, startPoint x: 156, startPoint y: 237, endPoint x: 166, endPoint y: 232, distance: 10.8
click at [157, 236] on div at bounding box center [156, 233] width 20 height 20
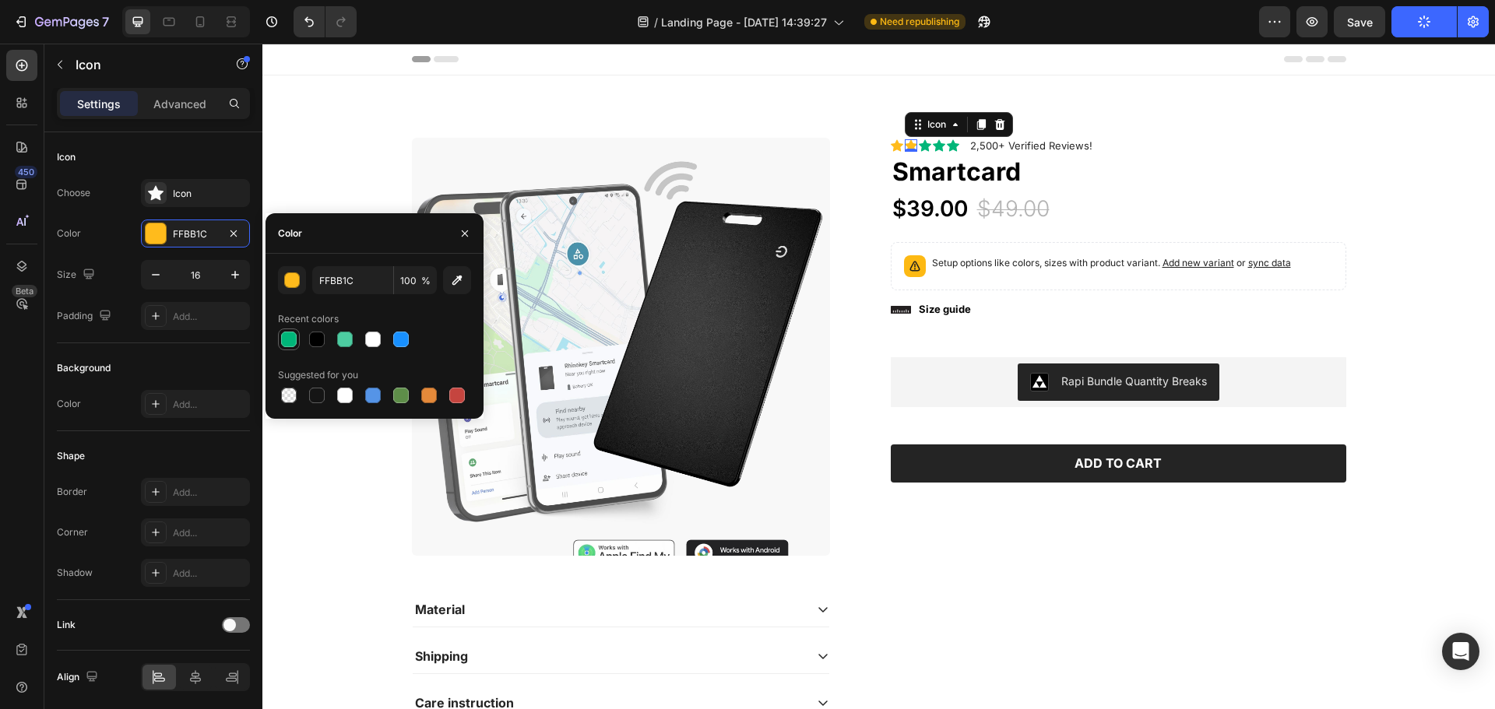
click at [285, 339] on div at bounding box center [289, 340] width 16 height 16
type input "00B679"
click at [891, 145] on icon at bounding box center [897, 146] width 12 height 12
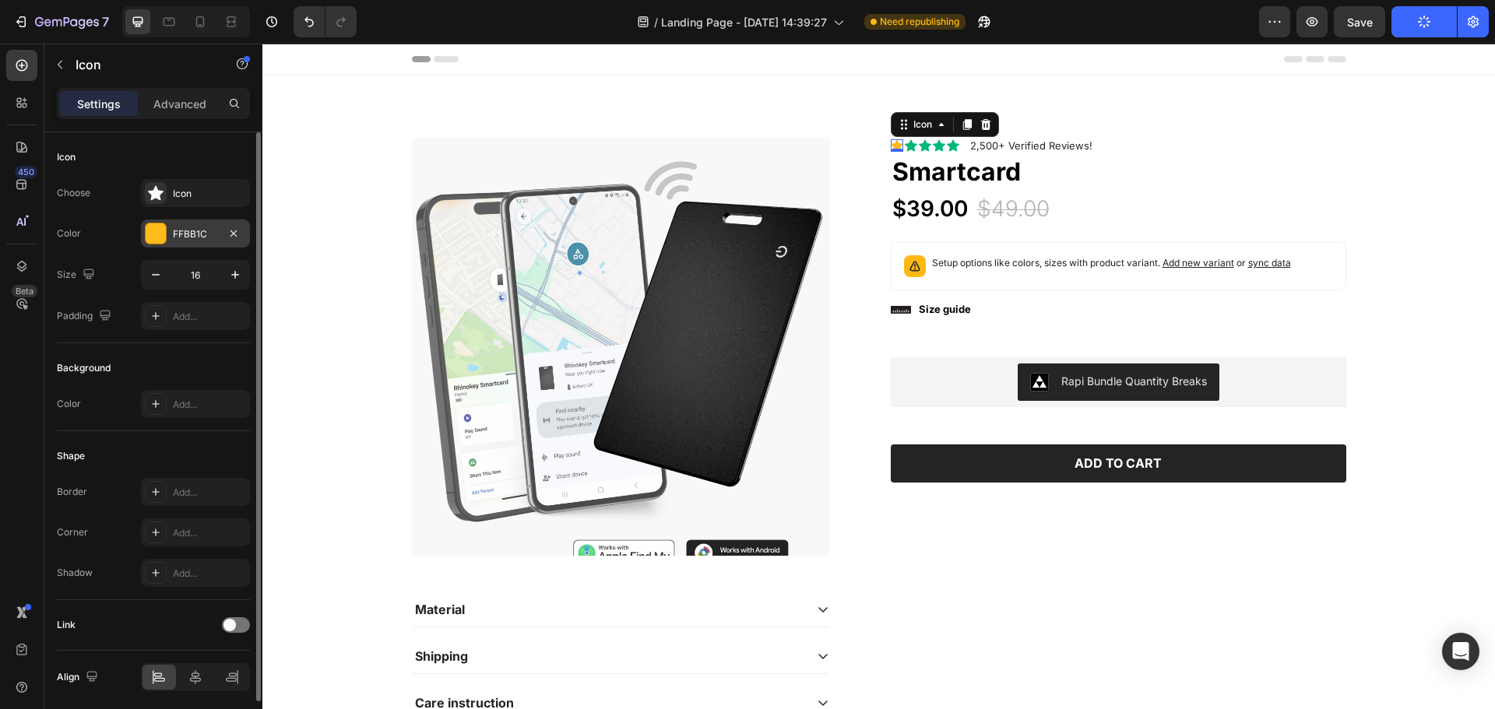
click at [155, 237] on div at bounding box center [156, 233] width 20 height 20
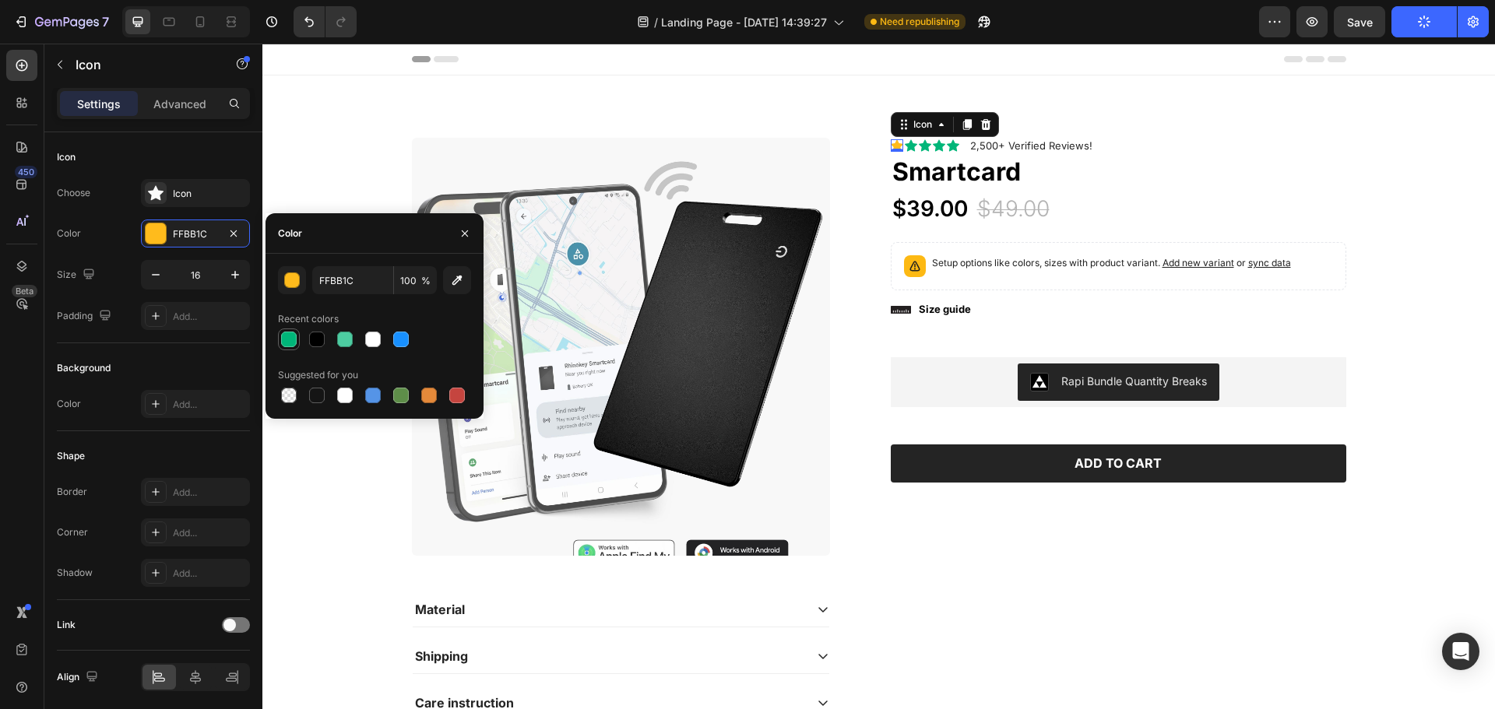
click at [283, 342] on div at bounding box center [289, 340] width 16 height 16
type input "00B679"
click at [1014, 148] on p "2,500+ Verified Reviews!" at bounding box center [1031, 145] width 122 height 13
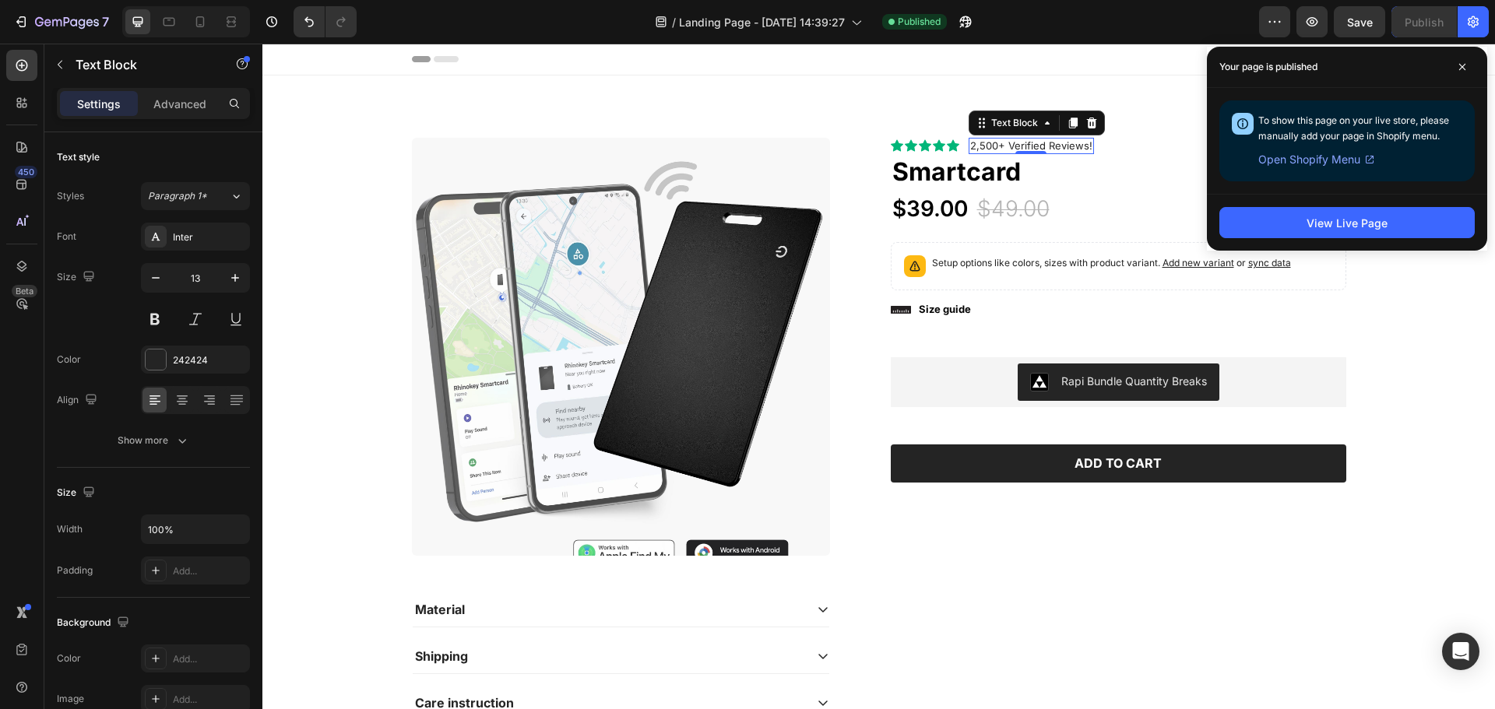
click at [970, 146] on p "2,500+ Verified Reviews!" at bounding box center [1031, 145] width 122 height 13
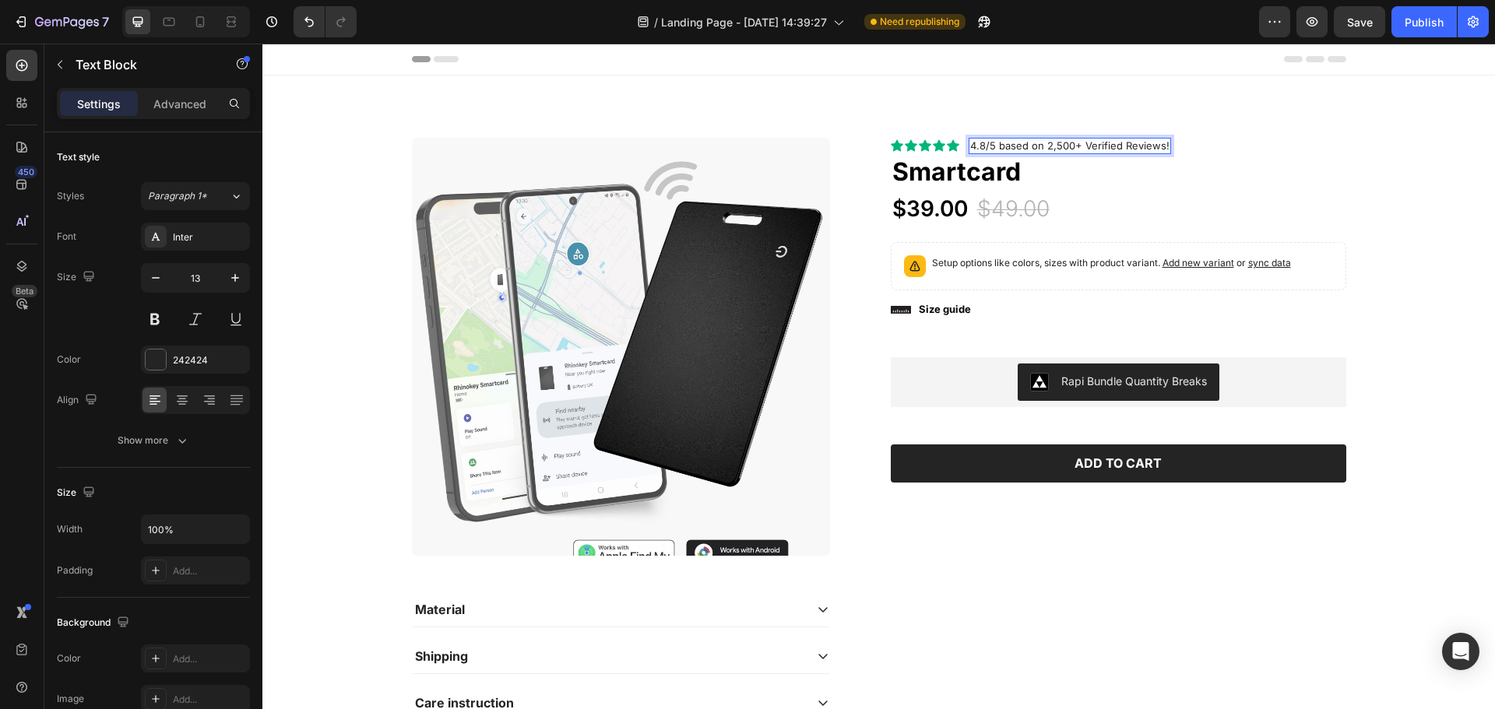
click at [1118, 143] on p "4.8/5 based on 2,500+ Verified Reviews!" at bounding box center [1069, 145] width 199 height 13
click at [1122, 143] on p "4.8/5 based on 2,500+ Verified Reviews!" at bounding box center [1069, 145] width 199 height 13
click at [1393, 190] on div "Product Images Material Shipping Care instruction Accordion Icon Icon Icon Icon…" at bounding box center [878, 441] width 1209 height 607
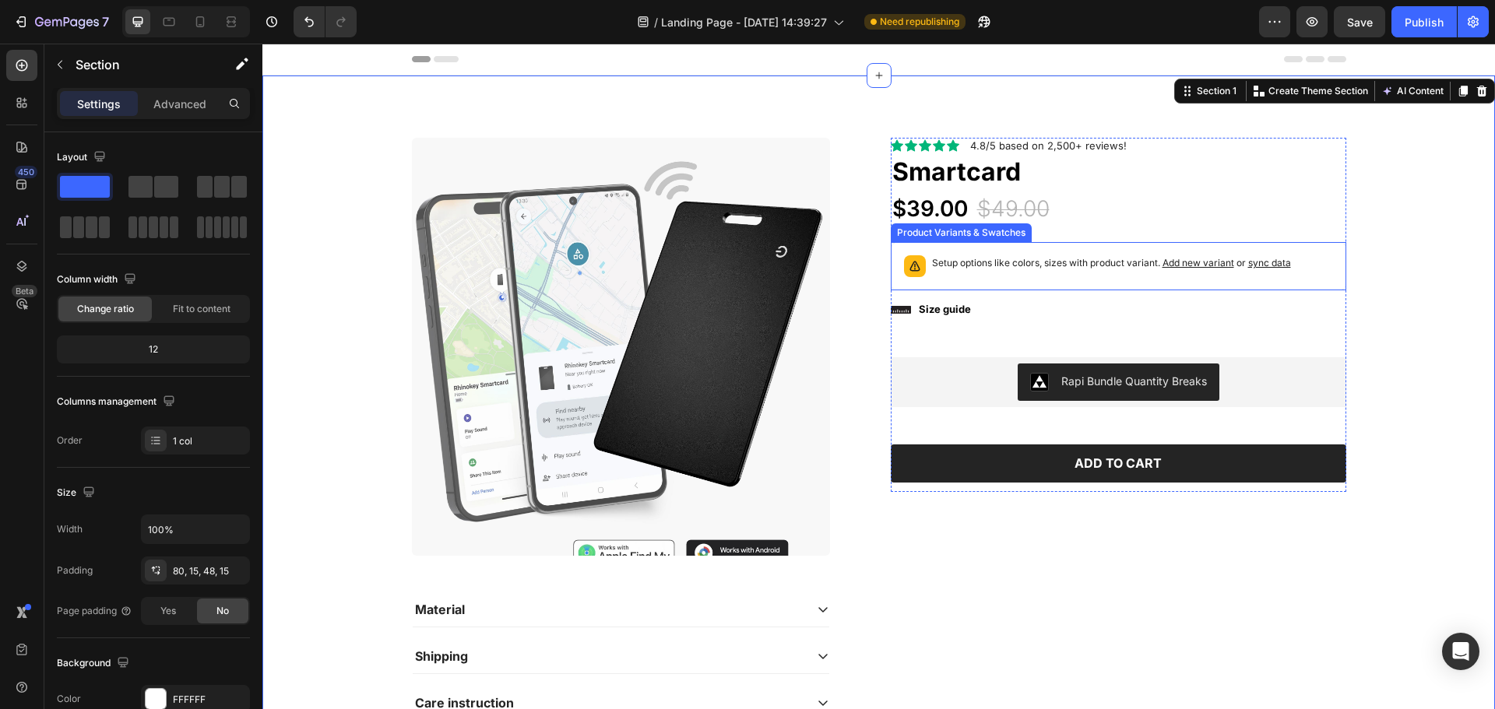
click at [978, 274] on div "Setup options like colors, sizes with product variant. Add new variant or sync …" at bounding box center [1111, 266] width 359 height 22
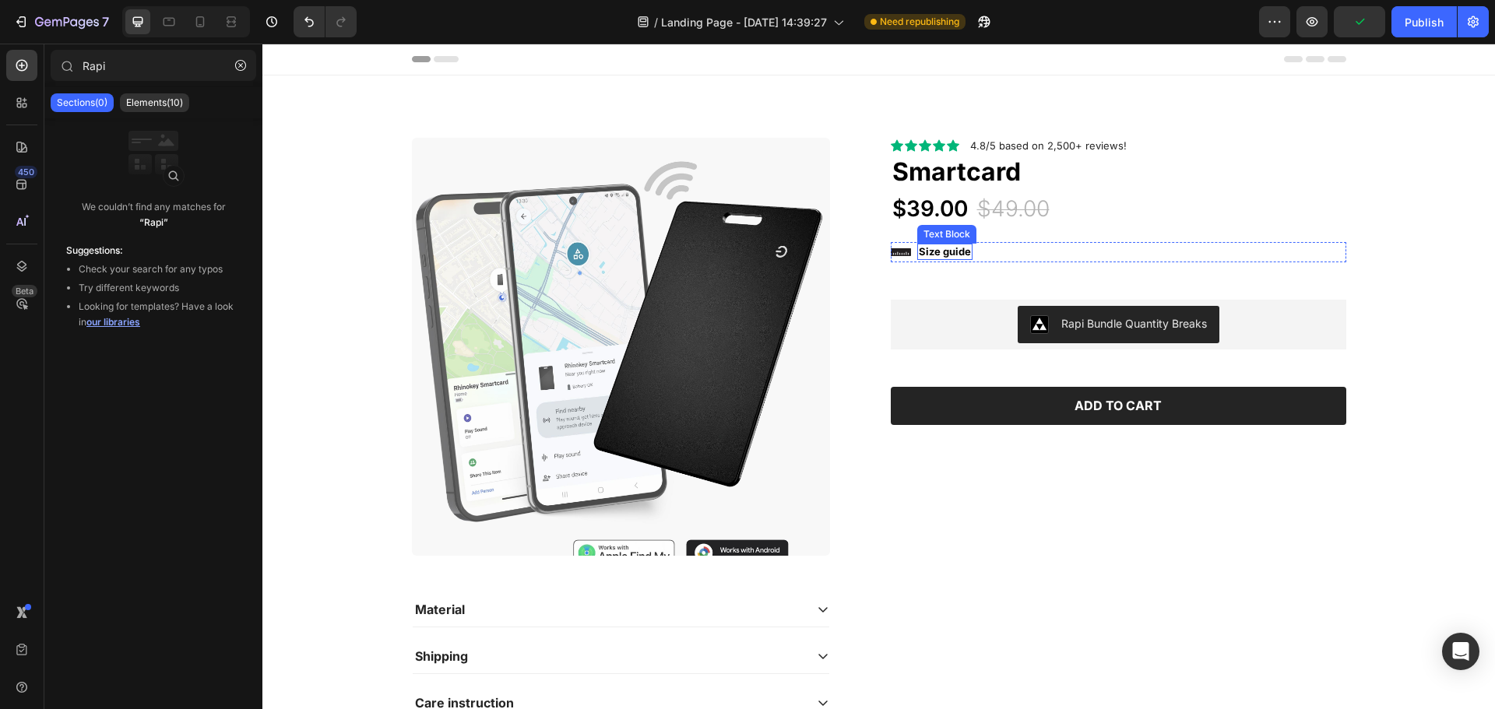
click at [939, 254] on p "Size guide" at bounding box center [945, 251] width 52 height 13
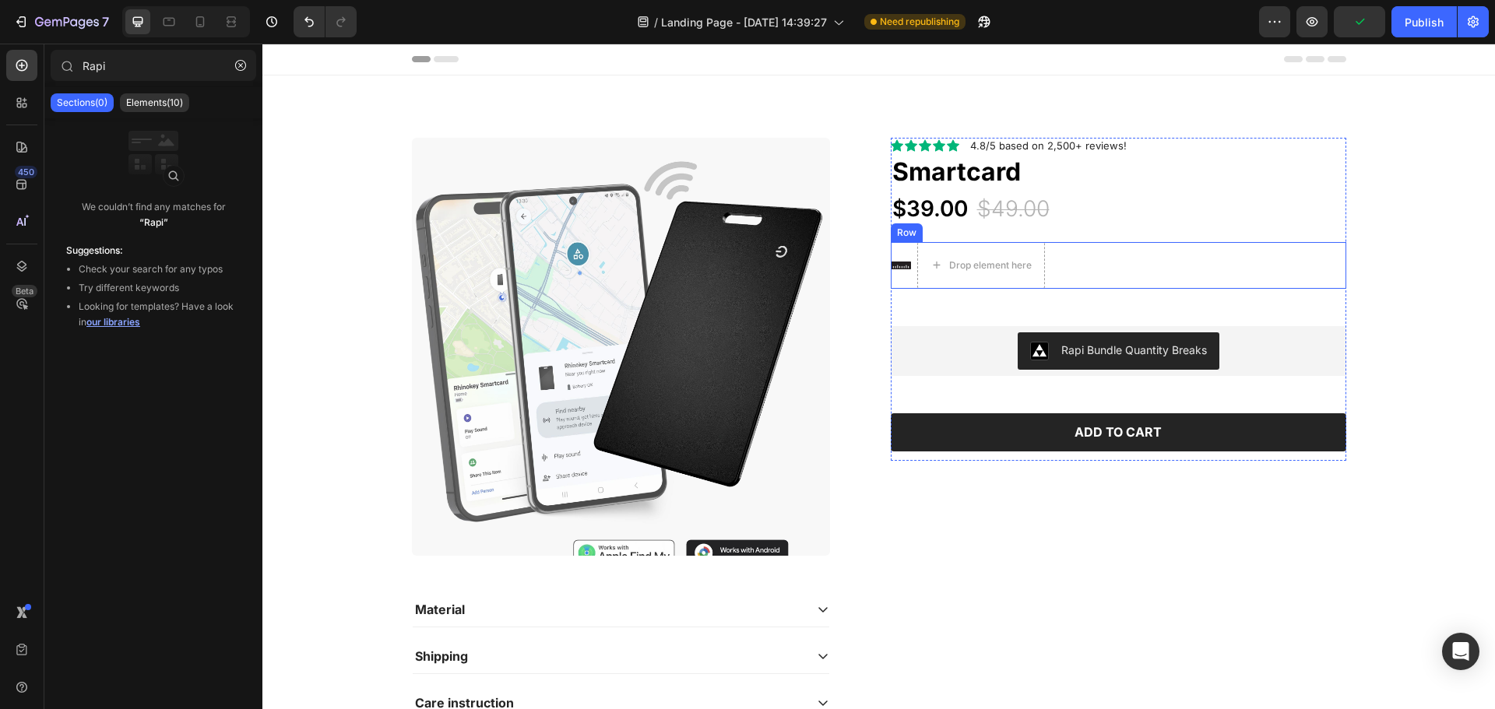
click at [1093, 265] on div "Icon Drop element here Row" at bounding box center [1118, 265] width 455 height 47
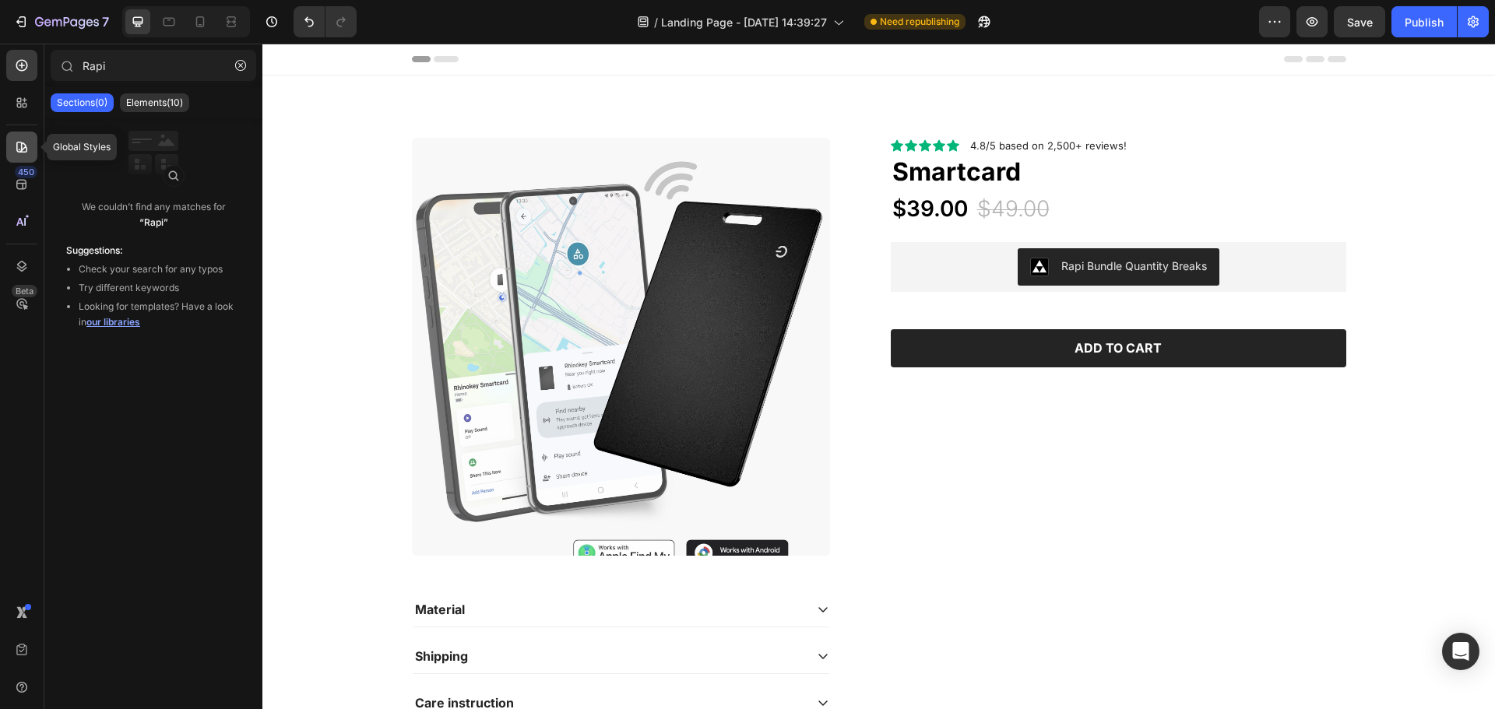
click at [20, 138] on div at bounding box center [21, 147] width 31 height 31
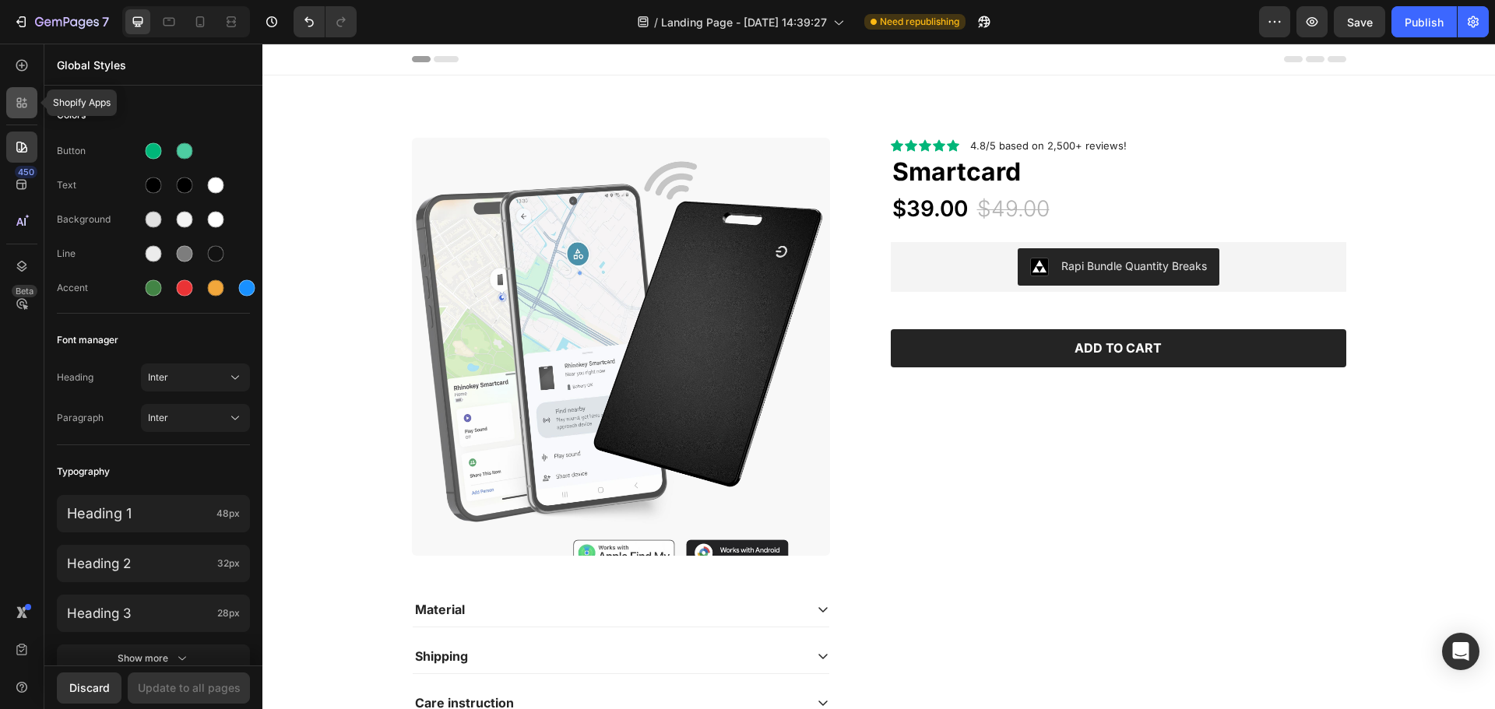
click at [30, 102] on div at bounding box center [21, 102] width 31 height 31
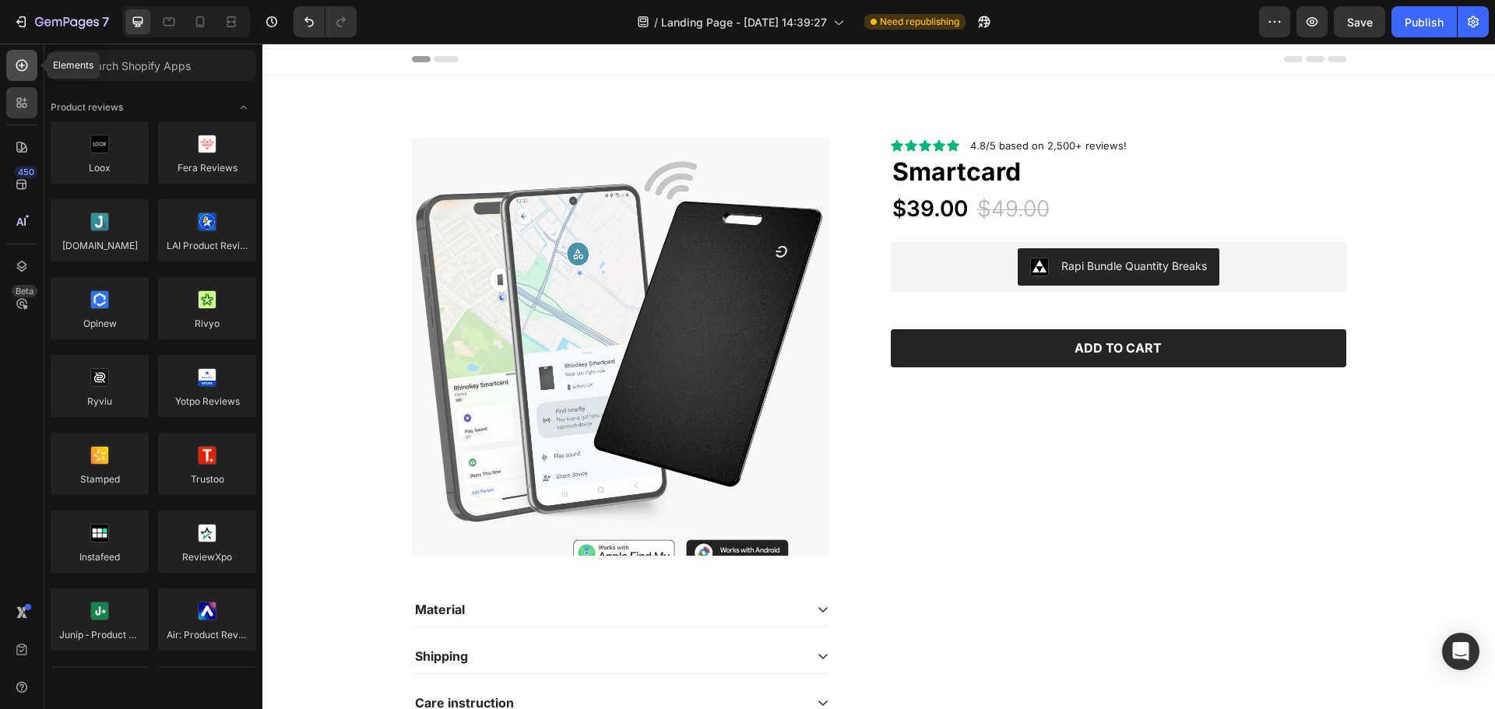
click at [24, 61] on icon at bounding box center [22, 66] width 12 height 12
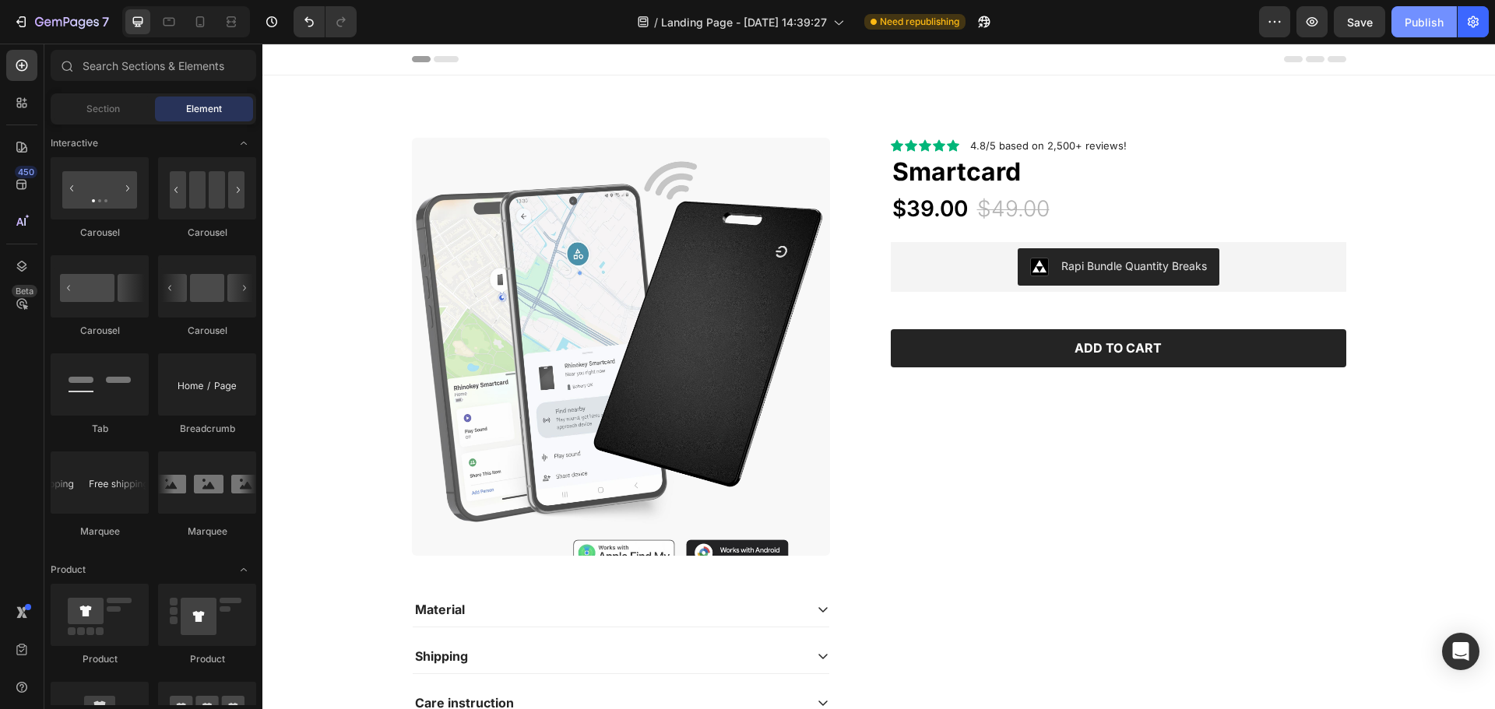
click at [1424, 24] on div "Publish" at bounding box center [1423, 22] width 39 height 16
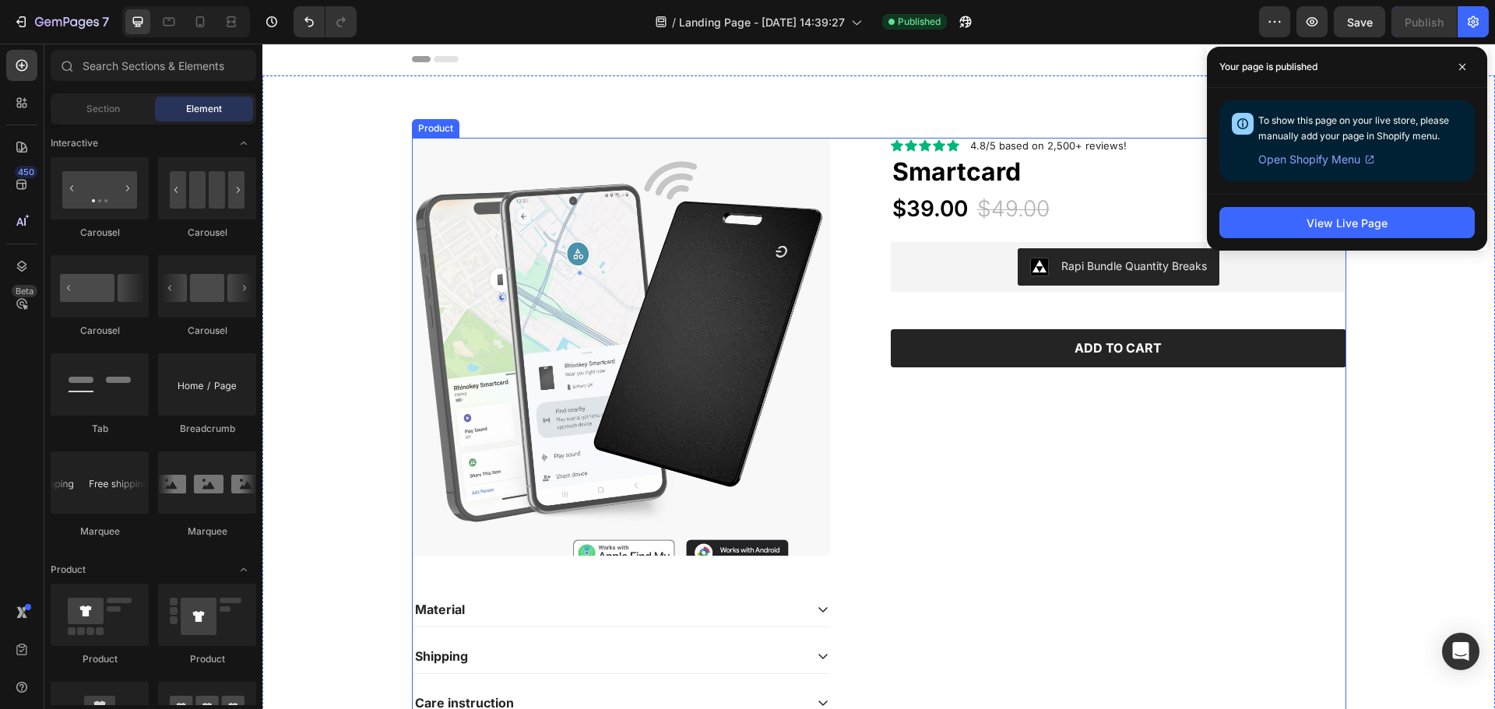
click at [1268, 481] on div "Icon Icon Icon Icon Icon Icon List 2,500+ Verified Reviews! Text Block Row Icon…" at bounding box center [1118, 435] width 455 height 595
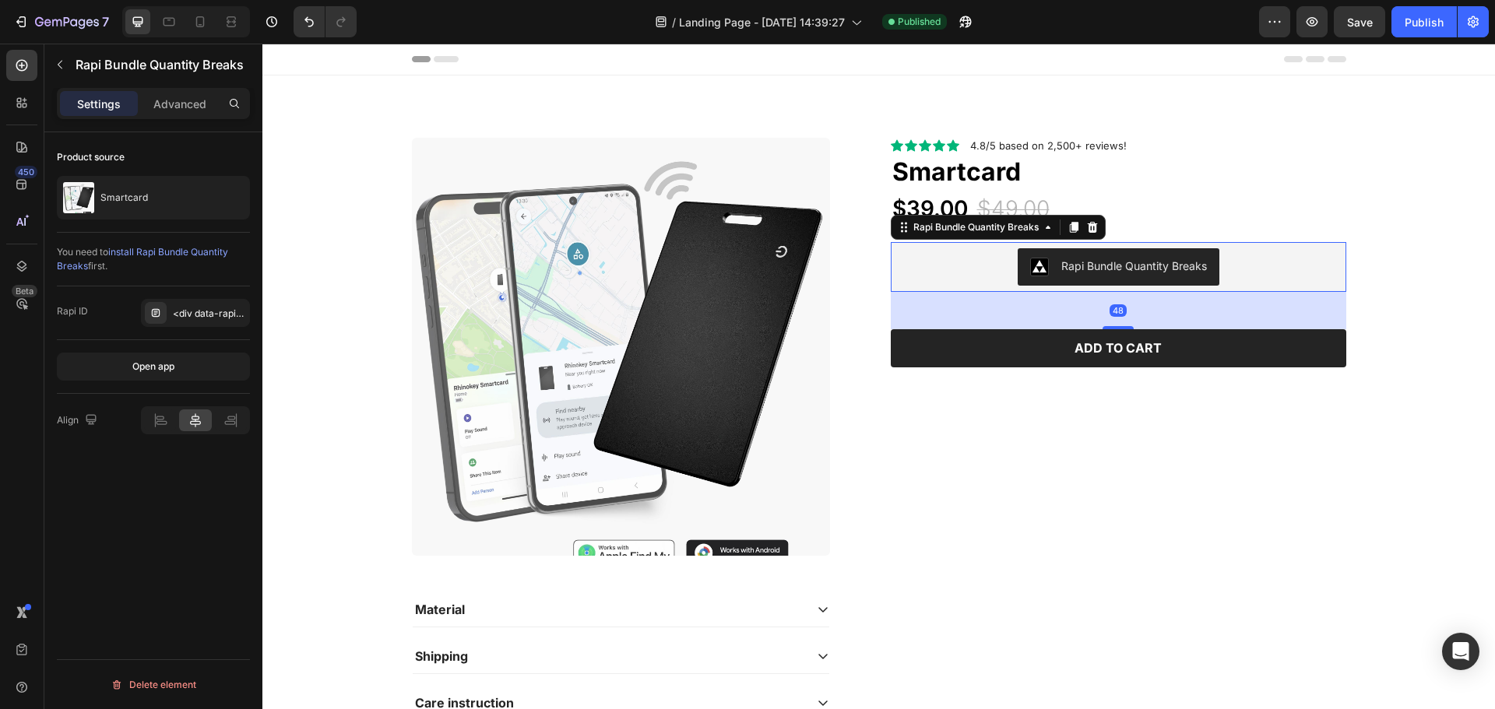
click at [1168, 260] on div "Rapi Bundle Quantity Breaks" at bounding box center [1134, 266] width 146 height 16
click at [174, 99] on p "Advanced" at bounding box center [179, 104] width 53 height 16
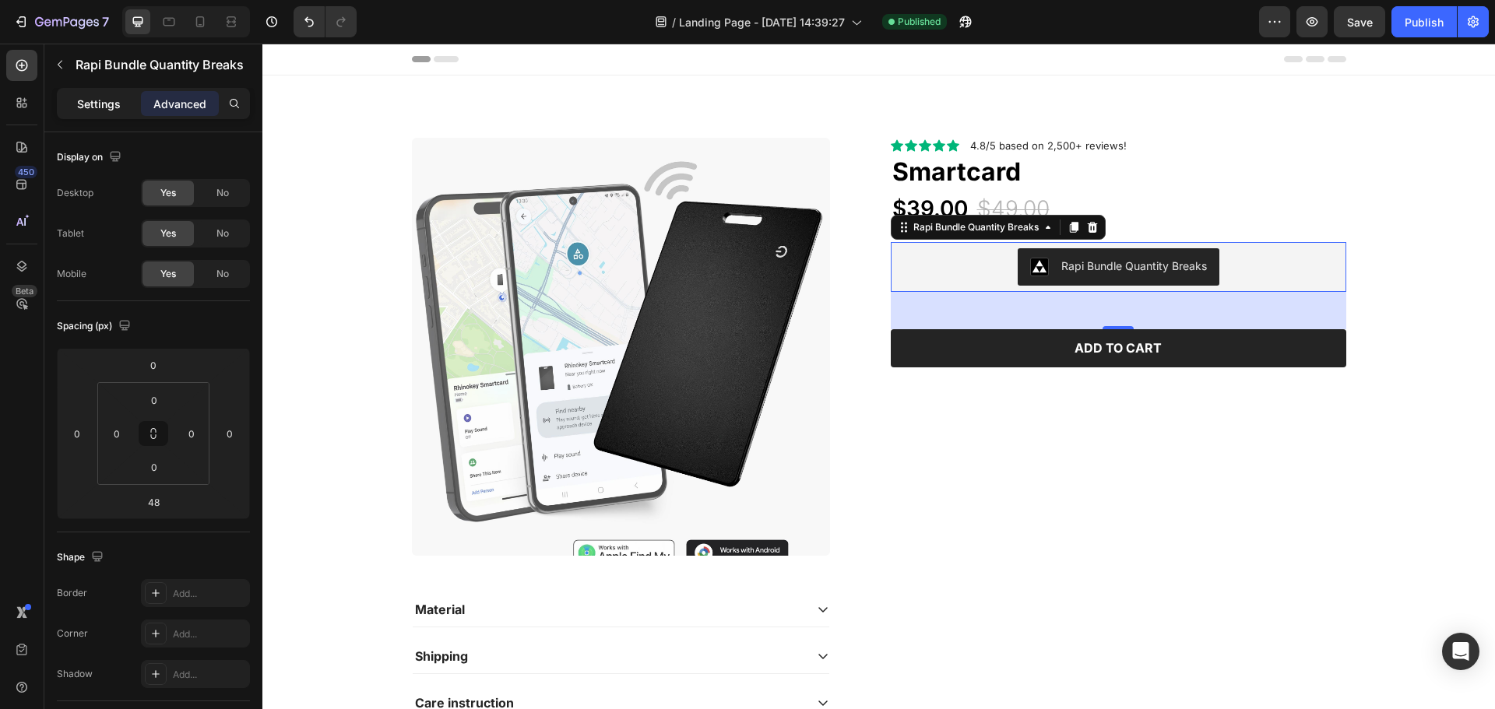
click at [88, 100] on p "Settings" at bounding box center [99, 104] width 44 height 16
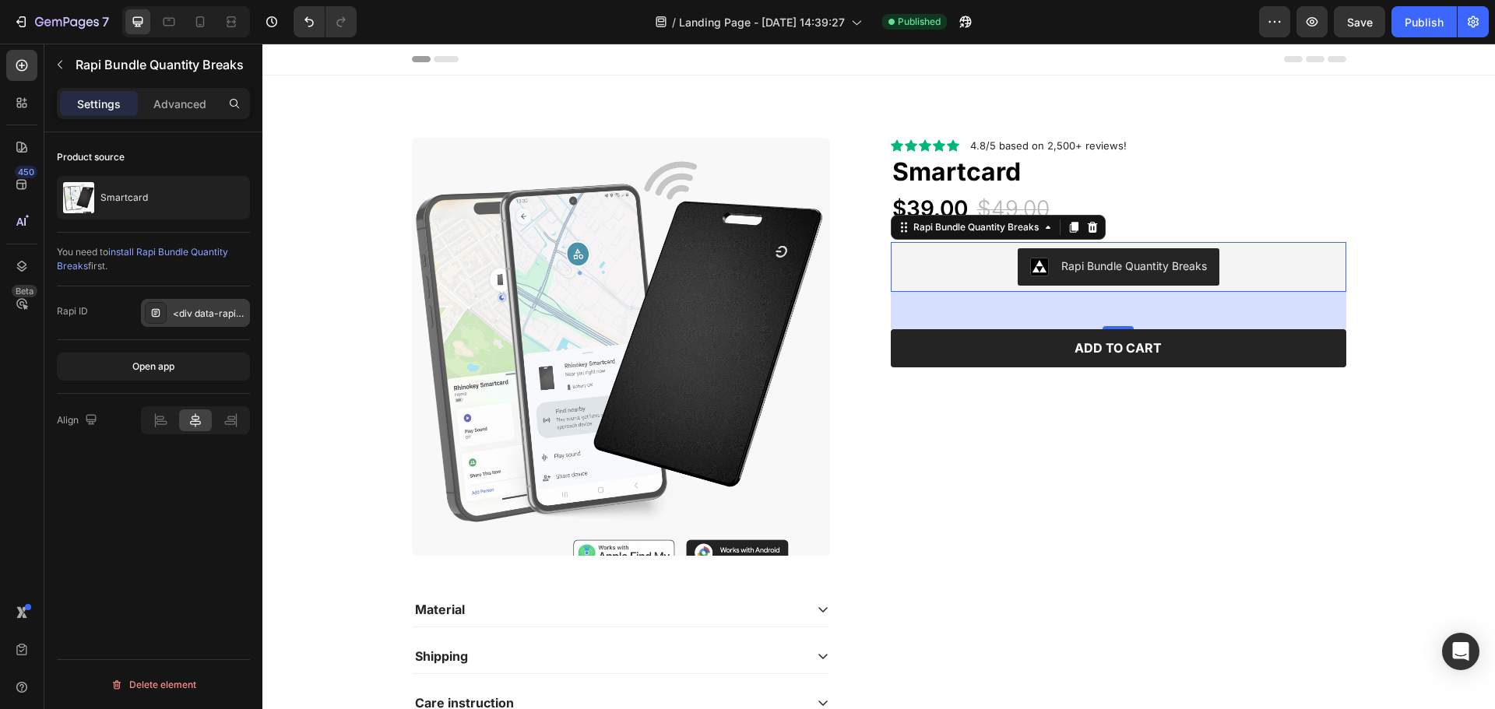
click at [156, 319] on div at bounding box center [156, 313] width 22 height 22
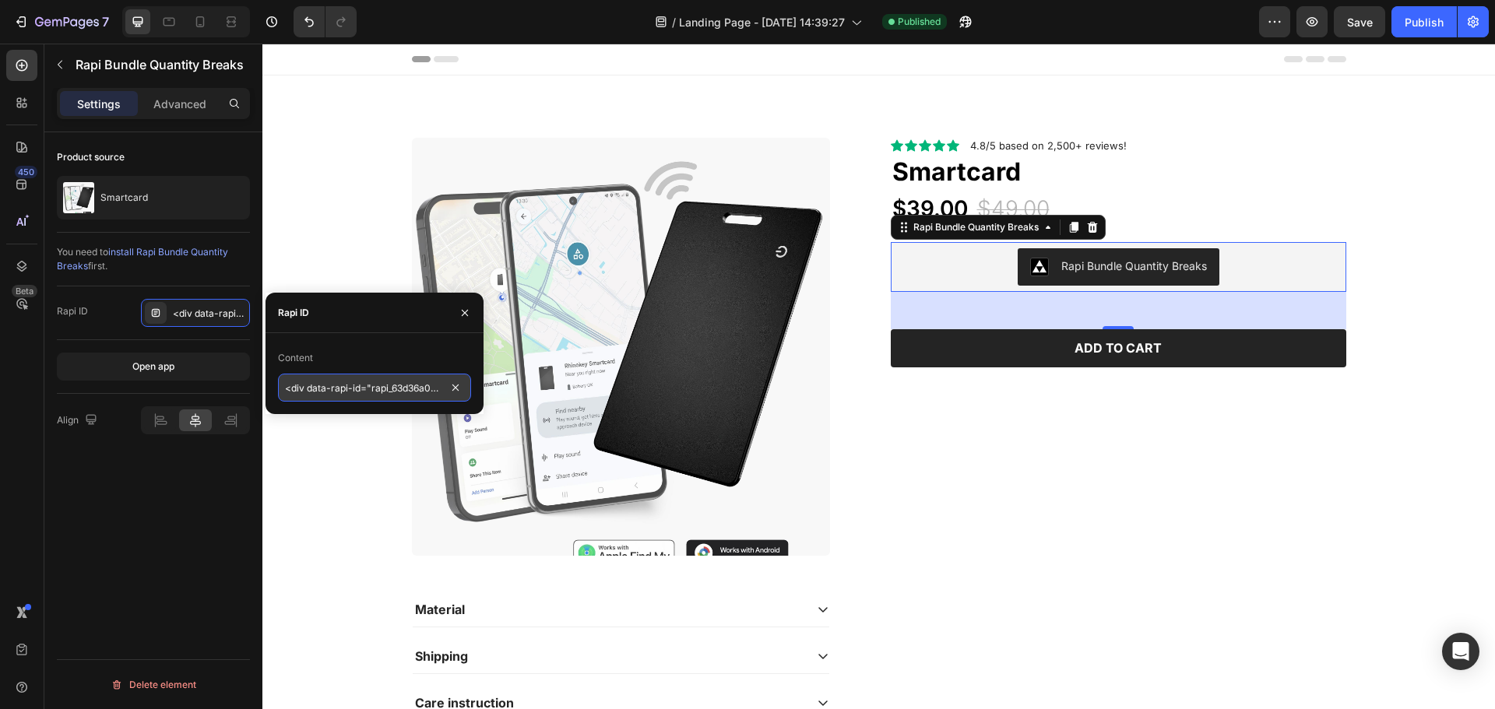
click at [416, 394] on input "<div data-rapi-id="rapi_63d36a0c9f05e0"></div>" at bounding box center [374, 388] width 193 height 28
drag, startPoint x: 371, startPoint y: 392, endPoint x: 398, endPoint y: 394, distance: 26.5
click at [398, 394] on input "<div data-rapi-id="rapi_63d36a0c9f05e0"></div>" at bounding box center [374, 388] width 193 height 28
paste input "rapi_63d36a0c9f05e0"
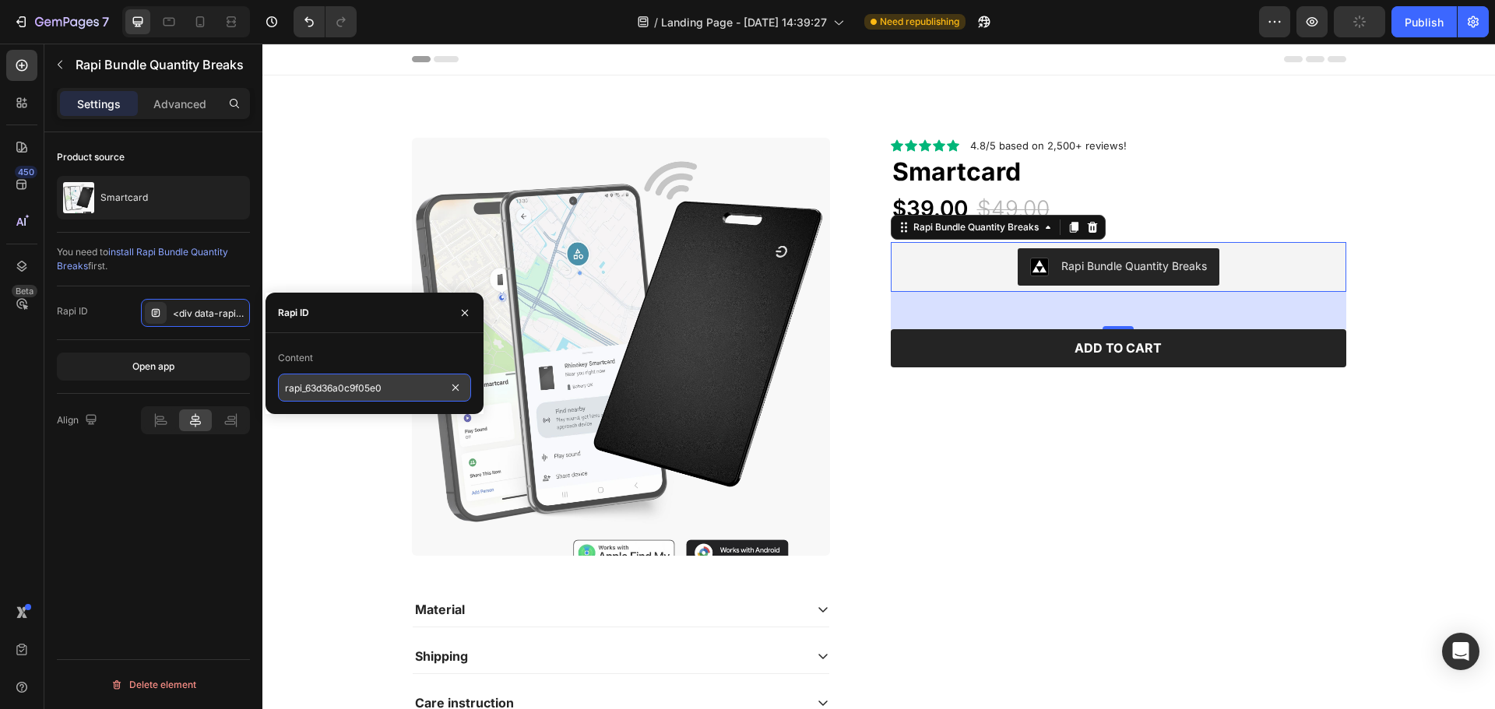
scroll to position [0, 0]
type input "rapi_63d36a0c9f05e0"
click at [186, 483] on div "Product source Smartcard You need to install Rapi Bundle Quantity Breaks first.…" at bounding box center [153, 442] width 218 height 621
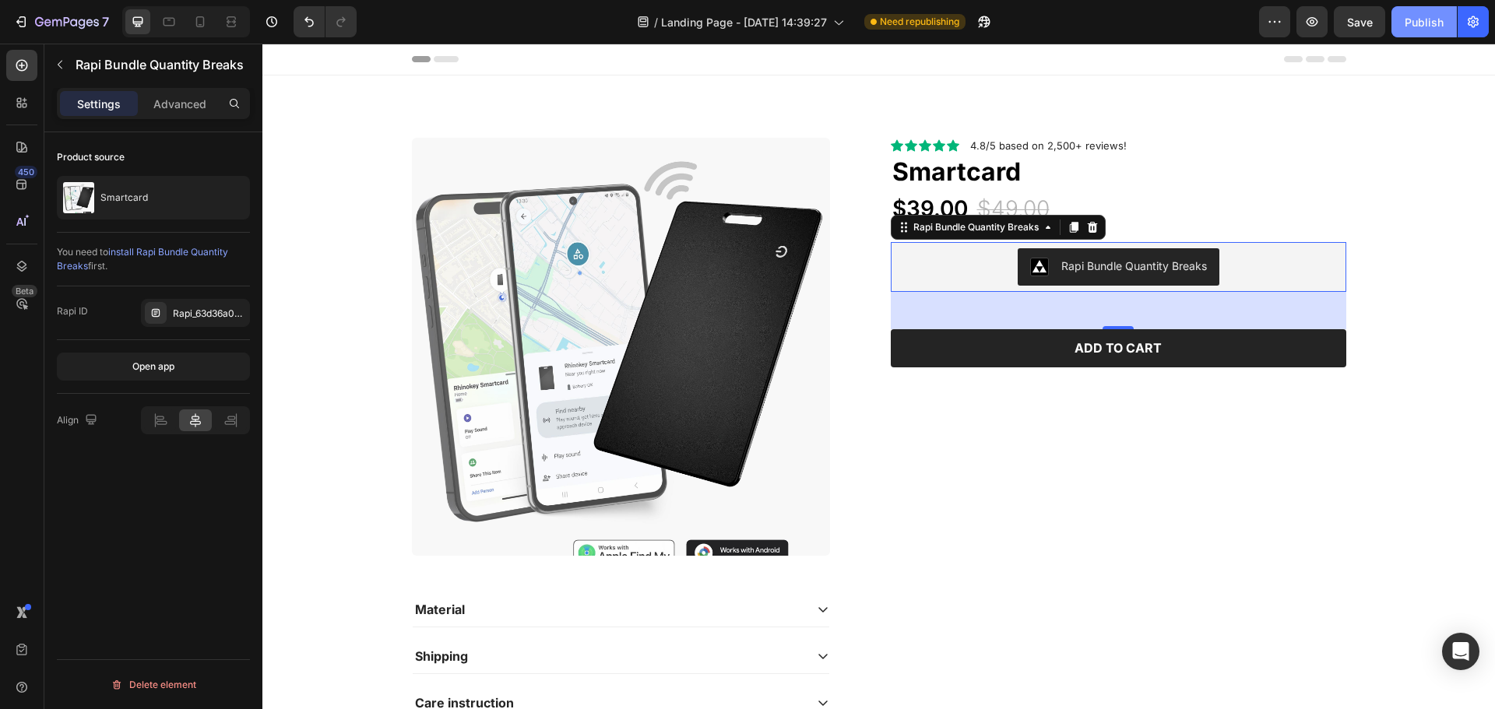
click at [1411, 28] on div "Publish" at bounding box center [1423, 22] width 39 height 16
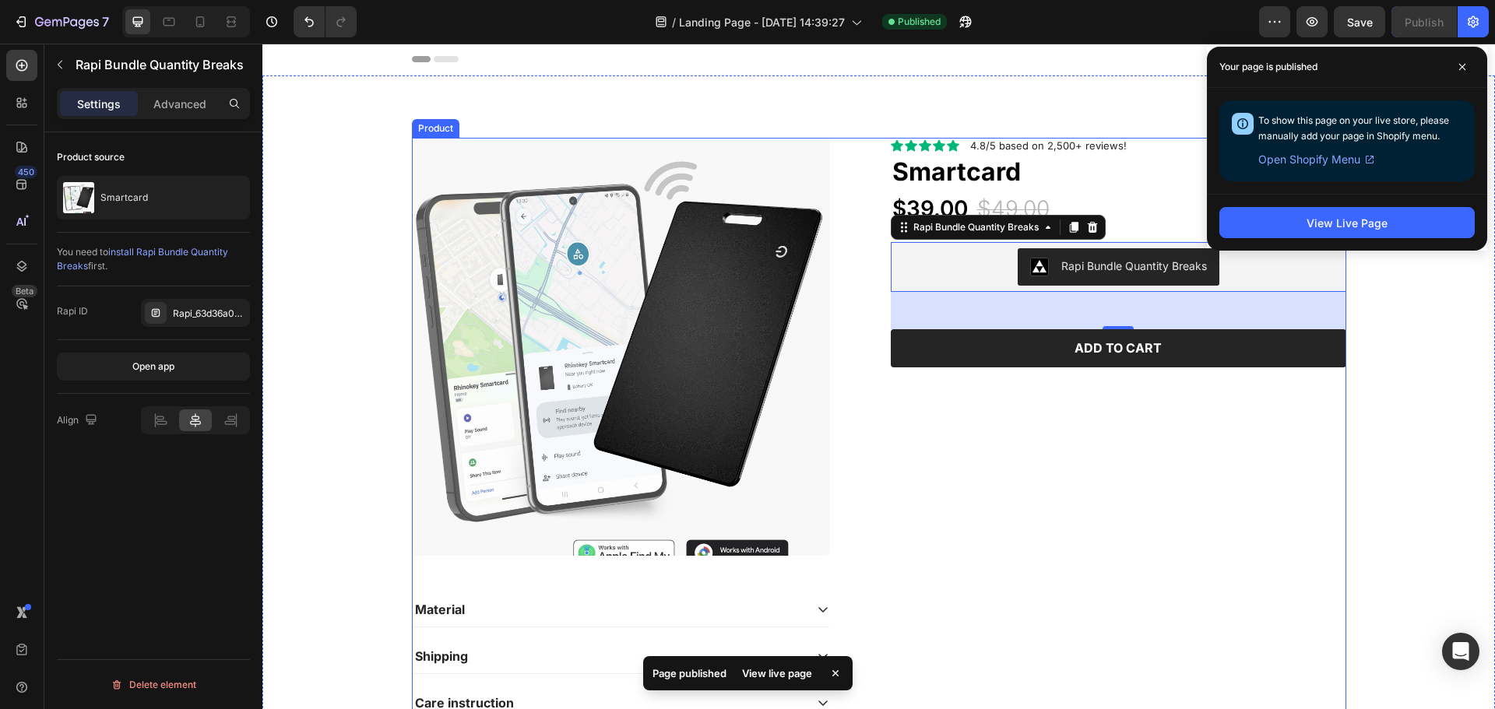
click at [1063, 494] on div "Icon Icon Icon Icon Icon Icon List 2,500+ Verified Reviews! Text Block Row Icon…" at bounding box center [1118, 435] width 455 height 595
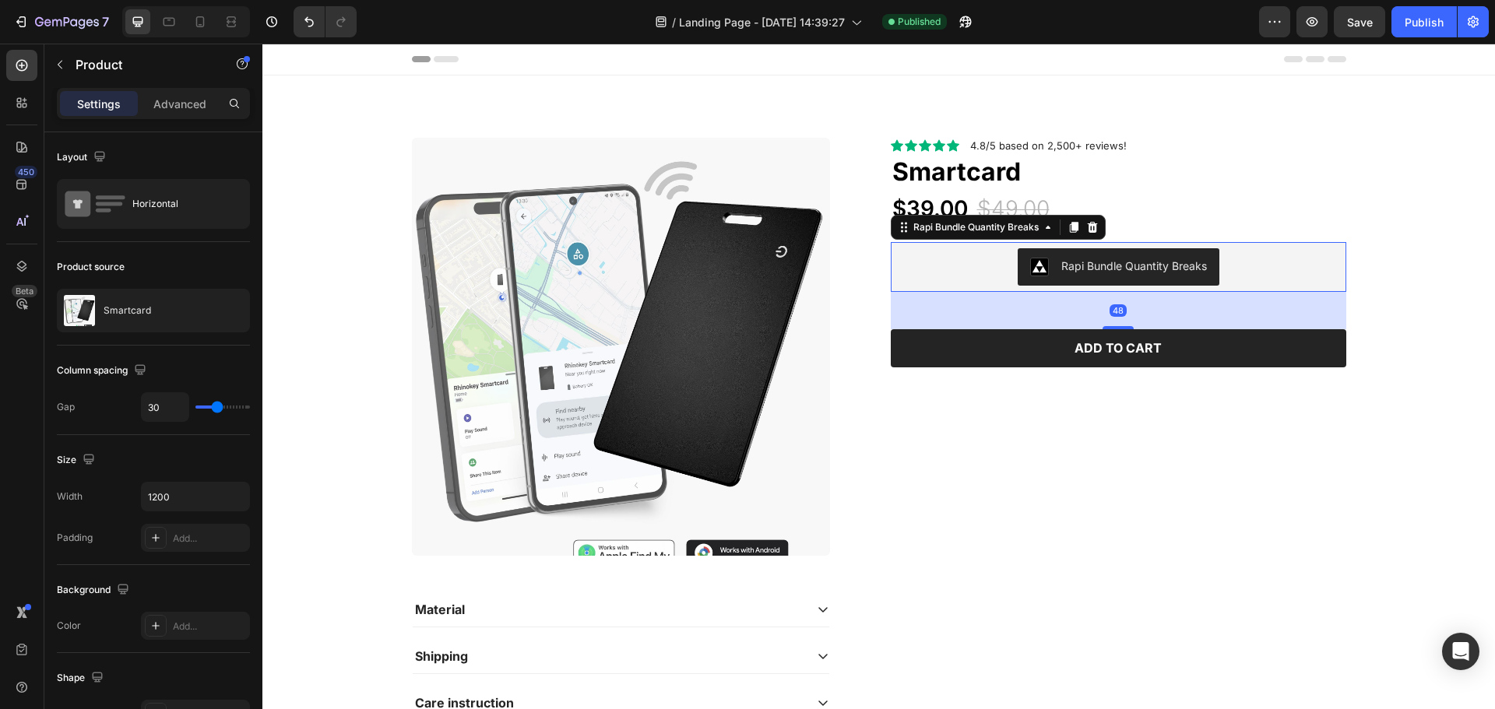
click at [1067, 258] on div "Rapi Bundle Quantity Breaks" at bounding box center [1134, 266] width 146 height 16
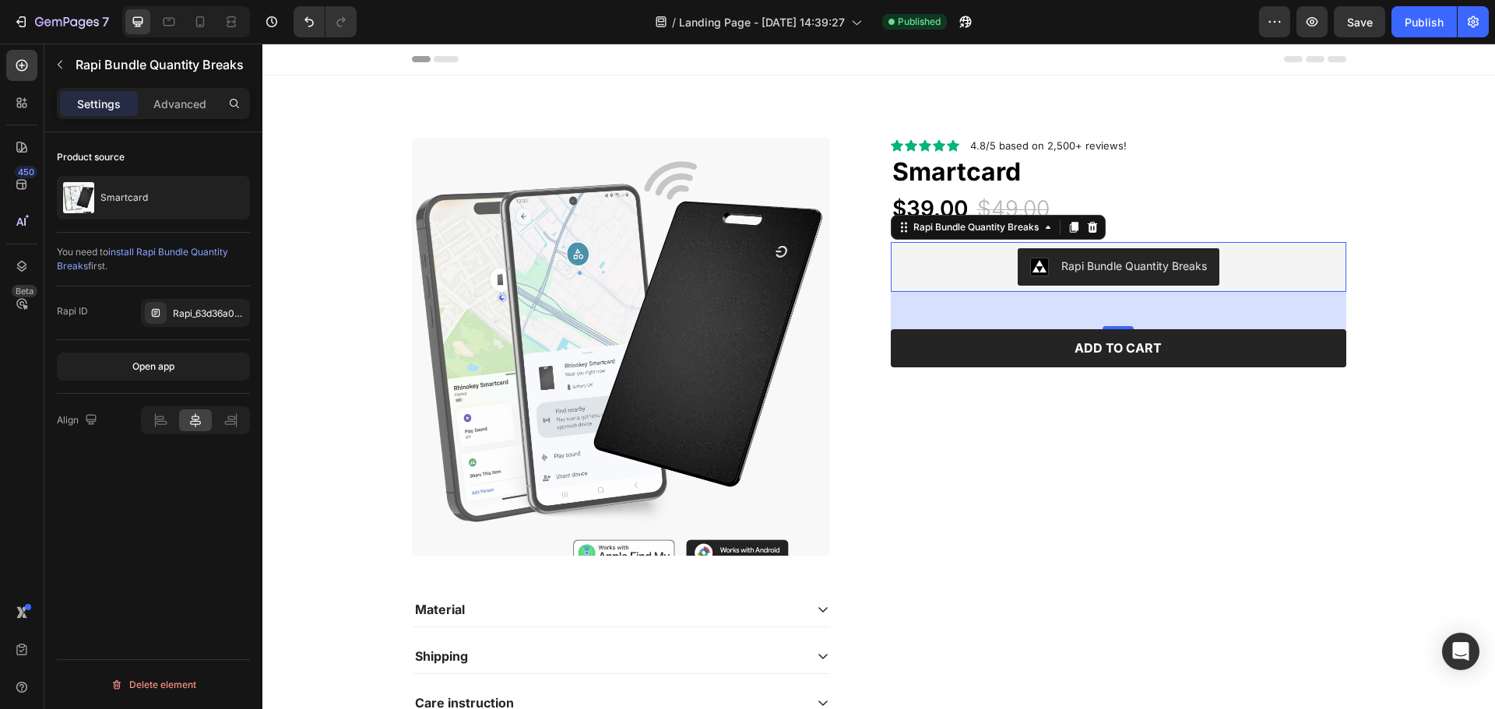
click at [182, 254] on span "install Rapi Bundle Quantity Breaks" at bounding box center [142, 259] width 171 height 26
click at [167, 372] on div "Open app" at bounding box center [153, 367] width 42 height 14
click at [1102, 266] on div "Rapi Bundle Quantity Breaks" at bounding box center [1134, 266] width 146 height 16
click at [192, 315] on div "Rapi_63d36a0c9f05e0" at bounding box center [209, 314] width 73 height 14
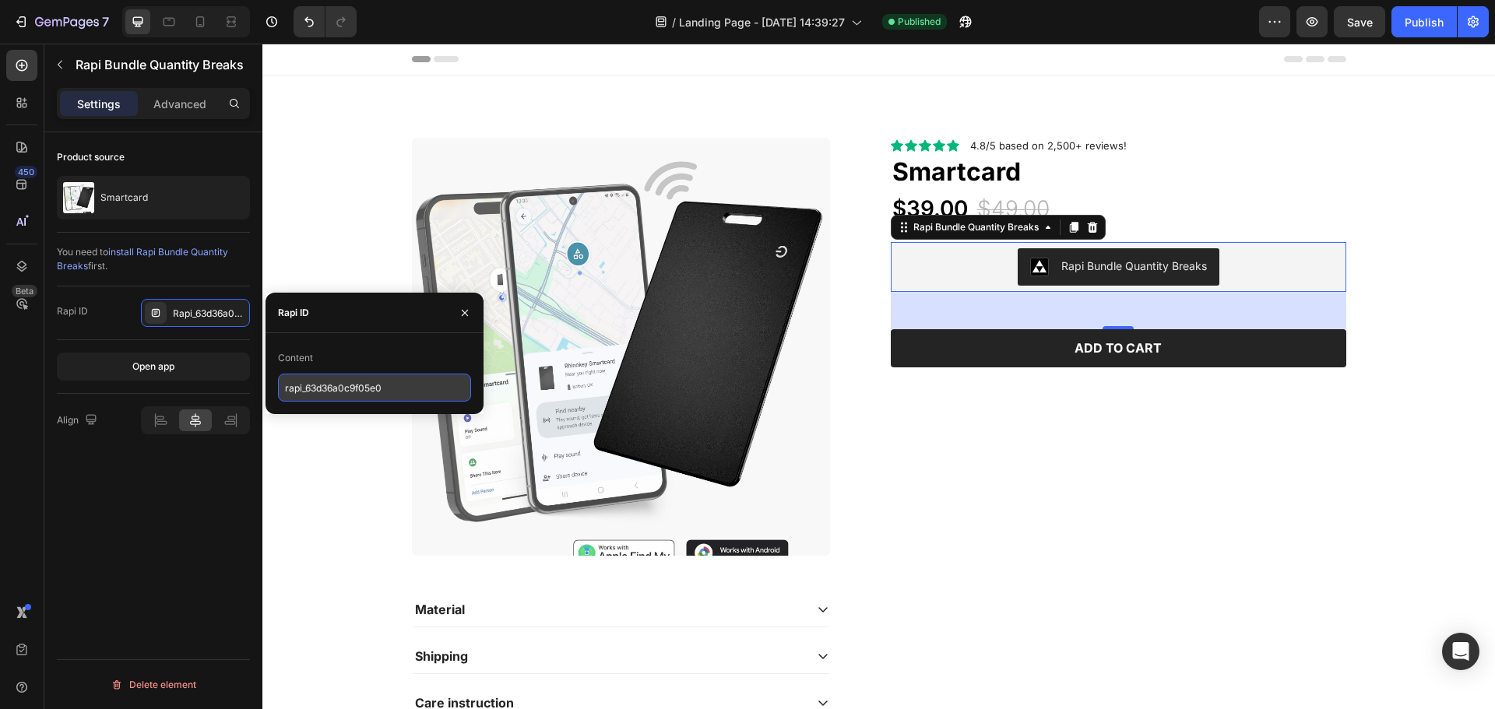
click at [399, 376] on input "rapi_63d36a0c9f05e0" at bounding box center [374, 388] width 193 height 28
paste input "data-rapi-id=""
type input "data-rapi-id="rapi_63d36a0c9f05e0"
click at [370, 358] on div "Content" at bounding box center [374, 358] width 193 height 25
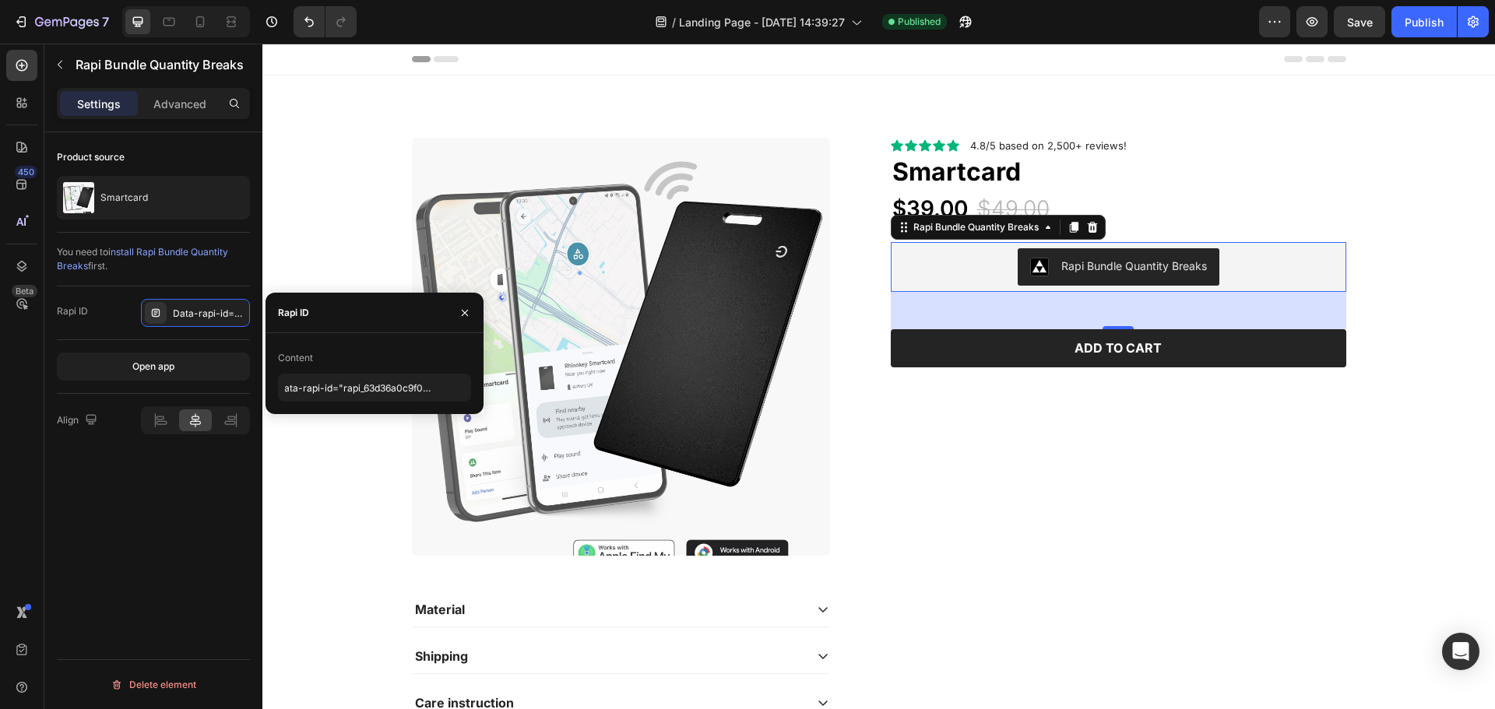
scroll to position [0, 0]
click at [113, 554] on div "Product source Smartcard You need to install Rapi Bundle Quantity Breaks first.…" at bounding box center [153, 442] width 218 height 621
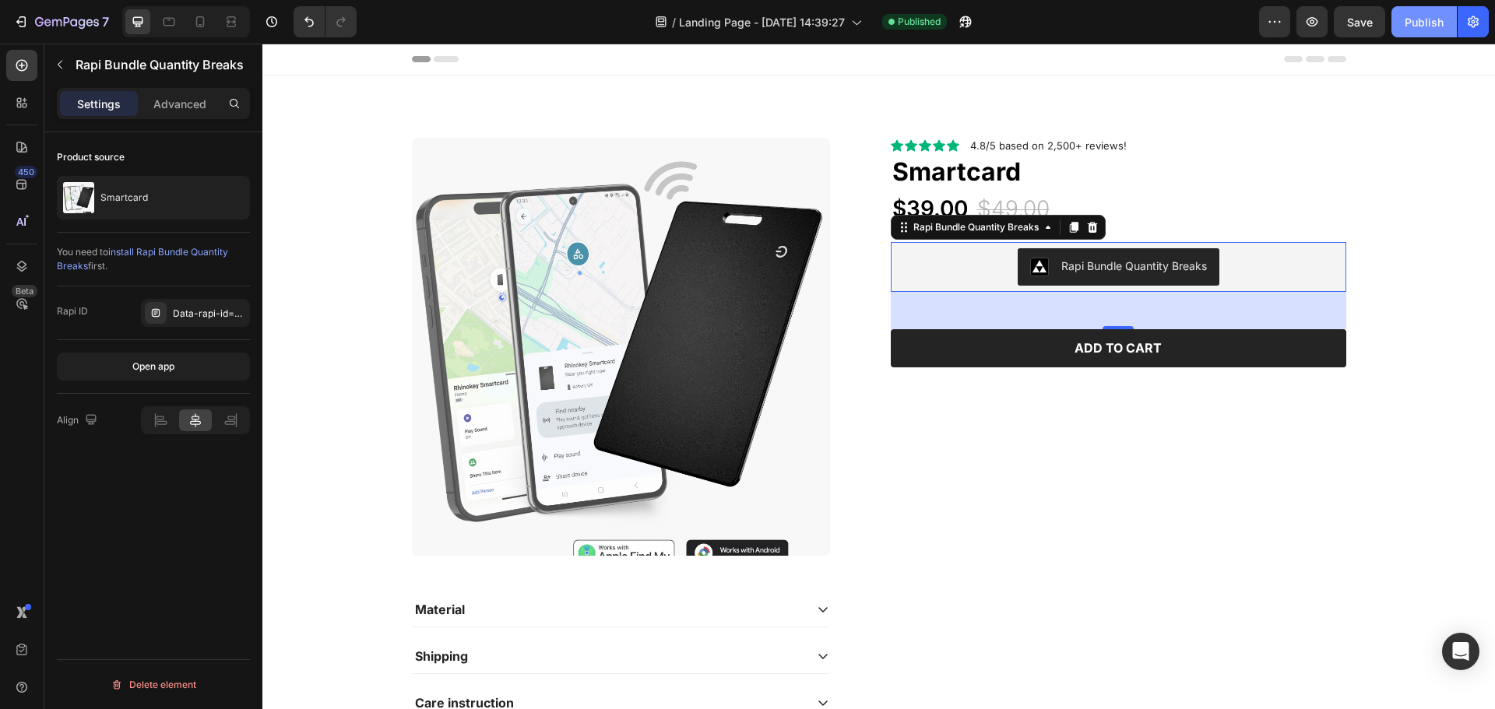
click at [1422, 20] on div "Publish" at bounding box center [1423, 22] width 39 height 16
